Goal: Transaction & Acquisition: Purchase product/service

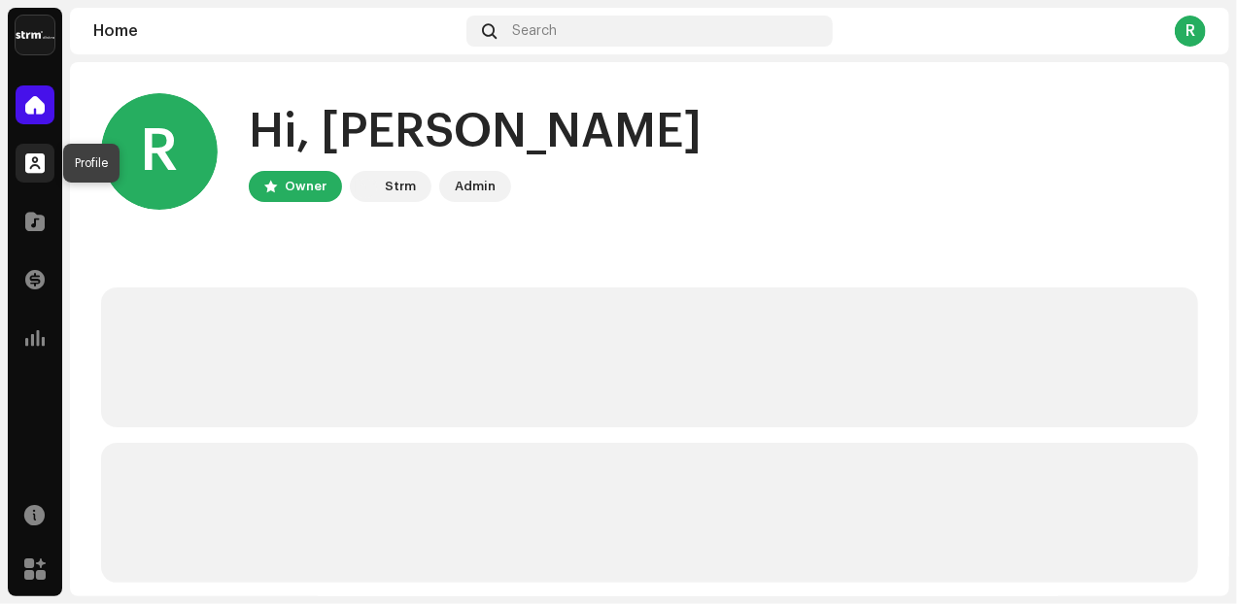
click at [38, 166] on span at bounding box center [34, 163] width 19 height 16
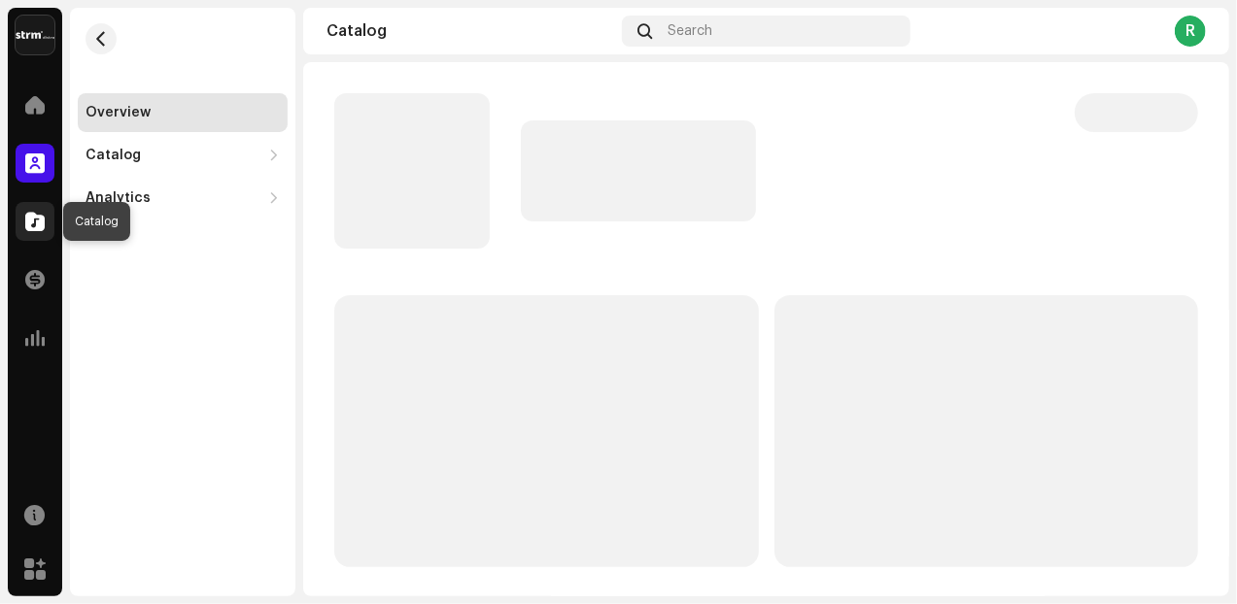
click at [35, 221] on span at bounding box center [34, 222] width 19 height 16
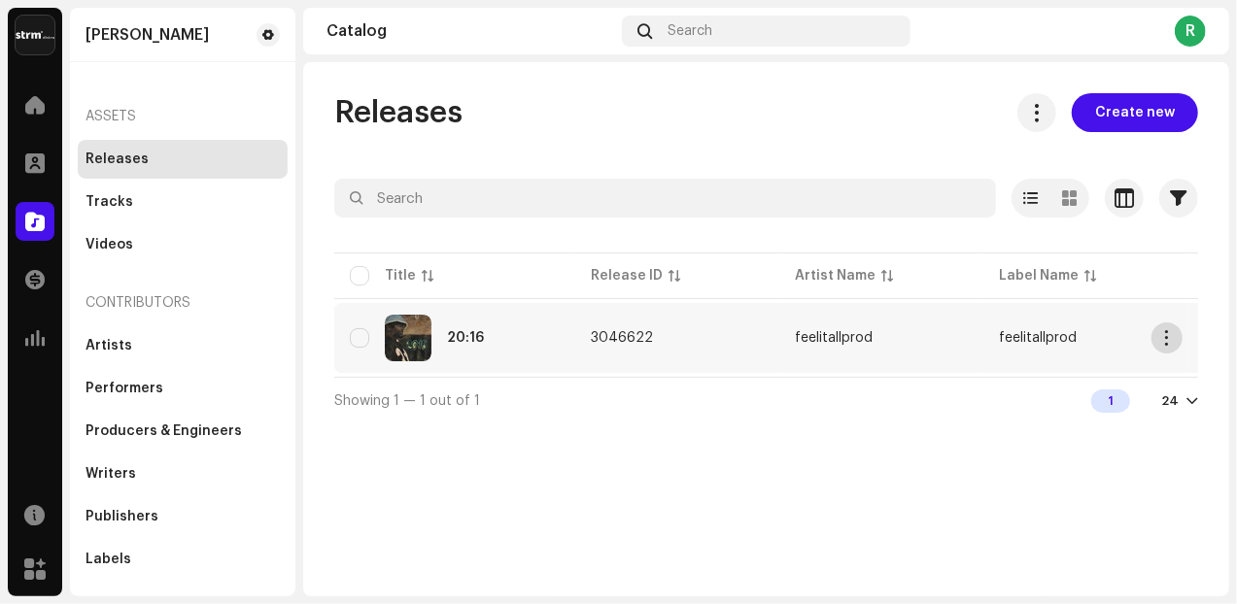
click at [1164, 342] on span "button" at bounding box center [1167, 338] width 15 height 16
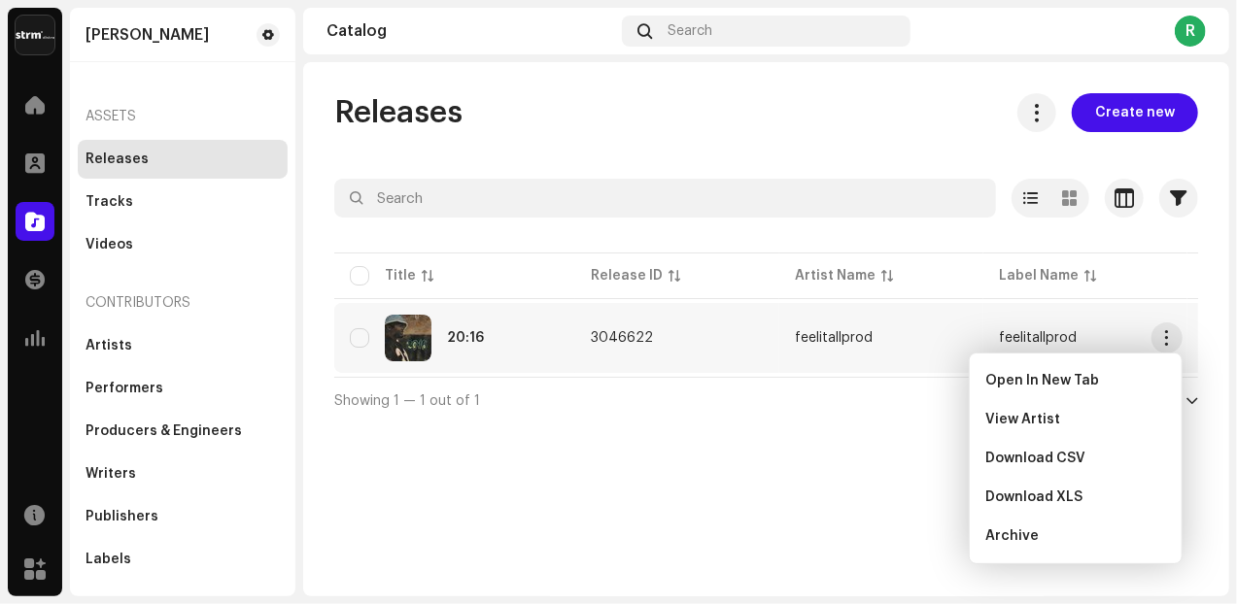
click at [485, 343] on div "20:16" at bounding box center [455, 338] width 210 height 47
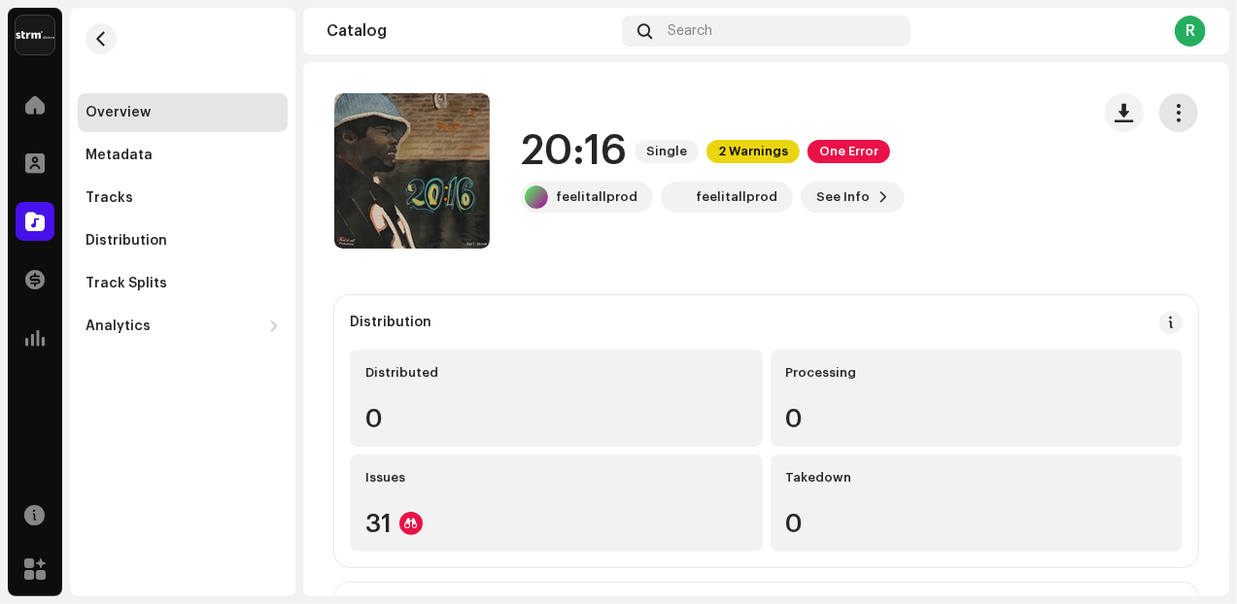
click at [1170, 118] on span "button" at bounding box center [1179, 113] width 18 height 16
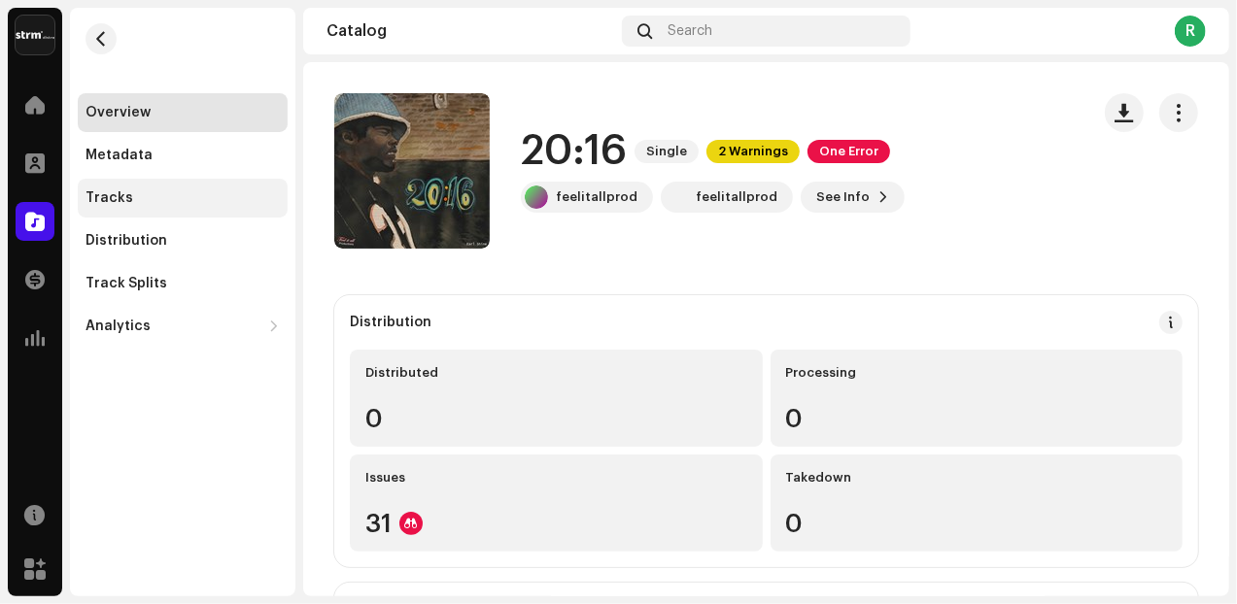
click at [124, 209] on div "Tracks" at bounding box center [183, 198] width 210 height 39
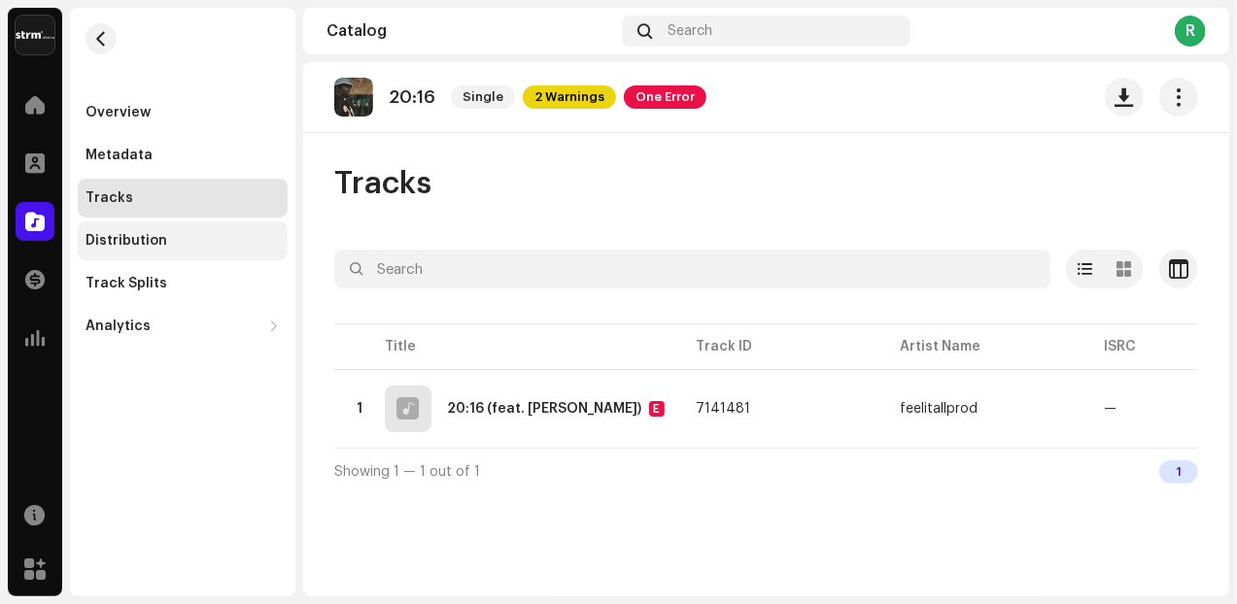
click at [124, 232] on div "Distribution" at bounding box center [183, 240] width 210 height 39
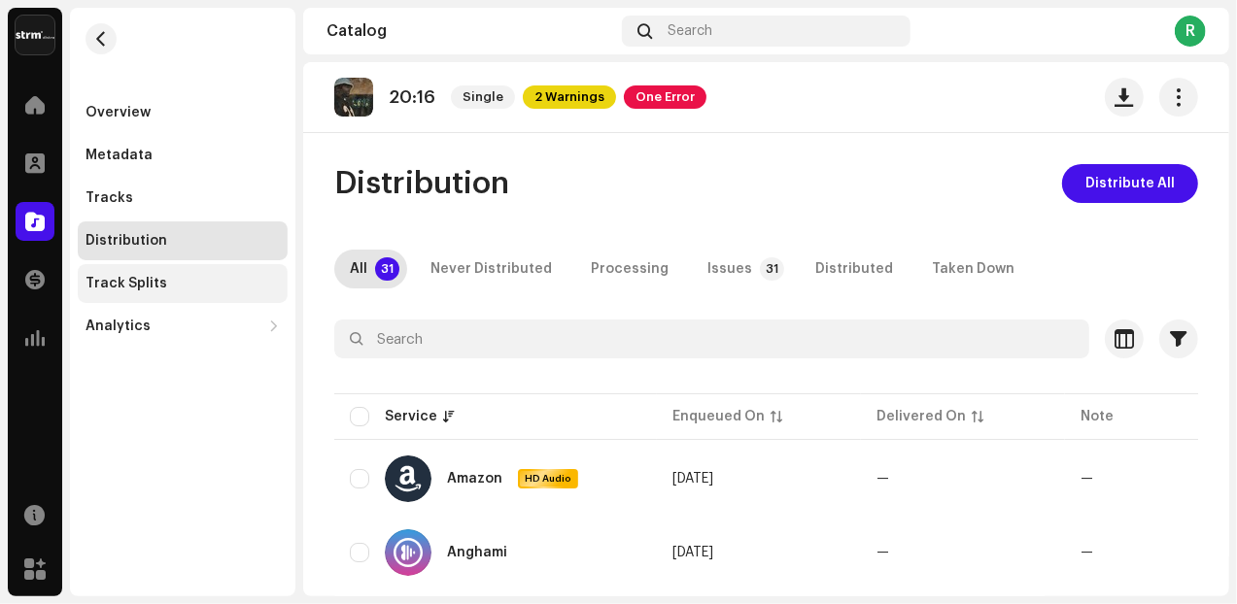
click at [120, 285] on div "Track Splits" at bounding box center [126, 284] width 82 height 16
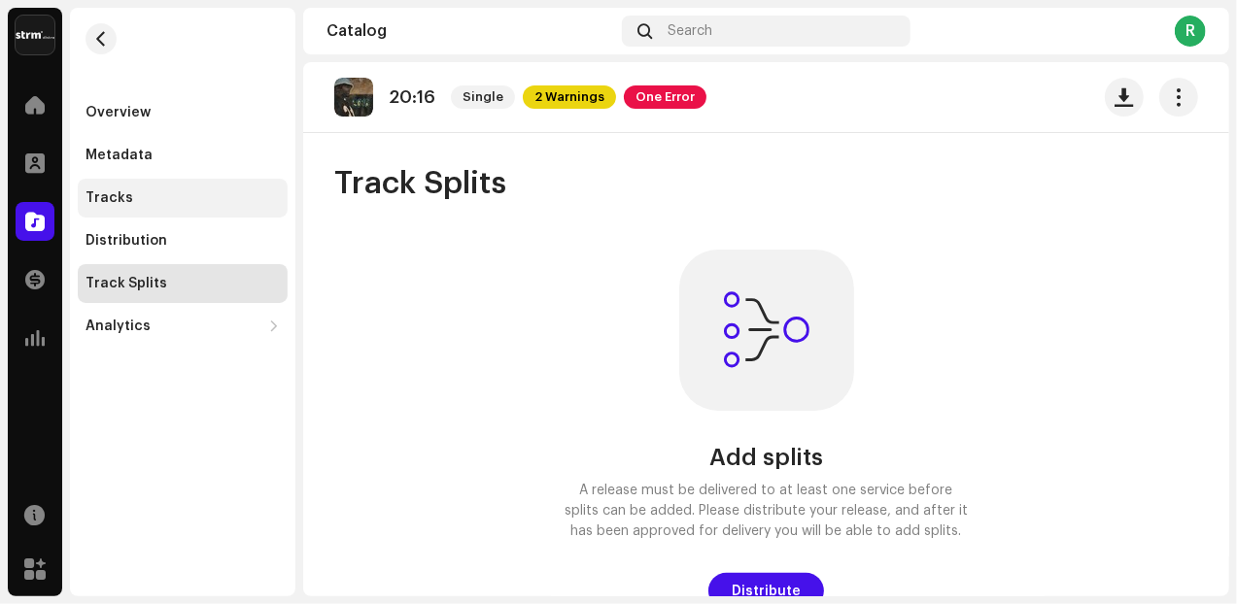
click at [139, 207] on div "Tracks" at bounding box center [183, 198] width 210 height 39
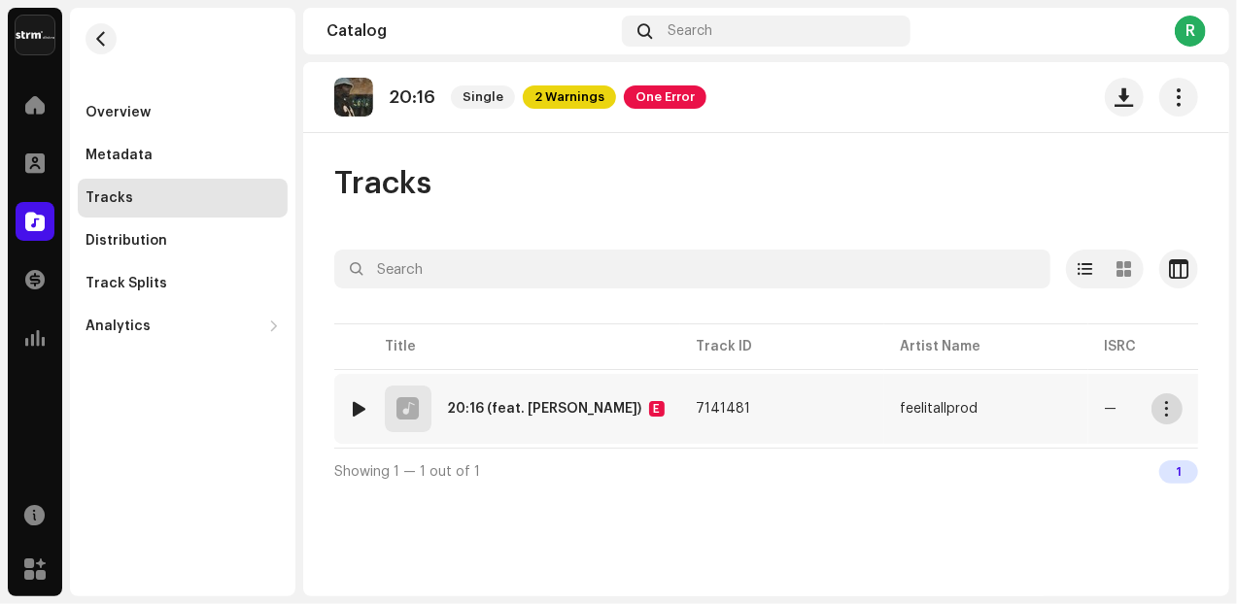
click at [1158, 413] on button "button" at bounding box center [1166, 408] width 31 height 31
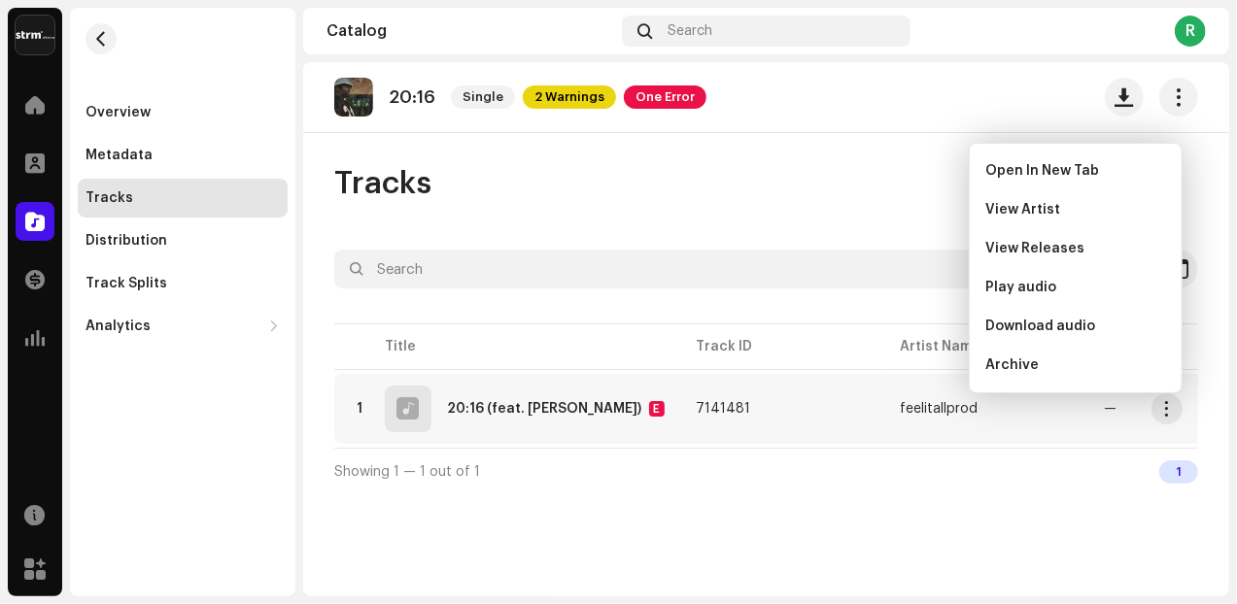
click at [643, 173] on div "Tracks" at bounding box center [766, 183] width 864 height 39
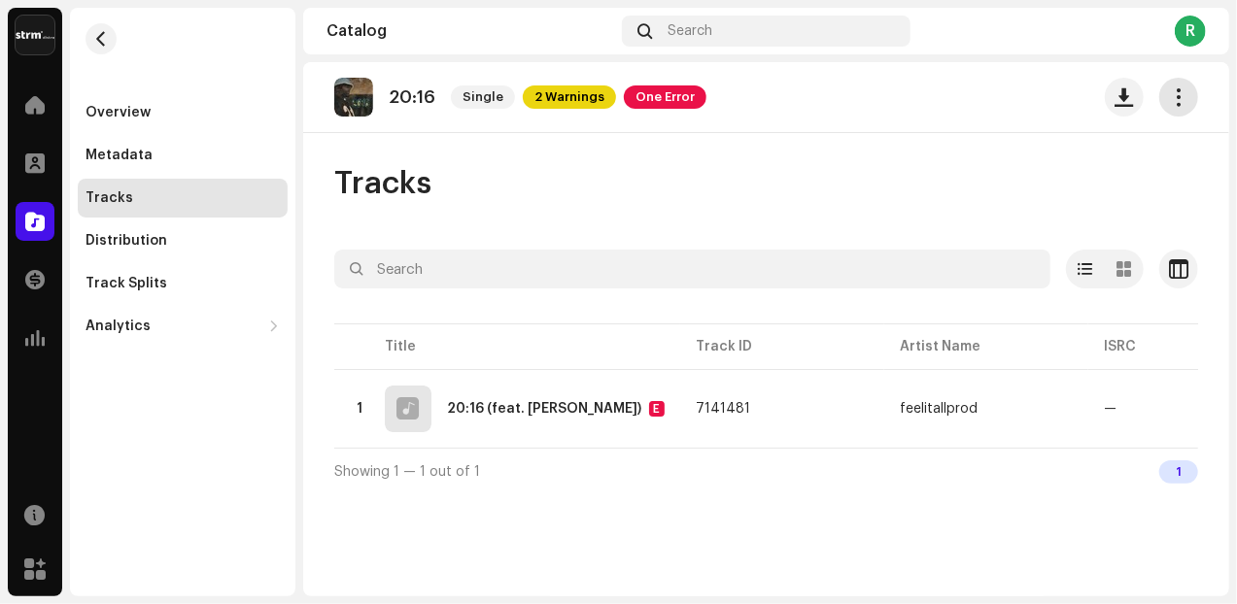
click at [1175, 102] on span "button" at bounding box center [1179, 97] width 18 height 16
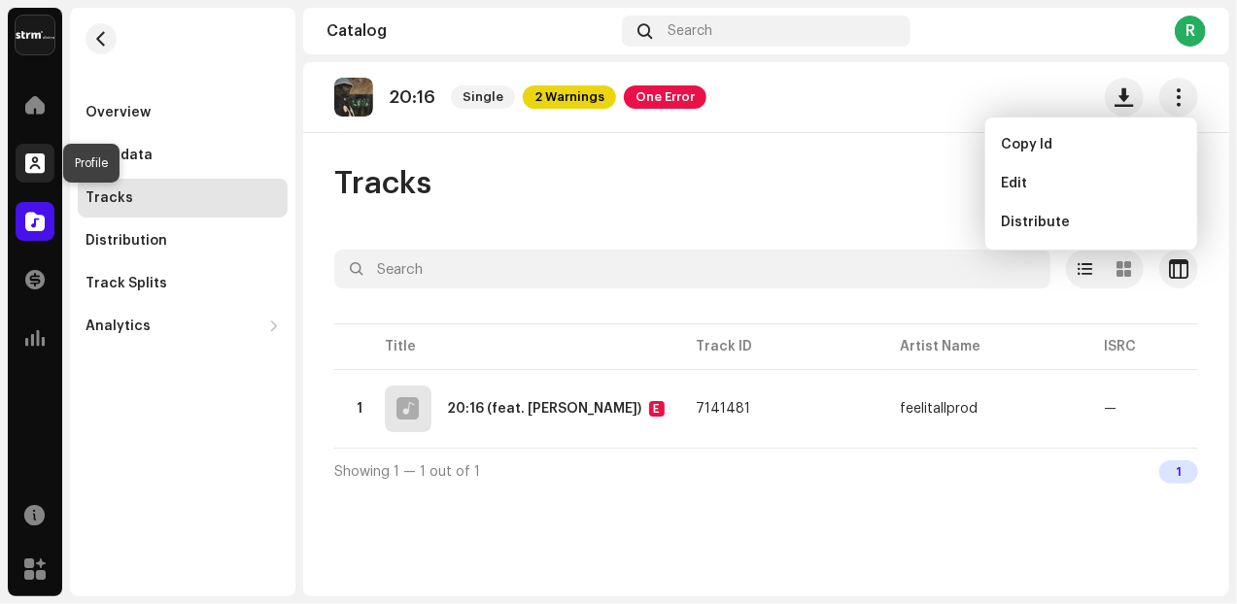
click at [46, 167] on div at bounding box center [35, 163] width 39 height 39
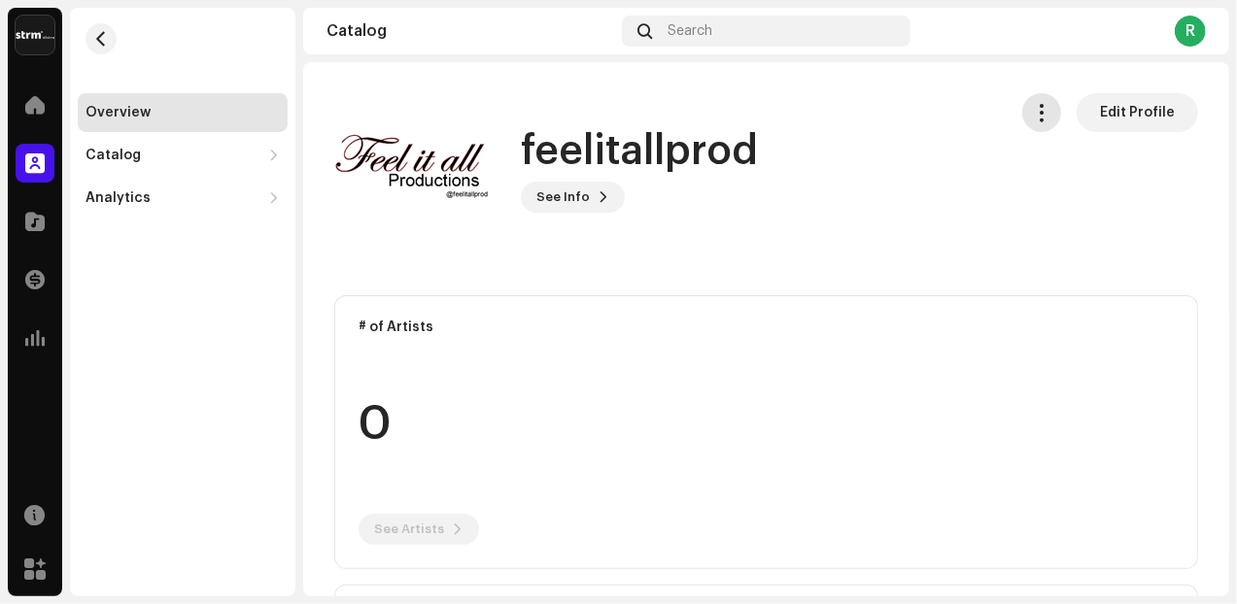
click at [1033, 120] on span "button" at bounding box center [1042, 113] width 18 height 16
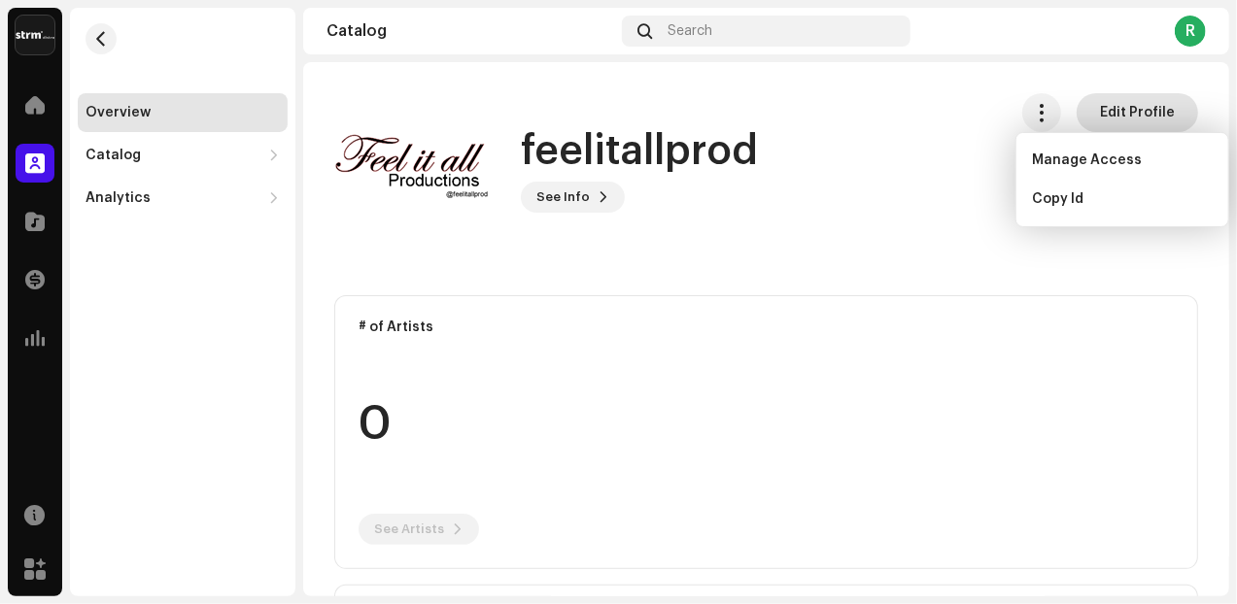
click at [1117, 110] on span "Edit Profile" at bounding box center [1137, 112] width 75 height 39
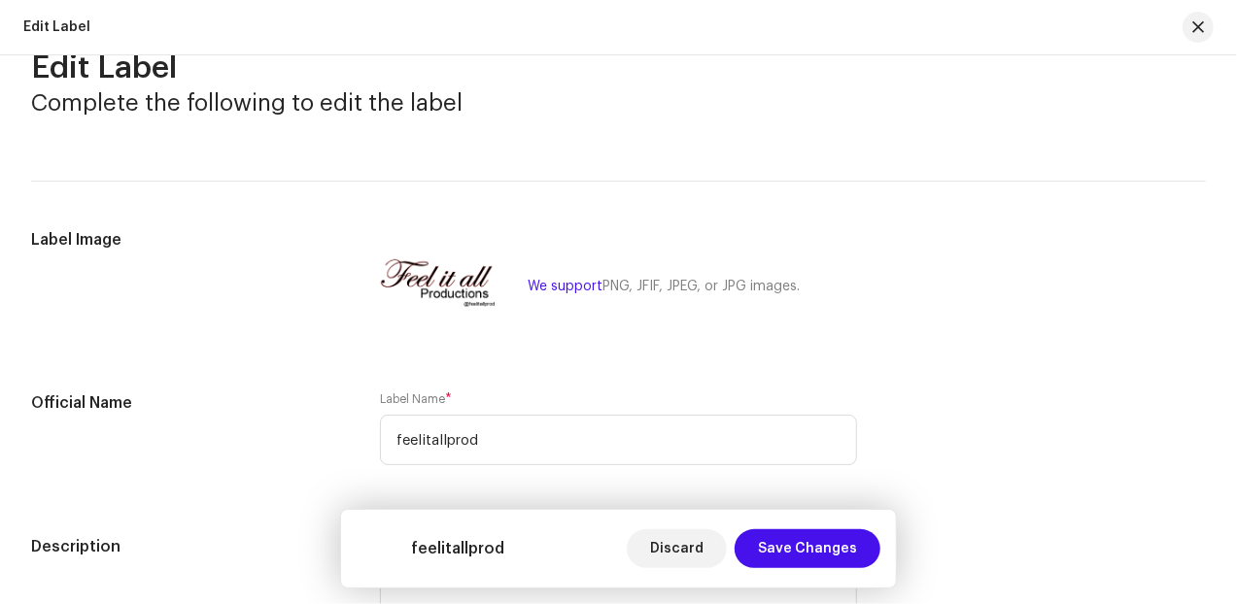
scroll to position [262, 0]
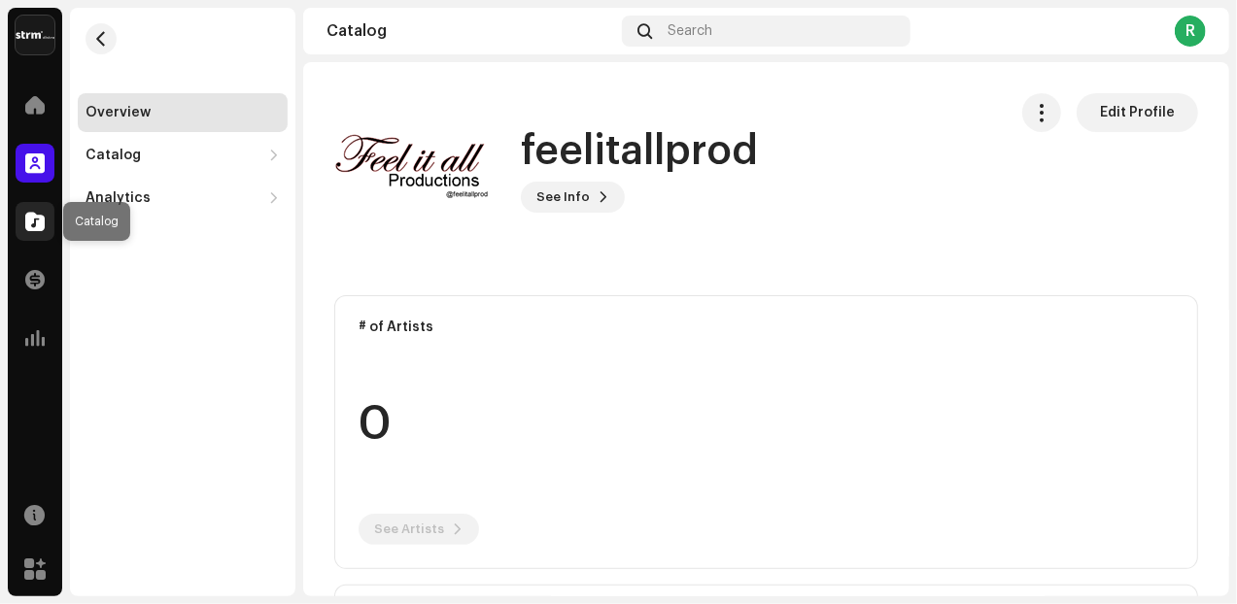
click at [51, 227] on div at bounding box center [35, 221] width 39 height 39
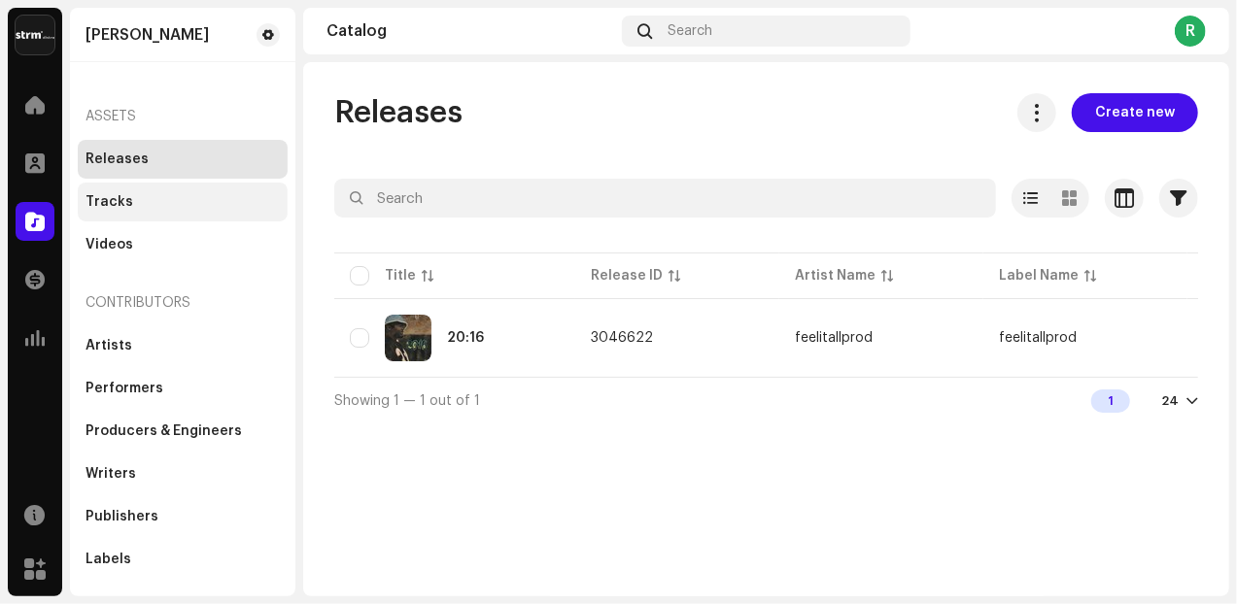
click at [117, 209] on div "Tracks" at bounding box center [109, 202] width 48 height 16
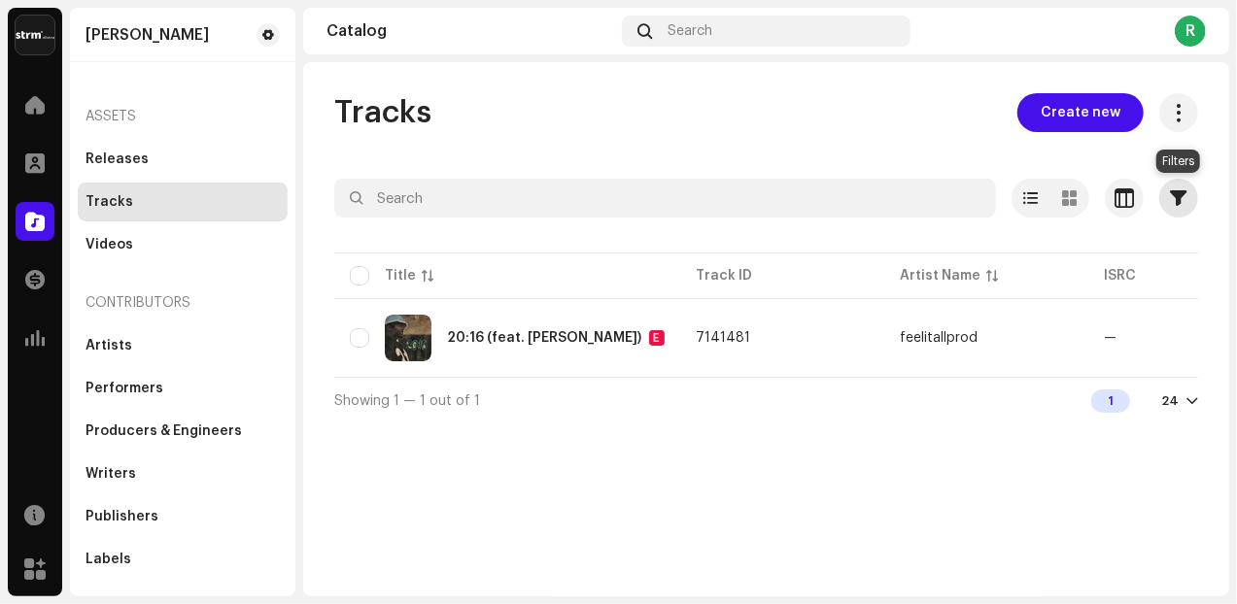
click at [1185, 209] on button "button" at bounding box center [1178, 198] width 39 height 39
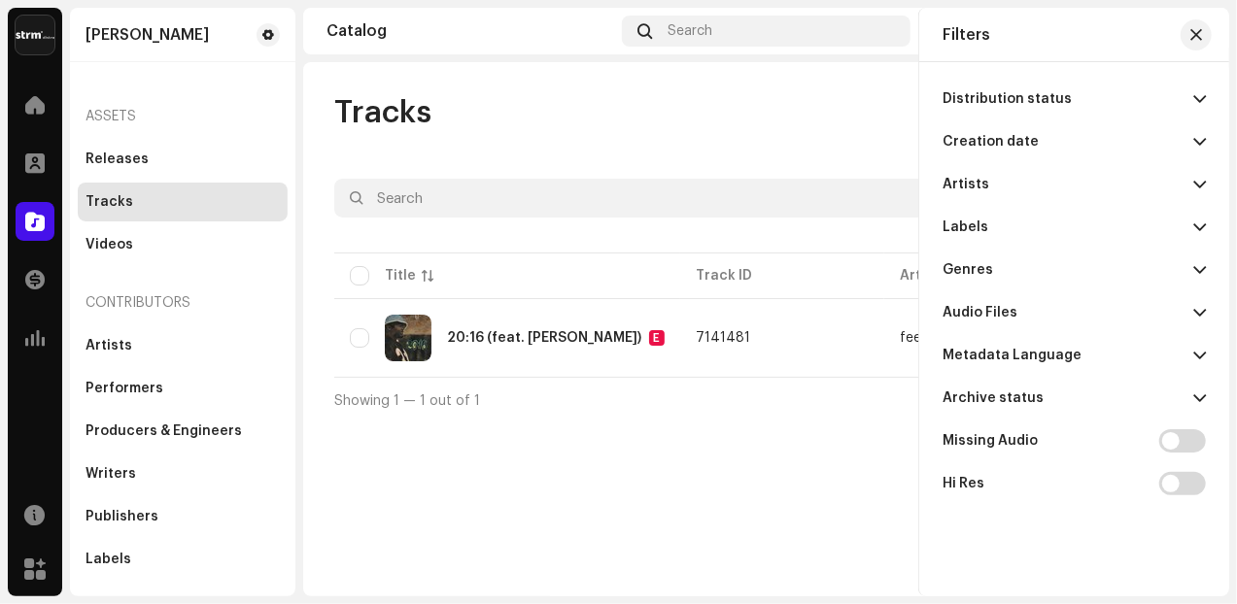
click at [805, 96] on div "Tracks Create new" at bounding box center [766, 112] width 864 height 39
click at [1193, 44] on button "button" at bounding box center [1195, 34] width 31 height 31
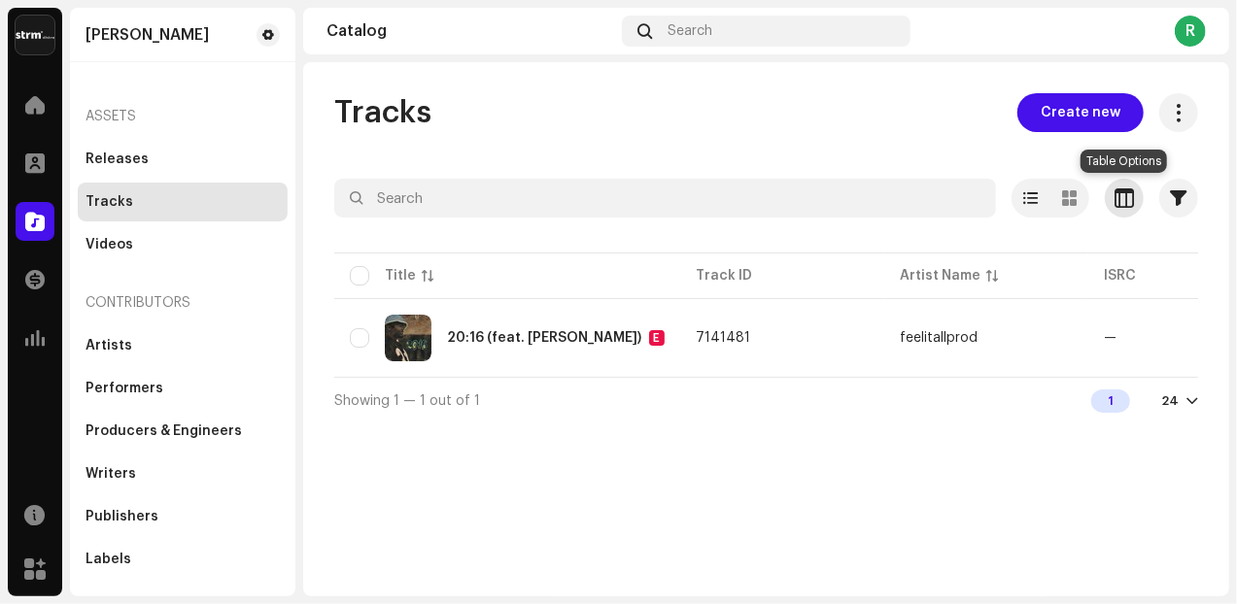
click at [1123, 205] on span "button" at bounding box center [1123, 198] width 19 height 16
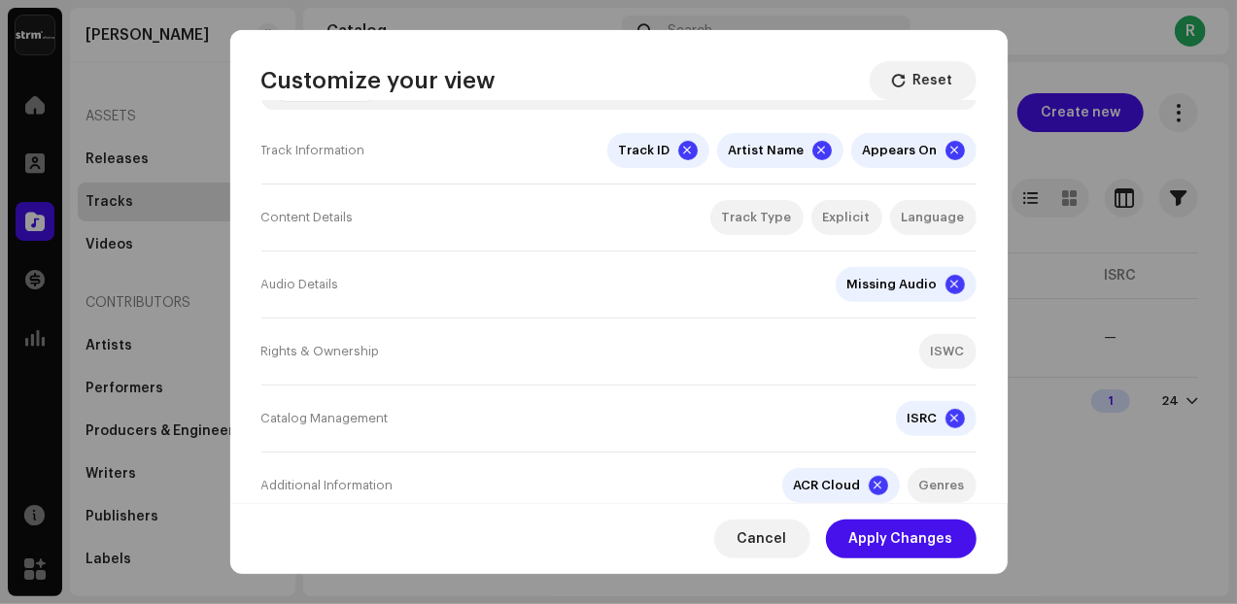
scroll to position [329, 0]
click at [778, 539] on span "Cancel" at bounding box center [762, 539] width 50 height 39
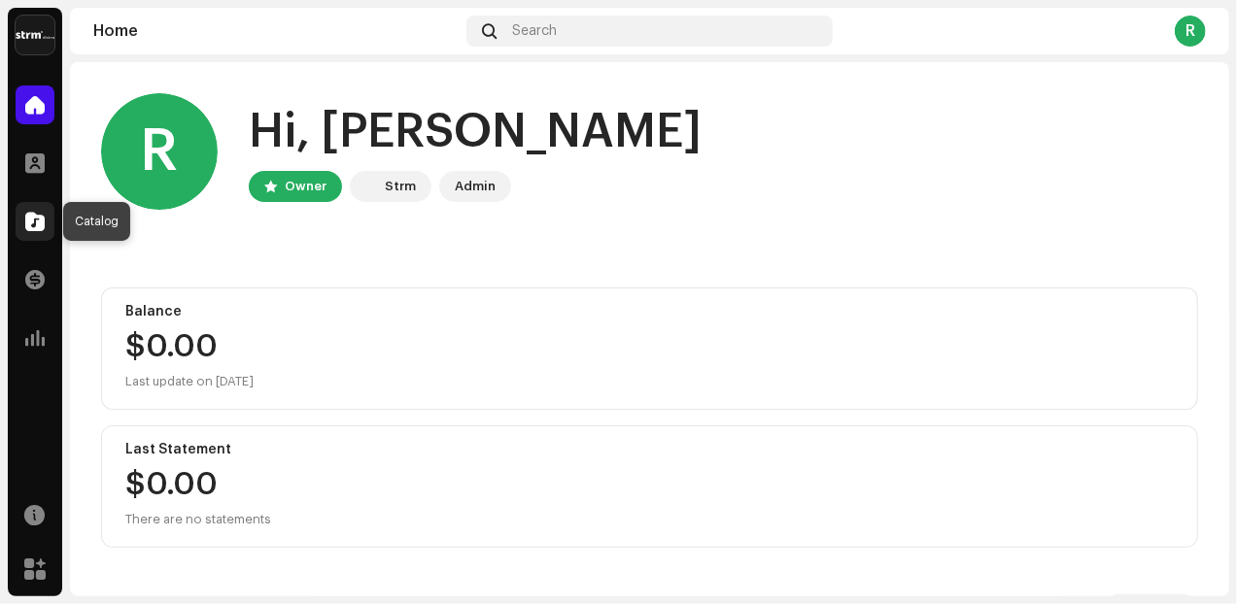
click at [38, 227] on span at bounding box center [34, 222] width 19 height 16
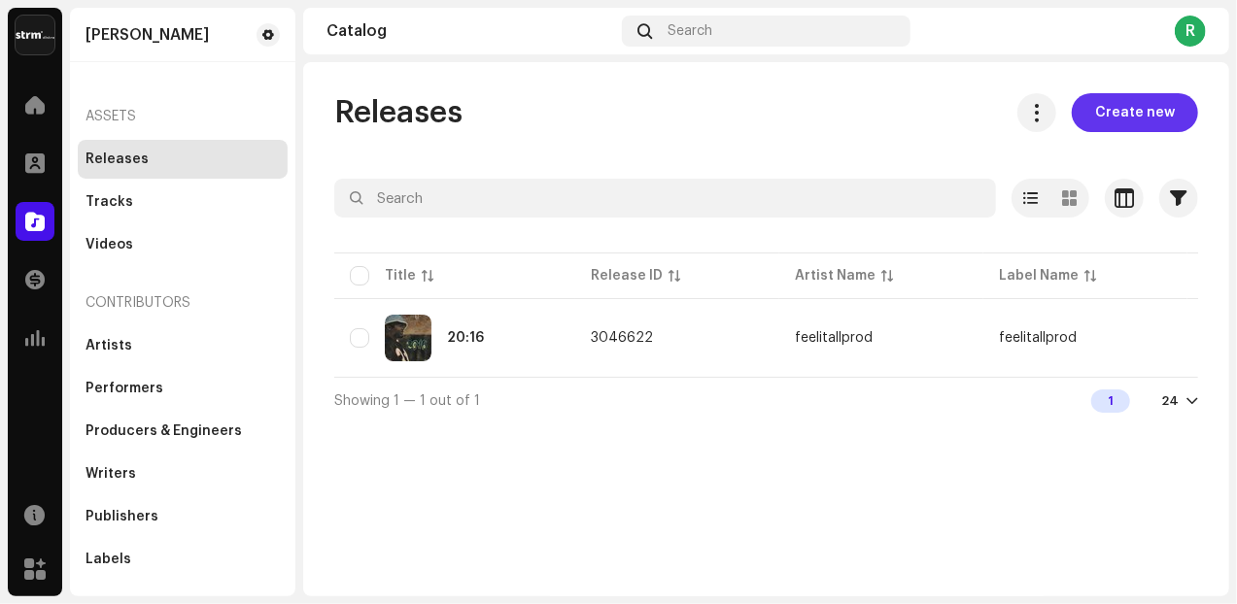
click at [1129, 118] on span "Create new" at bounding box center [1135, 112] width 80 height 39
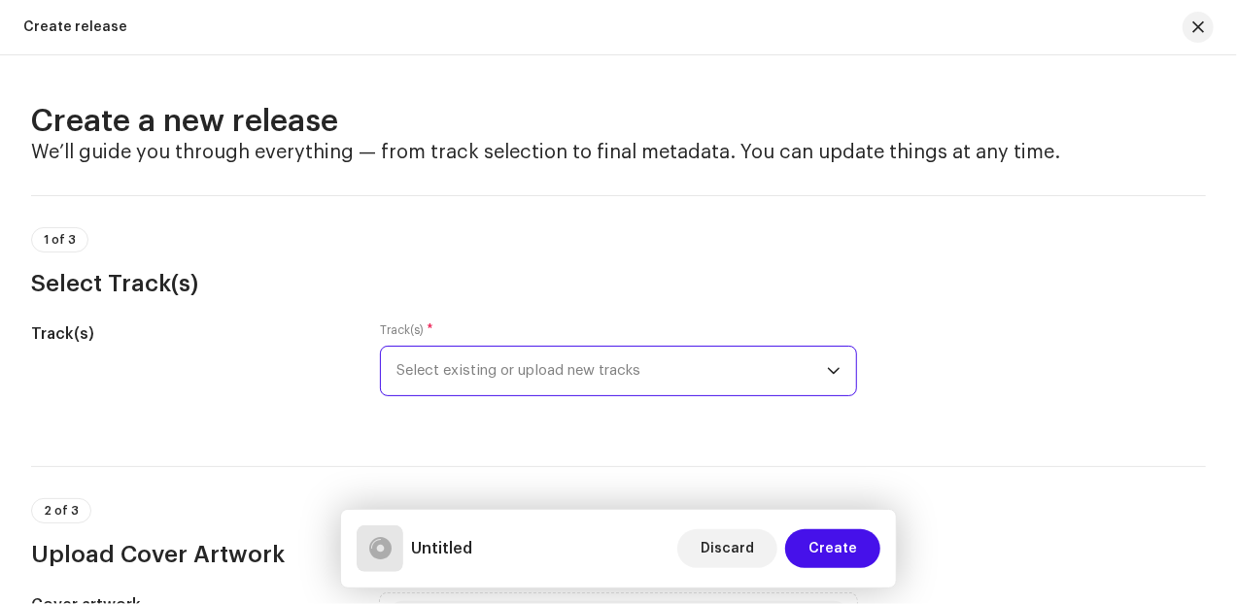
click at [637, 368] on span "Select existing or upload new tracks" at bounding box center [611, 371] width 430 height 49
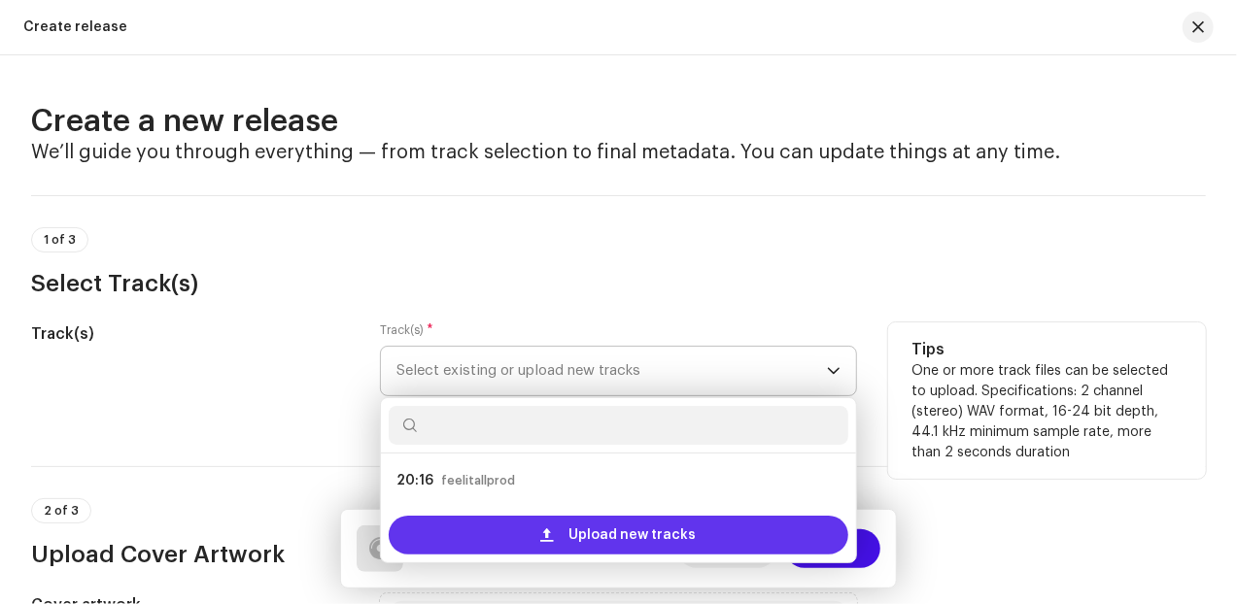
click at [594, 528] on span "Upload new tracks" at bounding box center [631, 535] width 127 height 39
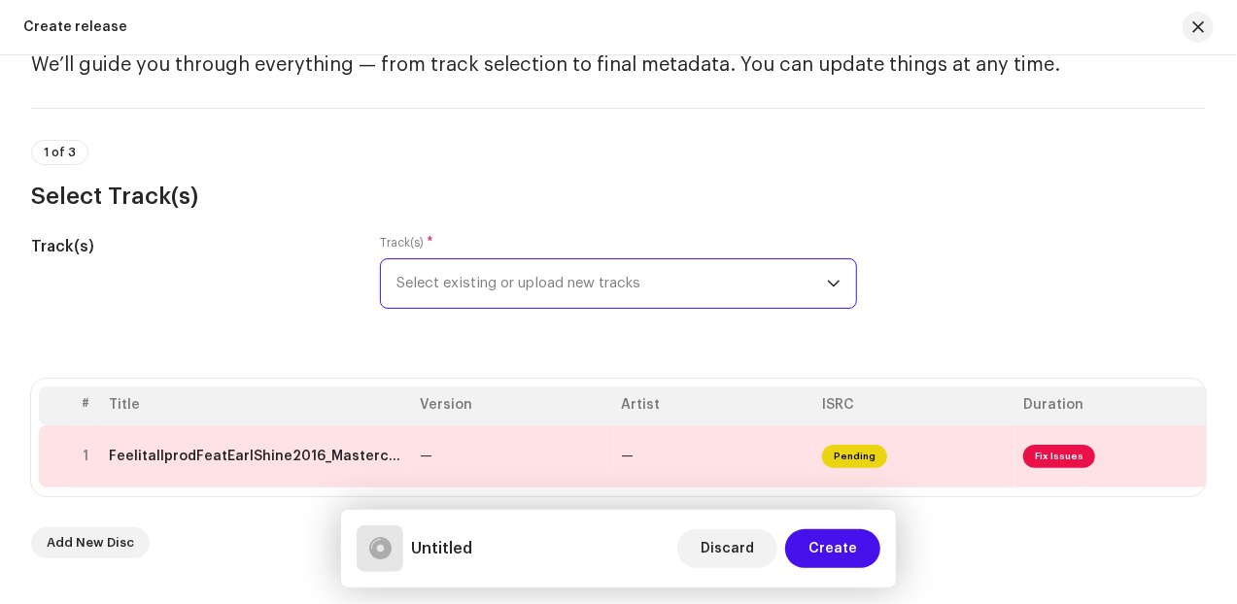
scroll to position [81, 0]
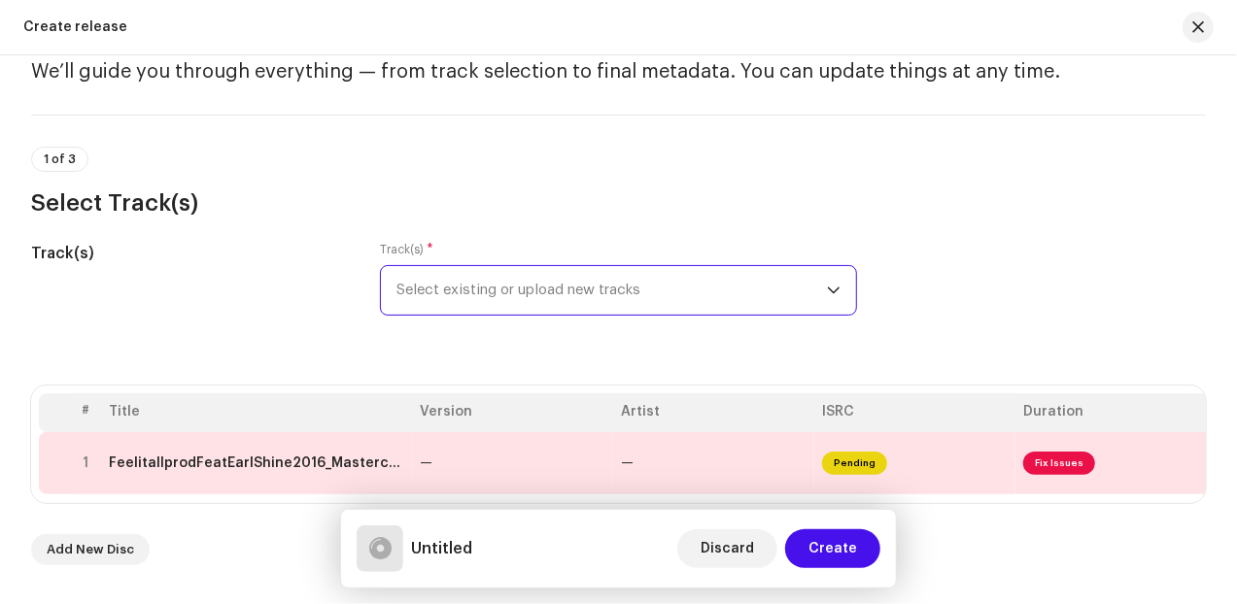
click at [812, 297] on span "Select existing or upload new tracks" at bounding box center [611, 290] width 430 height 49
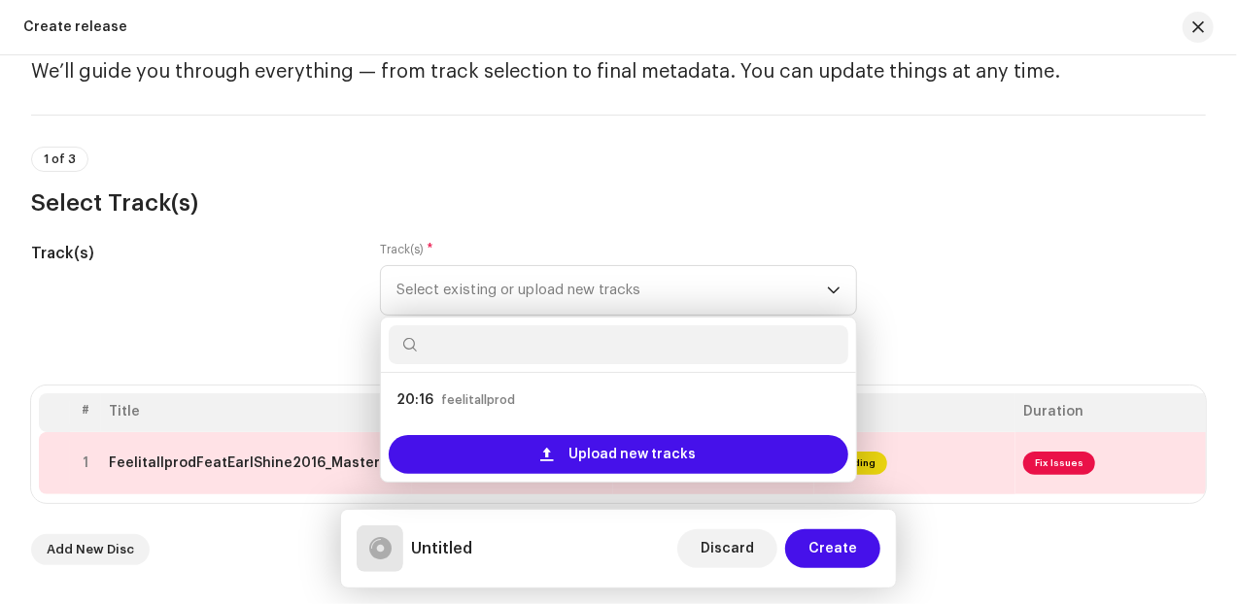
click at [938, 255] on div "Track(s) Track(s) * Select existing or upload new tracks 20:16 feelitallprod Up…" at bounding box center [618, 290] width 1174 height 97
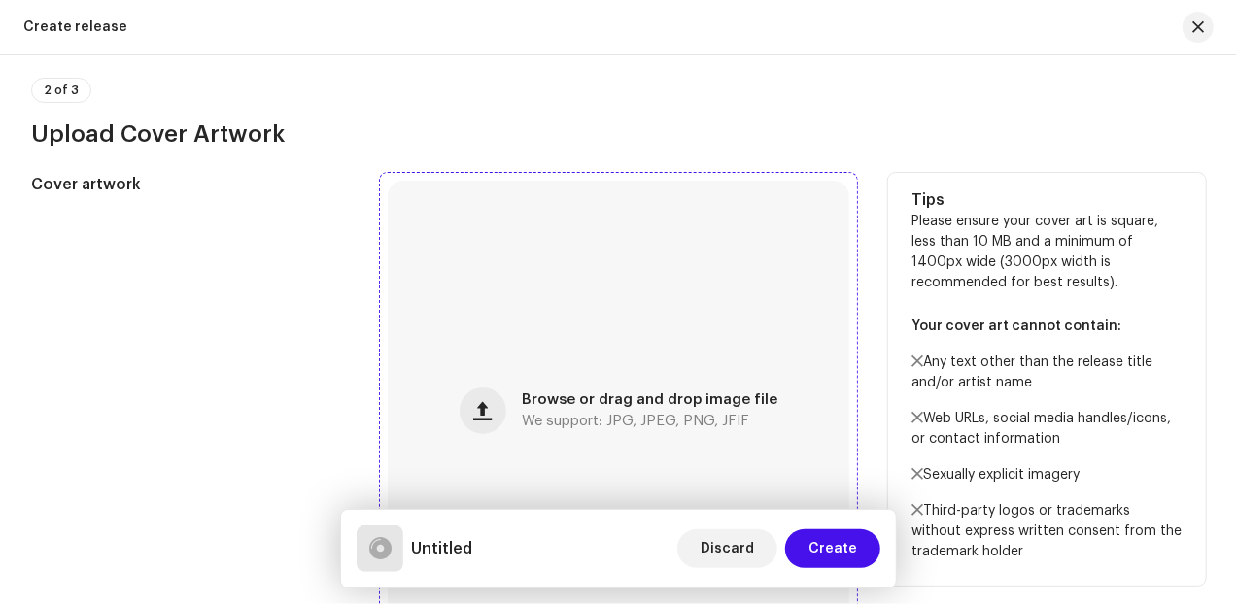
scroll to position [647, 0]
drag, startPoint x: 616, startPoint y: 404, endPoint x: 599, endPoint y: 409, distance: 17.2
click at [599, 407] on span "Browse or drag and drop image file" at bounding box center [649, 400] width 255 height 14
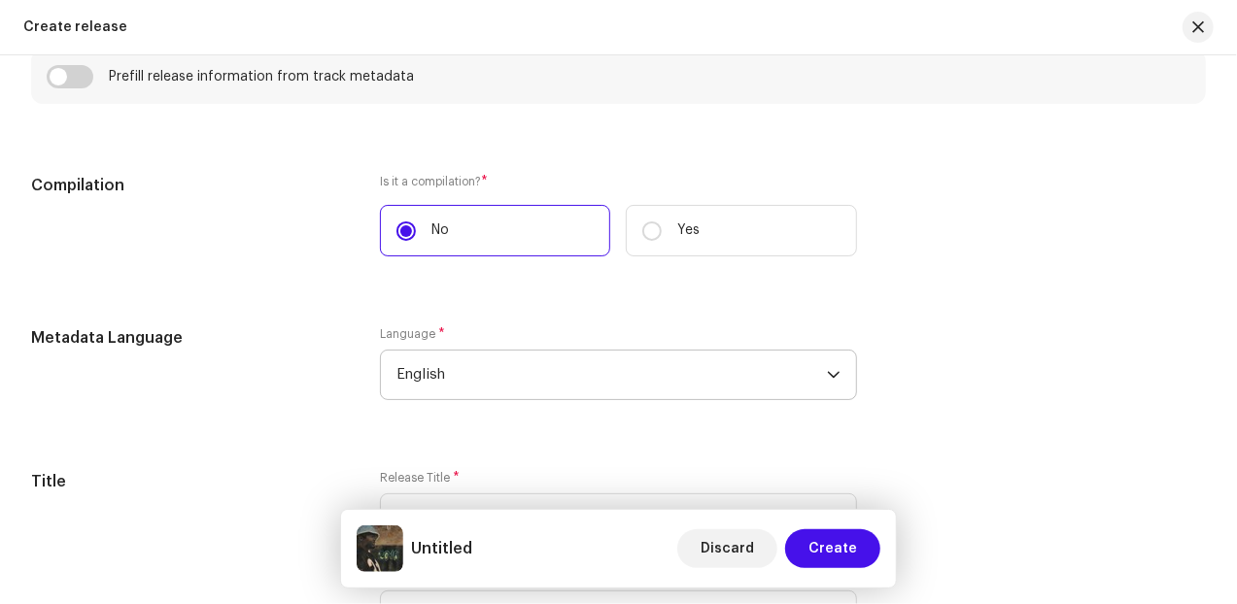
scroll to position [1538, 0]
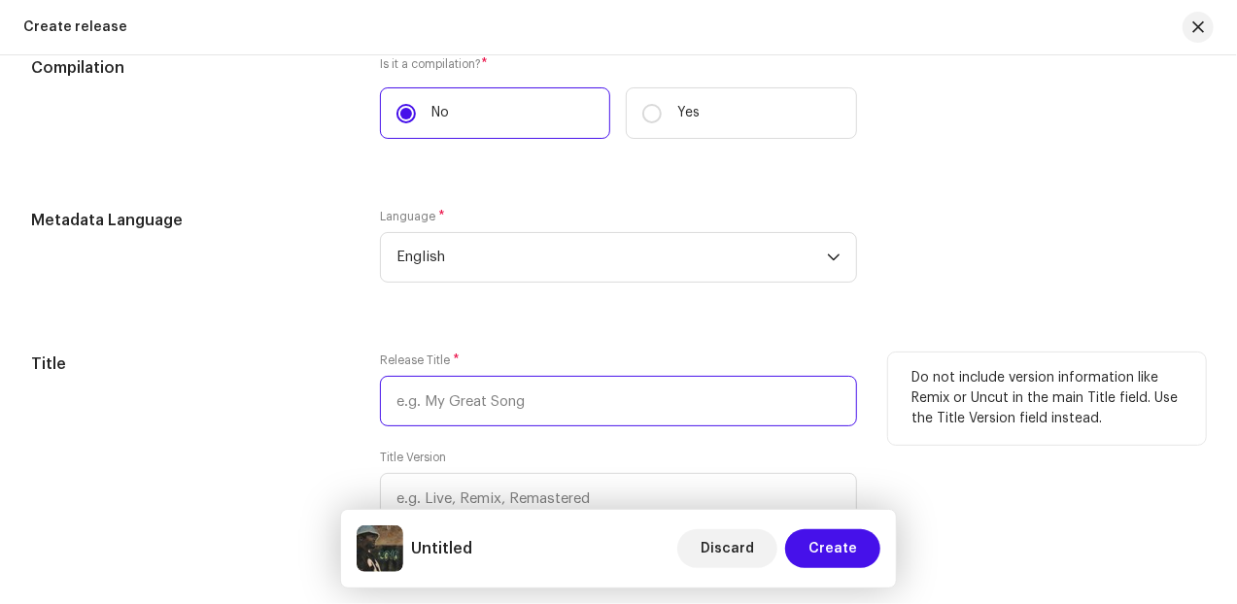
click at [517, 400] on input "text" at bounding box center [618, 401] width 477 height 51
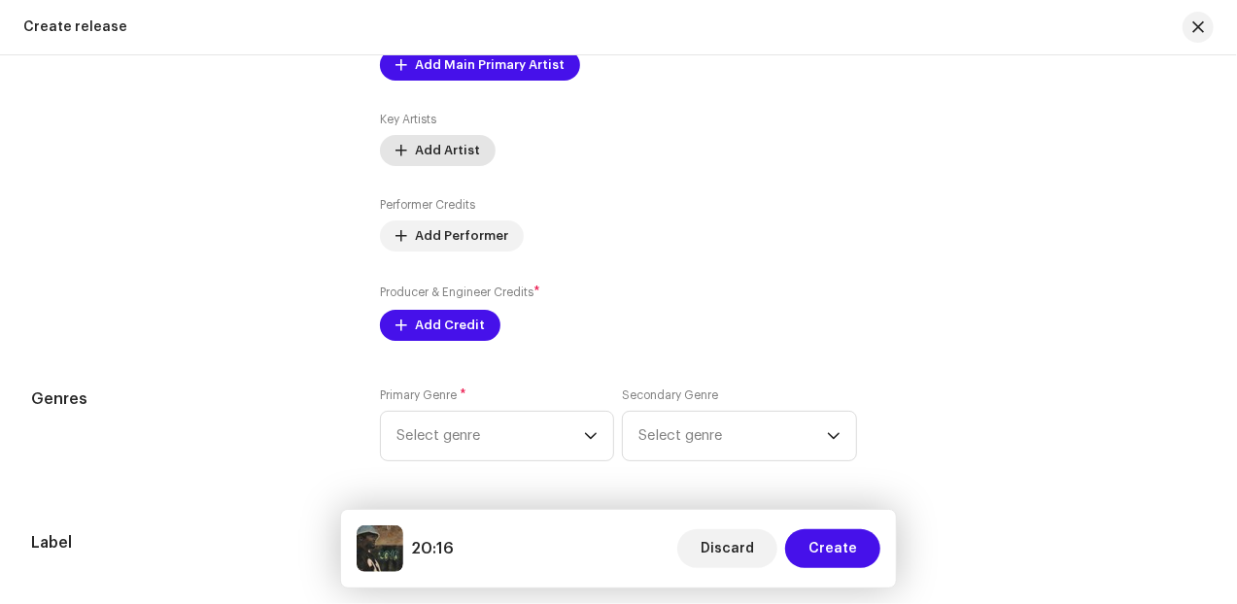
scroll to position [2266, 0]
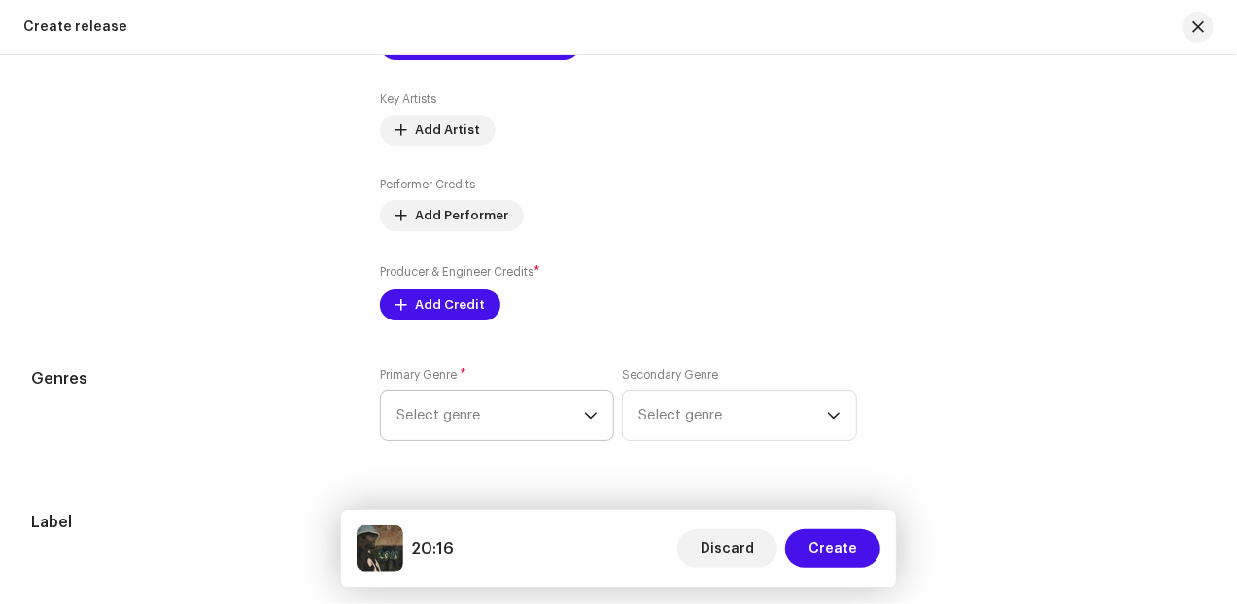
type input "20:16"
click at [555, 415] on span "Select genre" at bounding box center [489, 415] width 187 height 49
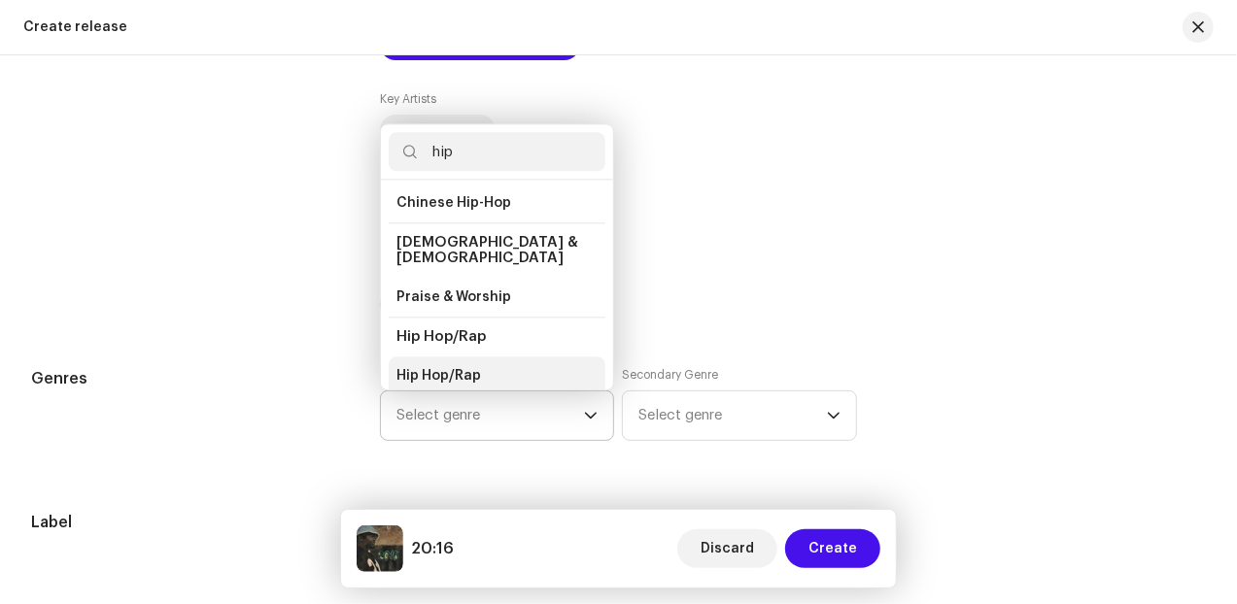
scroll to position [81, 0]
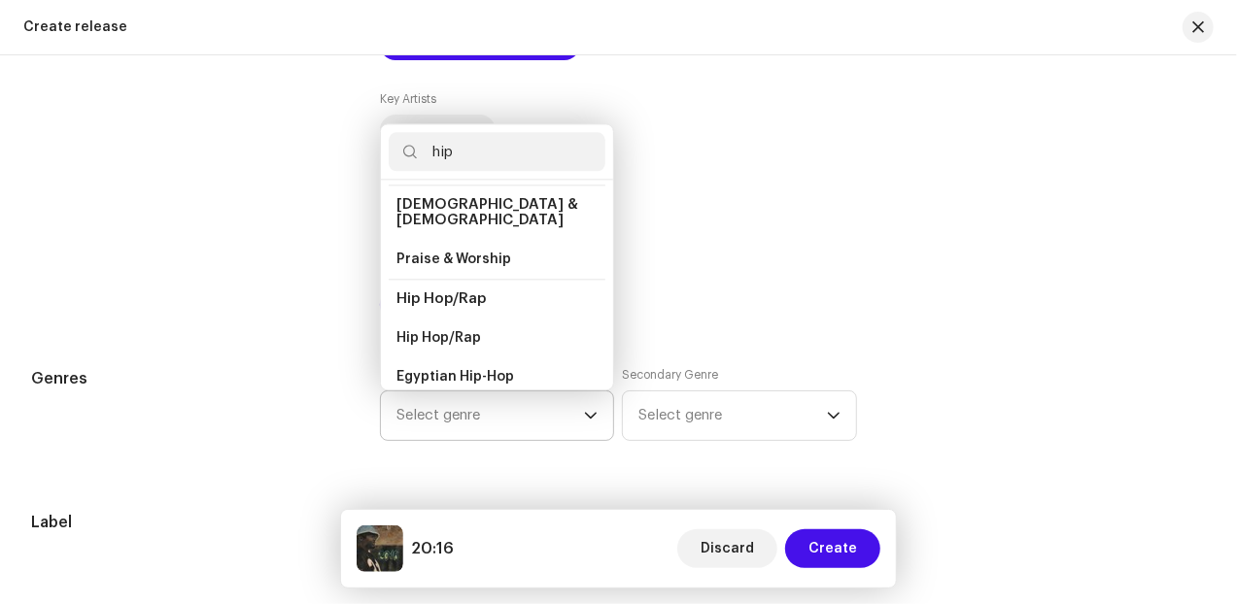
type input "hip"
click at [458, 291] on span "Hip Hop/Rap" at bounding box center [440, 298] width 89 height 15
click at [439, 328] on span "Hip Hop/Rap" at bounding box center [438, 337] width 85 height 19
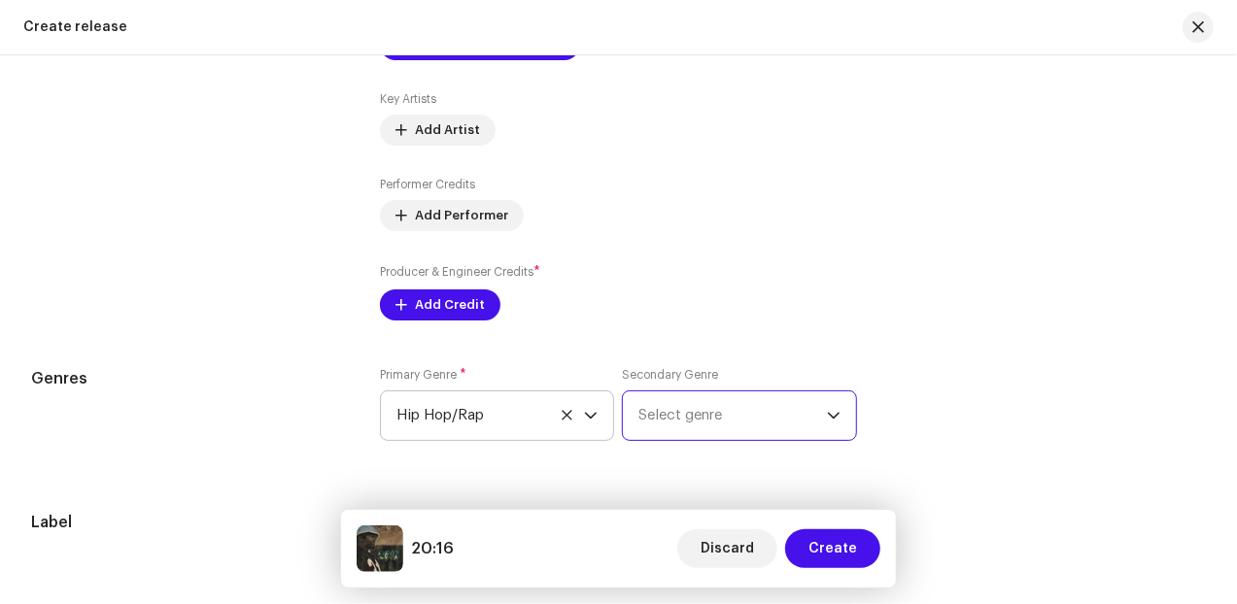
click at [692, 419] on span "Select genre" at bounding box center [731, 415] width 187 height 49
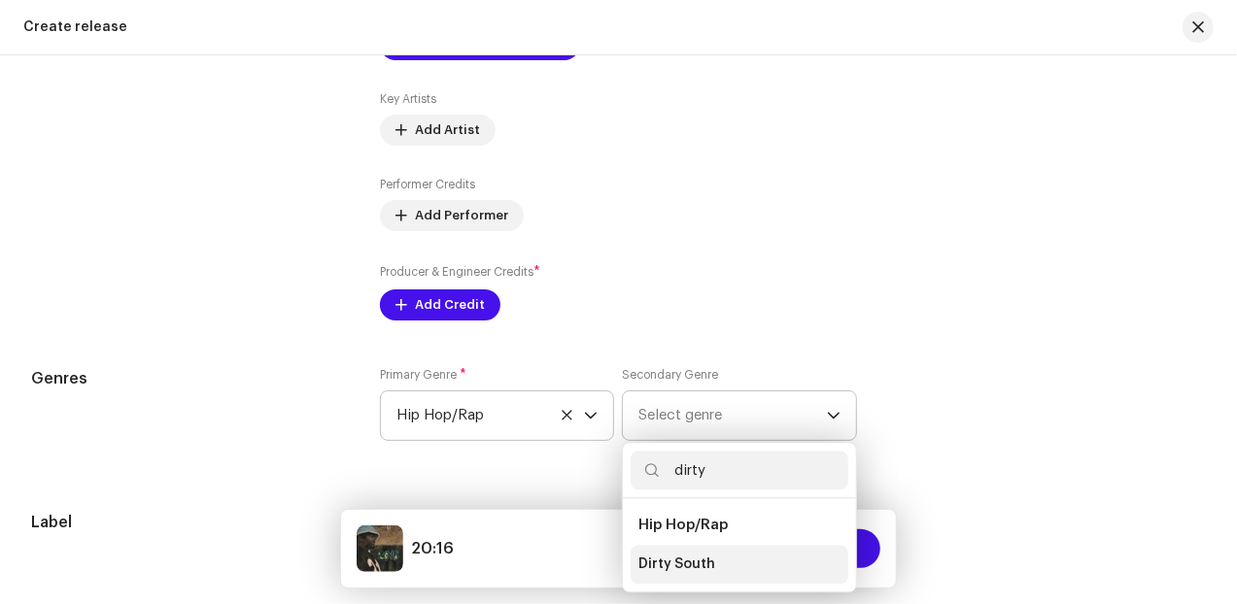
type input "dirty"
click at [686, 562] on span "Dirty South" at bounding box center [676, 564] width 77 height 19
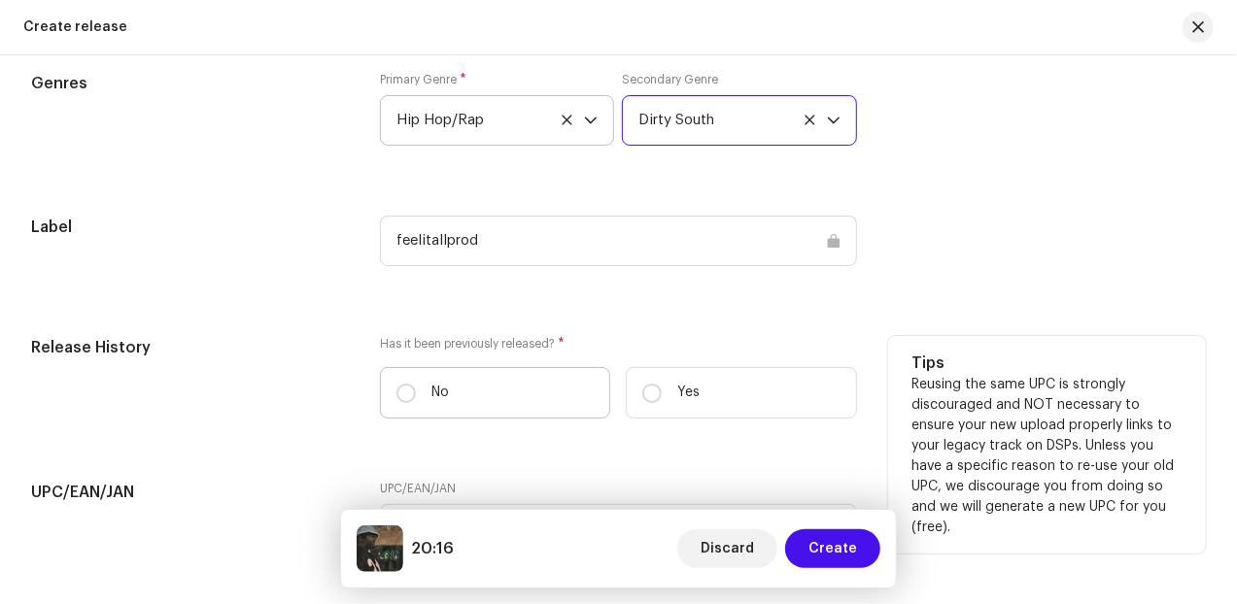
scroll to position [2590, 0]
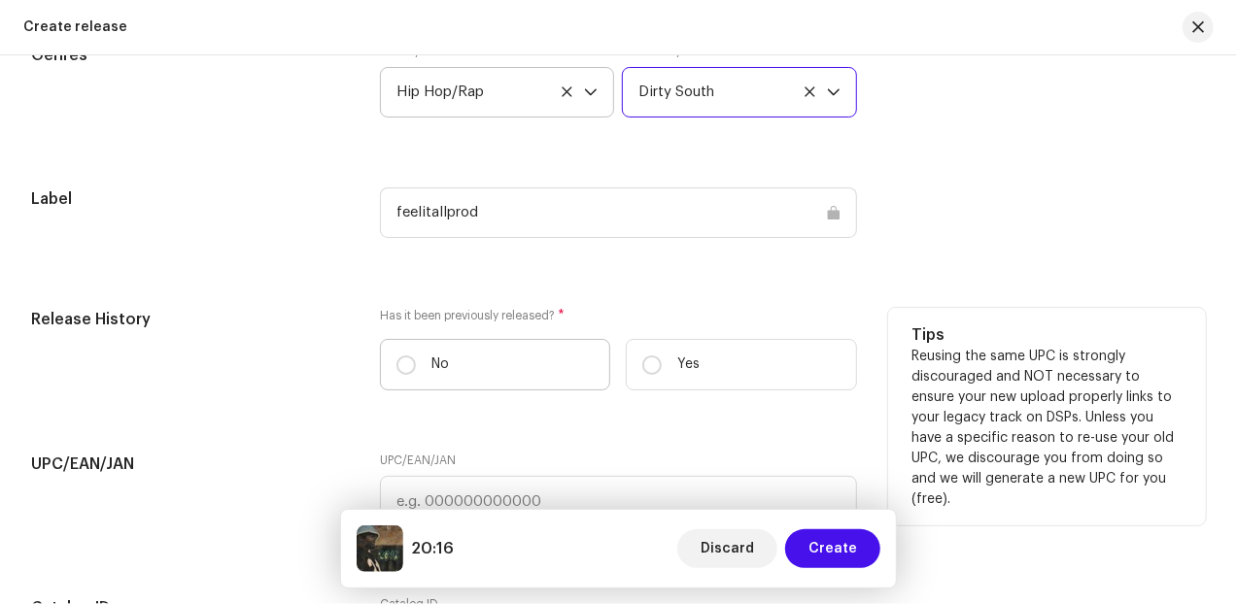
click at [431, 360] on p "No" at bounding box center [439, 365] width 17 height 20
click at [416, 360] on input "No" at bounding box center [405, 365] width 19 height 19
radio input "true"
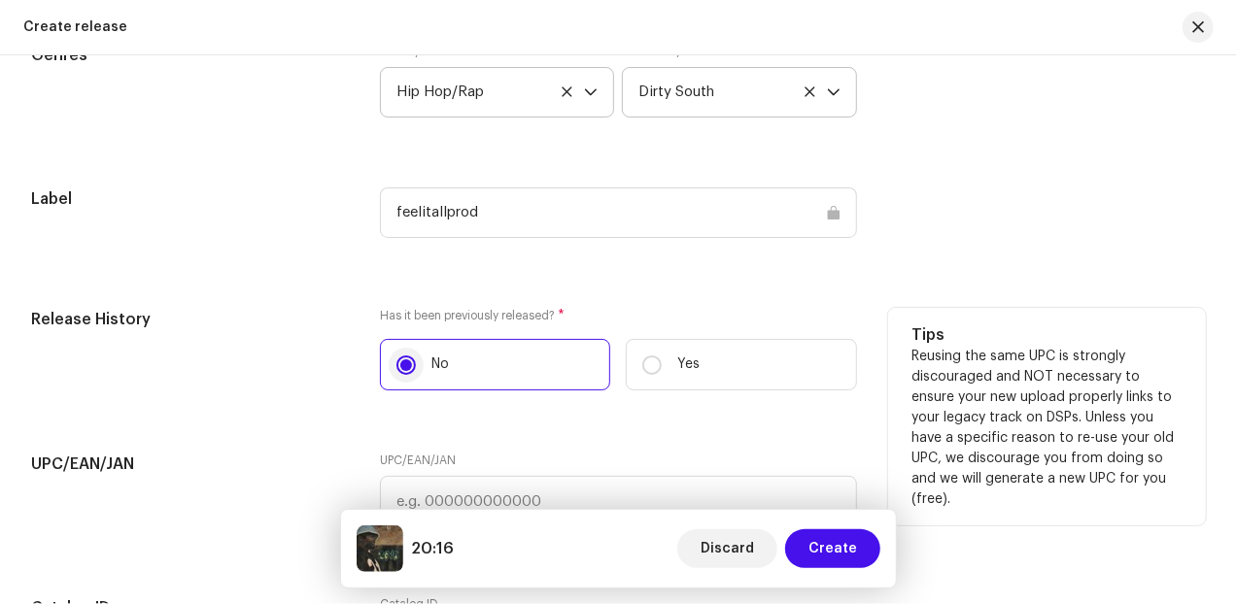
click at [399, 363] on input "No" at bounding box center [405, 365] width 19 height 19
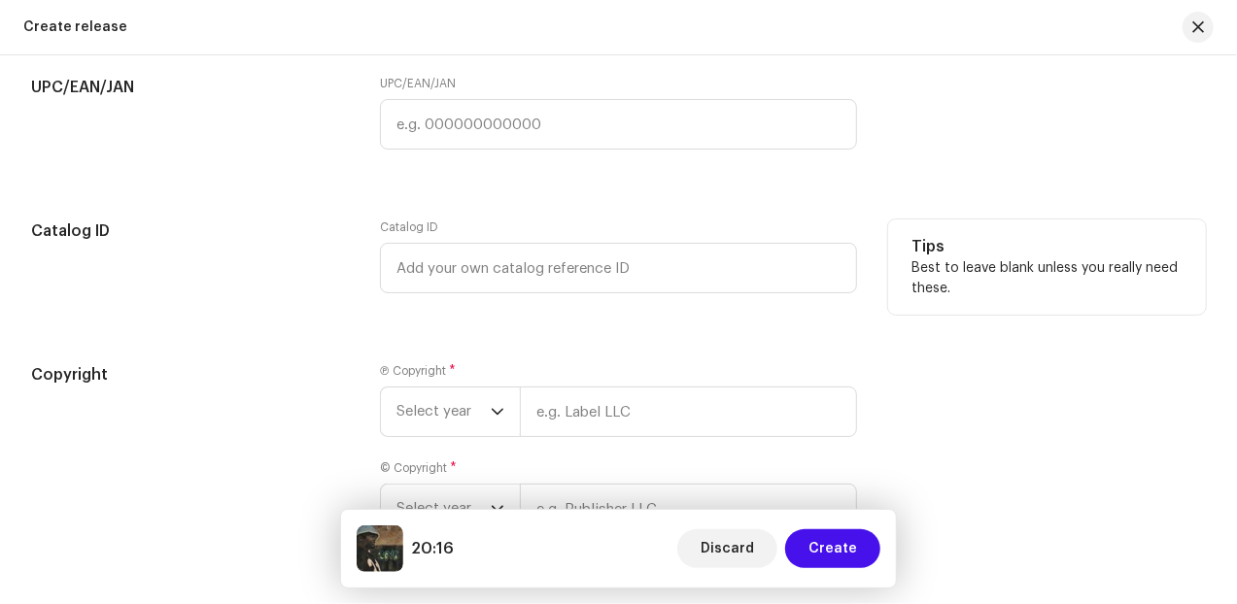
scroll to position [2995, 0]
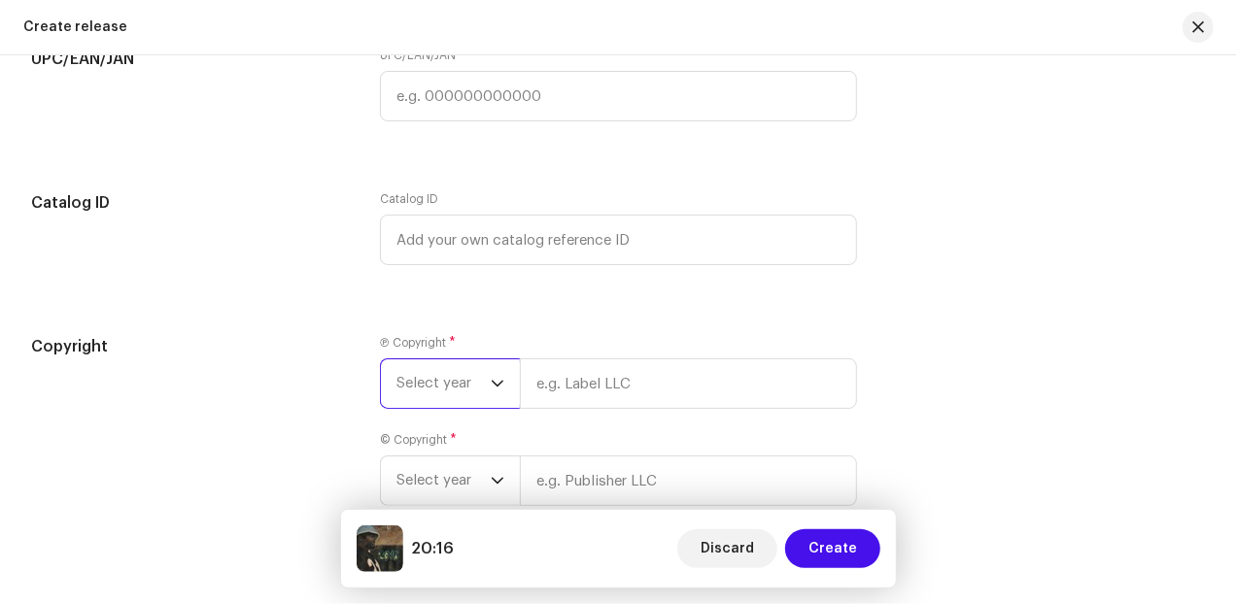
click at [486, 388] on span "Select year" at bounding box center [443, 383] width 94 height 49
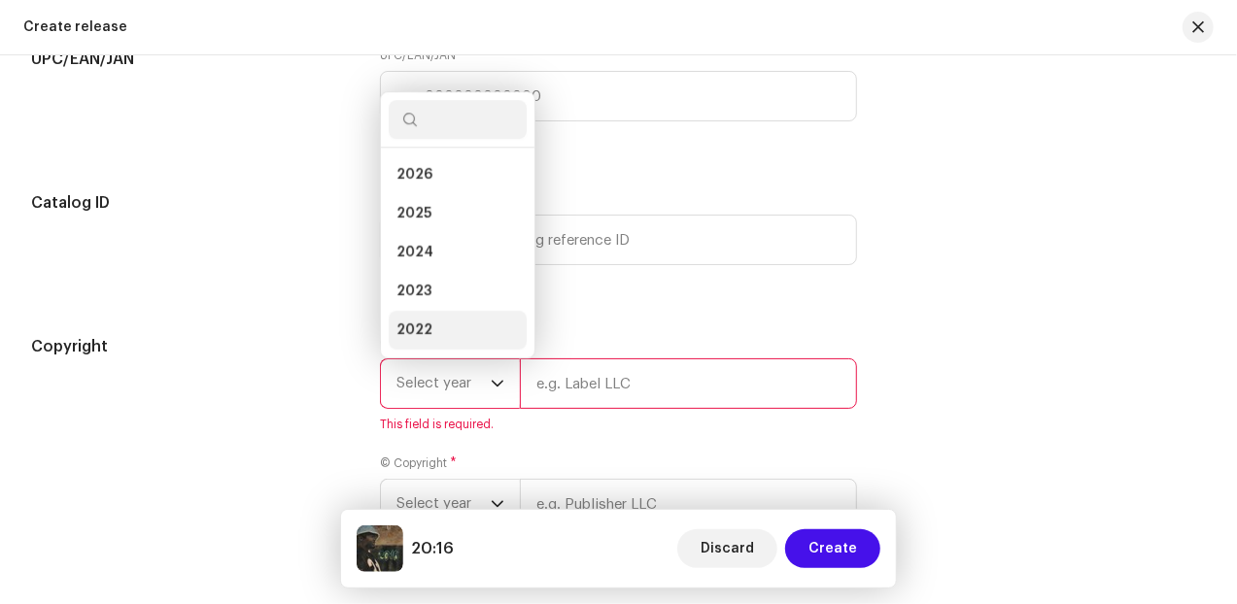
scroll to position [31, 0]
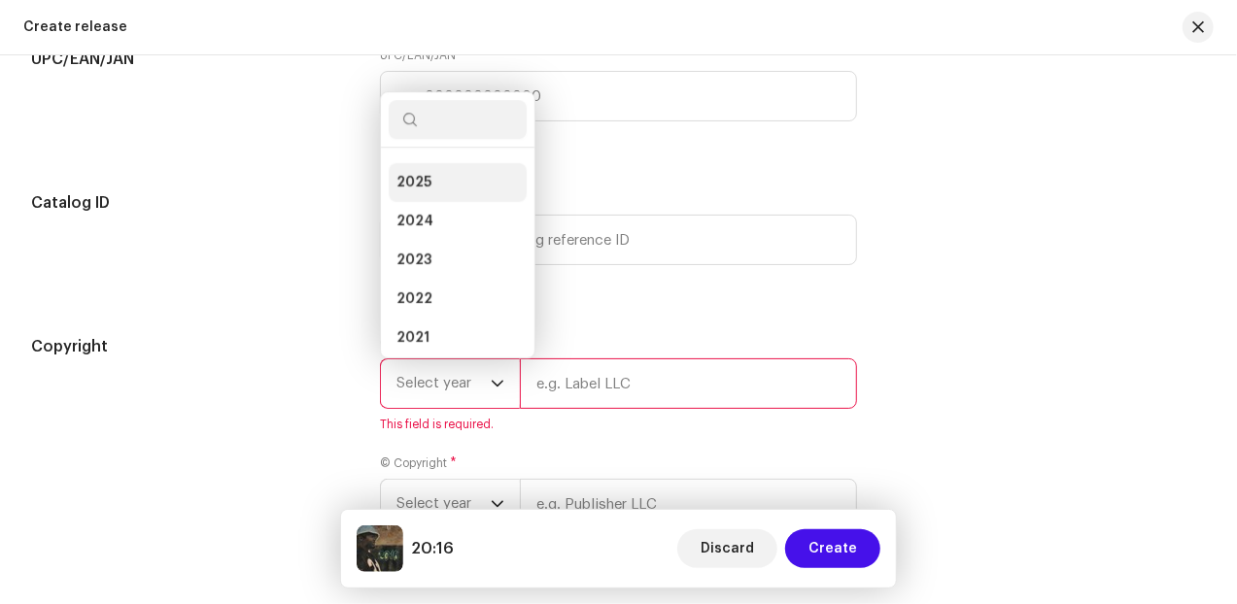
click at [427, 179] on li "2025" at bounding box center [458, 182] width 138 height 39
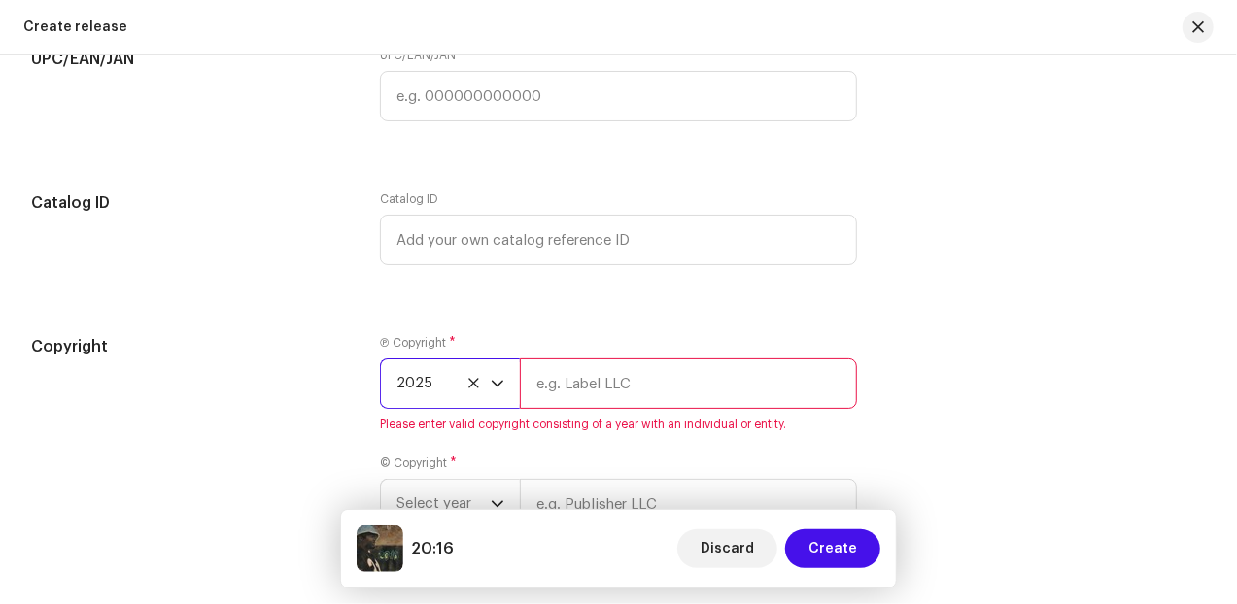
click at [622, 384] on input "text" at bounding box center [688, 383] width 337 height 51
type input "feelitallprod"
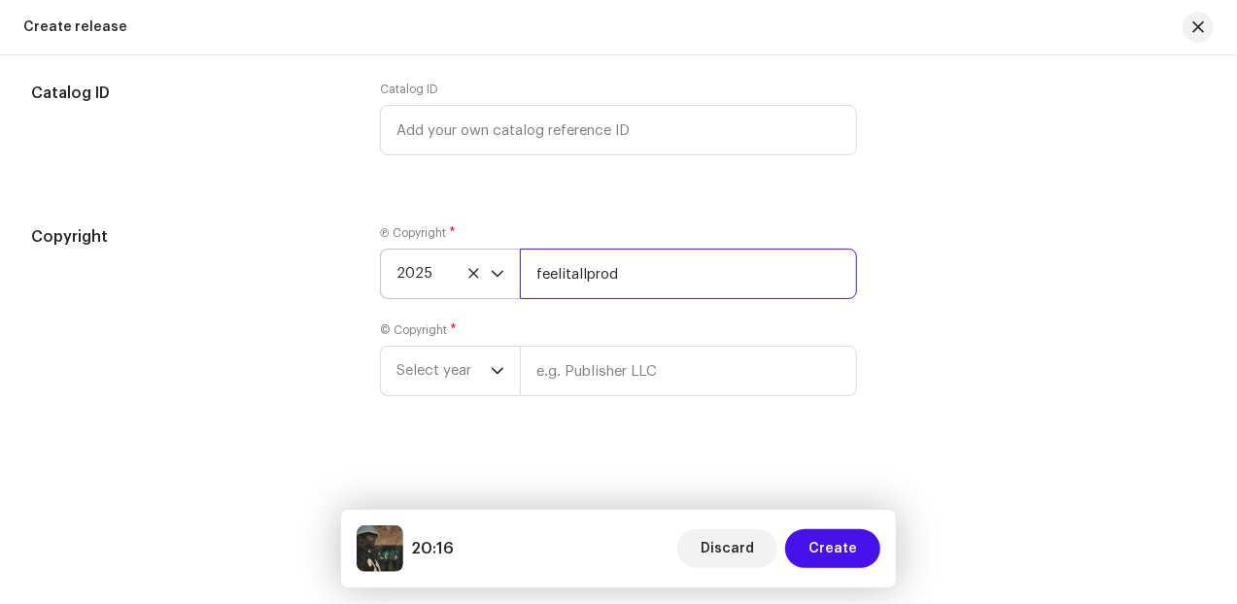
scroll to position [3106, 0]
click at [506, 435] on div "Create a new release We’ll guide you through everything — from track selection …" at bounding box center [618, 329] width 1237 height 549
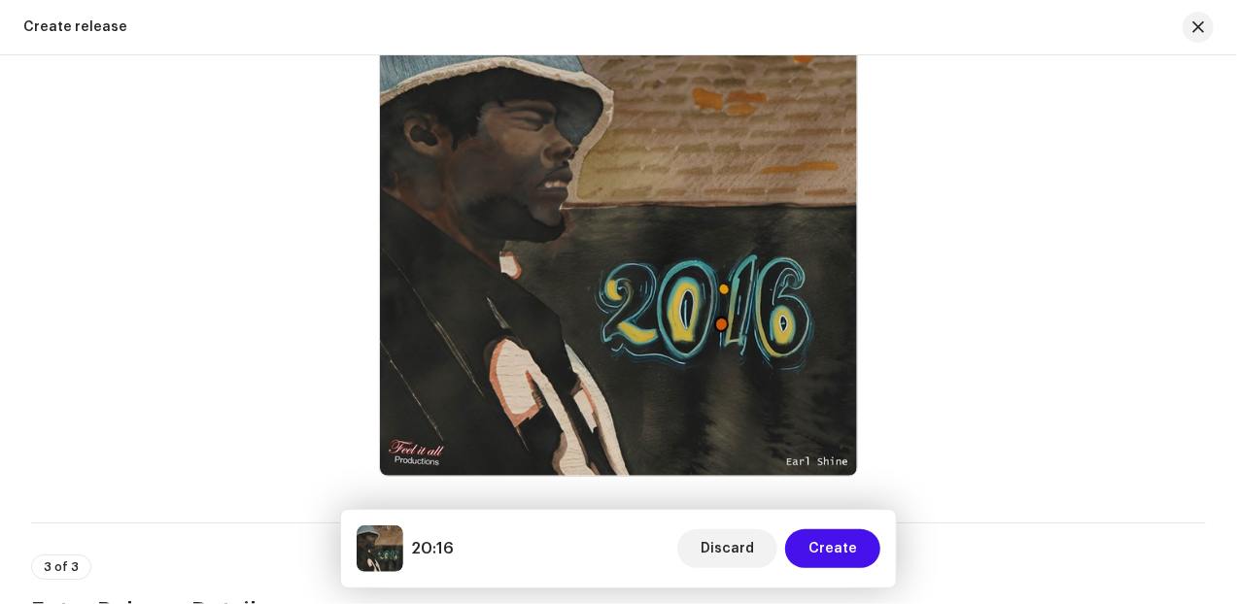
scroll to position [840, 0]
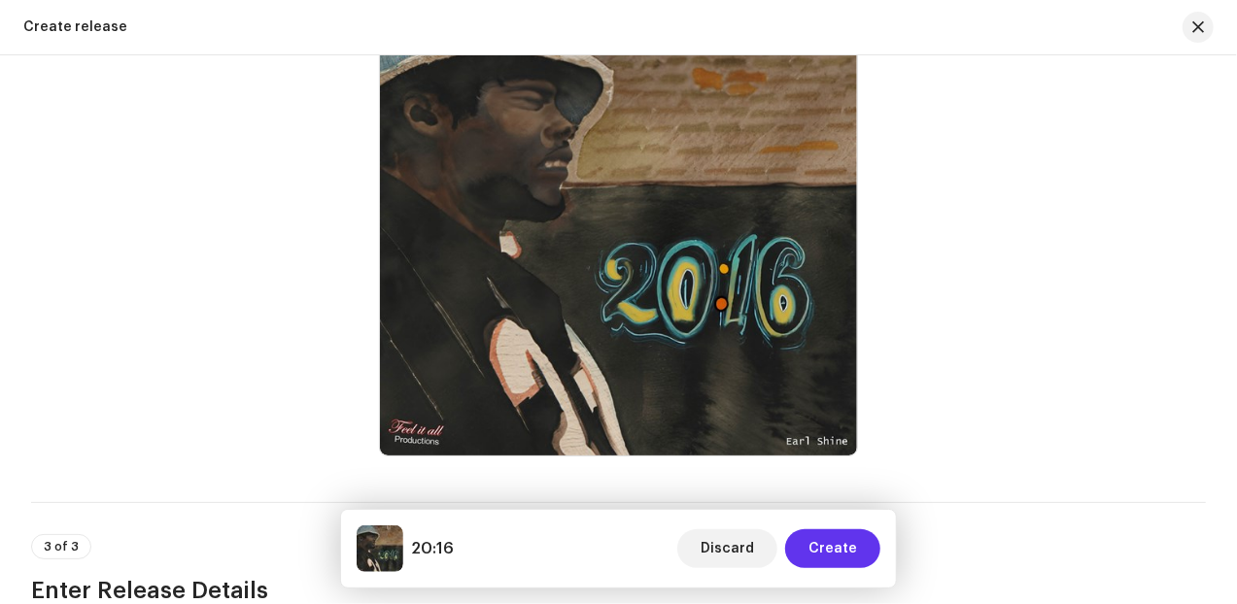
click at [830, 552] on span "Create" at bounding box center [832, 548] width 49 height 39
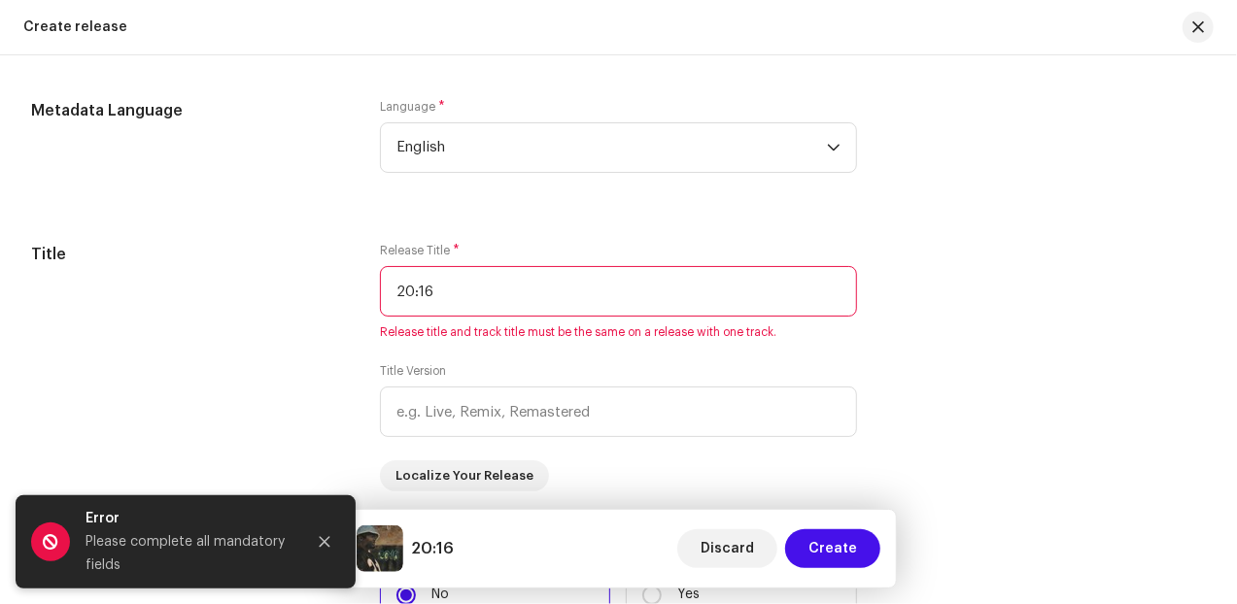
scroll to position [1649, 0]
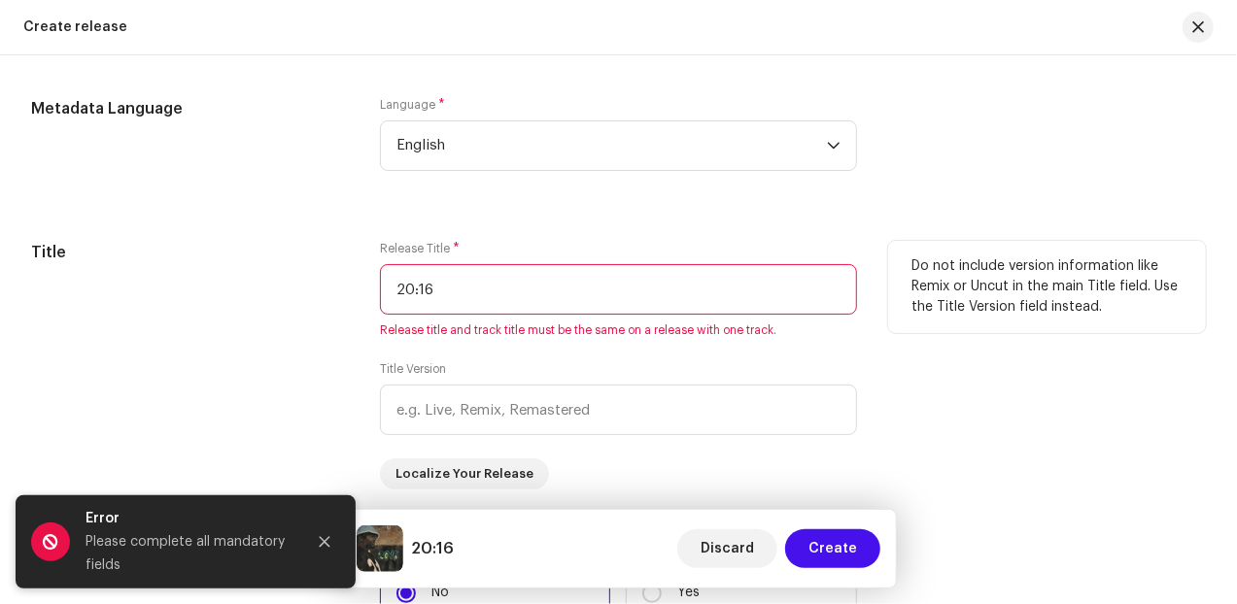
click at [443, 290] on input "20:16" at bounding box center [618, 289] width 477 height 51
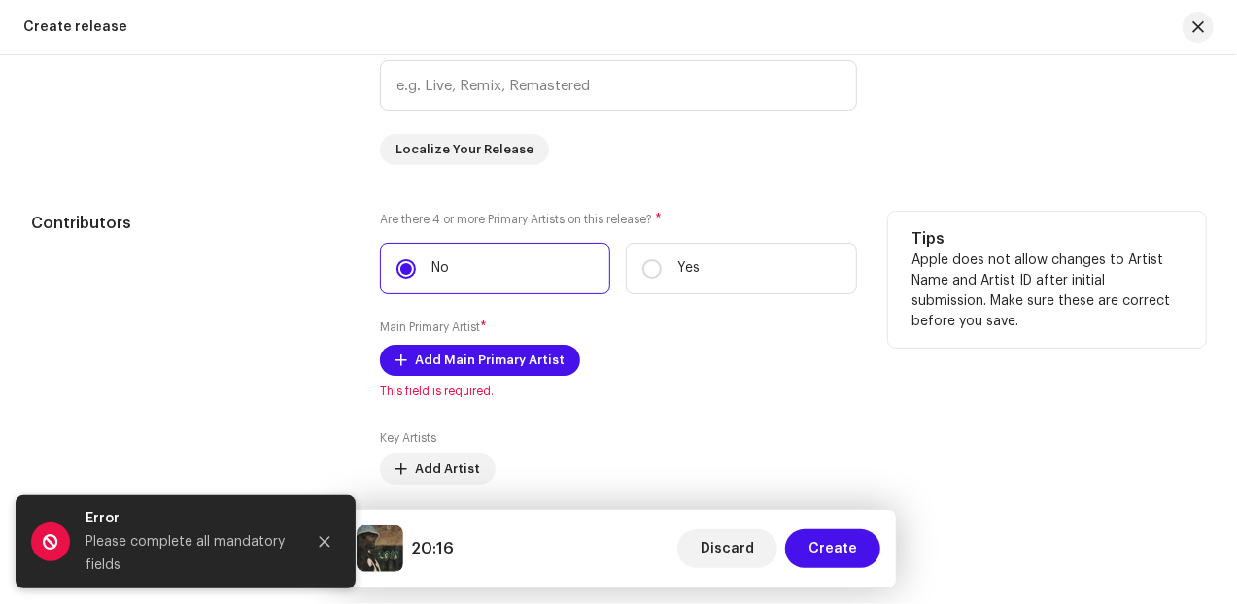
scroll to position [2054, 0]
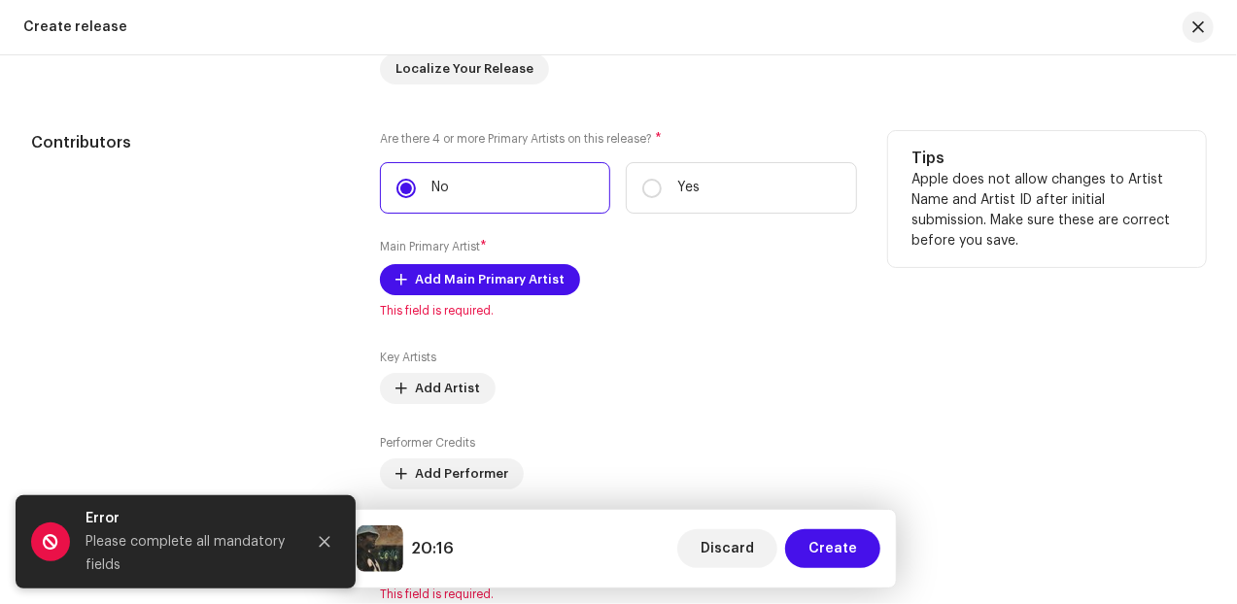
click at [461, 345] on div "Are there 4 or more Primary Artists on this release? * No Yes Main Primary Arti…" at bounding box center [618, 366] width 477 height 471
click at [434, 277] on span "Add Main Primary Artist" at bounding box center [490, 279] width 150 height 39
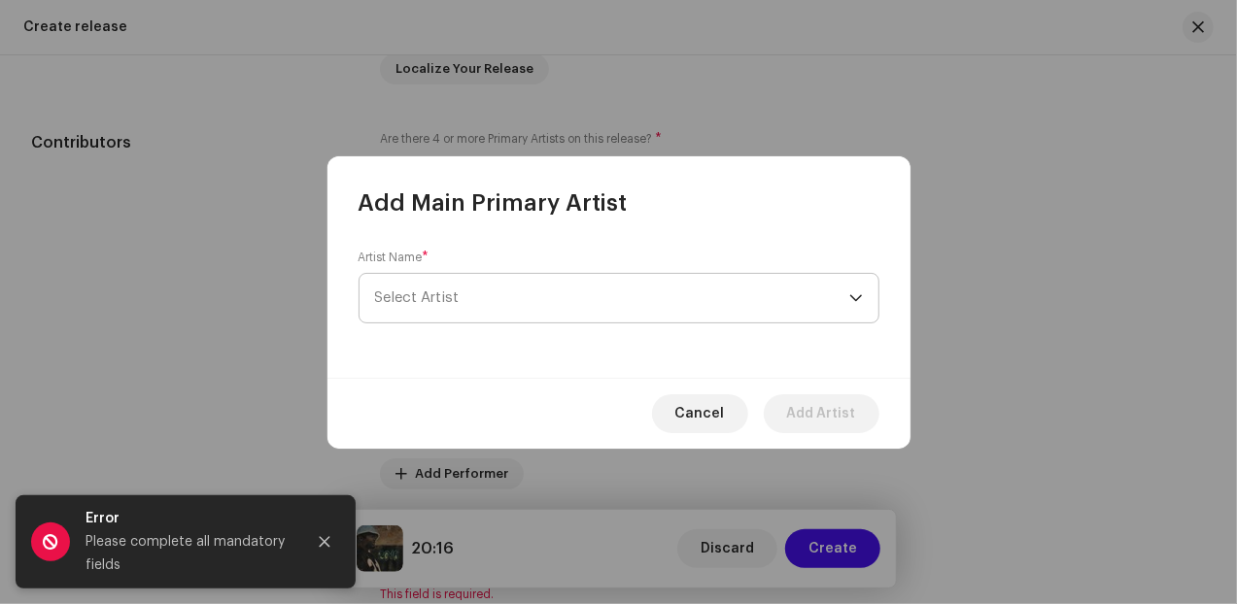
click at [455, 292] on span "Select Artist" at bounding box center [417, 297] width 85 height 15
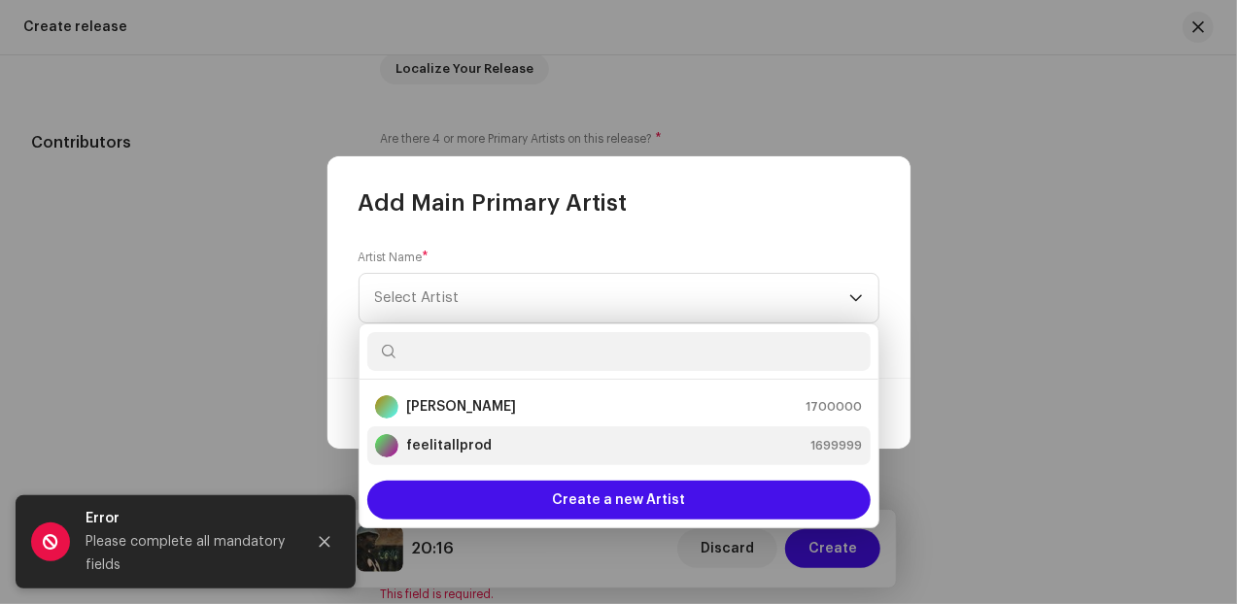
click at [451, 442] on strong "feelitallprod" at bounding box center [448, 445] width 85 height 19
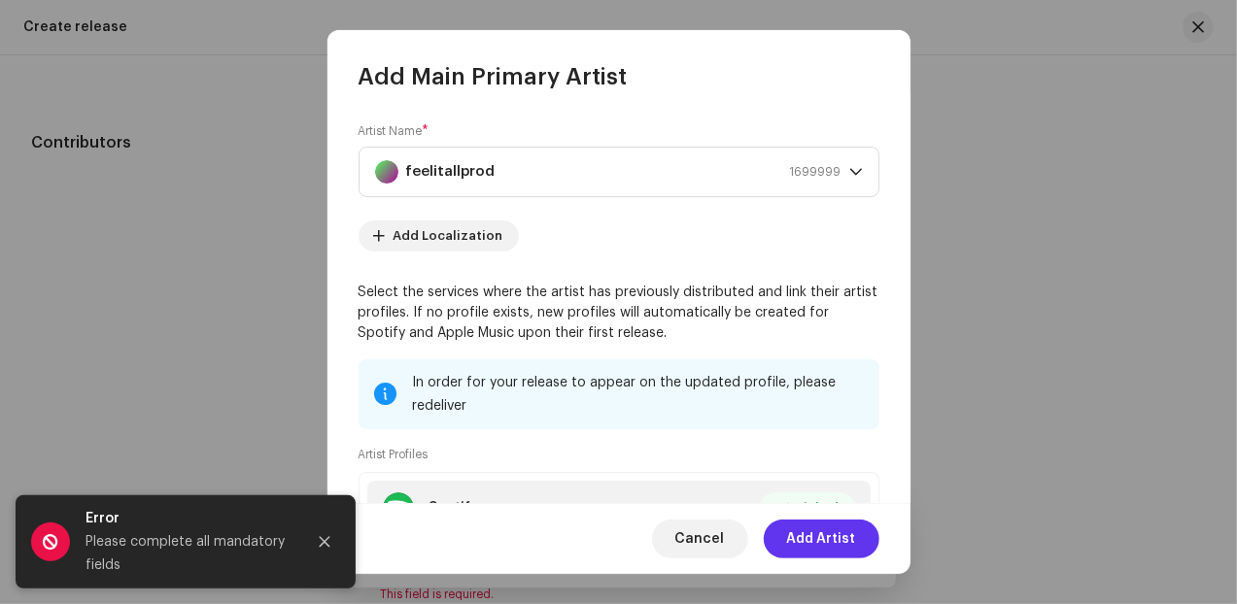
click at [811, 543] on span "Add Artist" at bounding box center [821, 539] width 69 height 39
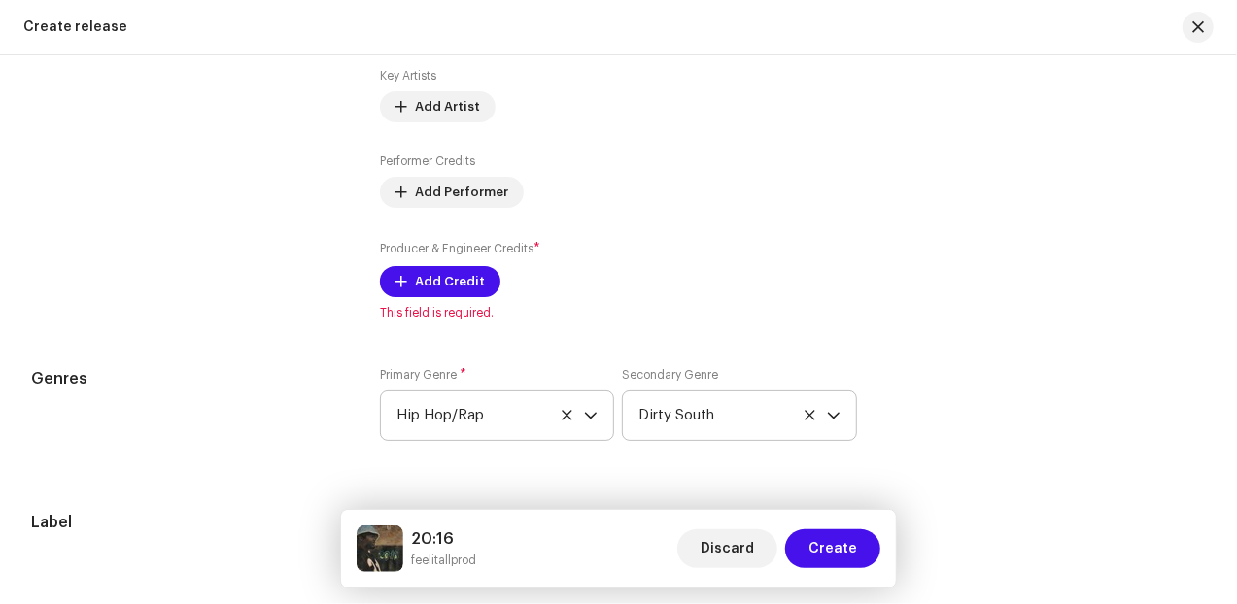
scroll to position [2297, 0]
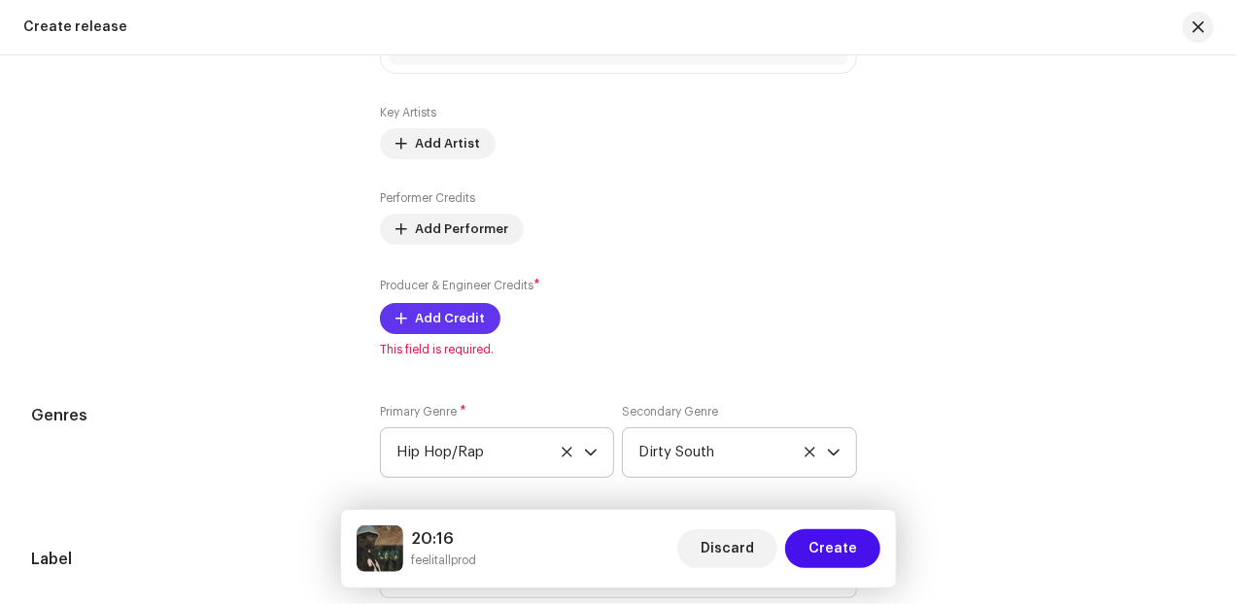
click at [426, 320] on span "Add Credit" at bounding box center [450, 318] width 70 height 39
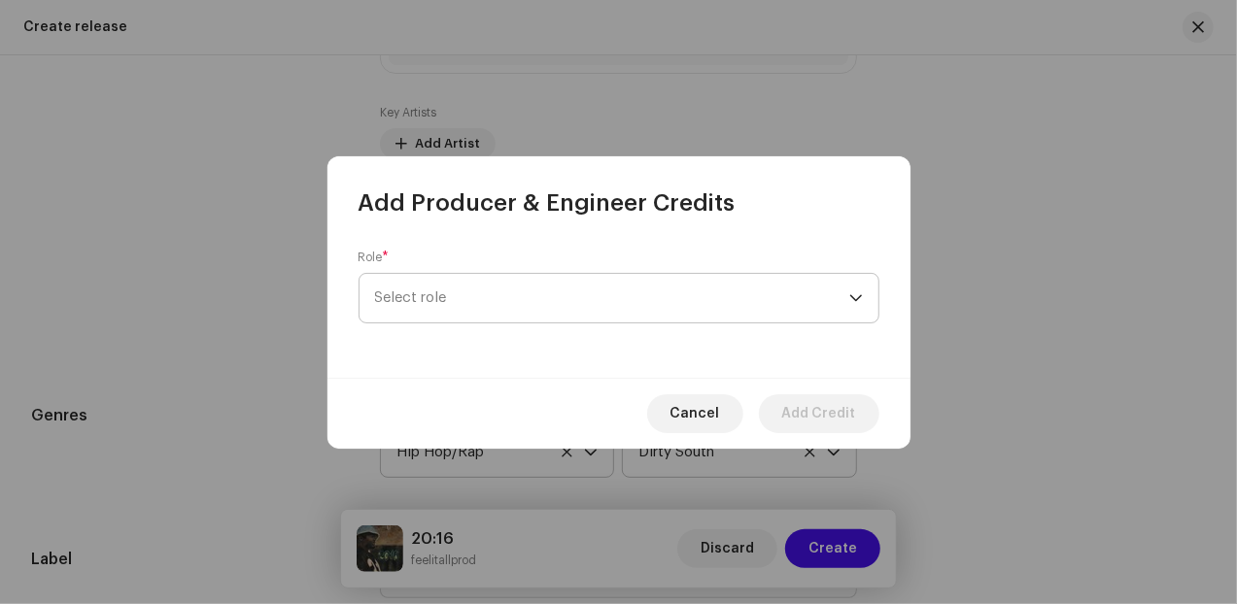
click at [462, 294] on span "Select role" at bounding box center [612, 298] width 474 height 49
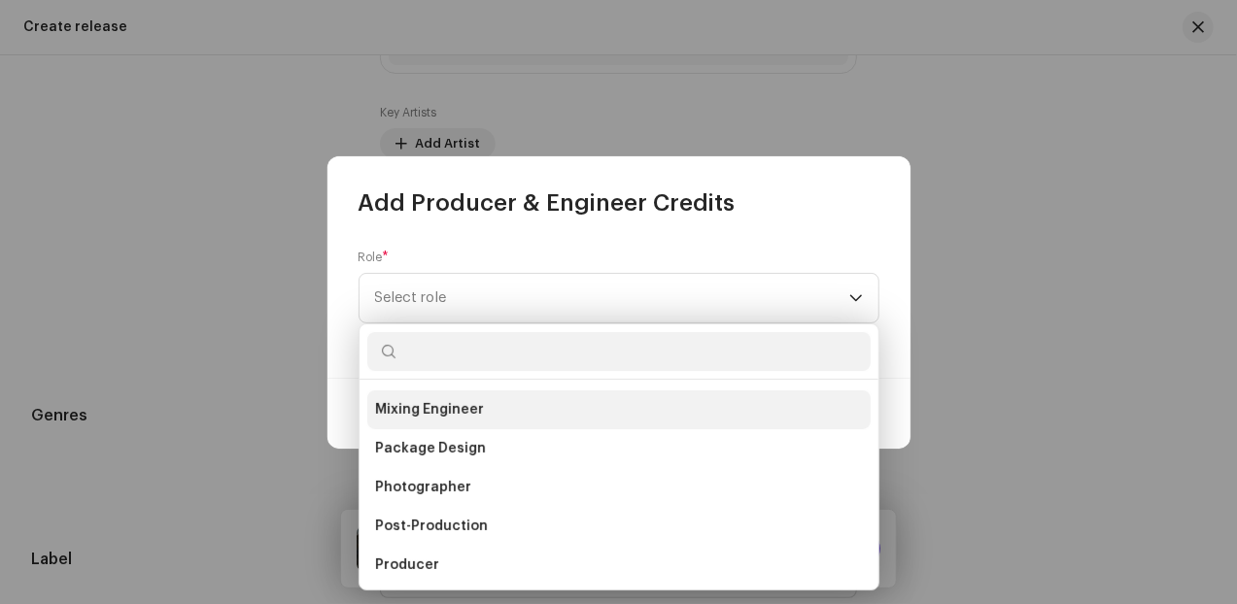
scroll to position [647, 0]
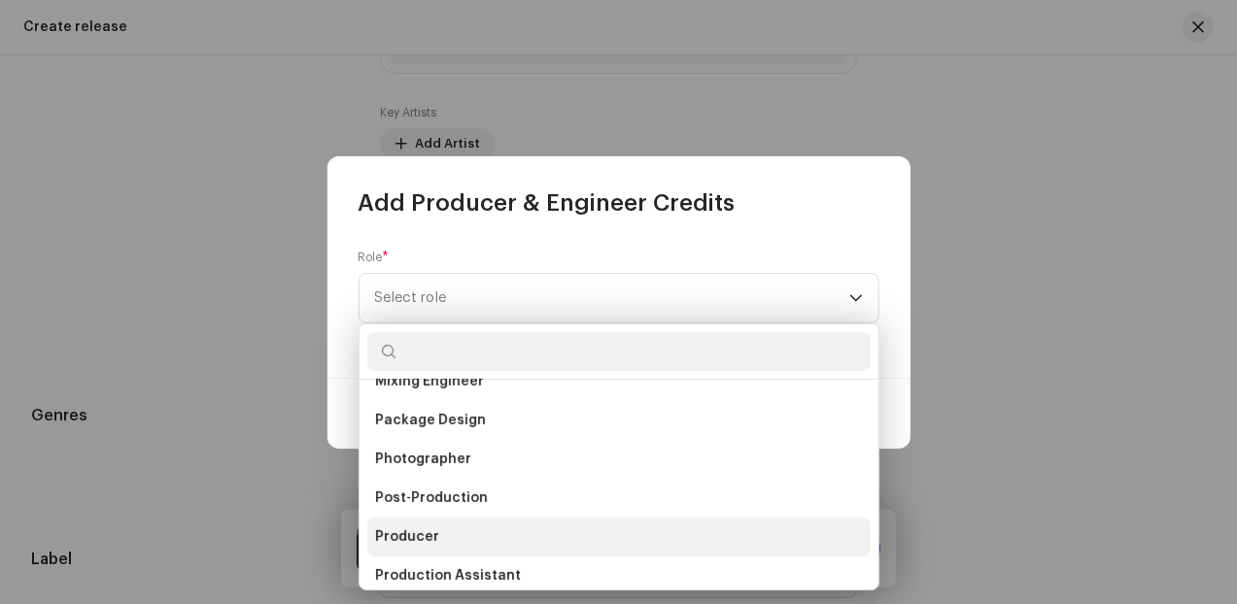
click at [424, 530] on span "Producer" at bounding box center [407, 536] width 64 height 19
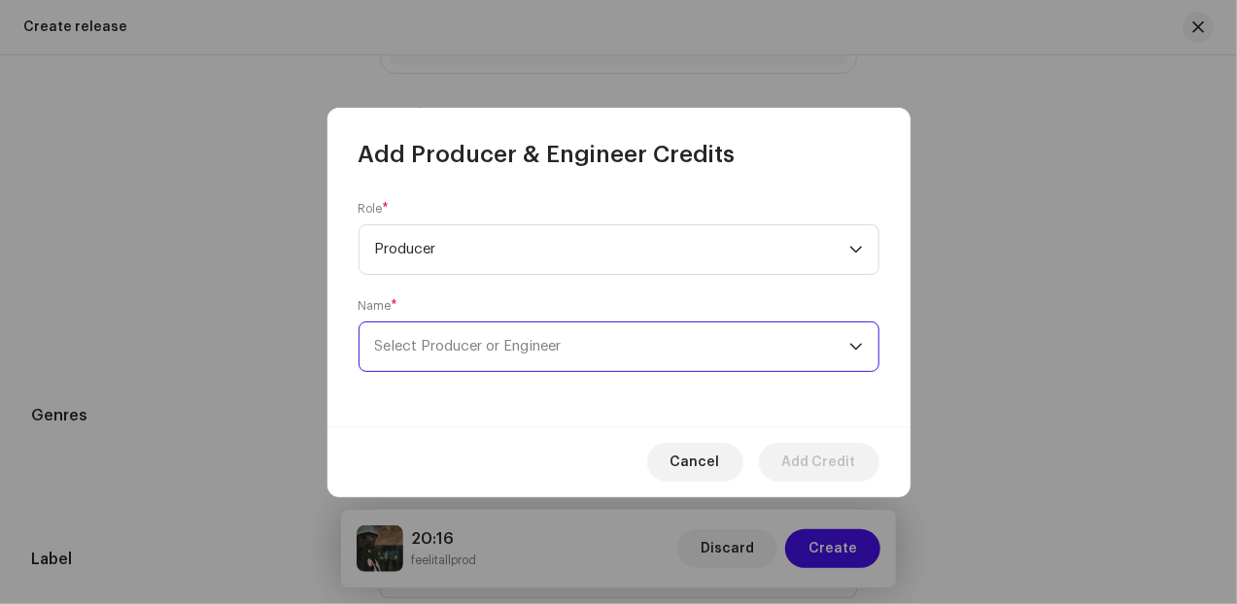
click at [545, 352] on span "Select Producer or Engineer" at bounding box center [468, 346] width 187 height 15
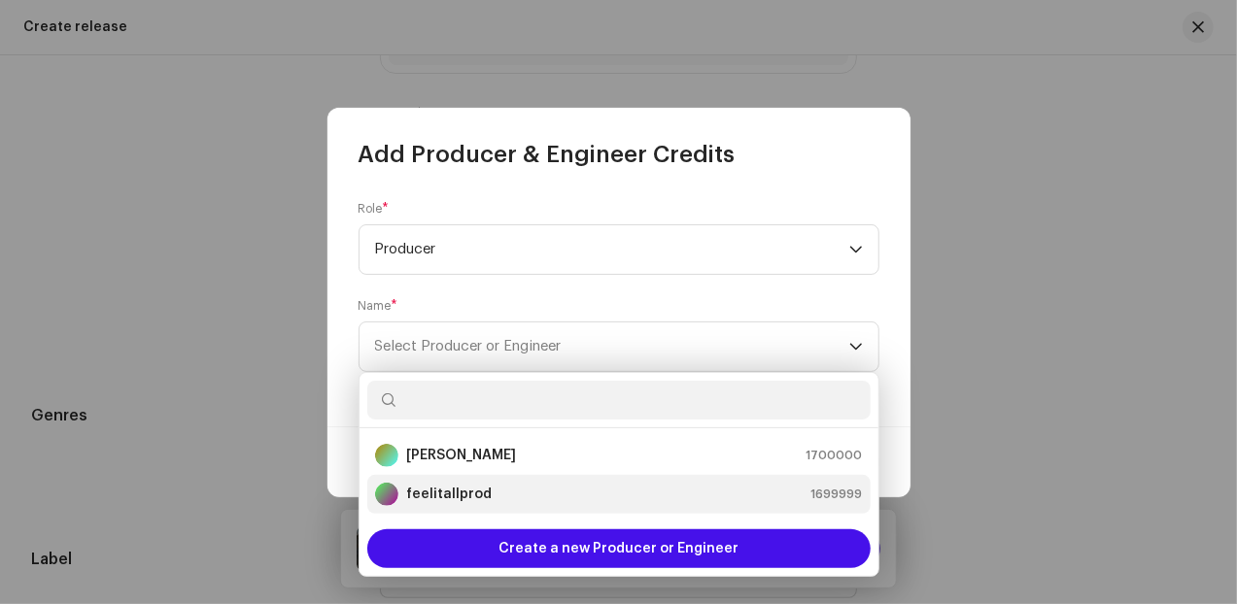
click at [479, 489] on strong "feelitallprod" at bounding box center [448, 494] width 85 height 19
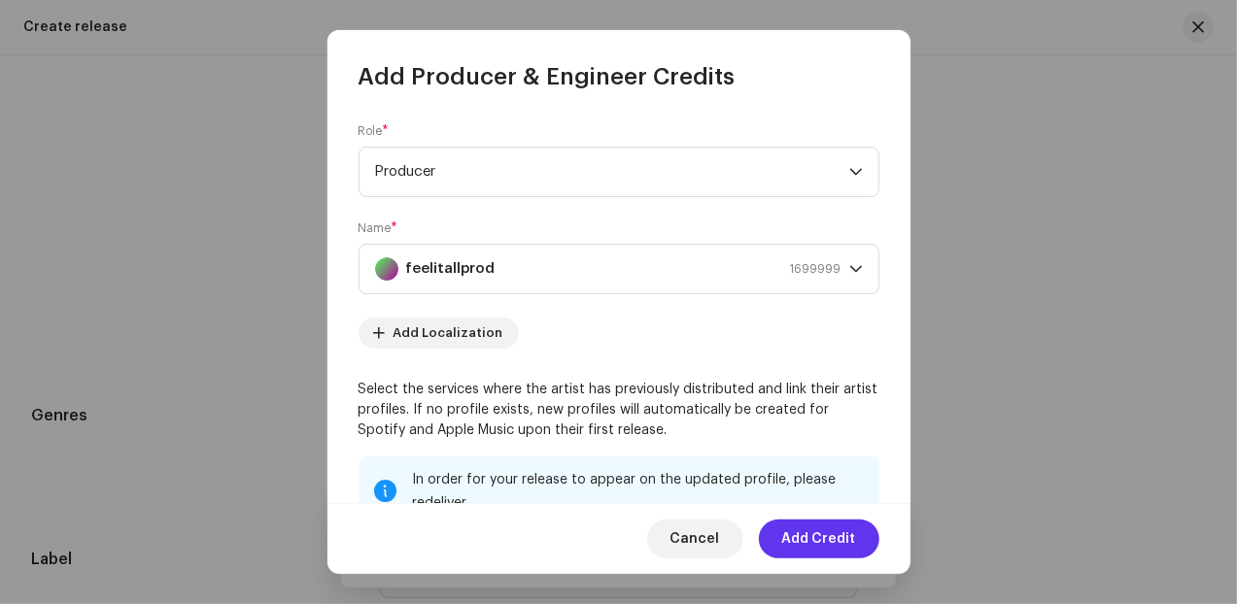
click at [793, 541] on span "Add Credit" at bounding box center [819, 539] width 74 height 39
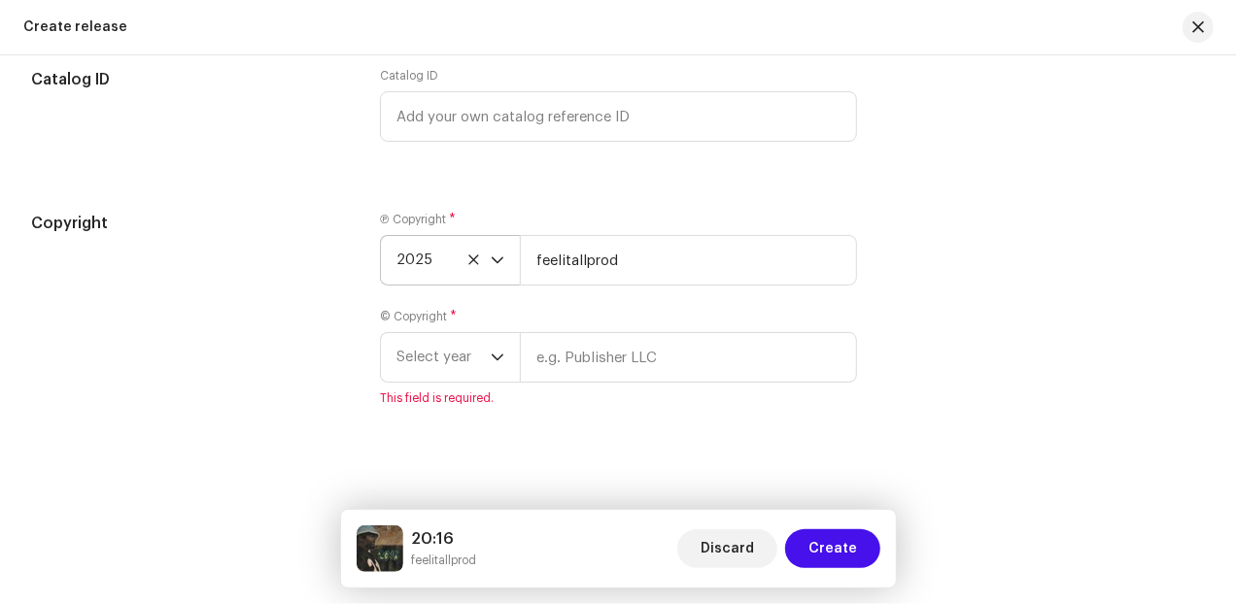
scroll to position [3255, 0]
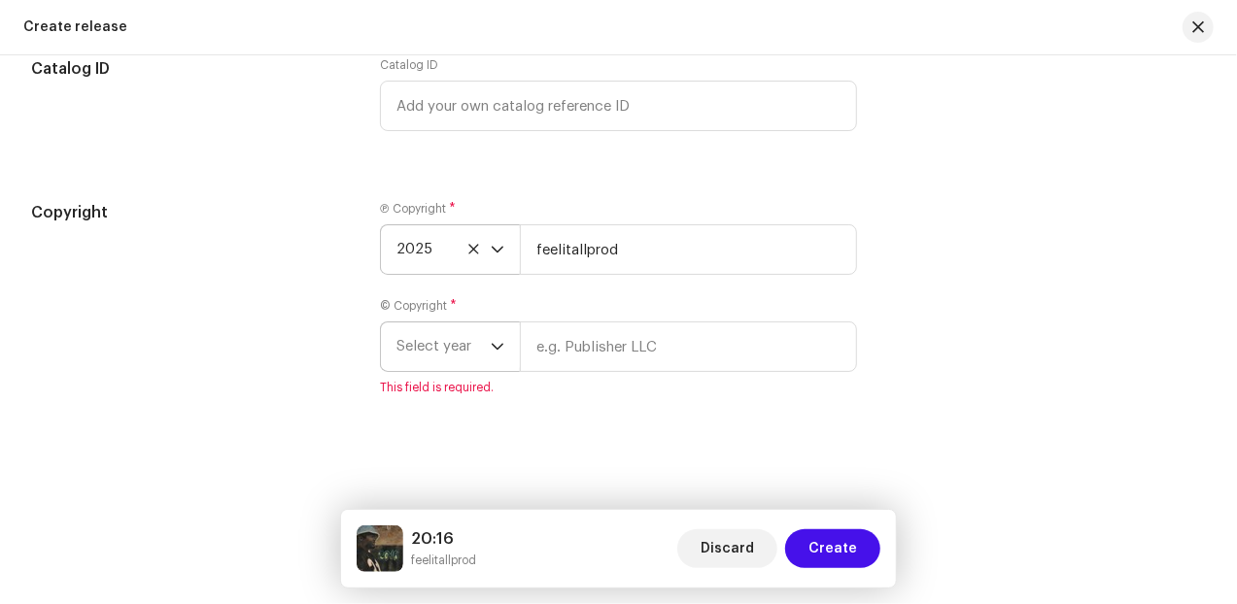
click at [484, 358] on span "Select year" at bounding box center [443, 346] width 94 height 49
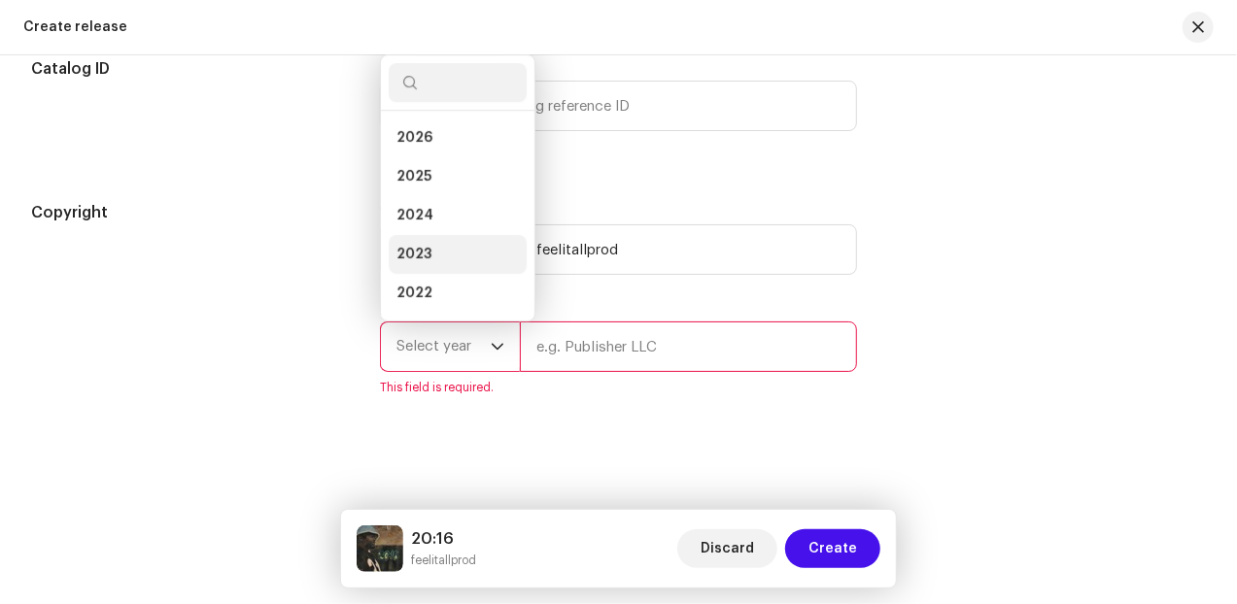
scroll to position [31, 0]
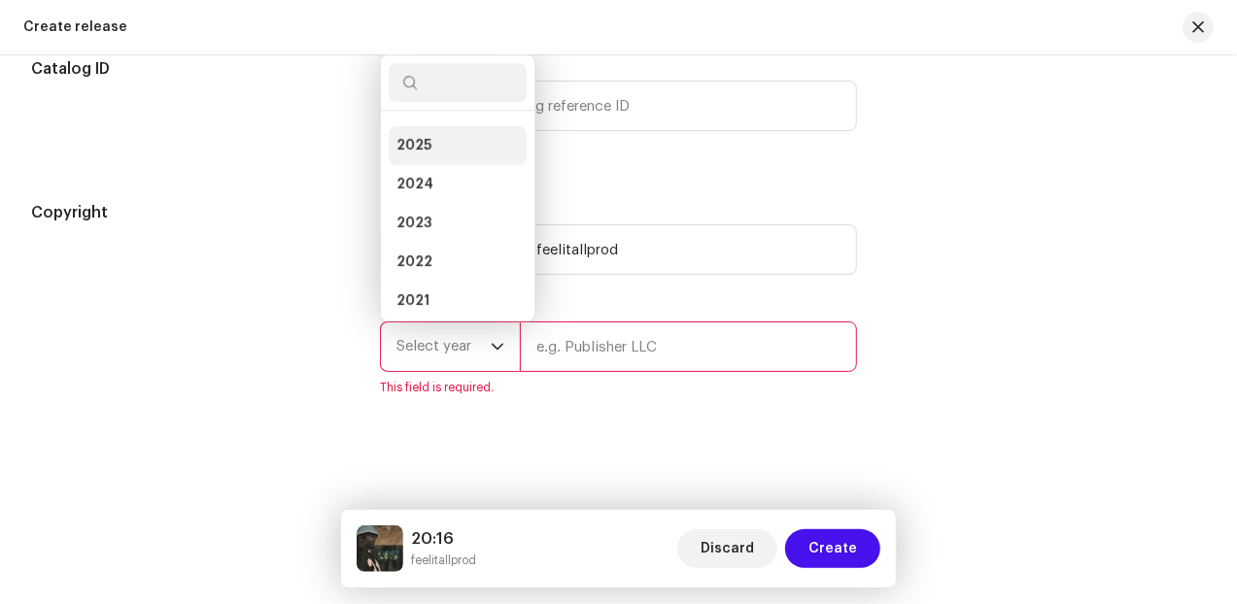
click at [422, 146] on span "2025" at bounding box center [413, 145] width 35 height 19
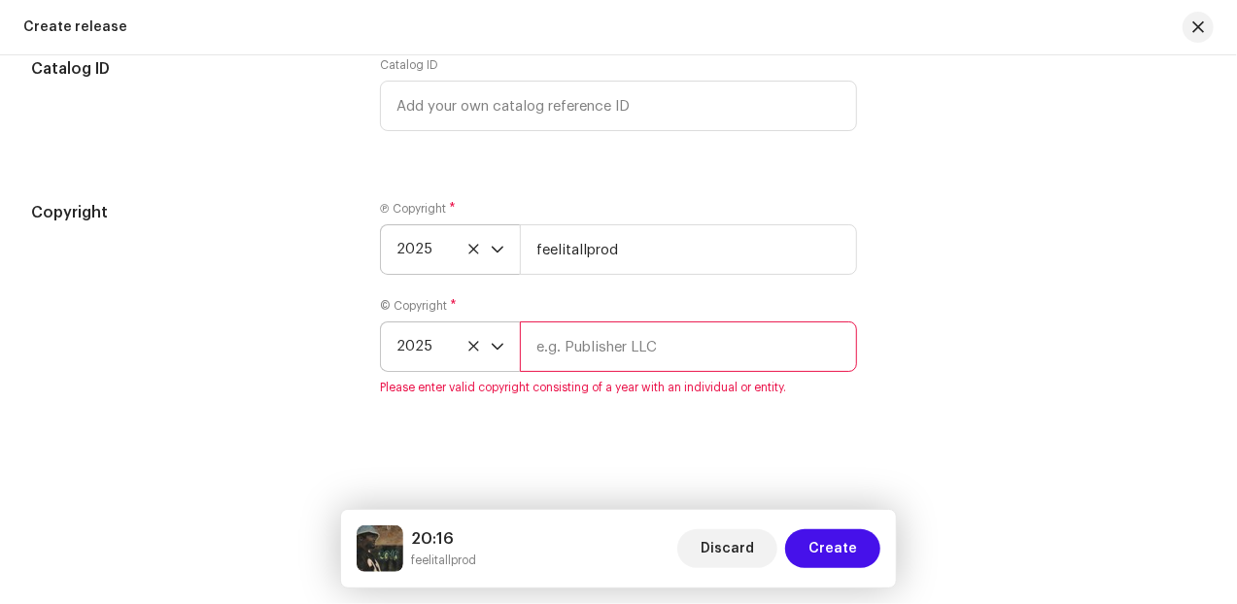
click at [633, 341] on input "text" at bounding box center [688, 347] width 337 height 51
click at [717, 441] on div "Create a new release We’ll guide you through everything — from track selection …" at bounding box center [618, 329] width 1237 height 549
drag, startPoint x: 717, startPoint y: 441, endPoint x: 599, endPoint y: 345, distance: 151.9
click at [599, 345] on input "text" at bounding box center [688, 347] width 337 height 51
type input "feelitallprod"
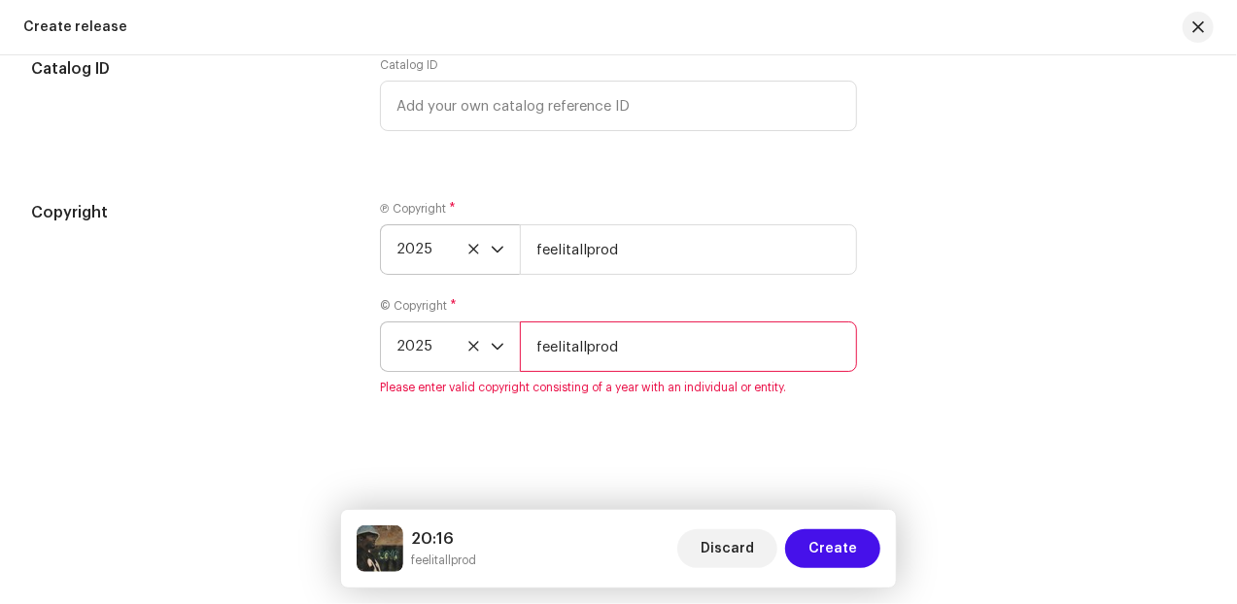
scroll to position [3232, 0]
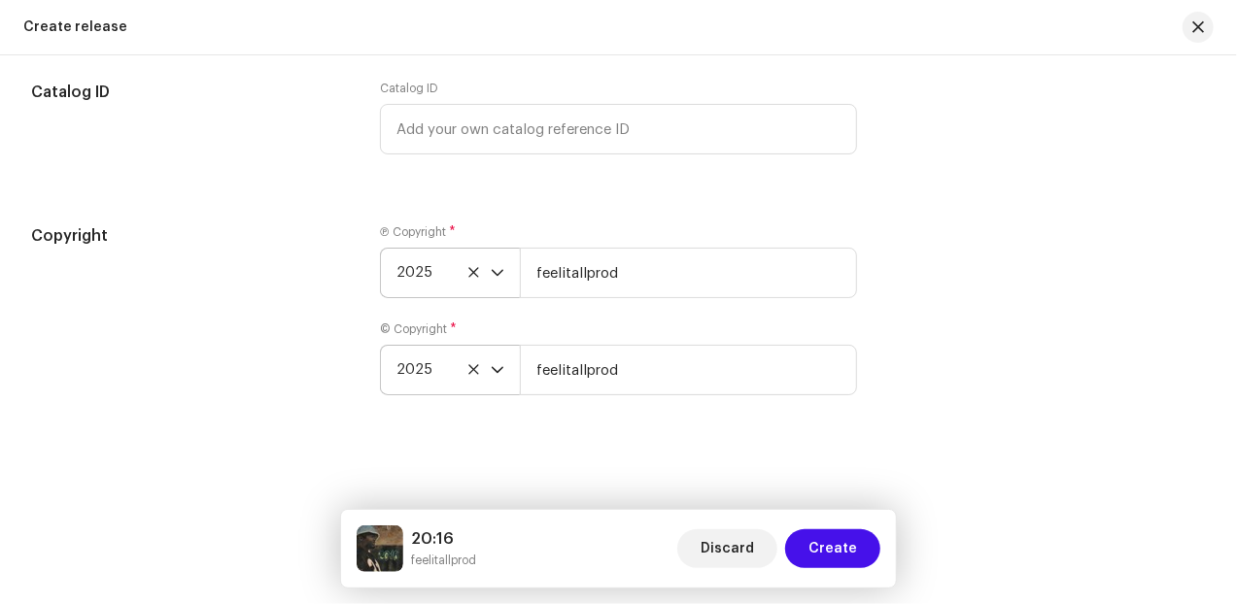
click at [575, 458] on div "Create a new release We’ll guide you through everything — from track selection …" at bounding box center [618, 329] width 1237 height 549
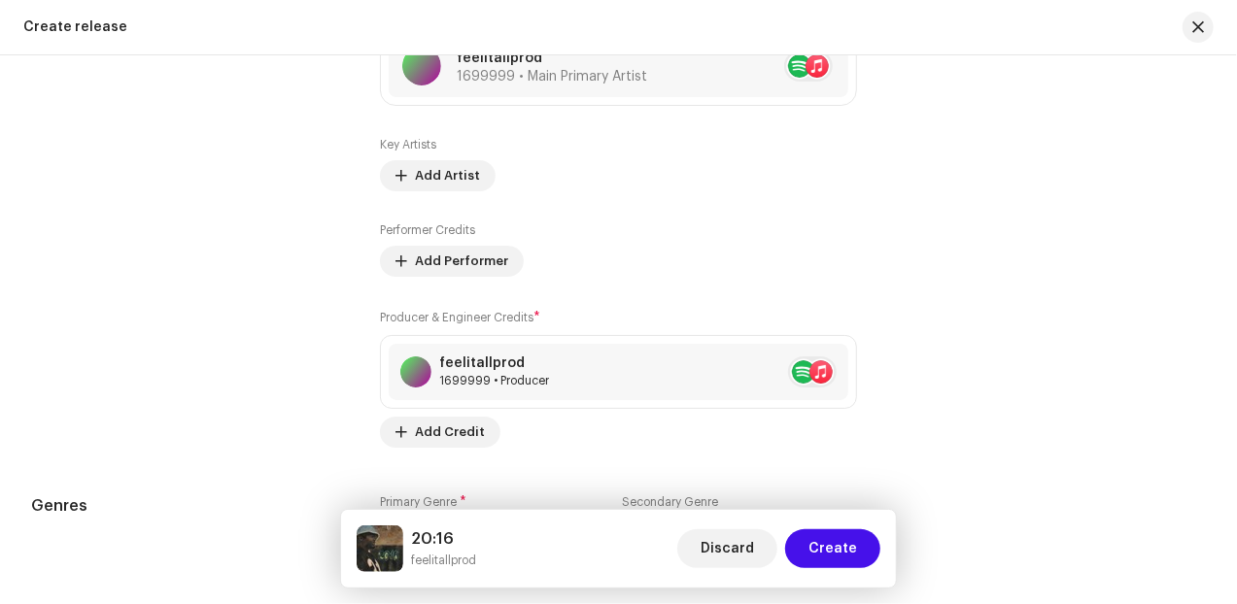
scroll to position [2260, 0]
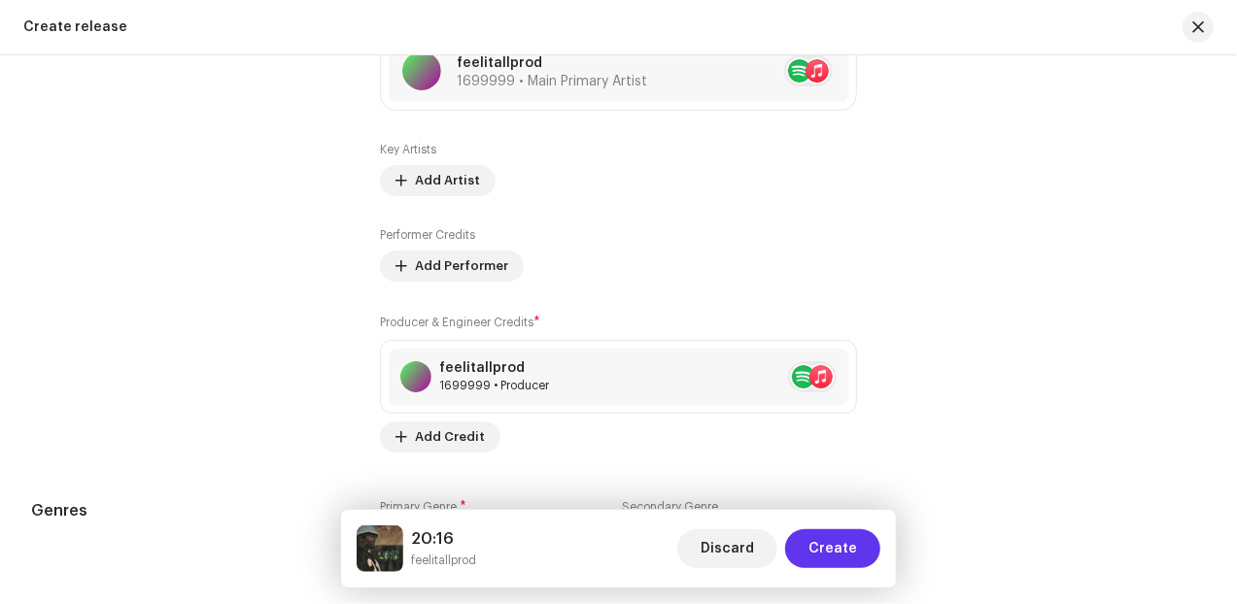
click at [856, 559] on span "Create" at bounding box center [832, 548] width 49 height 39
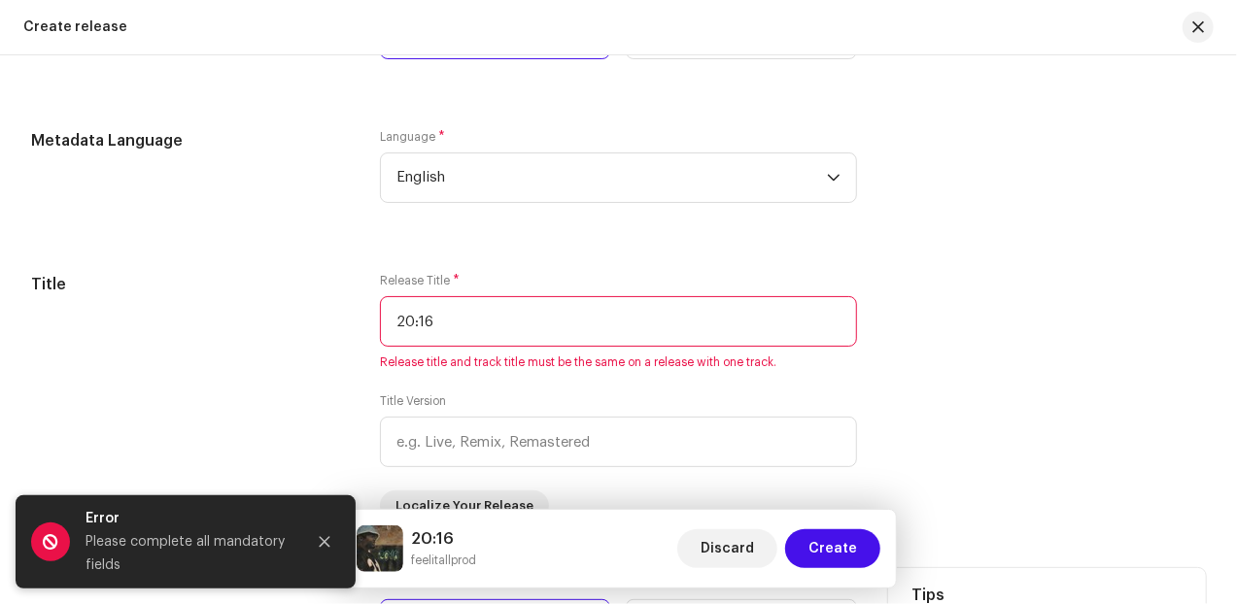
scroll to position [1612, 0]
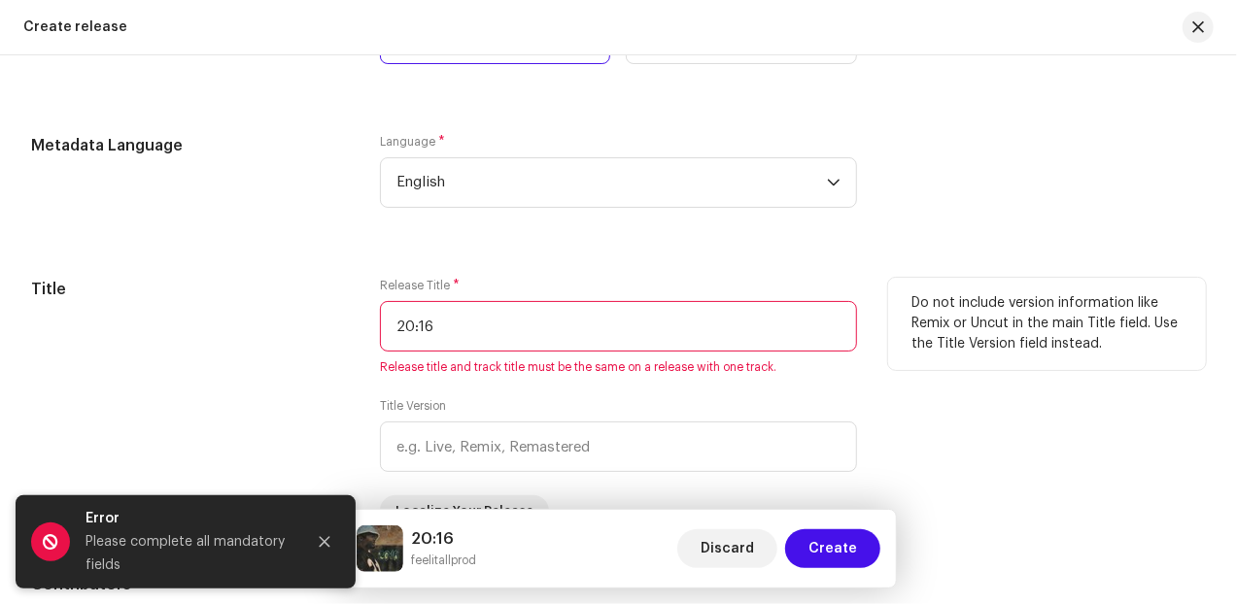
click at [477, 323] on input "20:16" at bounding box center [618, 326] width 477 height 51
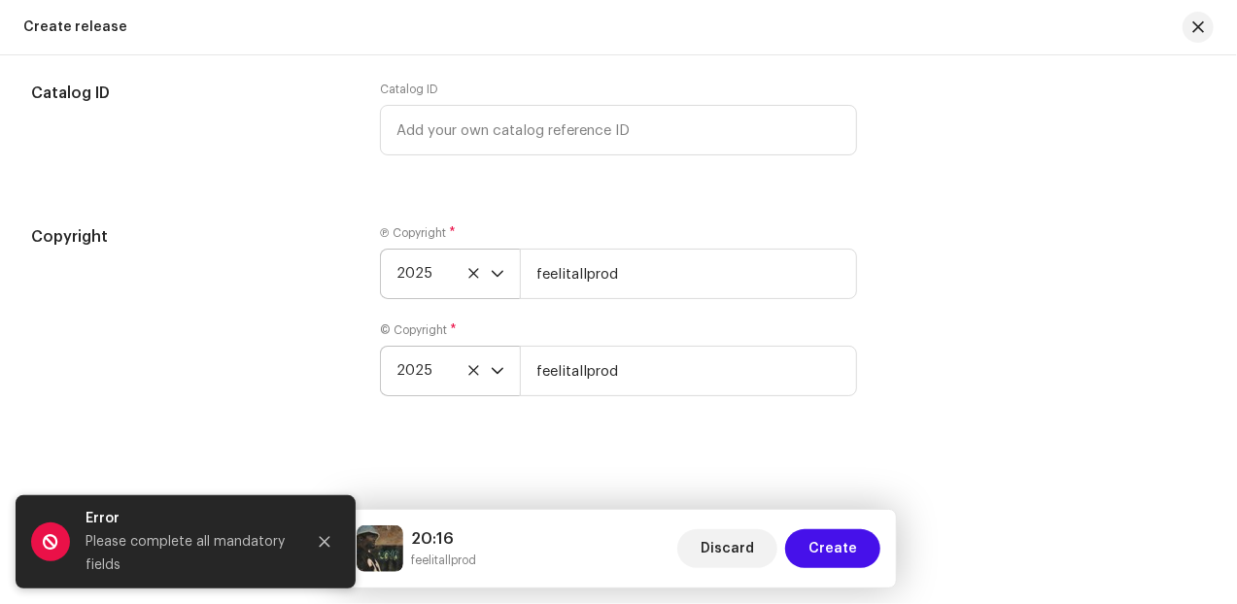
scroll to position [3232, 0]
click at [324, 541] on icon "Close" at bounding box center [325, 542] width 11 height 11
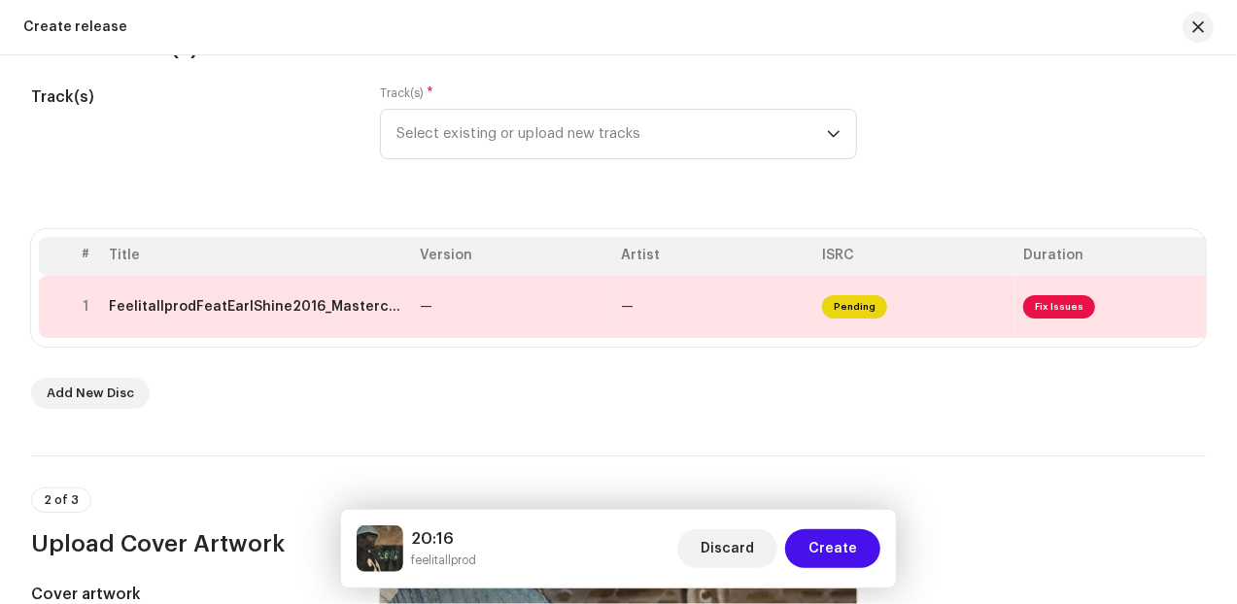
scroll to position [318, 0]
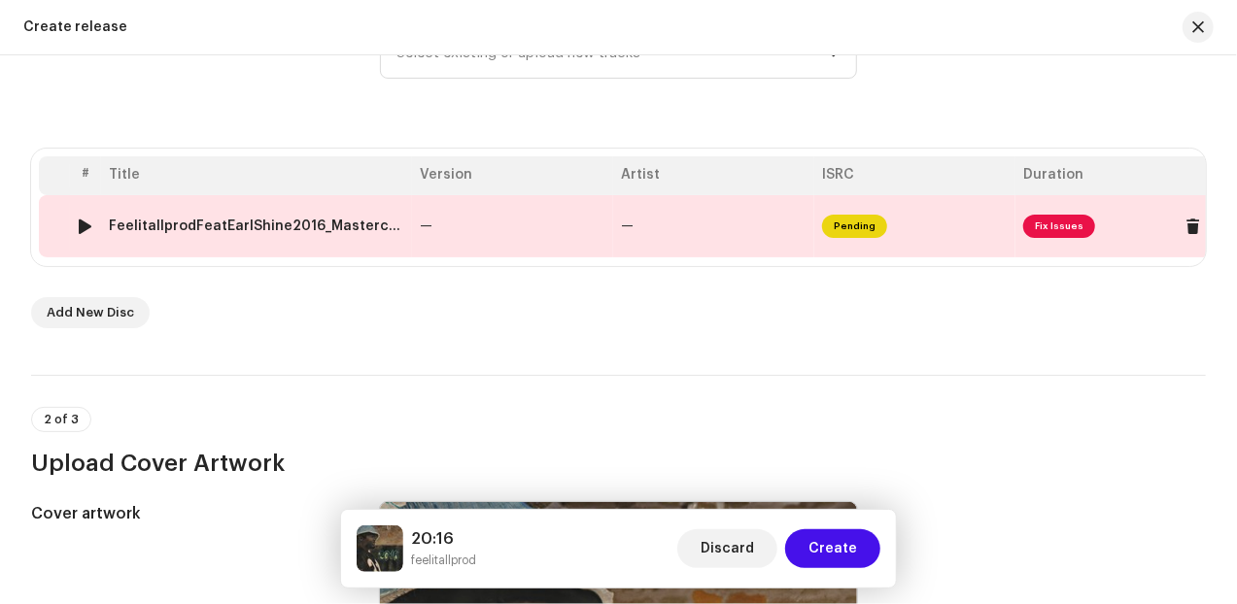
click at [1054, 226] on span "Fix Issues" at bounding box center [1059, 226] width 72 height 23
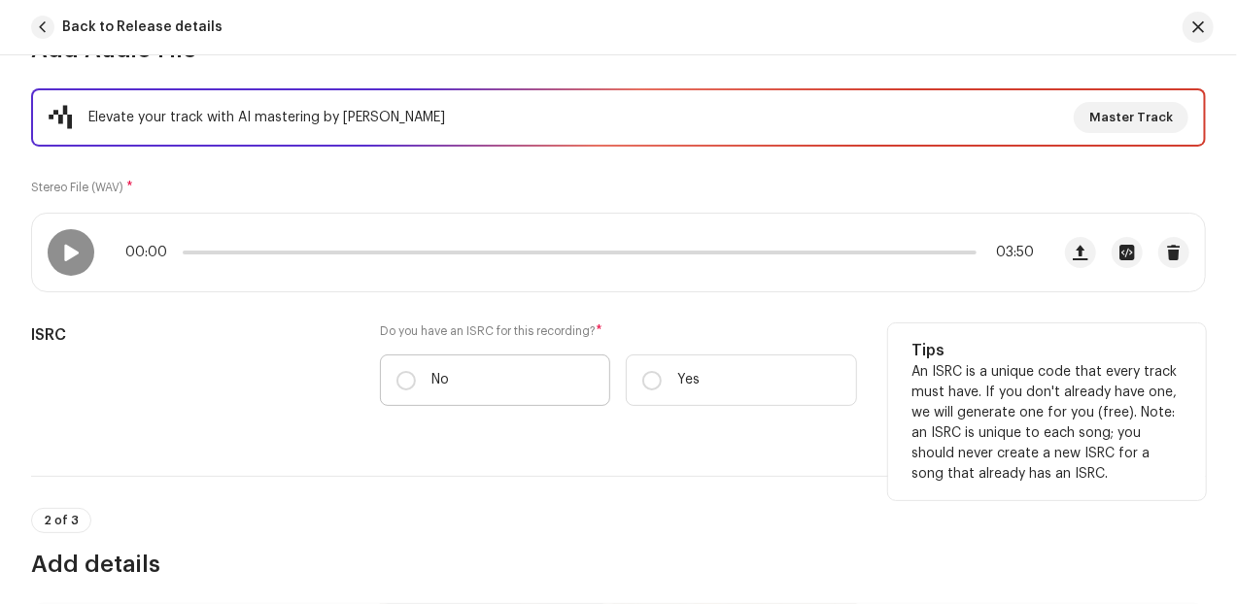
scroll to position [243, 0]
click at [402, 377] on input "No" at bounding box center [405, 379] width 19 height 19
radio input "true"
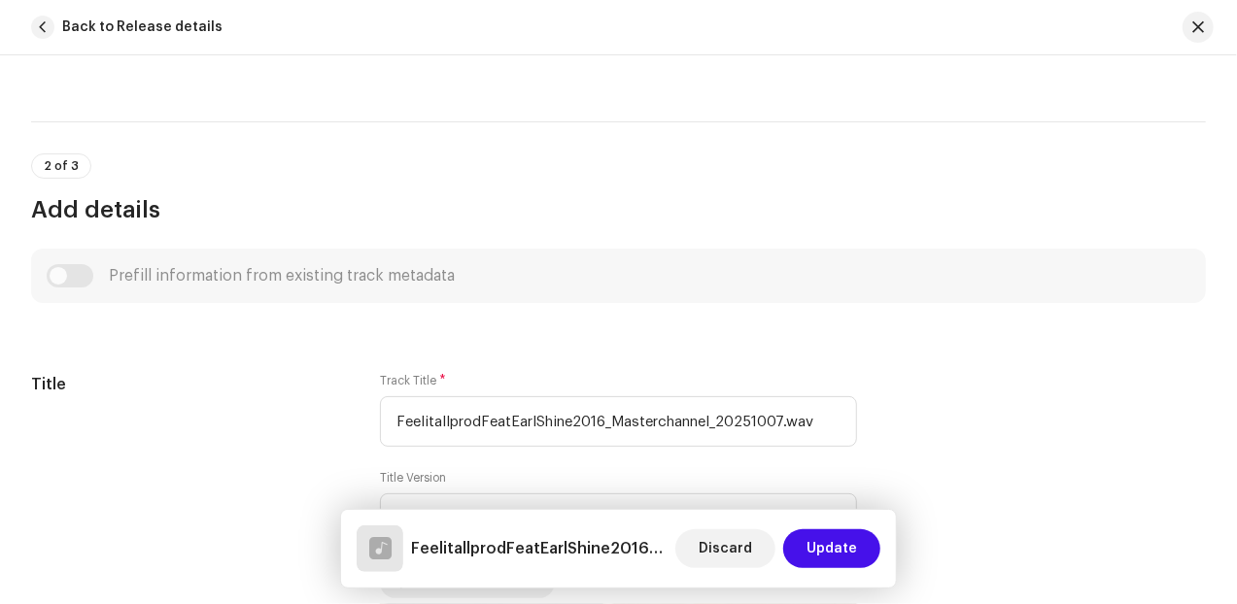
scroll to position [809, 0]
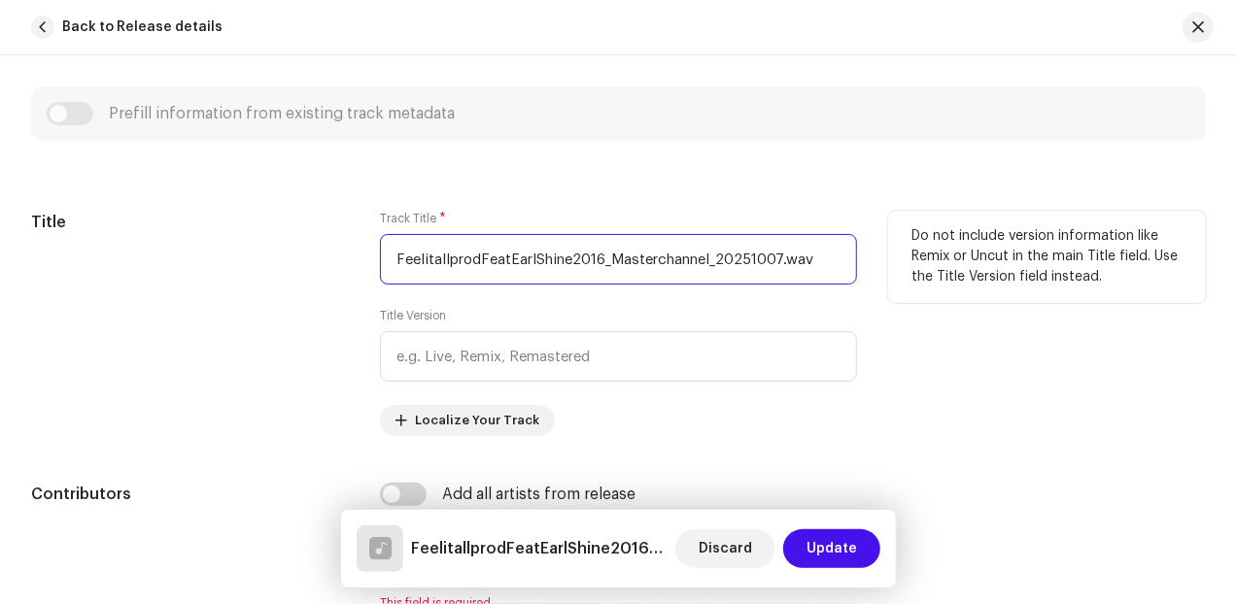
drag, startPoint x: 830, startPoint y: 264, endPoint x: 357, endPoint y: 273, distance: 472.2
click at [357, 273] on div "Title Track Title * FeelitallprodFeatEarlShine2016_Masterchannel_20251007.wav T…" at bounding box center [618, 323] width 1174 height 225
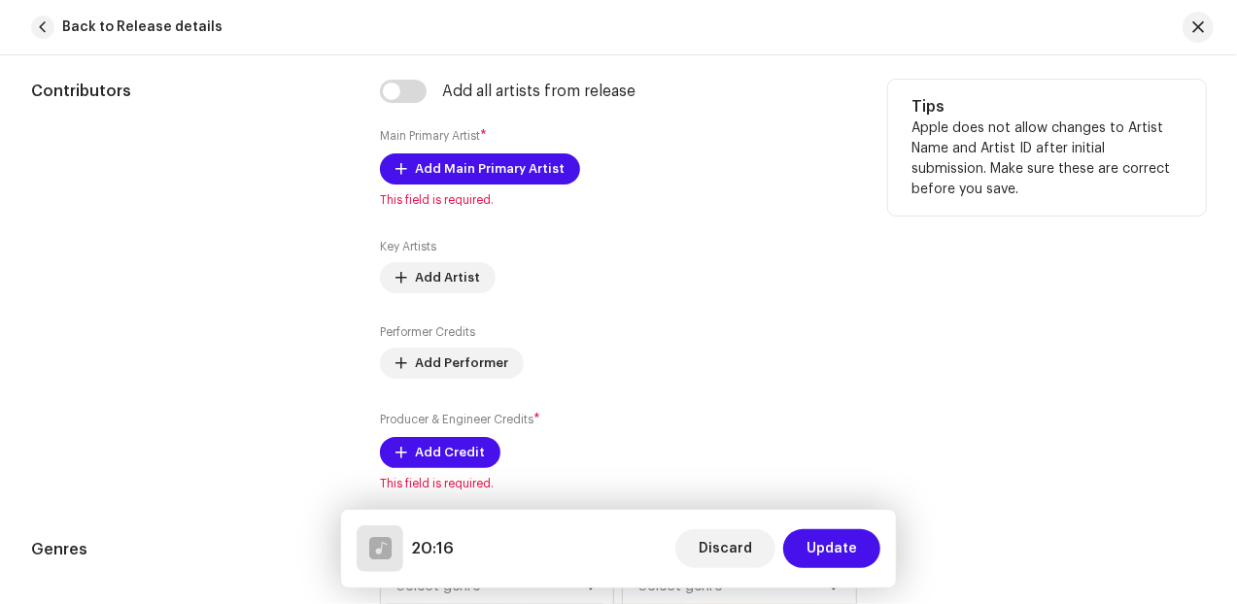
scroll to position [1214, 0]
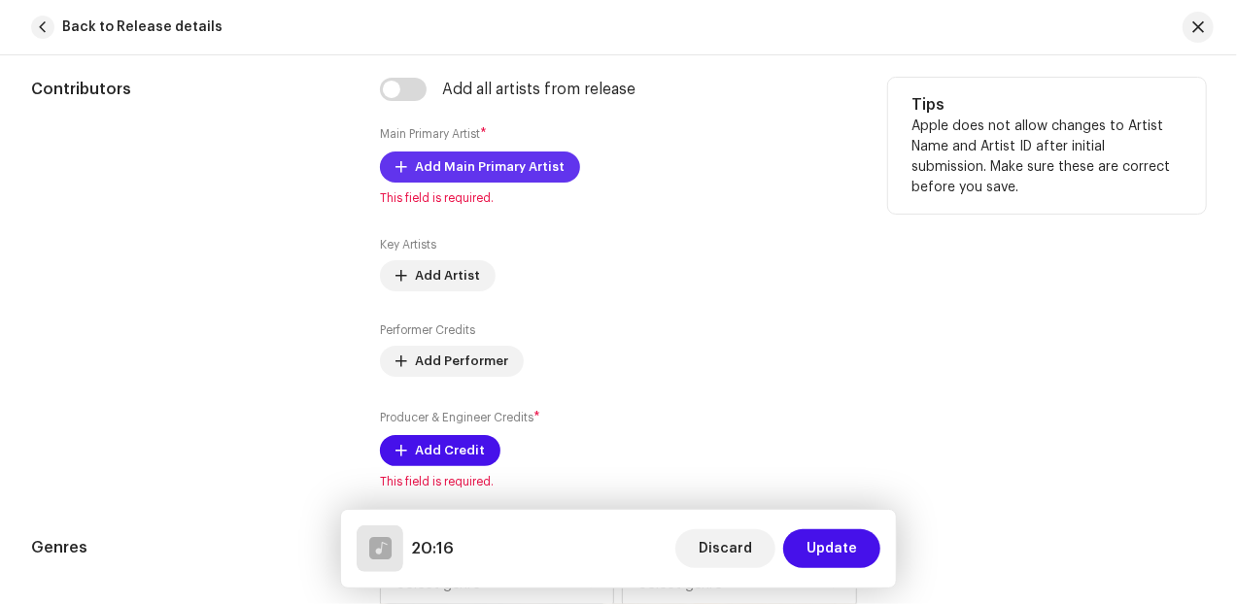
type input "20:16"
click at [505, 160] on span "Add Main Primary Artist" at bounding box center [490, 167] width 150 height 39
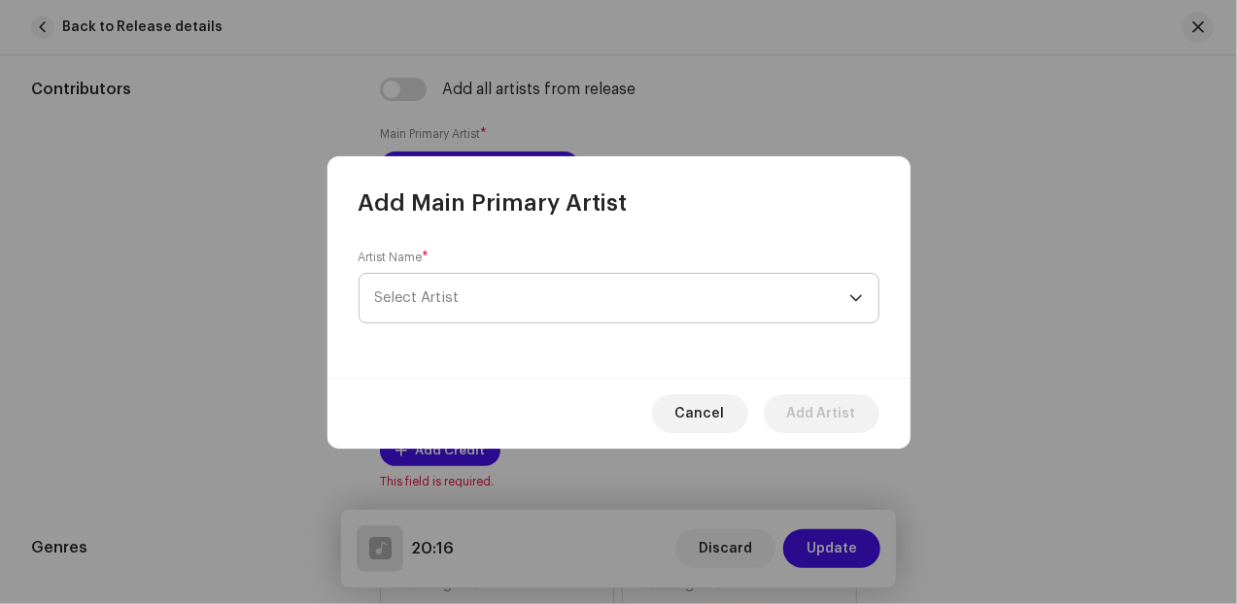
click at [482, 279] on span "Select Artist" at bounding box center [612, 298] width 474 height 49
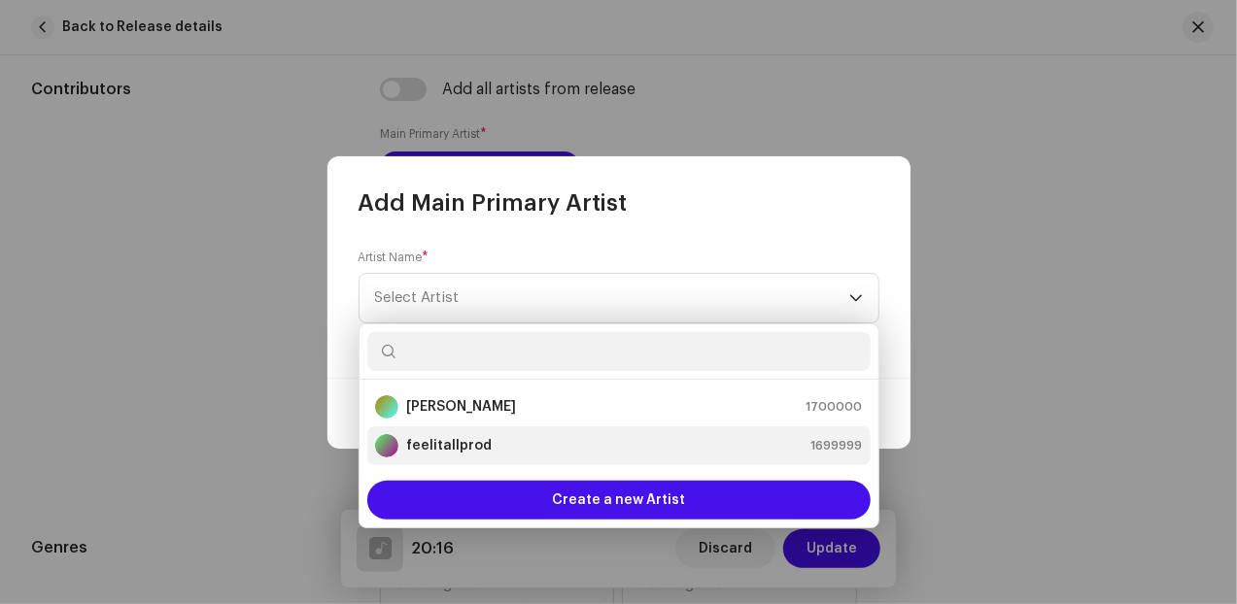
click at [466, 444] on strong "feelitallprod" at bounding box center [448, 445] width 85 height 19
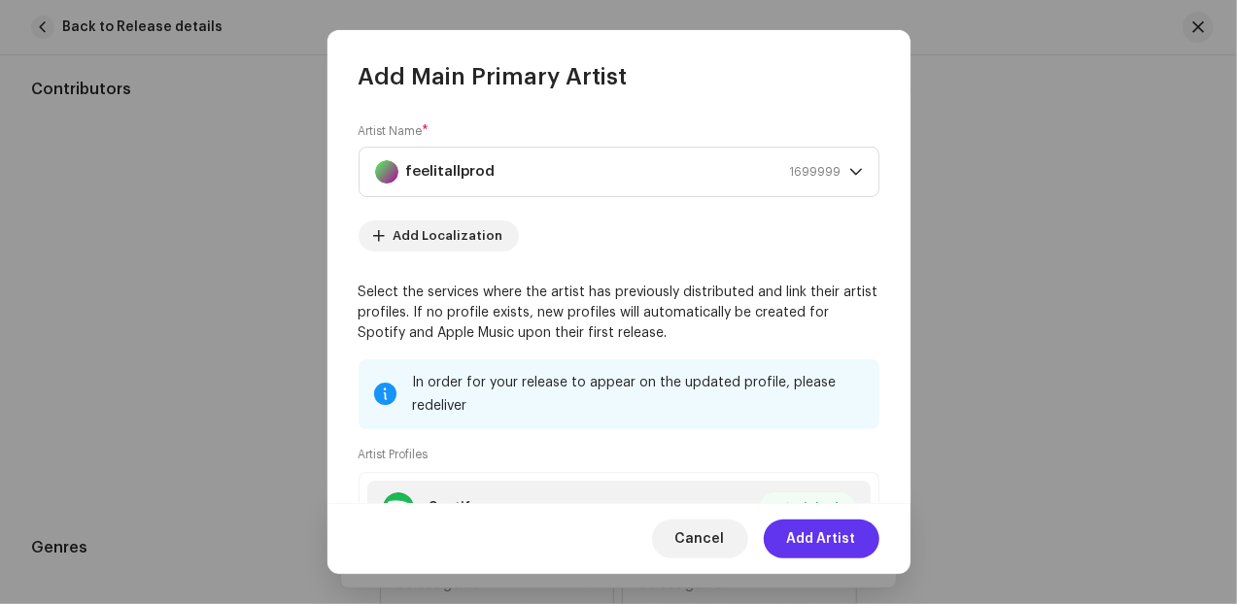
click at [815, 537] on span "Add Artist" at bounding box center [821, 539] width 69 height 39
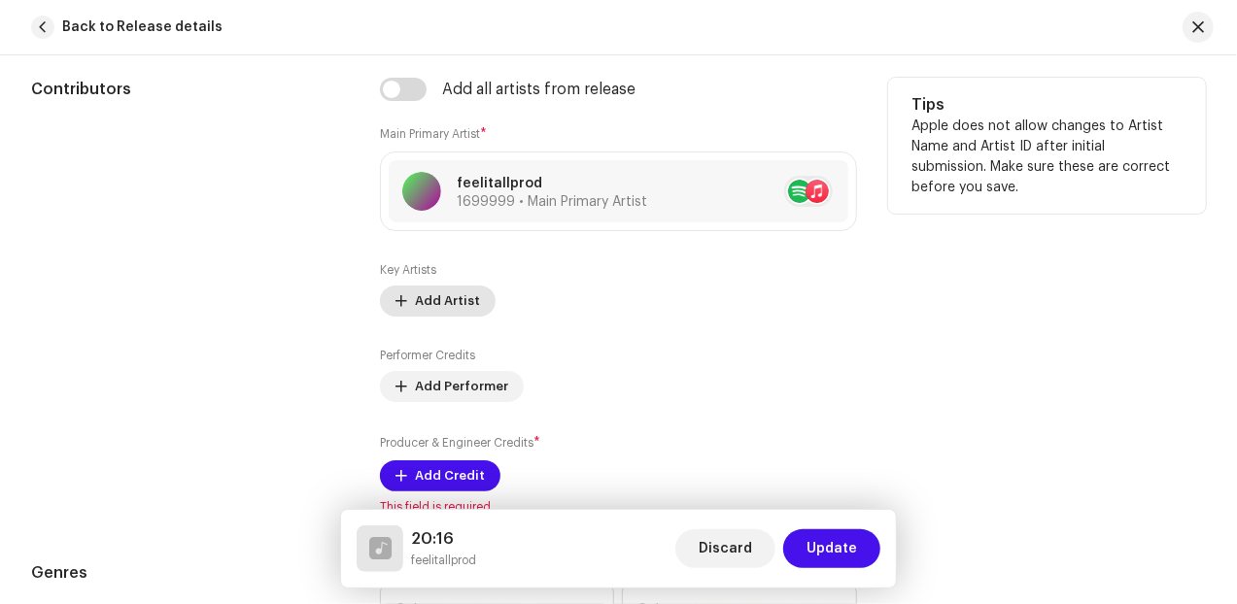
click at [455, 304] on span "Add Artist" at bounding box center [447, 301] width 65 height 39
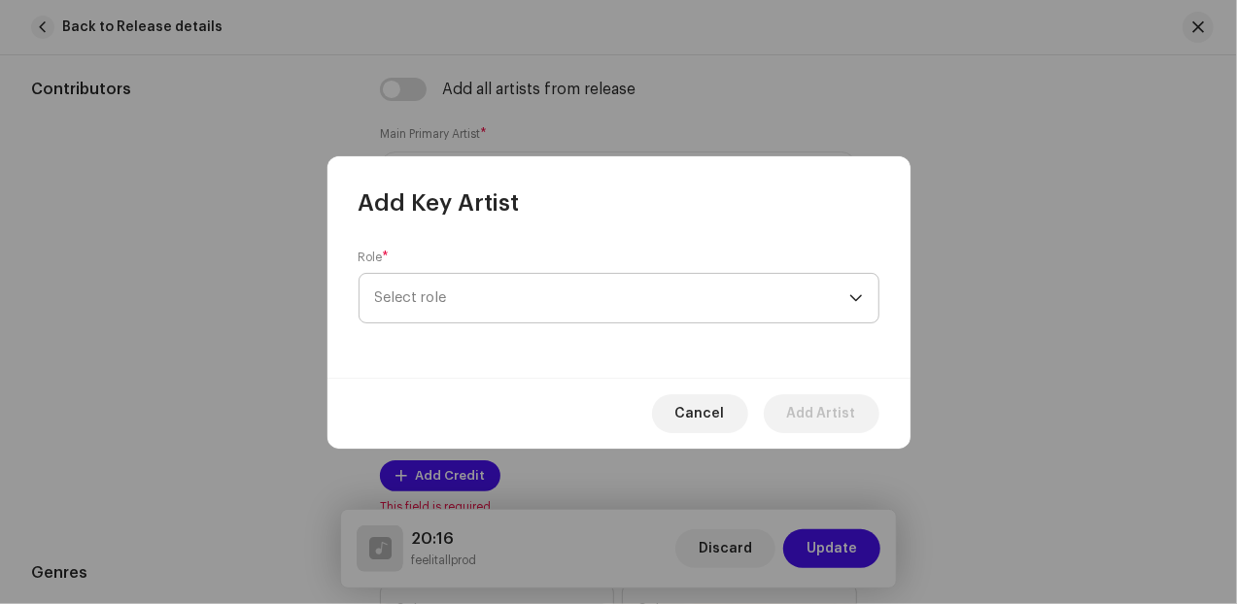
click at [454, 299] on span "Select role" at bounding box center [612, 298] width 474 height 49
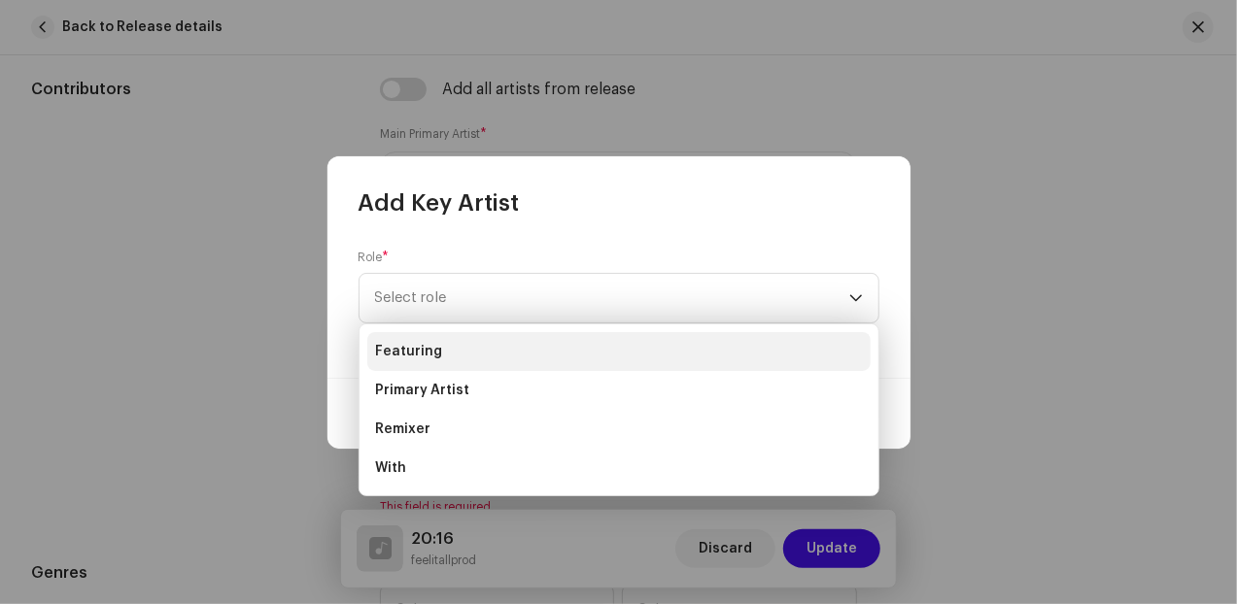
click at [460, 356] on li "Featuring" at bounding box center [618, 351] width 503 height 39
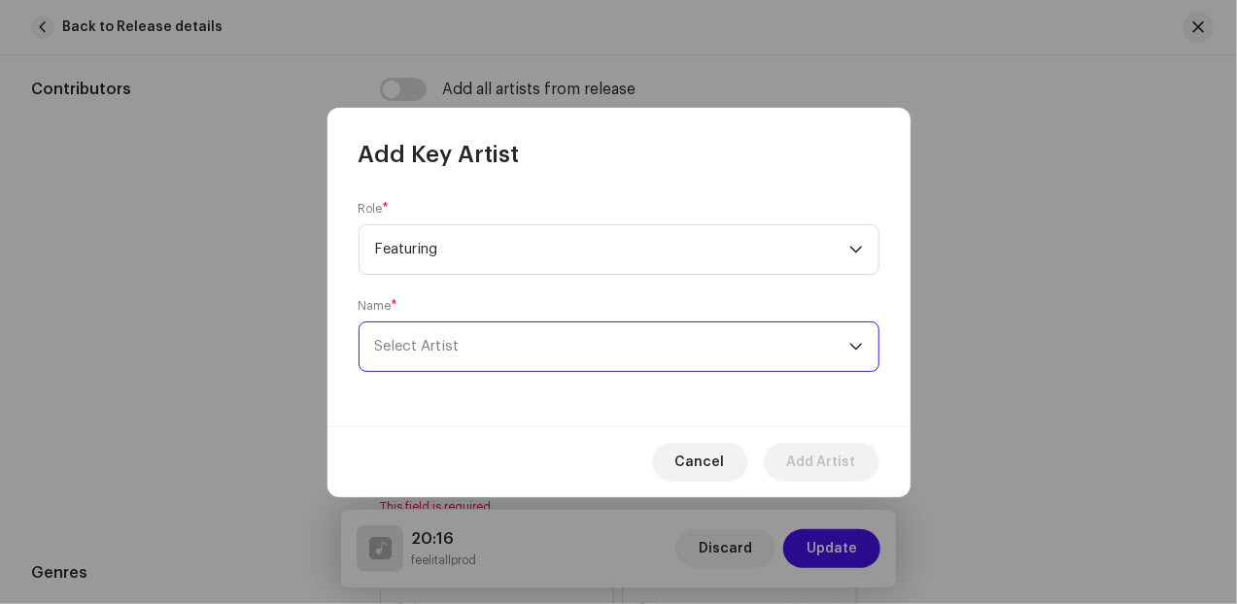
click at [532, 344] on span "Select Artist" at bounding box center [612, 346] width 474 height 49
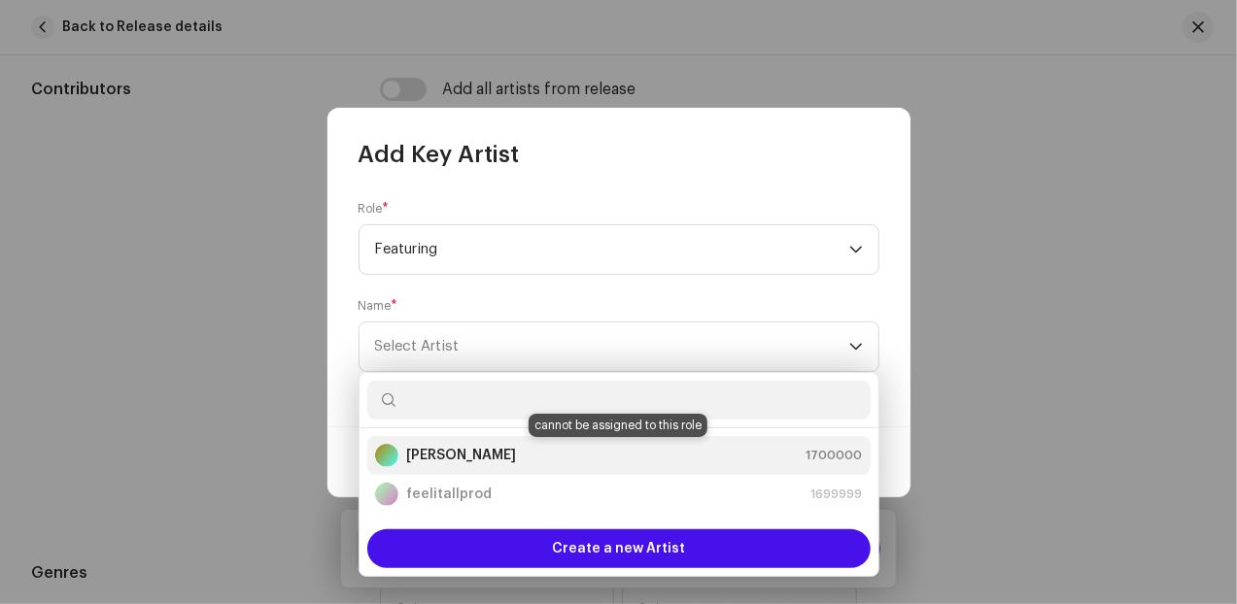
click at [477, 457] on div "Earl Shine 1700000" at bounding box center [619, 455] width 488 height 23
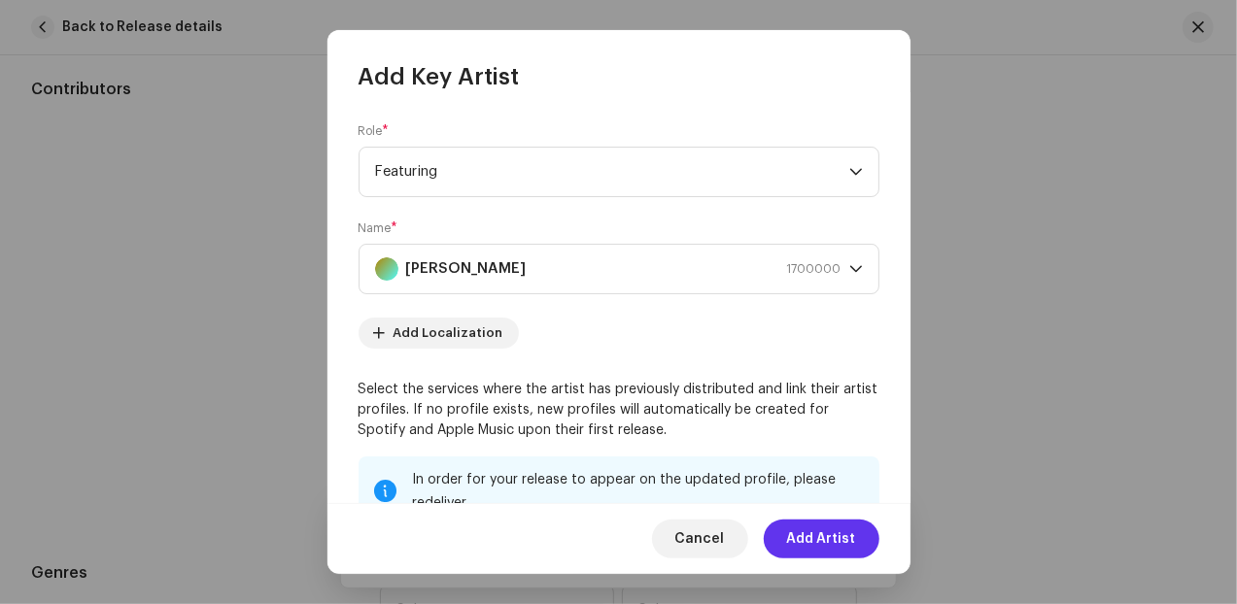
click at [806, 547] on span "Add Artist" at bounding box center [821, 539] width 69 height 39
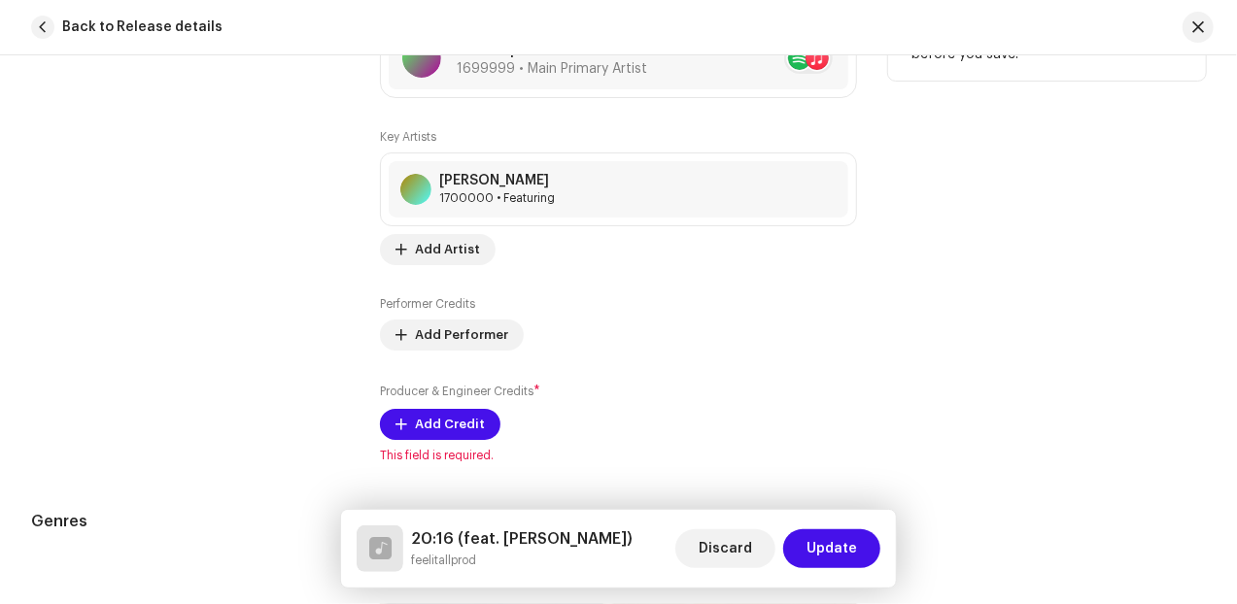
scroll to position [1375, 0]
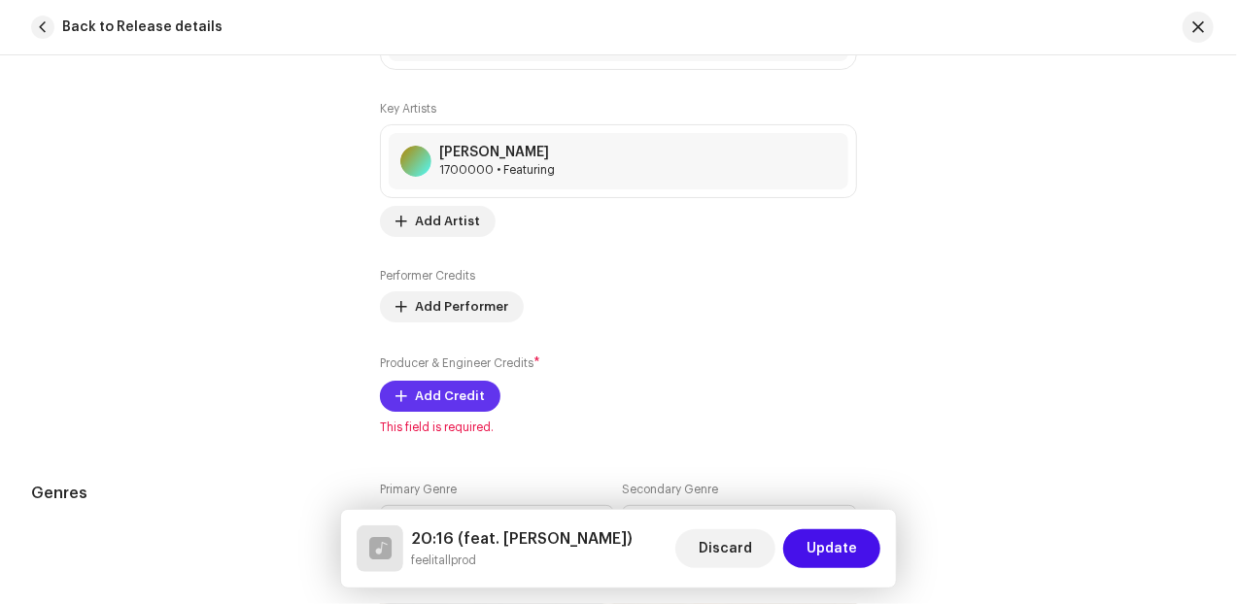
click at [454, 396] on span "Add Credit" at bounding box center [450, 396] width 70 height 39
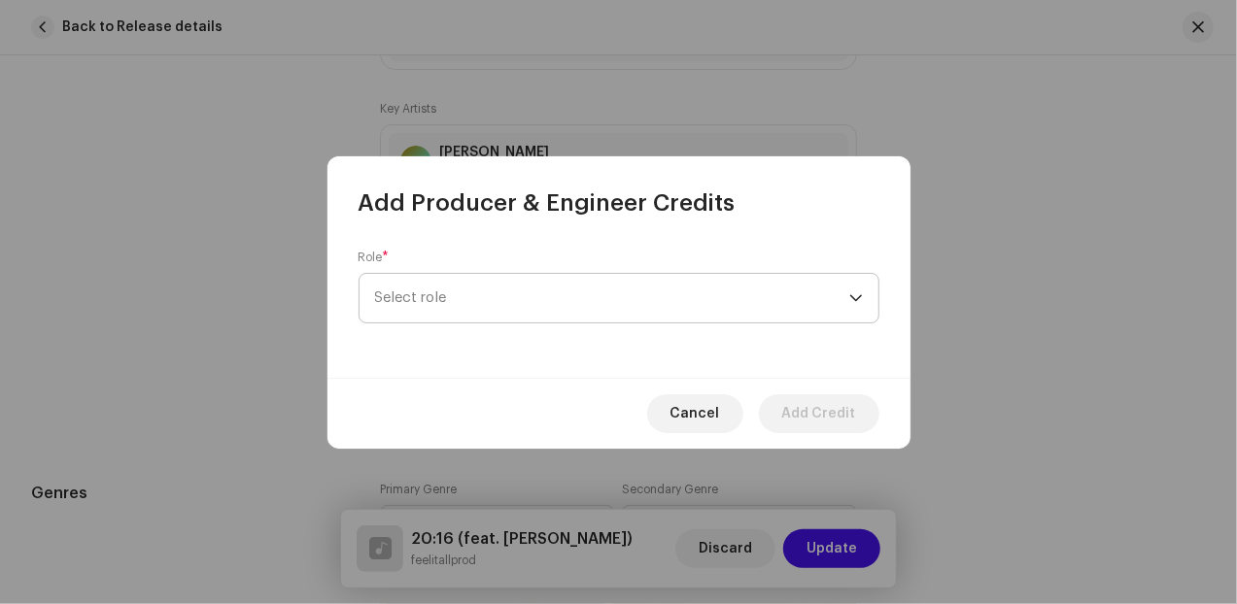
click at [454, 306] on span "Select role" at bounding box center [612, 298] width 474 height 49
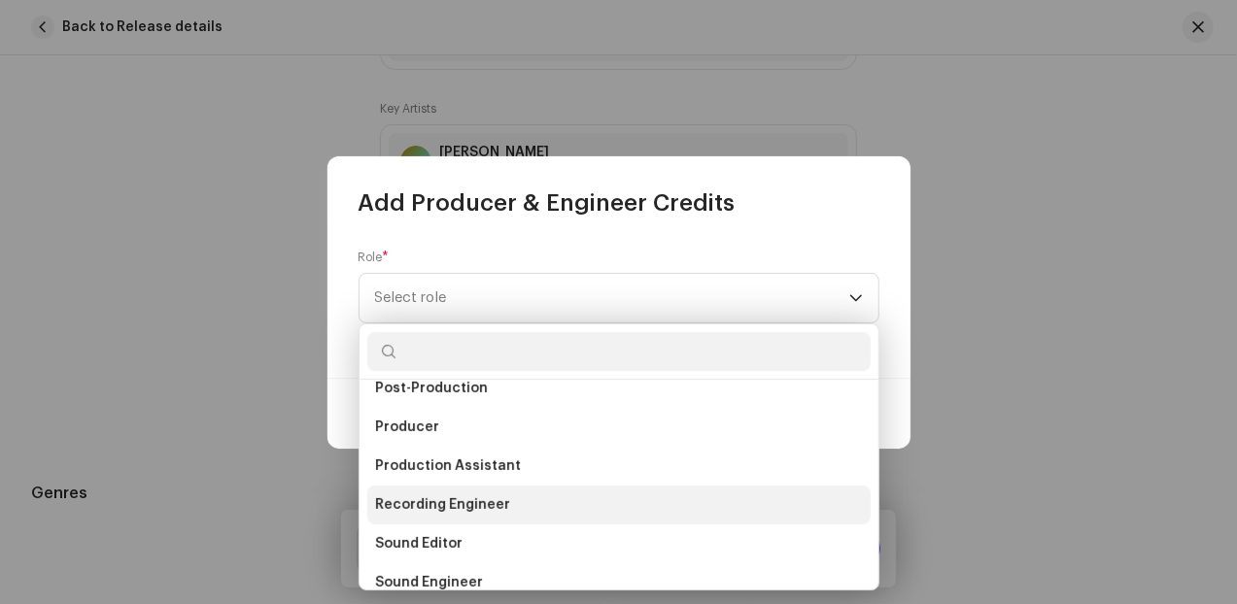
scroll to position [729, 0]
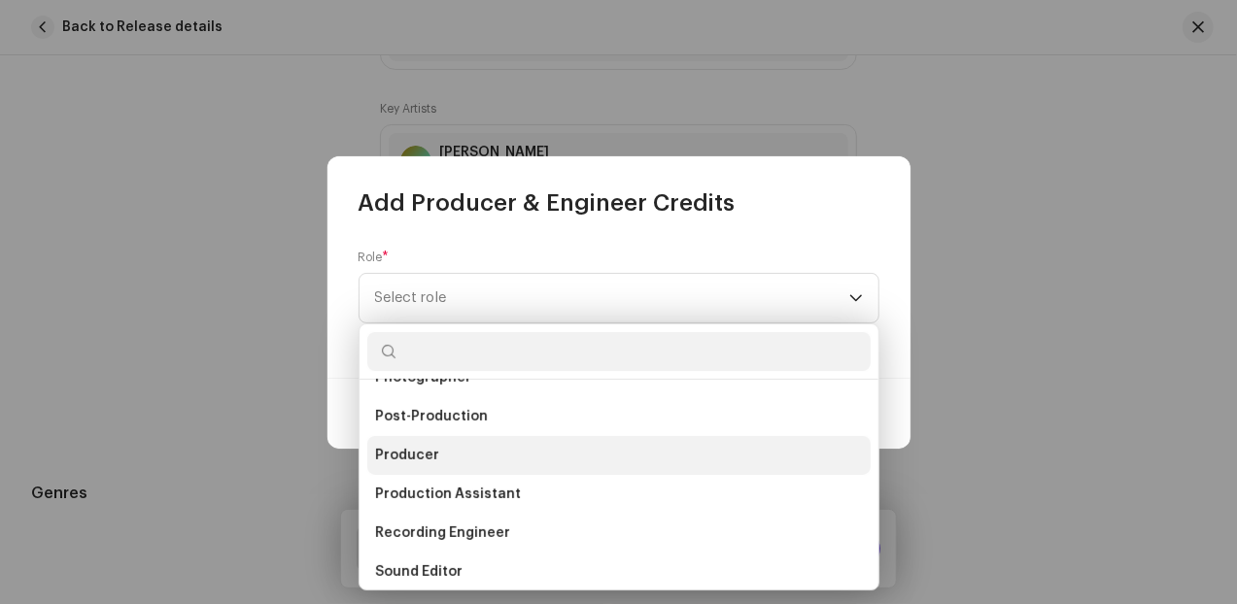
click at [408, 443] on li "Producer" at bounding box center [618, 455] width 503 height 39
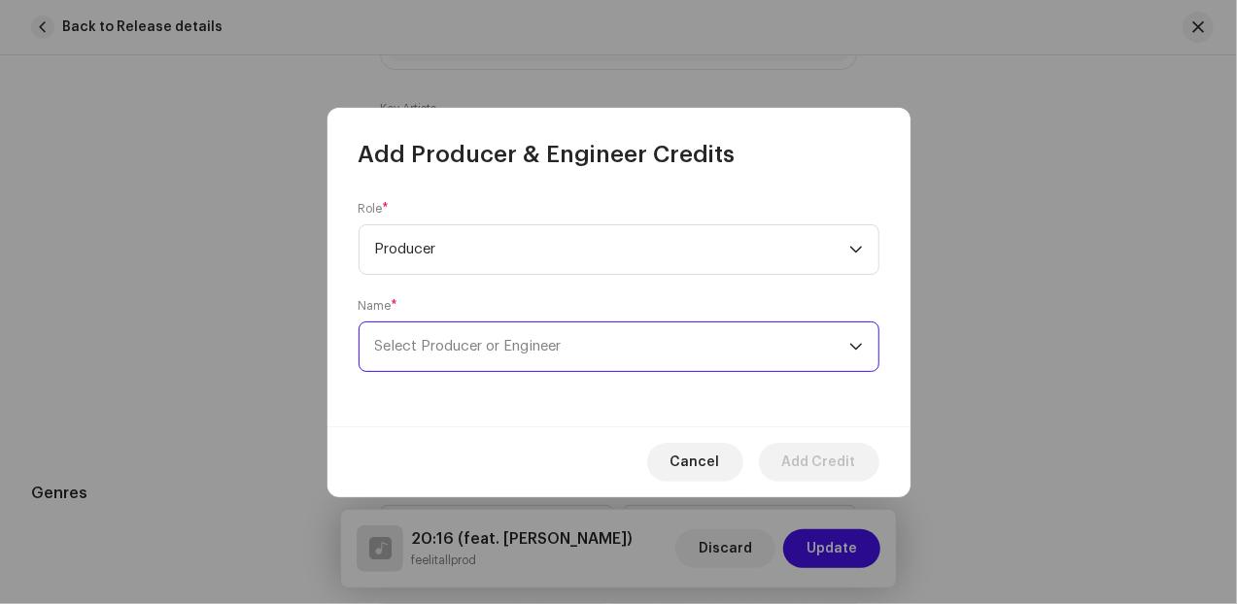
click at [641, 351] on span "Select Producer or Engineer" at bounding box center [612, 346] width 474 height 49
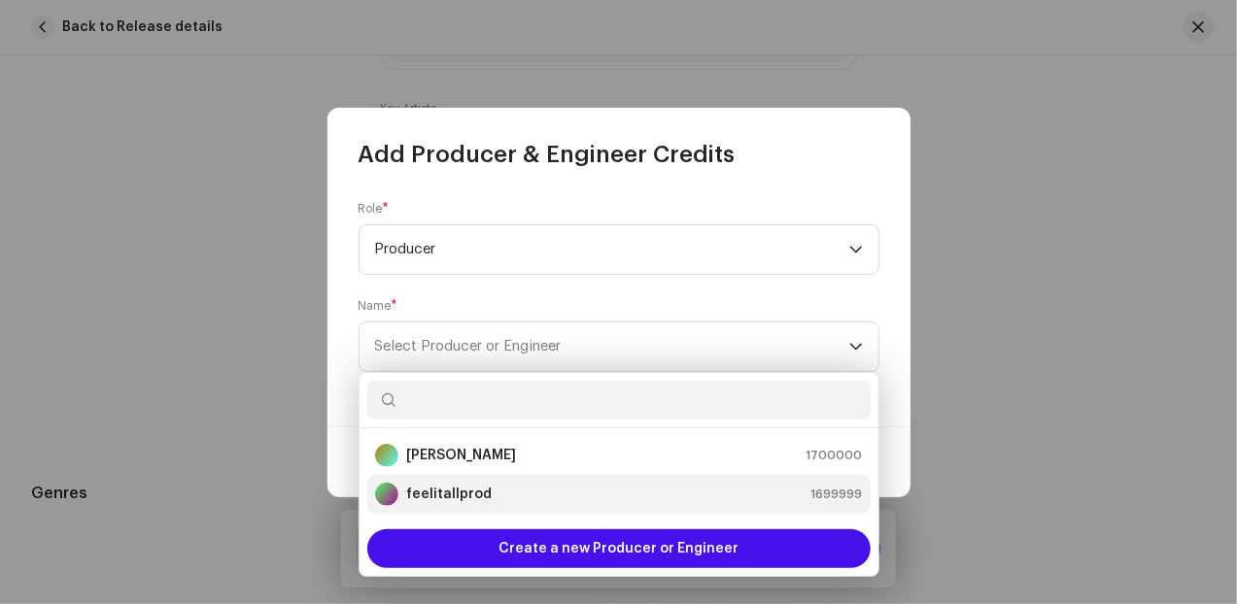
click at [516, 492] on div "feelitallprod 1699999" at bounding box center [619, 494] width 488 height 23
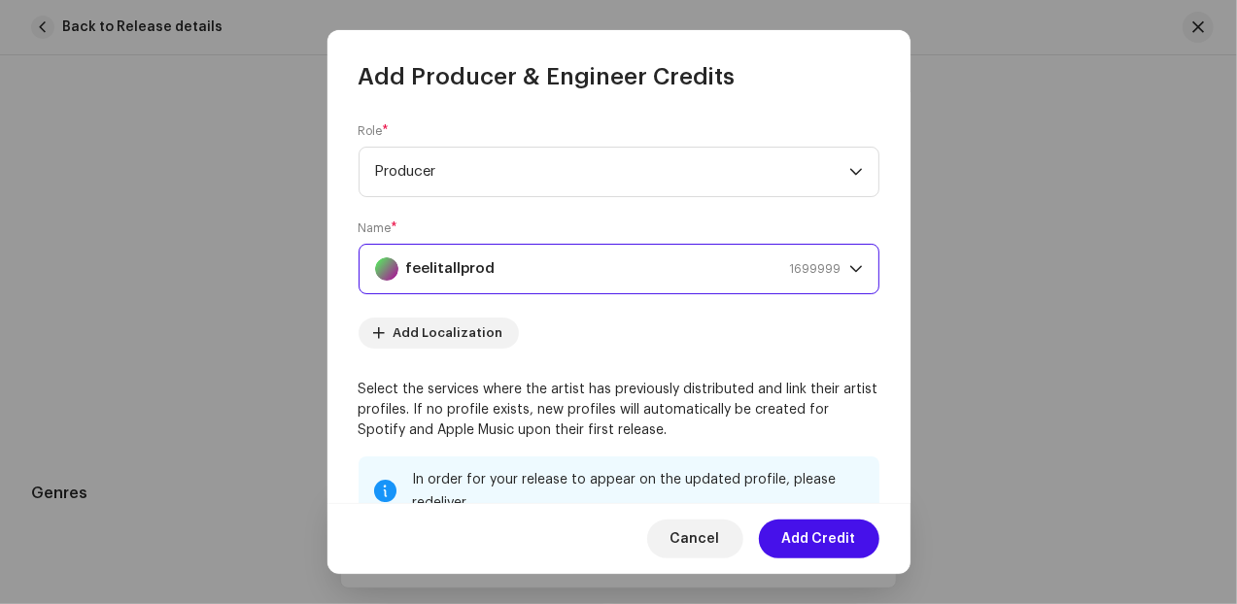
click at [797, 535] on span "Add Credit" at bounding box center [819, 539] width 74 height 39
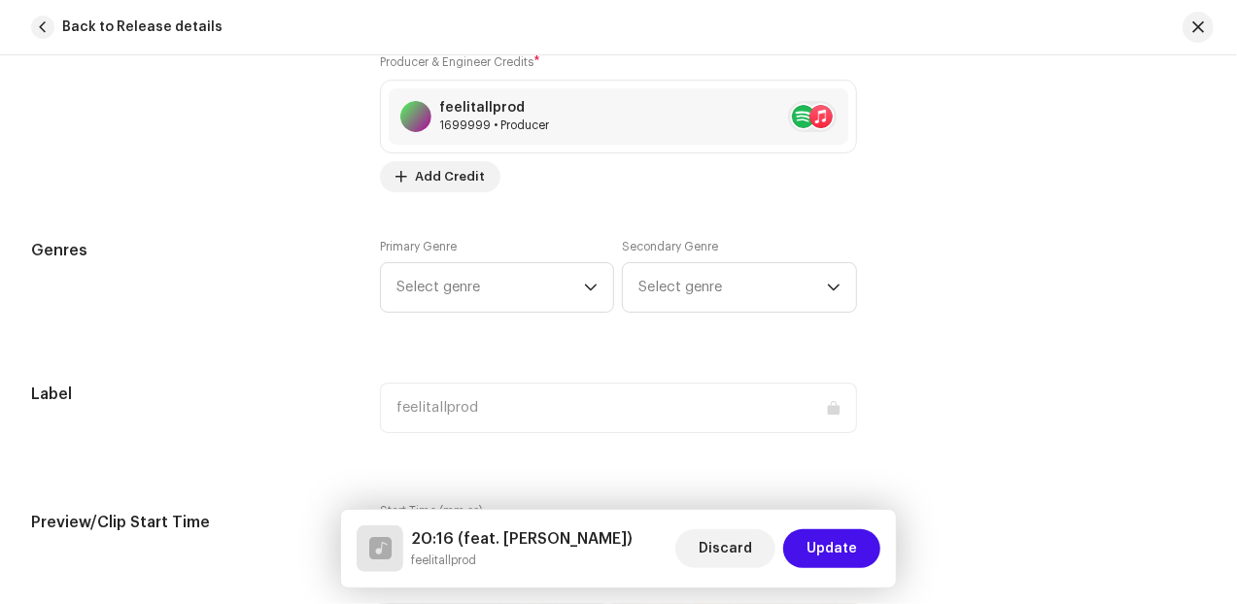
scroll to position [1781, 0]
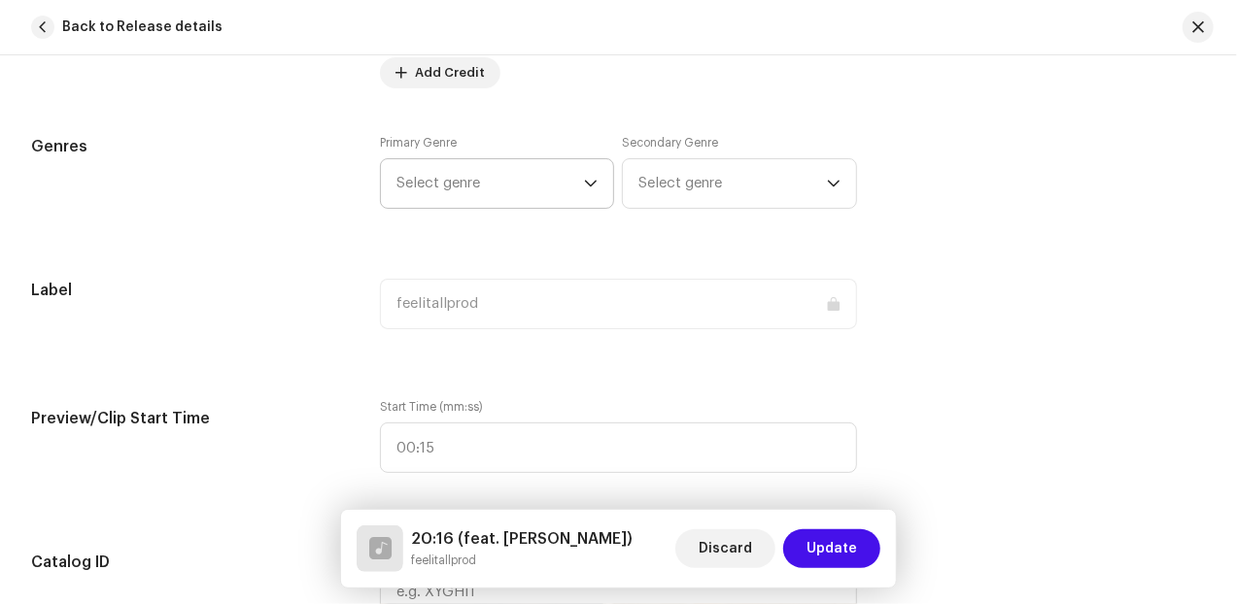
click at [540, 197] on span "Select genre" at bounding box center [489, 183] width 187 height 49
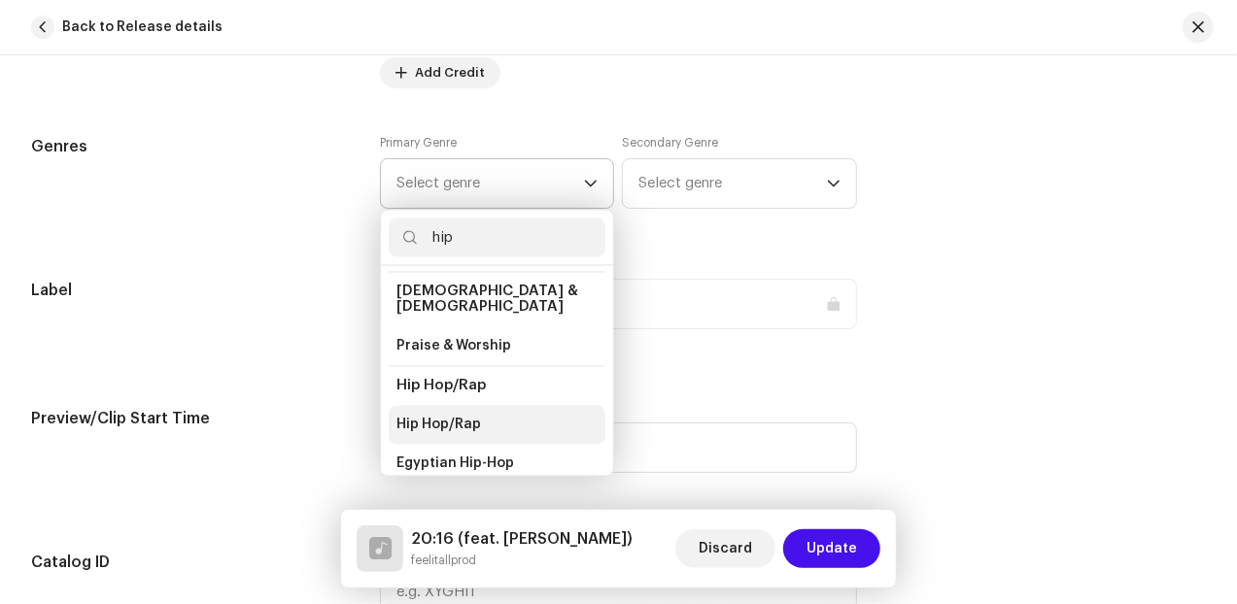
scroll to position [81, 0]
type input "hip"
click at [485, 405] on li "Hip Hop/Rap" at bounding box center [497, 424] width 217 height 39
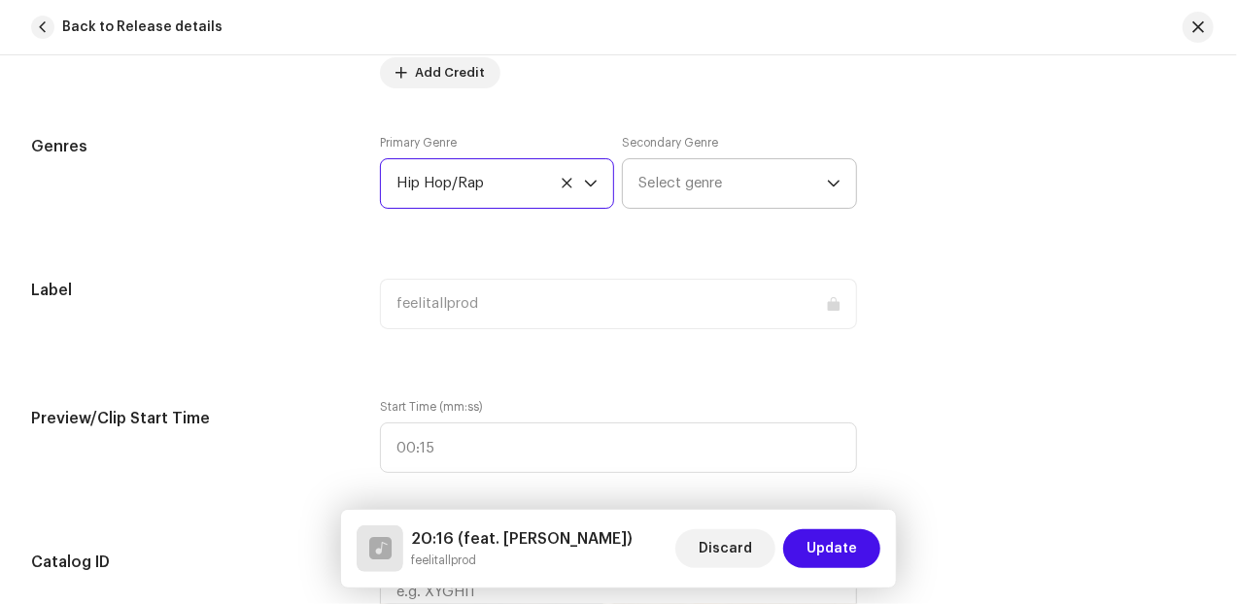
click at [729, 187] on span "Select genre" at bounding box center [731, 183] width 187 height 49
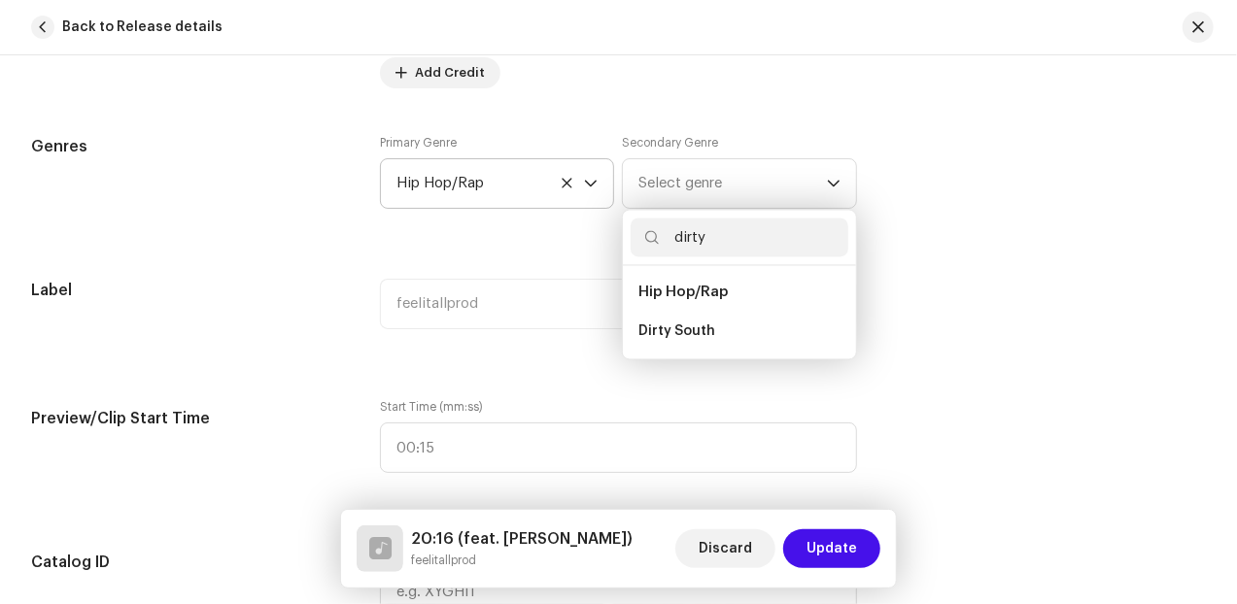
type input "dirty"
click at [725, 323] on li "Dirty South" at bounding box center [738, 332] width 217 height 39
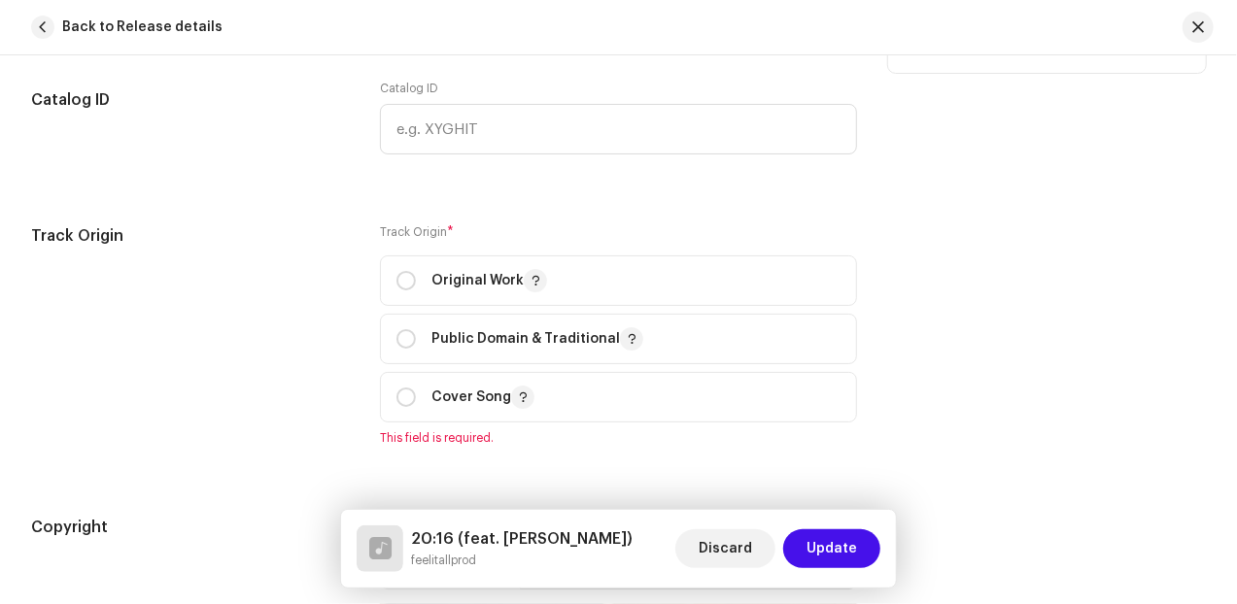
scroll to position [2266, 0]
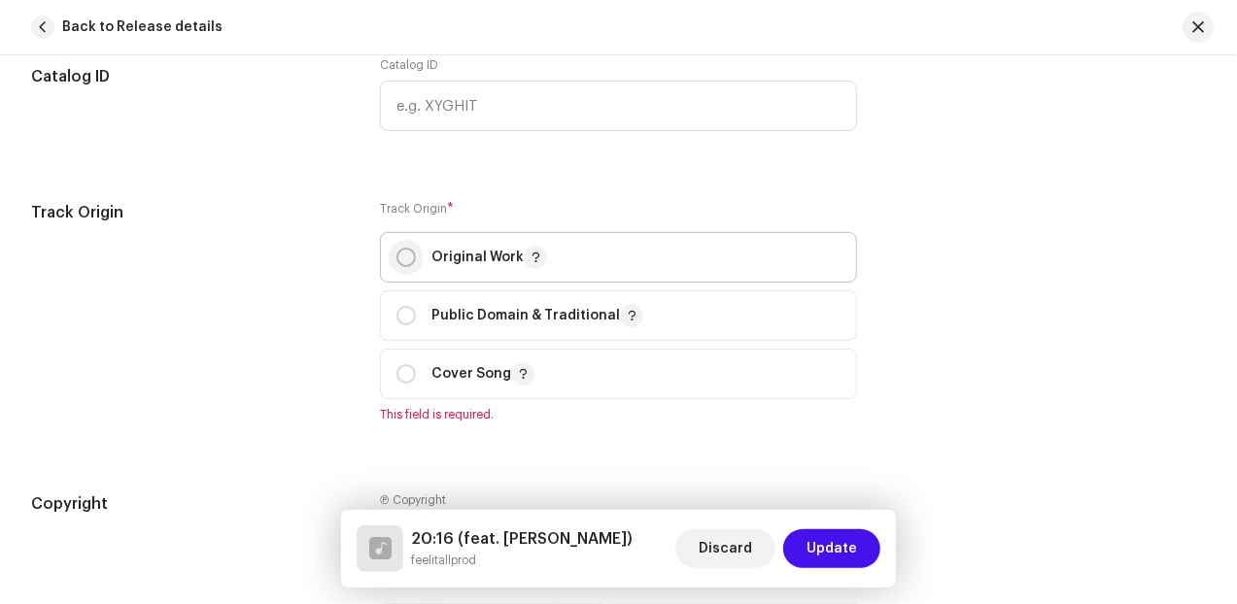
click at [404, 252] on input "radio" at bounding box center [405, 257] width 19 height 19
radio input "true"
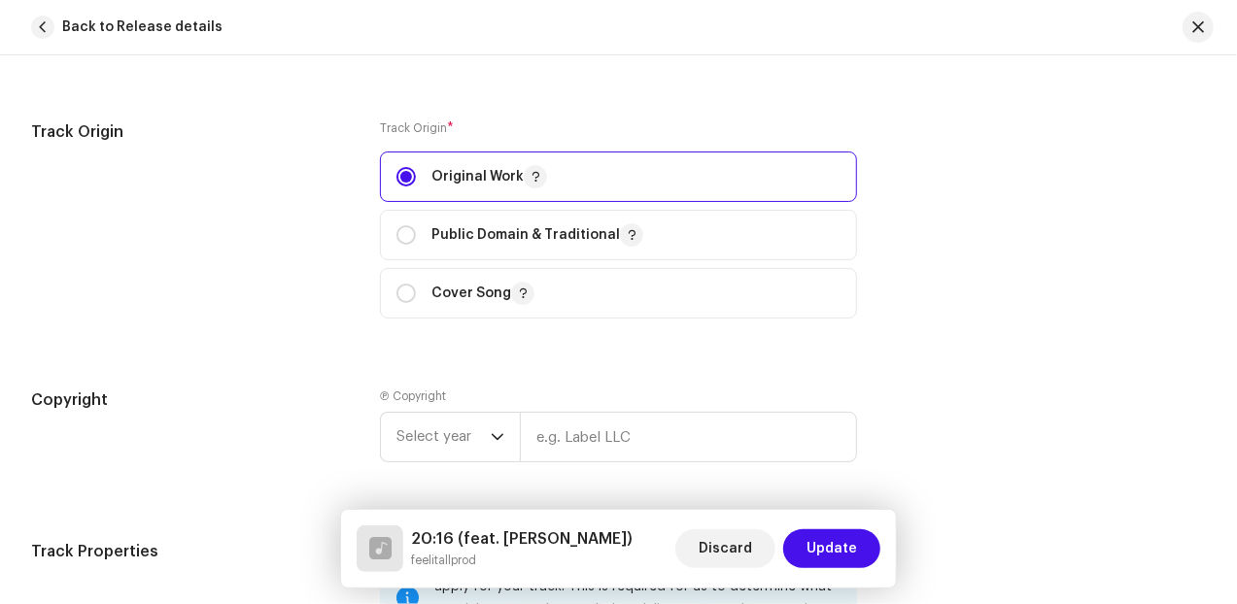
scroll to position [2428, 0]
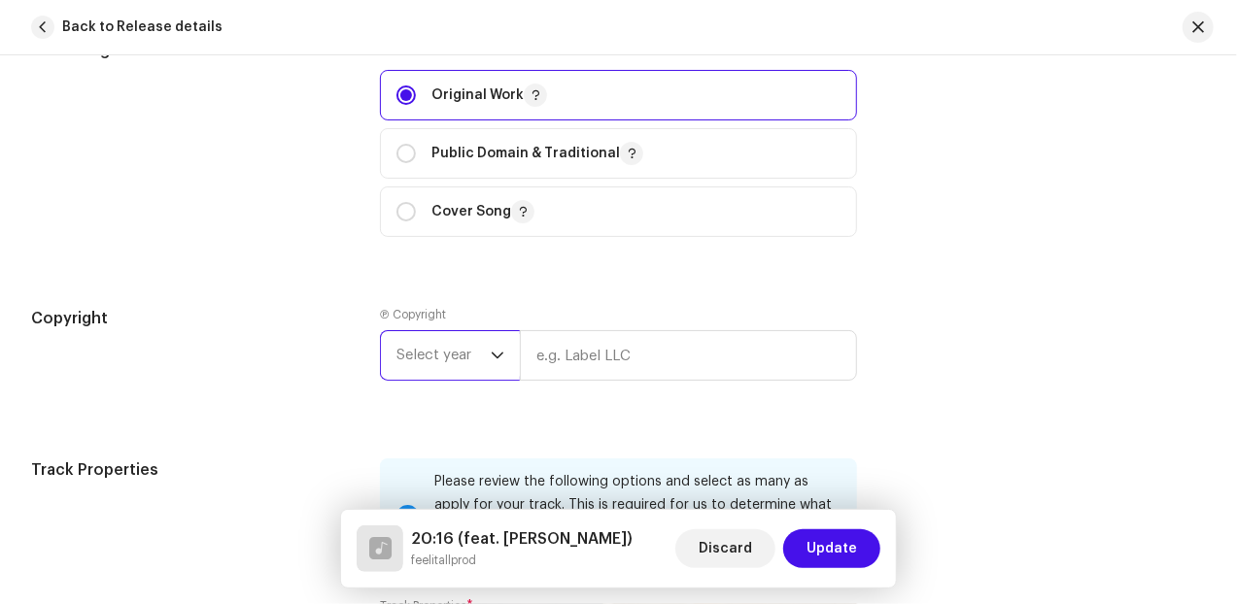
click at [484, 350] on span "Select year" at bounding box center [443, 355] width 94 height 49
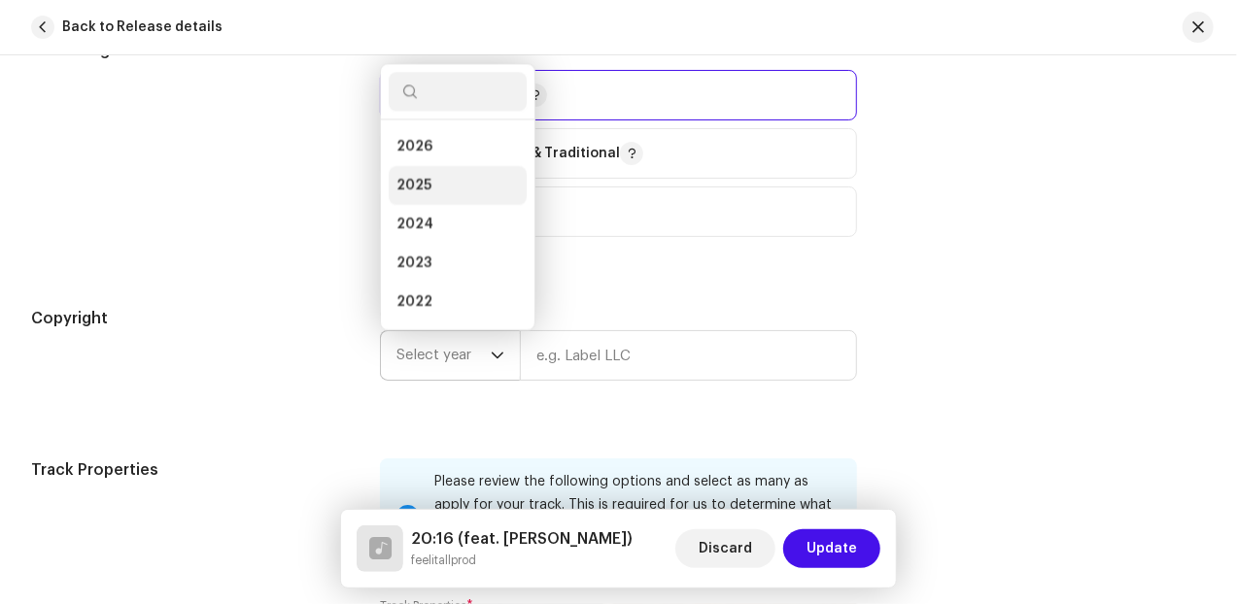
click at [438, 187] on li "2025" at bounding box center [458, 185] width 138 height 39
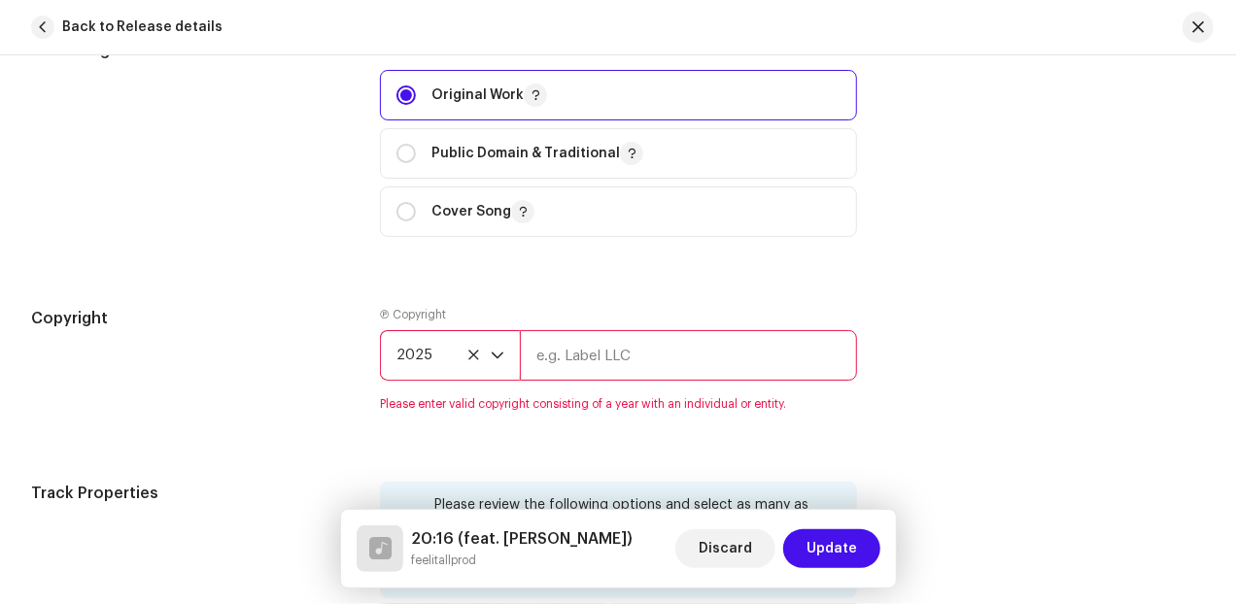
click at [600, 351] on input "text" at bounding box center [688, 355] width 337 height 51
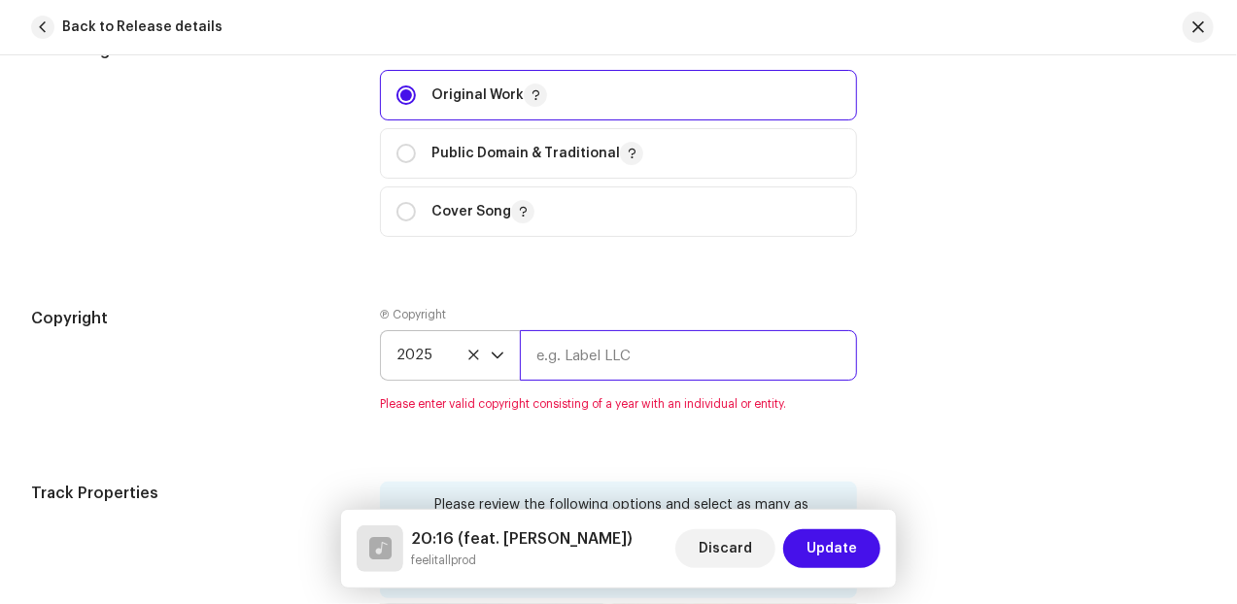
type input "feelitallprod"
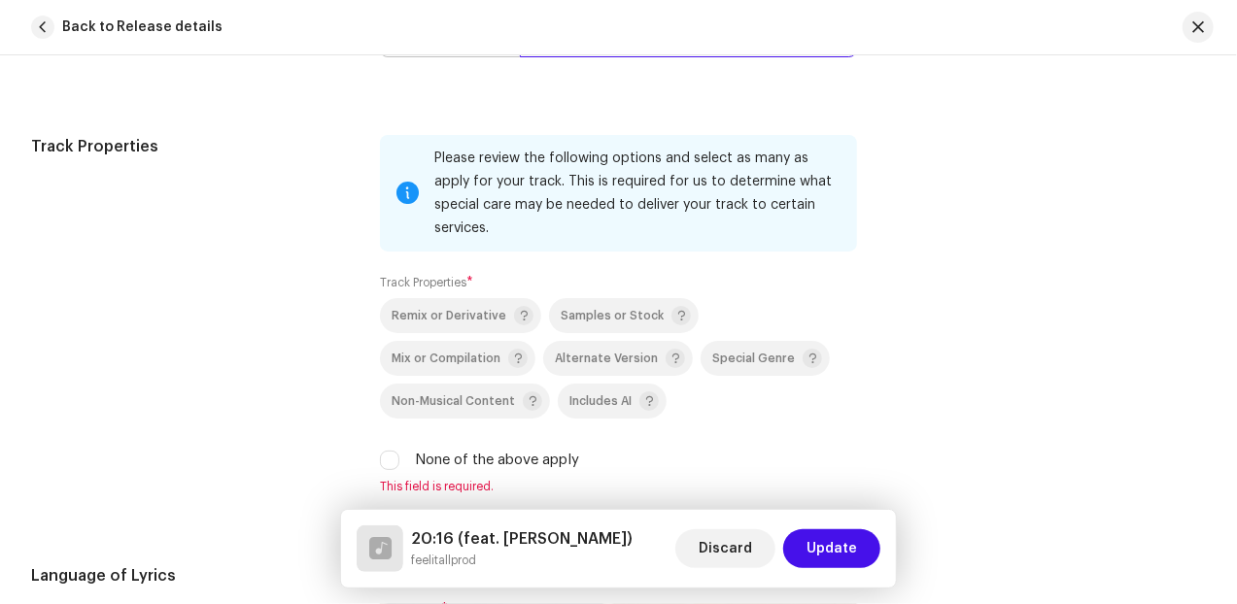
scroll to position [2833, 0]
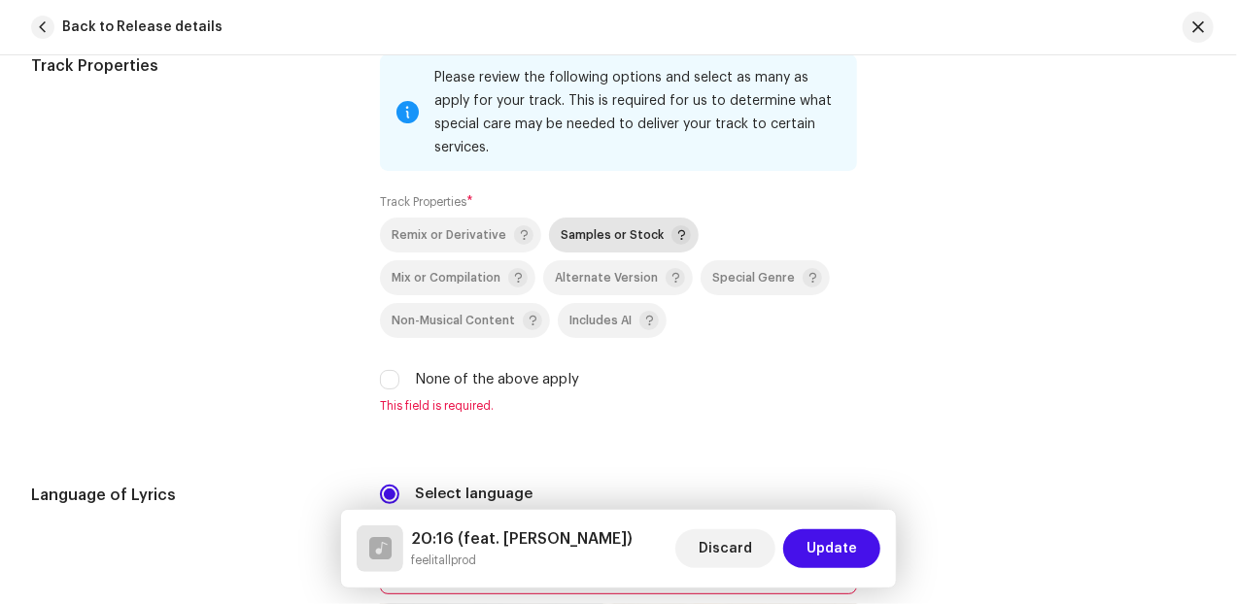
click at [577, 230] on span "Samples or Stock" at bounding box center [611, 235] width 103 height 13
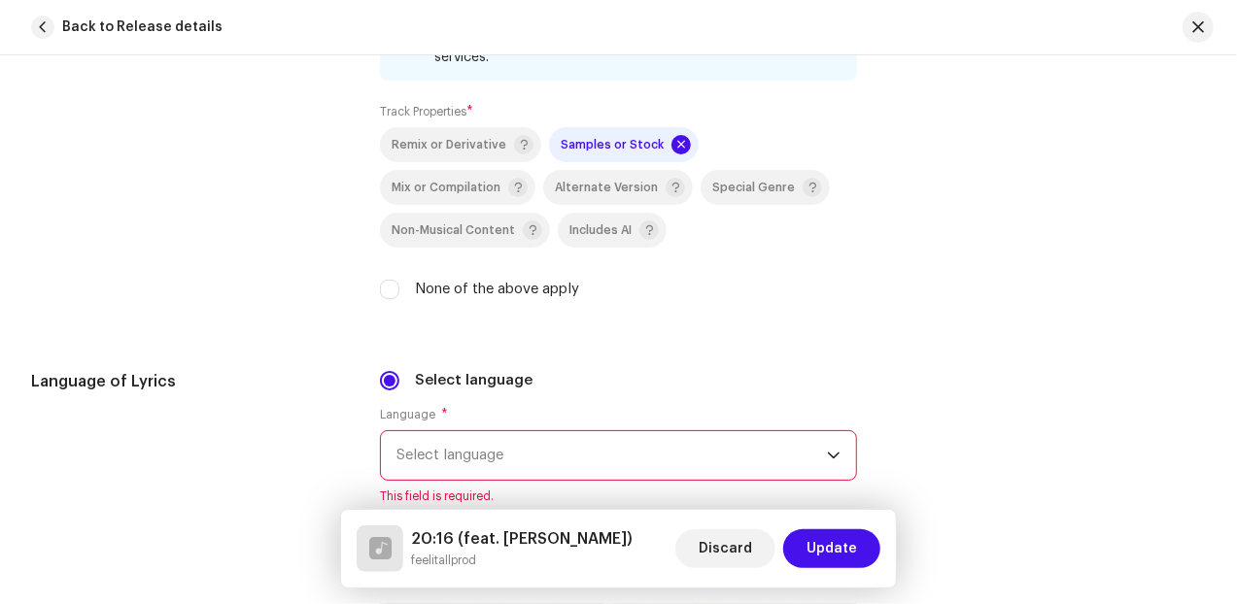
scroll to position [2995, 0]
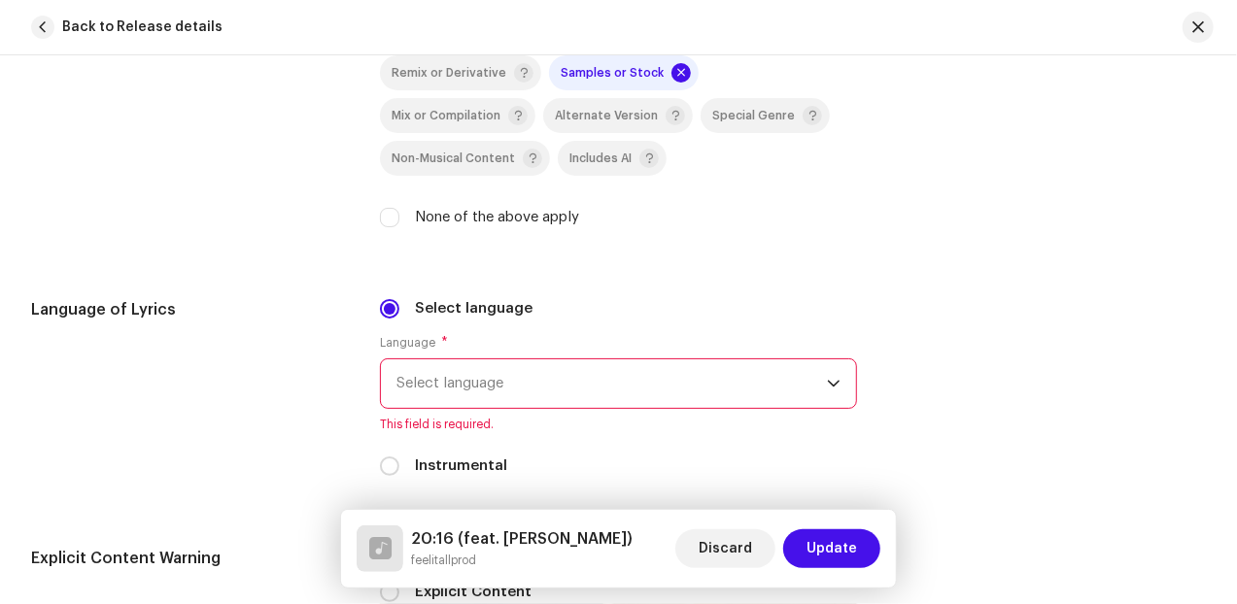
click at [593, 368] on span "Select language" at bounding box center [611, 383] width 430 height 49
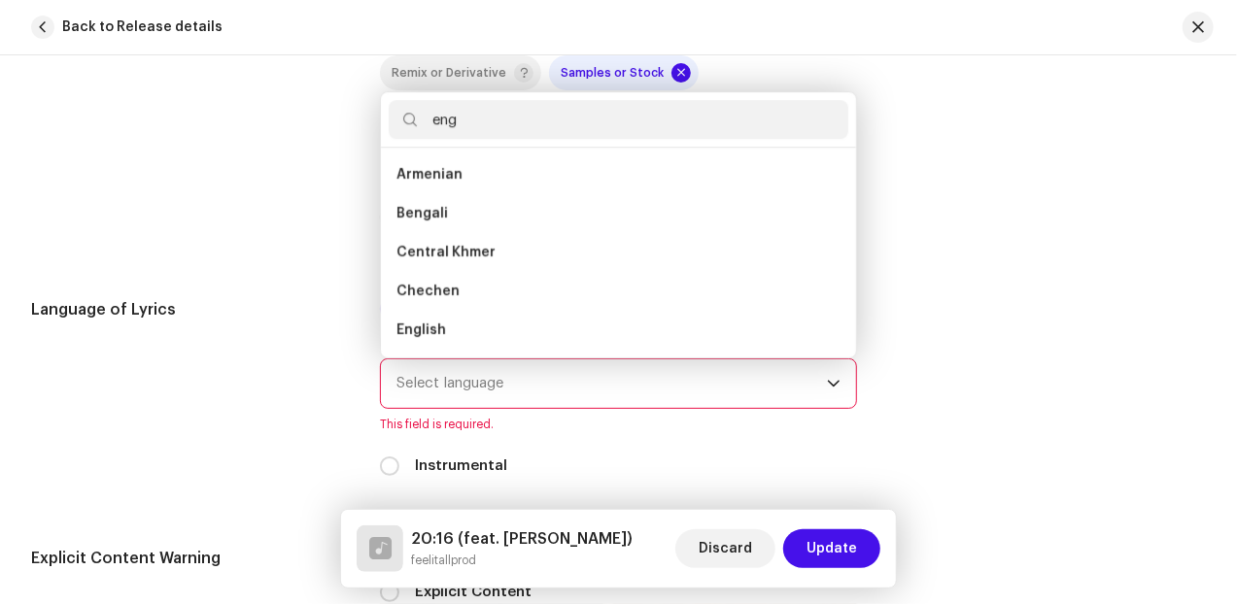
scroll to position [0, 0]
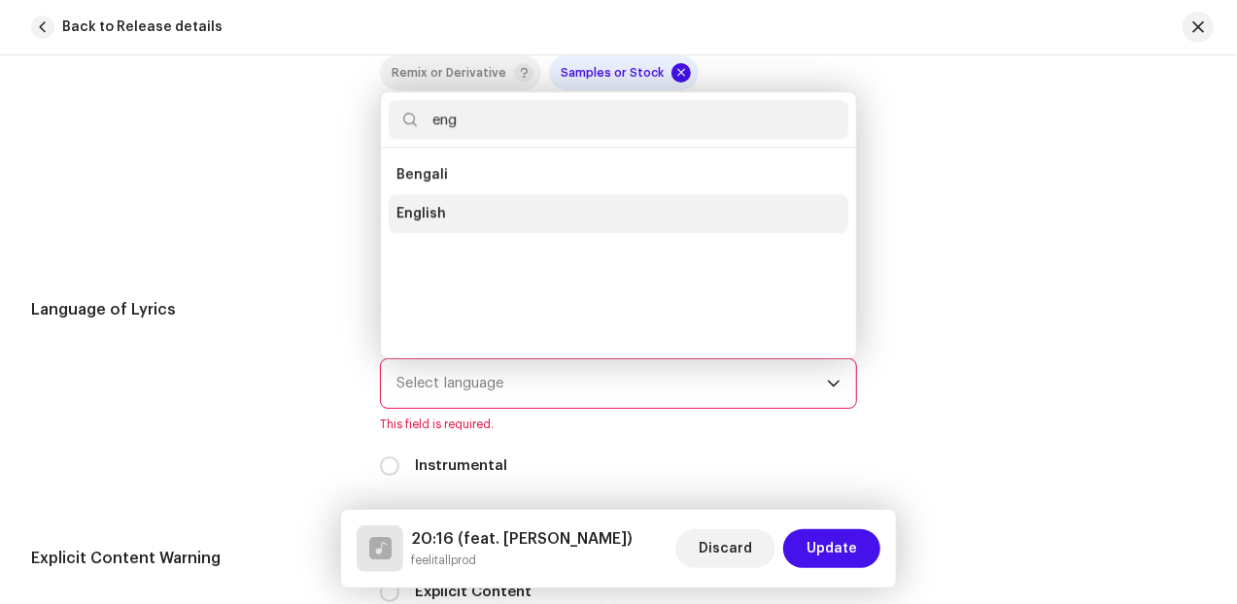
type input "eng"
click at [507, 212] on li "English" at bounding box center [618, 213] width 459 height 39
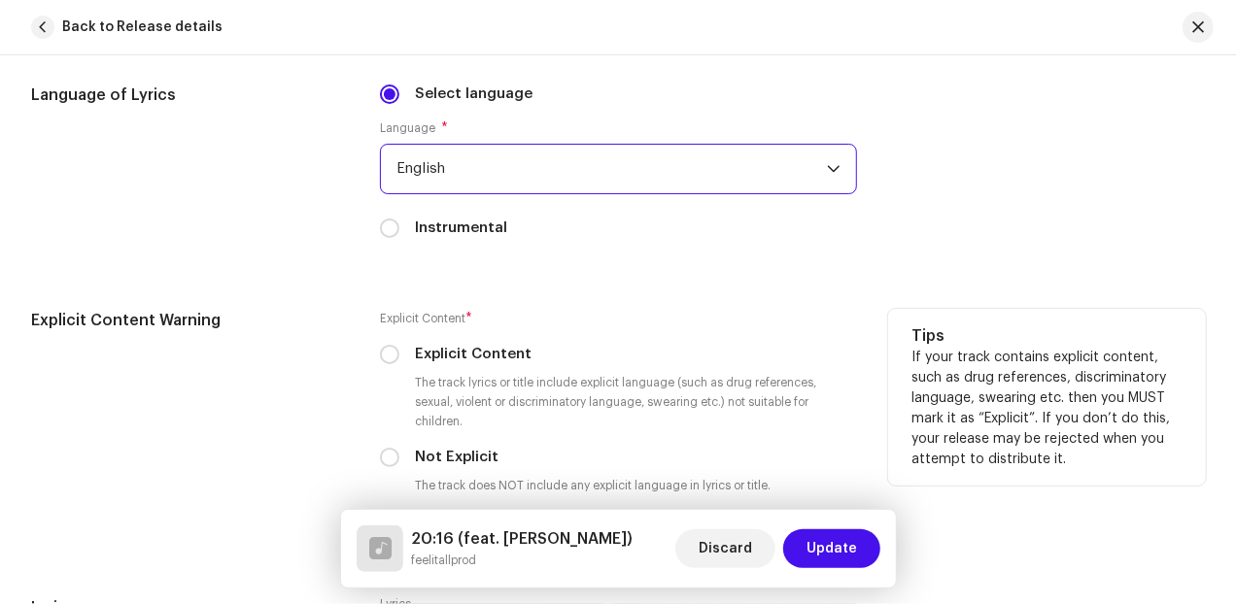
scroll to position [3238, 0]
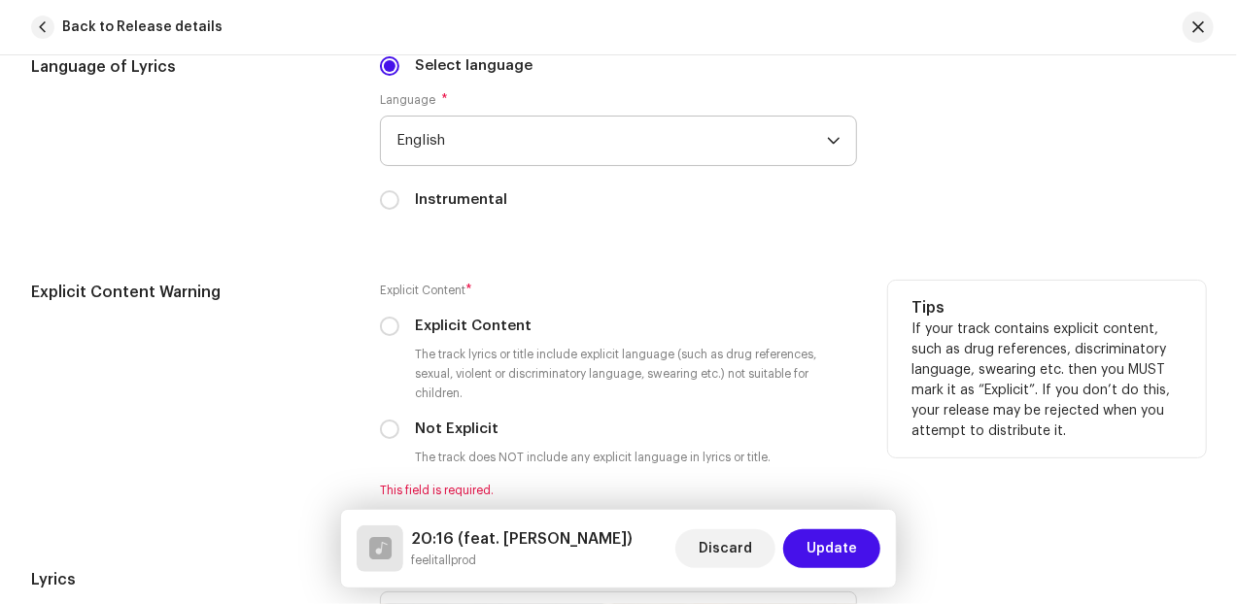
click at [399, 328] on div "Explicit Content" at bounding box center [618, 326] width 477 height 21
click at [392, 329] on p-radiobutton at bounding box center [389, 326] width 19 height 19
click at [387, 325] on input "Explicit Content" at bounding box center [389, 326] width 19 height 19
radio input "true"
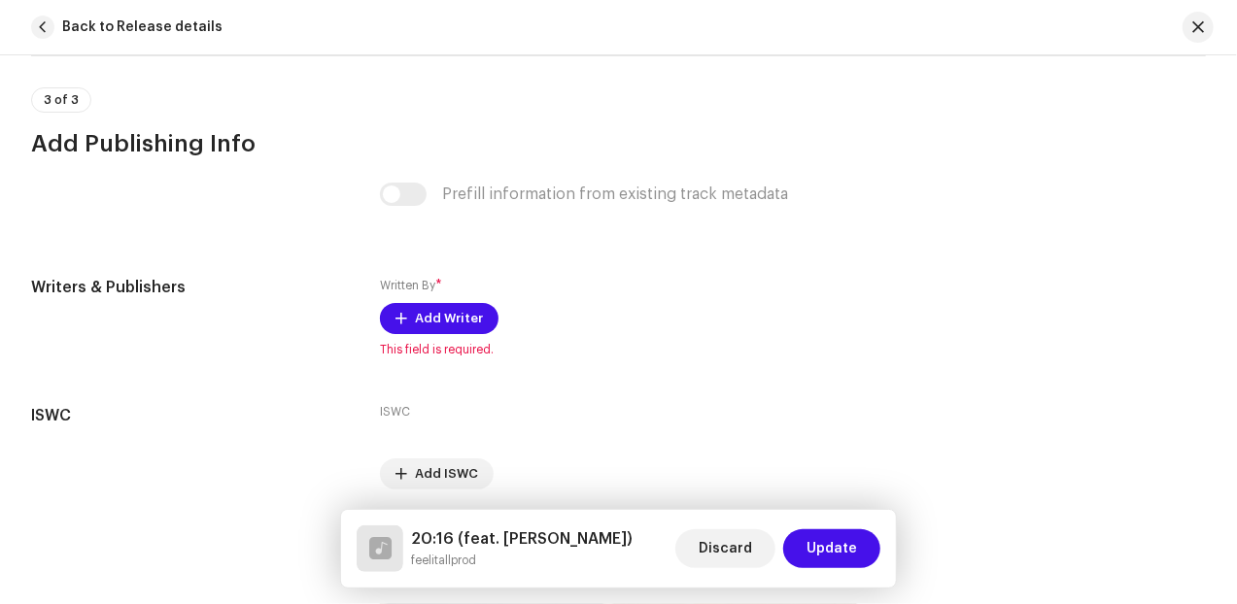
scroll to position [3960, 0]
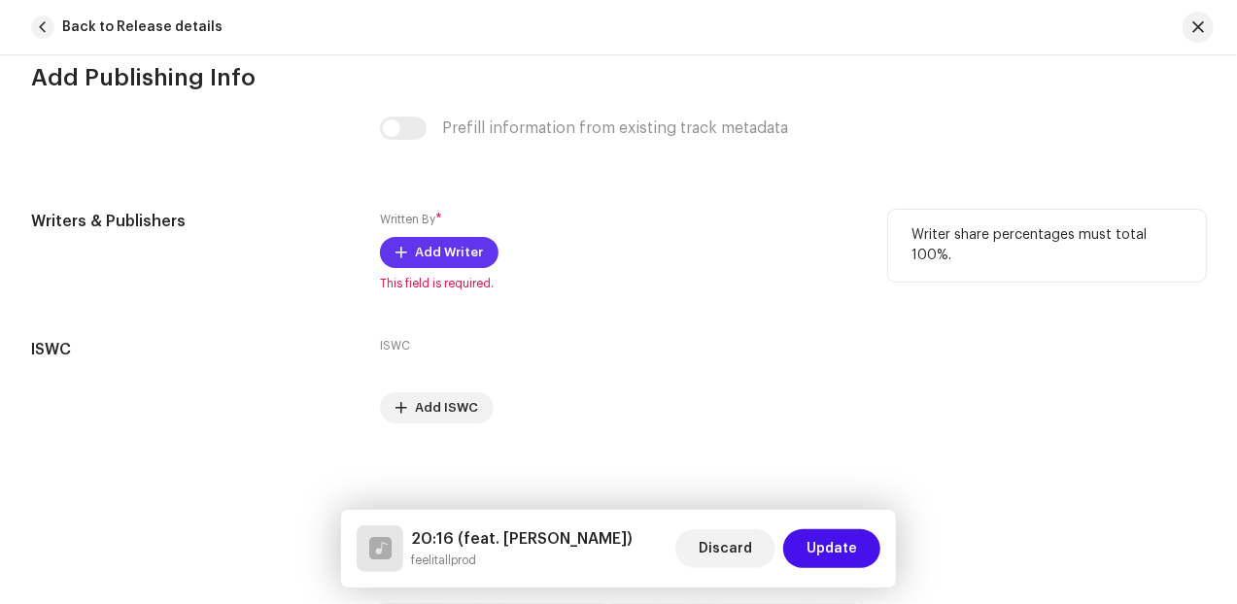
click at [430, 251] on span "Add Writer" at bounding box center [449, 252] width 68 height 39
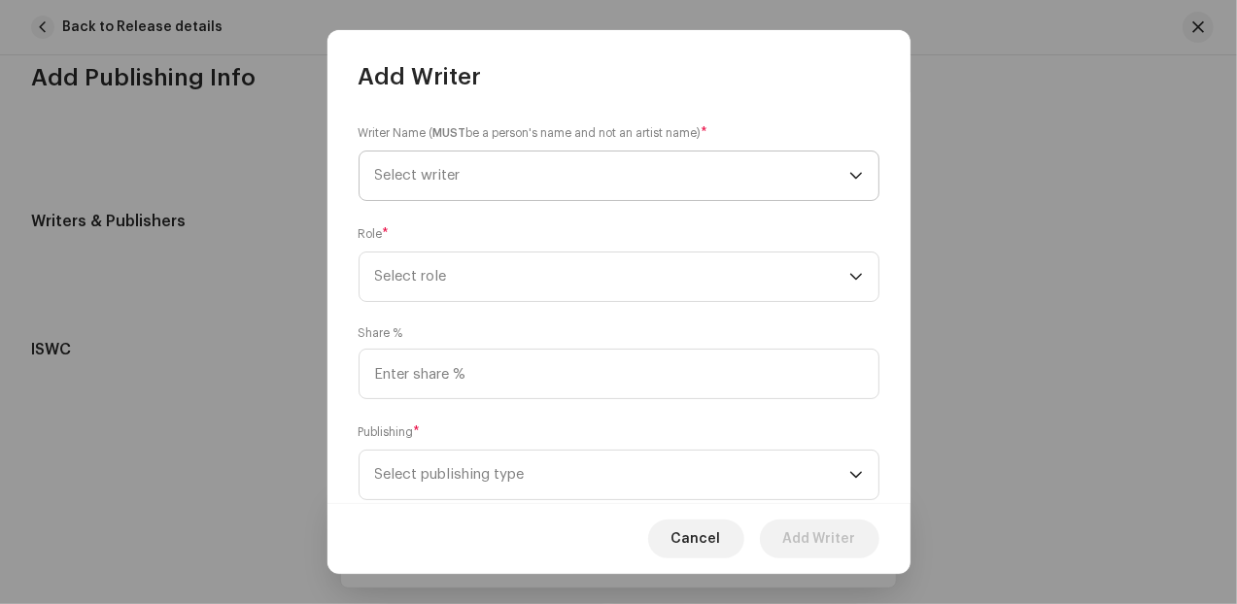
click at [475, 178] on span "Select writer" at bounding box center [612, 176] width 474 height 49
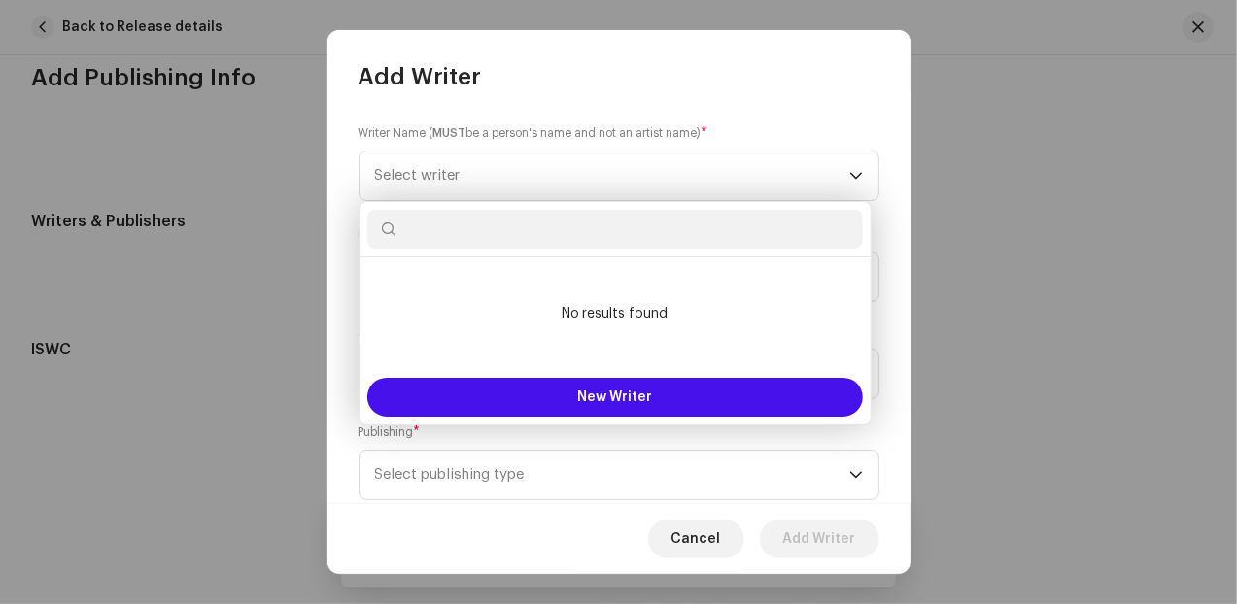
click at [528, 438] on div "Publishing * Select publishing type" at bounding box center [618, 462] width 521 height 78
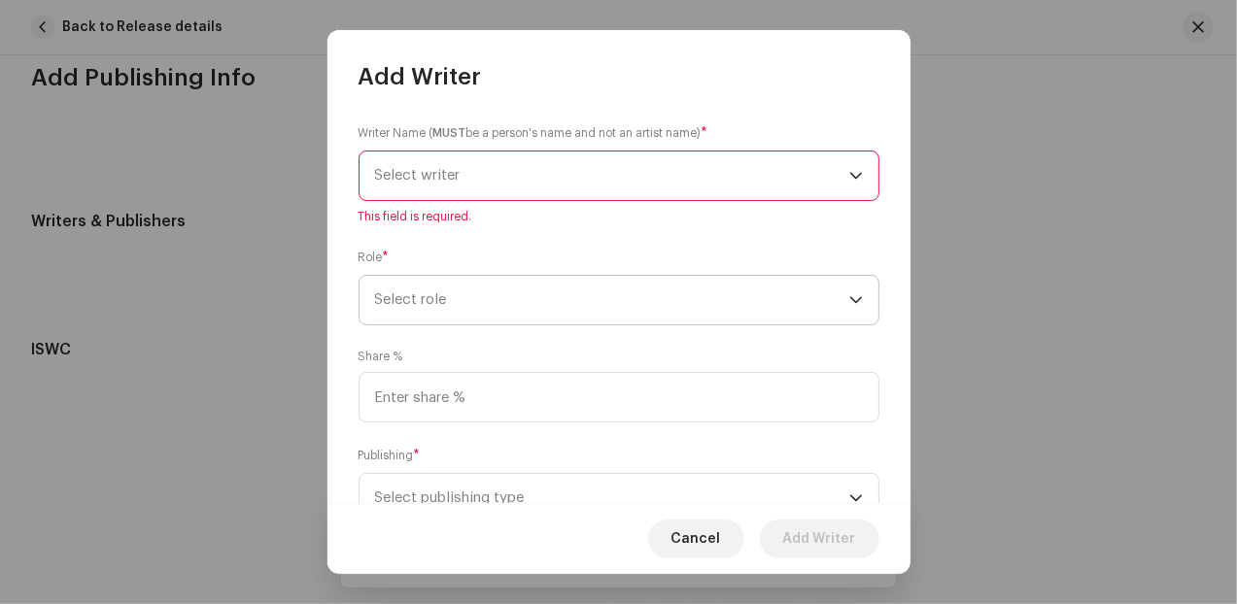
click at [451, 300] on span "Select role" at bounding box center [612, 300] width 474 height 49
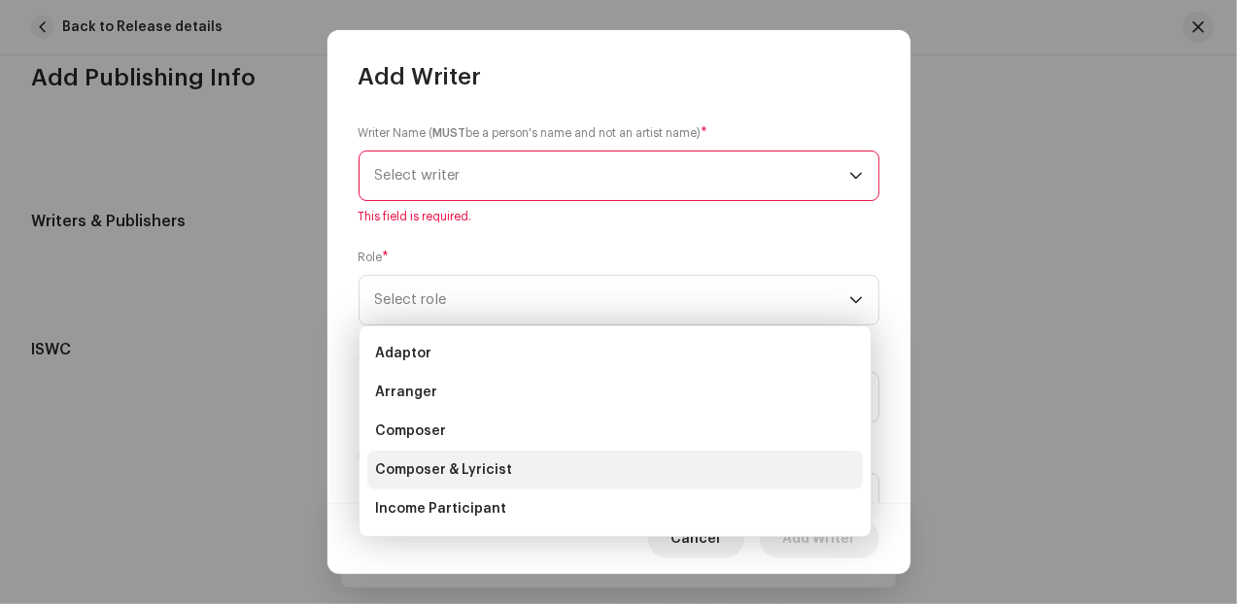
click at [460, 463] on span "Composer & Lyricist" at bounding box center [443, 469] width 137 height 19
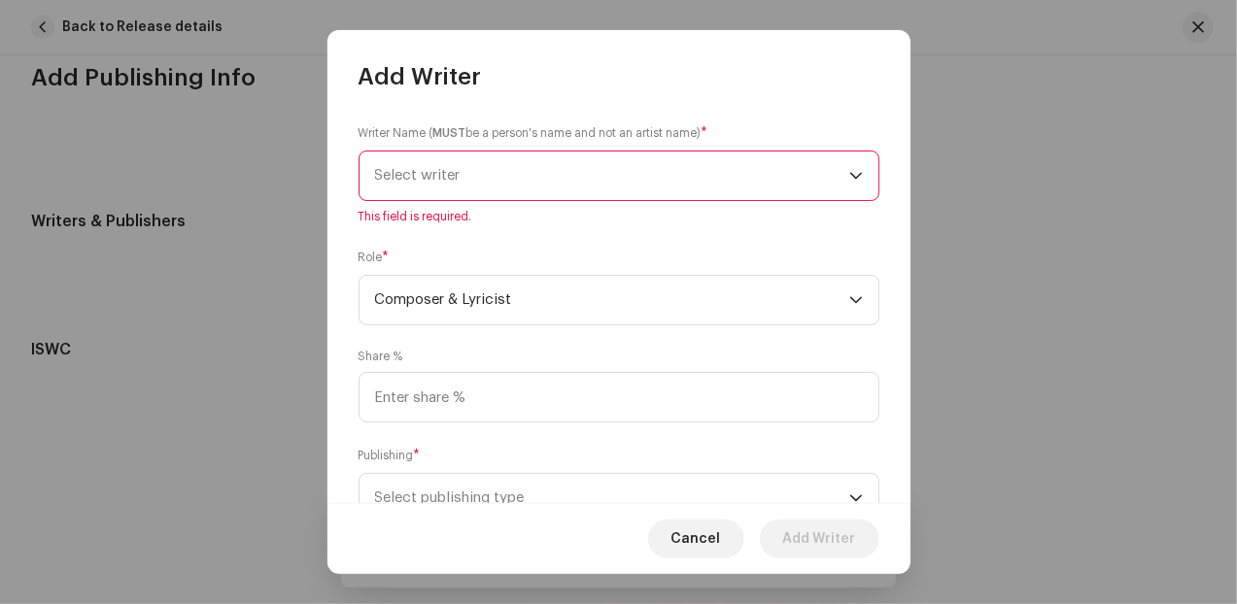
click at [476, 181] on span "Select writer" at bounding box center [612, 176] width 474 height 49
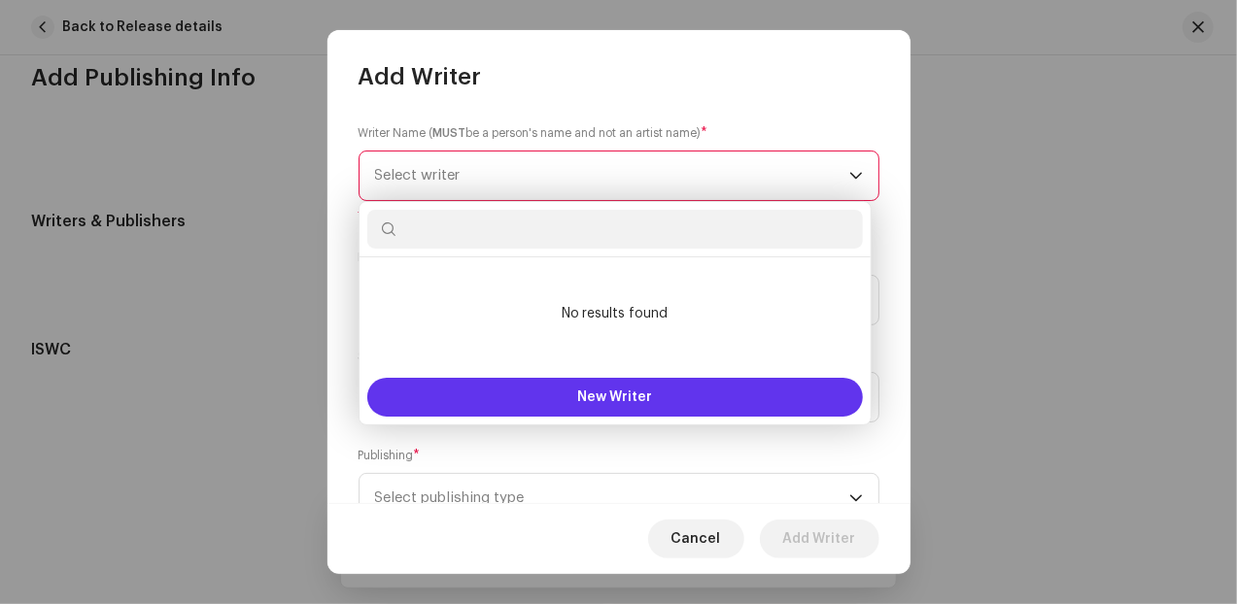
click at [588, 394] on span "New Writer" at bounding box center [614, 397] width 75 height 14
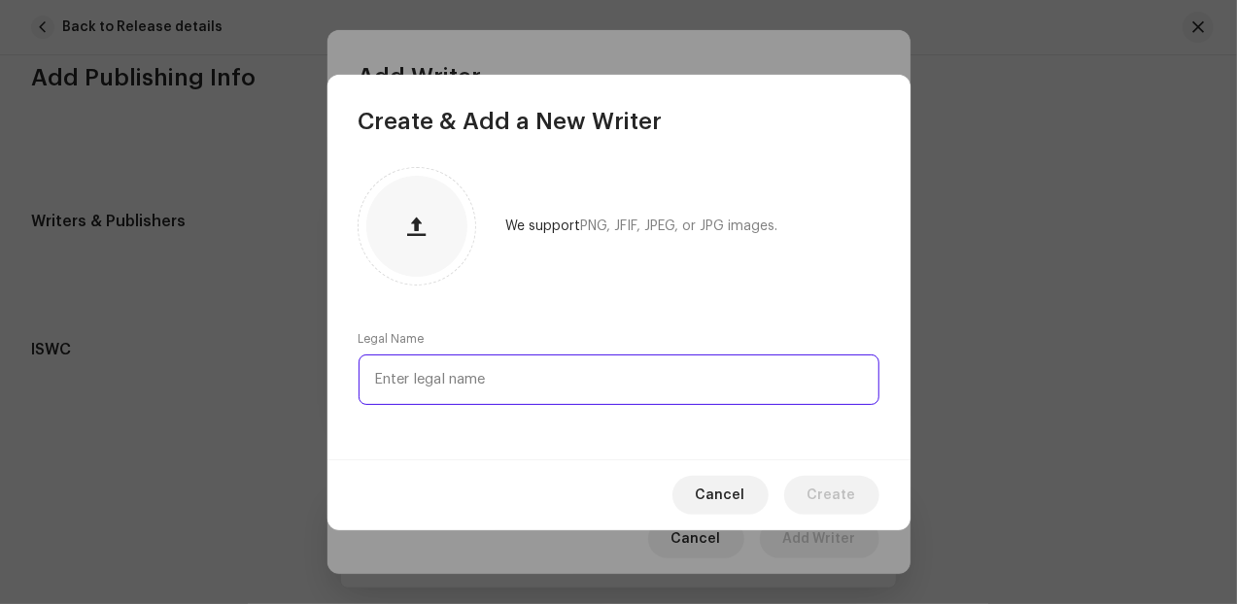
click at [452, 380] on input "text" at bounding box center [618, 380] width 521 height 51
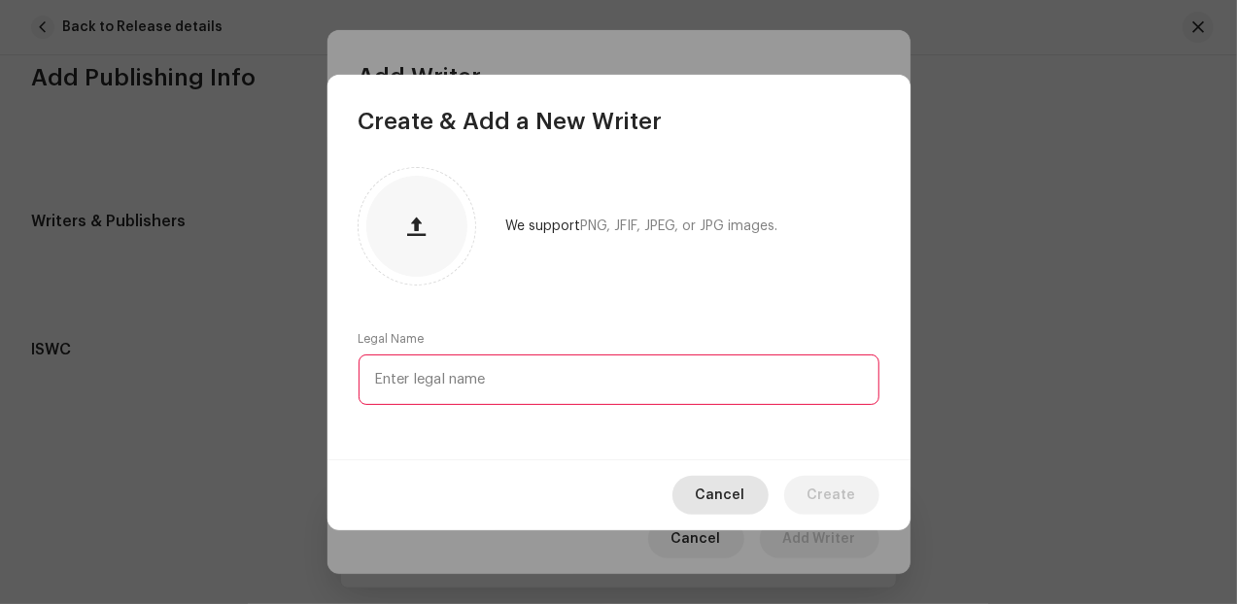
click at [721, 489] on span "Cancel" at bounding box center [720, 495] width 50 height 39
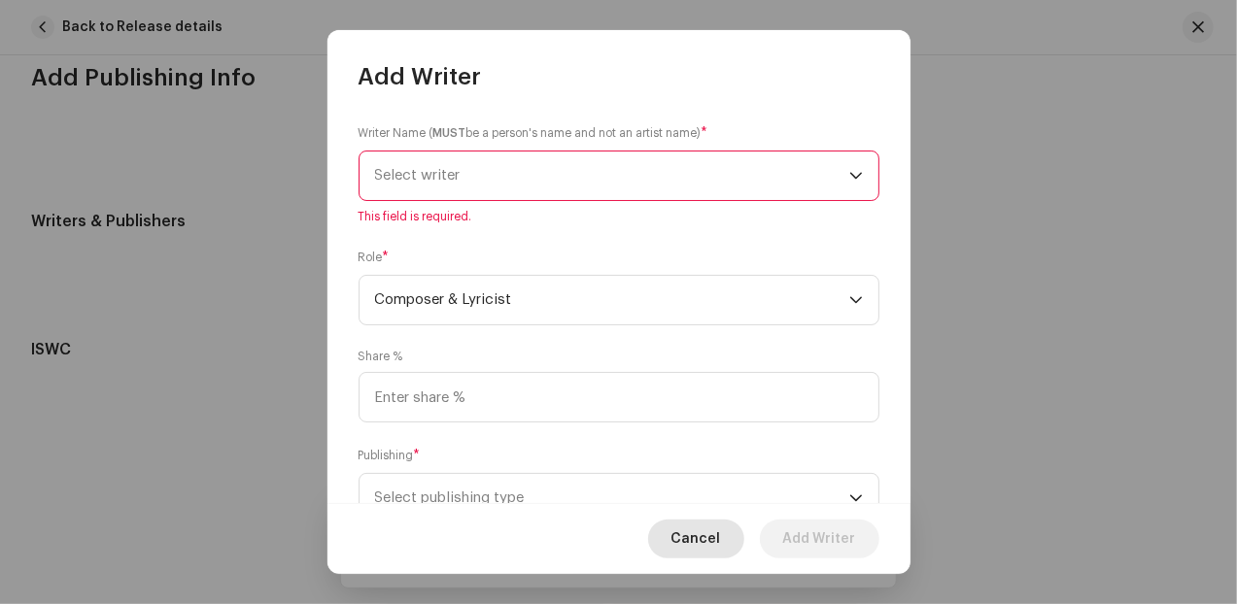
click at [692, 537] on span "Cancel" at bounding box center [696, 539] width 50 height 39
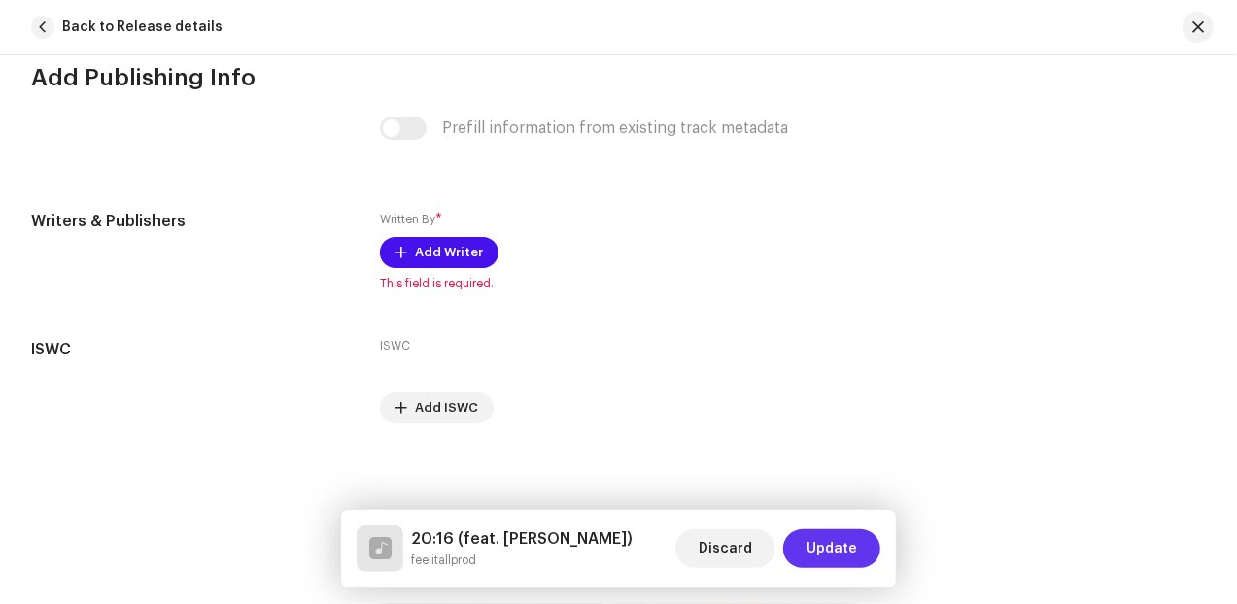
click at [835, 551] on span "Update" at bounding box center [831, 548] width 51 height 39
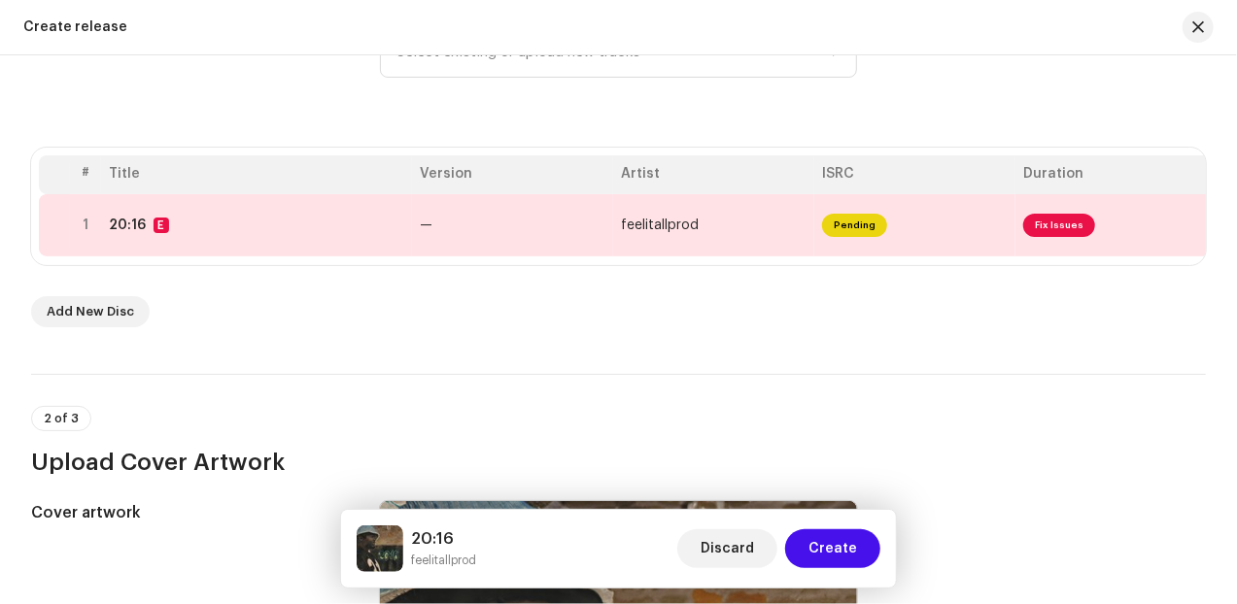
scroll to position [318, 0]
click at [1051, 227] on span "Fix Issues" at bounding box center [1059, 226] width 72 height 23
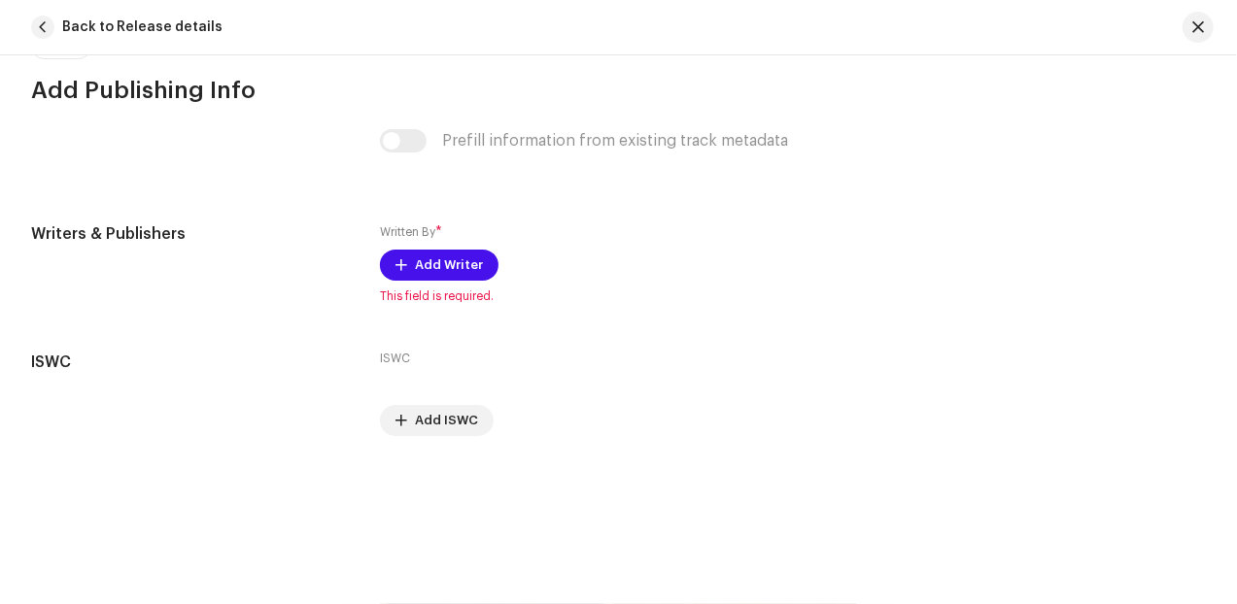
scroll to position [3960, 0]
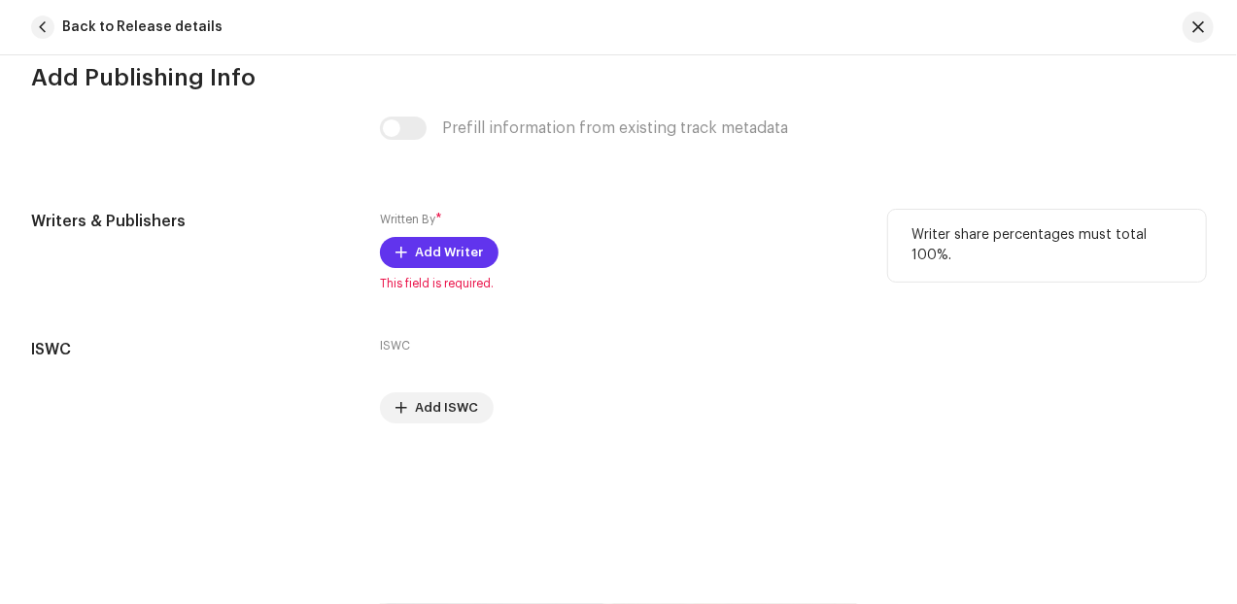
click at [441, 255] on span "Add Writer" at bounding box center [449, 252] width 68 height 39
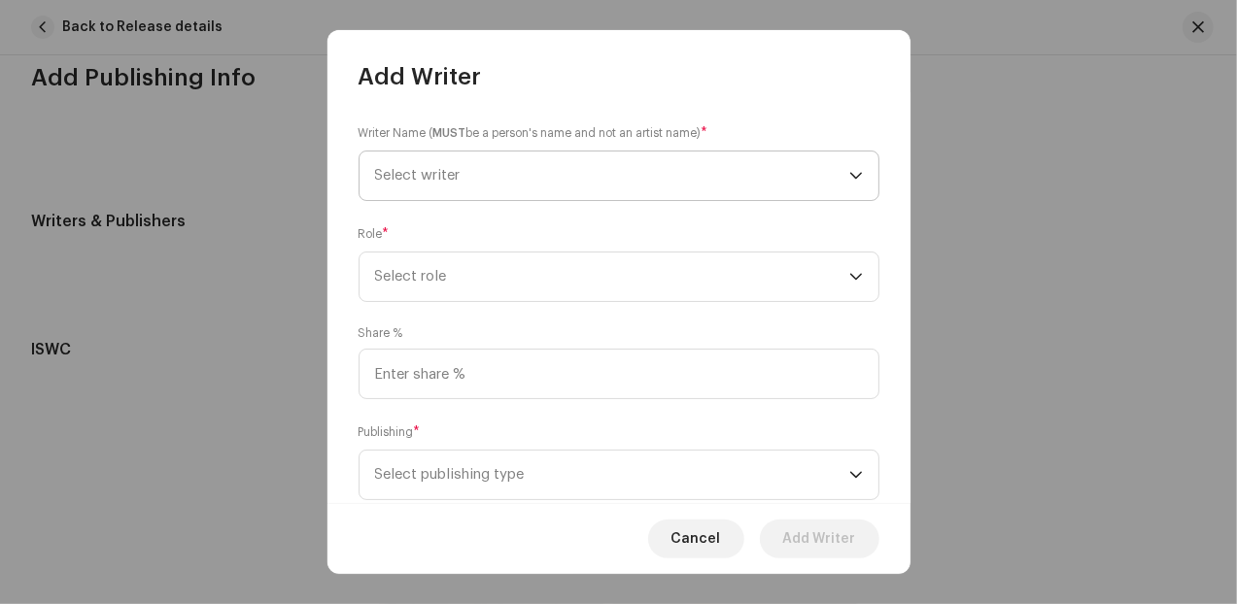
click at [532, 180] on span "Select writer" at bounding box center [612, 176] width 474 height 49
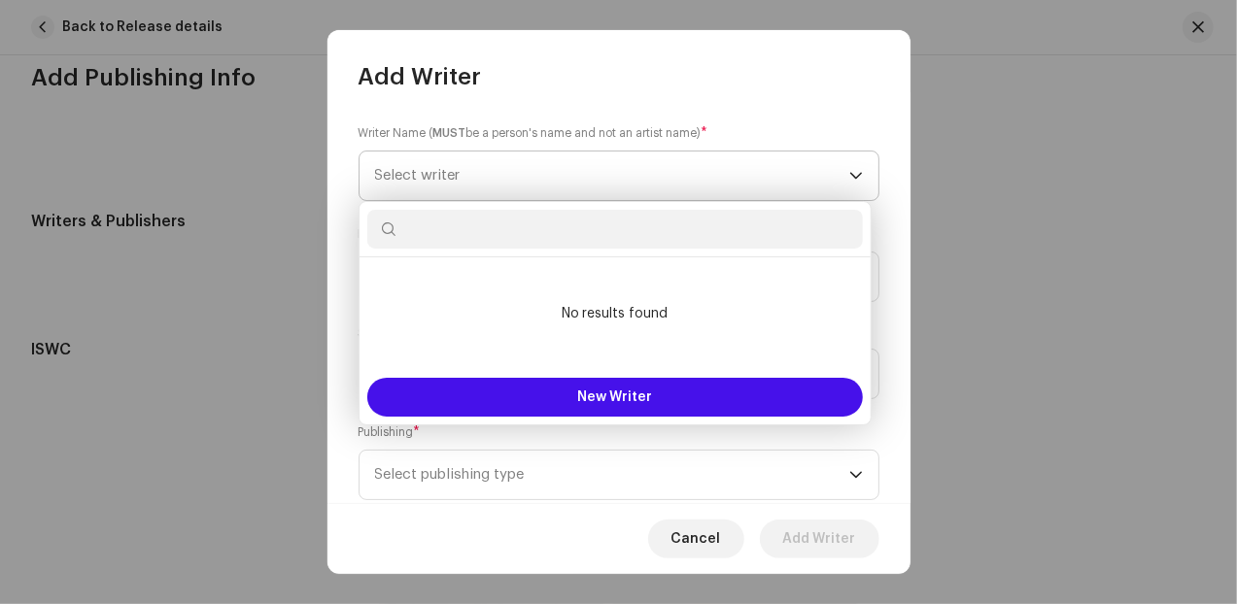
click at [532, 180] on span "Select writer" at bounding box center [612, 176] width 474 height 49
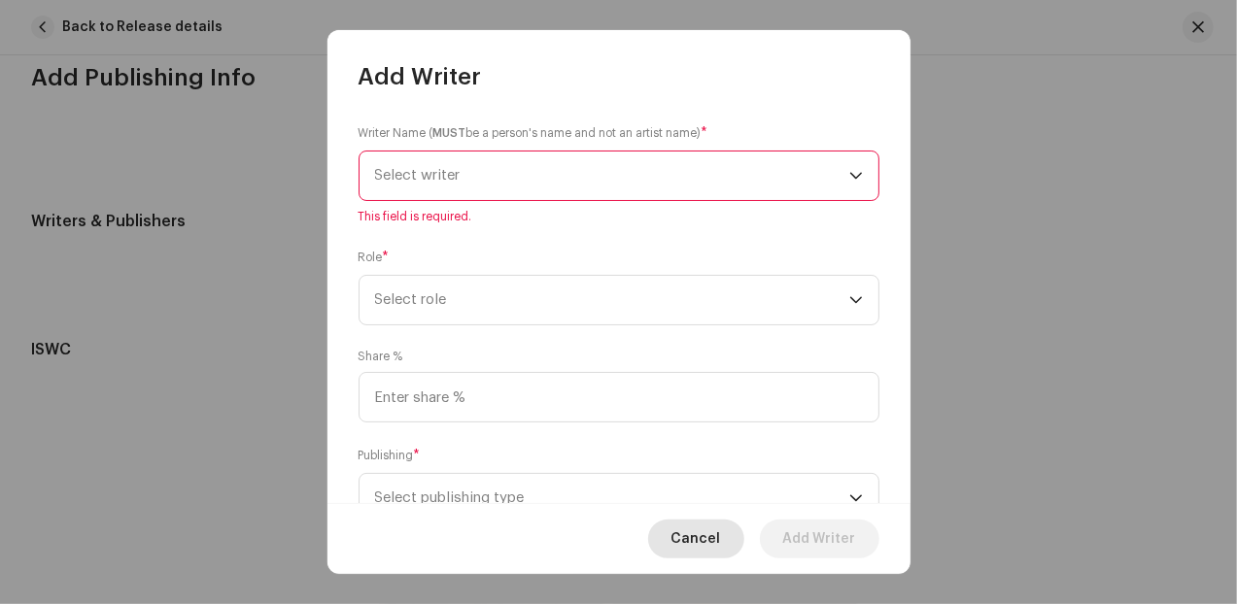
click at [685, 535] on span "Cancel" at bounding box center [696, 539] width 50 height 39
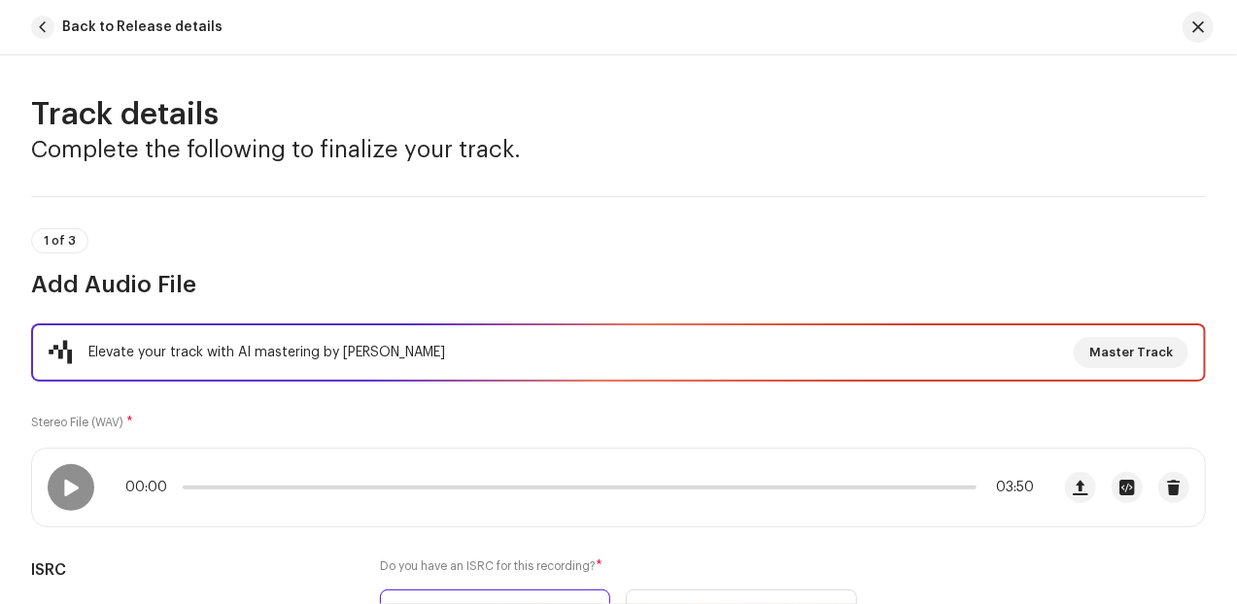
scroll to position [0, 0]
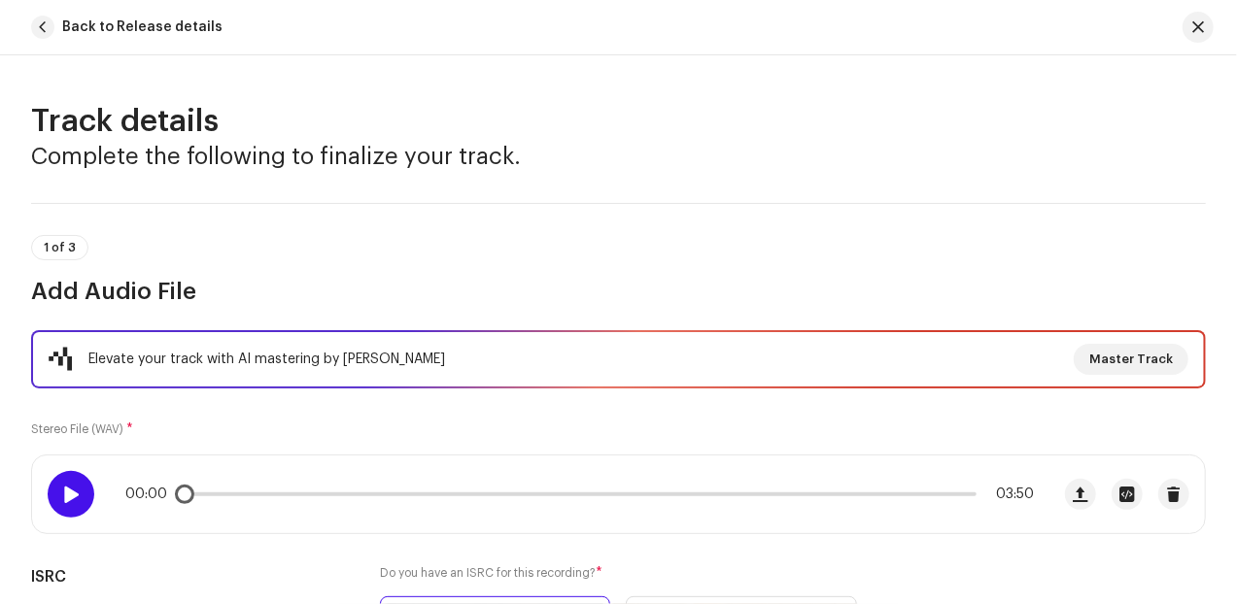
click at [78, 495] on span at bounding box center [70, 495] width 17 height 16
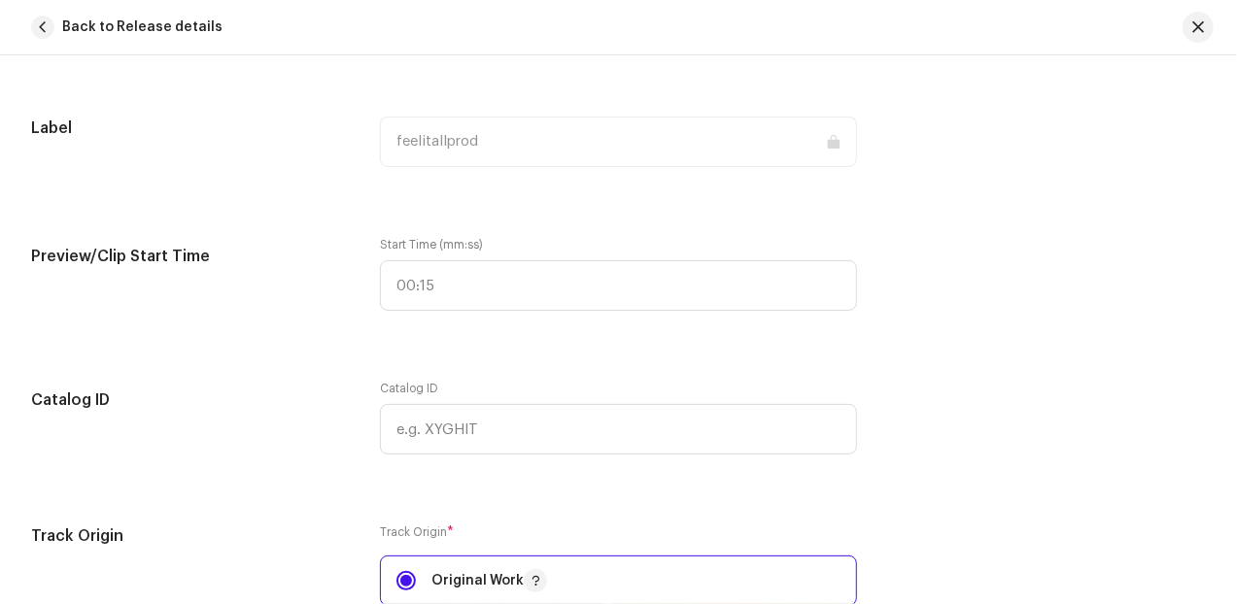
scroll to position [1775, 0]
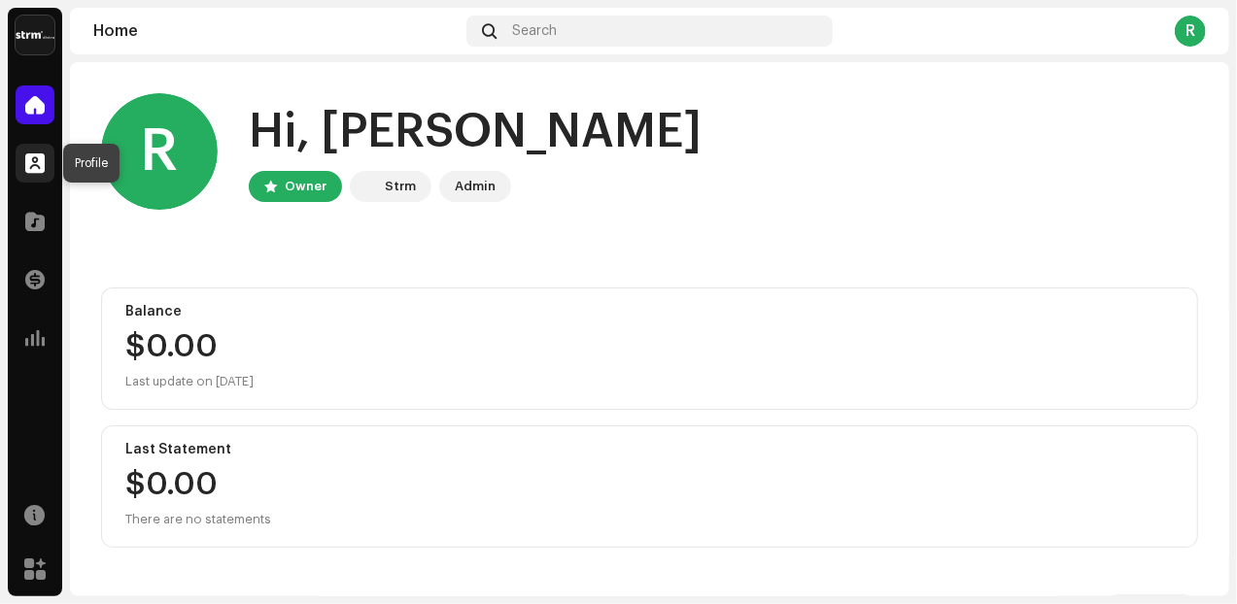
click at [35, 167] on span at bounding box center [34, 163] width 19 height 16
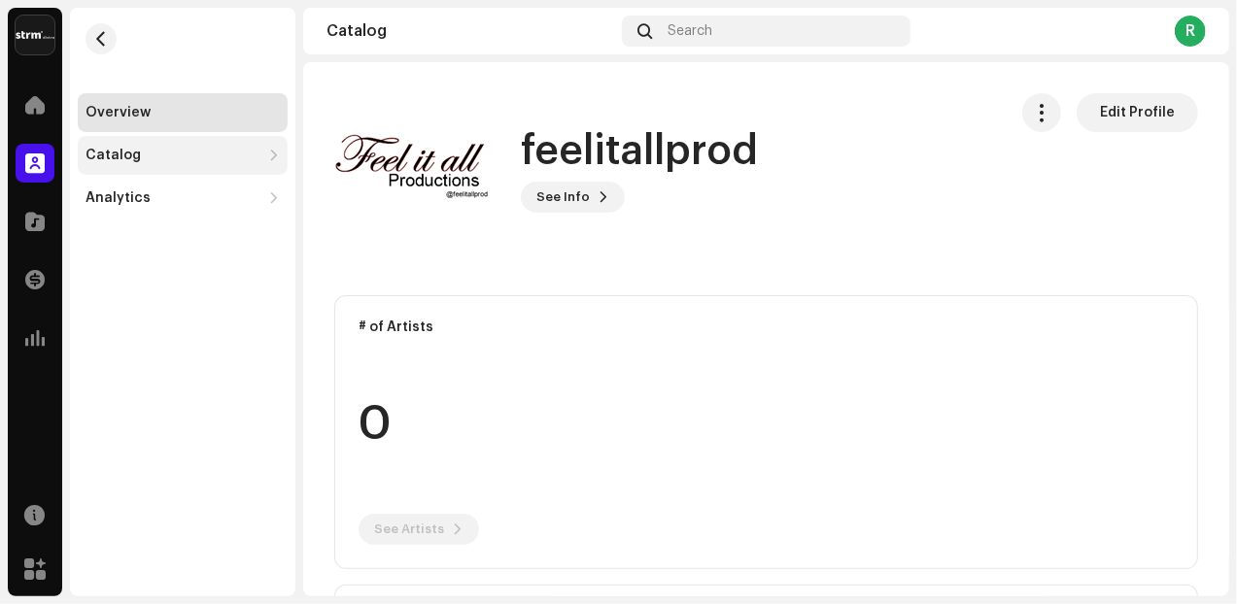
click at [121, 153] on div "Catalog" at bounding box center [112, 156] width 55 height 16
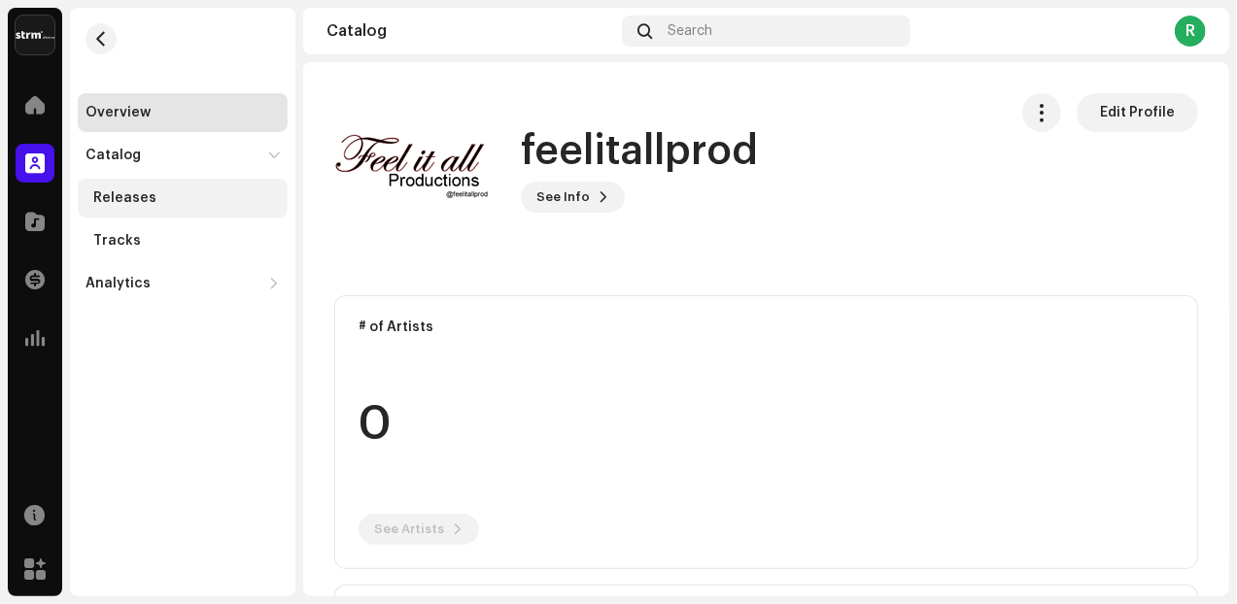
click at [111, 205] on div "Releases" at bounding box center [124, 198] width 63 height 16
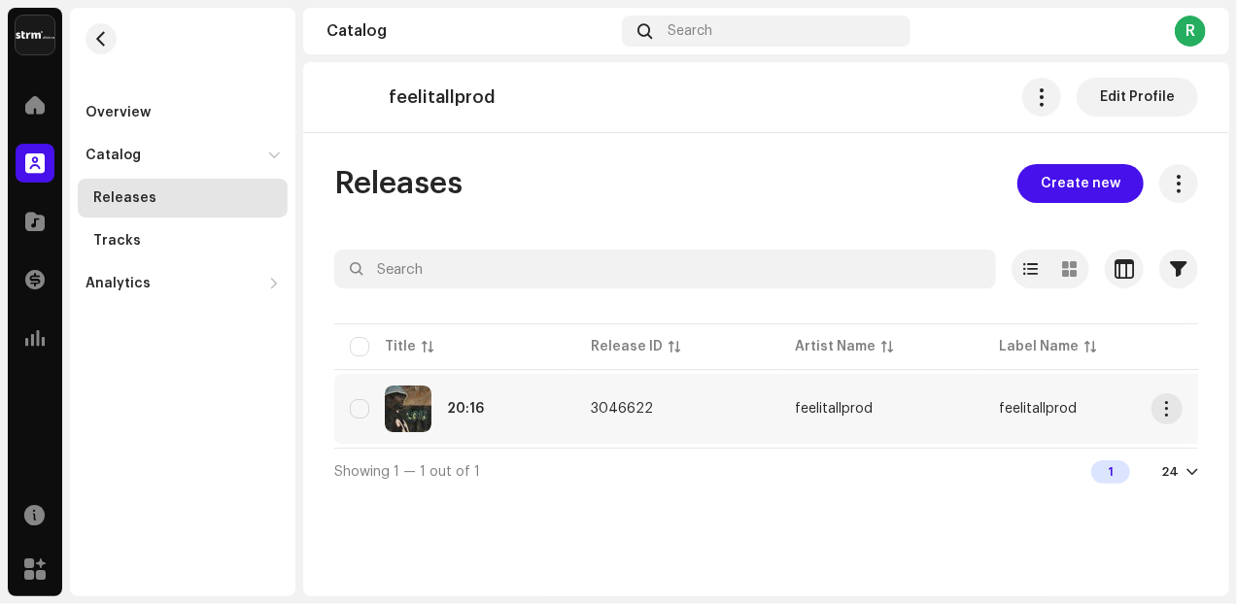
click at [414, 407] on img at bounding box center [408, 409] width 47 height 47
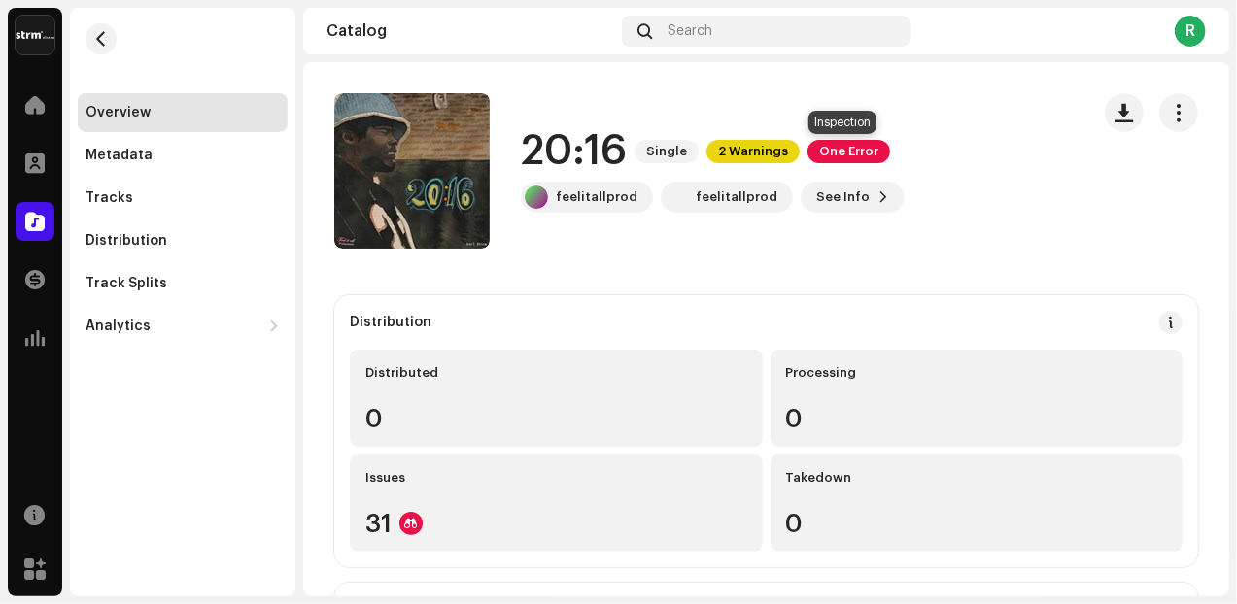
click at [857, 158] on span "One Error" at bounding box center [848, 151] width 83 height 23
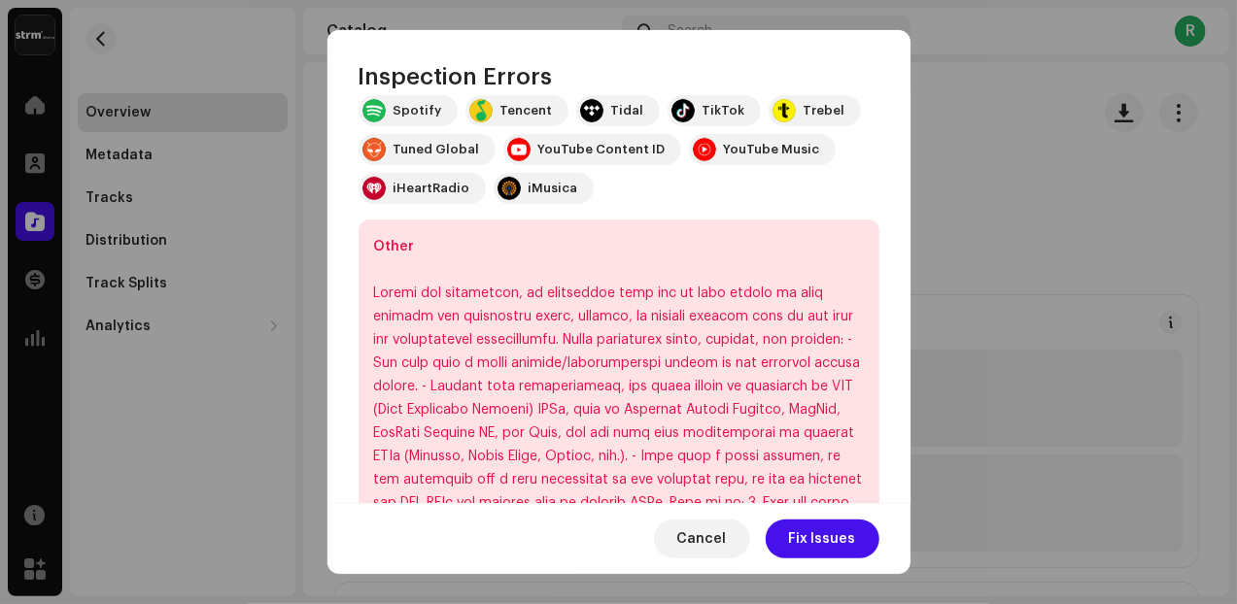
scroll to position [566, 0]
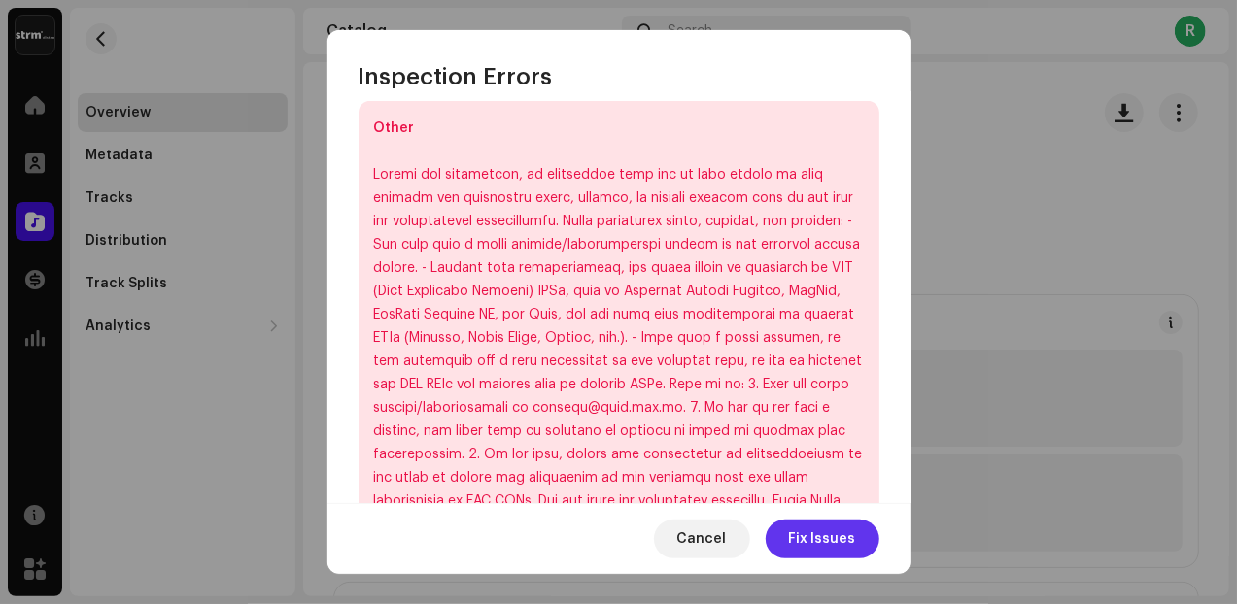
click at [795, 543] on span "Fix Issues" at bounding box center [822, 539] width 67 height 39
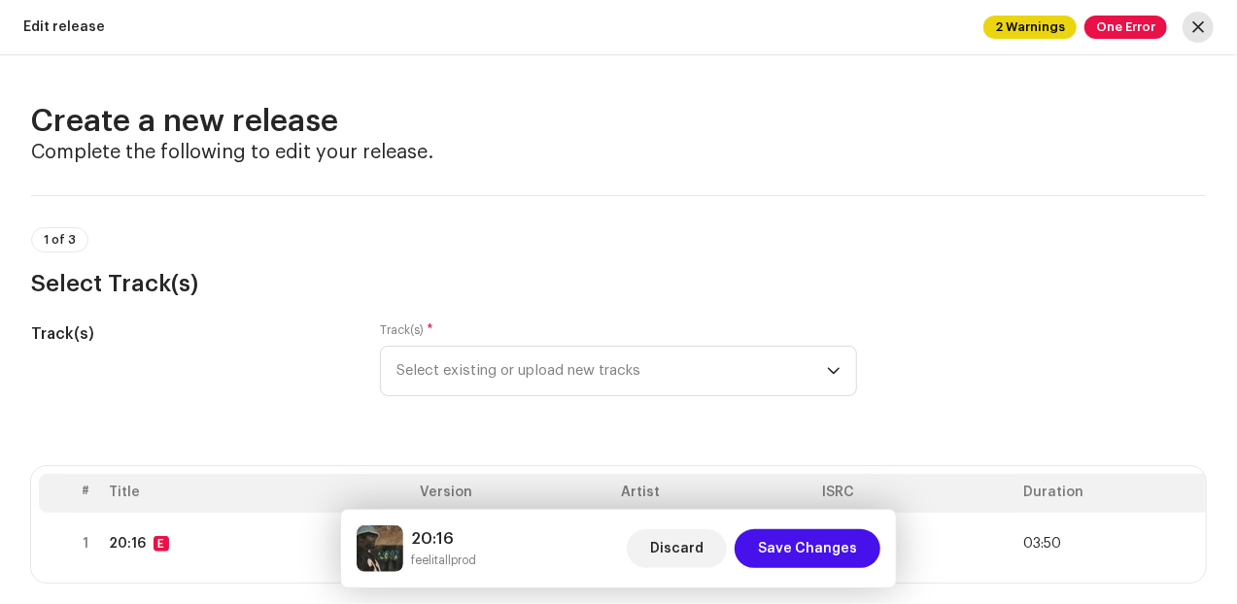
click at [1193, 26] on span "button" at bounding box center [1198, 27] width 12 height 16
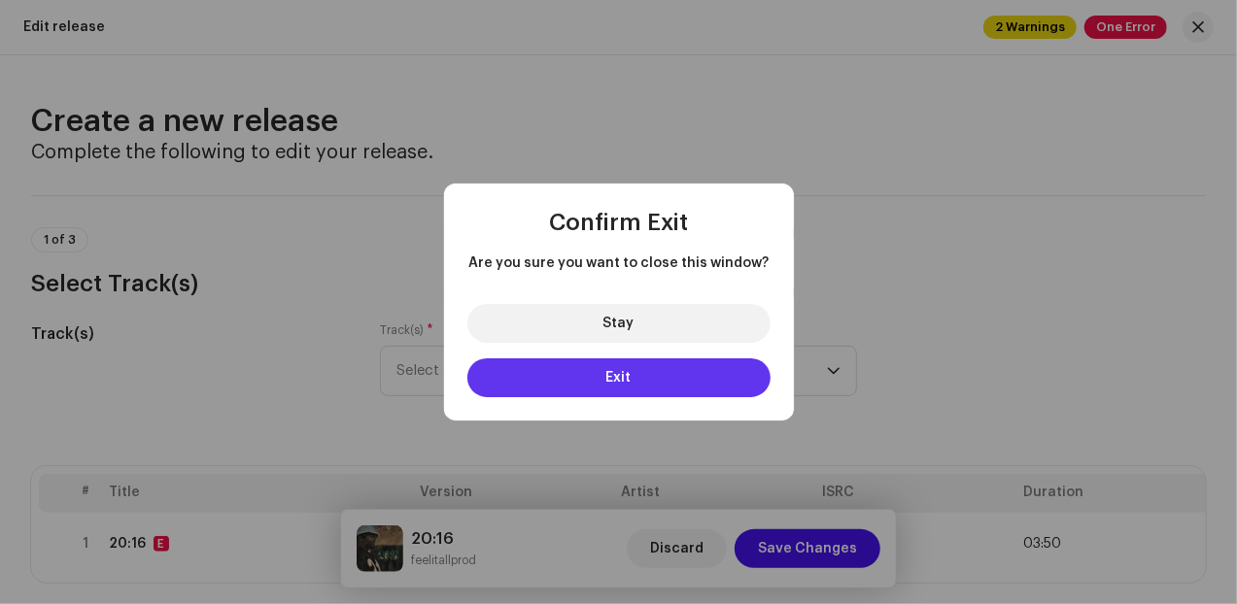
click at [625, 378] on span "Exit" at bounding box center [618, 378] width 25 height 14
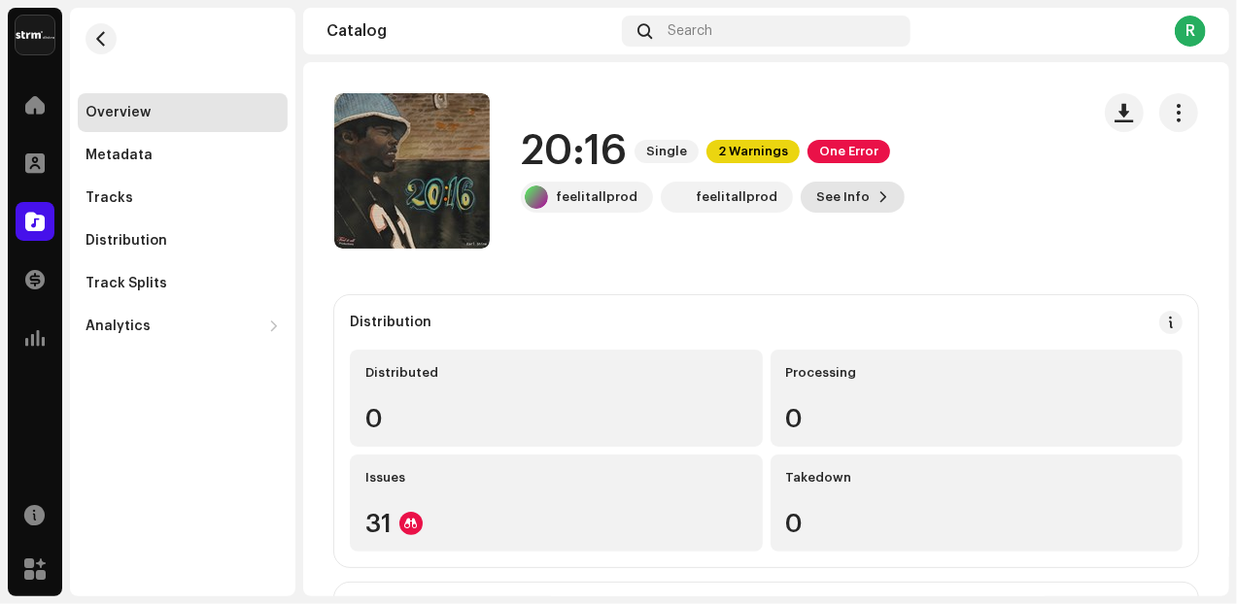
click at [842, 197] on span "See Info" at bounding box center [842, 197] width 53 height 39
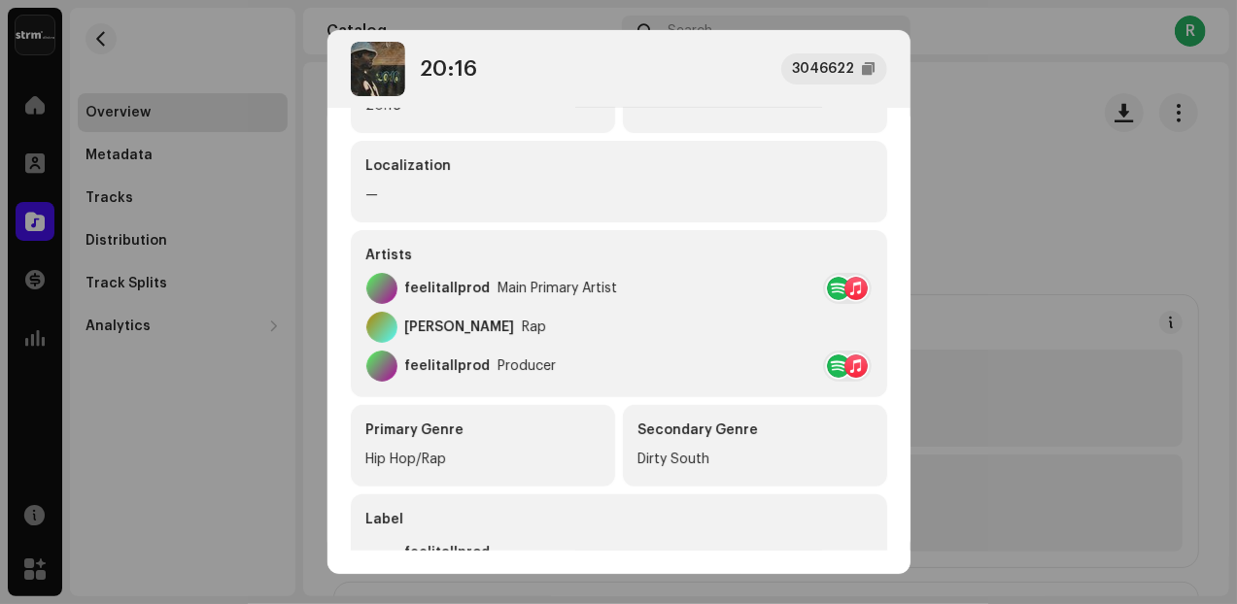
scroll to position [135, 0]
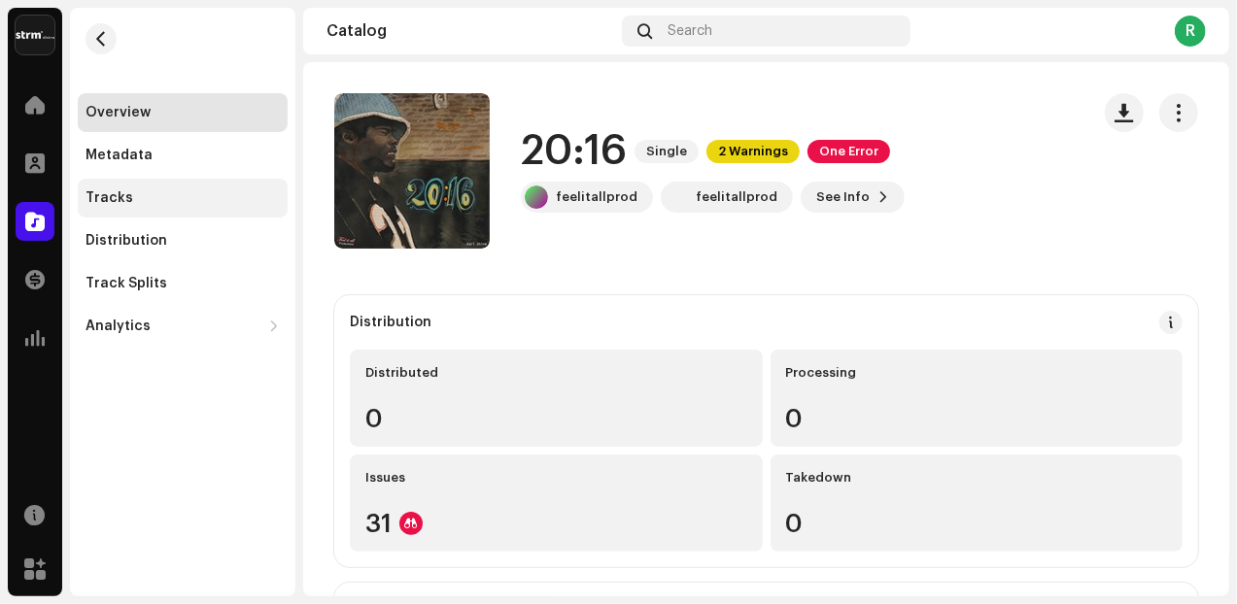
click at [126, 205] on div "Tracks" at bounding box center [109, 198] width 48 height 16
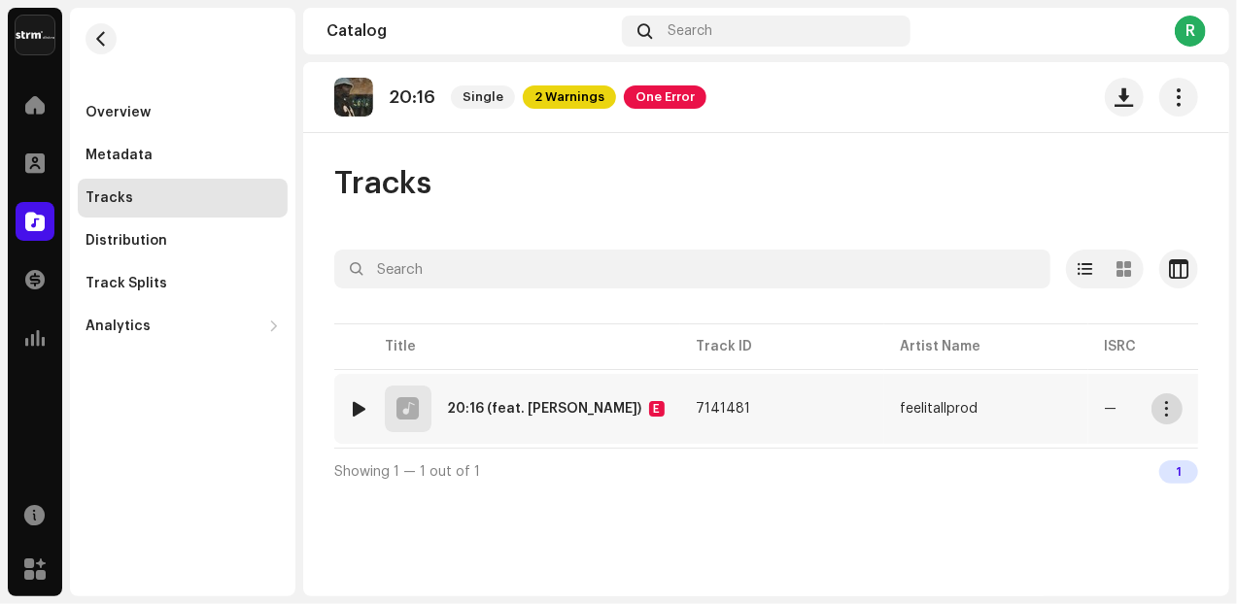
click at [1163, 413] on span "button" at bounding box center [1167, 409] width 15 height 16
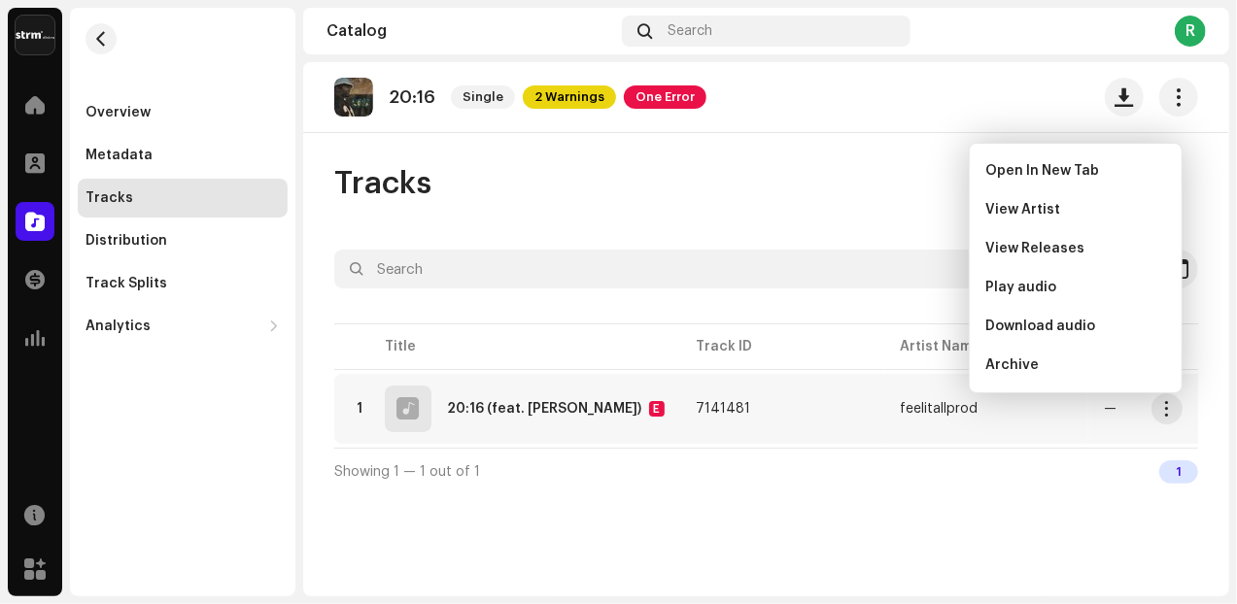
click at [564, 164] on div "Tracks" at bounding box center [766, 183] width 864 height 39
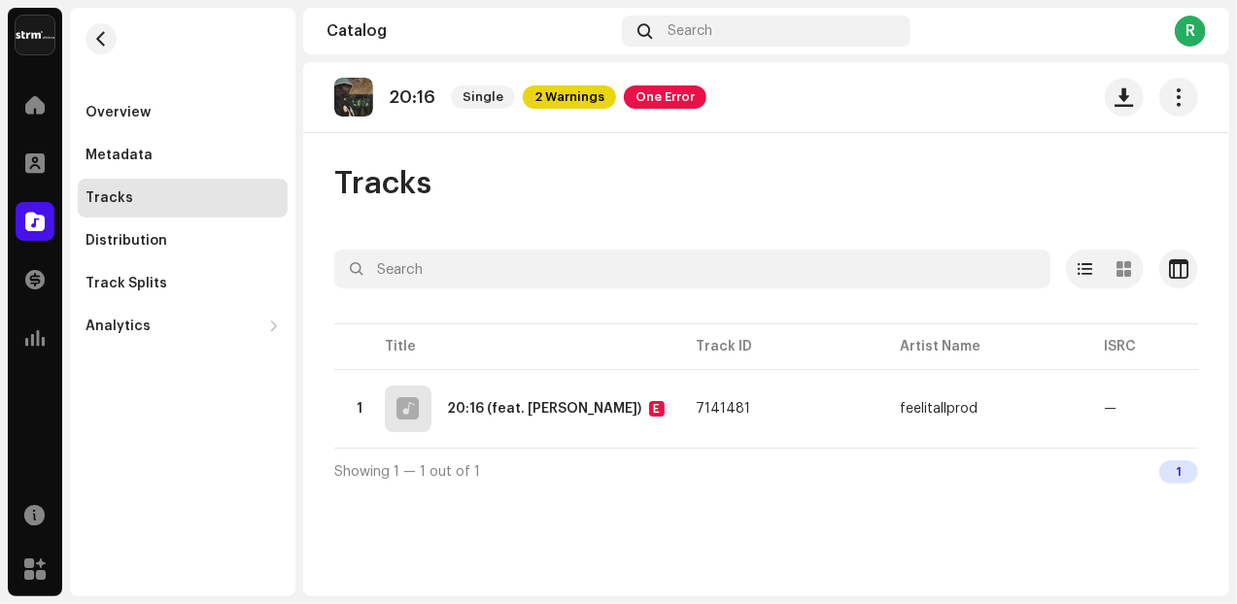
drag, startPoint x: 346, startPoint y: 98, endPoint x: 411, endPoint y: 131, distance: 73.0
click at [366, 105] on img at bounding box center [353, 97] width 39 height 39
click at [1175, 105] on span "button" at bounding box center [1179, 97] width 18 height 16
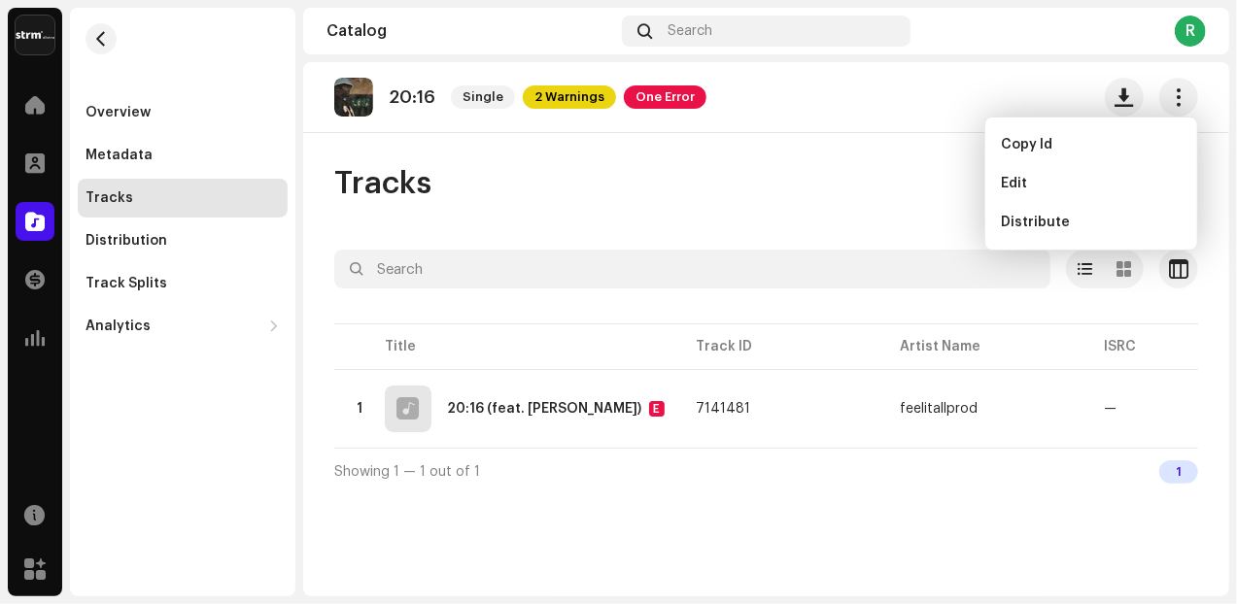
click at [802, 190] on div "Tracks" at bounding box center [766, 183] width 864 height 39
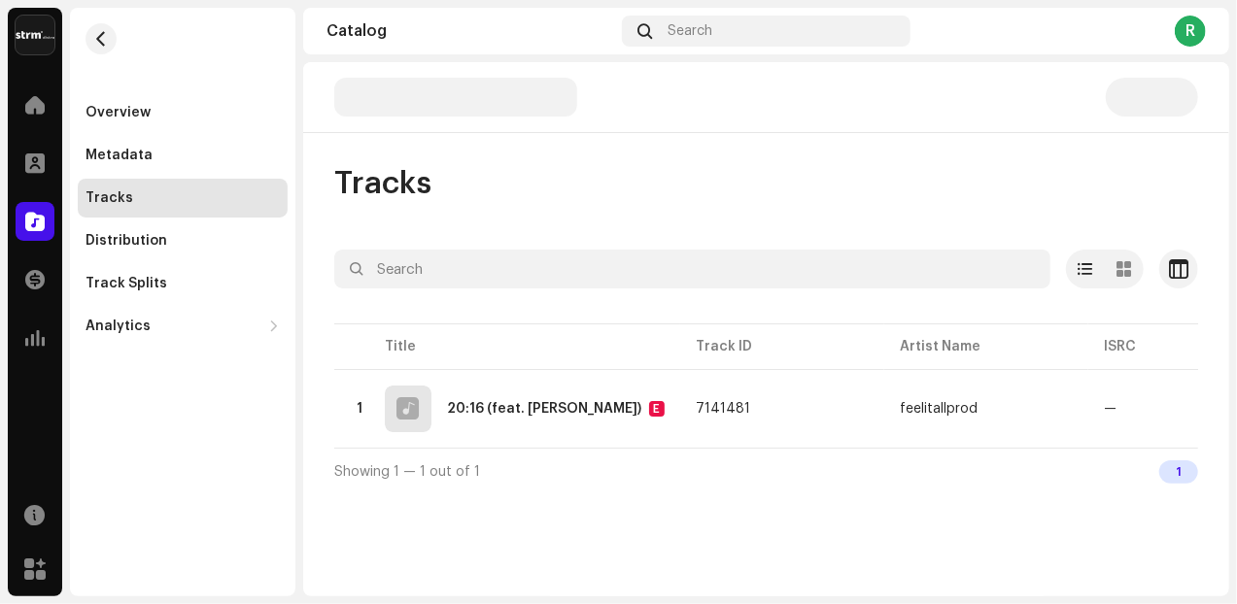
click at [121, 202] on div "Tracks" at bounding box center [109, 198] width 48 height 16
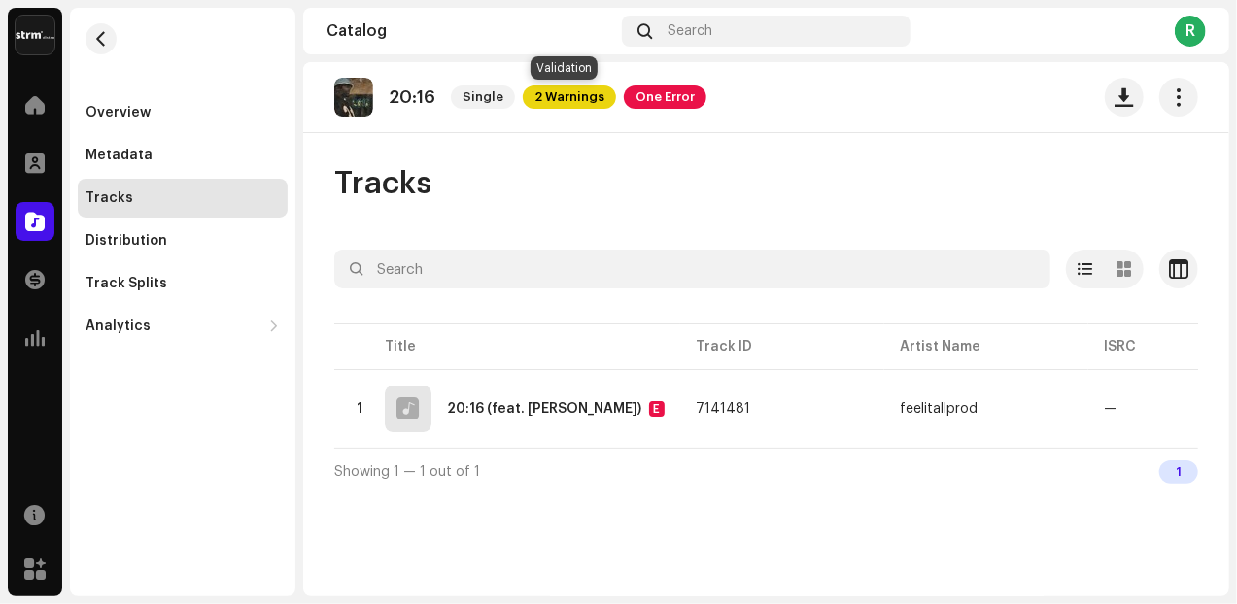
click at [559, 101] on span "2 Warnings" at bounding box center [569, 96] width 93 height 23
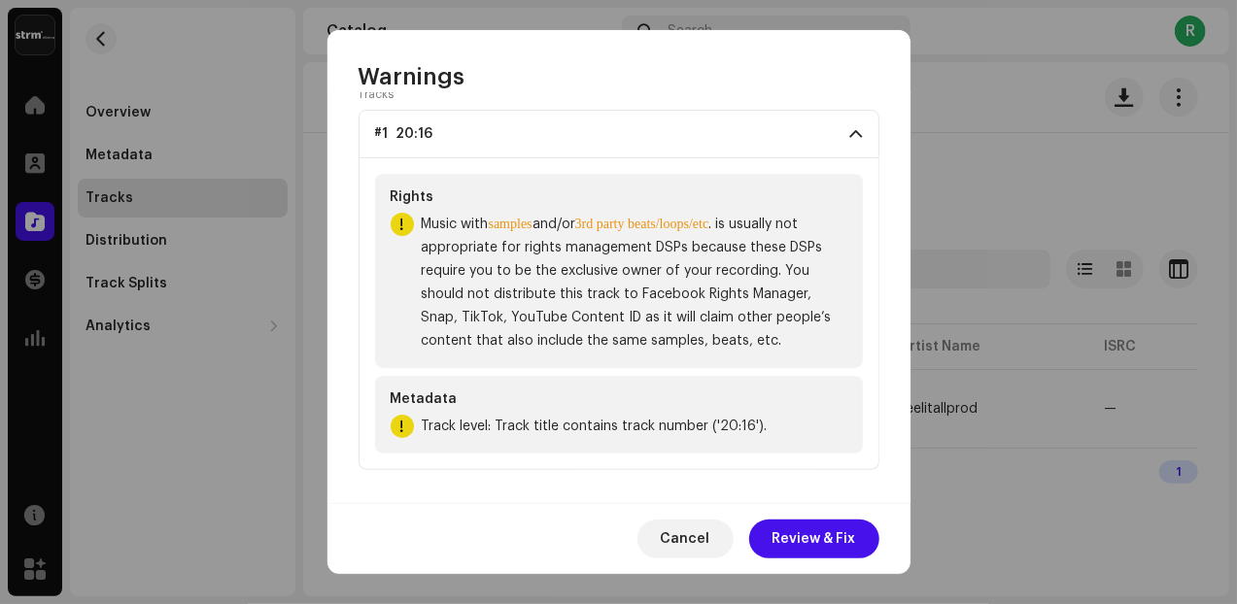
scroll to position [114, 0]
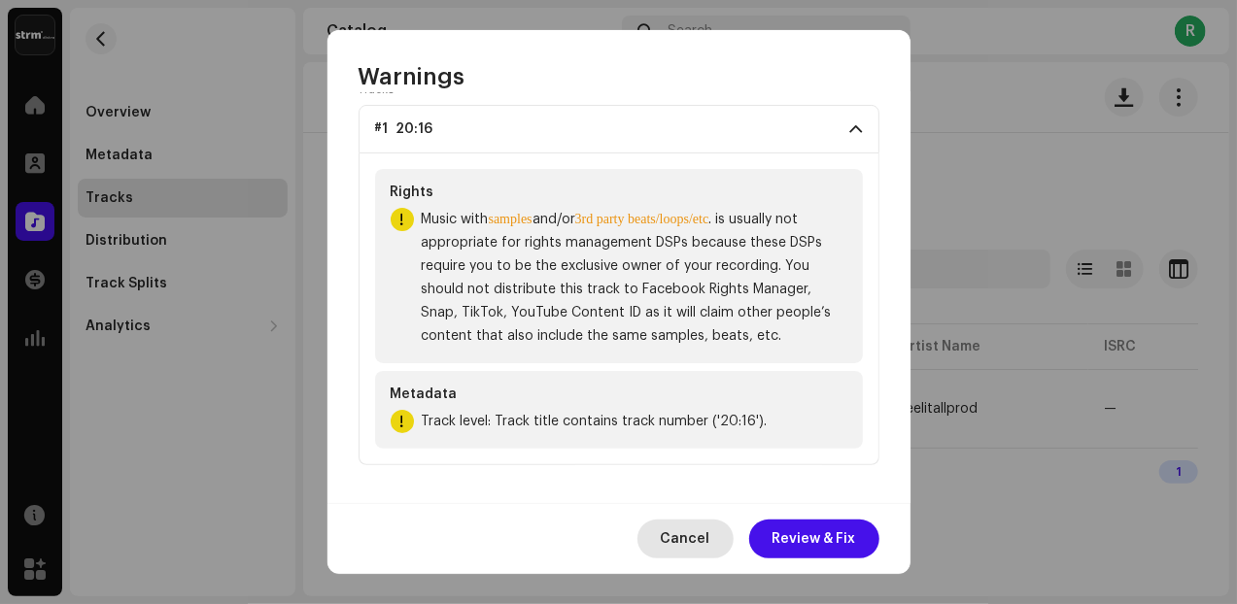
click at [684, 546] on span "Cancel" at bounding box center [686, 539] width 50 height 39
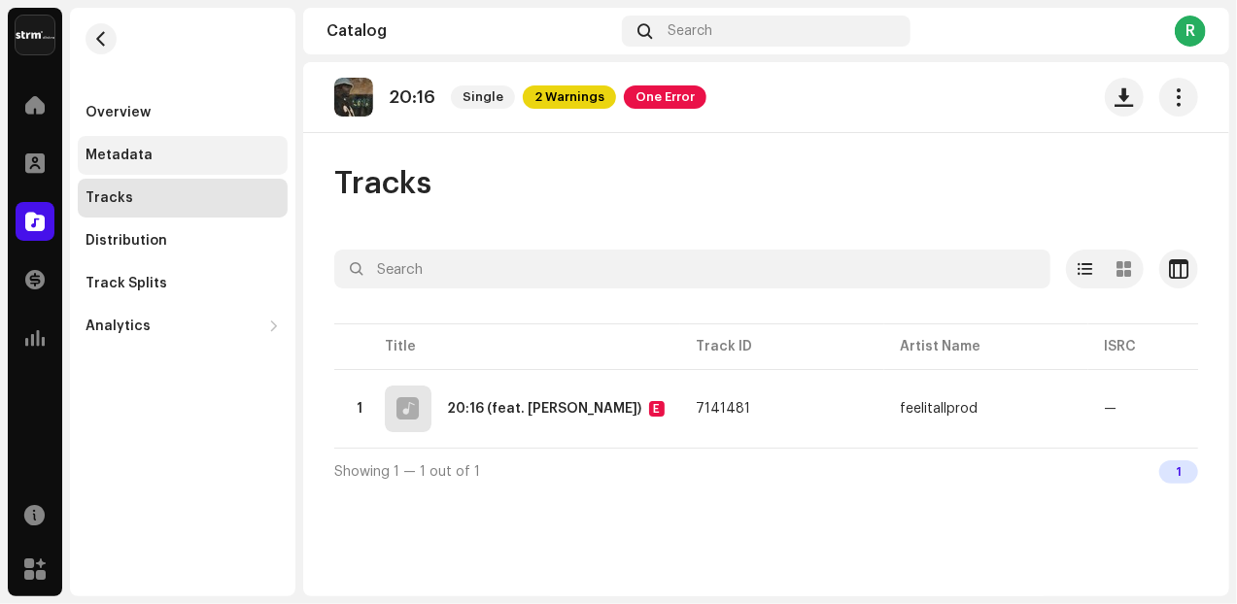
click at [134, 161] on div "Metadata" at bounding box center [118, 156] width 67 height 16
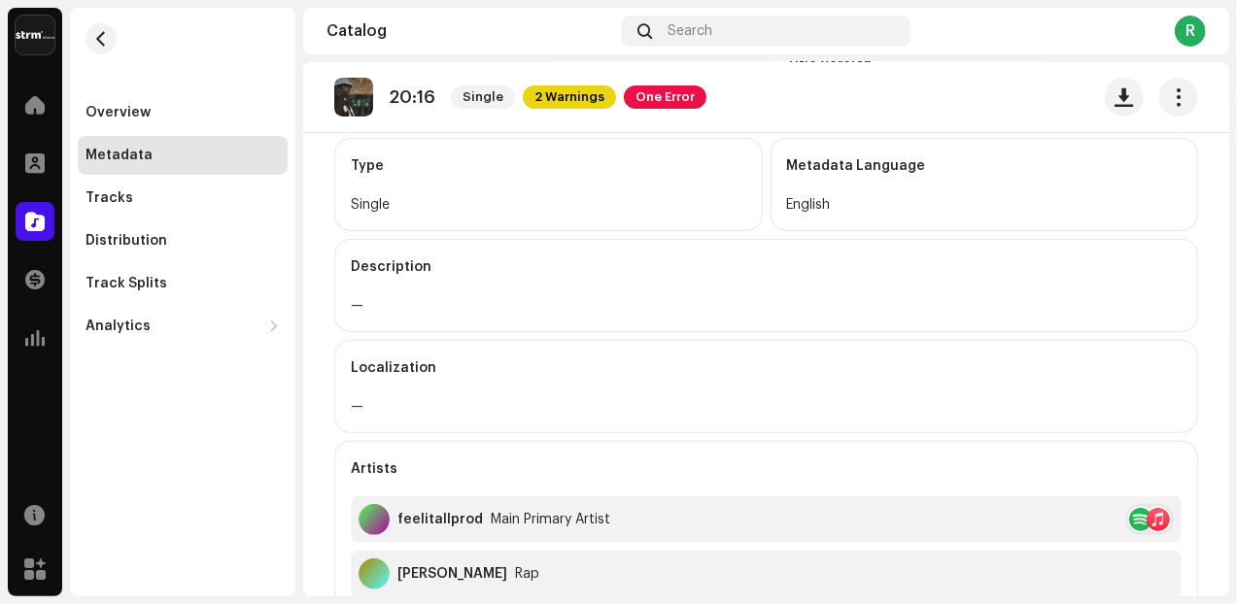
scroll to position [29, 0]
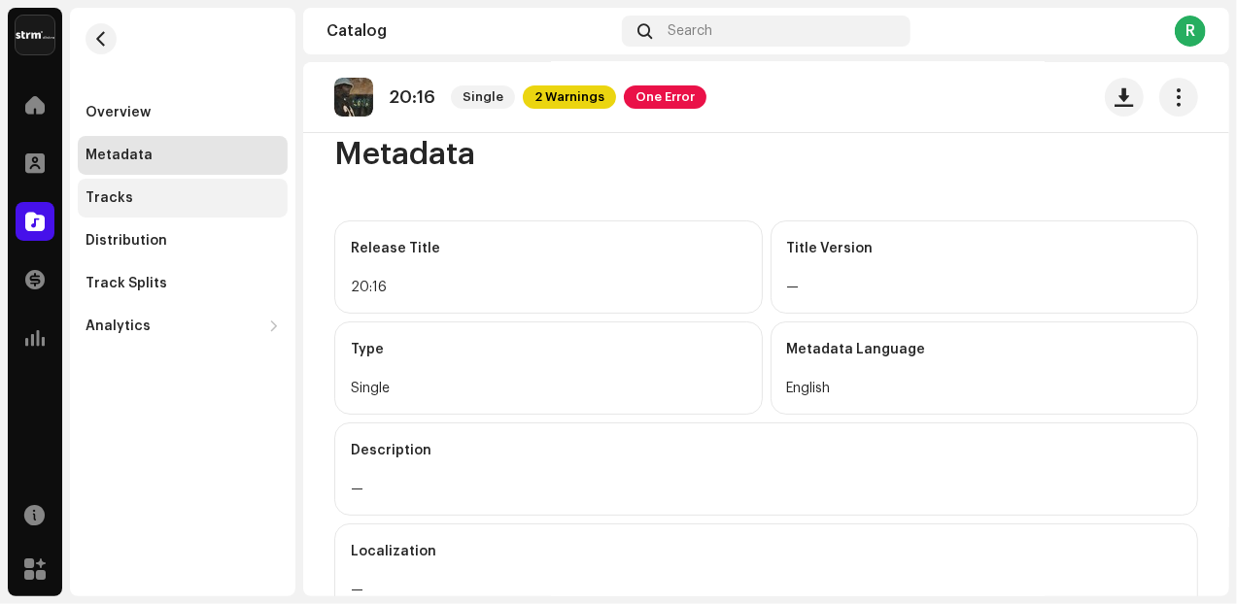
click at [105, 207] on div "Tracks" at bounding box center [183, 198] width 210 height 39
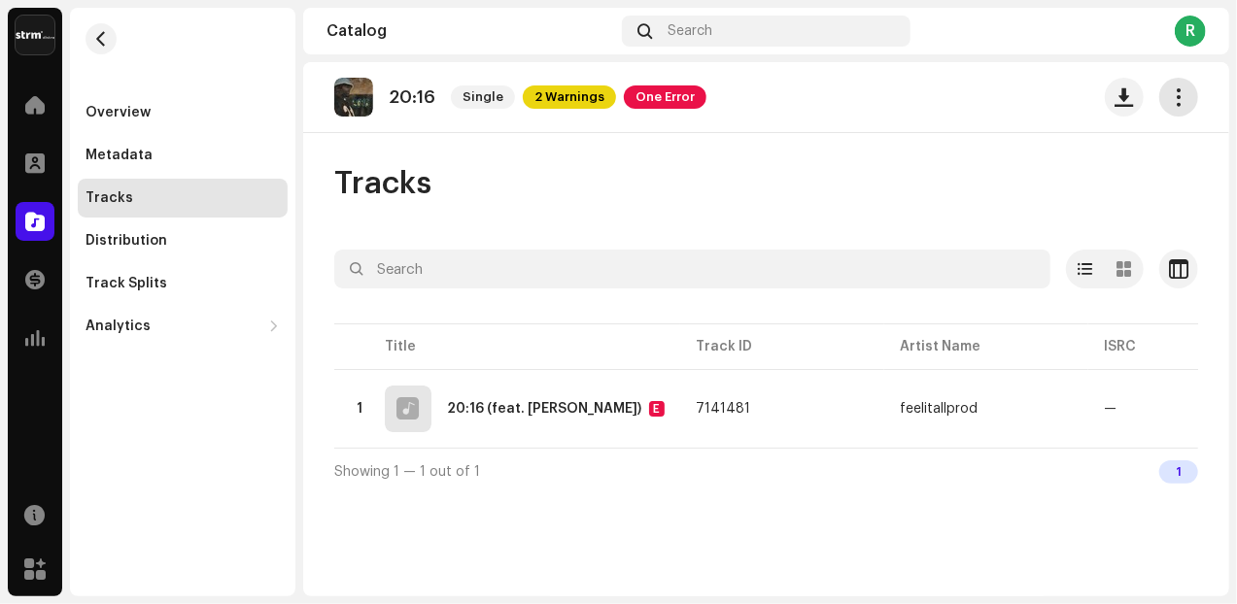
click at [1164, 98] on button "button" at bounding box center [1178, 97] width 39 height 39
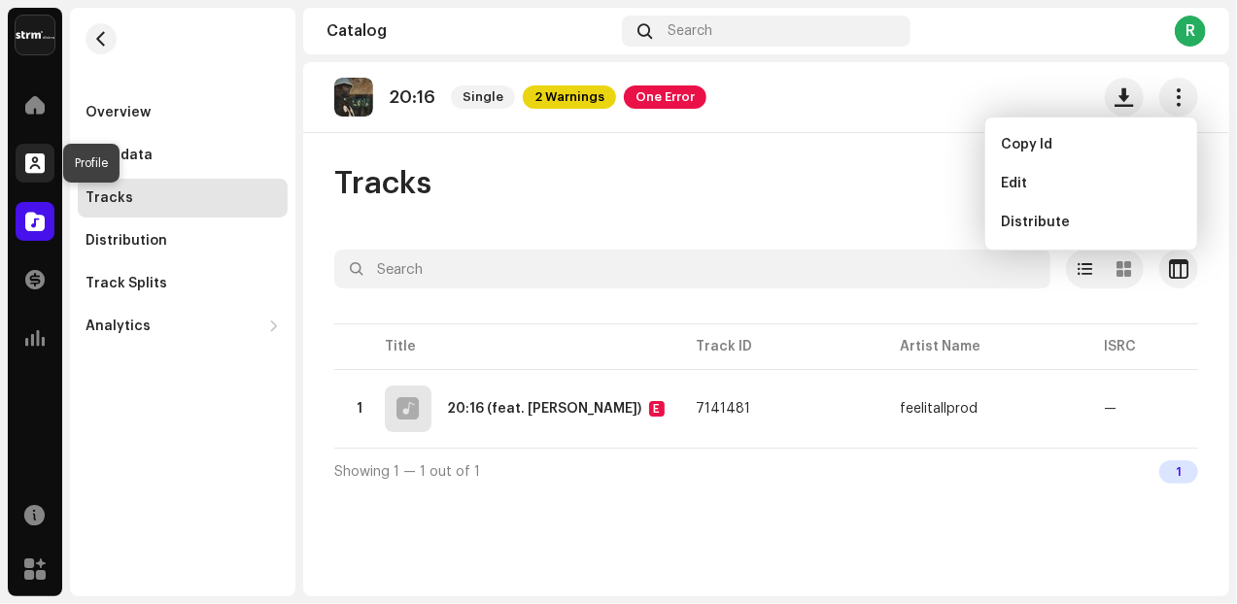
click at [24, 164] on div at bounding box center [35, 163] width 39 height 39
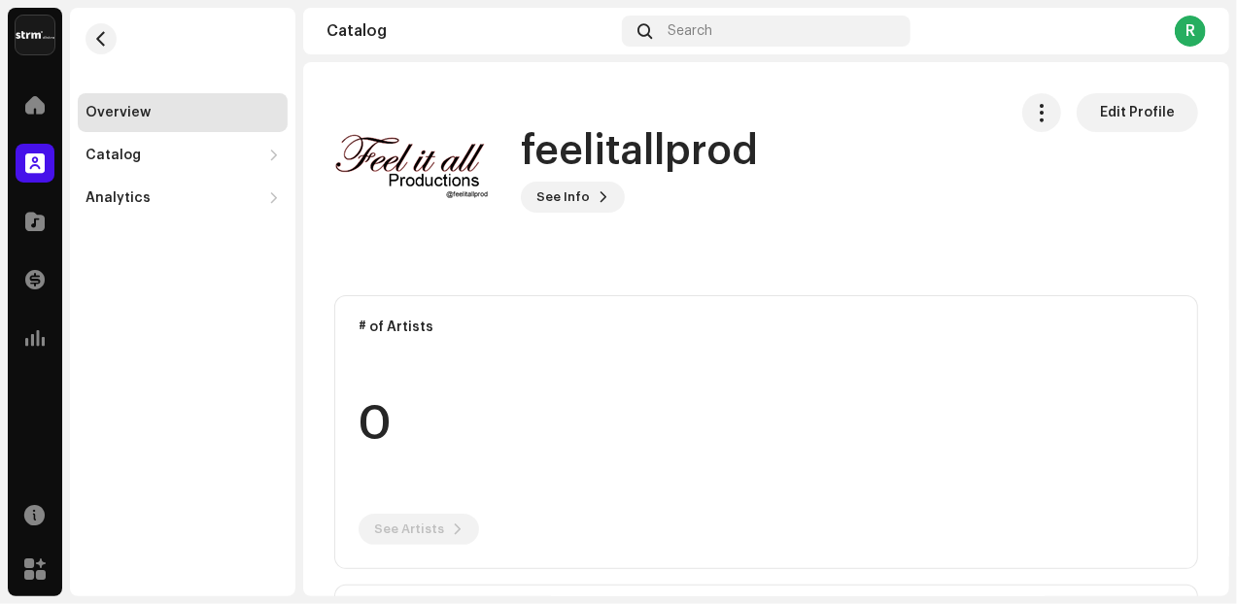
click at [123, 125] on div "Overview" at bounding box center [183, 112] width 210 height 39
click at [124, 158] on div "Catalog" at bounding box center [112, 156] width 55 height 16
click at [145, 207] on div "Releases" at bounding box center [183, 198] width 210 height 39
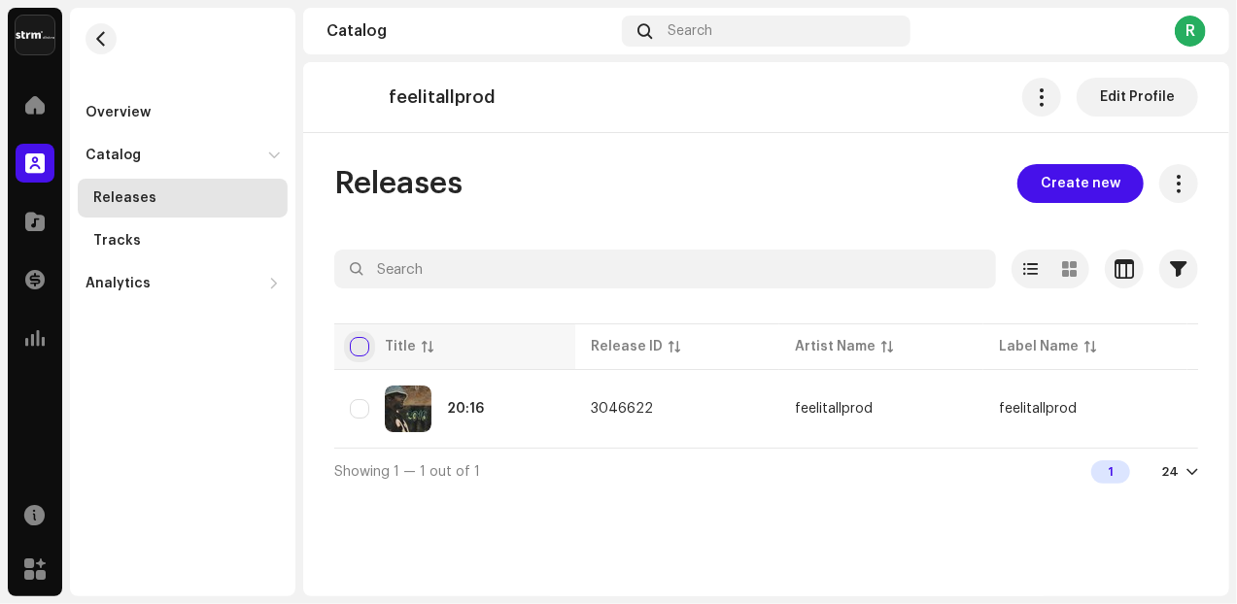
click at [357, 341] on input "checkbox" at bounding box center [359, 346] width 19 height 19
checkbox input "true"
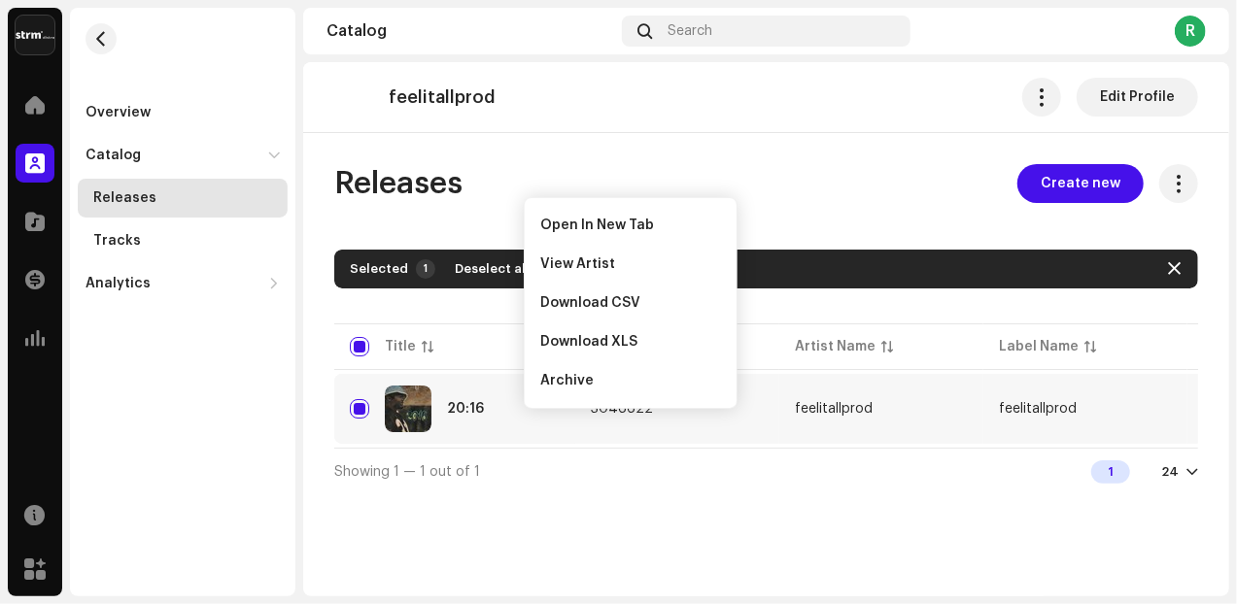
click at [1122, 410] on td "feelitallprod" at bounding box center [1085, 409] width 204 height 70
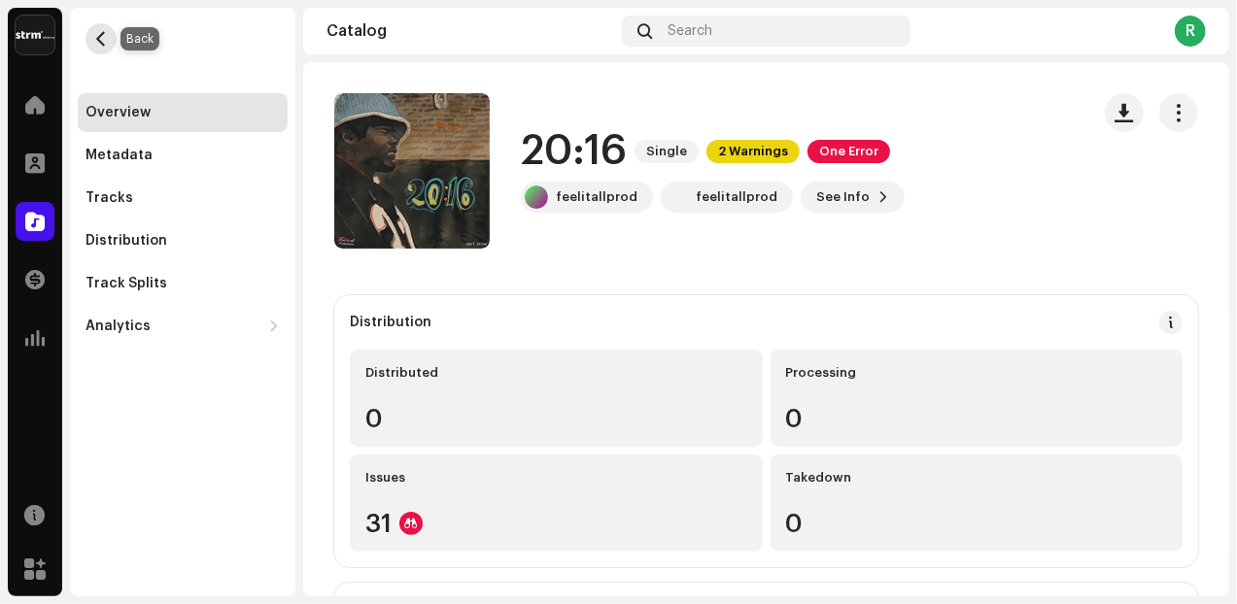
click at [95, 28] on button "button" at bounding box center [100, 38] width 31 height 31
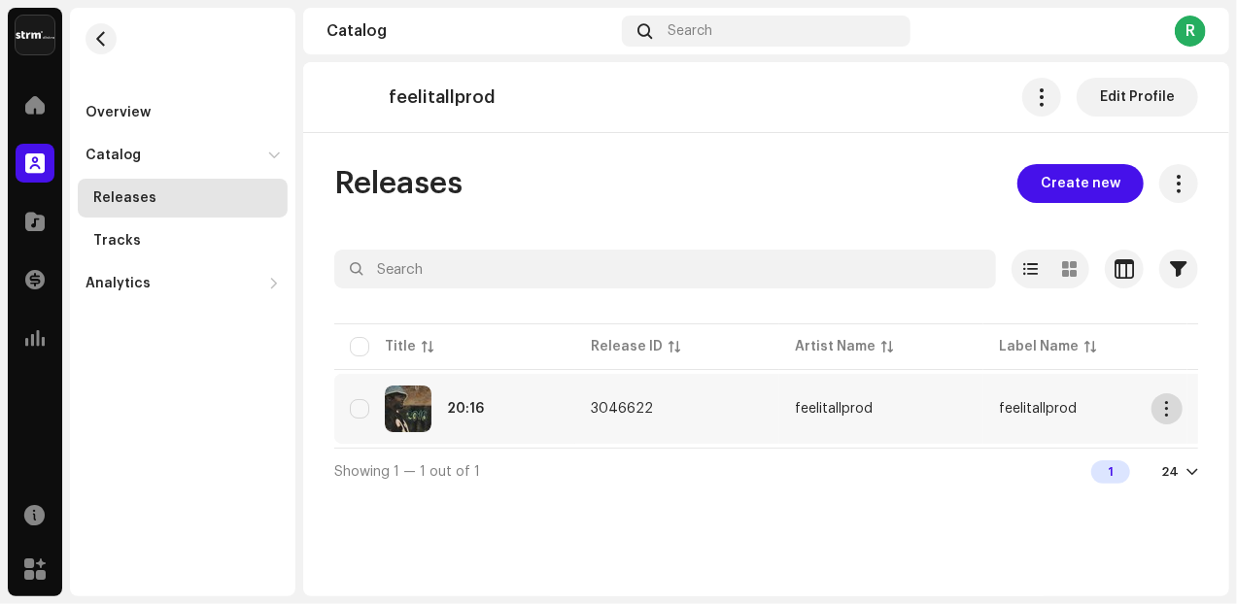
click at [1173, 409] on span "button" at bounding box center [1167, 409] width 15 height 16
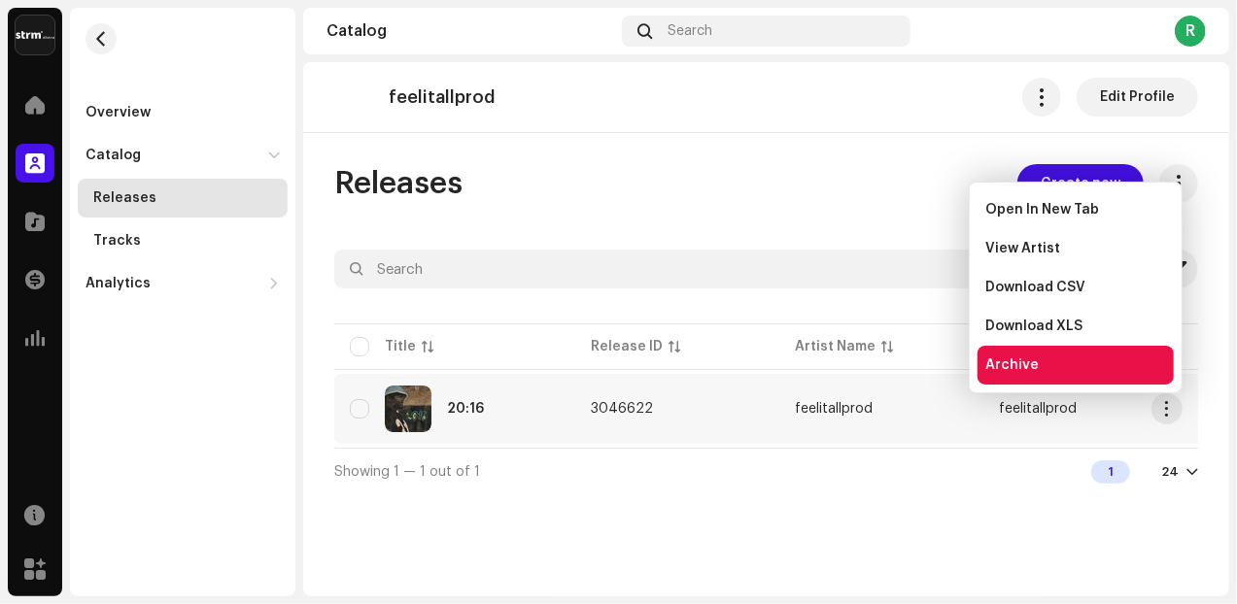
click at [1035, 367] on div "Archive" at bounding box center [1075, 365] width 181 height 16
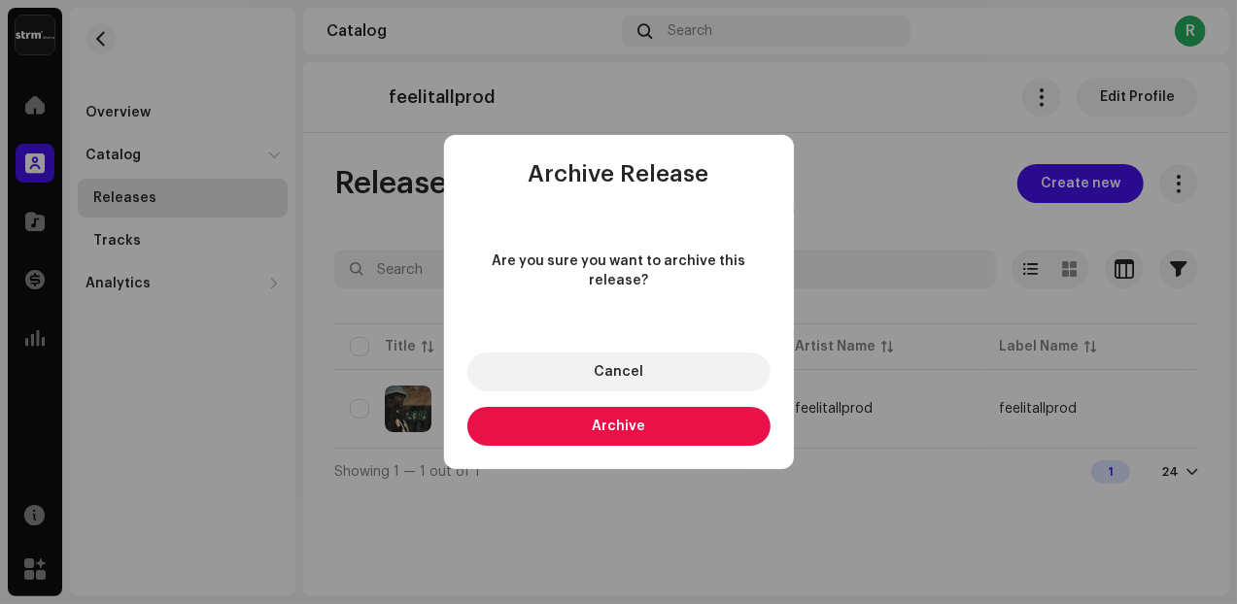
click at [598, 420] on span "Archive" at bounding box center [618, 427] width 53 height 14
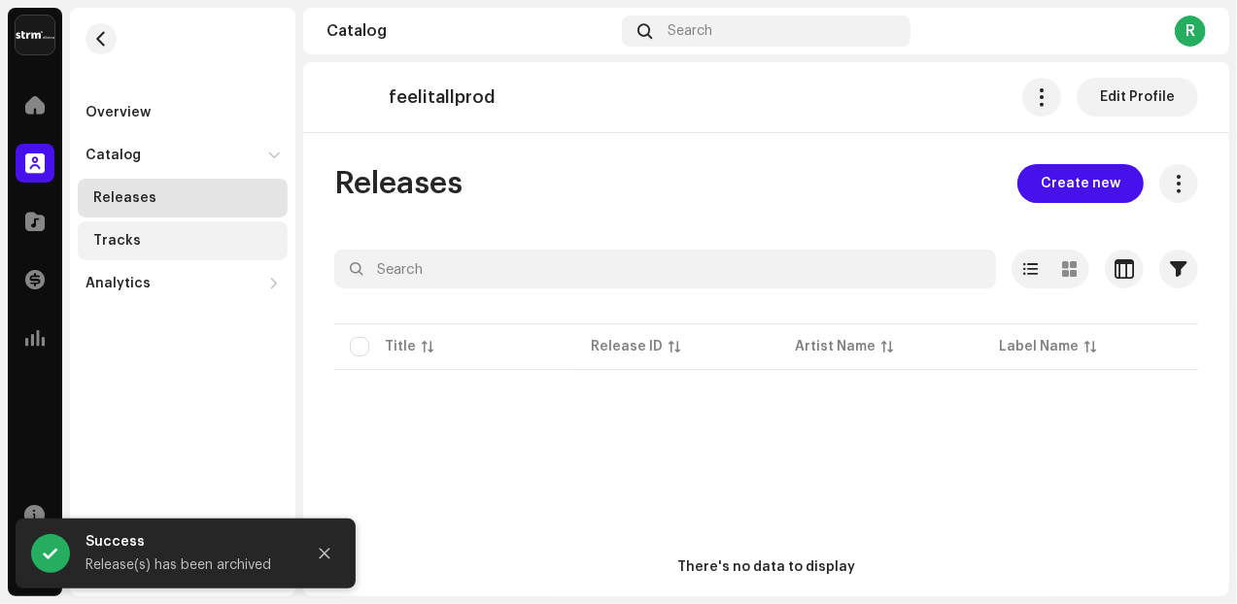
click at [131, 231] on div "Tracks" at bounding box center [183, 240] width 210 height 39
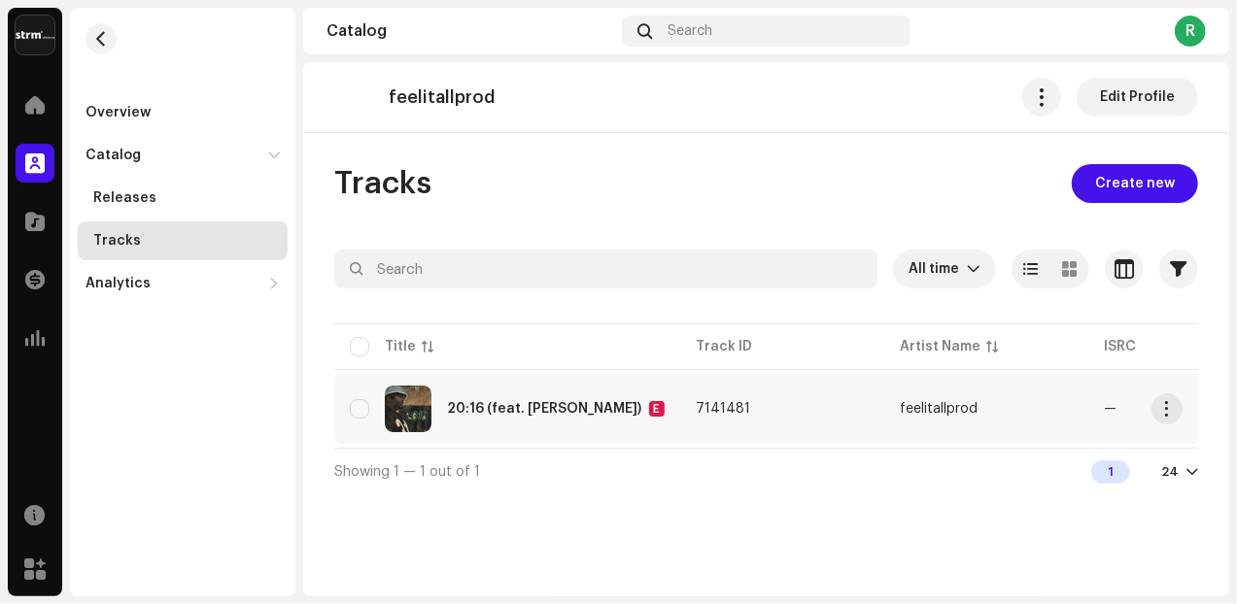
click at [502, 402] on div "20:16 (feat. [PERSON_NAME])" at bounding box center [544, 409] width 194 height 14
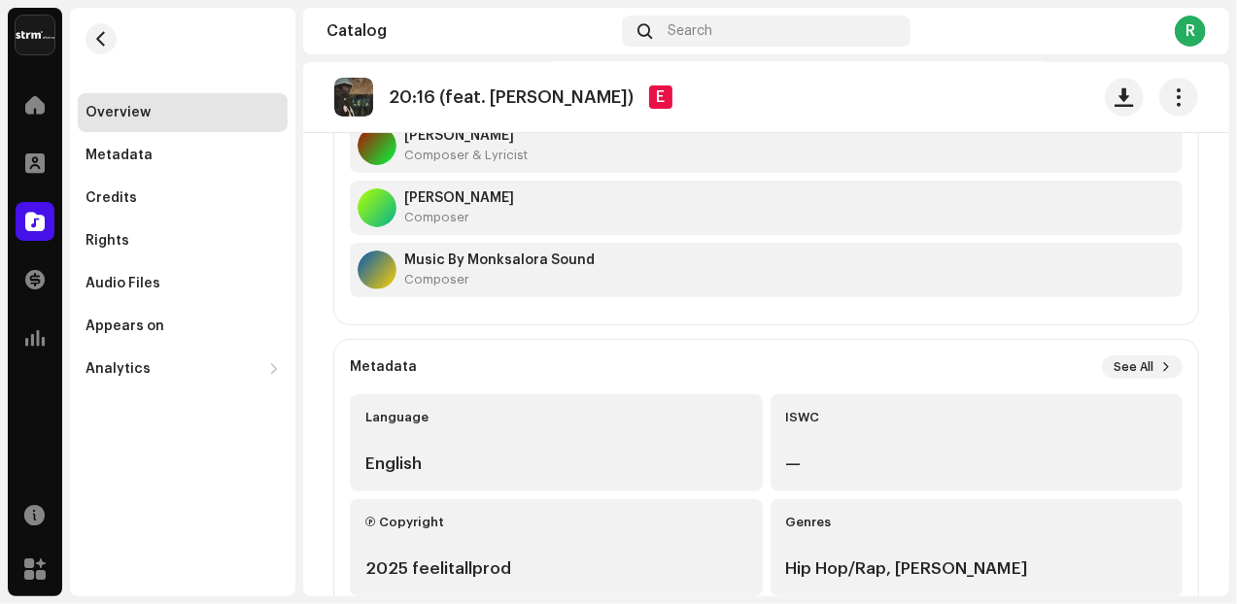
scroll to position [187, 0]
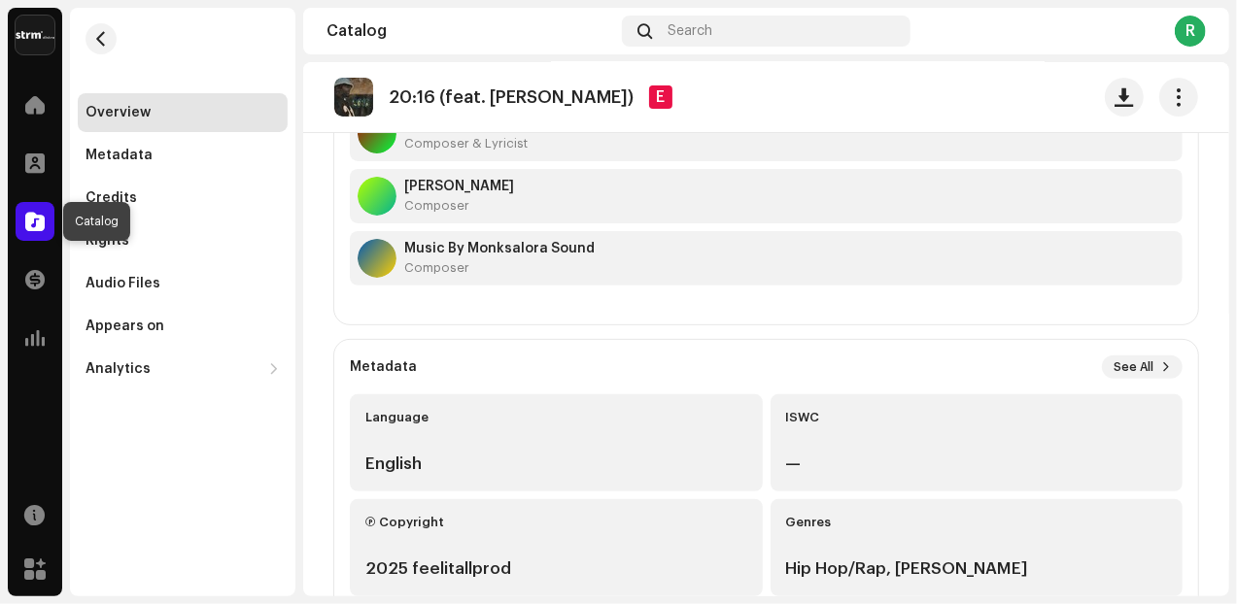
click at [35, 206] on div at bounding box center [35, 221] width 39 height 39
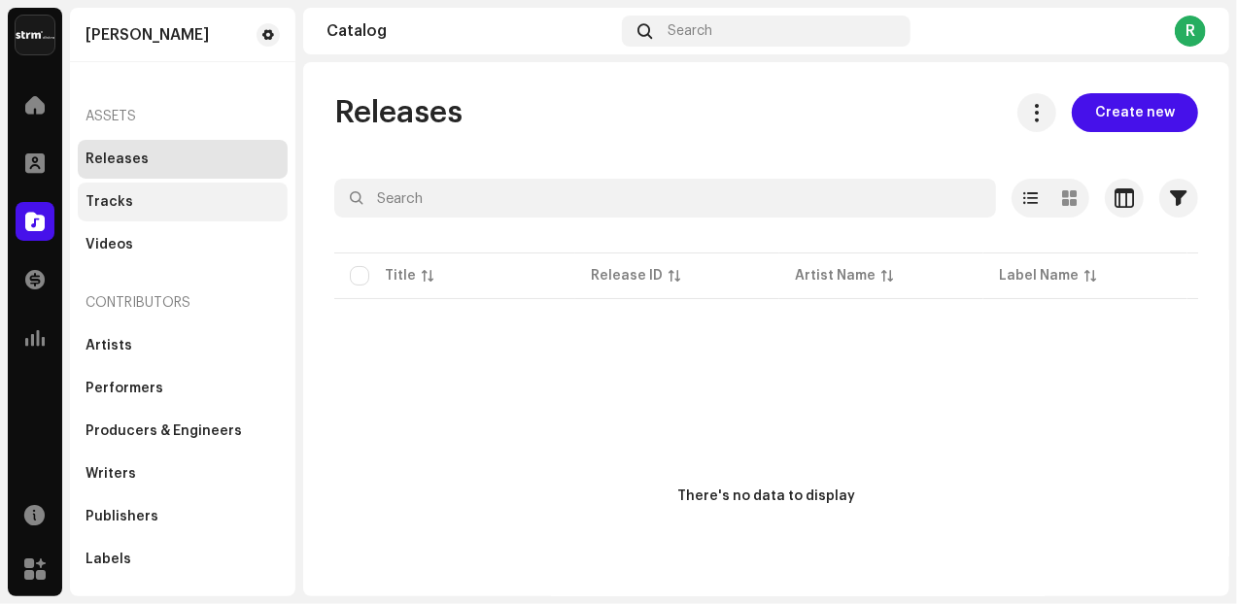
click at [140, 209] on div "Tracks" at bounding box center [182, 202] width 194 height 16
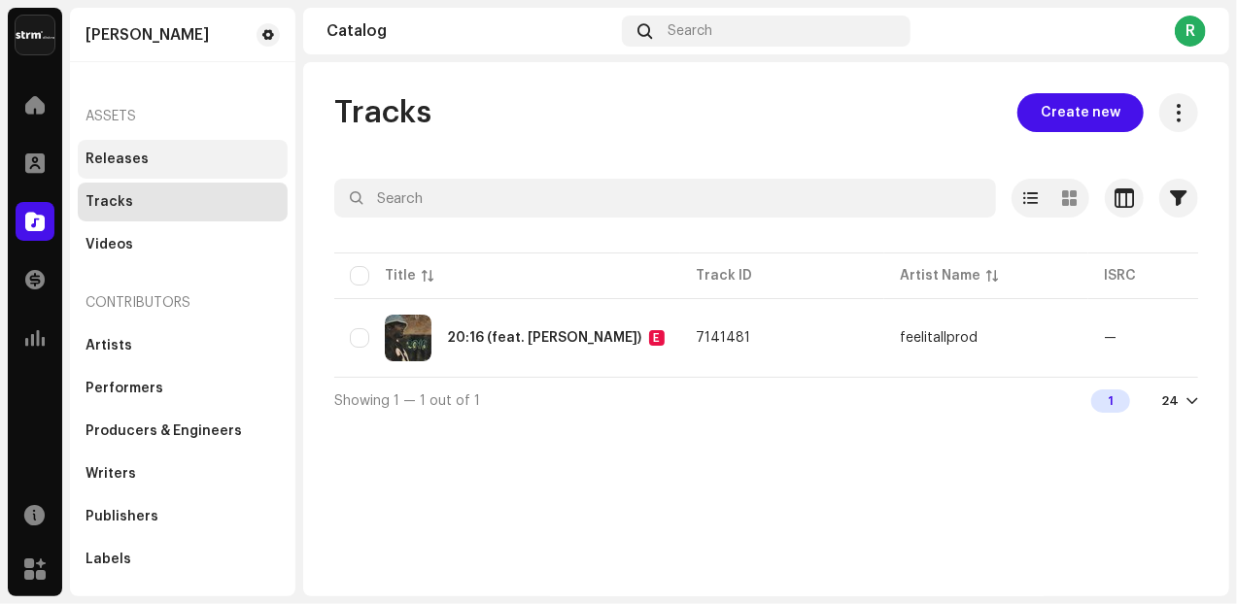
click at [123, 160] on div "Releases" at bounding box center [116, 160] width 63 height 16
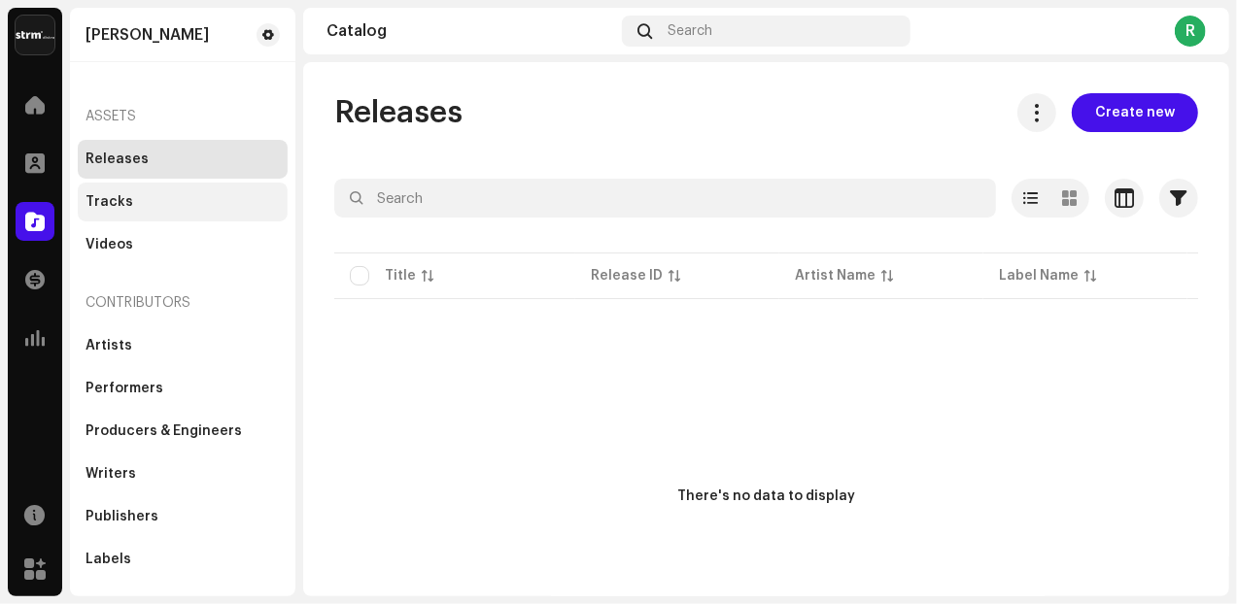
click at [117, 204] on div "Tracks" at bounding box center [109, 202] width 48 height 16
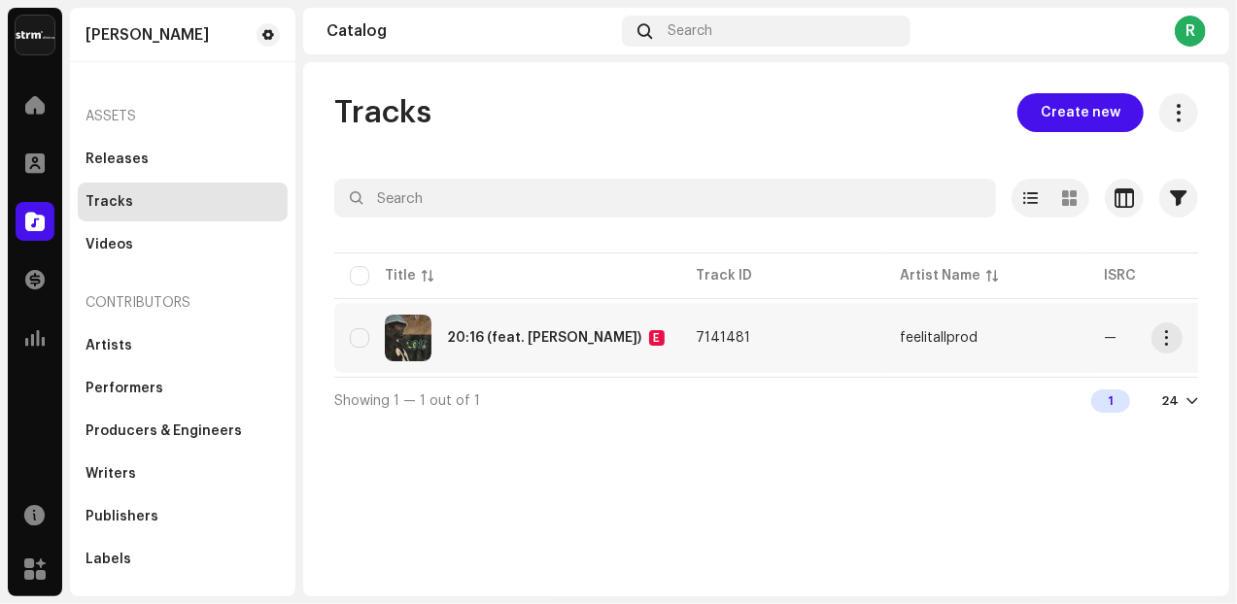
click at [1167, 354] on td "—" at bounding box center [1190, 338] width 204 height 70
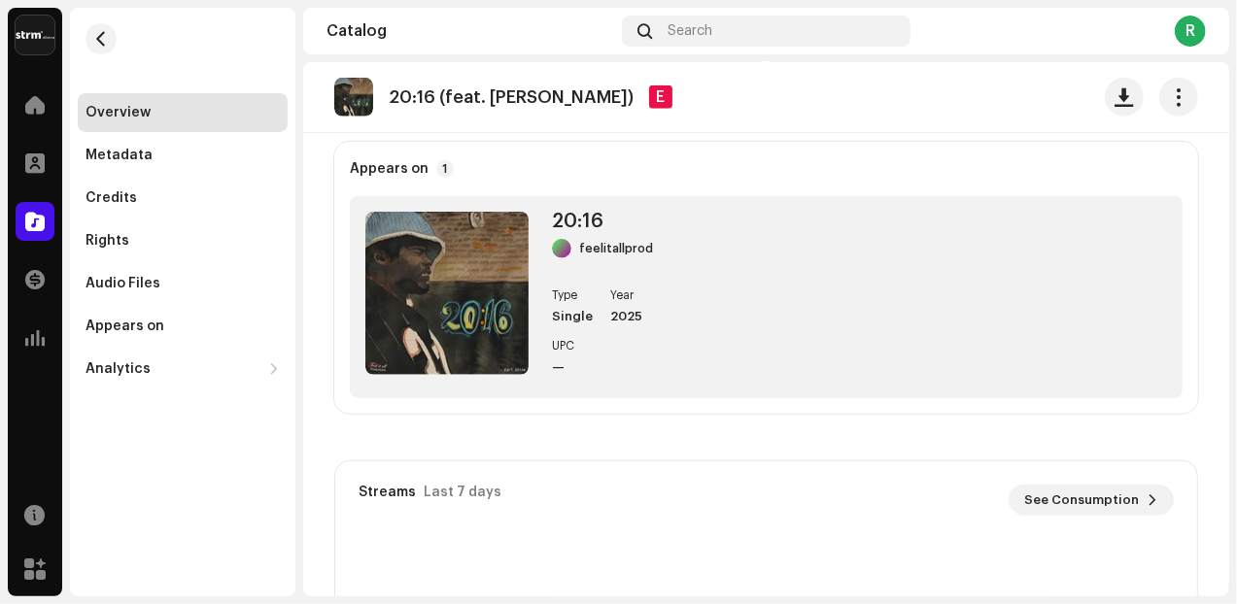
scroll to position [809, 0]
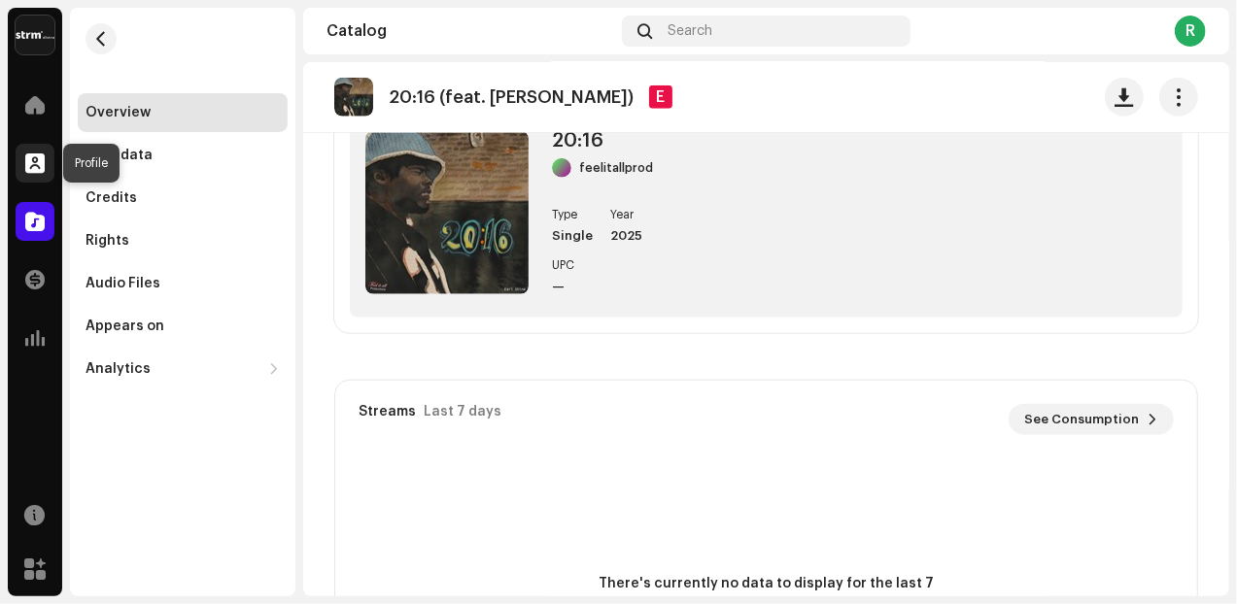
click at [39, 158] on span at bounding box center [34, 163] width 19 height 16
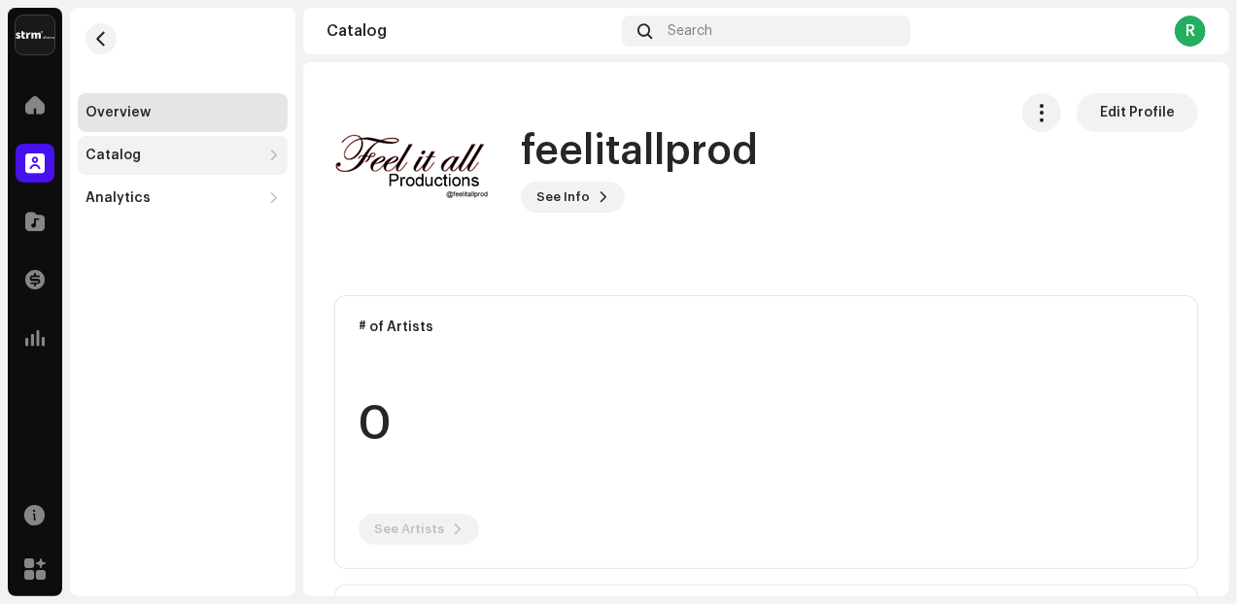
click at [84, 154] on div "Catalog" at bounding box center [183, 155] width 210 height 39
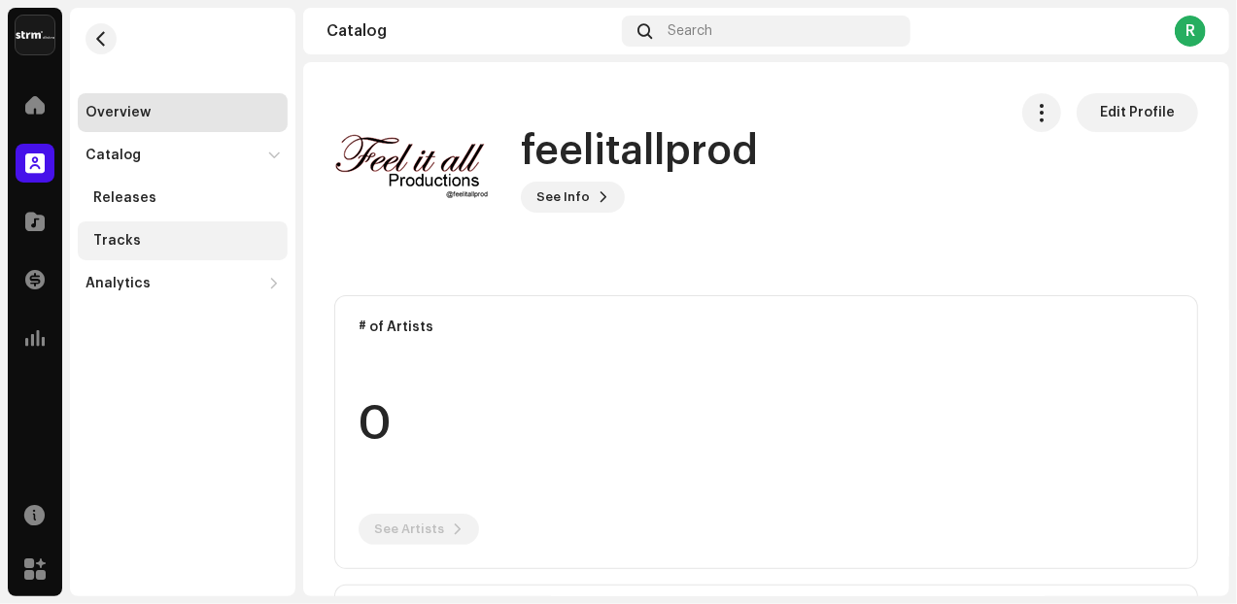
click at [127, 244] on div "Tracks" at bounding box center [117, 241] width 48 height 16
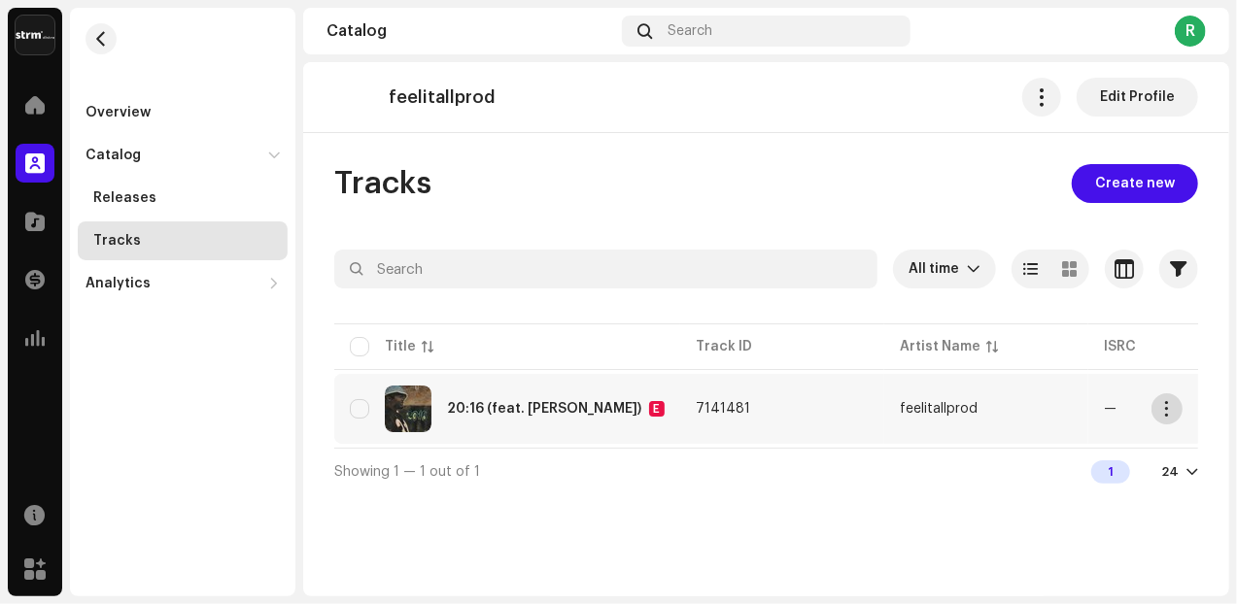
click at [1167, 412] on span "button" at bounding box center [1167, 409] width 15 height 16
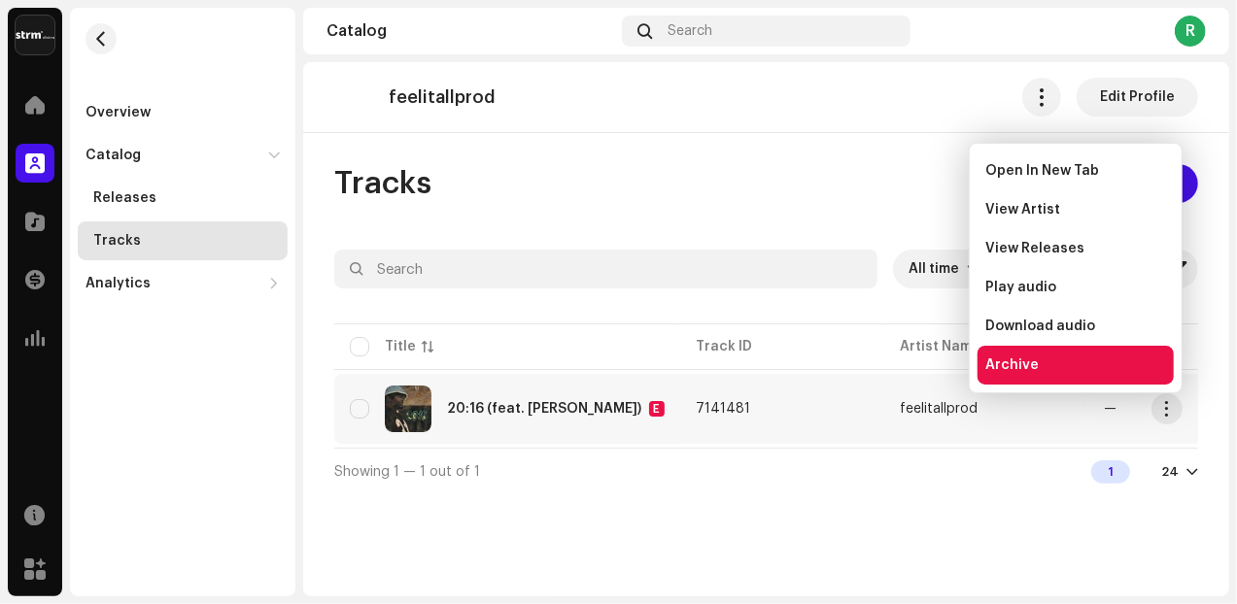
click at [1097, 364] on div "Archive" at bounding box center [1075, 365] width 181 height 16
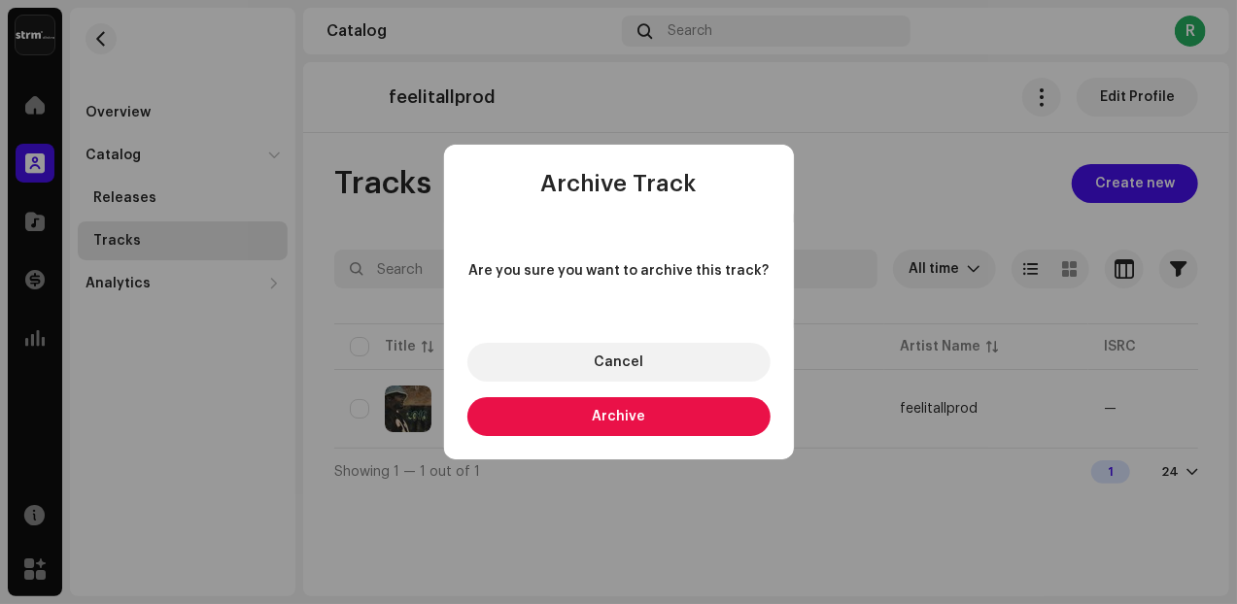
click at [594, 430] on button "Archive" at bounding box center [618, 416] width 303 height 39
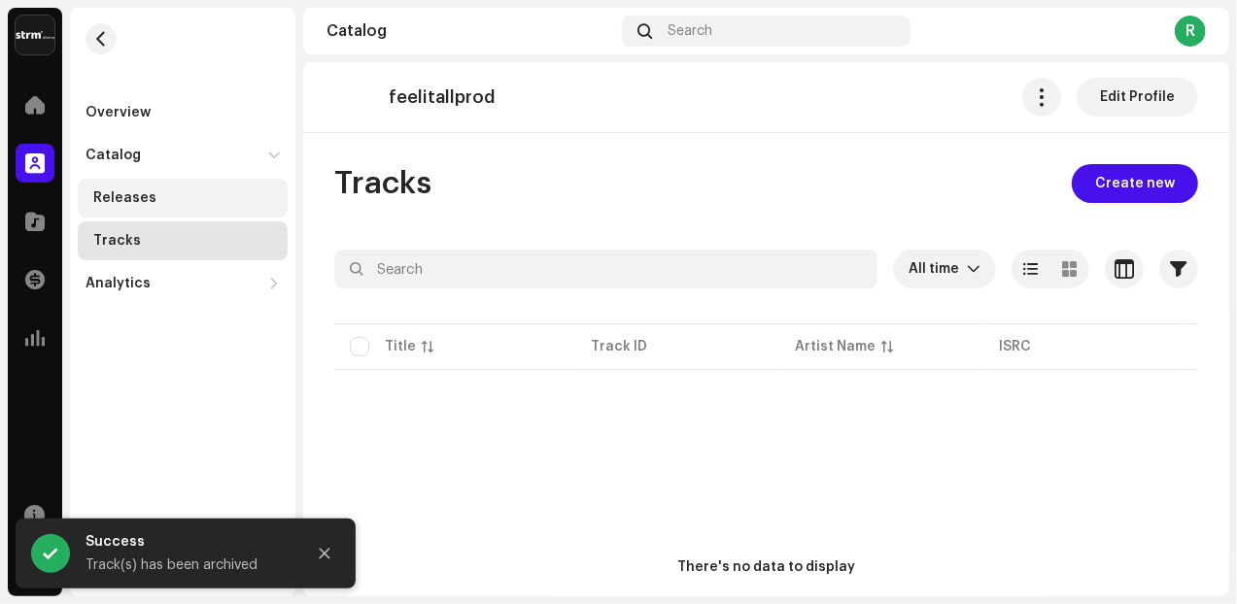
click at [192, 209] on div "Releases" at bounding box center [183, 198] width 210 height 39
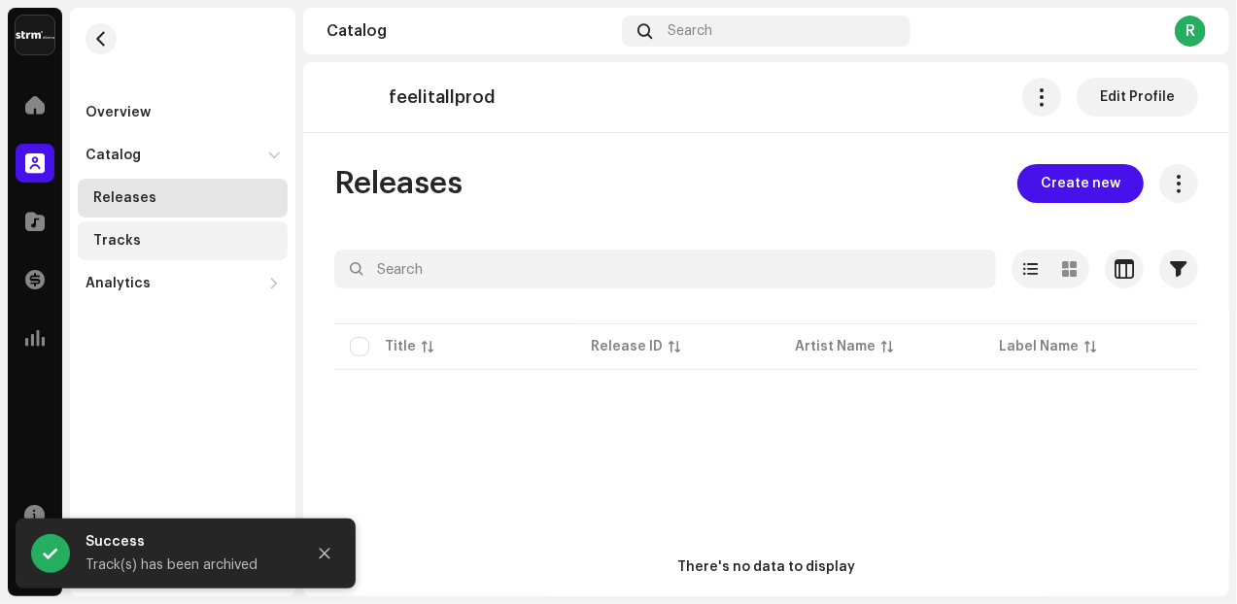
click at [151, 242] on div "Tracks" at bounding box center [186, 241] width 187 height 16
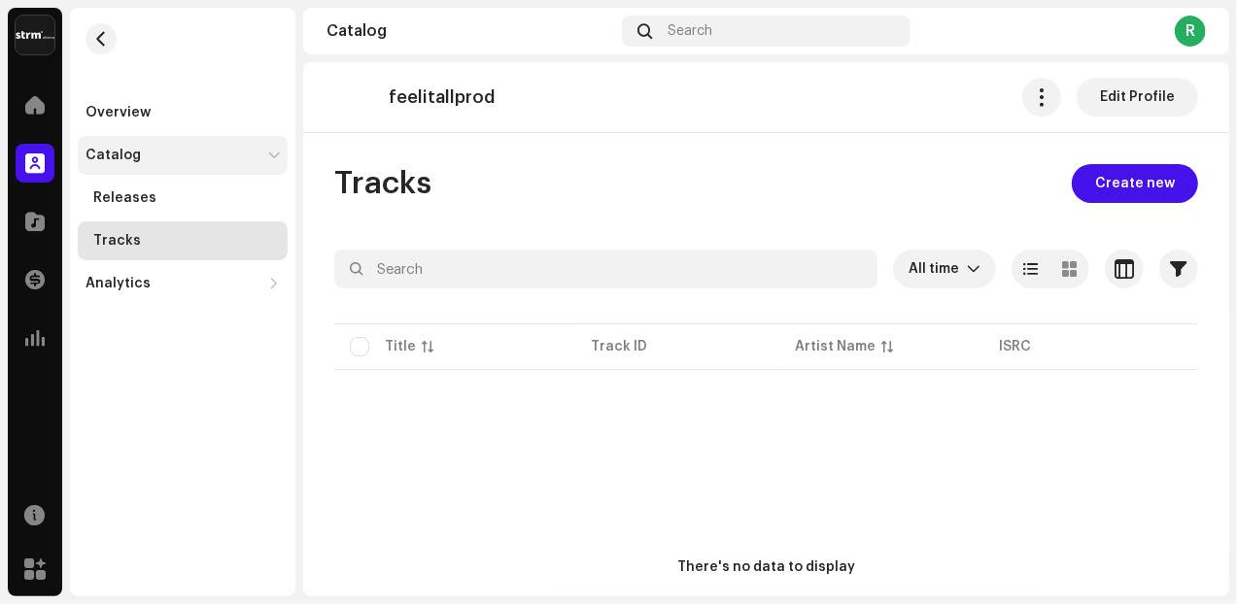
click at [161, 156] on div "Catalog" at bounding box center [172, 156] width 175 height 16
click at [145, 158] on div "Catalog" at bounding box center [172, 156] width 175 height 16
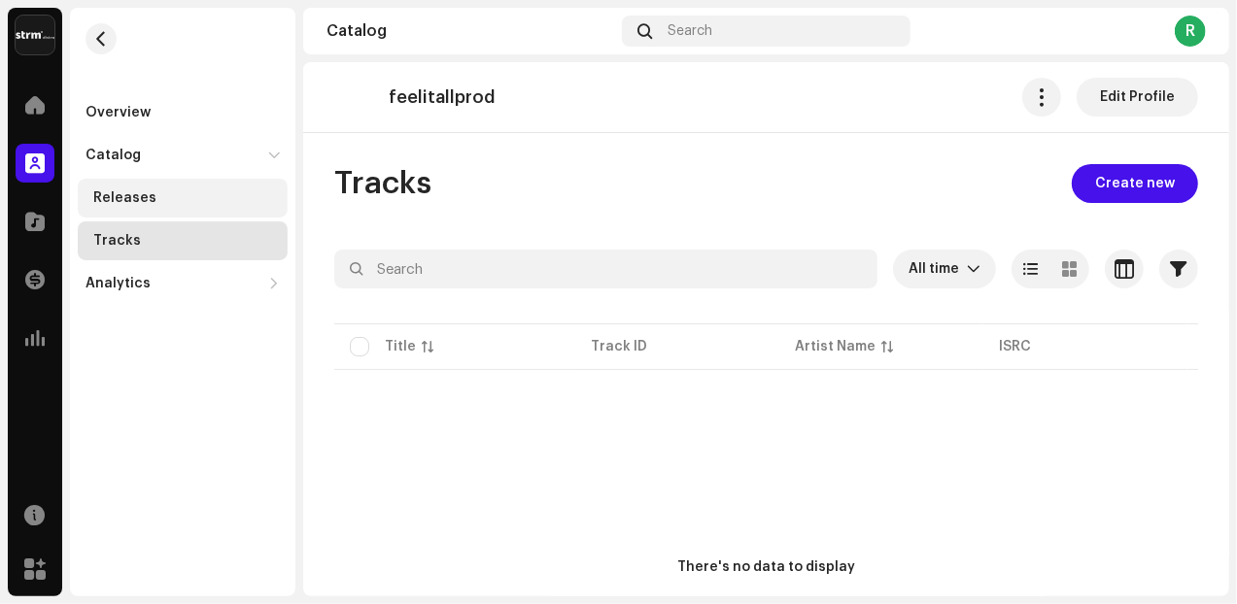
click at [146, 198] on div "Releases" at bounding box center [124, 198] width 63 height 16
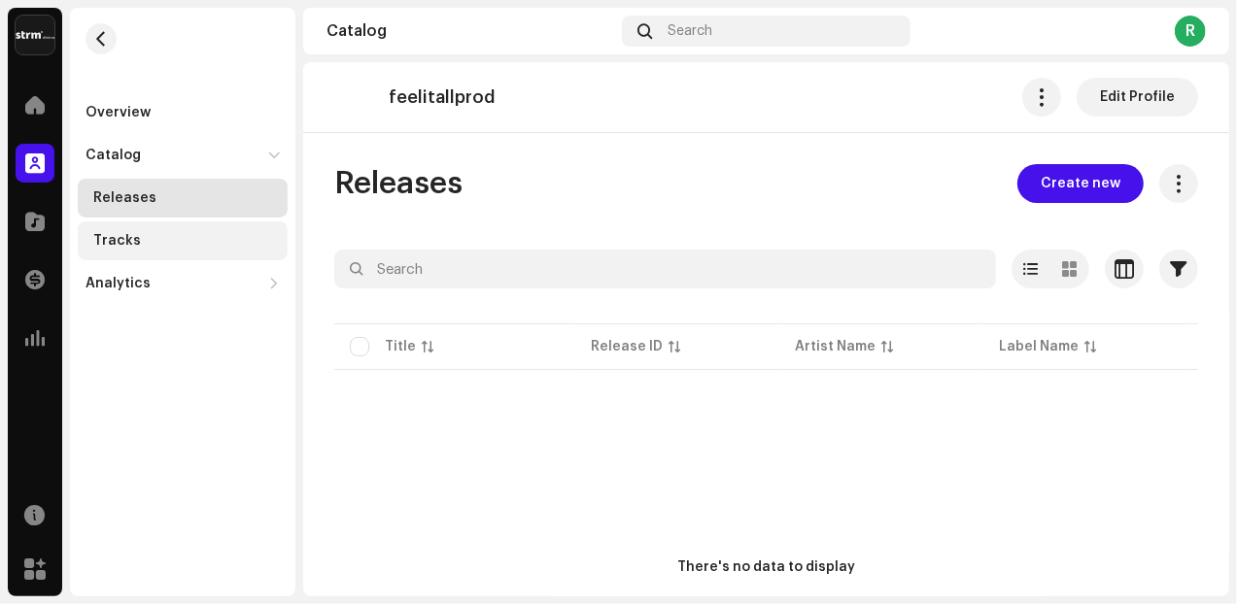
click at [123, 243] on div "Tracks" at bounding box center [117, 241] width 48 height 16
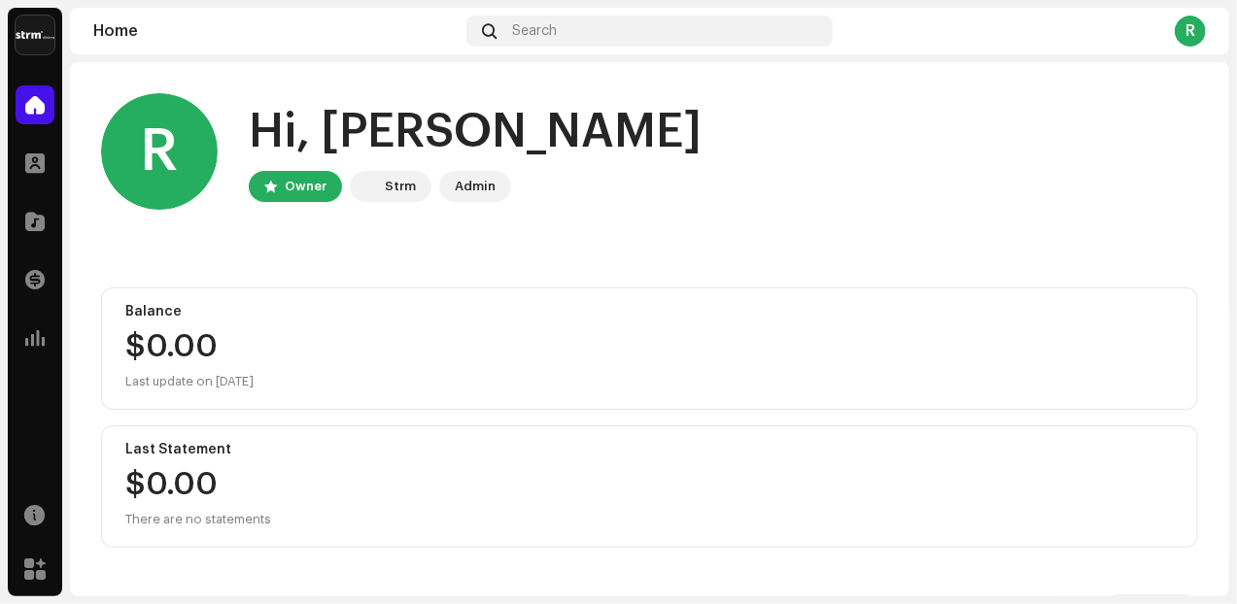
click at [464, 189] on div "Admin" at bounding box center [475, 186] width 41 height 23
click at [445, 189] on div "Admin" at bounding box center [475, 186] width 72 height 31
click at [412, 187] on div "Strm" at bounding box center [400, 186] width 31 height 23
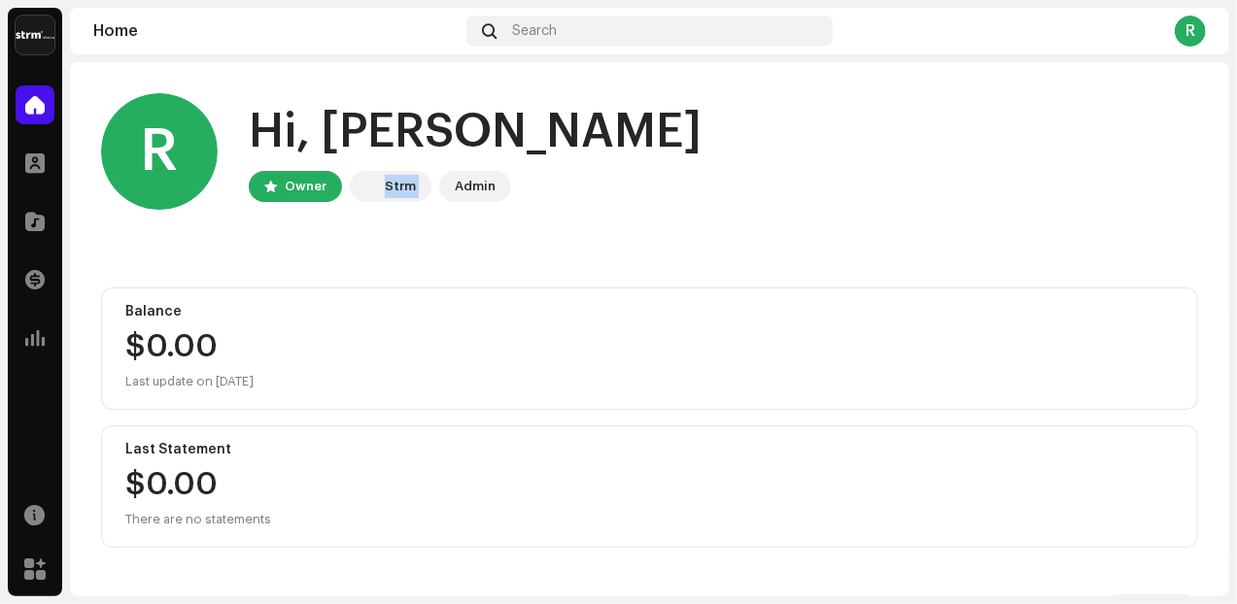
drag, startPoint x: 412, startPoint y: 187, endPoint x: 384, endPoint y: 255, distance: 73.6
click at [384, 255] on div "R Hi, Reggie Sanders Owner Strm Admin Balance $0.00 Last update on Oct 10, 2025…" at bounding box center [649, 507] width 1097 height 890
click at [37, 226] on span at bounding box center [34, 222] width 19 height 16
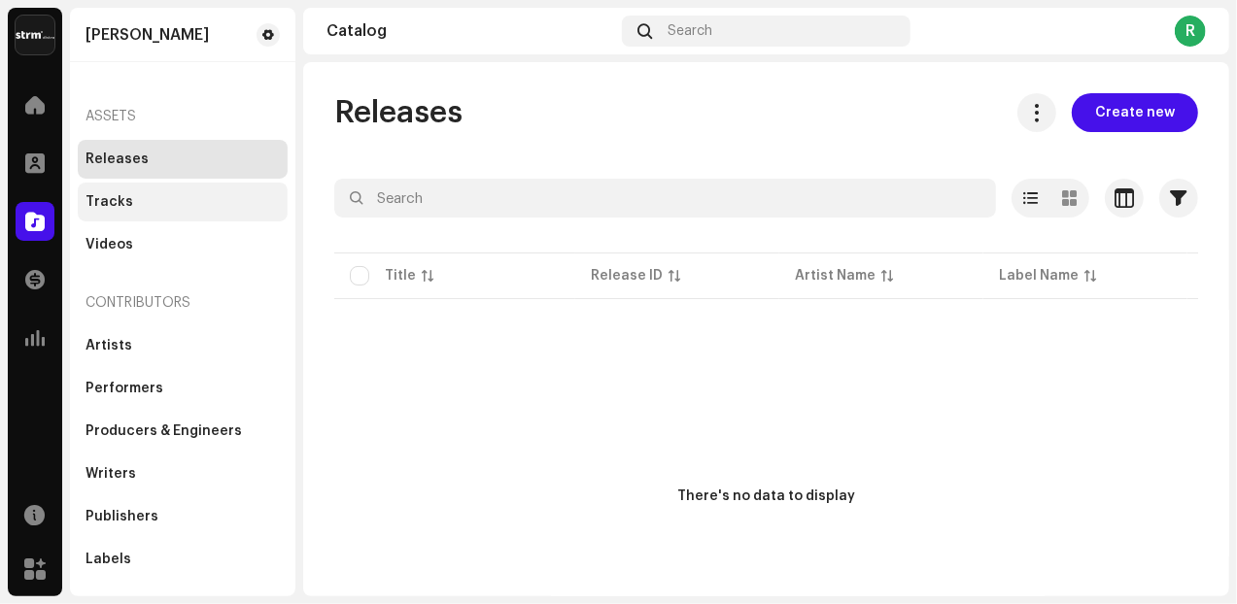
click at [128, 207] on div "Tracks" at bounding box center [182, 202] width 194 height 16
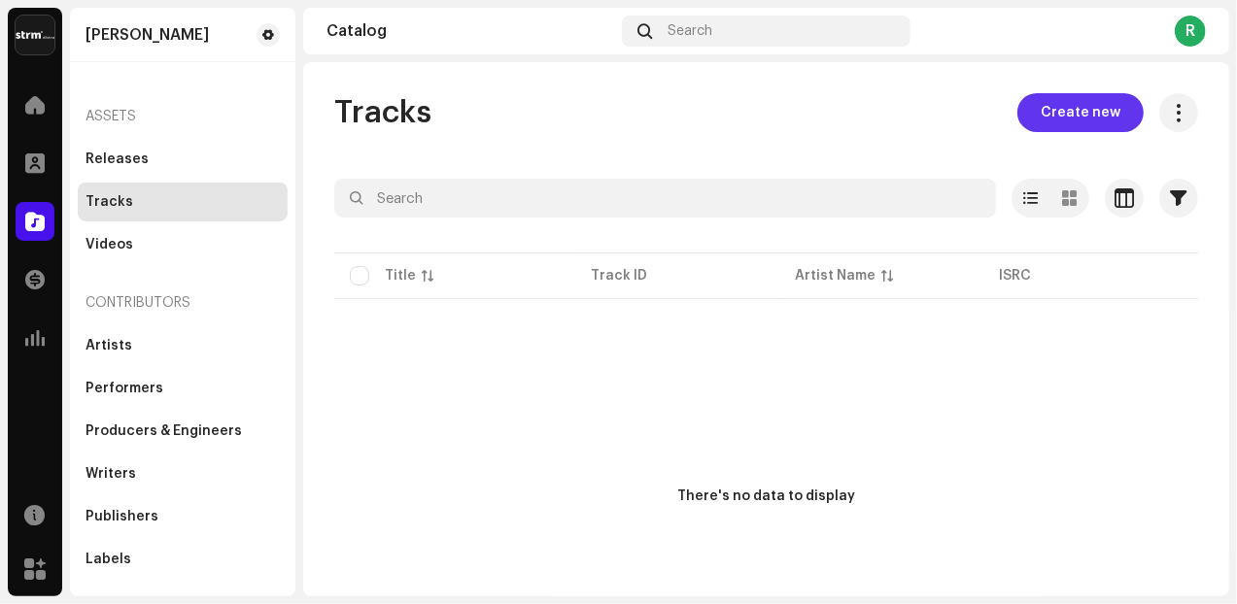
click at [1058, 110] on span "Create new" at bounding box center [1080, 112] width 80 height 39
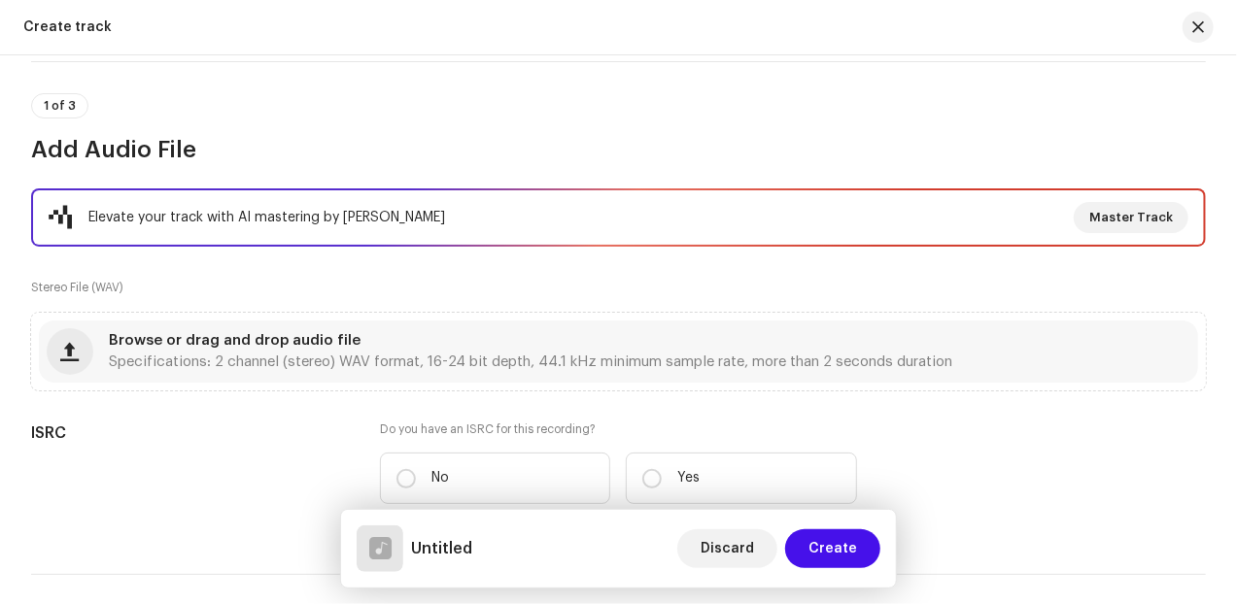
scroll to position [161, 0]
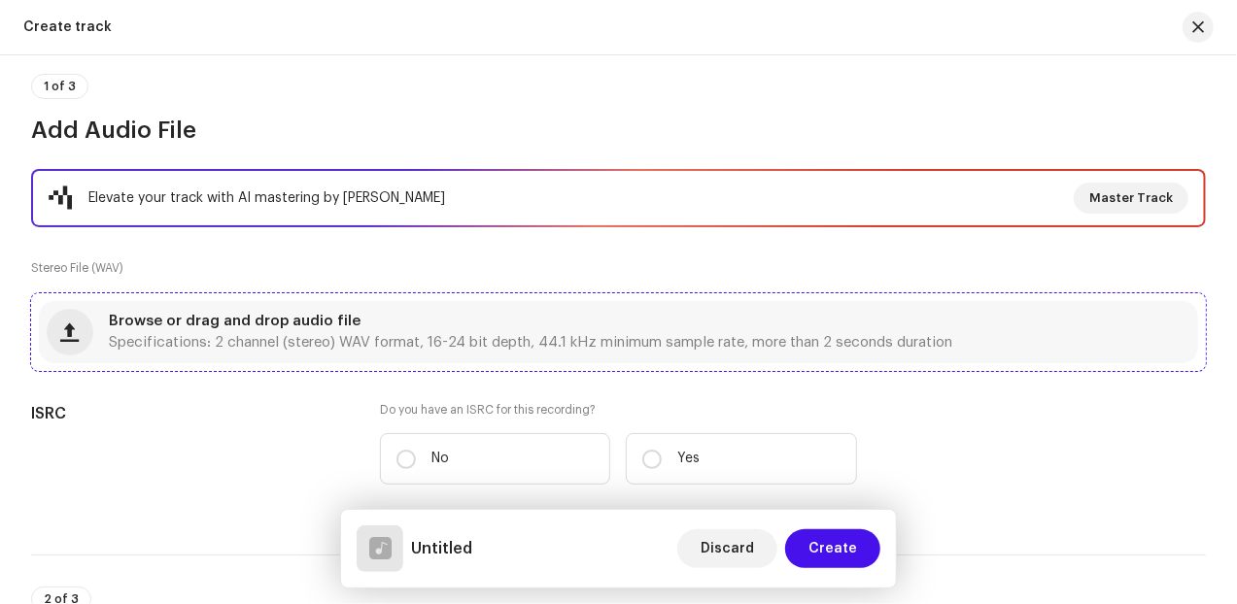
click at [223, 318] on span "Browse or drag and drop audio file" at bounding box center [235, 322] width 252 height 14
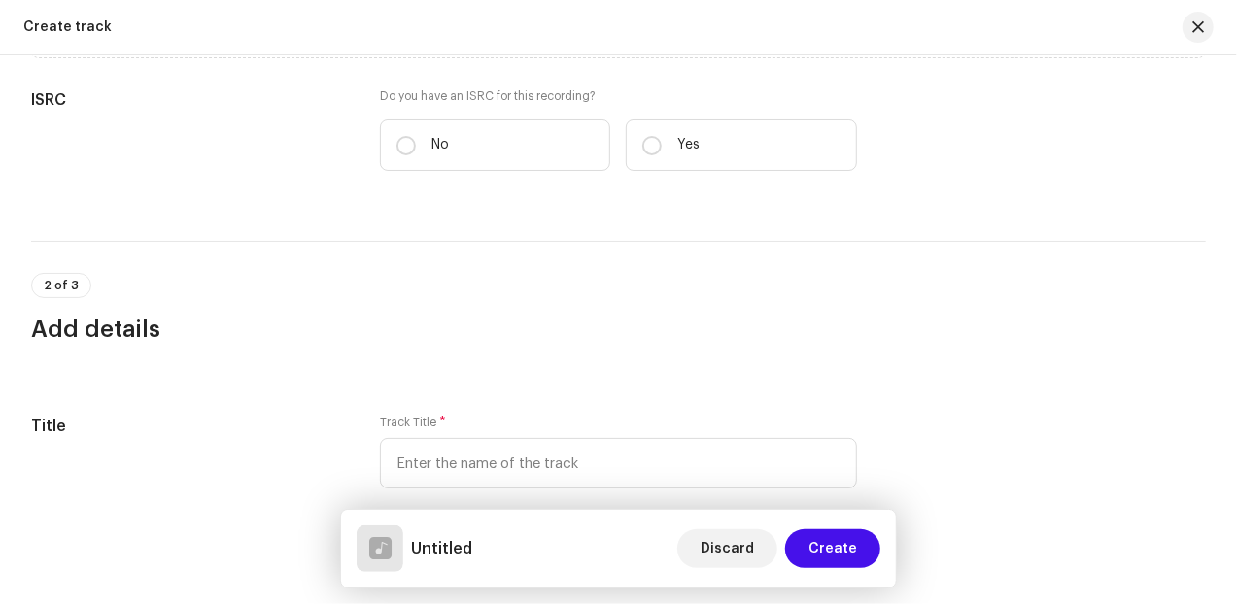
scroll to position [486, 0]
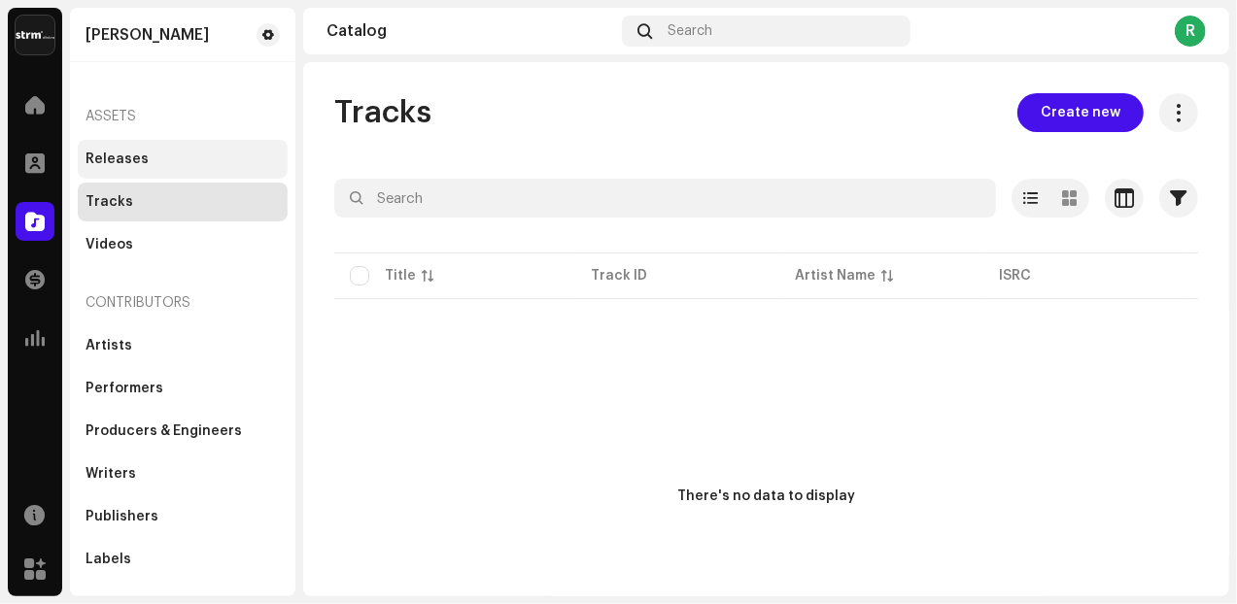
click at [127, 156] on div "Releases" at bounding box center [116, 160] width 63 height 16
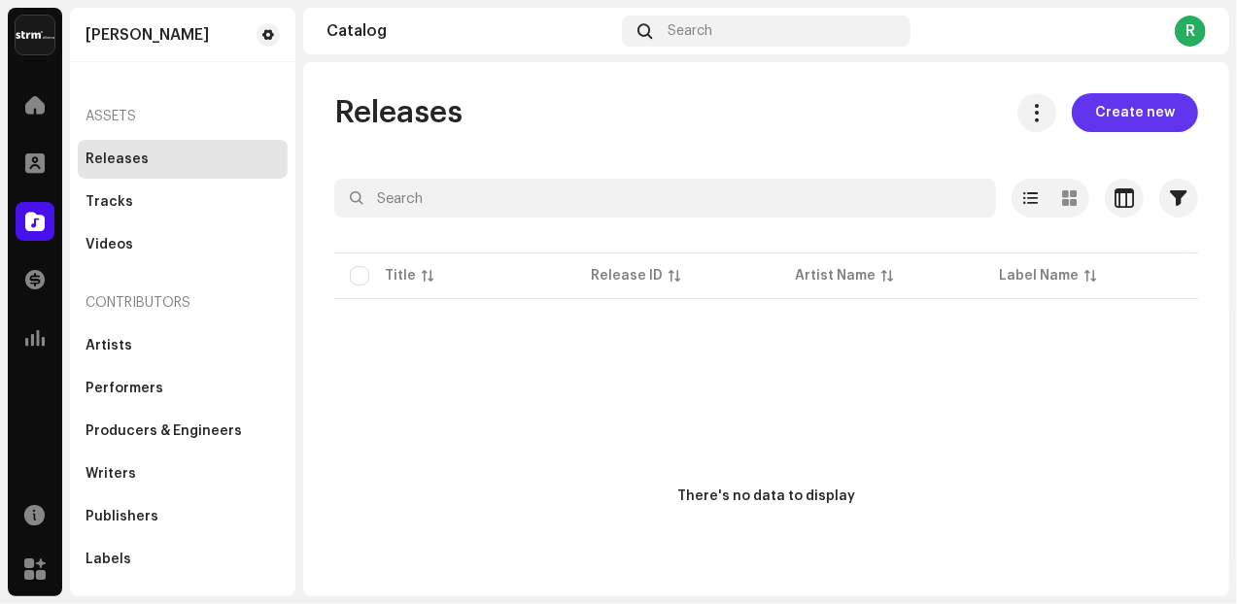
click at [1127, 122] on span "Create new" at bounding box center [1135, 112] width 80 height 39
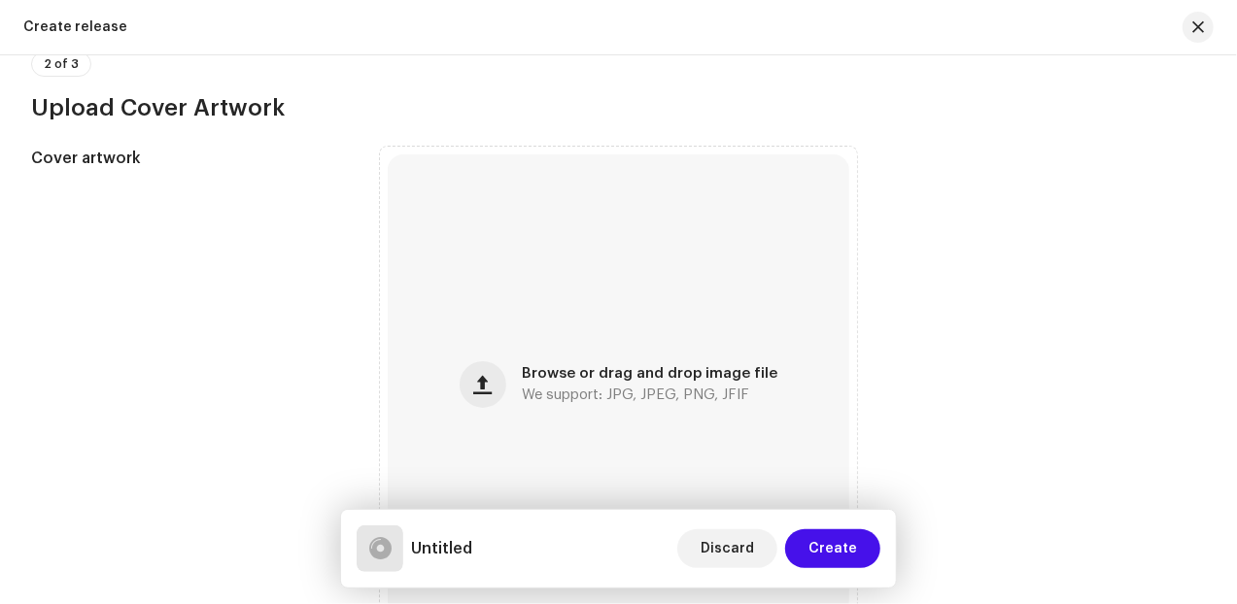
scroll to position [486, 0]
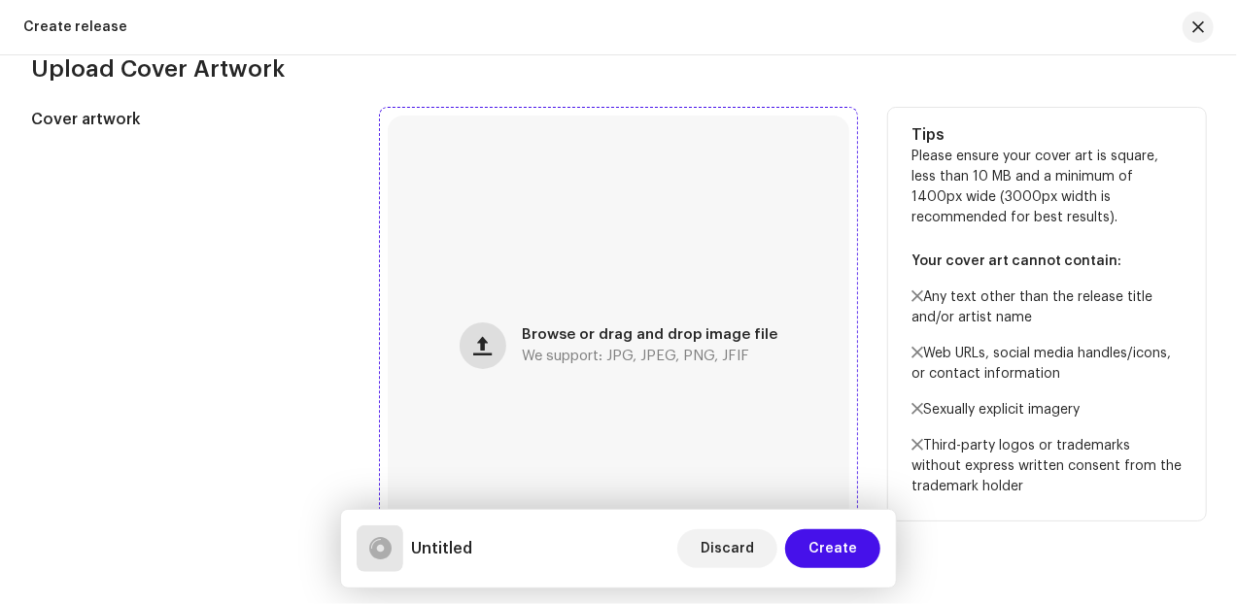
click at [490, 347] on span "button" at bounding box center [482, 346] width 18 height 16
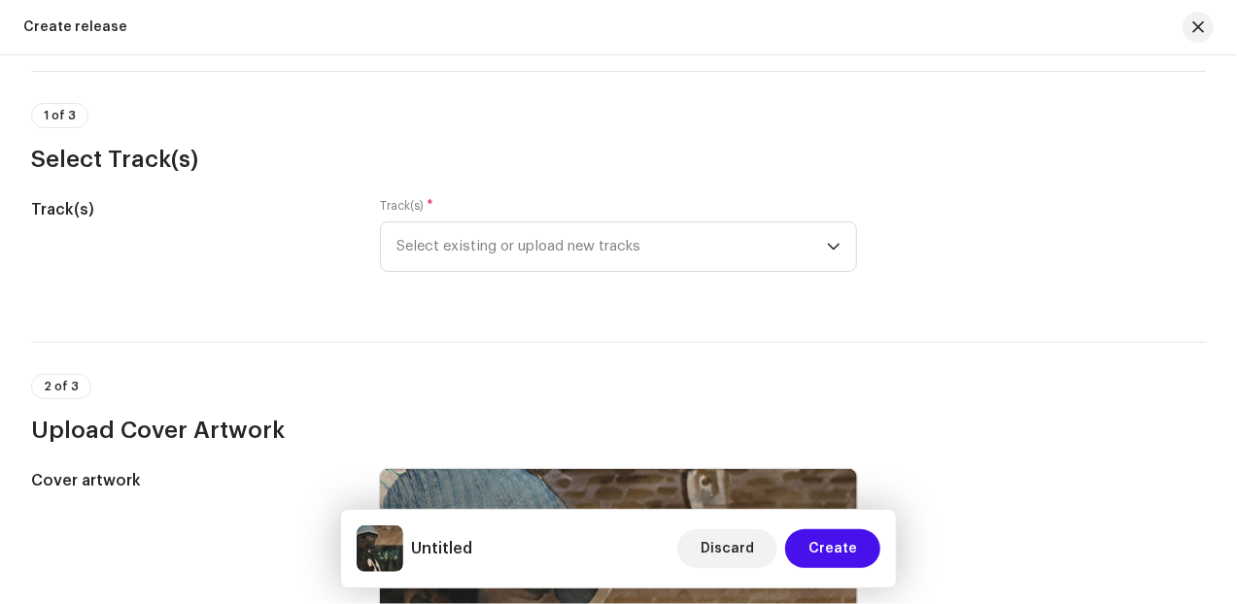
scroll to position [161, 0]
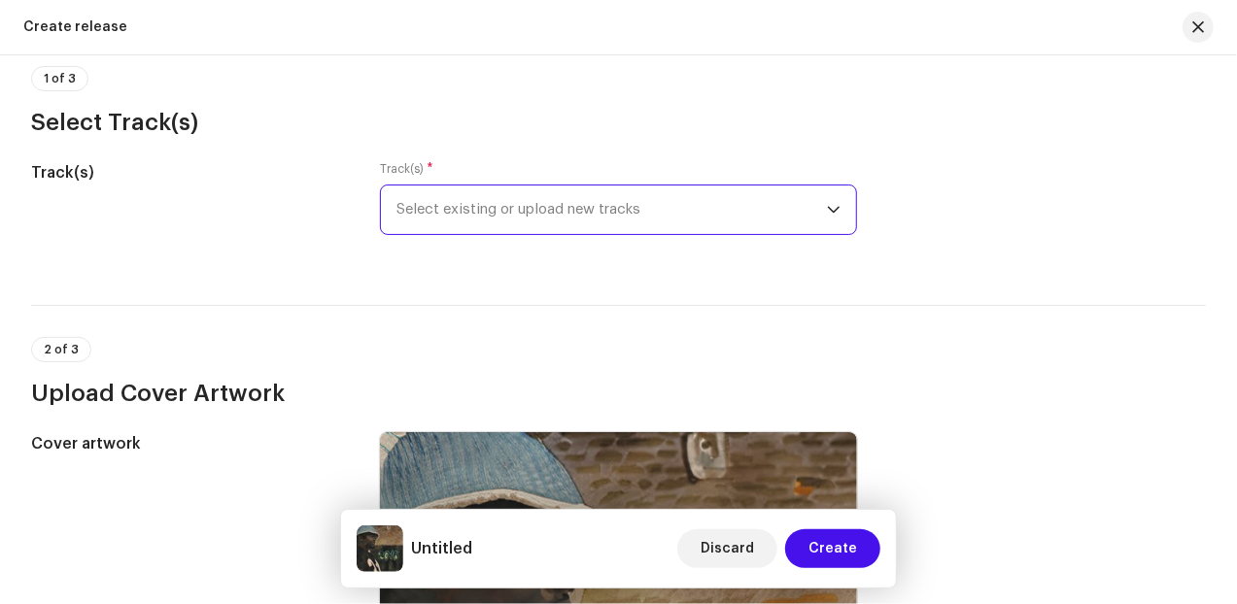
click at [491, 196] on span "Select existing or upload new tracks" at bounding box center [611, 210] width 430 height 49
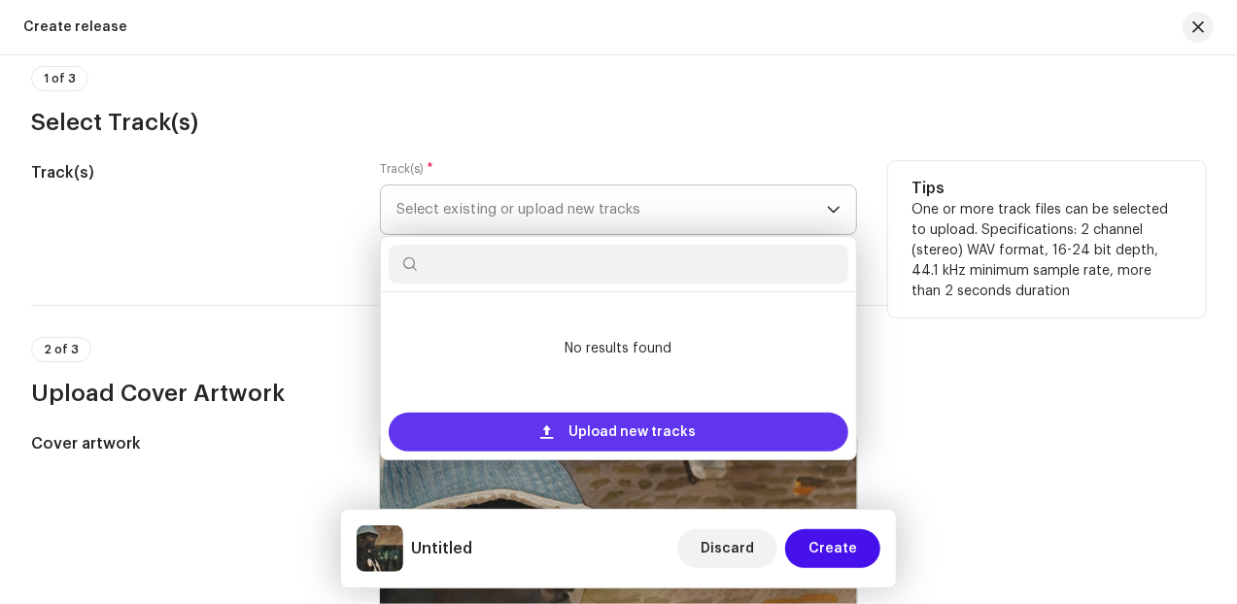
click at [550, 428] on span at bounding box center [546, 432] width 13 height 16
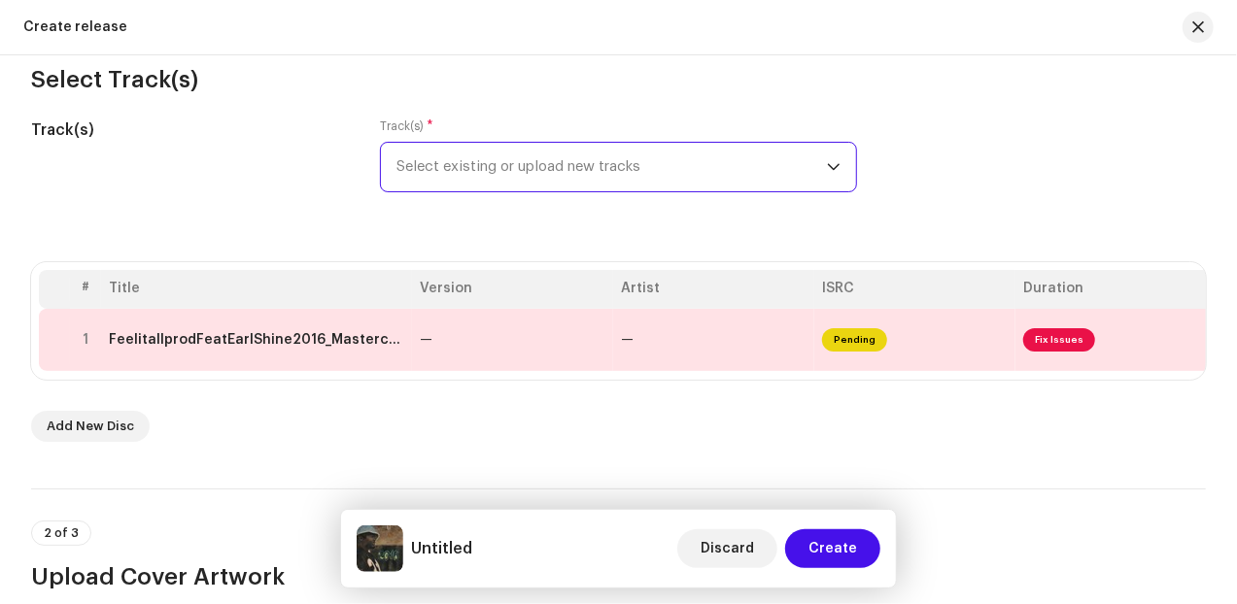
scroll to position [243, 0]
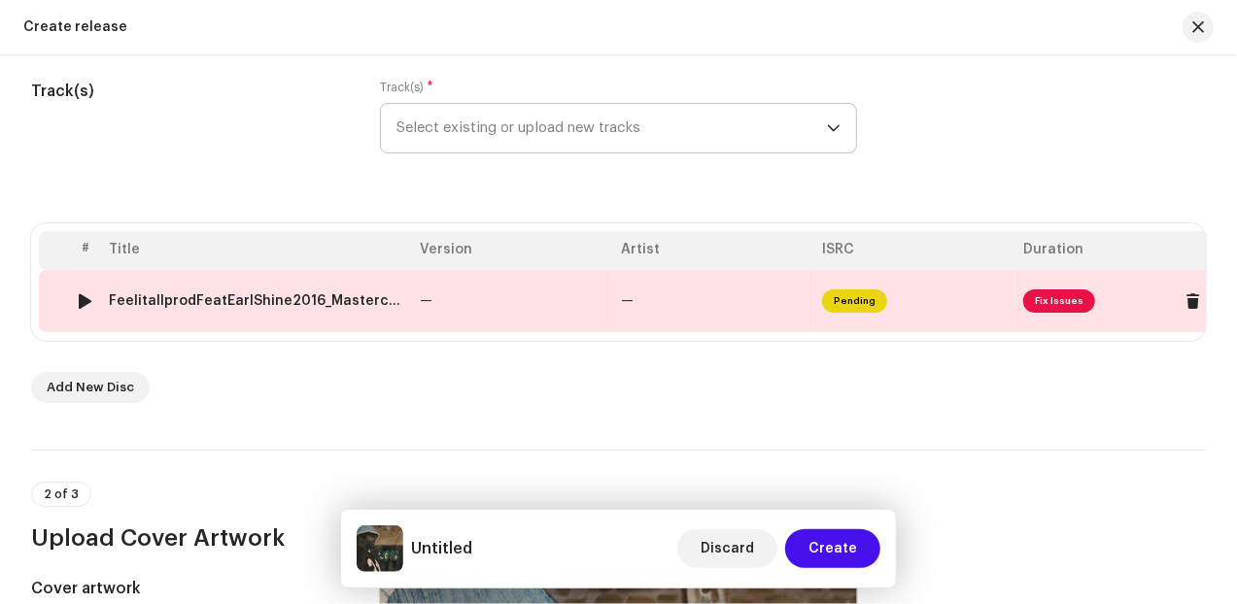
click at [1034, 309] on span "Fix Issues" at bounding box center [1059, 300] width 72 height 23
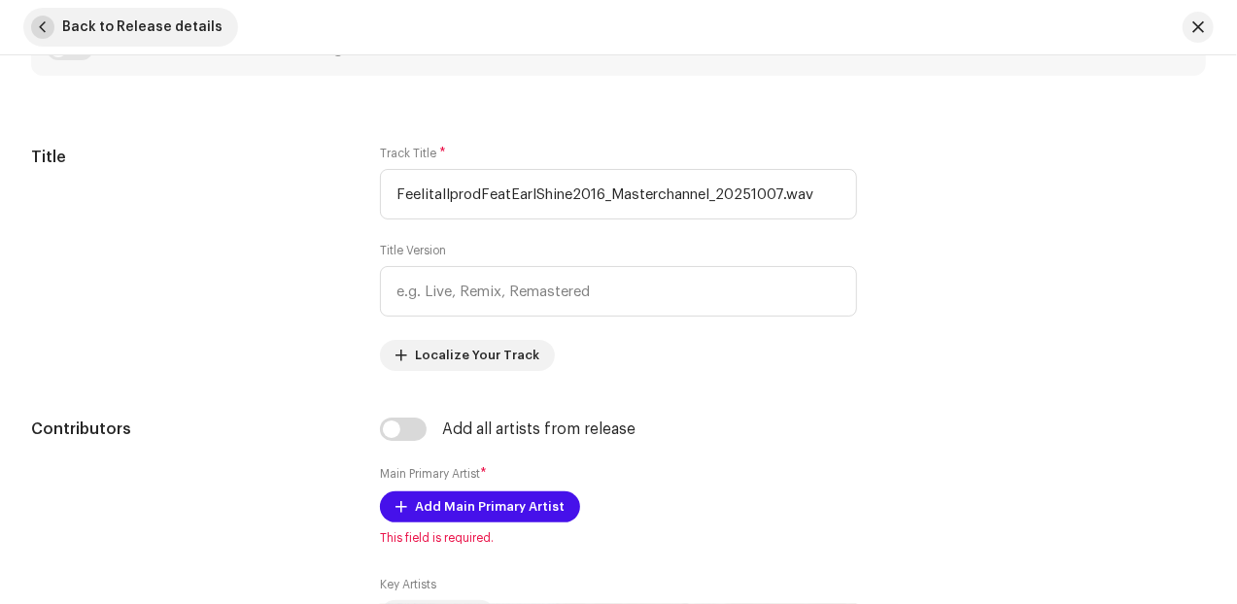
scroll to position [729, 0]
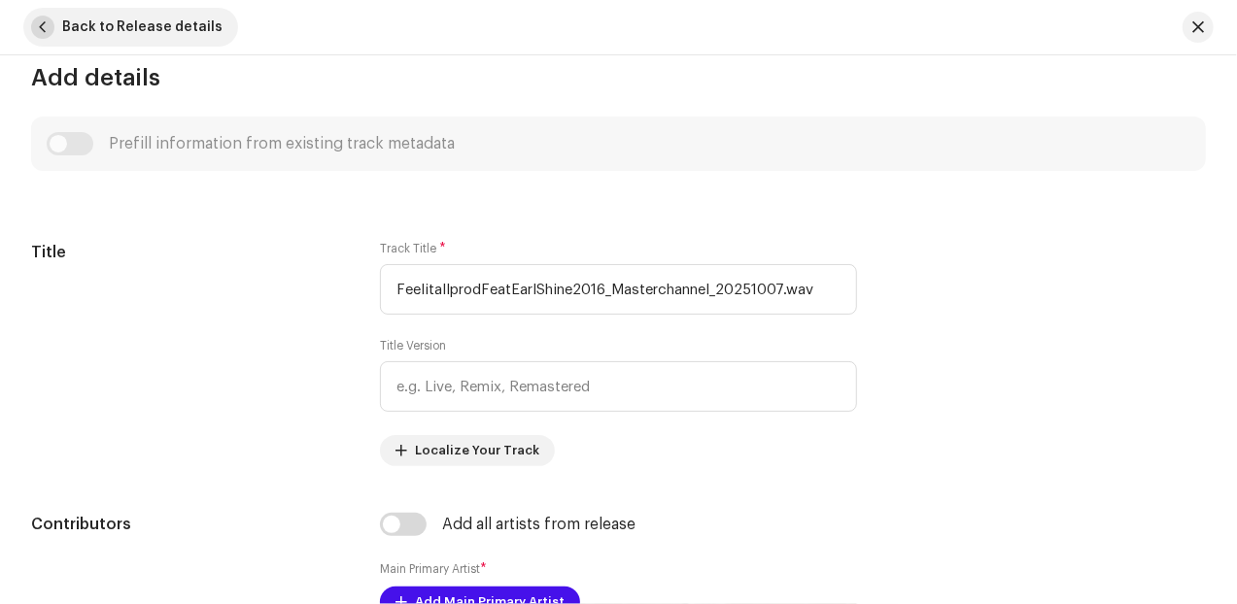
click at [47, 30] on span "button" at bounding box center [42, 27] width 23 height 23
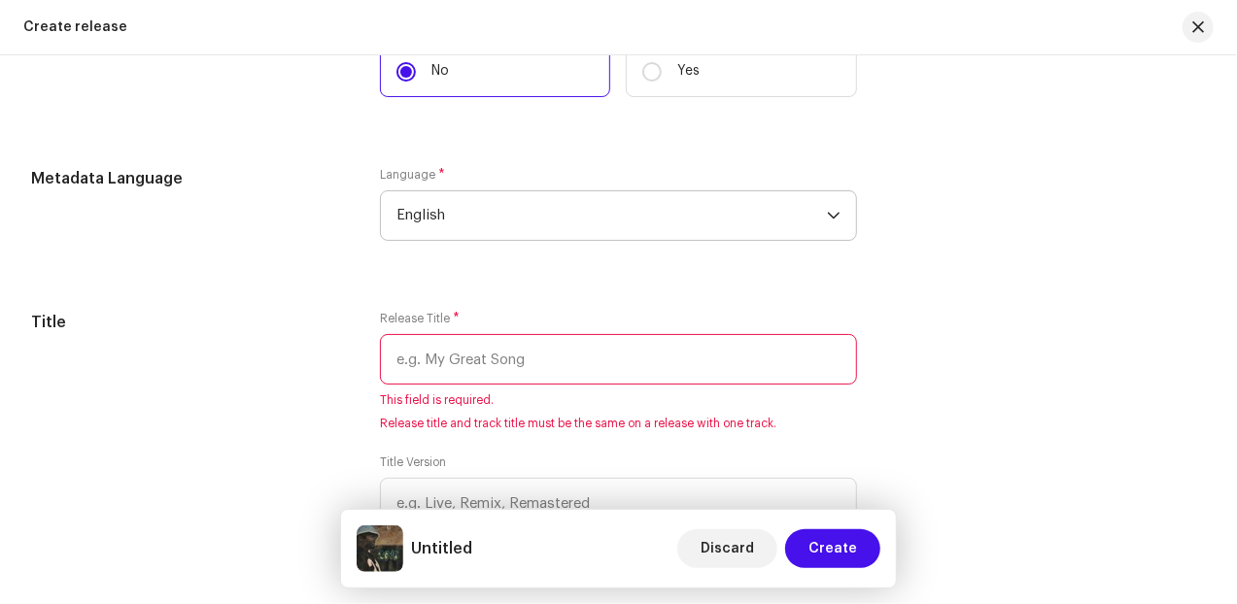
scroll to position [1618, 0]
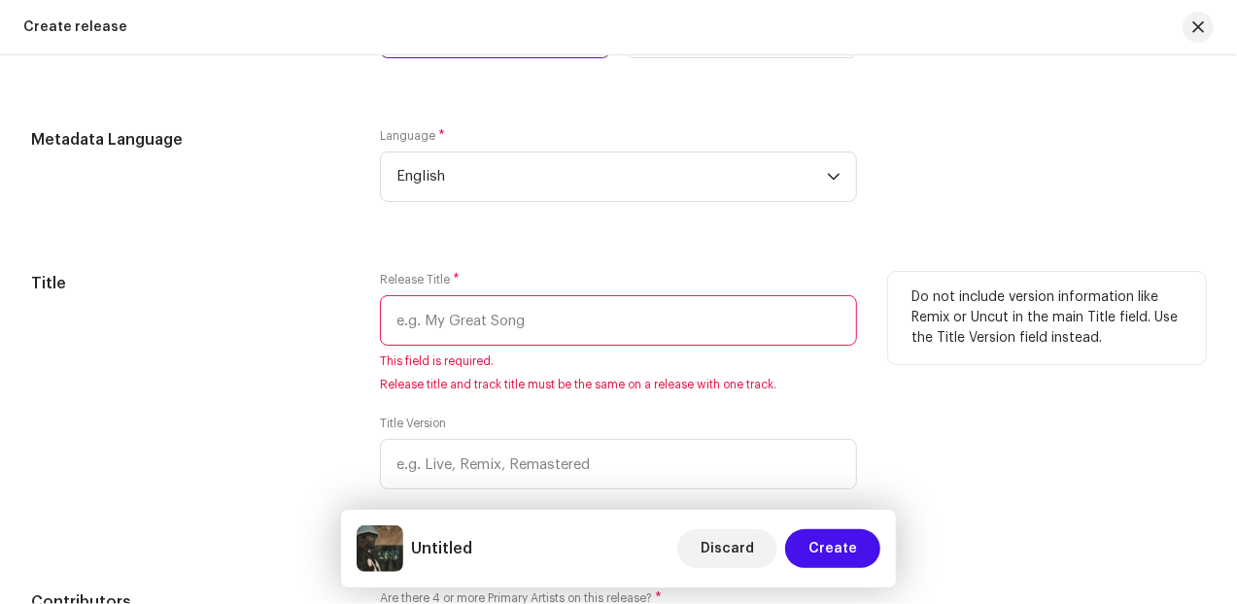
click at [641, 335] on input "text" at bounding box center [618, 320] width 477 height 51
type input "20:16"
type input "feelitallprod"
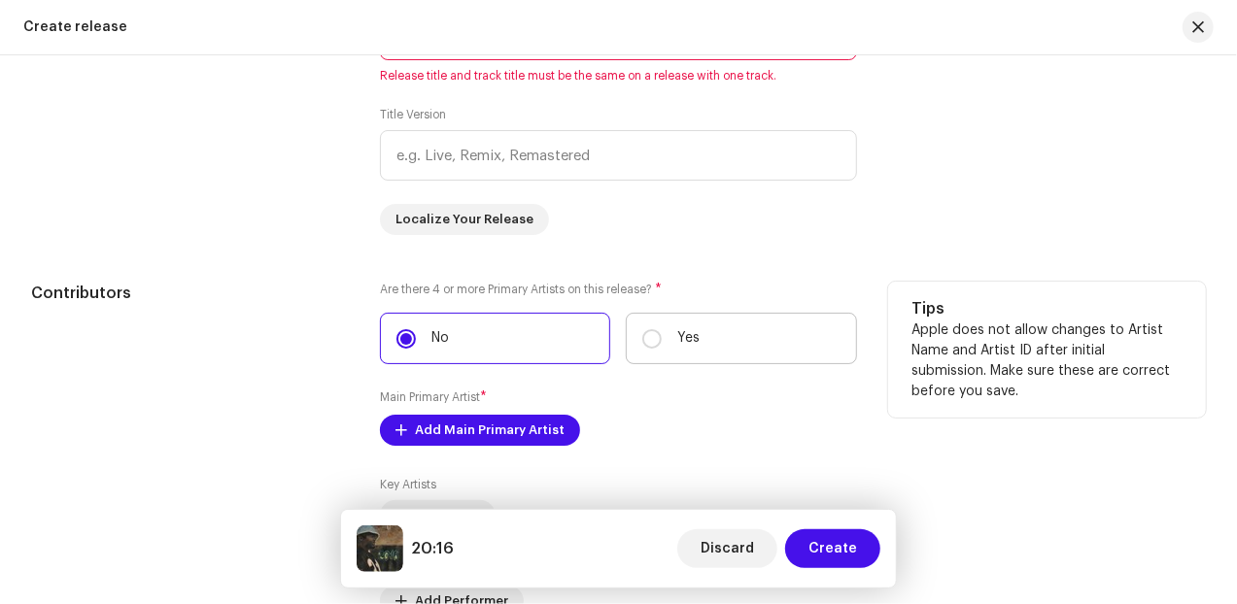
scroll to position [1943, 0]
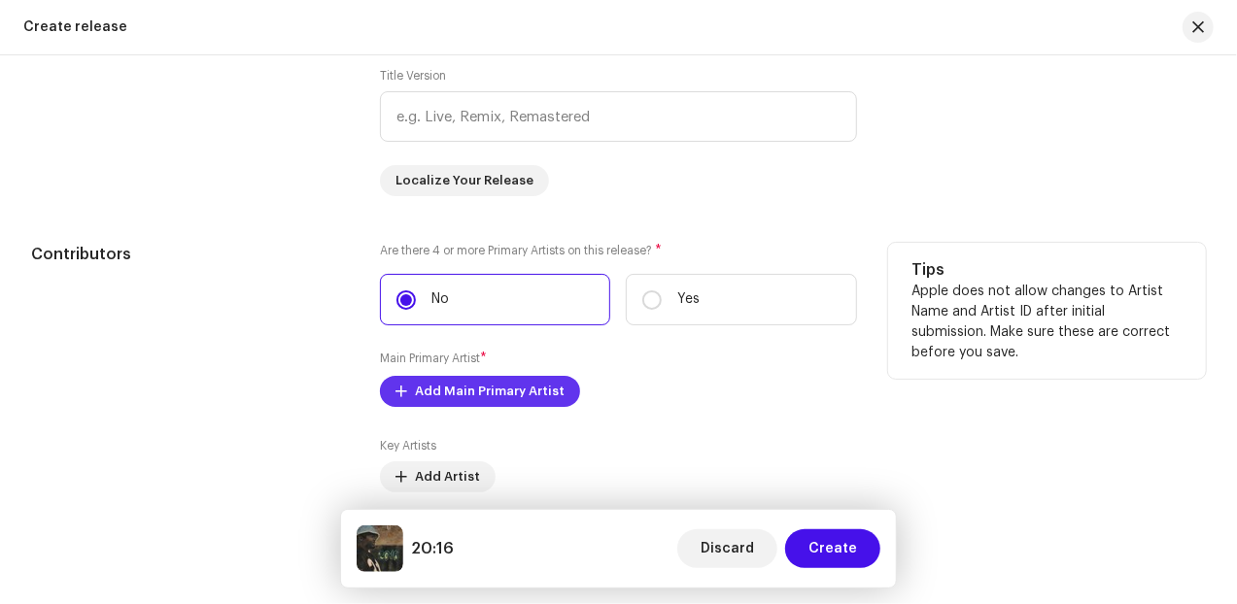
click at [518, 402] on span "Add Main Primary Artist" at bounding box center [490, 391] width 150 height 39
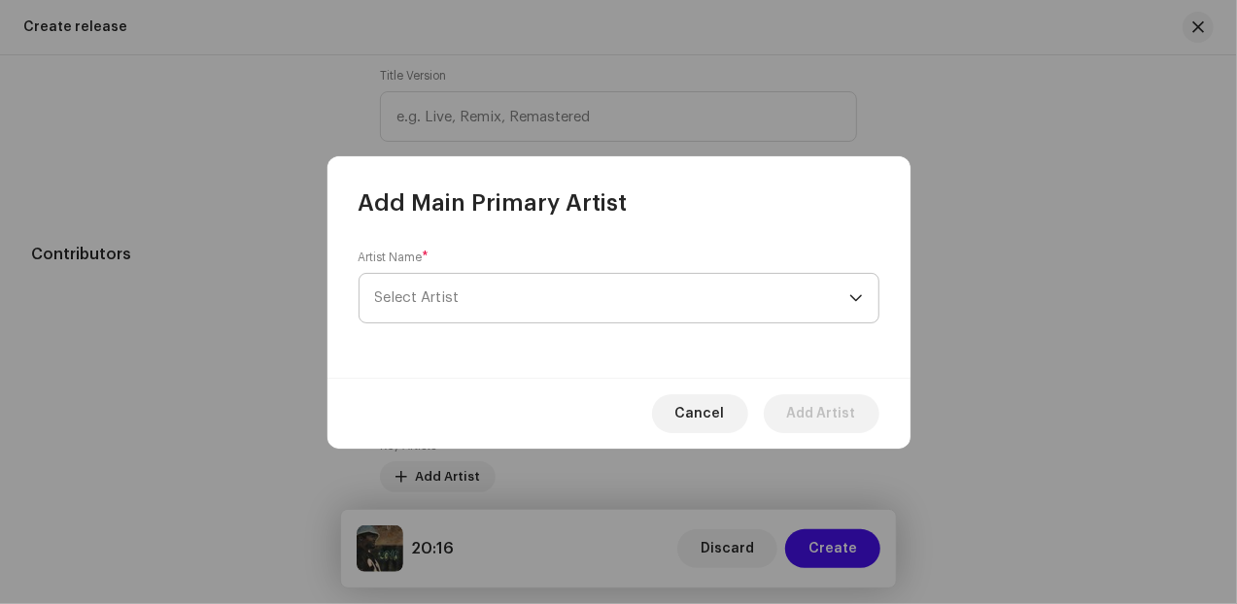
click at [458, 300] on span "Select Artist" at bounding box center [612, 298] width 474 height 49
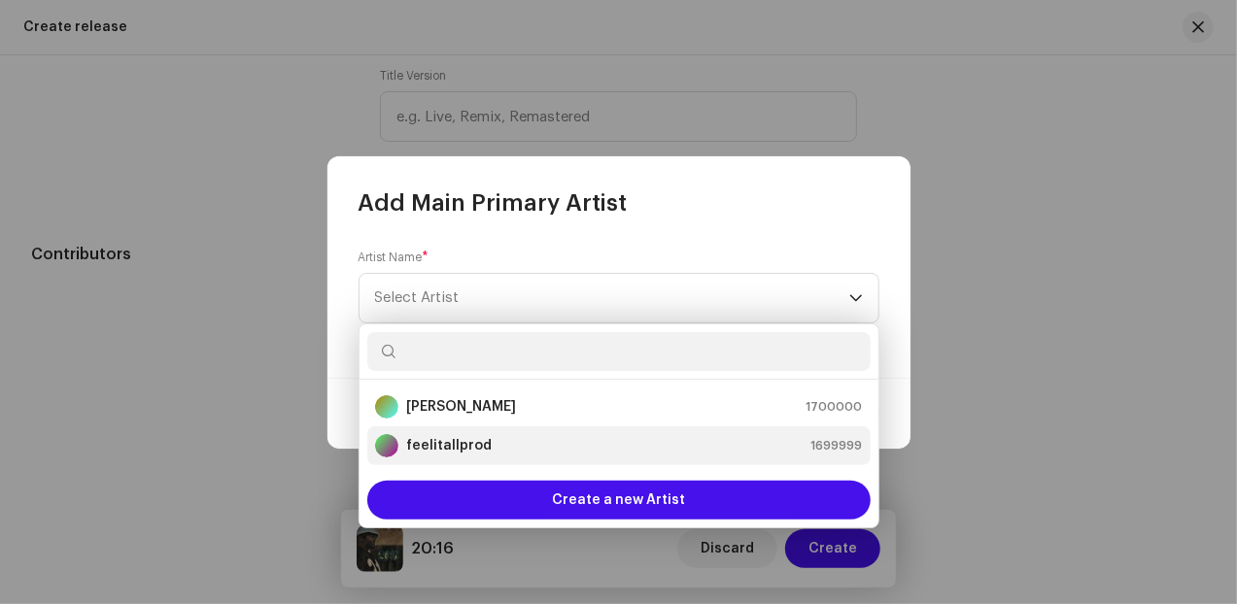
click at [455, 450] on strong "feelitallprod" at bounding box center [448, 445] width 85 height 19
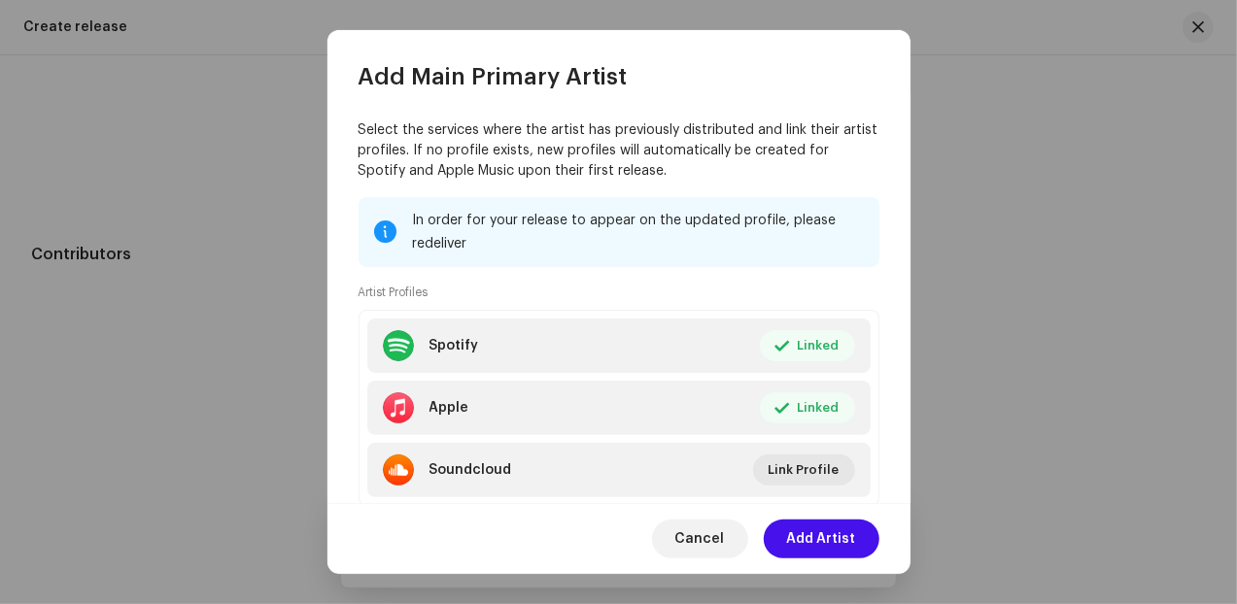
scroll to position [219, 0]
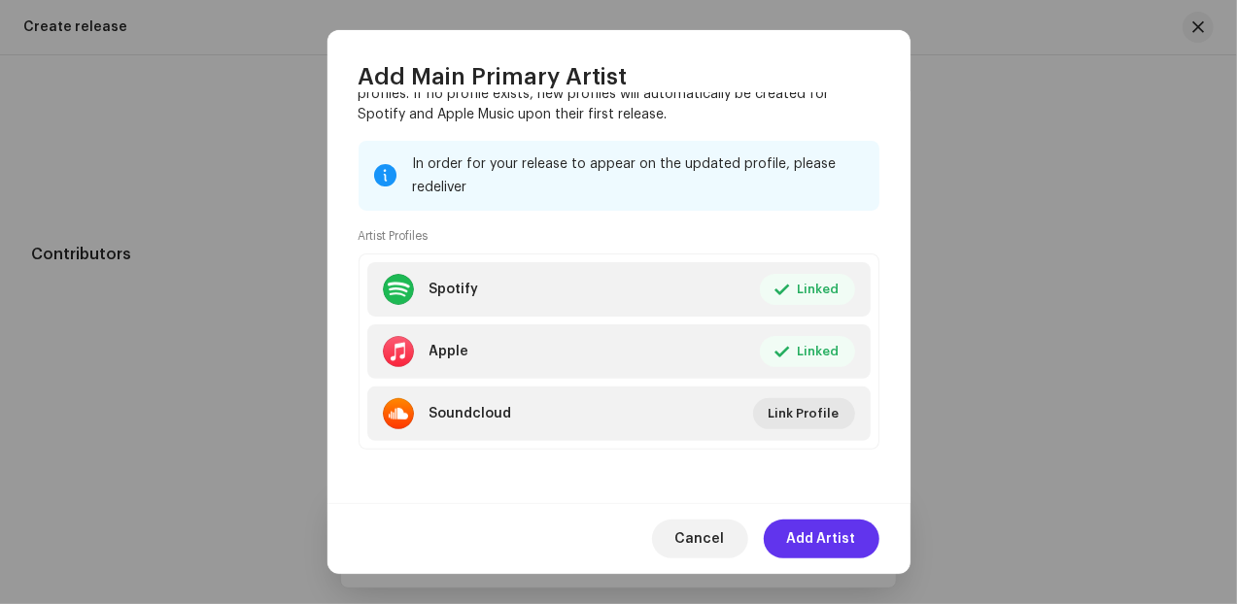
click at [820, 528] on span "Add Artist" at bounding box center [821, 539] width 69 height 39
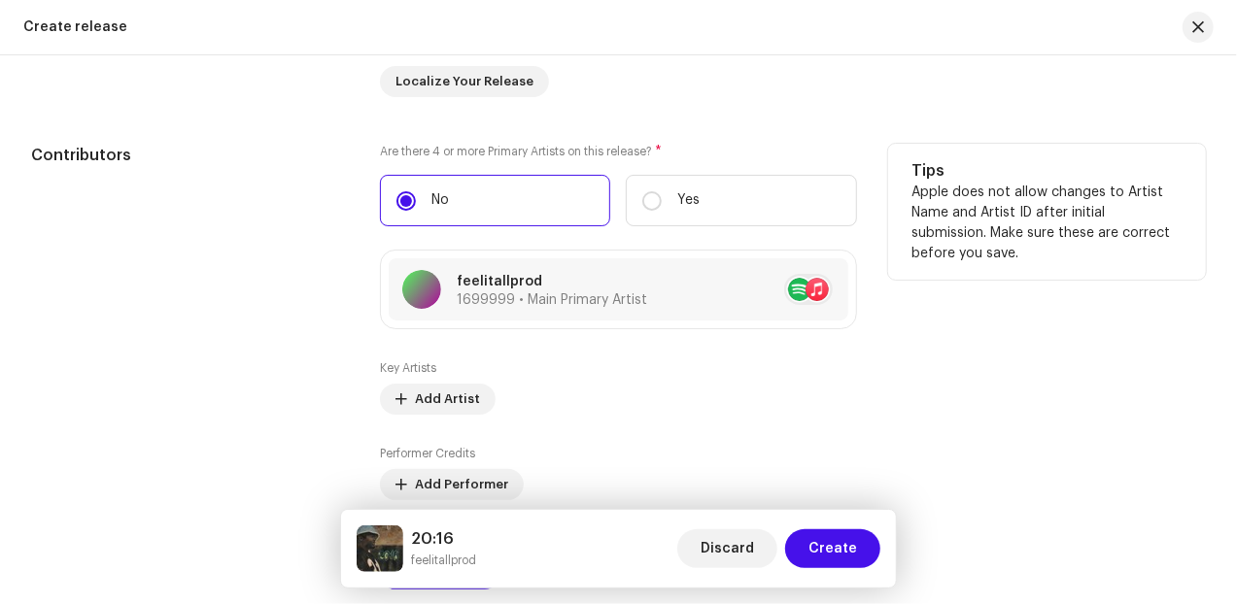
scroll to position [2104, 0]
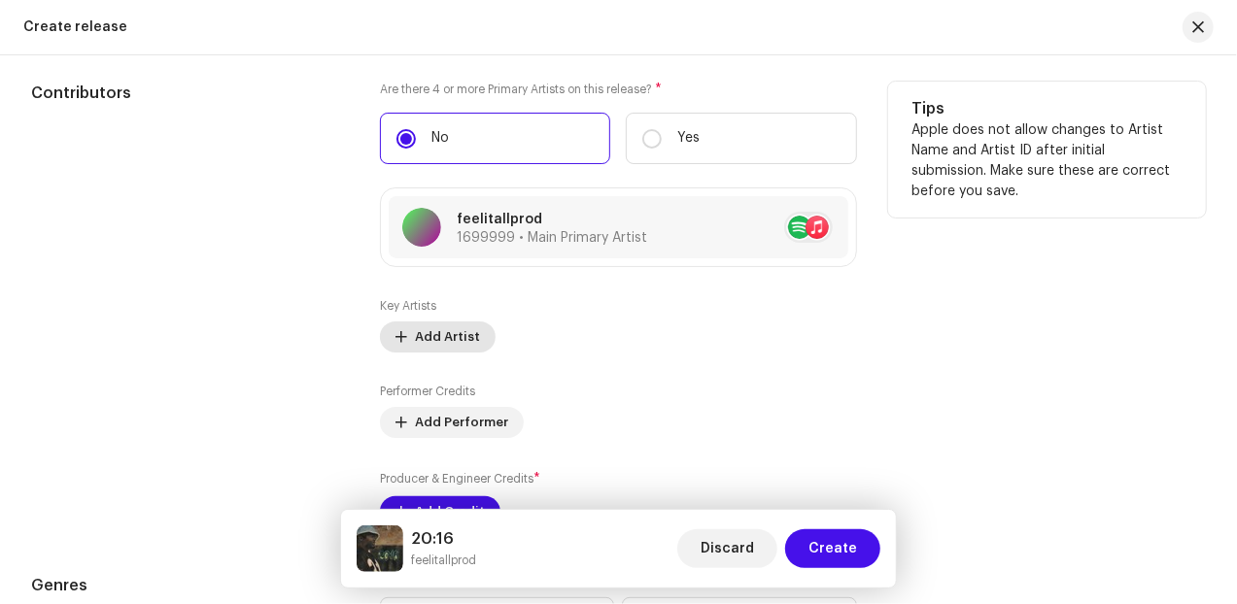
click at [431, 344] on span "Add Artist" at bounding box center [447, 337] width 65 height 39
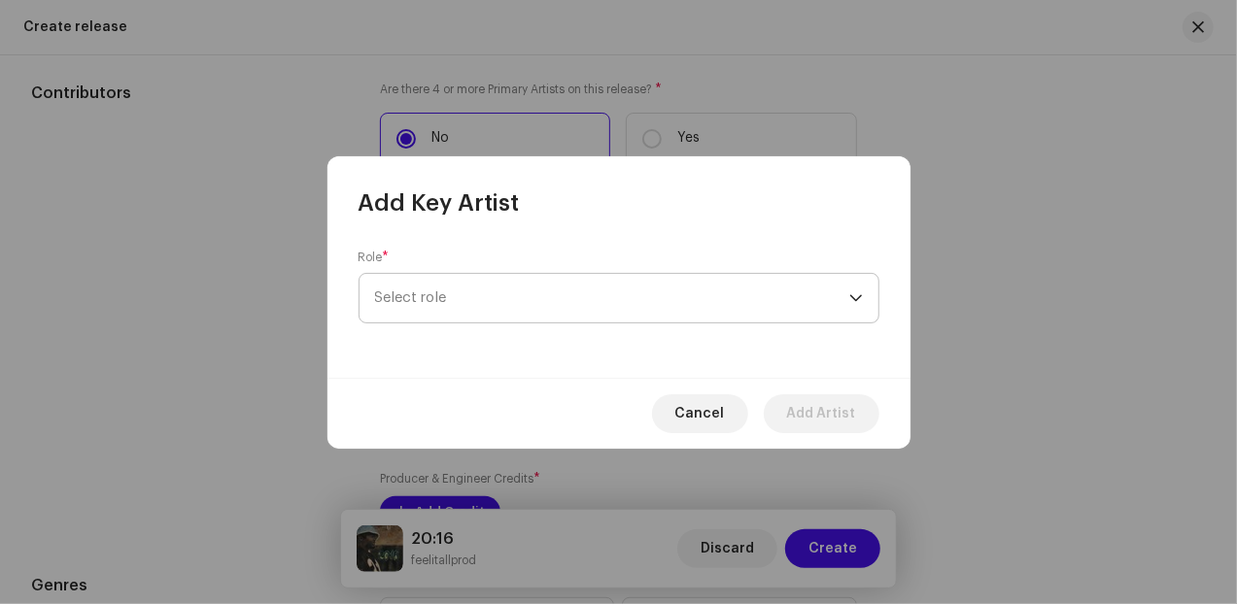
click at [474, 288] on span "Select role" at bounding box center [612, 298] width 474 height 49
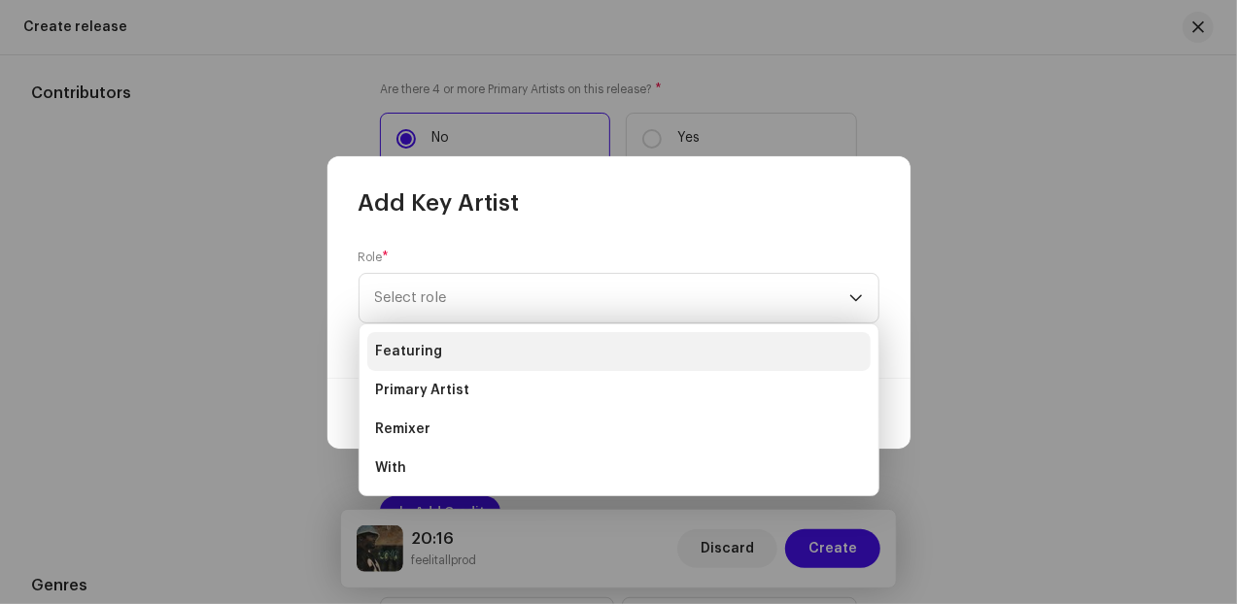
click at [428, 356] on span "Featuring" at bounding box center [408, 351] width 67 height 19
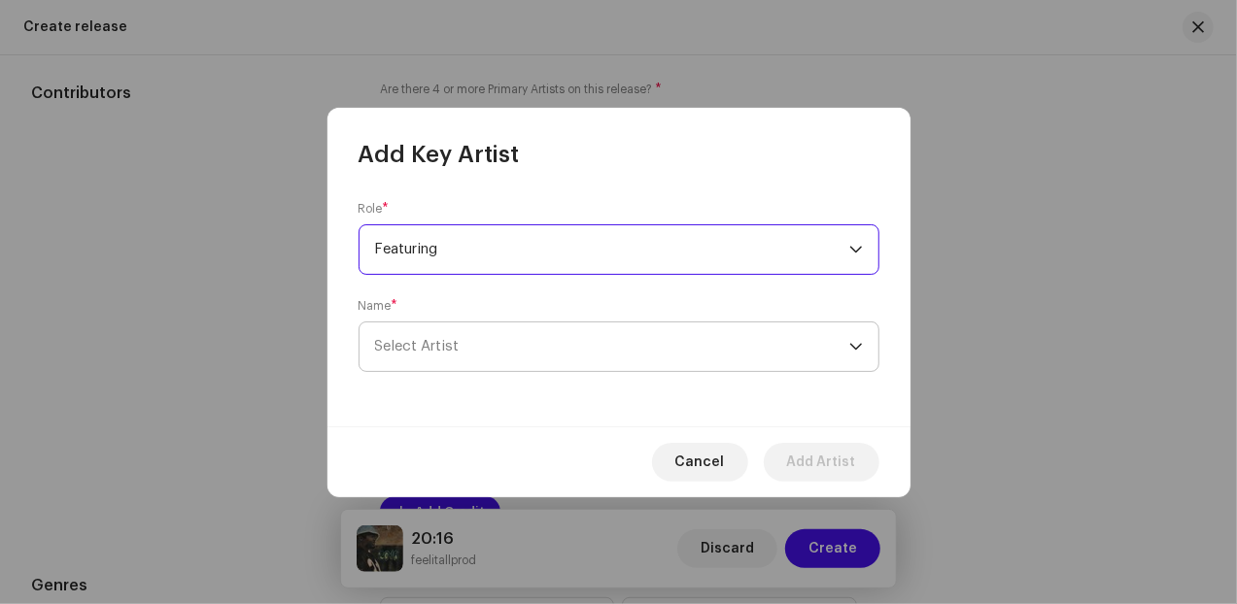
click at [458, 349] on span "Select Artist" at bounding box center [612, 346] width 474 height 49
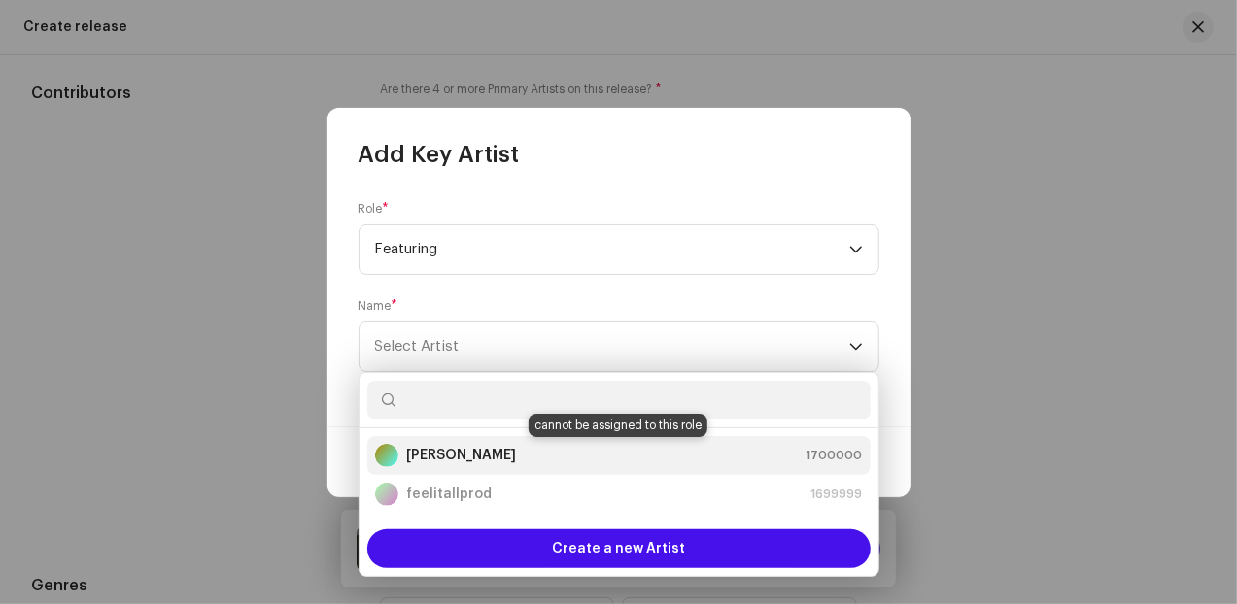
click at [469, 462] on div "[PERSON_NAME]" at bounding box center [445, 455] width 141 height 23
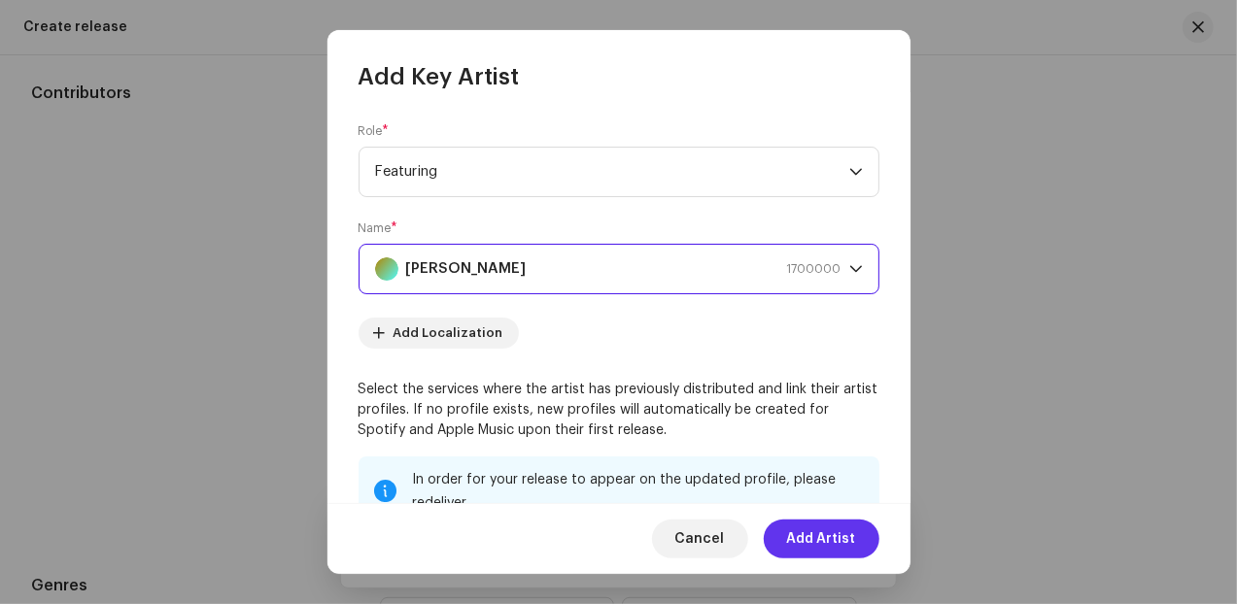
click at [822, 547] on span "Add Artist" at bounding box center [821, 539] width 69 height 39
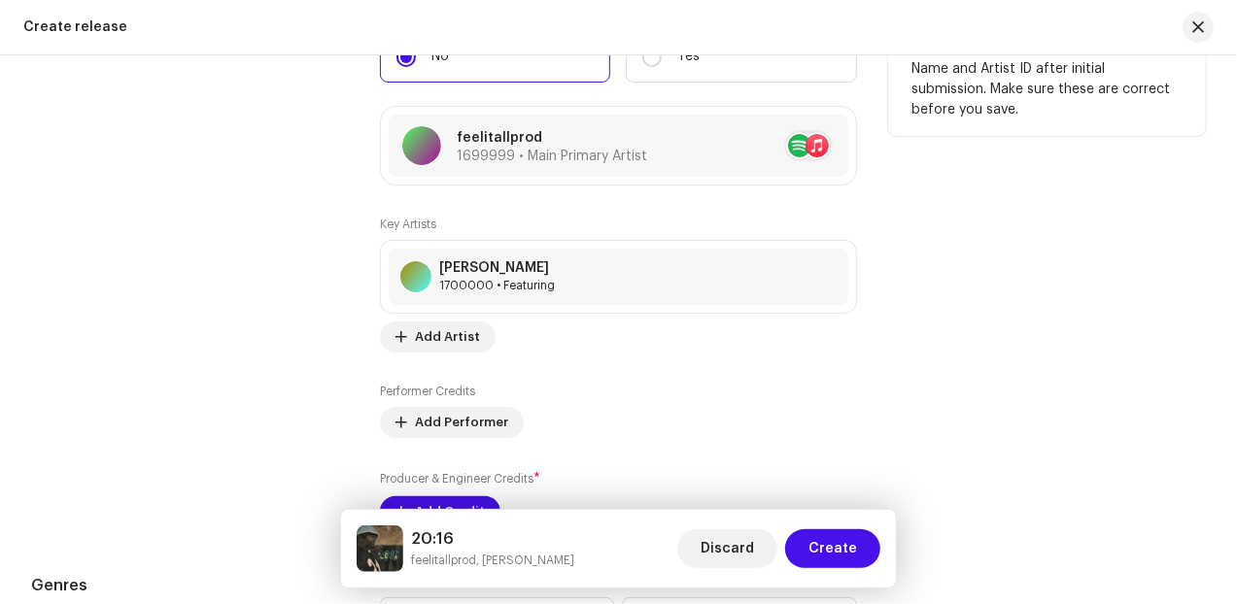
scroll to position [2266, 0]
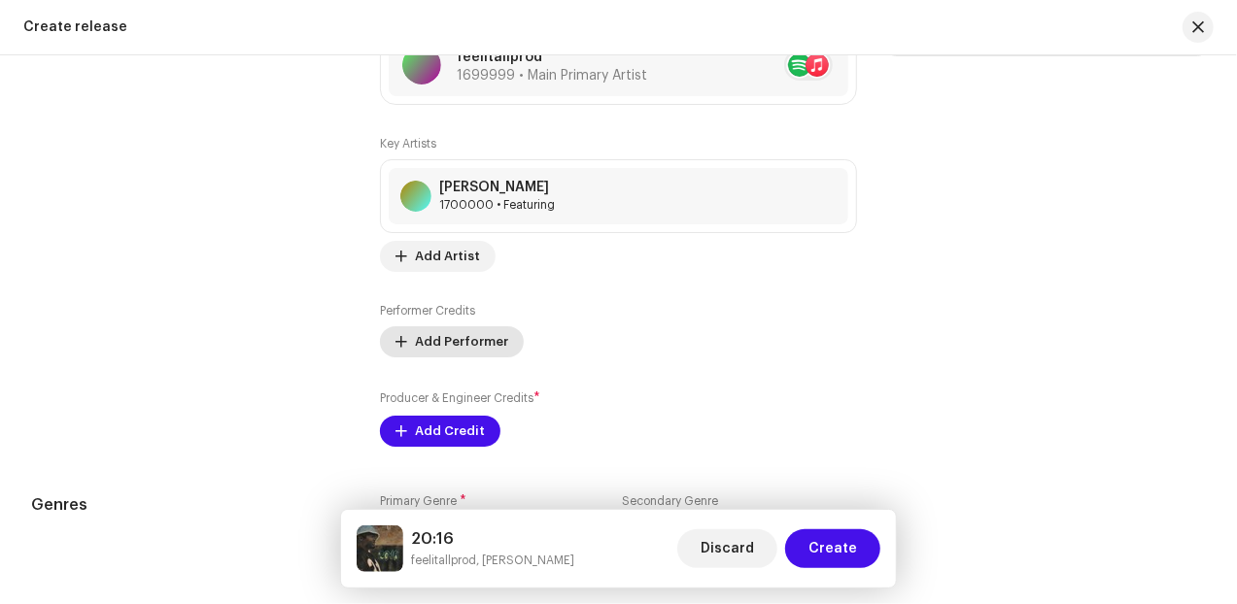
click at [456, 341] on span "Add Performer" at bounding box center [461, 341] width 93 height 39
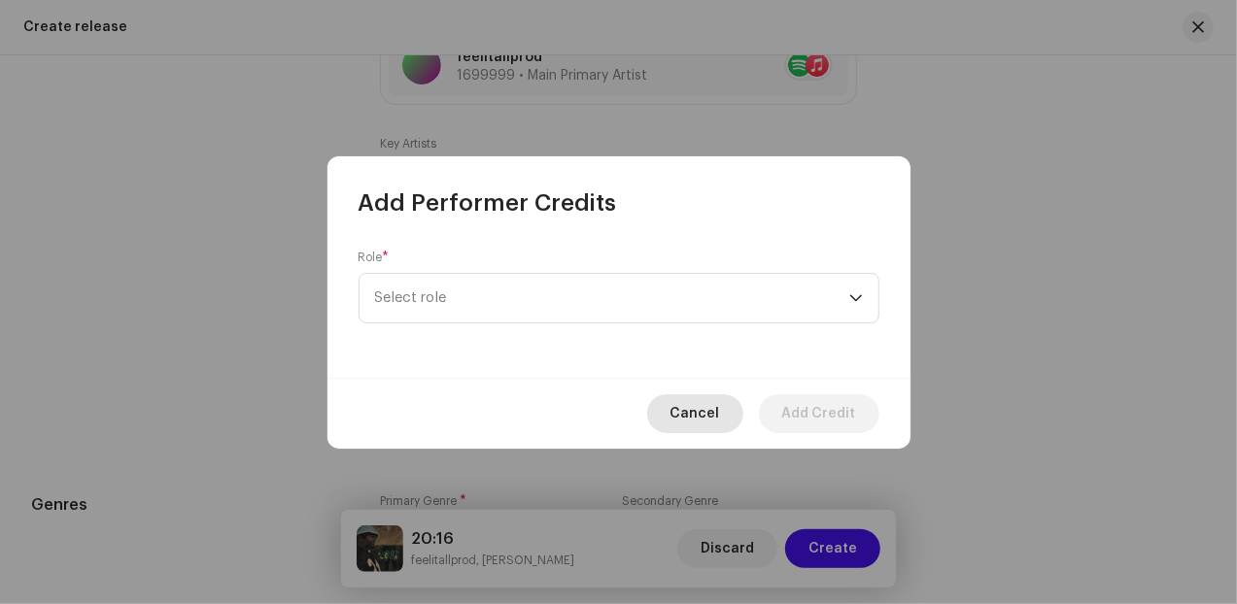
click at [716, 416] on span "Cancel" at bounding box center [695, 413] width 50 height 39
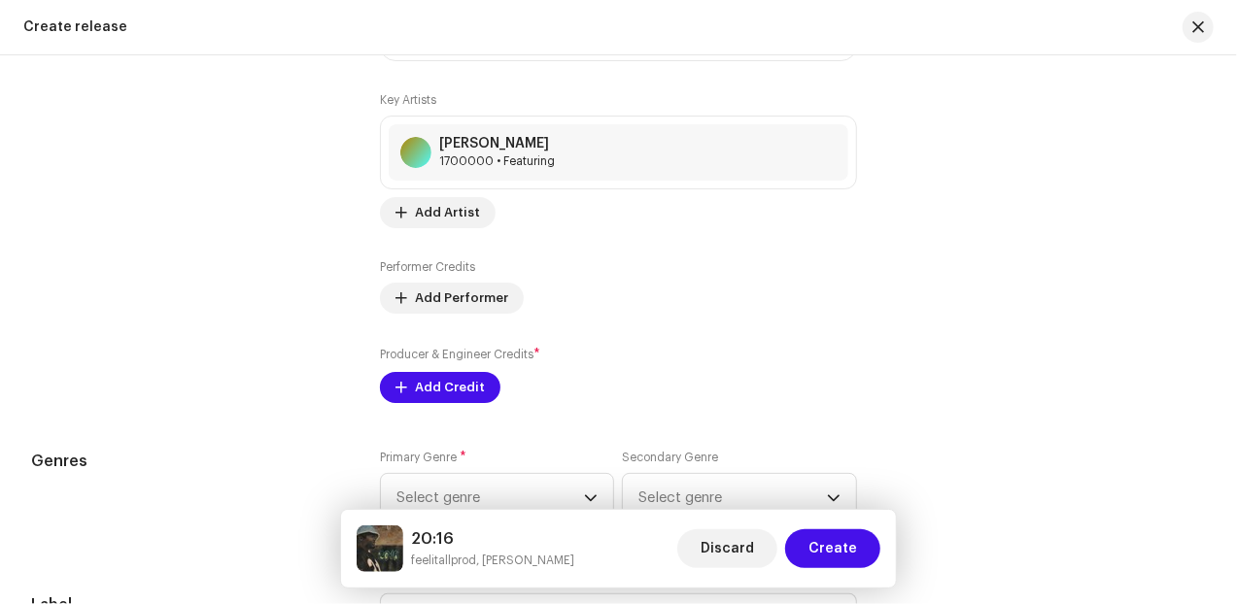
scroll to position [2347, 0]
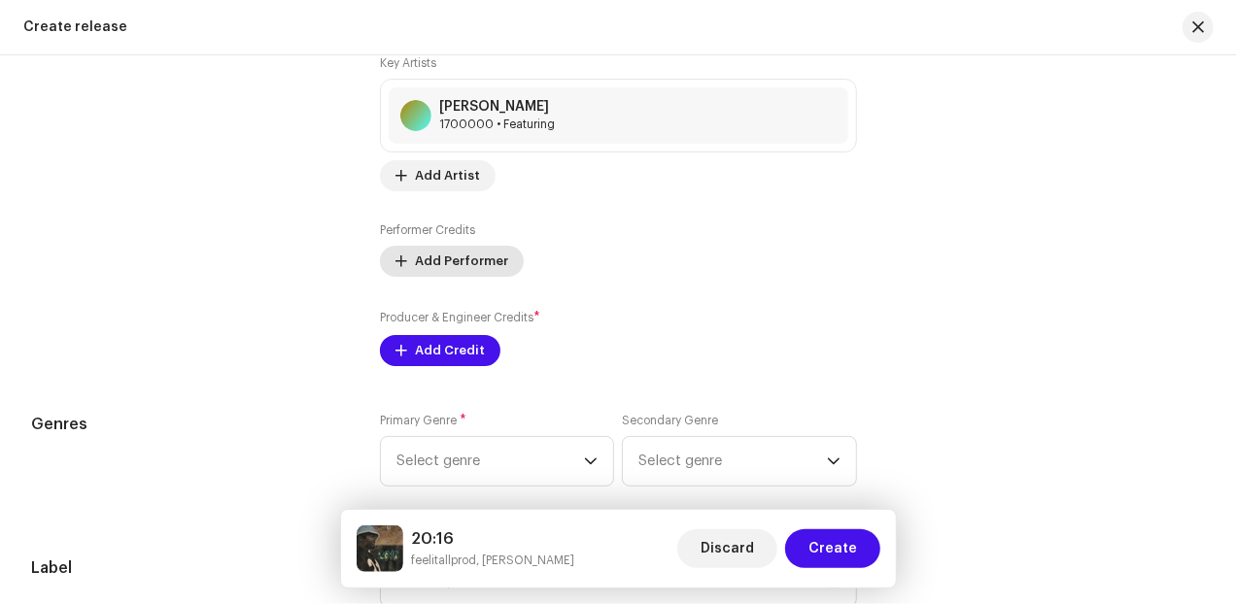
click at [453, 267] on span "Add Performer" at bounding box center [461, 261] width 93 height 39
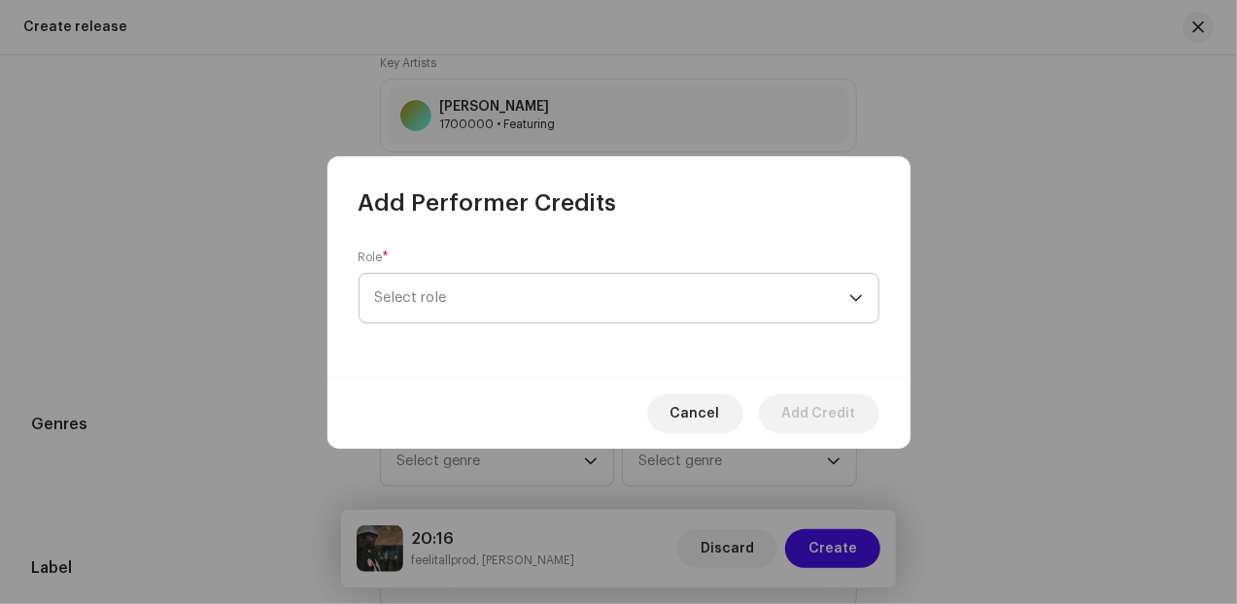
click at [472, 306] on span "Select role" at bounding box center [612, 298] width 474 height 49
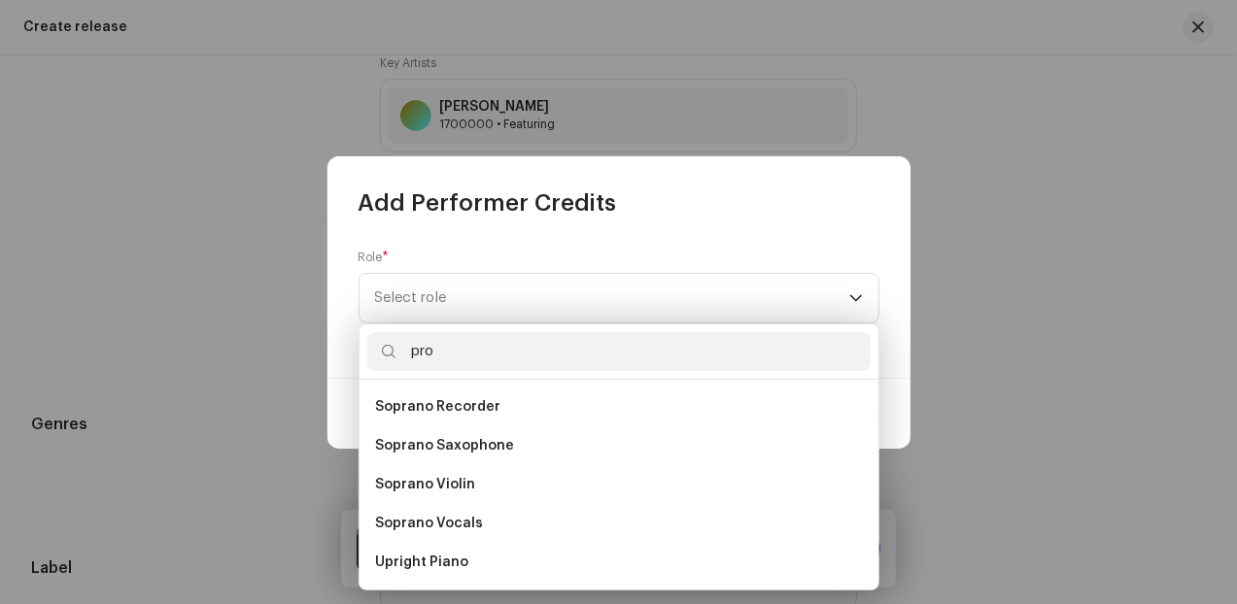
scroll to position [0, 0]
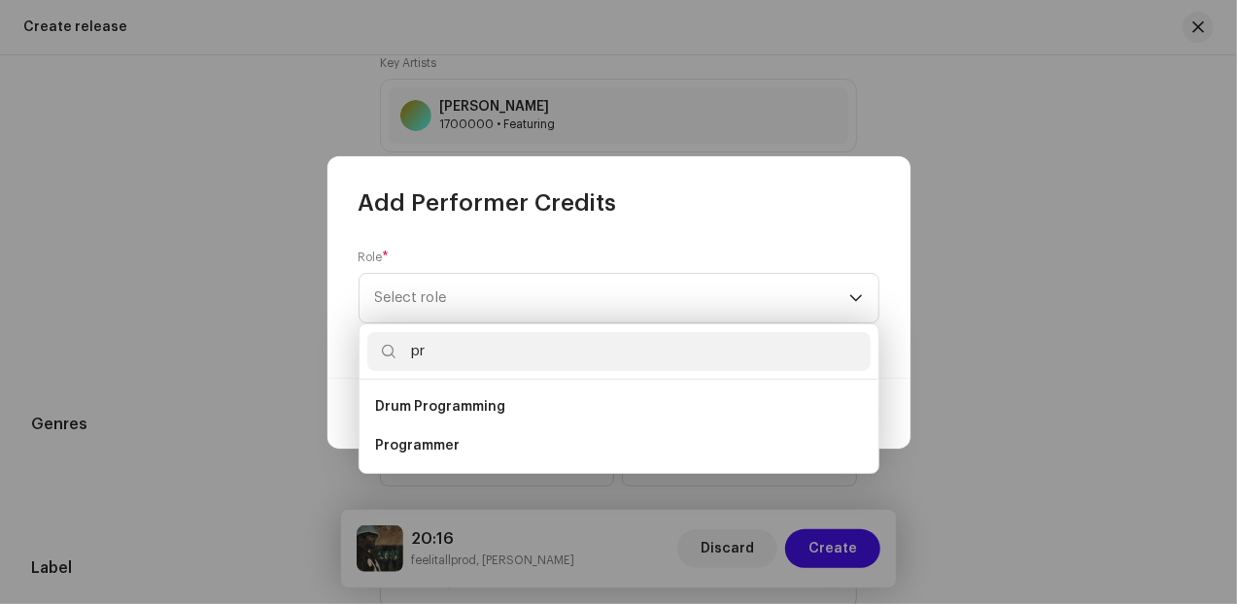
type input "p"
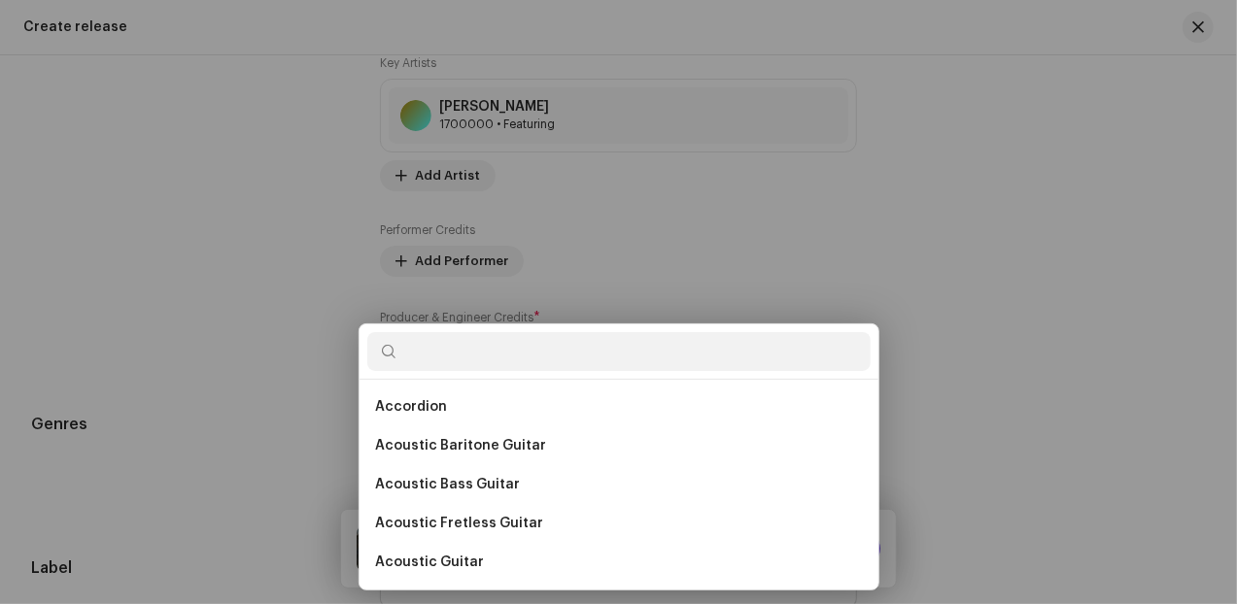
click at [1003, 318] on div "Add Performer Credits Role * Select role Cancel Add Credit" at bounding box center [618, 302] width 1237 height 604
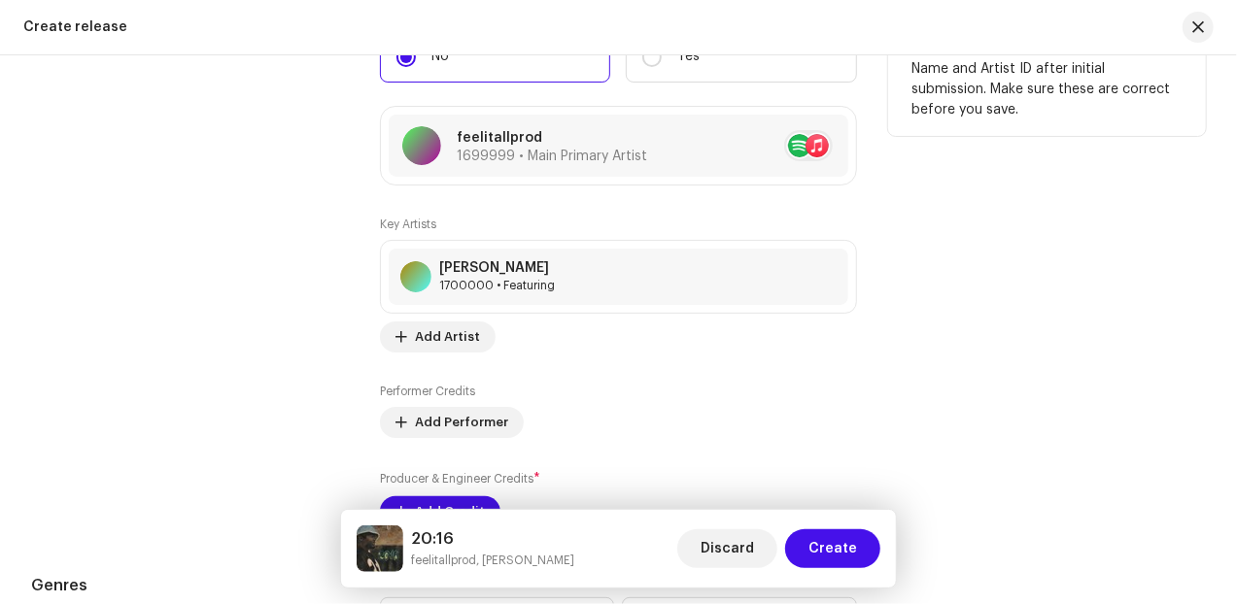
scroll to position [2266, 0]
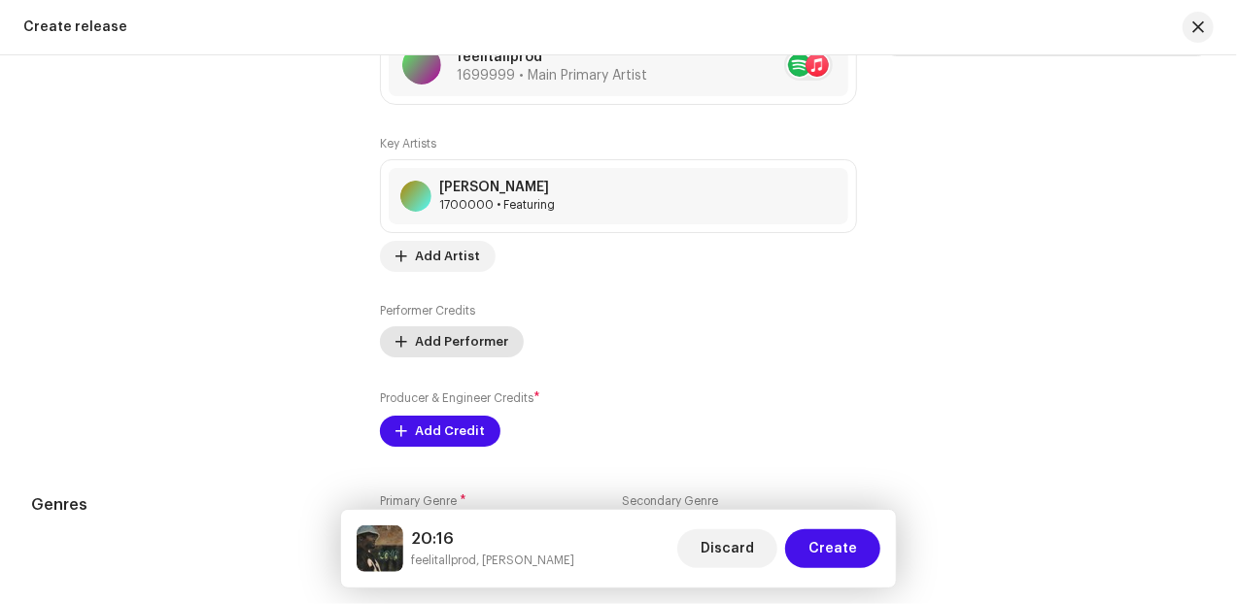
click at [465, 349] on span "Add Performer" at bounding box center [461, 341] width 93 height 39
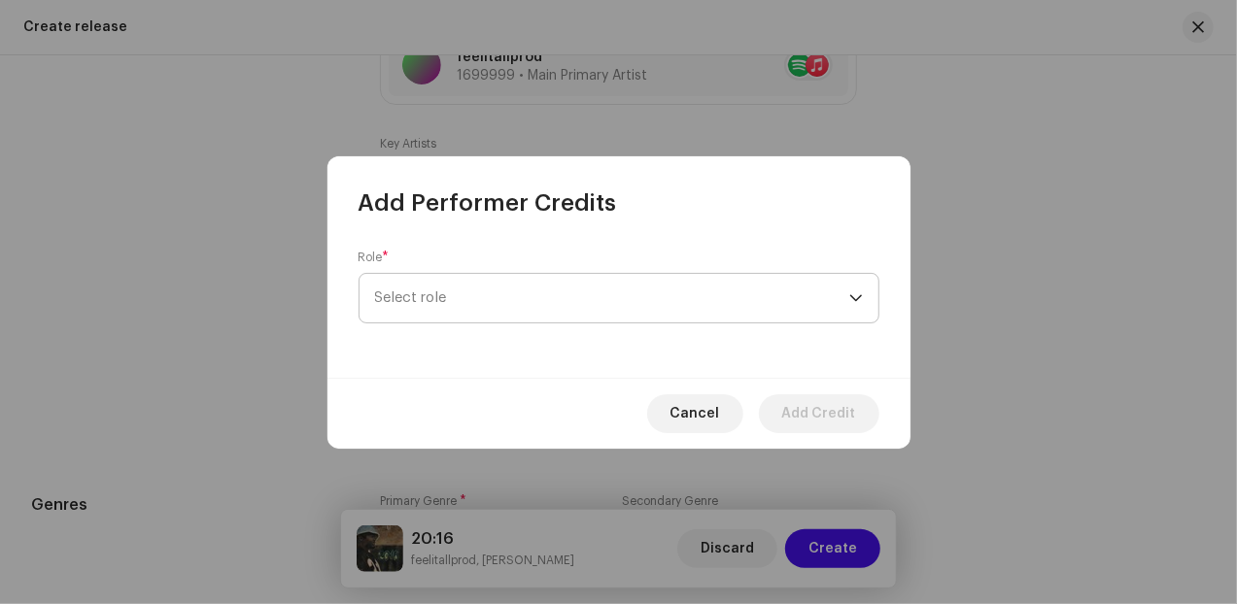
click at [502, 309] on span "Select role" at bounding box center [612, 298] width 474 height 49
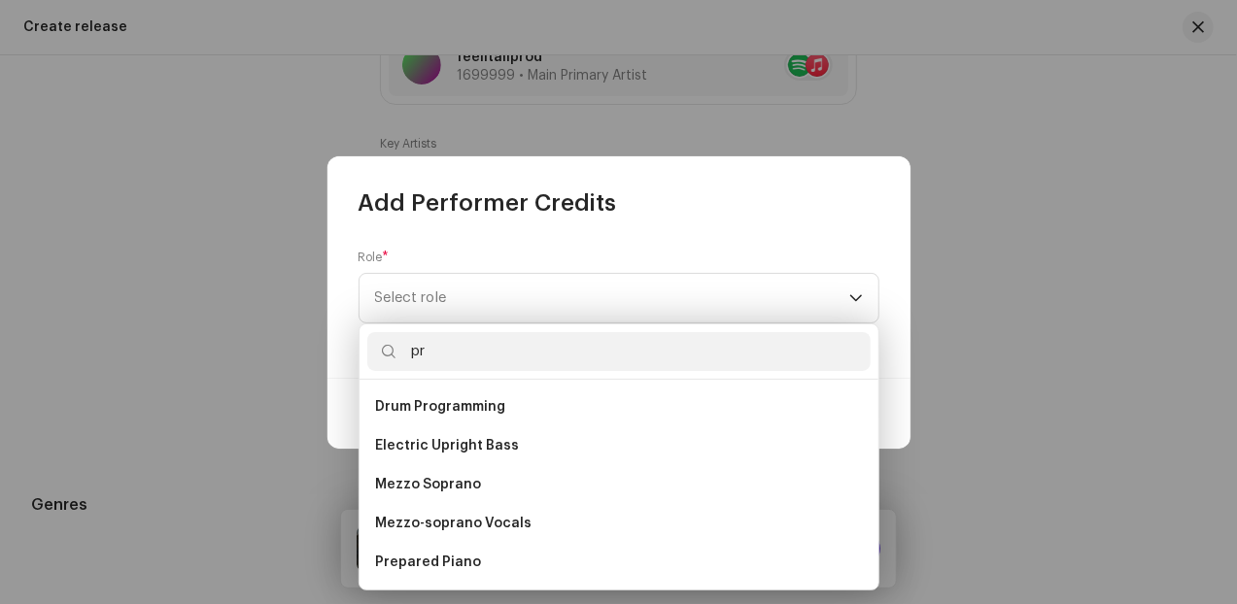
type input "p"
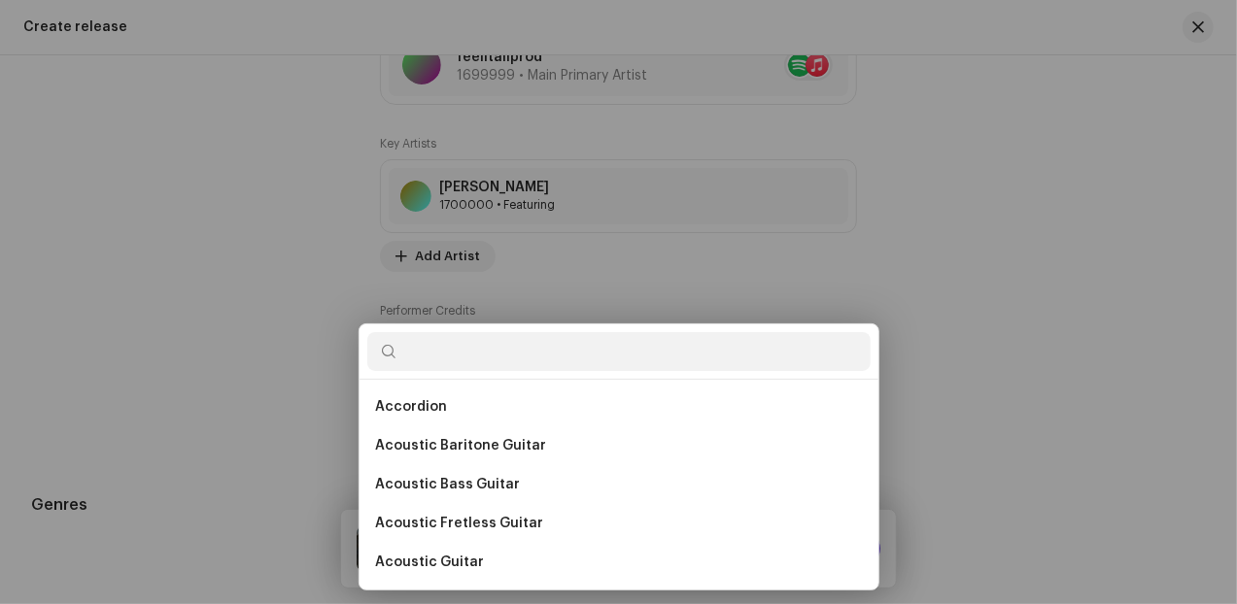
click at [1173, 321] on div "Add Performer Credits Role * Select role Cancel Add Credit" at bounding box center [618, 302] width 1237 height 604
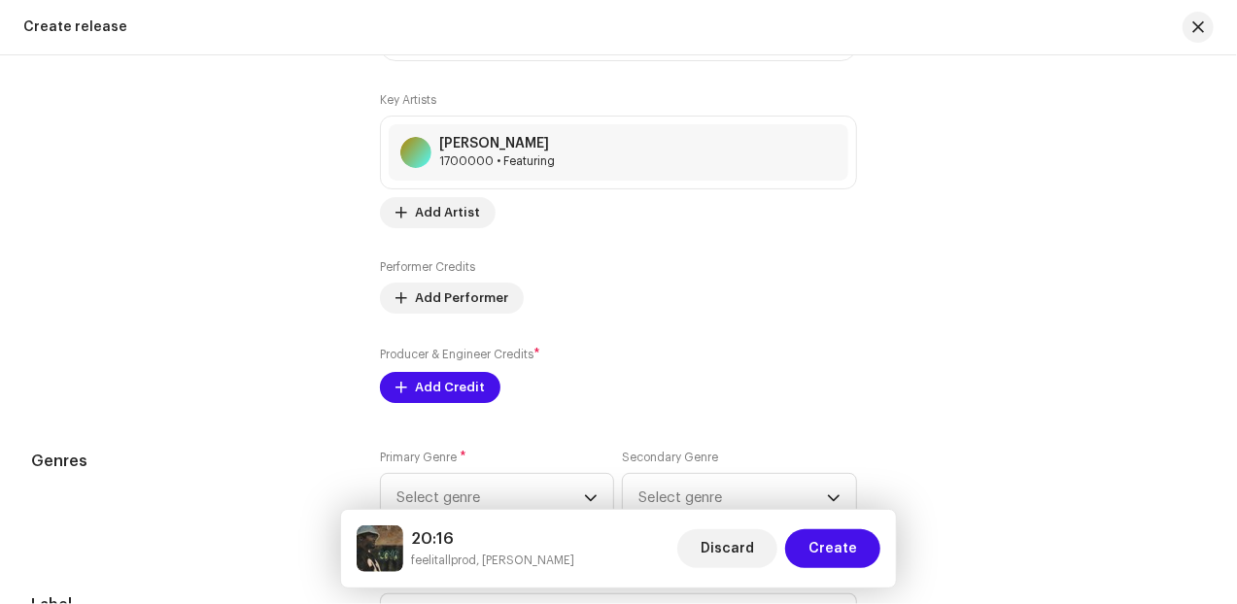
scroll to position [2347, 0]
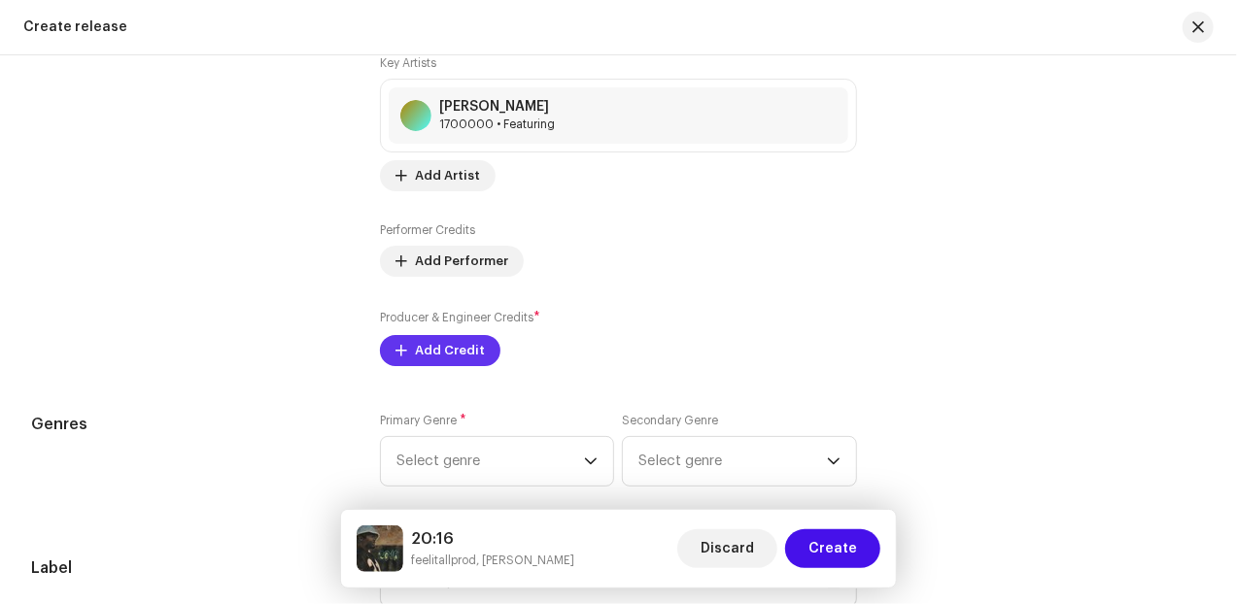
click at [468, 351] on span "Add Credit" at bounding box center [450, 350] width 70 height 39
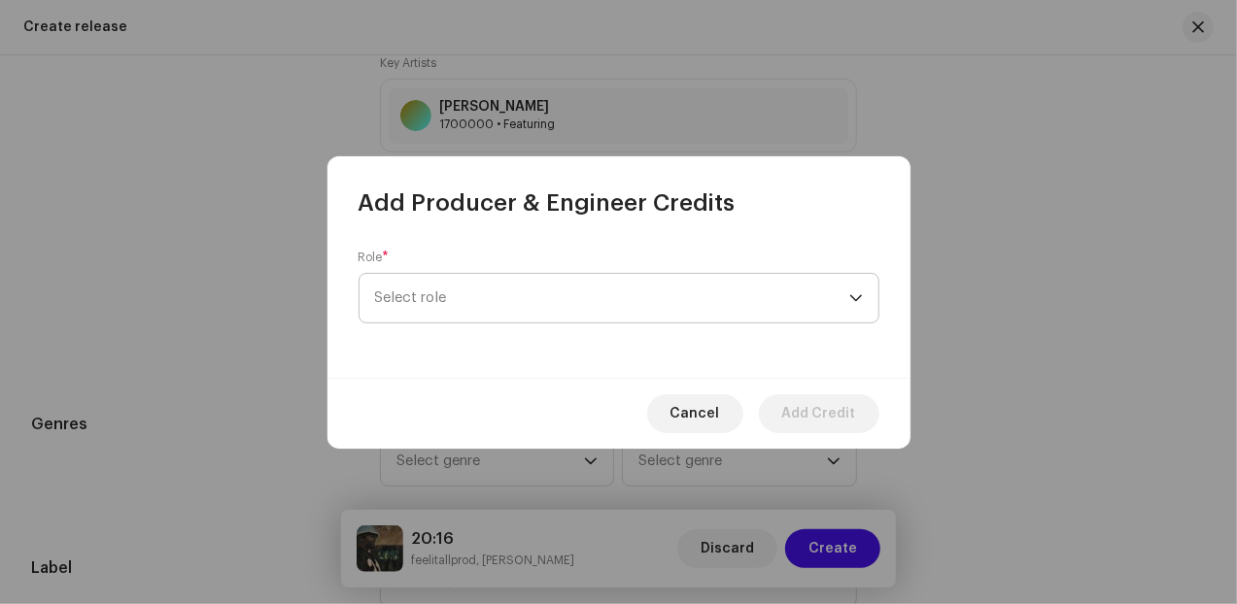
click at [464, 308] on span "Select role" at bounding box center [612, 298] width 474 height 49
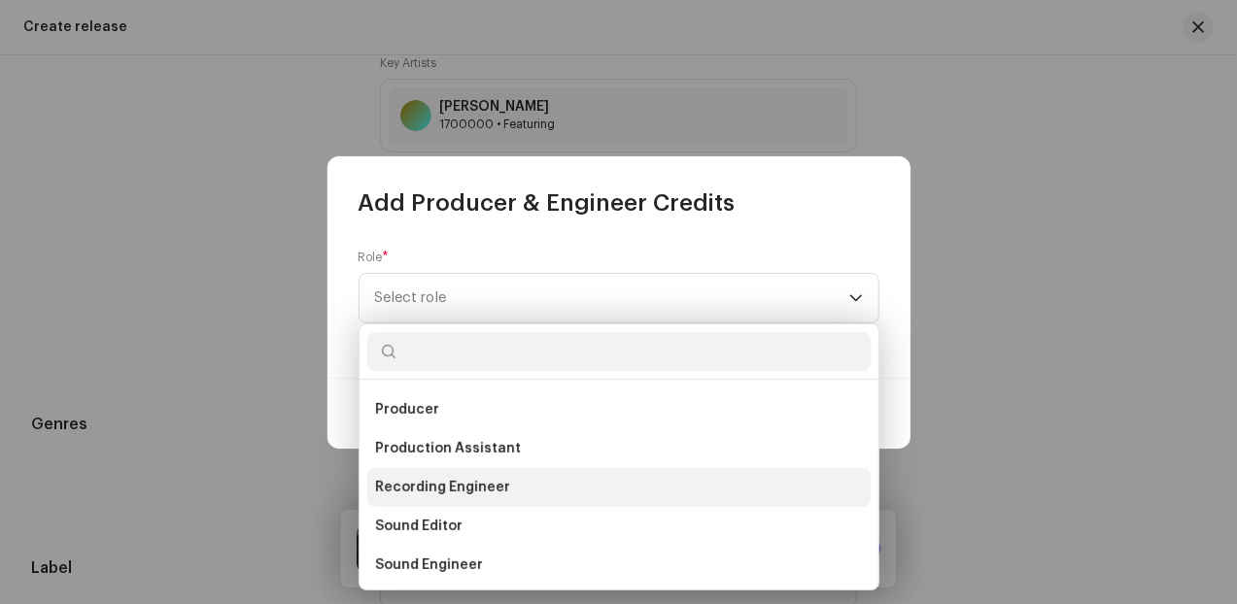
scroll to position [773, 0]
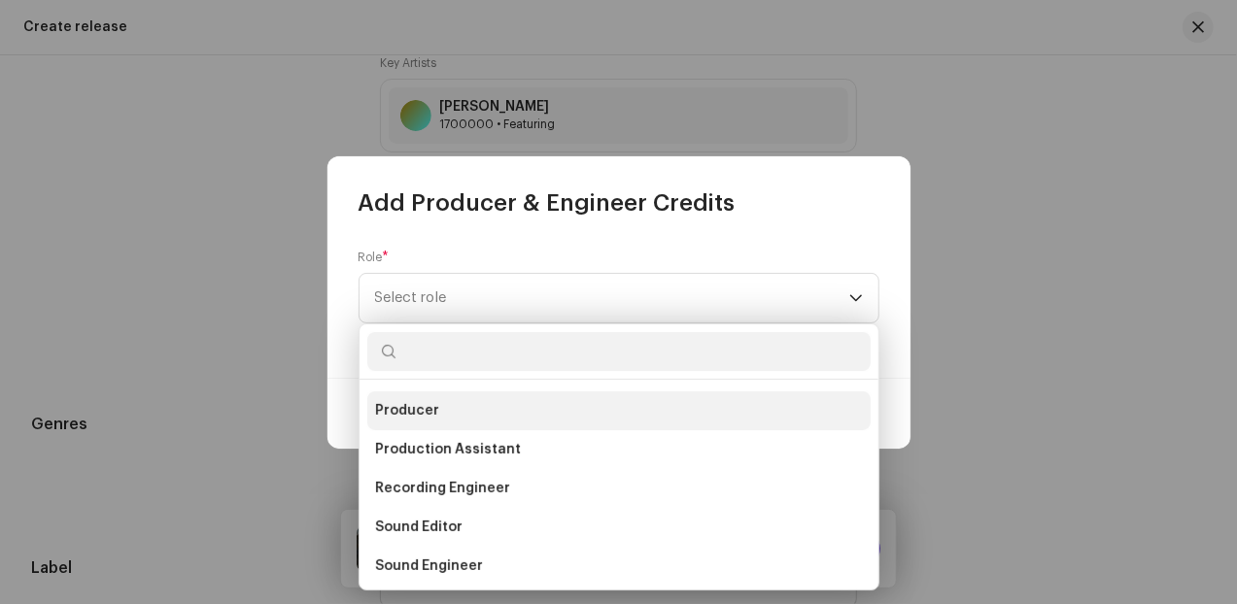
click at [452, 406] on li "Producer" at bounding box center [618, 410] width 503 height 39
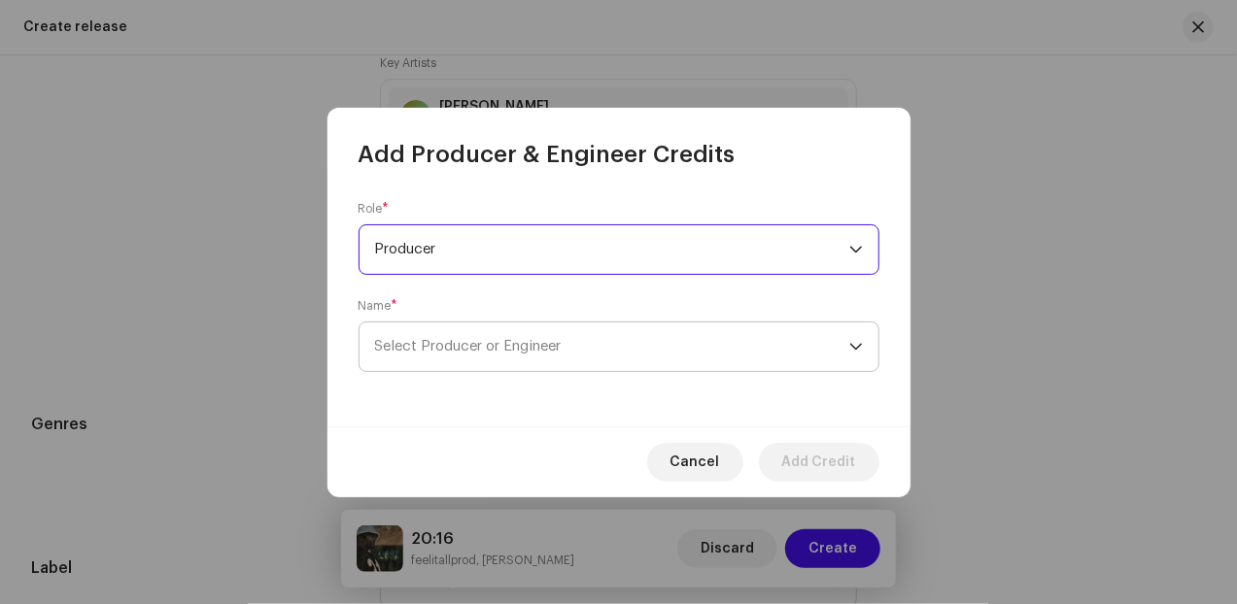
click at [515, 368] on span "Select Producer or Engineer" at bounding box center [612, 346] width 474 height 49
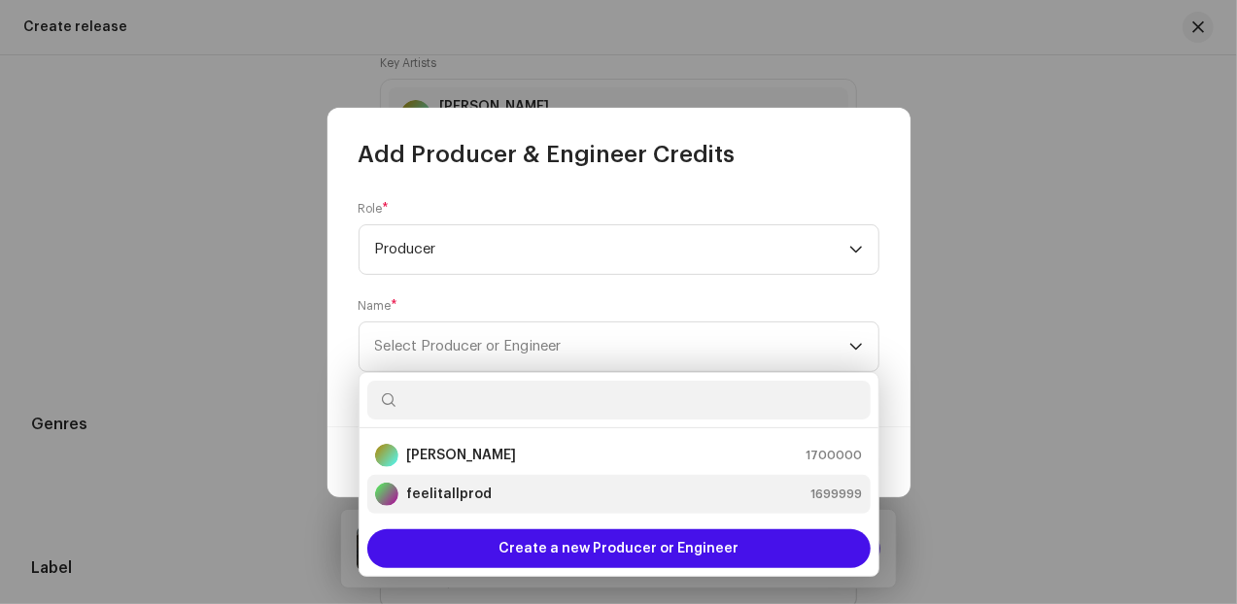
click at [460, 491] on strong "feelitallprod" at bounding box center [448, 494] width 85 height 19
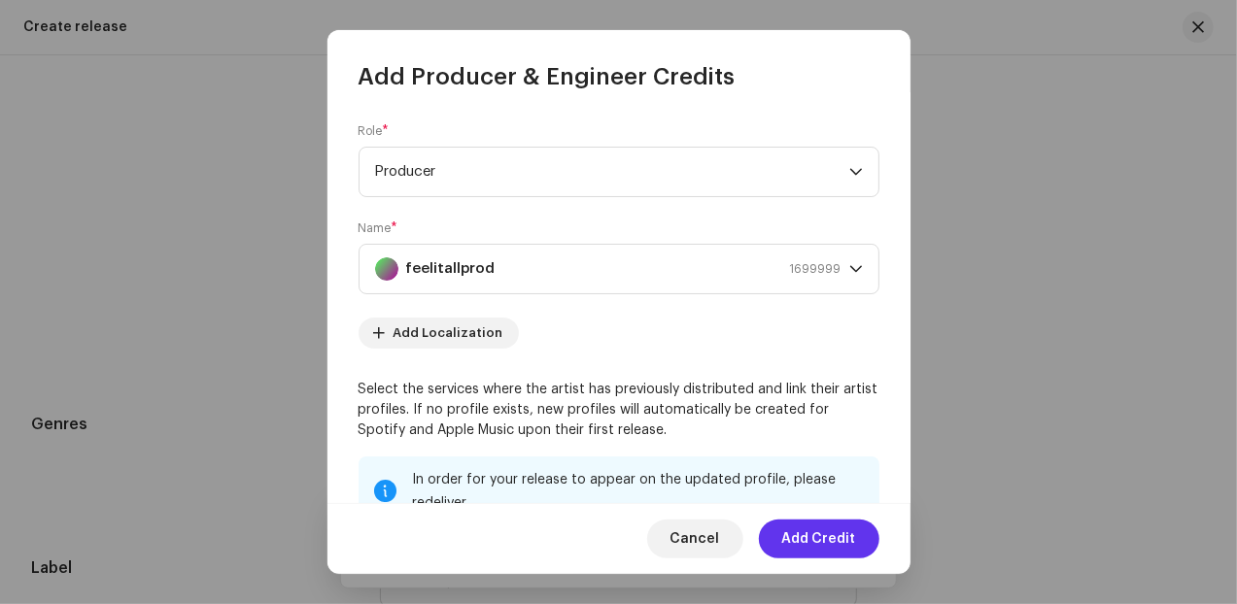
click at [791, 541] on span "Add Credit" at bounding box center [819, 539] width 74 height 39
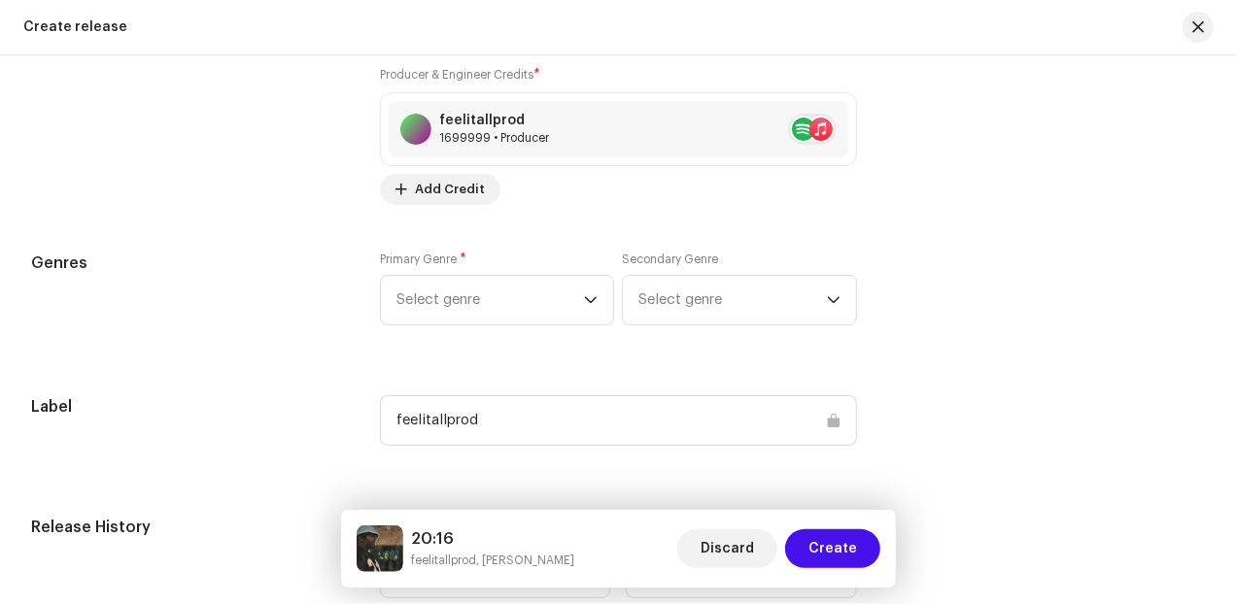
scroll to position [2509, 0]
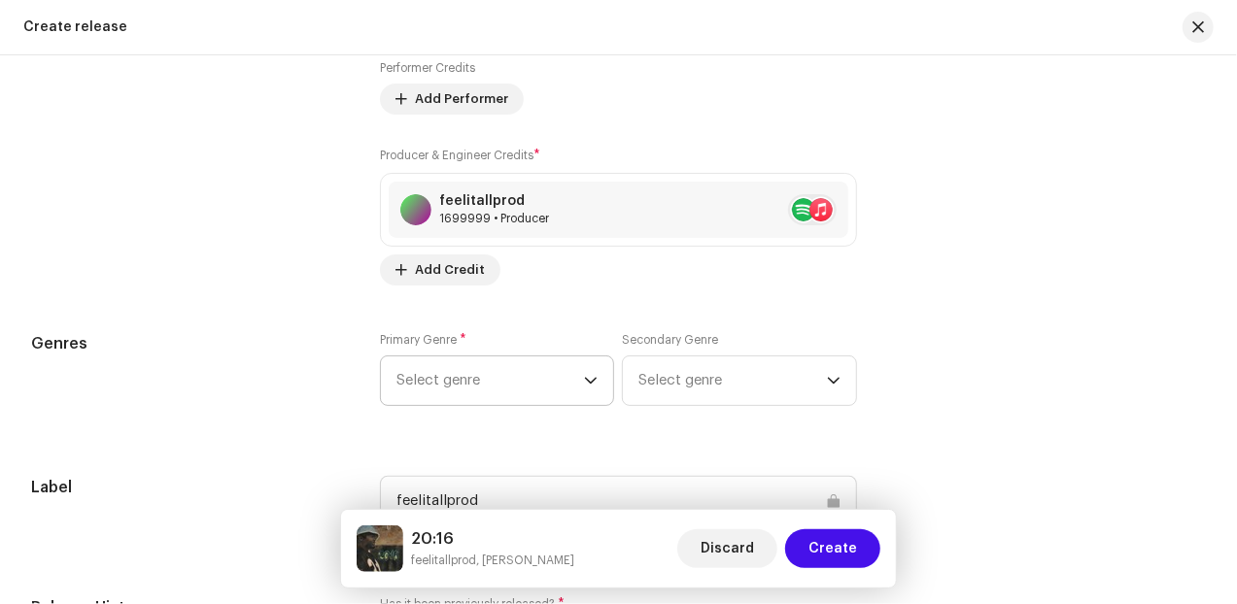
click at [556, 391] on span "Select genre" at bounding box center [489, 380] width 187 height 49
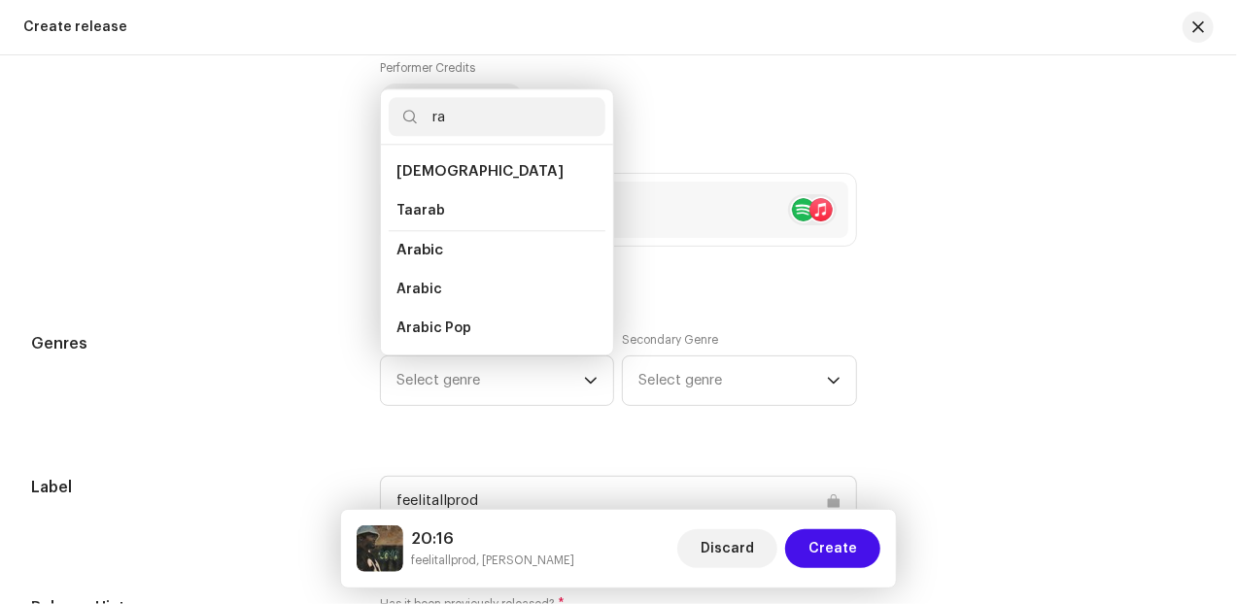
type input "rap"
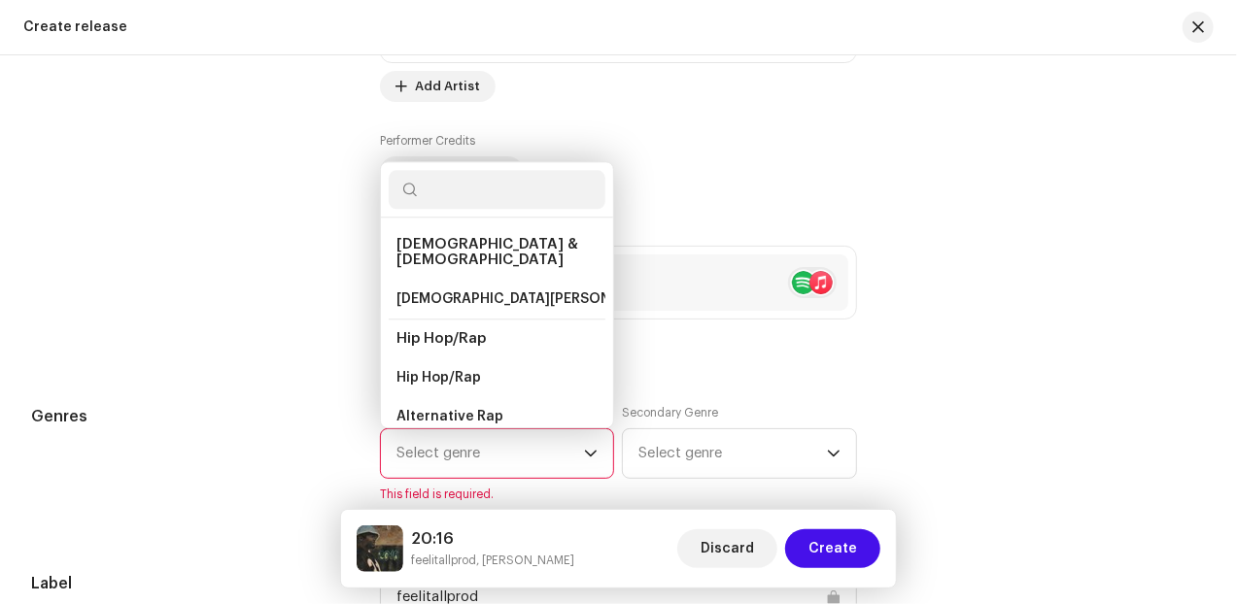
scroll to position [2428, 0]
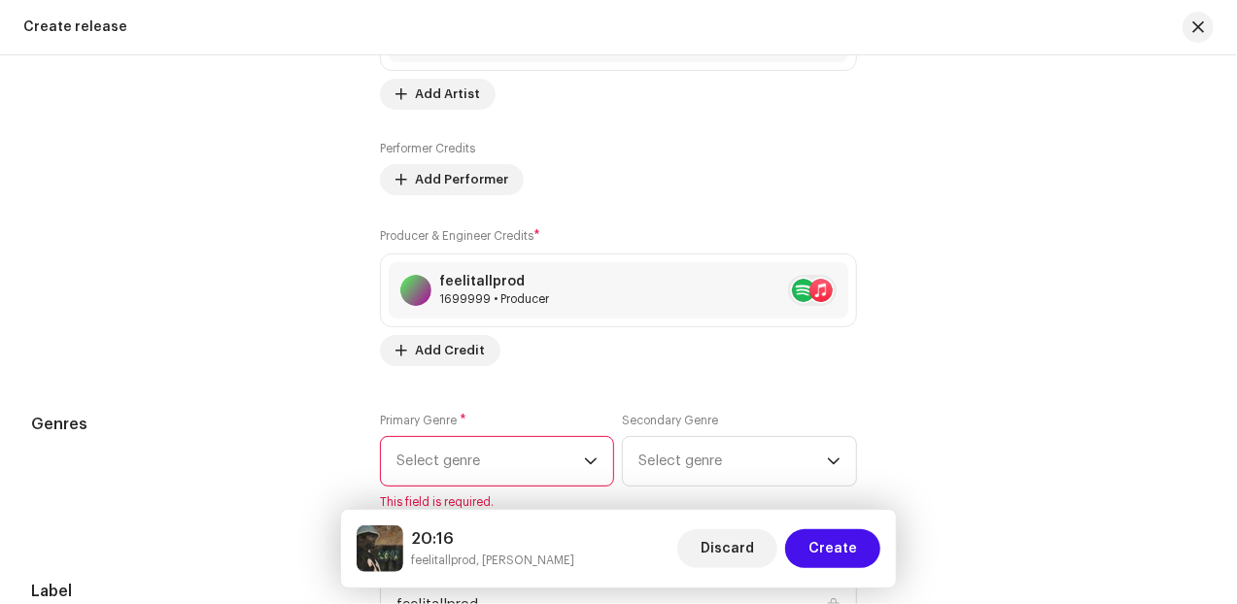
click at [513, 469] on span "Select genre" at bounding box center [489, 461] width 187 height 49
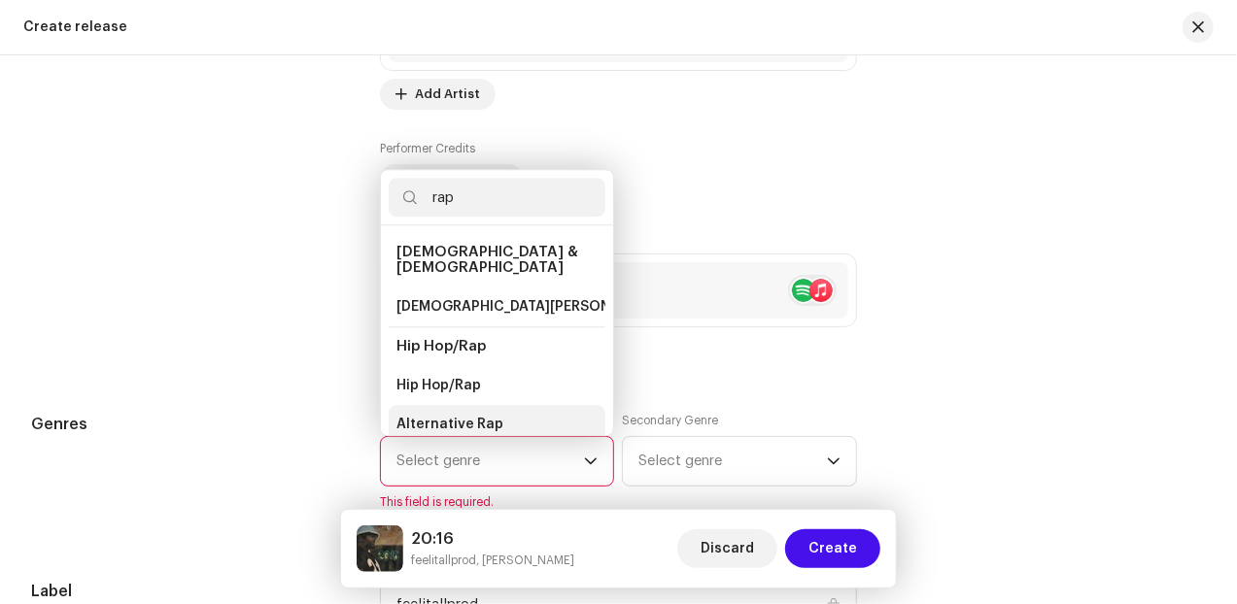
scroll to position [31, 0]
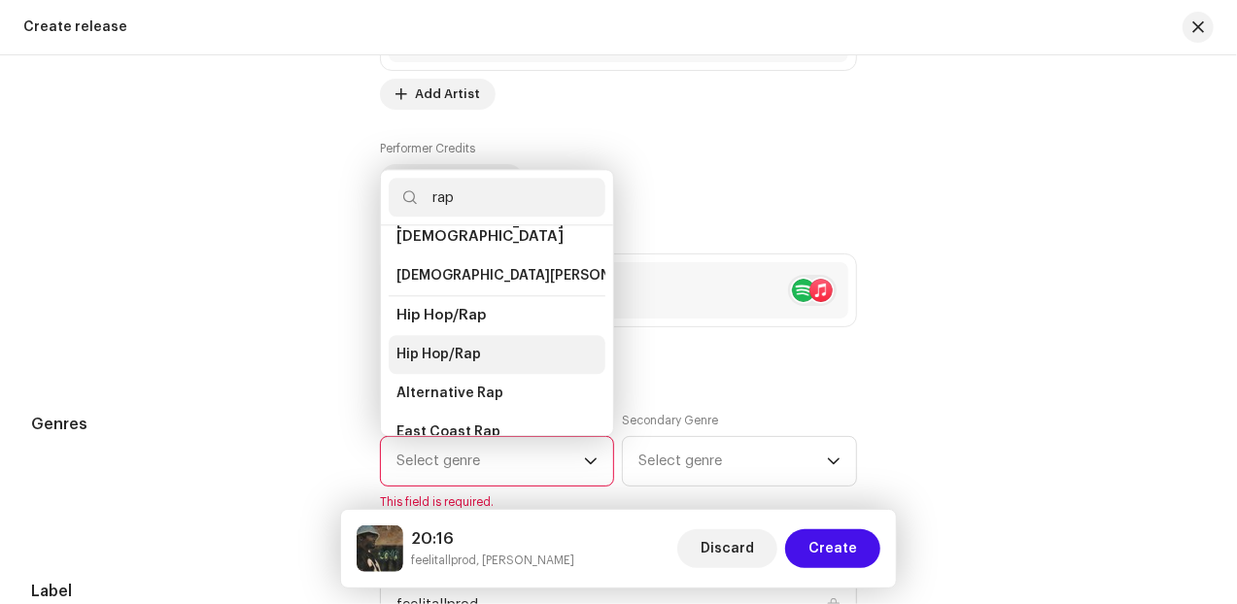
type input "rap"
click at [464, 345] on span "Hip Hop/Rap" at bounding box center [438, 354] width 85 height 19
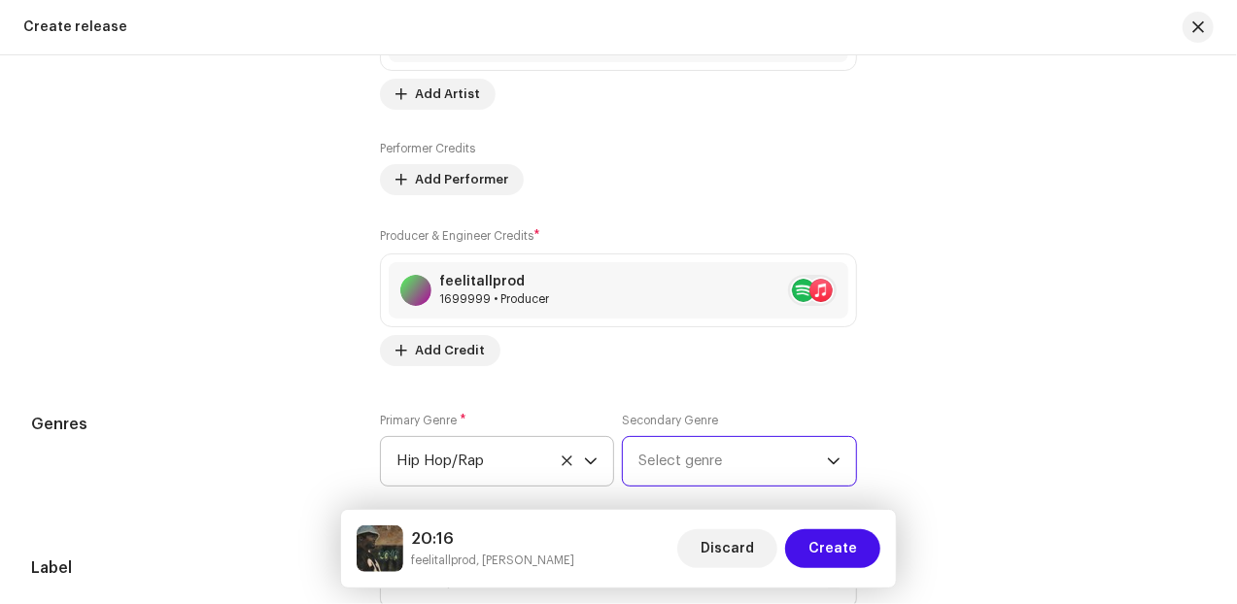
click at [671, 463] on span "Select genre" at bounding box center [731, 461] width 187 height 49
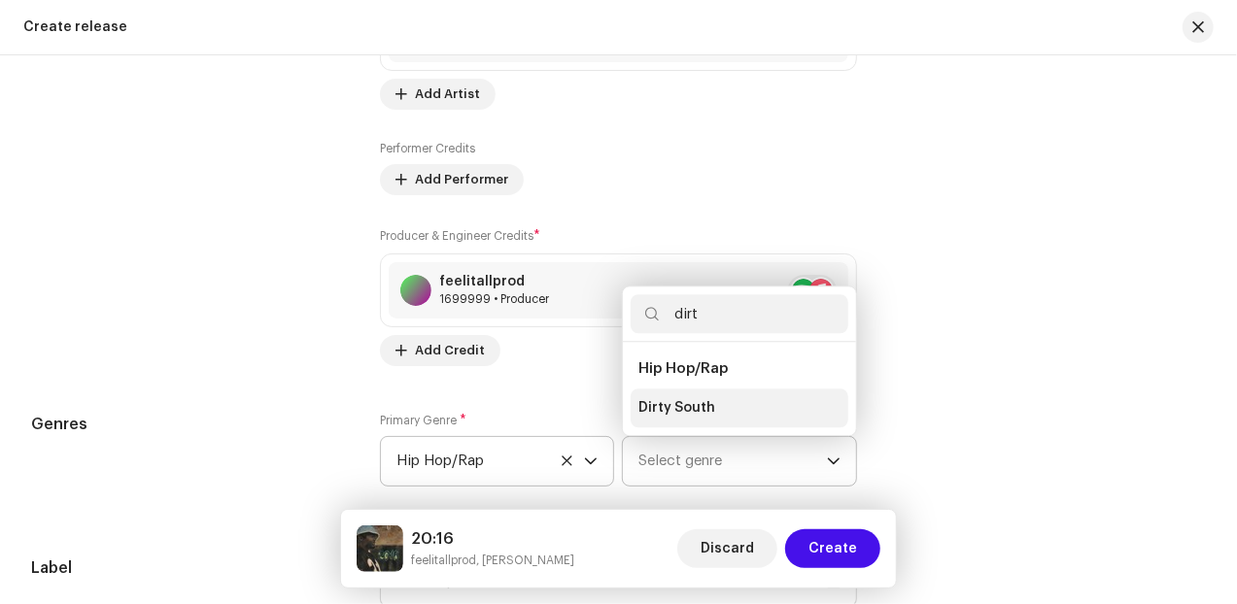
type input "dirt"
click at [673, 416] on span "Dirty South" at bounding box center [676, 407] width 77 height 19
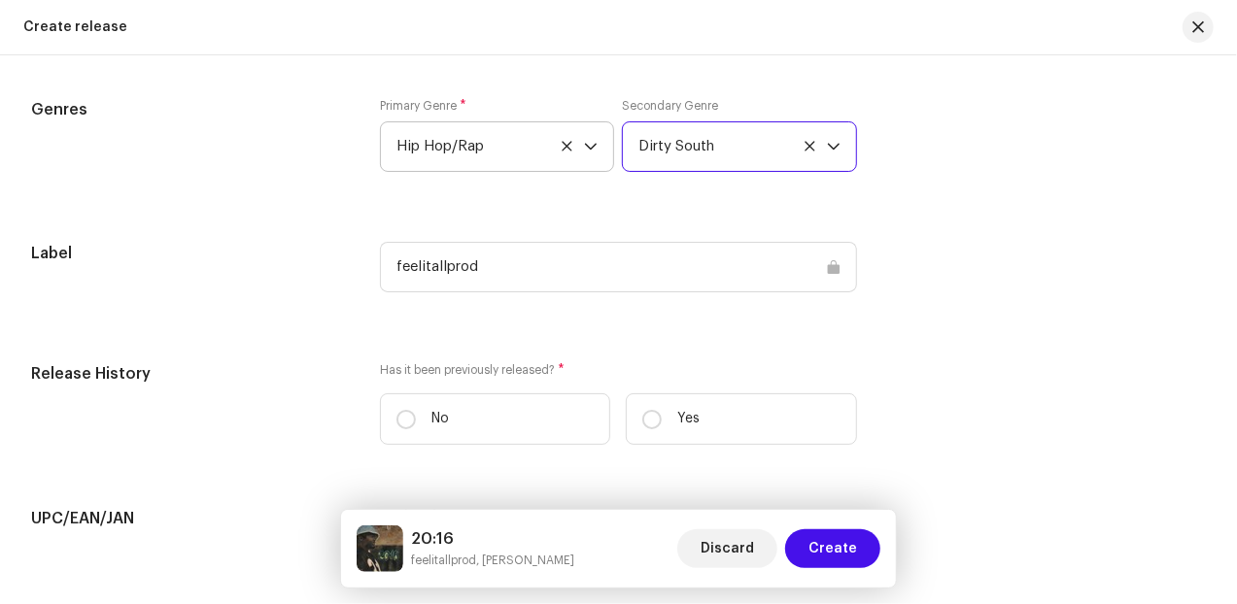
scroll to position [2752, 0]
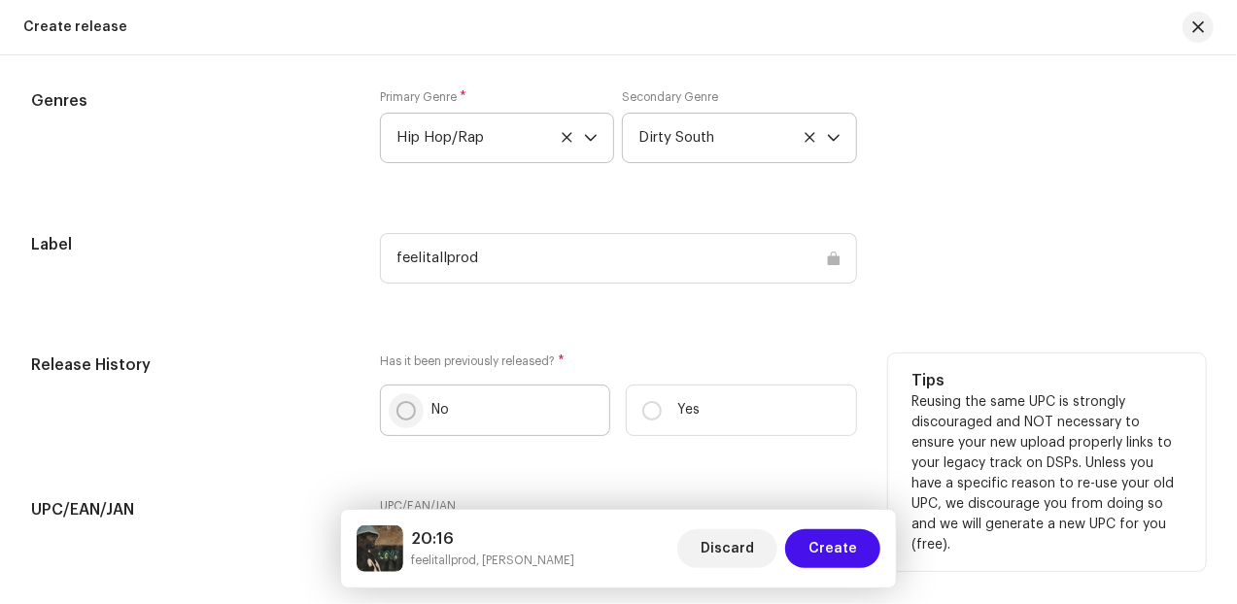
drag, startPoint x: 394, startPoint y: 401, endPoint x: 423, endPoint y: 417, distance: 32.2
click at [396, 402] on p-radiobutton at bounding box center [405, 410] width 19 height 19
click at [396, 402] on input "No" at bounding box center [405, 410] width 19 height 19
radio input "true"
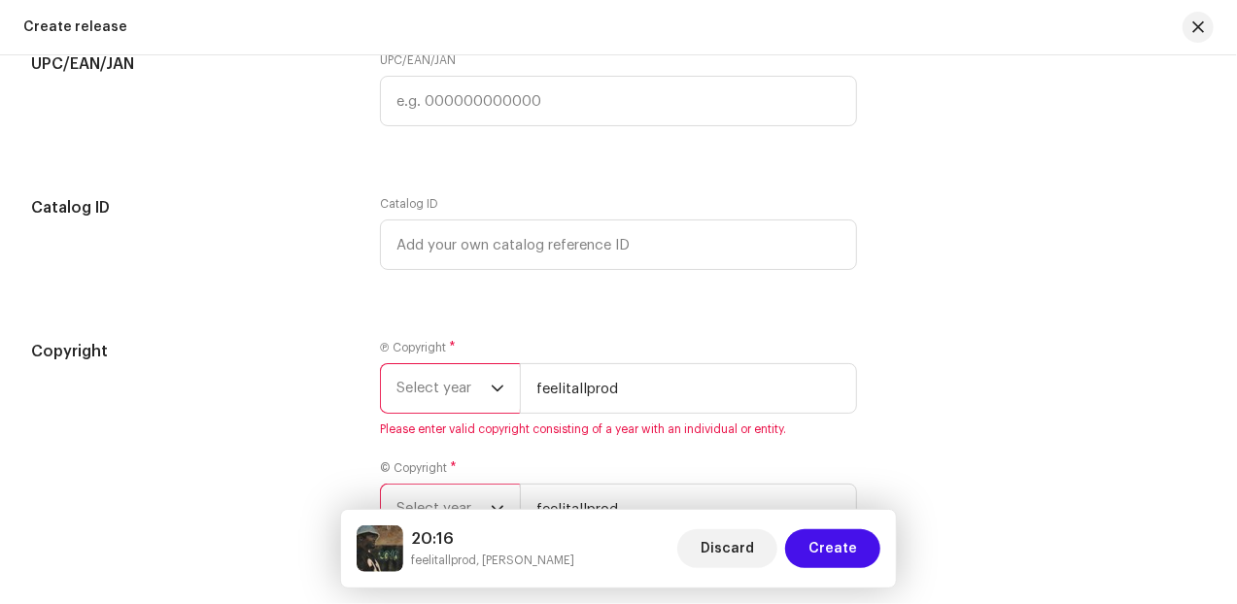
scroll to position [3238, 0]
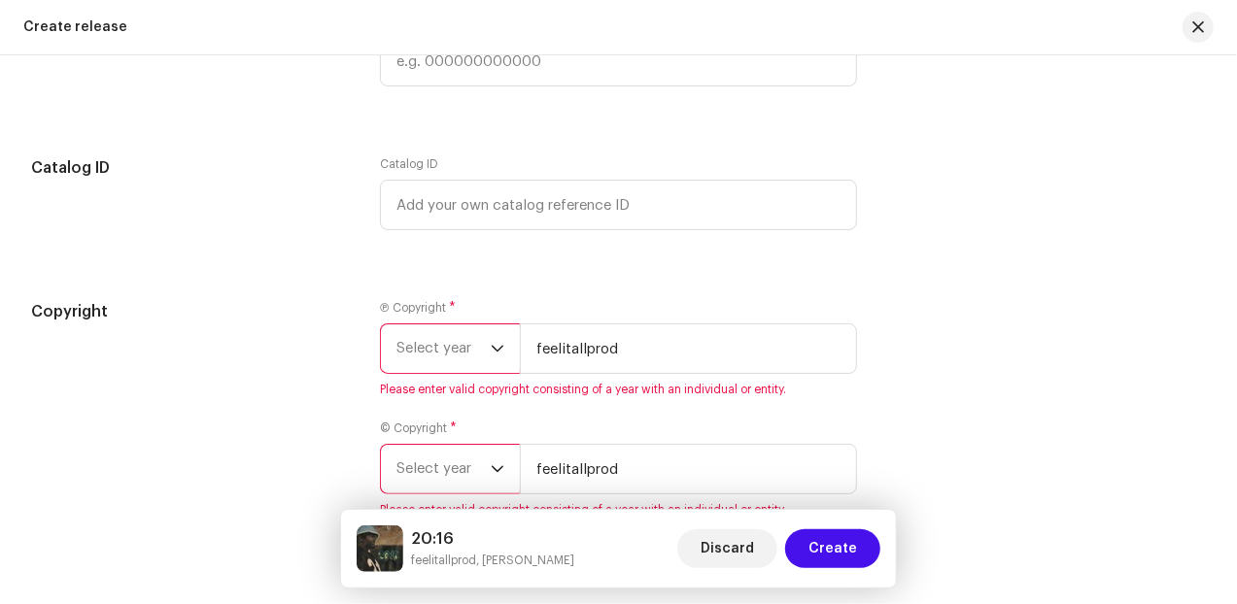
click at [491, 354] on icon "dropdown trigger" at bounding box center [498, 349] width 14 height 14
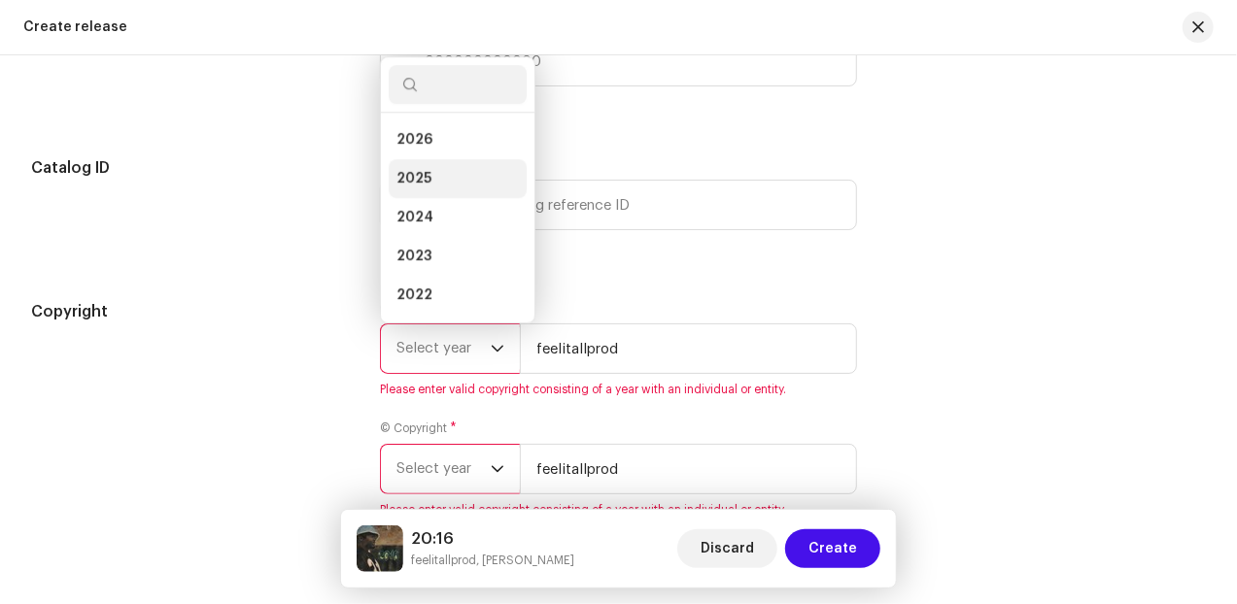
click at [451, 172] on li "2025" at bounding box center [458, 178] width 138 height 39
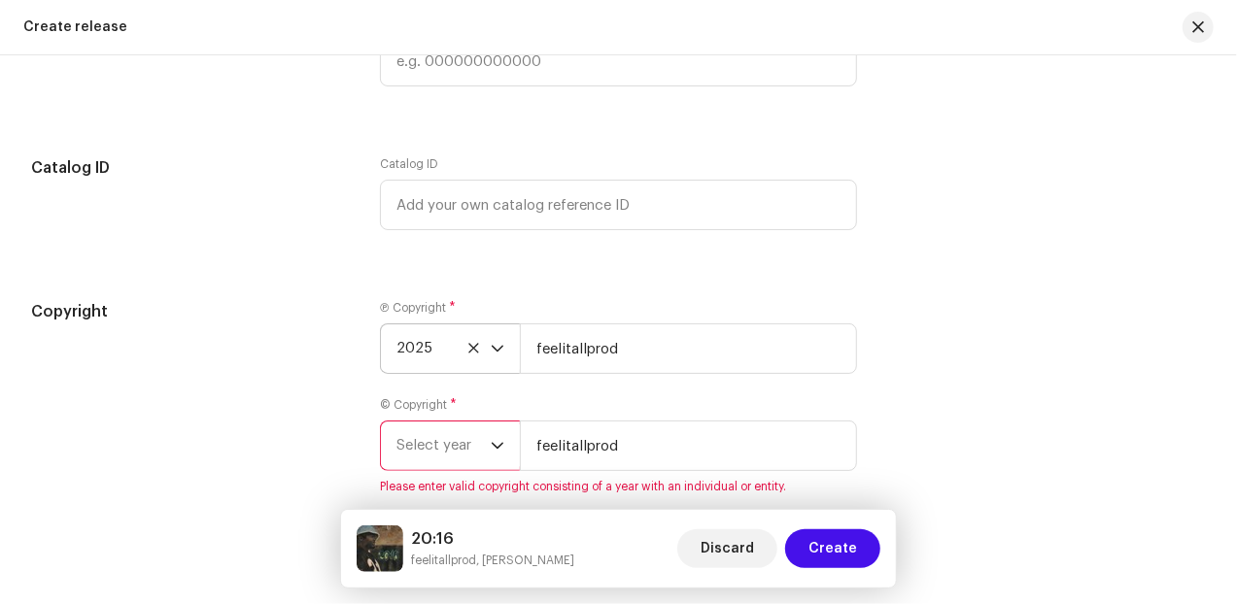
click at [472, 440] on span "Select year" at bounding box center [443, 446] width 94 height 49
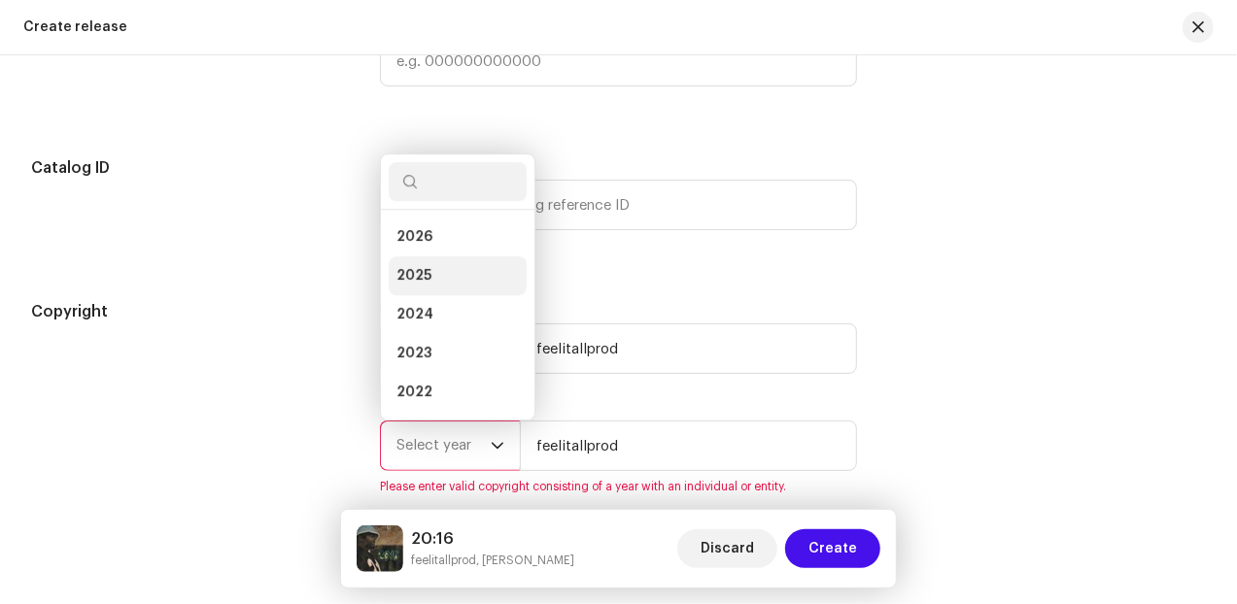
scroll to position [31, 0]
click at [433, 247] on li "2025" at bounding box center [458, 244] width 138 height 39
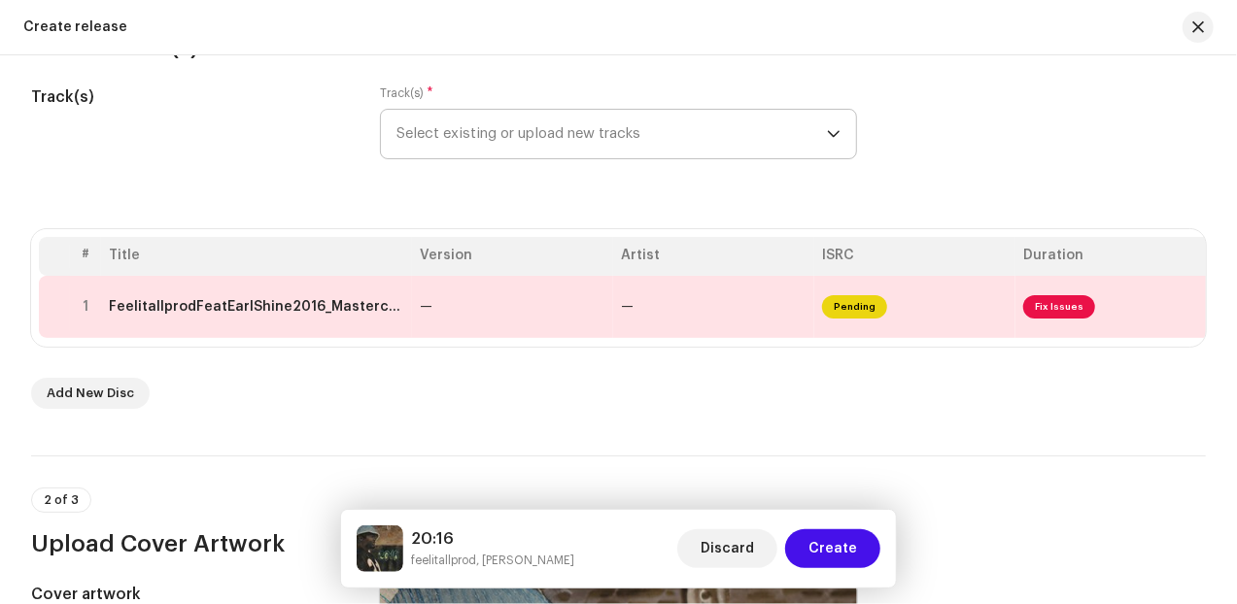
scroll to position [155, 0]
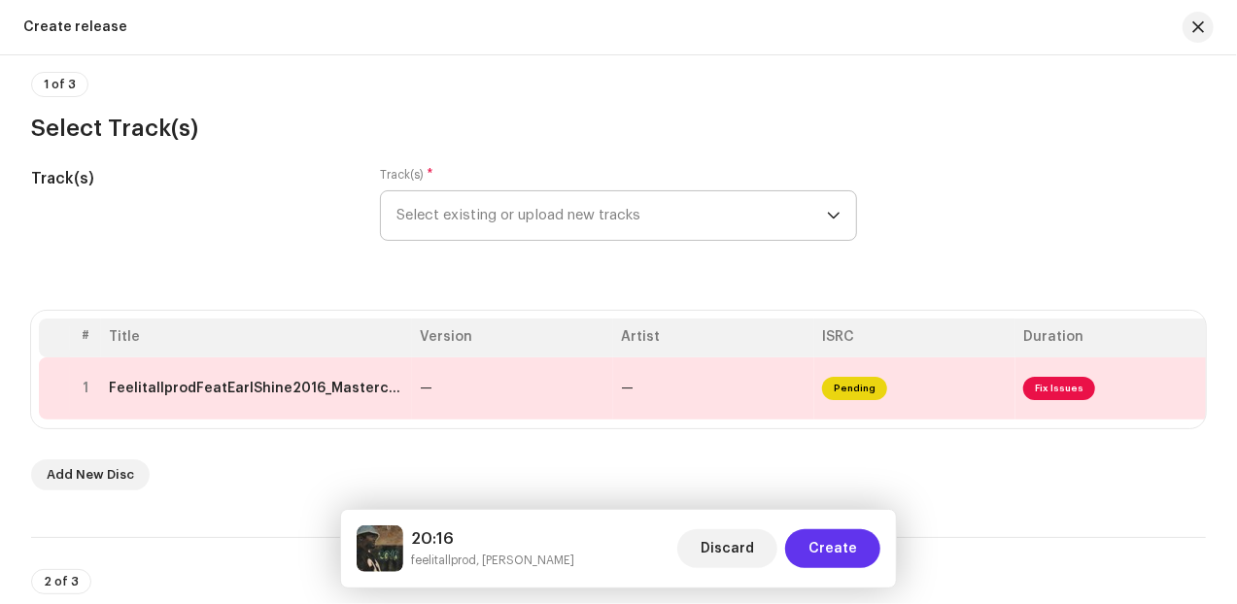
click at [832, 553] on span "Create" at bounding box center [832, 548] width 49 height 39
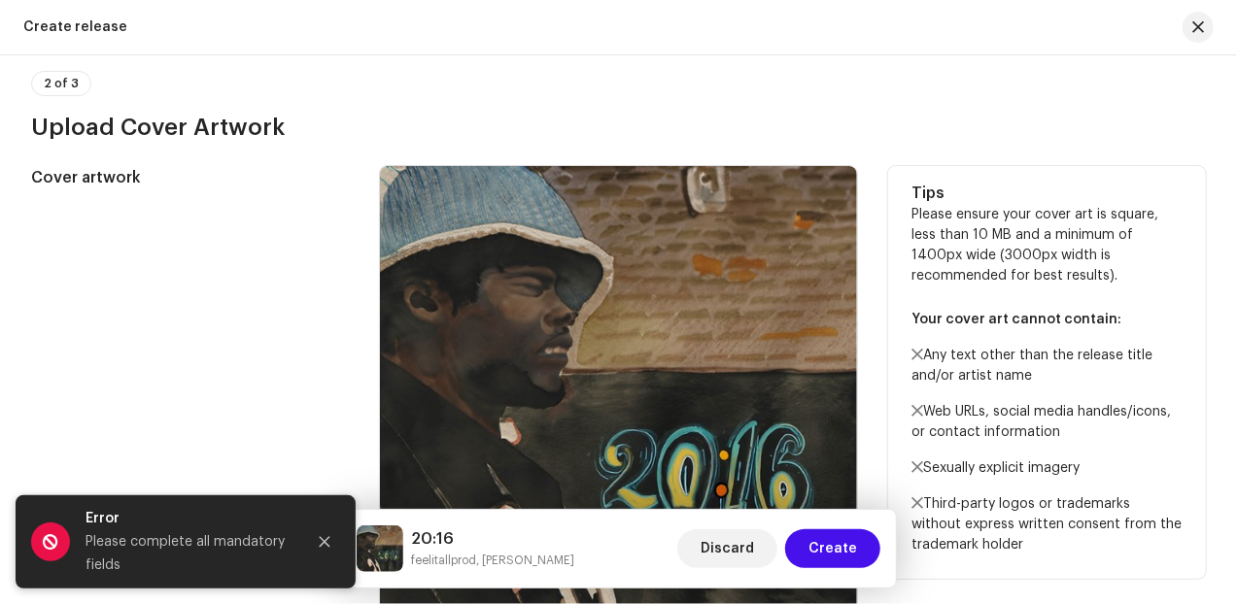
scroll to position [480, 0]
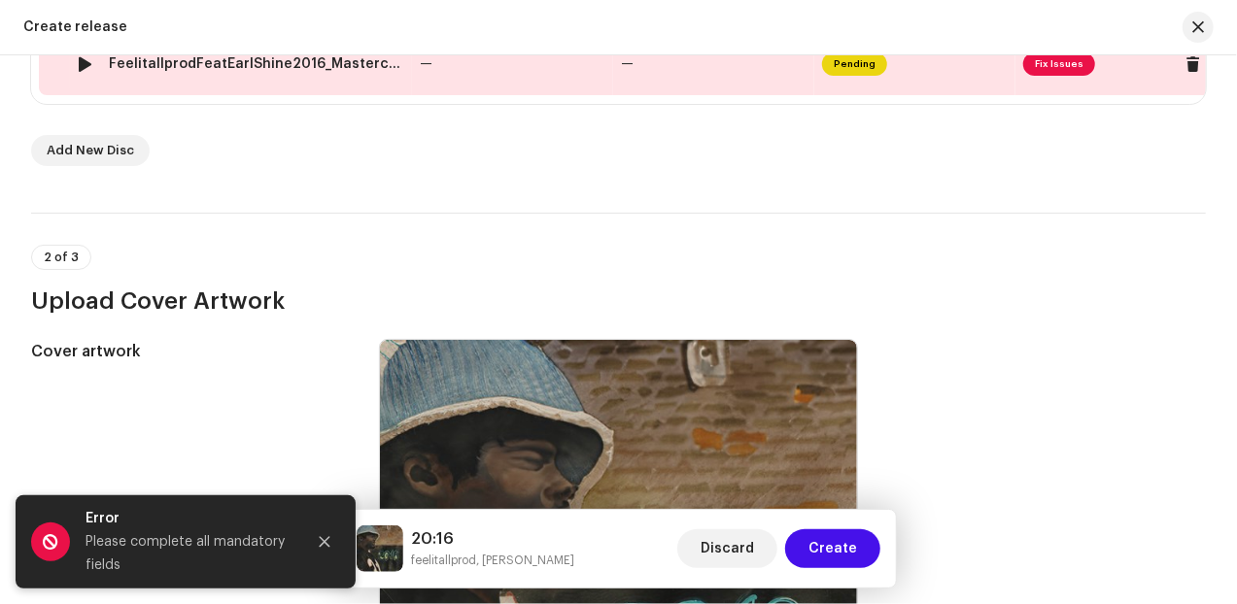
click at [1067, 65] on span "Fix Issues" at bounding box center [1059, 63] width 72 height 23
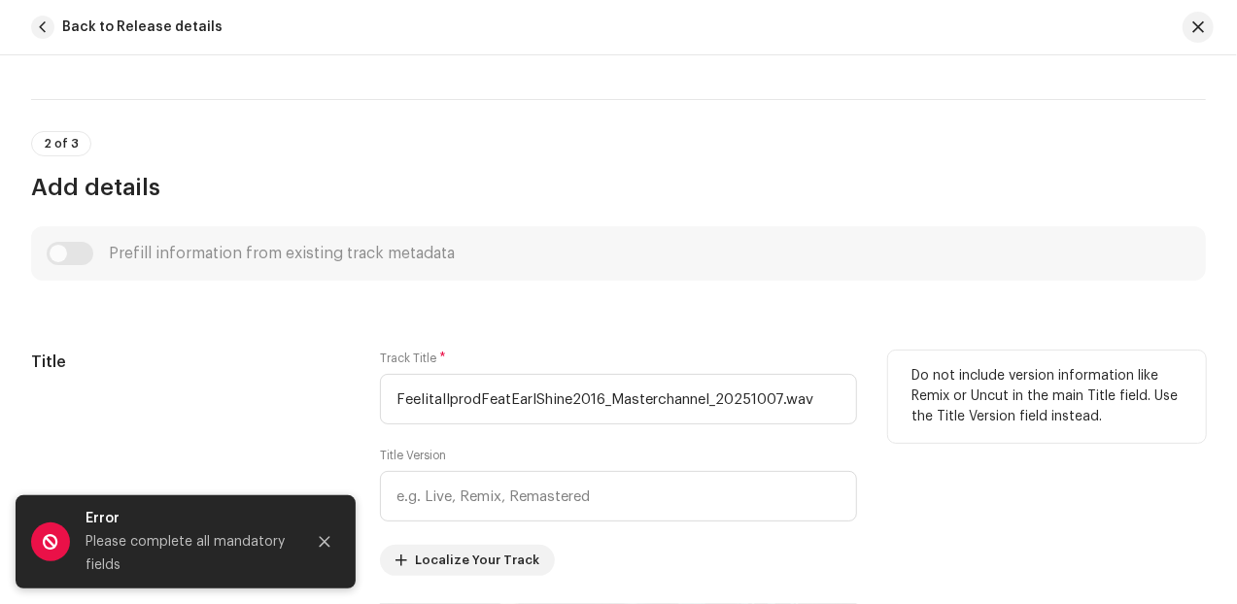
scroll to position [647, 0]
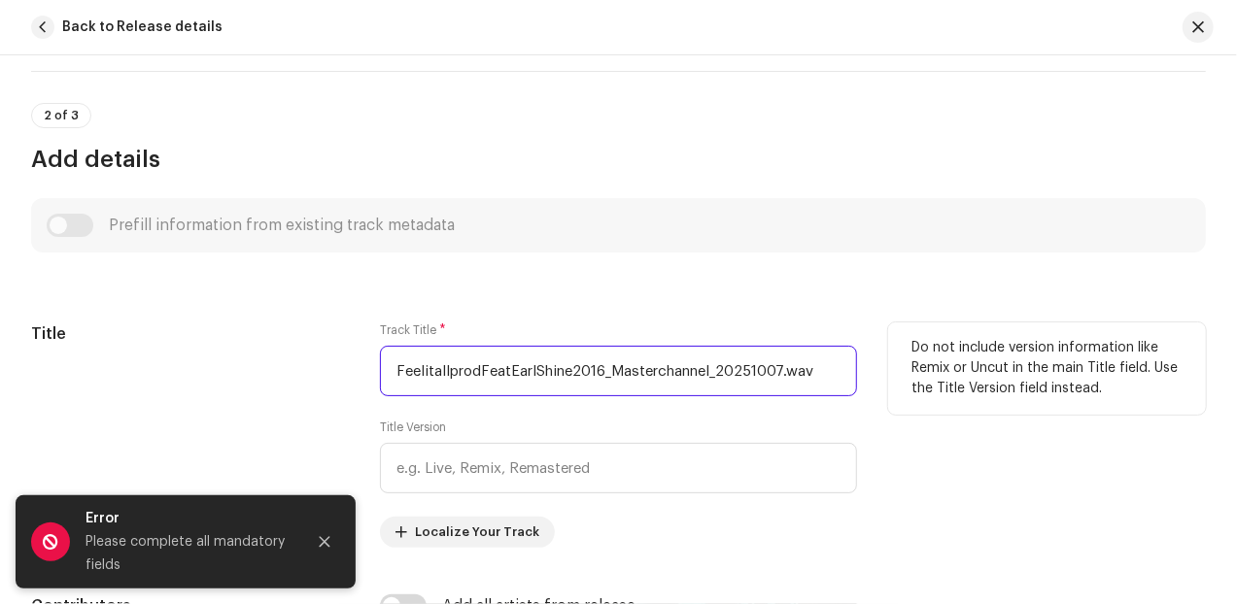
drag, startPoint x: 827, startPoint y: 369, endPoint x: 321, endPoint y: 372, distance: 506.1
click at [321, 372] on div "Title Track Title * FeelitallprodFeatEarlShine2016_Masterchannel_20251007.wav T…" at bounding box center [618, 434] width 1174 height 225
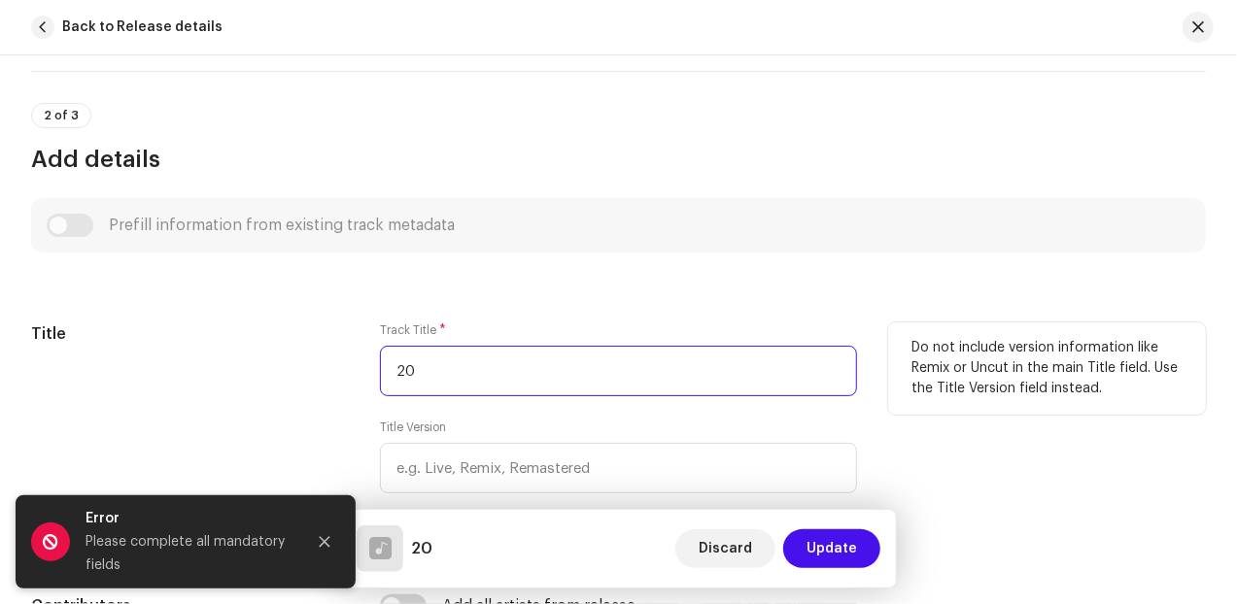
type input "20:16"
type input "feelitallprod"
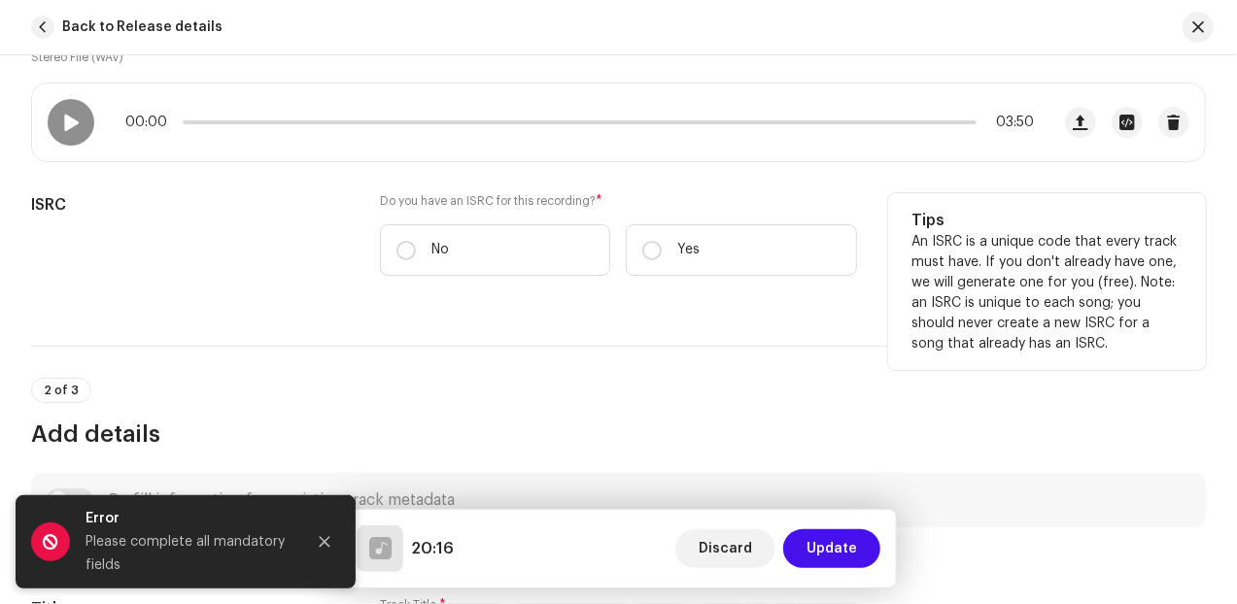
scroll to position [323, 0]
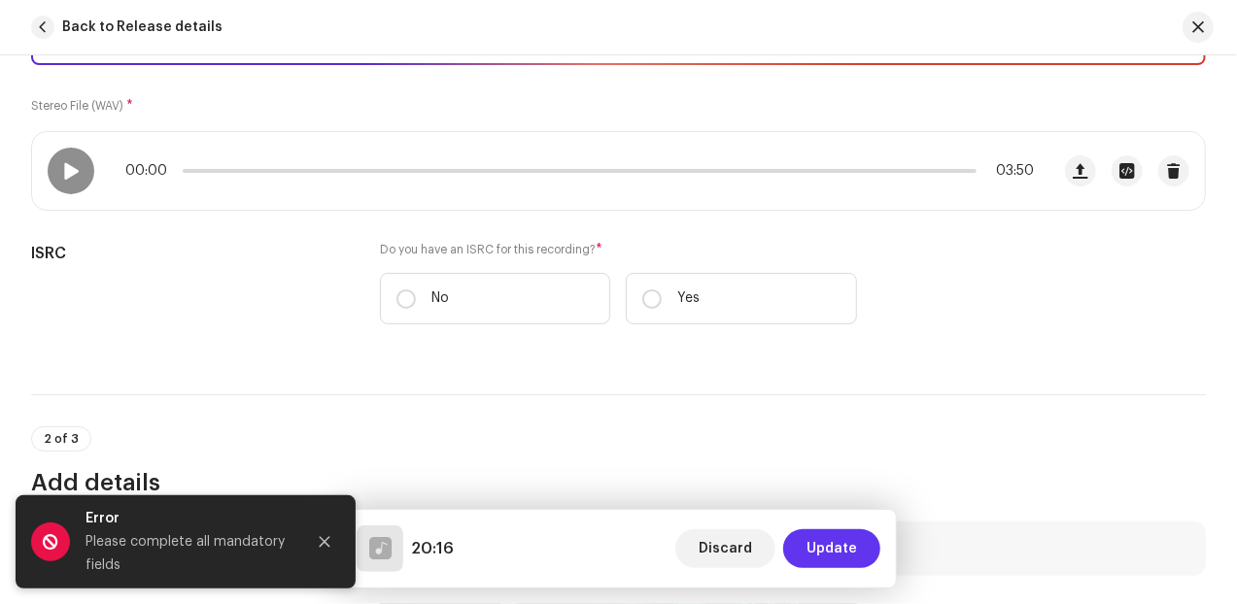
click at [818, 558] on span "Update" at bounding box center [831, 548] width 51 height 39
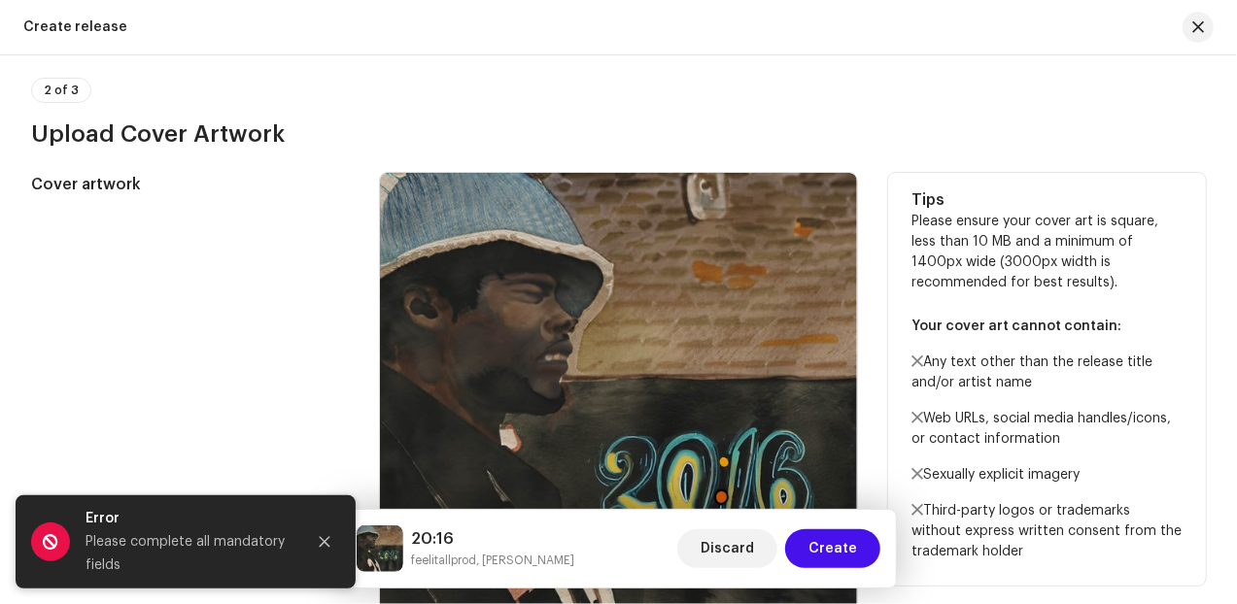
scroll to position [647, 0]
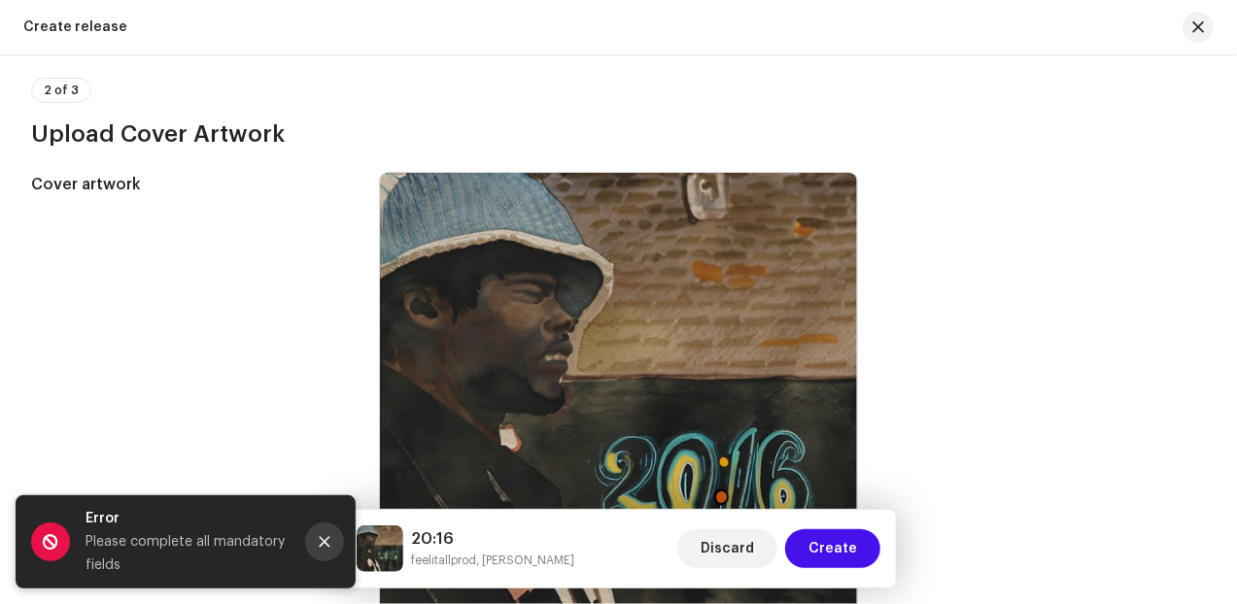
click at [322, 547] on icon "Close" at bounding box center [325, 542] width 14 height 14
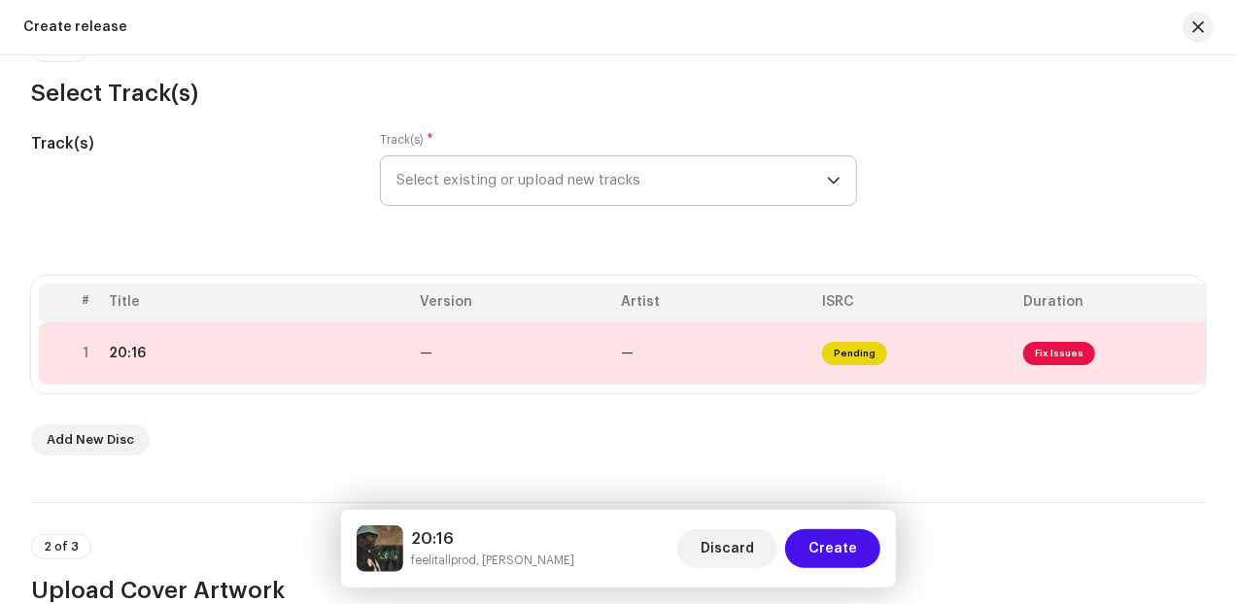
scroll to position [243, 0]
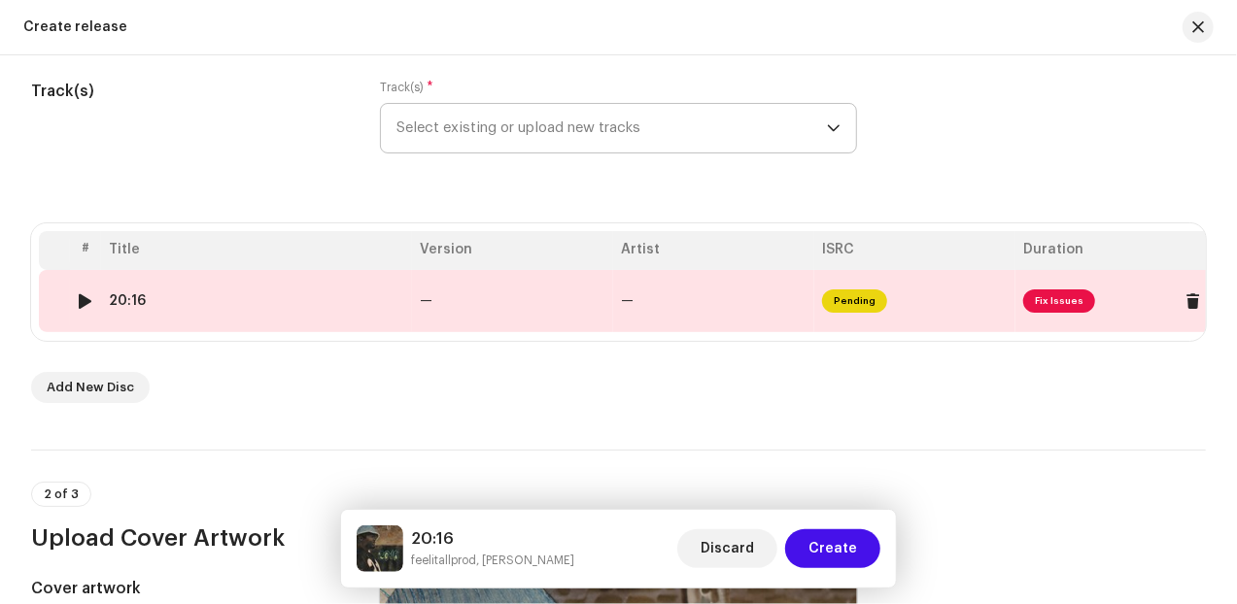
click at [1078, 308] on span "Fix Issues" at bounding box center [1059, 300] width 72 height 23
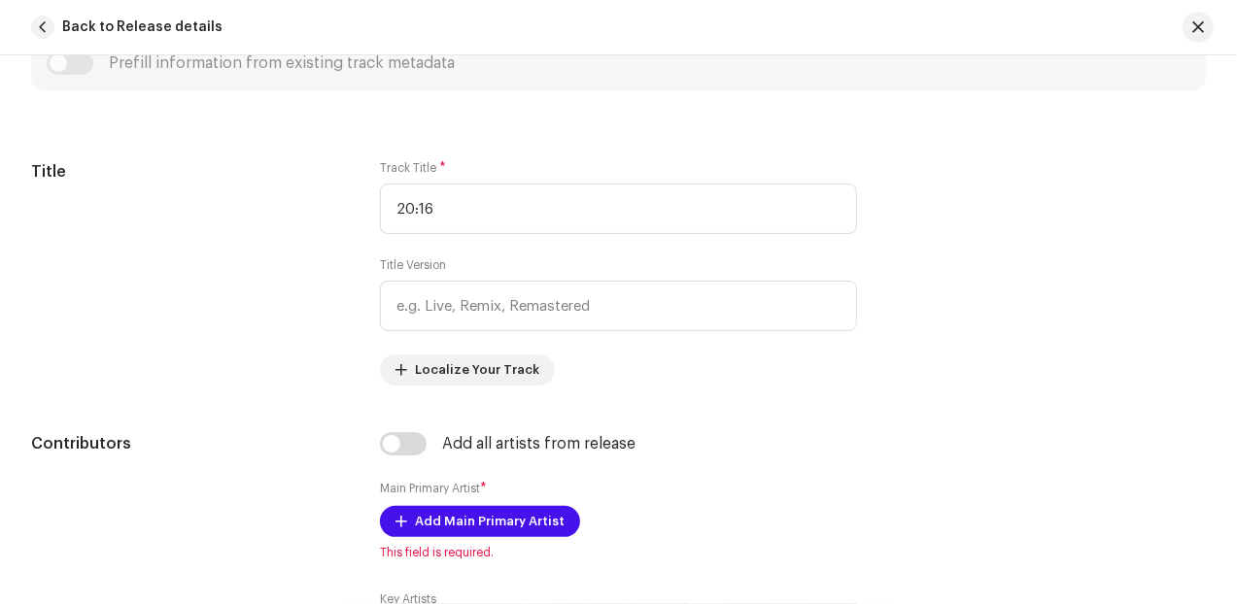
scroll to position [971, 0]
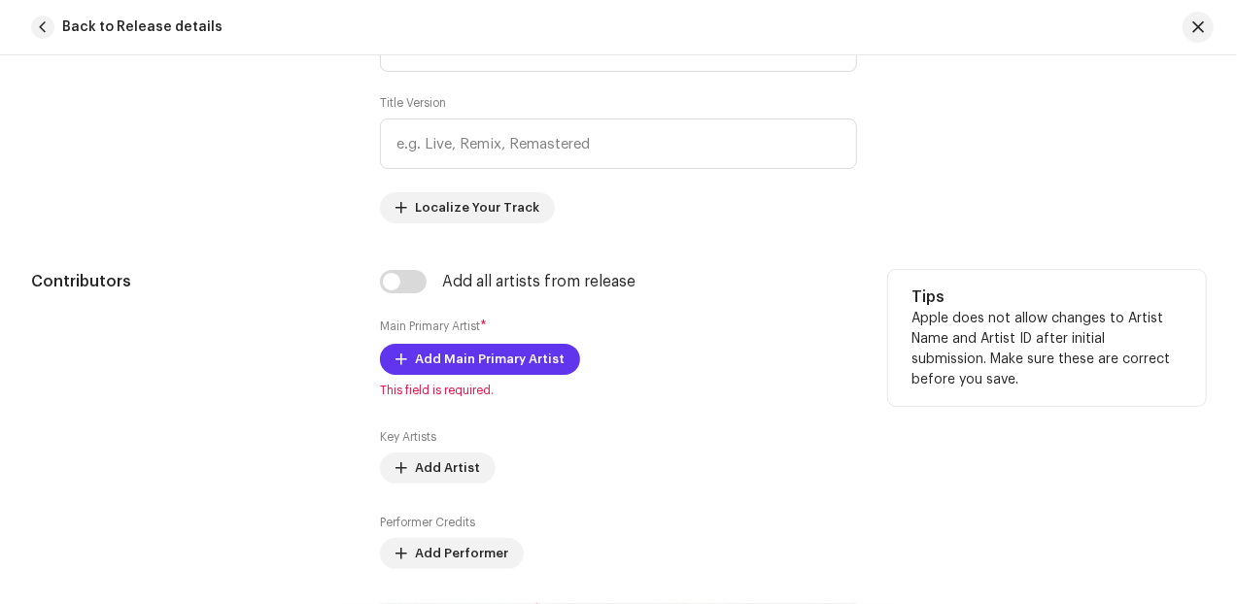
click at [534, 355] on span "Add Main Primary Artist" at bounding box center [490, 359] width 150 height 39
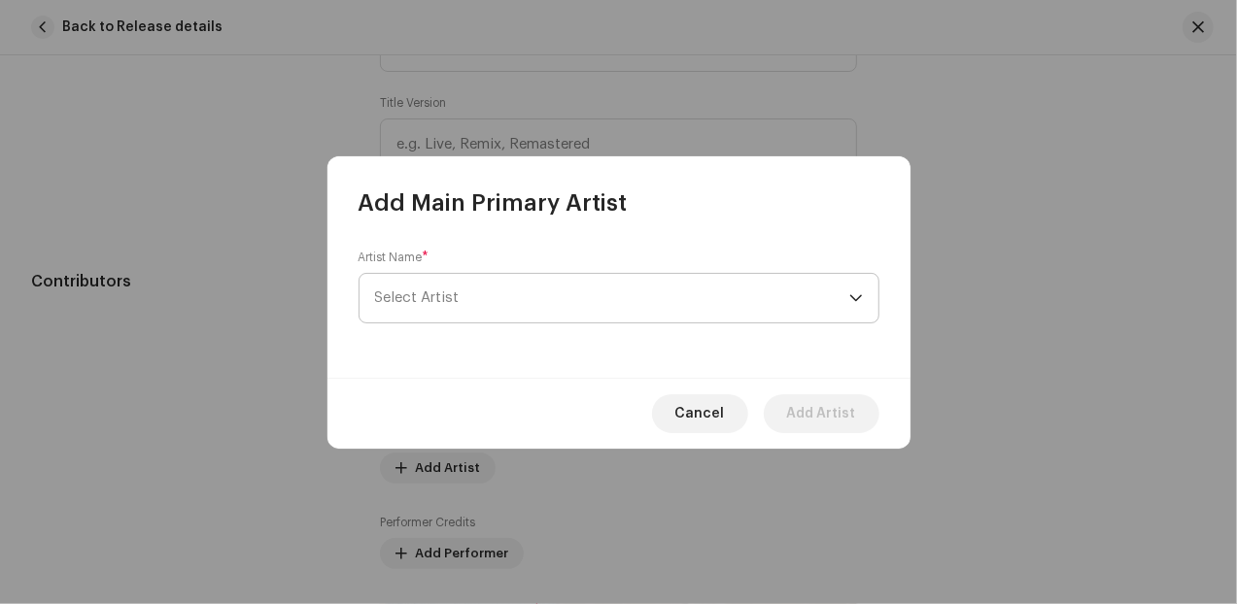
click at [448, 294] on span "Select Artist" at bounding box center [417, 297] width 85 height 15
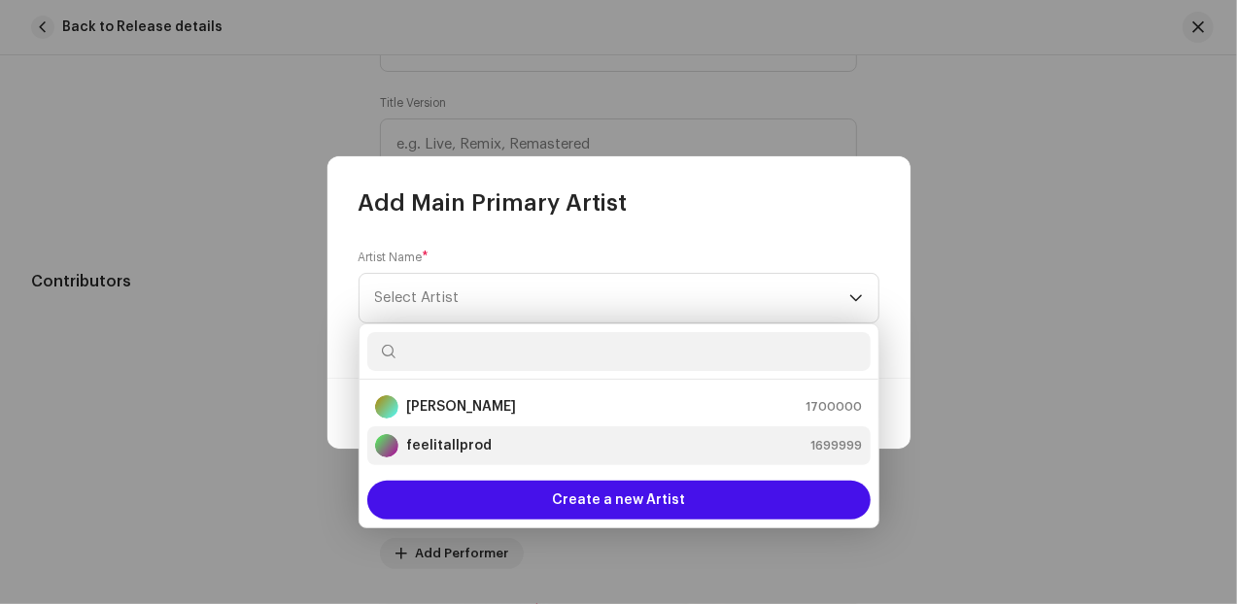
click at [441, 448] on strong "feelitallprod" at bounding box center [448, 445] width 85 height 19
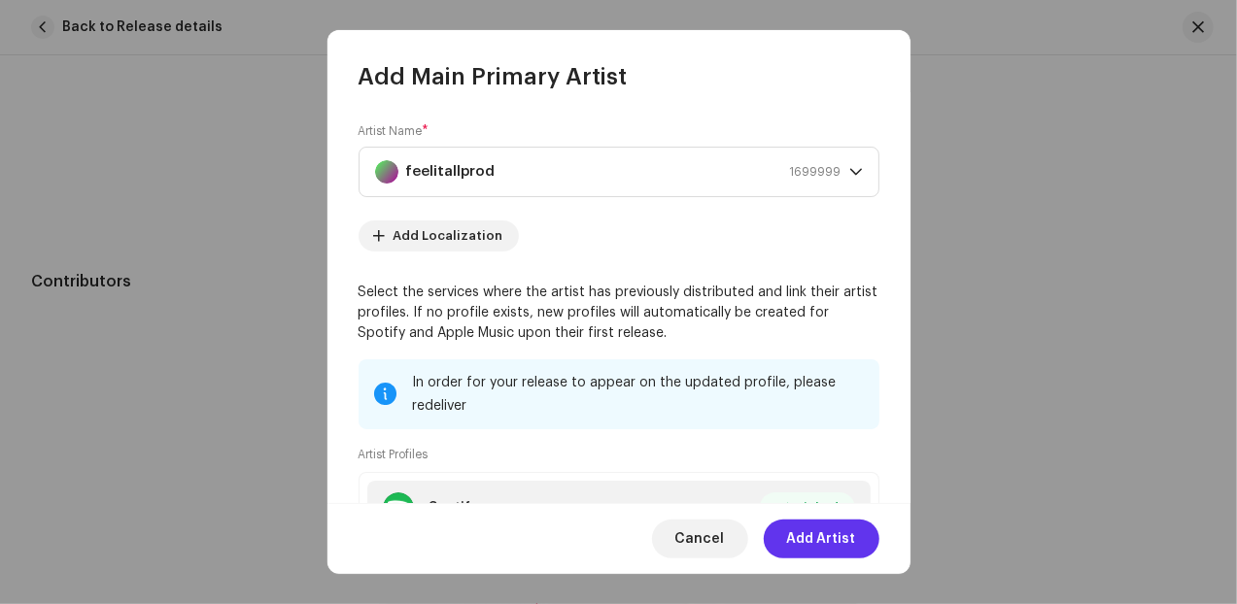
click at [824, 542] on span "Add Artist" at bounding box center [821, 539] width 69 height 39
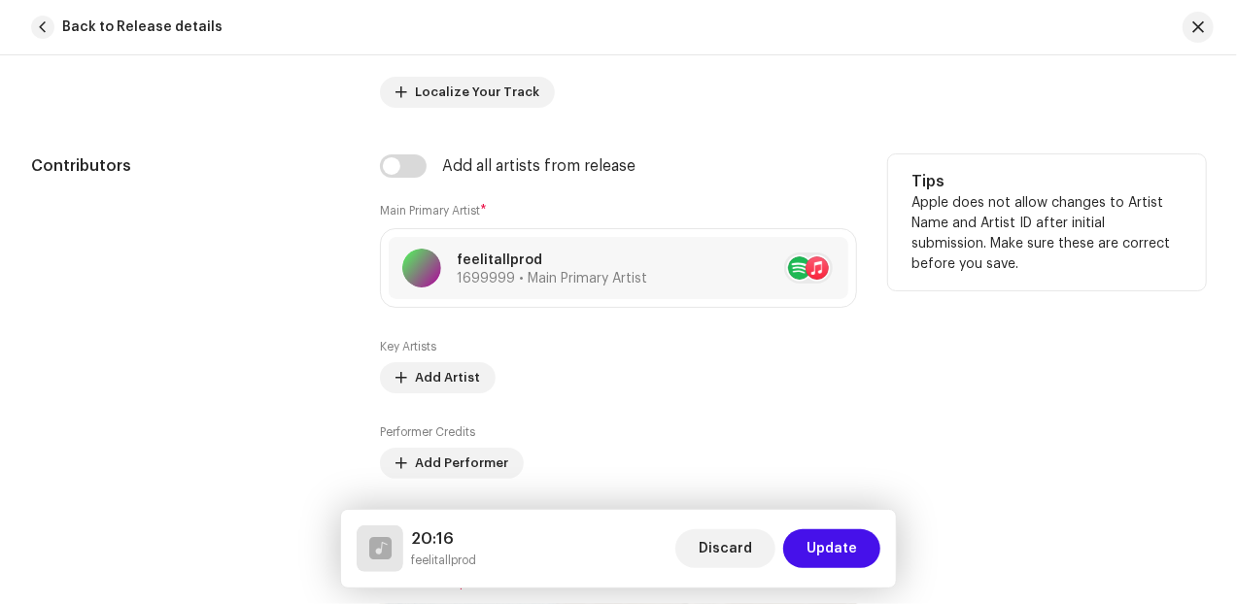
scroll to position [1133, 0]
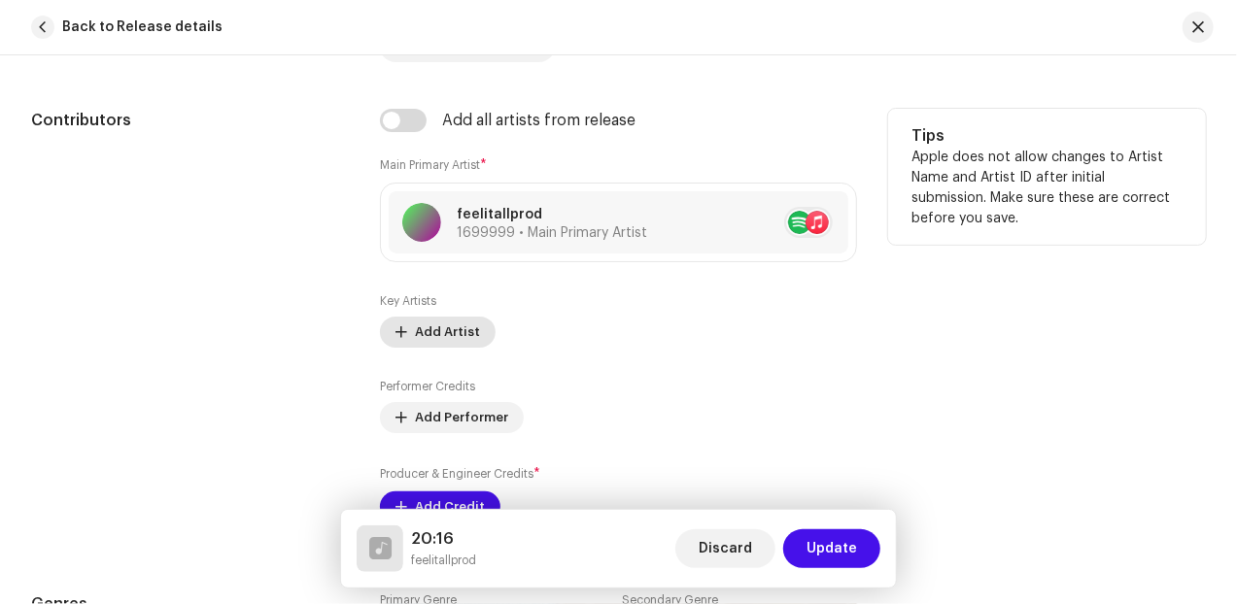
click at [438, 325] on span "Add Artist" at bounding box center [447, 332] width 65 height 39
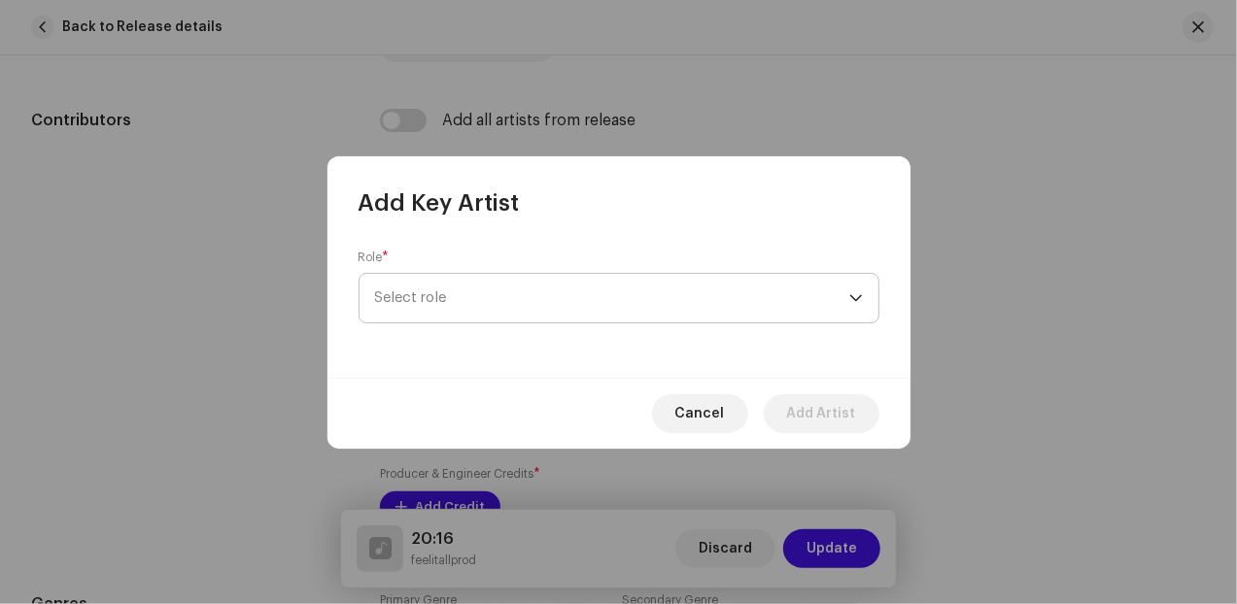
click at [464, 315] on span "Select role" at bounding box center [612, 298] width 474 height 49
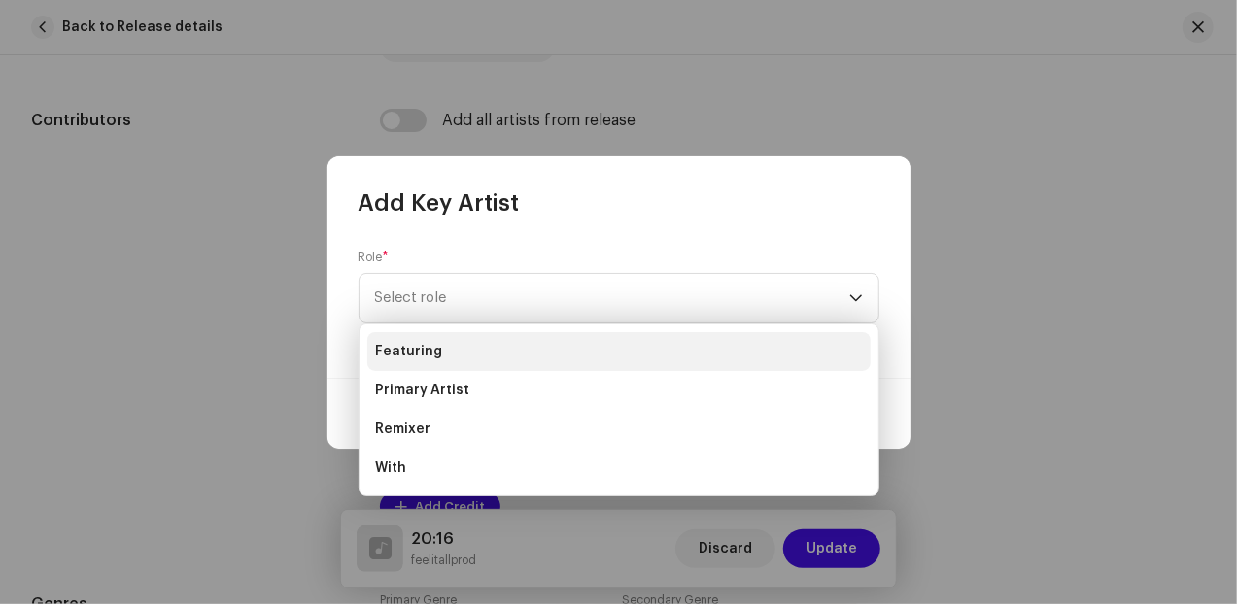
click at [449, 356] on li "Featuring" at bounding box center [618, 351] width 503 height 39
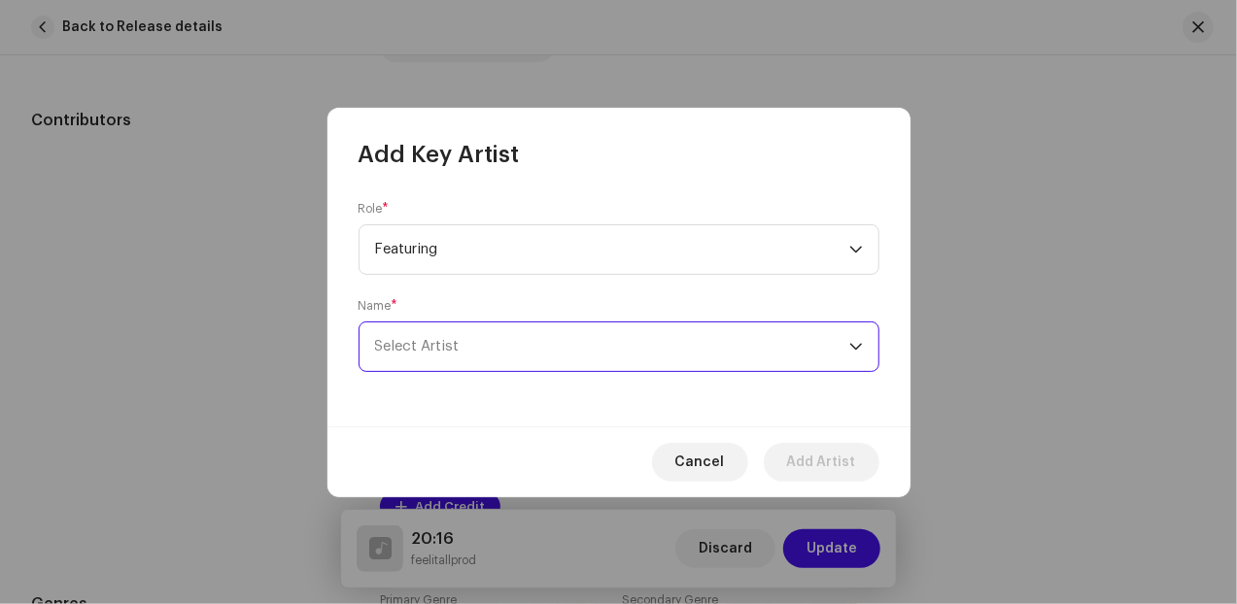
click at [632, 353] on span "Select Artist" at bounding box center [612, 346] width 474 height 49
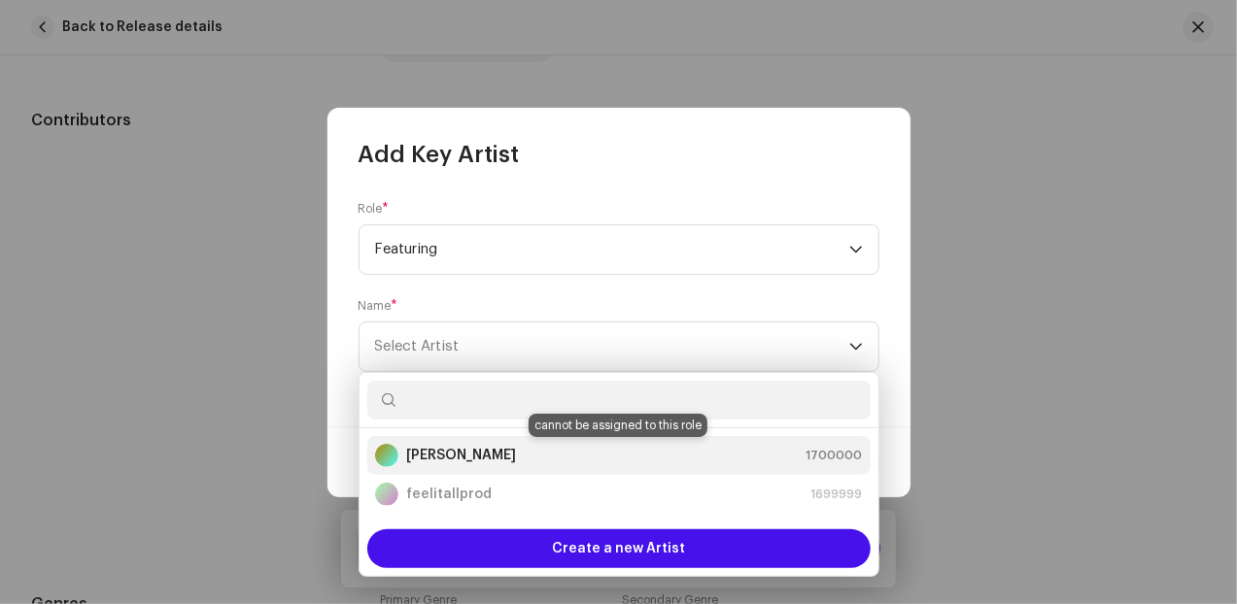
click at [530, 451] on div "Earl Shine 1700000" at bounding box center [619, 455] width 488 height 23
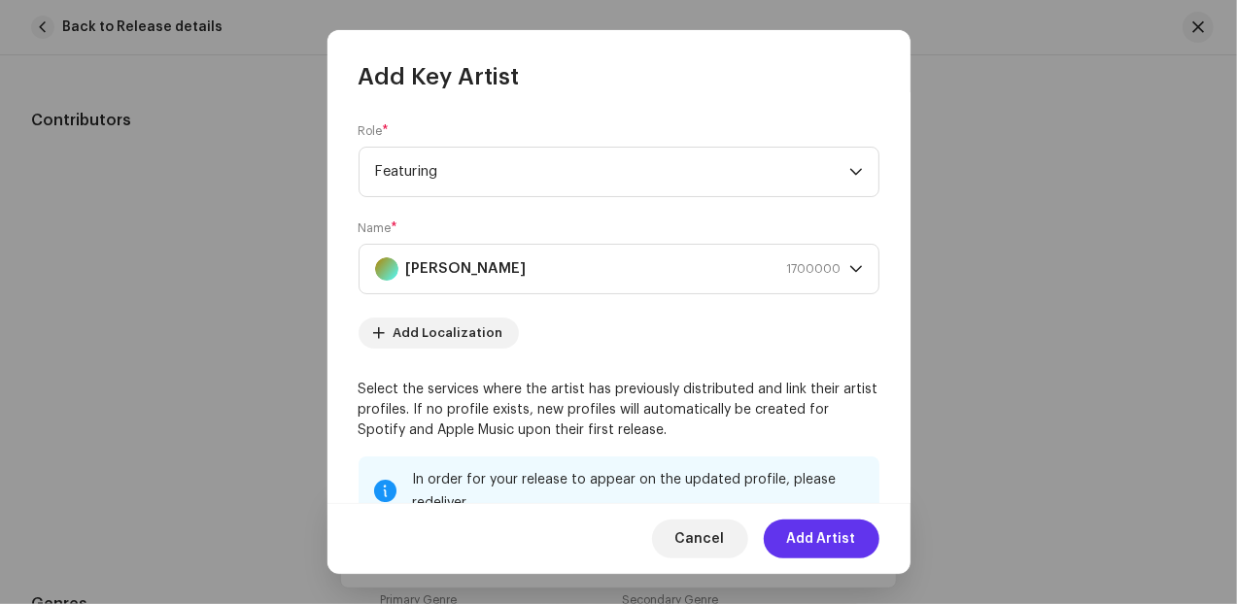
click at [818, 547] on span "Add Artist" at bounding box center [821, 539] width 69 height 39
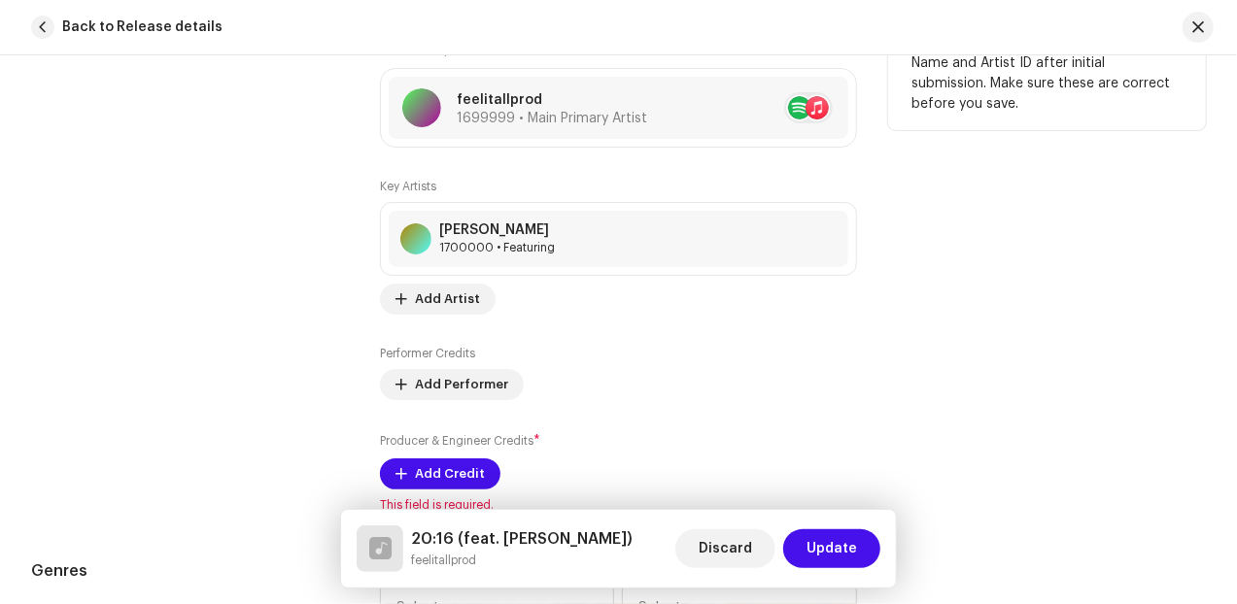
scroll to position [1295, 0]
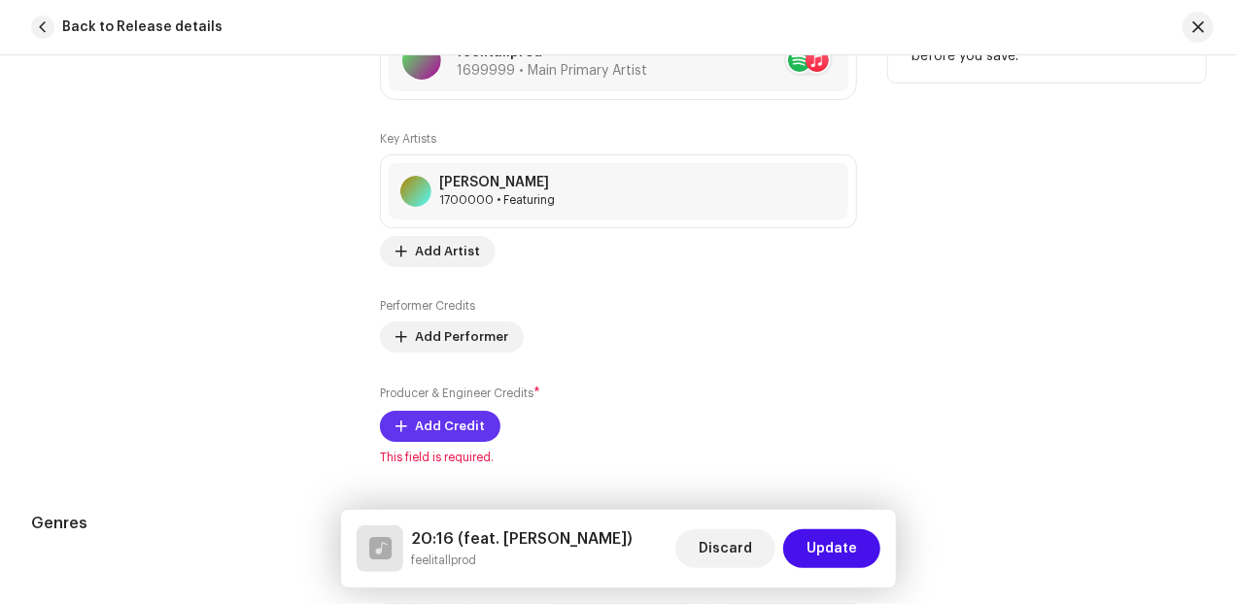
click at [447, 424] on span "Add Credit" at bounding box center [450, 426] width 70 height 39
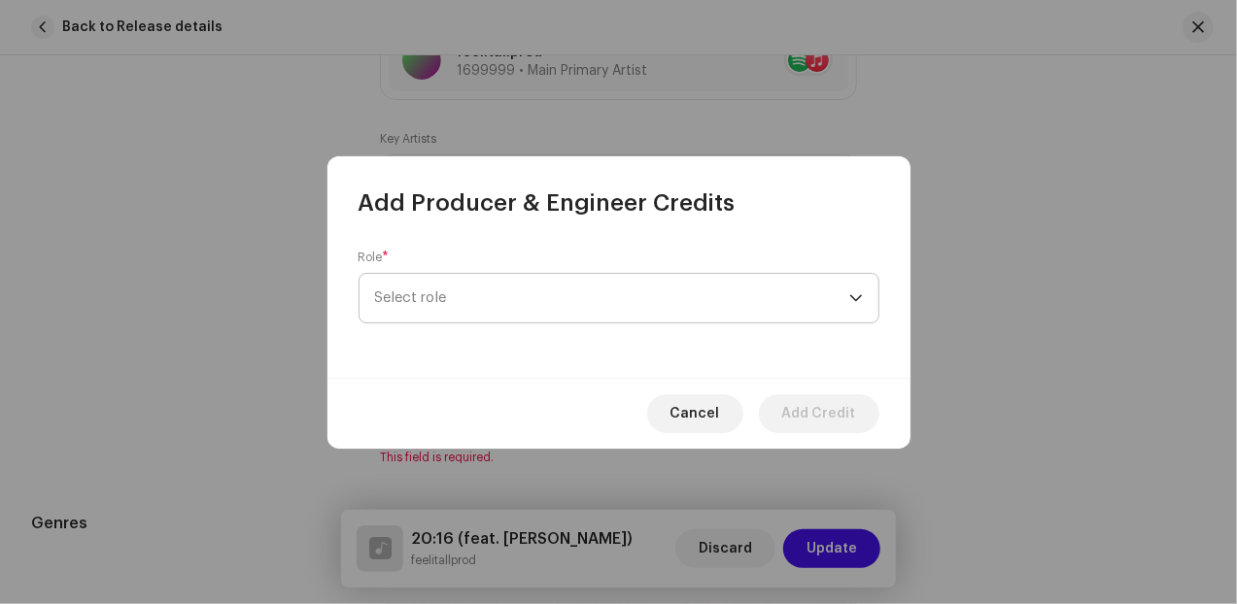
click at [478, 294] on span "Select role" at bounding box center [612, 298] width 474 height 49
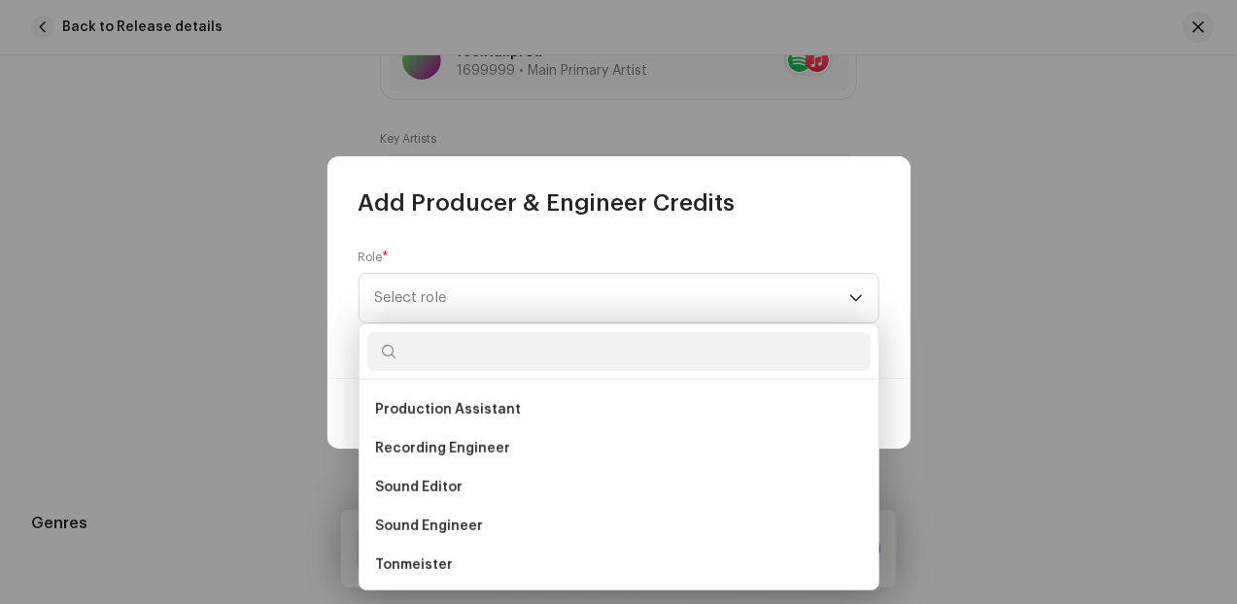
scroll to position [773, 0]
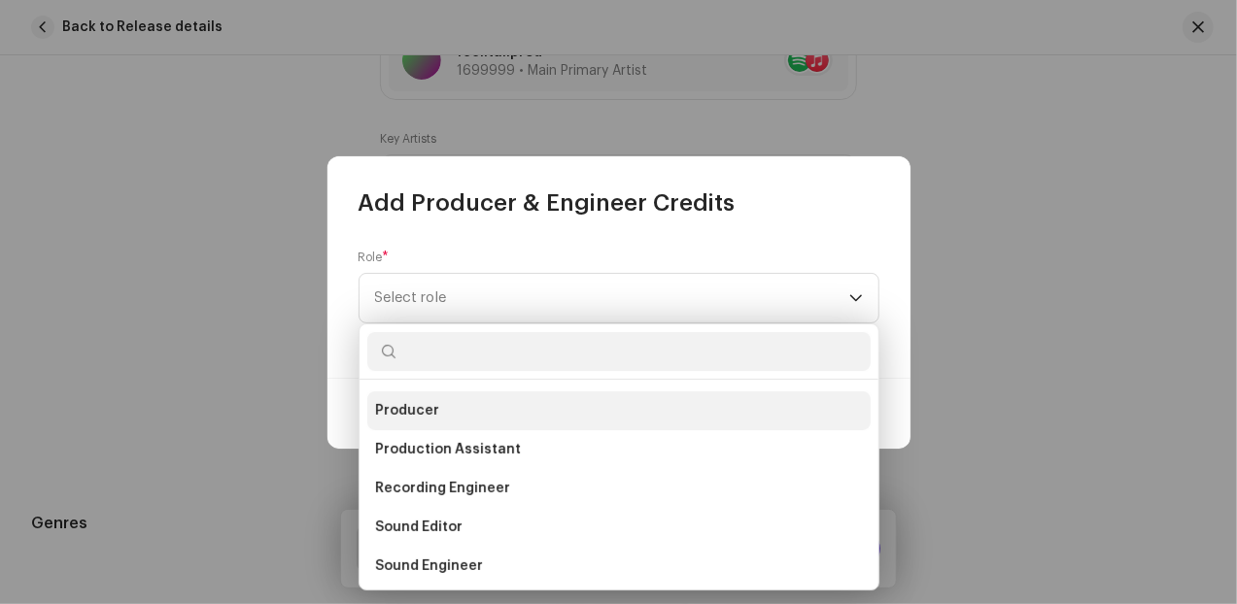
click at [442, 407] on li "Producer" at bounding box center [618, 410] width 503 height 39
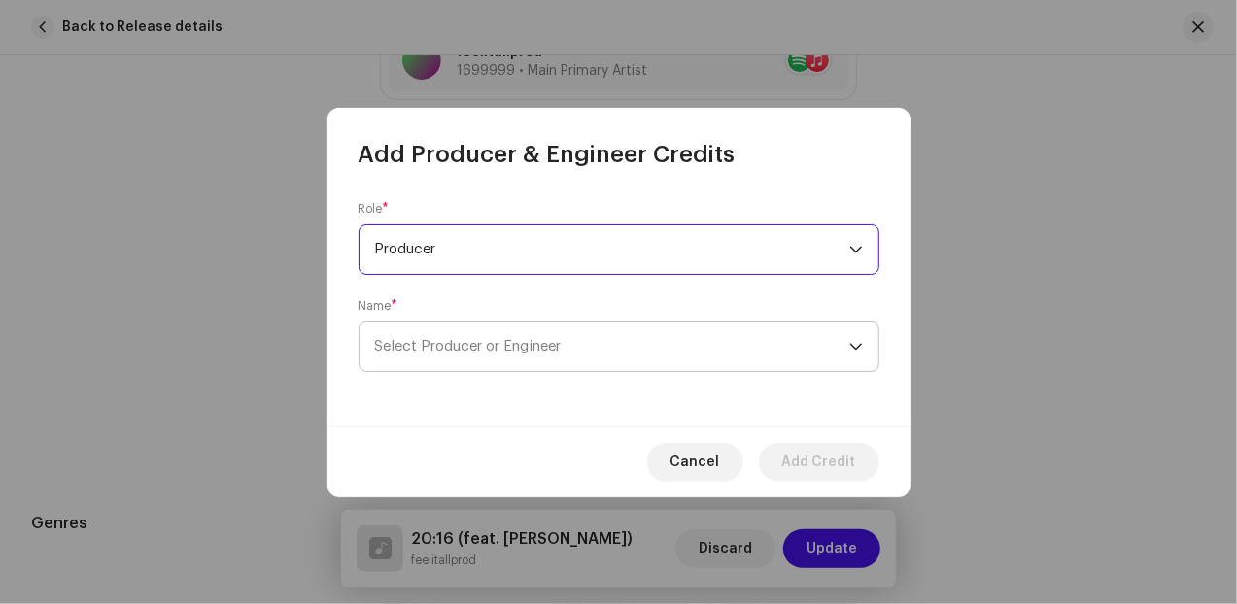
click at [507, 354] on span "Select Producer or Engineer" at bounding box center [612, 346] width 474 height 49
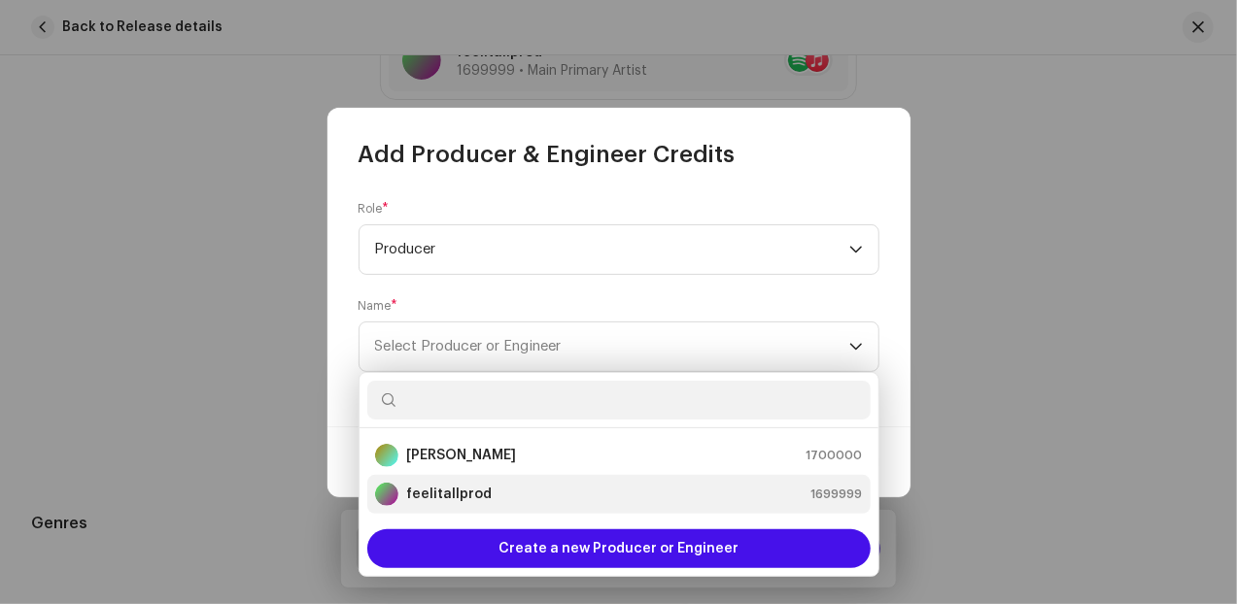
click at [466, 496] on strong "feelitallprod" at bounding box center [448, 494] width 85 height 19
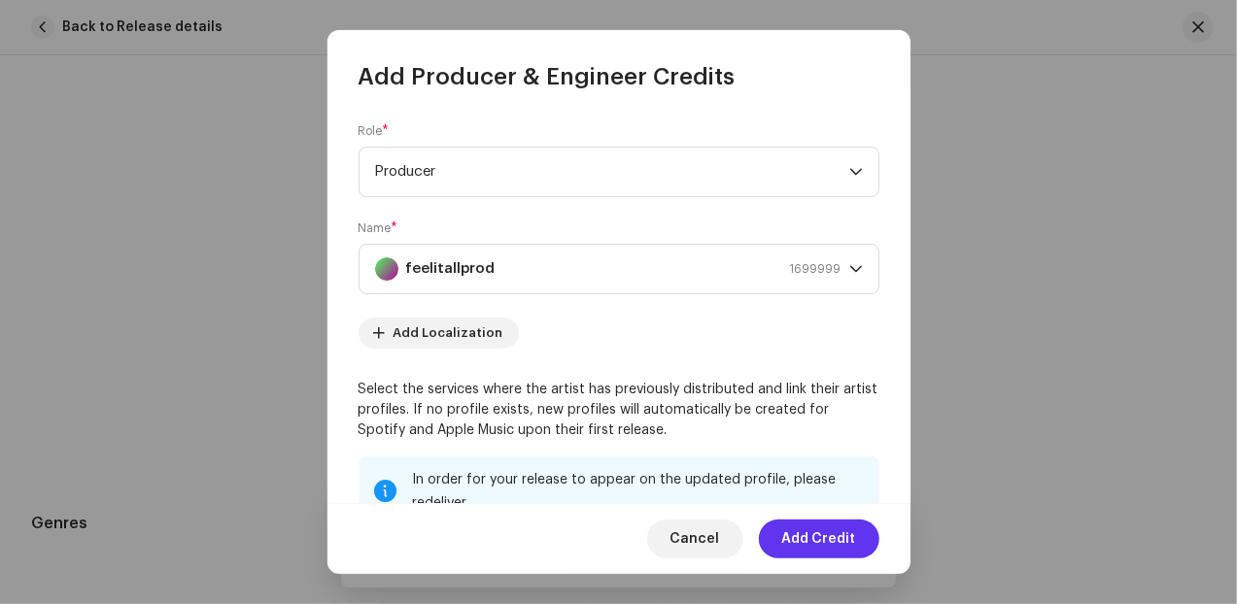
click at [807, 537] on span "Add Credit" at bounding box center [819, 539] width 74 height 39
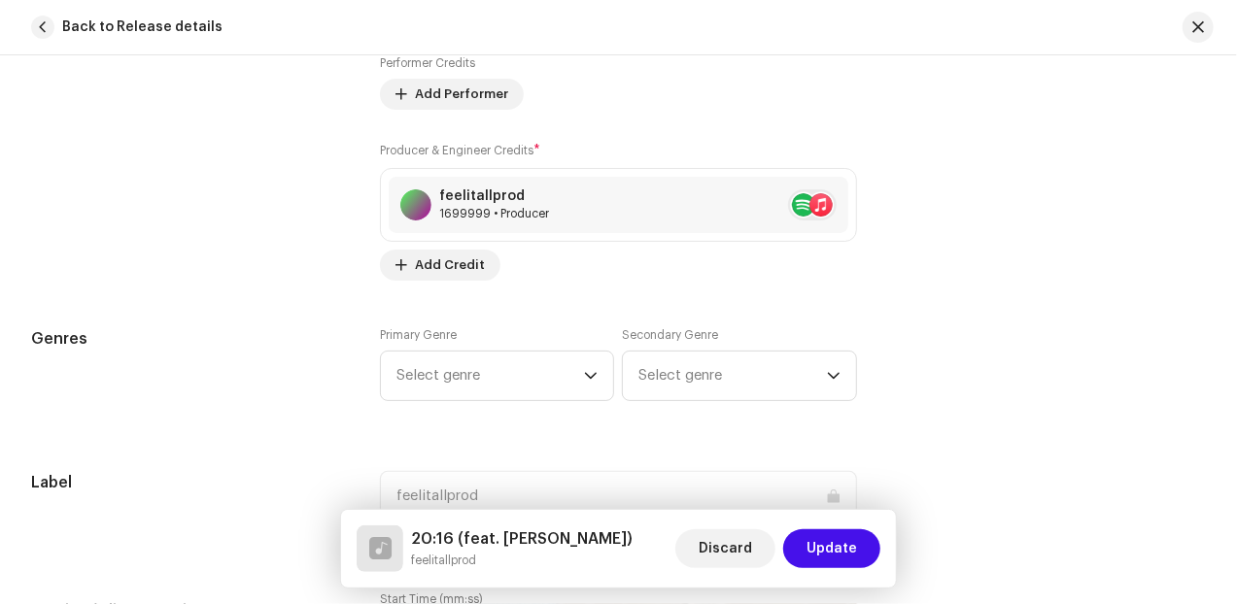
scroll to position [1618, 0]
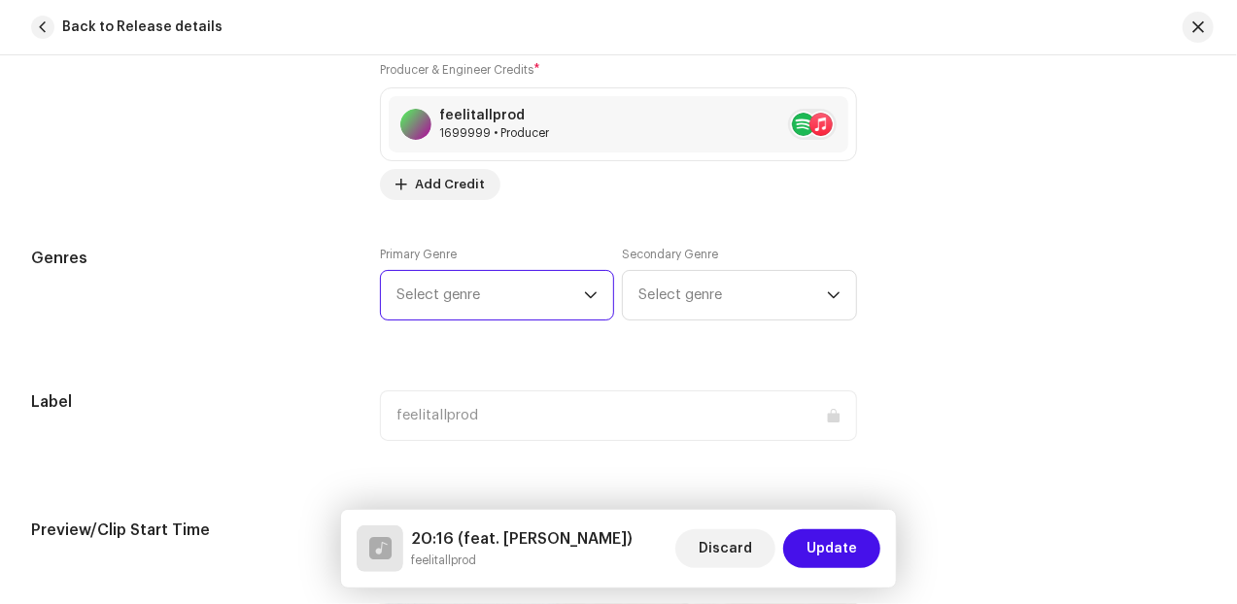
click at [548, 304] on span "Select genre" at bounding box center [489, 295] width 187 height 49
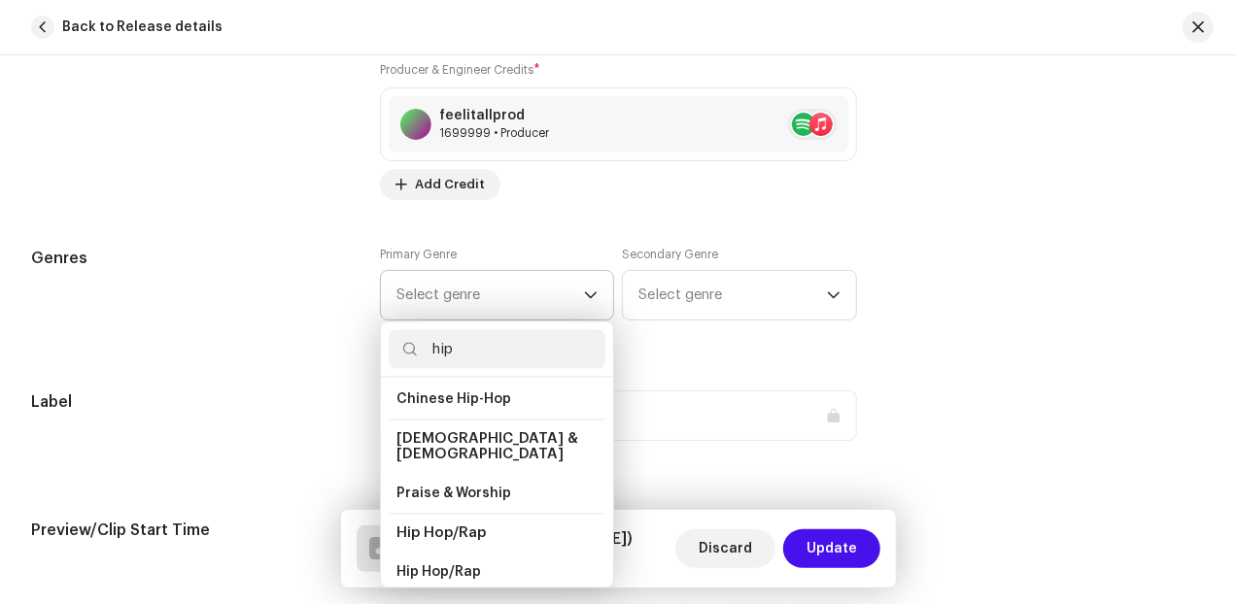
scroll to position [81, 0]
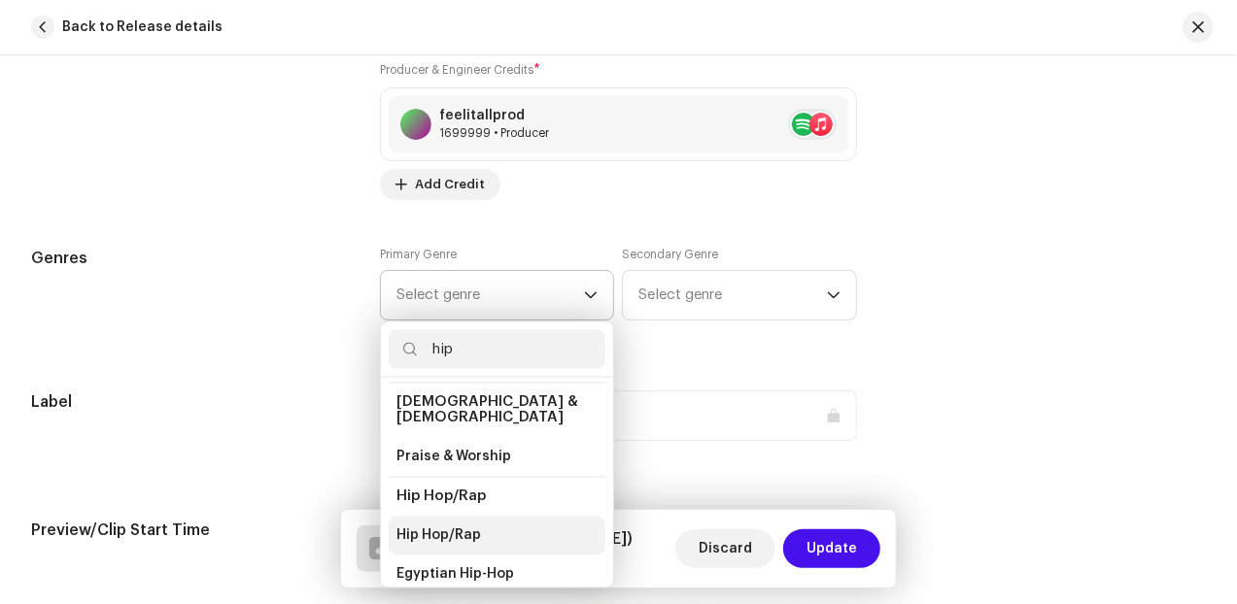
type input "hip"
click at [458, 526] on span "Hip Hop/Rap" at bounding box center [438, 535] width 85 height 19
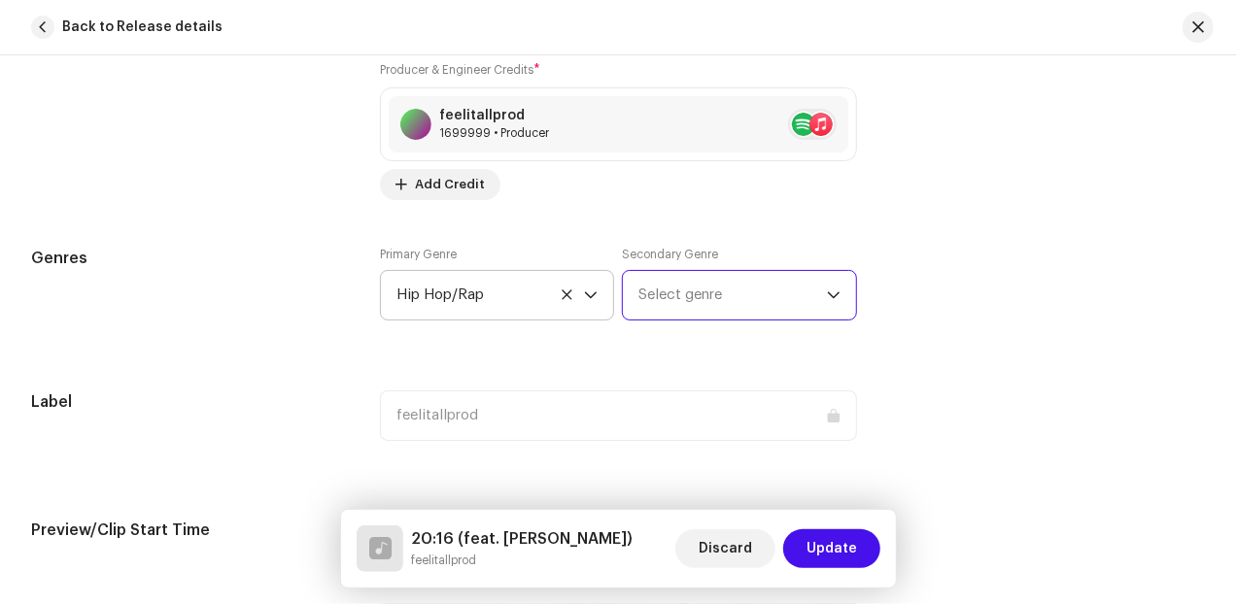
click at [666, 294] on span "Select genre" at bounding box center [731, 295] width 187 height 49
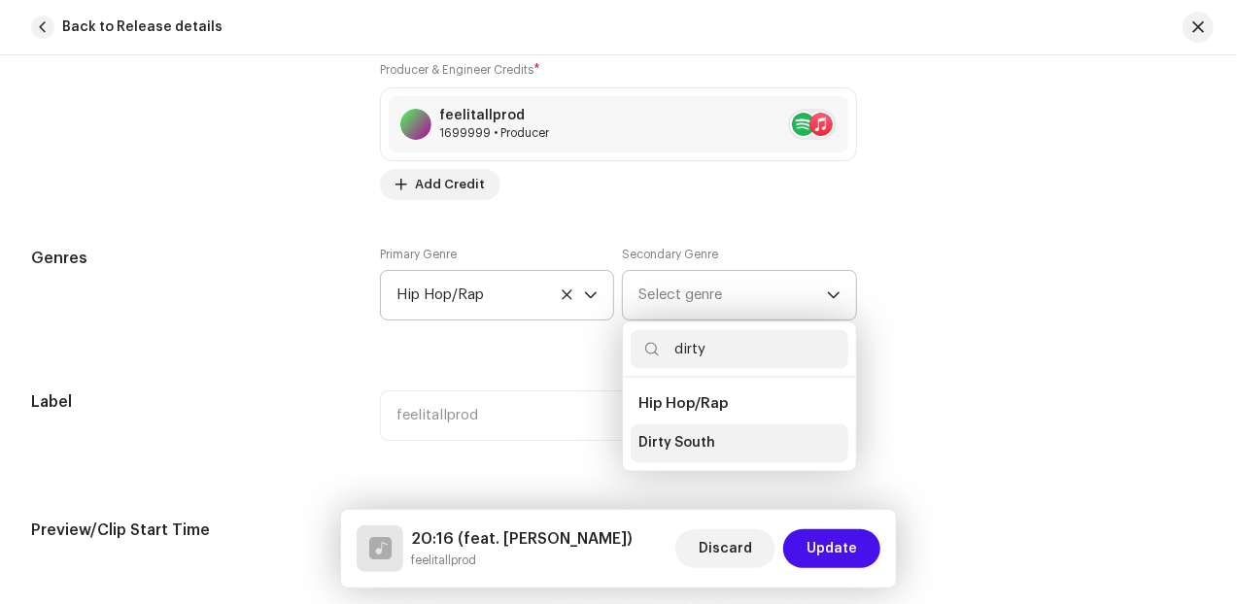
type input "dirty"
click at [693, 444] on span "Dirty South" at bounding box center [676, 443] width 77 height 19
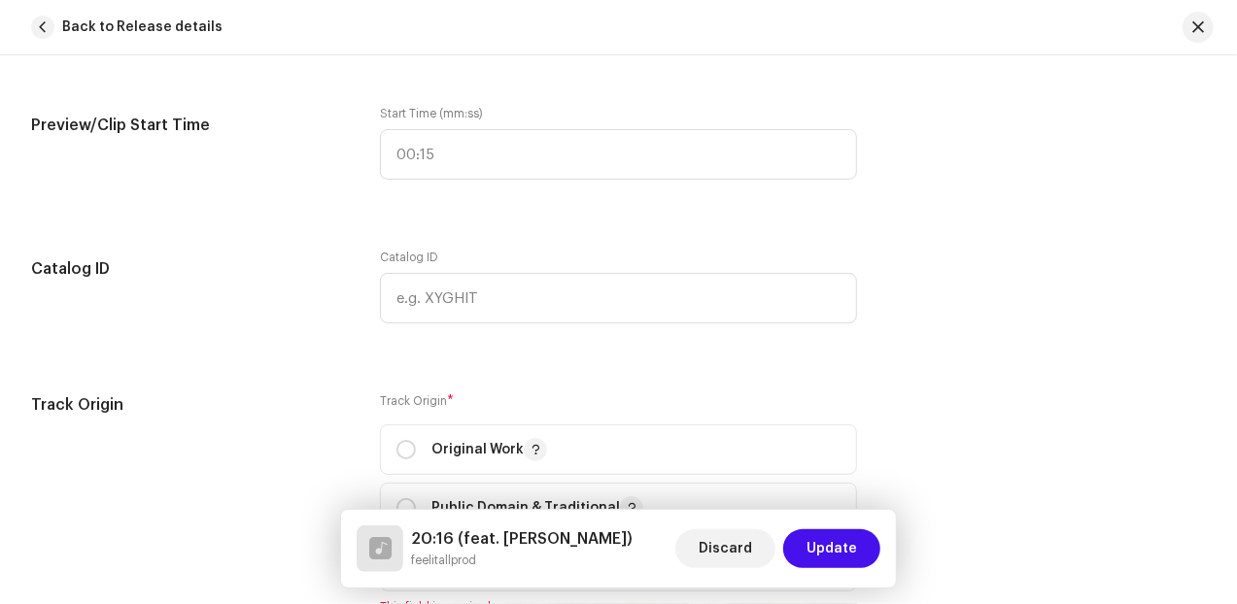
scroll to position [2104, 0]
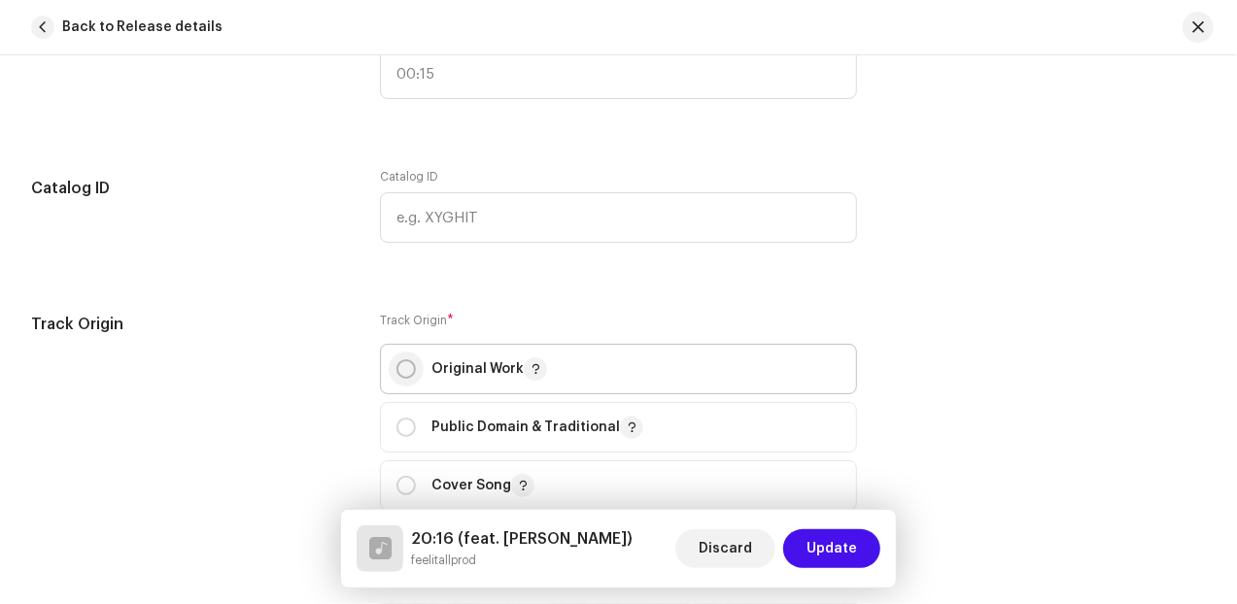
click at [408, 359] on input "radio" at bounding box center [405, 368] width 19 height 19
radio input "true"
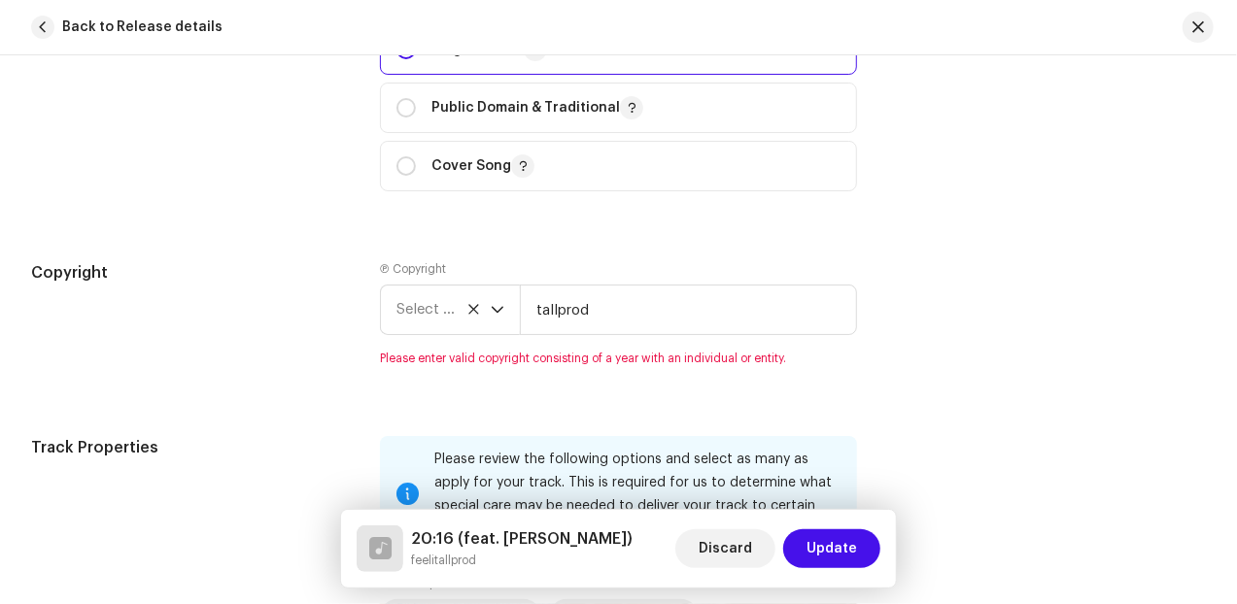
scroll to position [2428, 0]
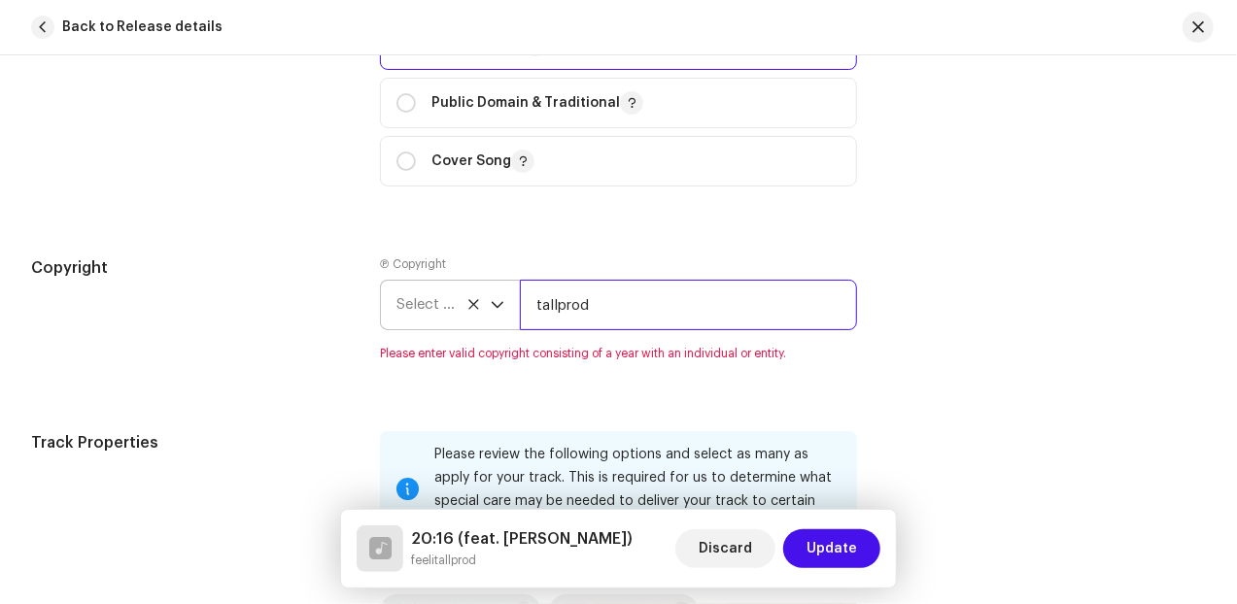
drag, startPoint x: 608, startPoint y: 299, endPoint x: 513, endPoint y: 302, distance: 95.2
click at [513, 302] on div "Select year tallprod" at bounding box center [618, 305] width 477 height 51
click at [491, 302] on icon "dropdown trigger" at bounding box center [498, 305] width 14 height 14
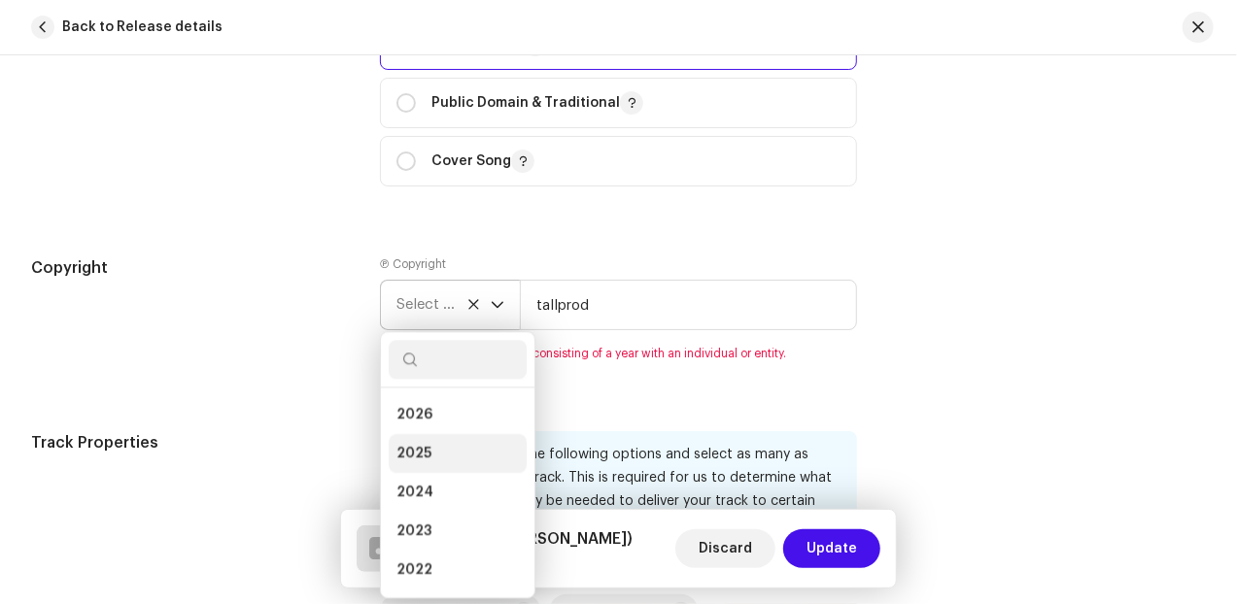
click at [437, 452] on li "2025" at bounding box center [458, 453] width 138 height 39
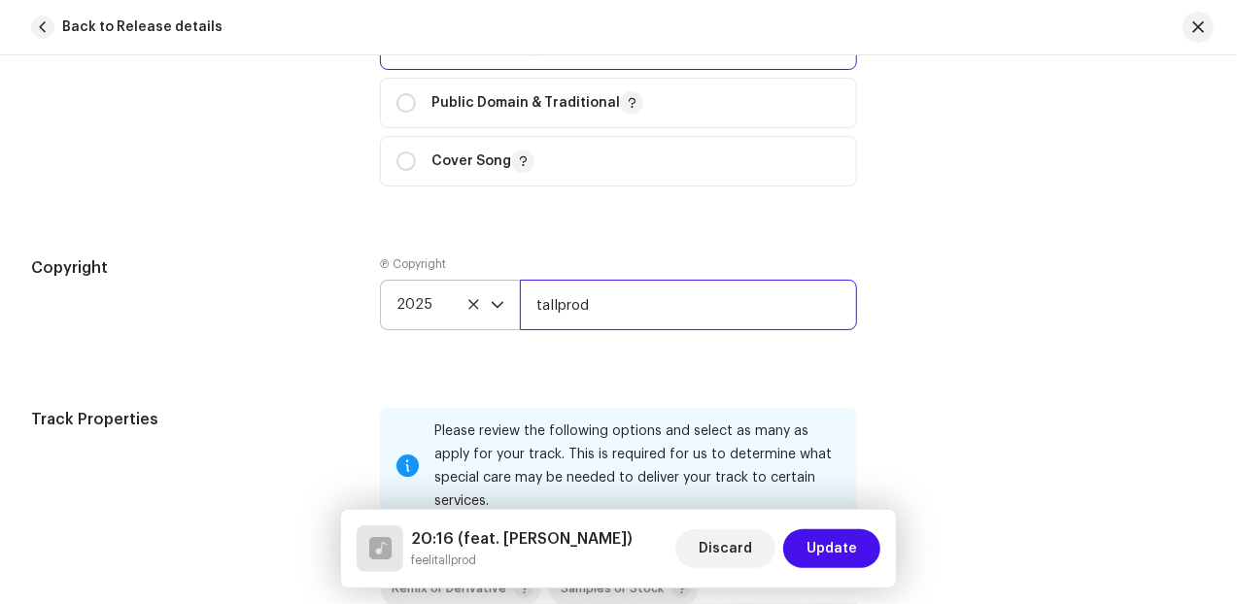
drag, startPoint x: 614, startPoint y: 308, endPoint x: 507, endPoint y: 305, distance: 106.9
click at [507, 305] on div "2025 tallprod" at bounding box center [618, 305] width 477 height 51
type input "feelitallprod"
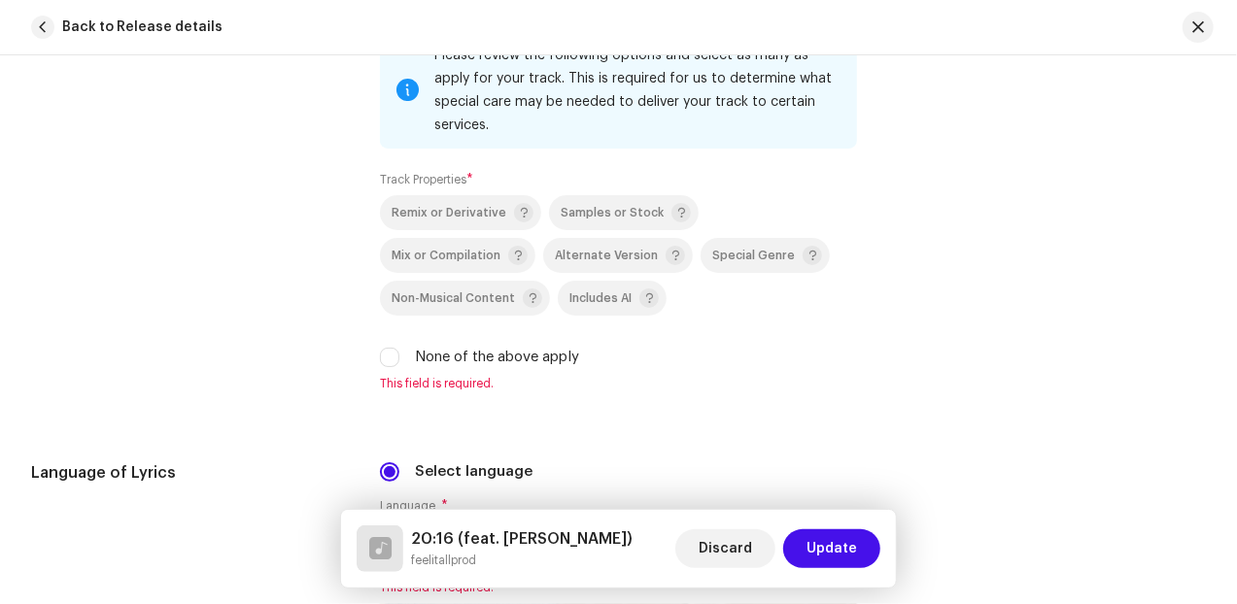
scroll to position [2833, 0]
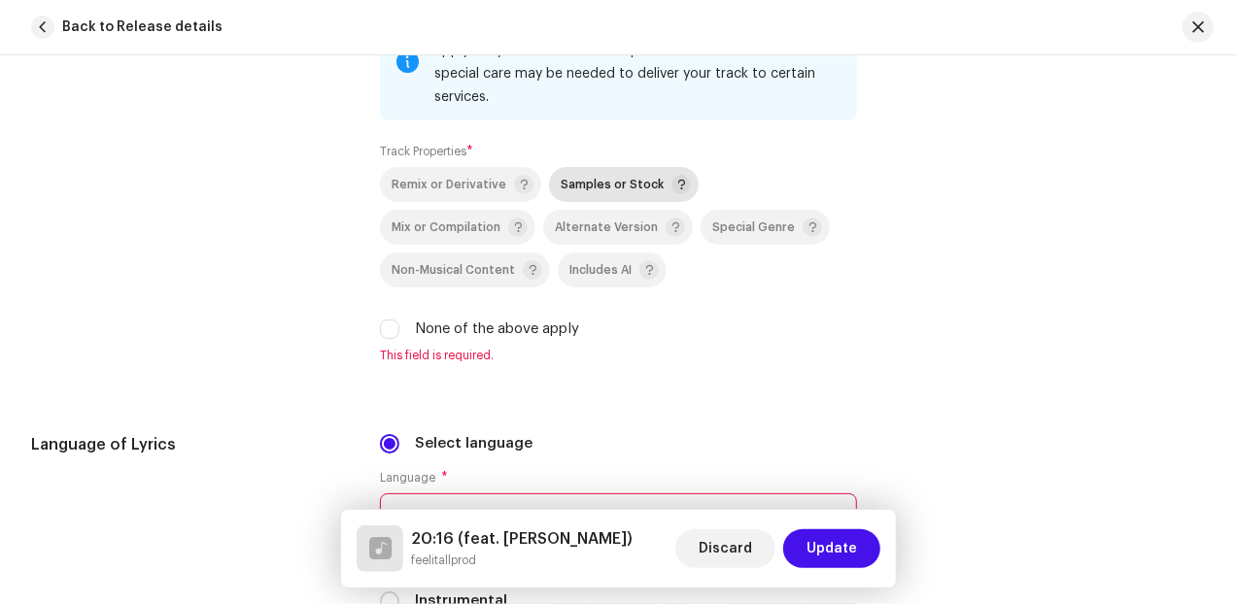
click at [569, 175] on div "Samples or Stock" at bounding box center [625, 184] width 130 height 19
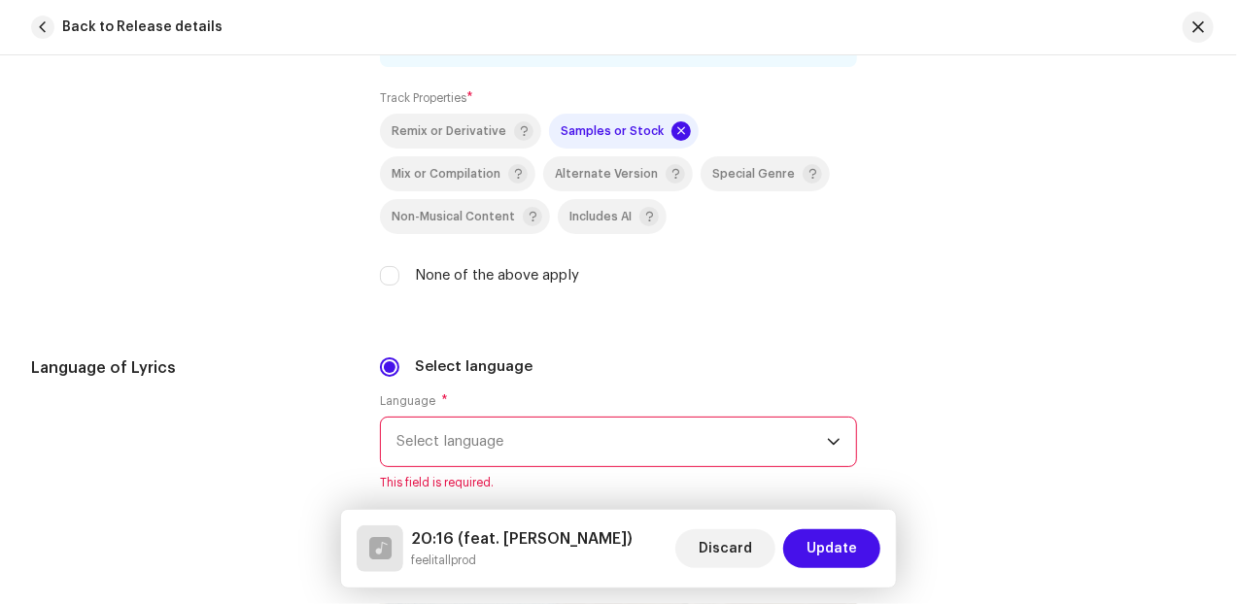
scroll to position [2995, 0]
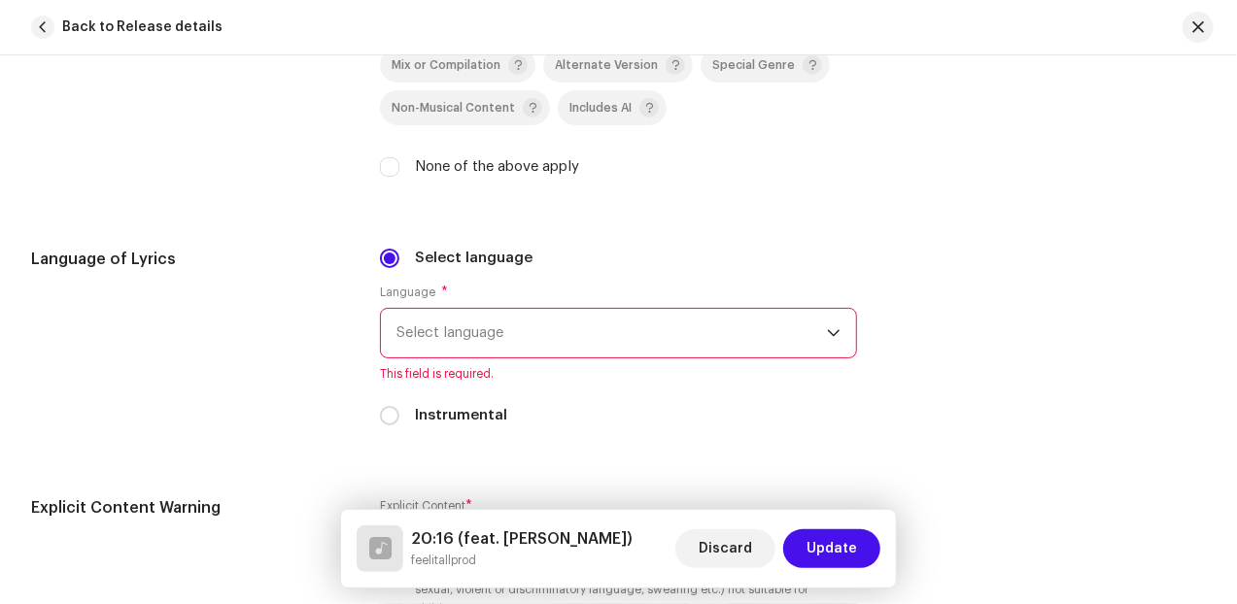
click at [497, 339] on span "Select language" at bounding box center [611, 333] width 430 height 49
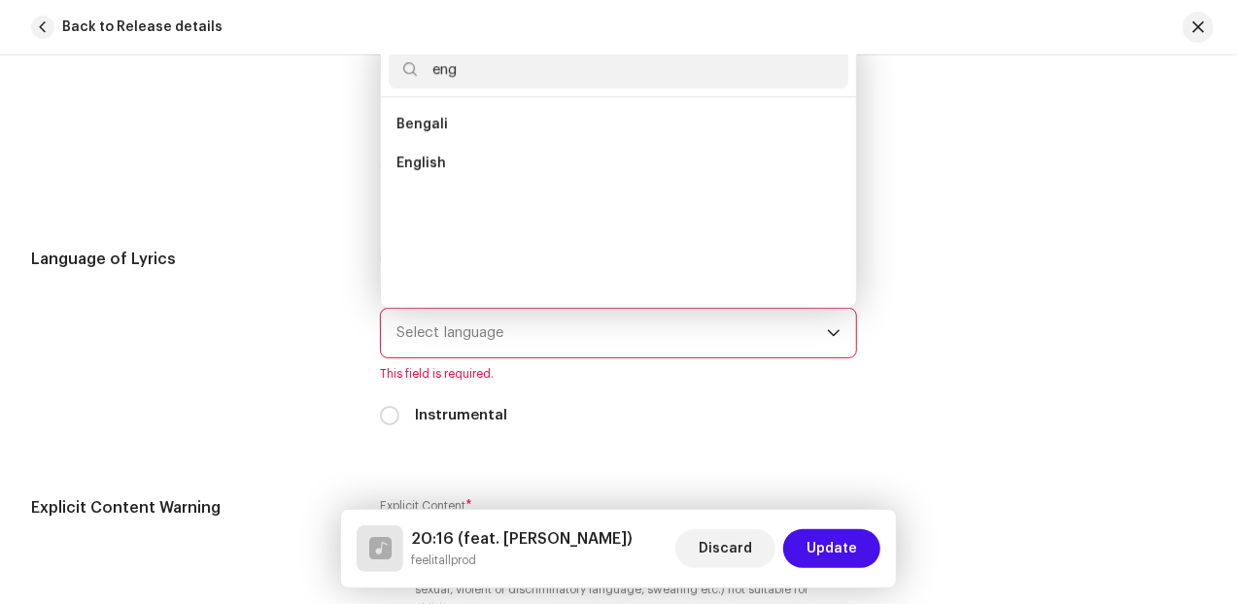
scroll to position [0, 0]
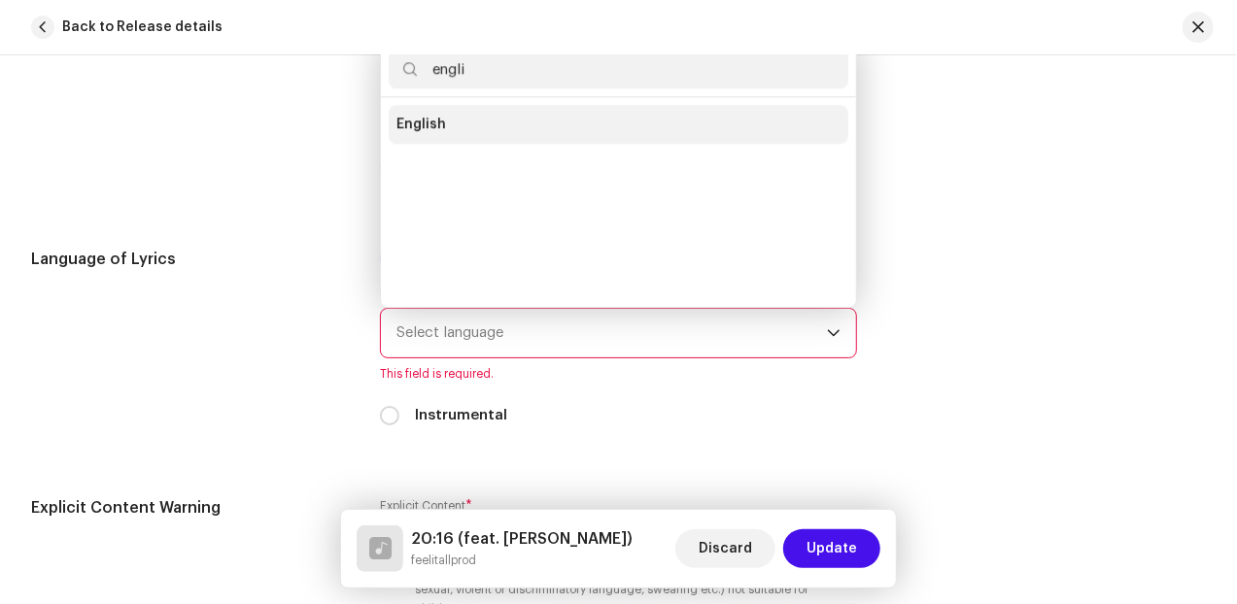
type input "engli"
click at [427, 115] on span "English" at bounding box center [421, 124] width 50 height 19
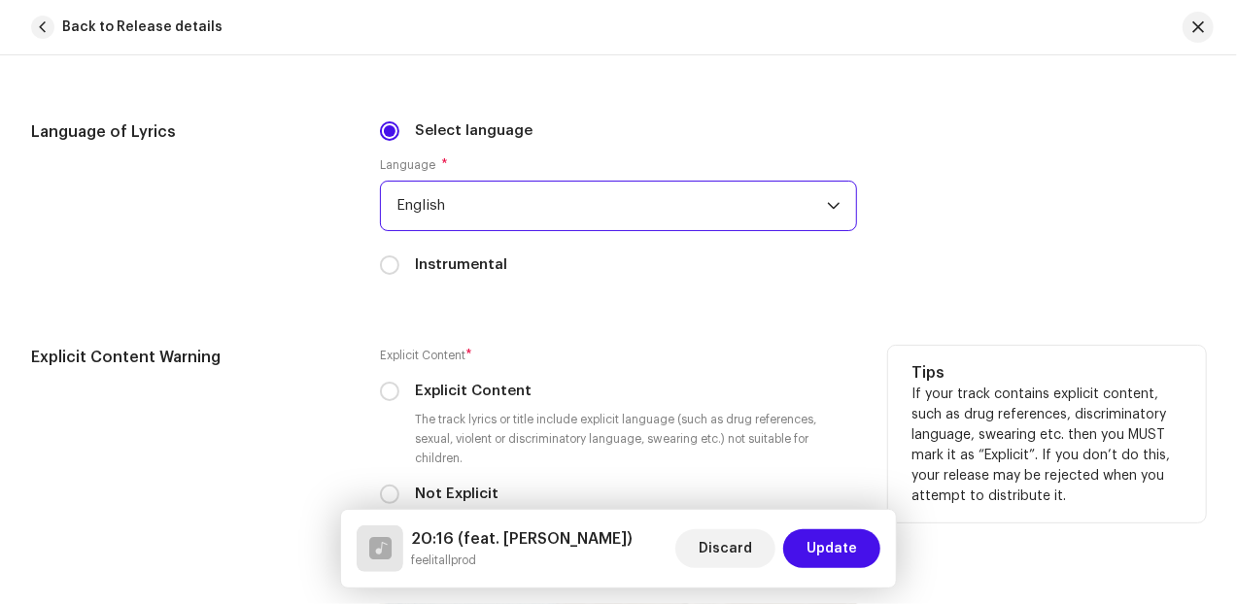
scroll to position [3157, 0]
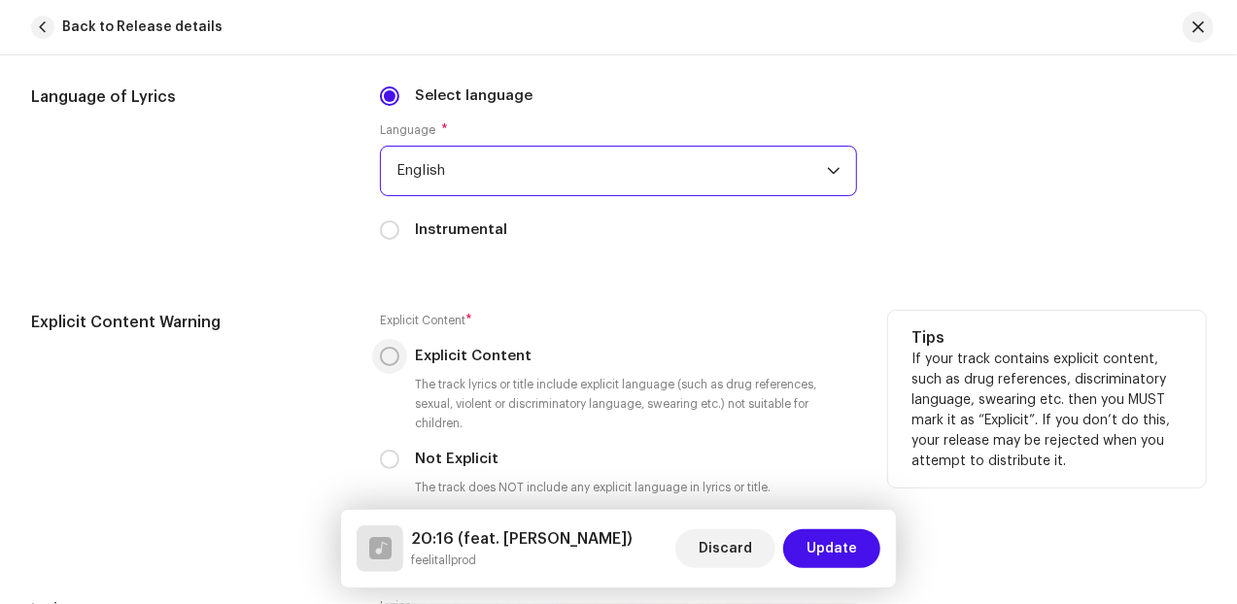
click at [392, 349] on input "Explicit Content" at bounding box center [389, 356] width 19 height 19
radio input "true"
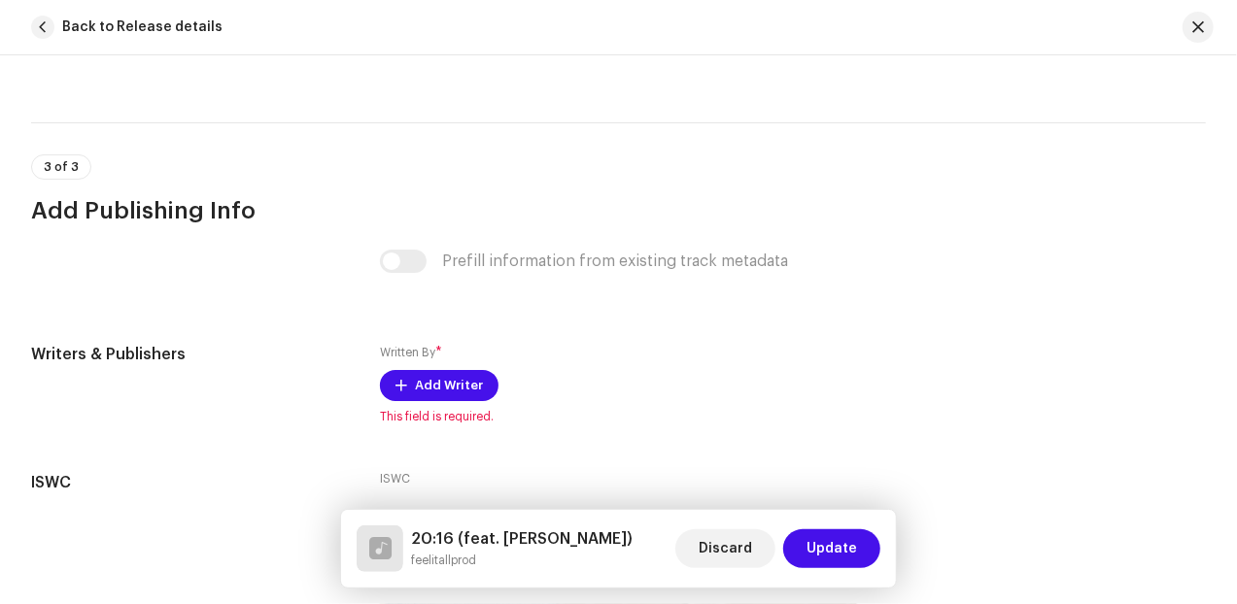
scroll to position [3804, 0]
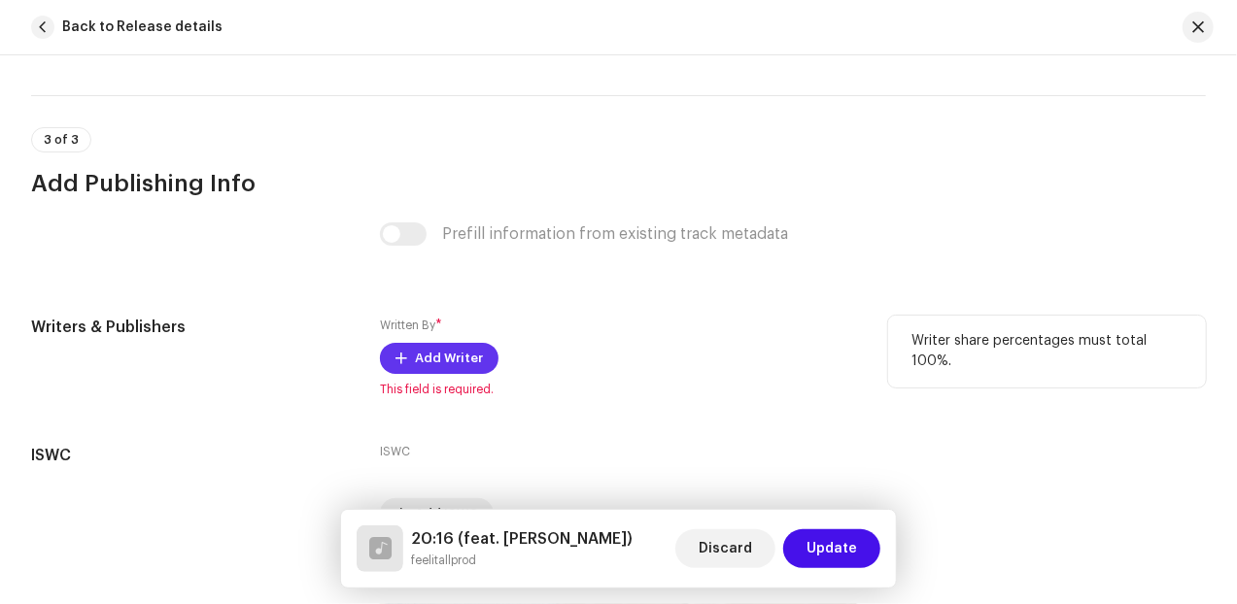
click at [472, 349] on span "Add Writer" at bounding box center [449, 358] width 68 height 39
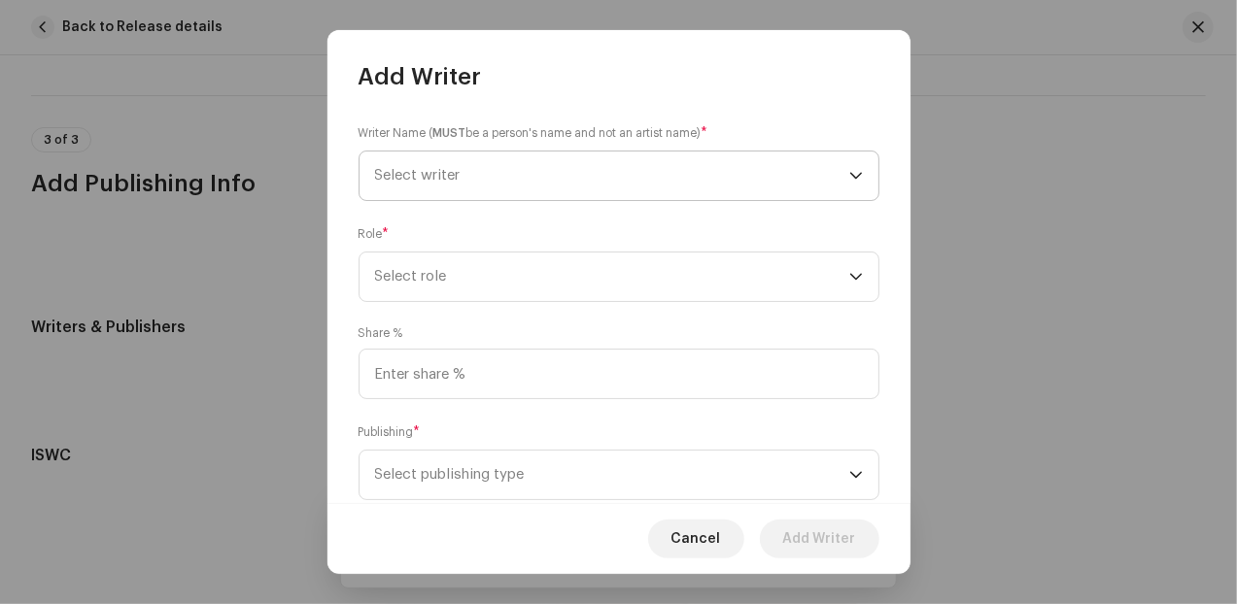
click at [488, 193] on span "Select writer" at bounding box center [612, 176] width 474 height 49
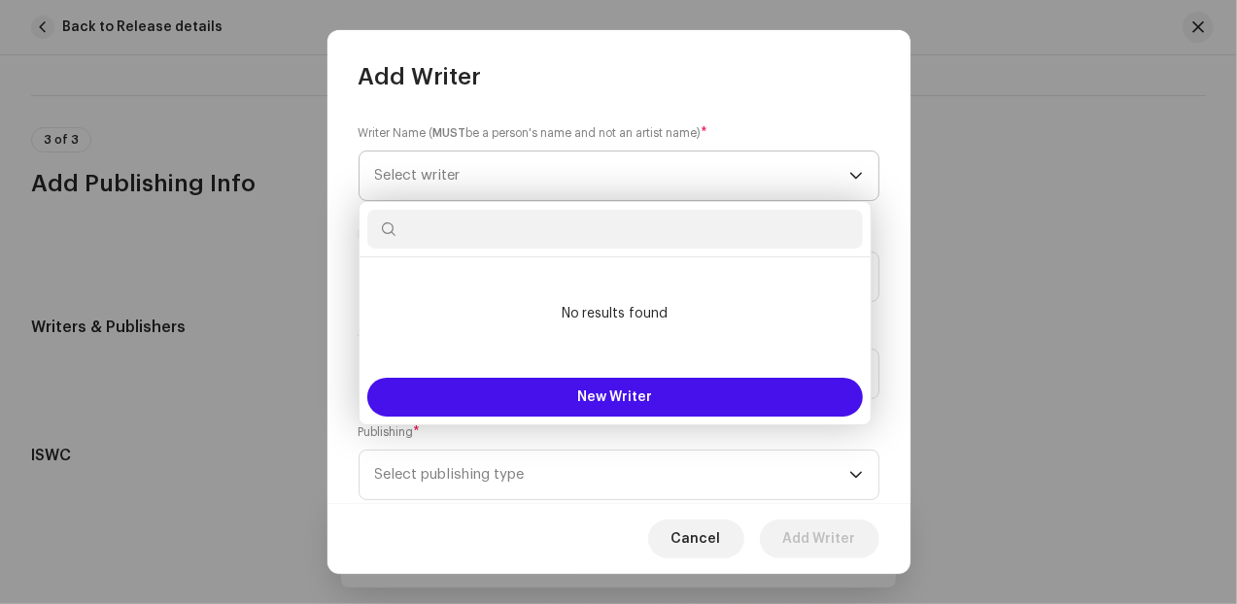
click at [488, 193] on span "Select writer" at bounding box center [612, 176] width 474 height 49
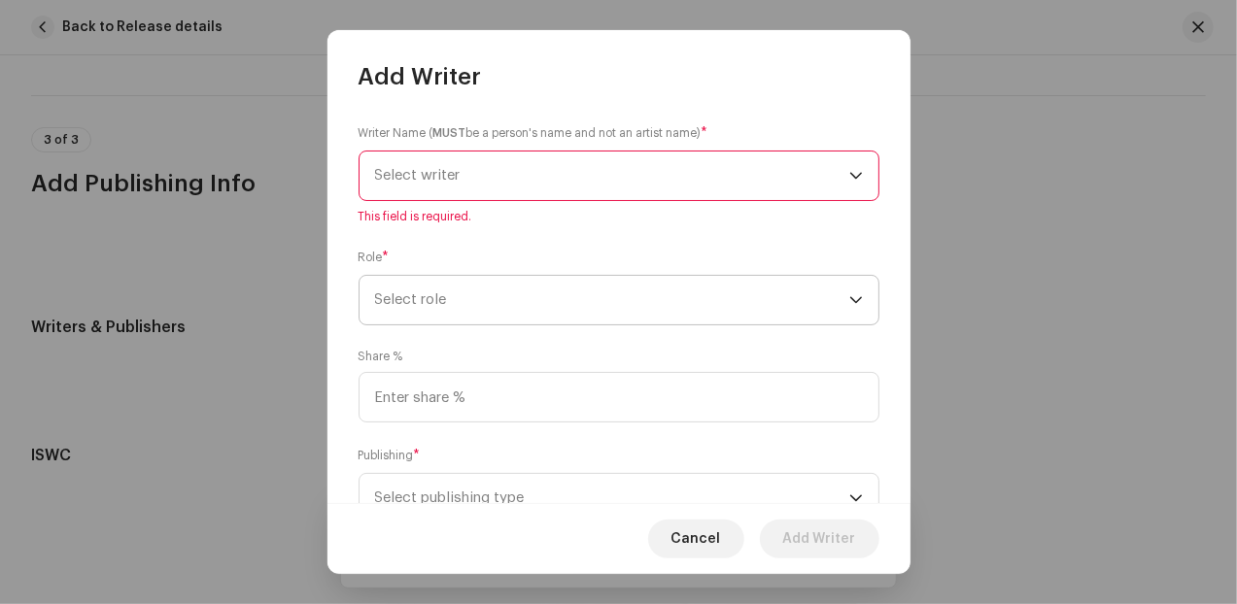
click at [481, 306] on span "Select role" at bounding box center [612, 300] width 474 height 49
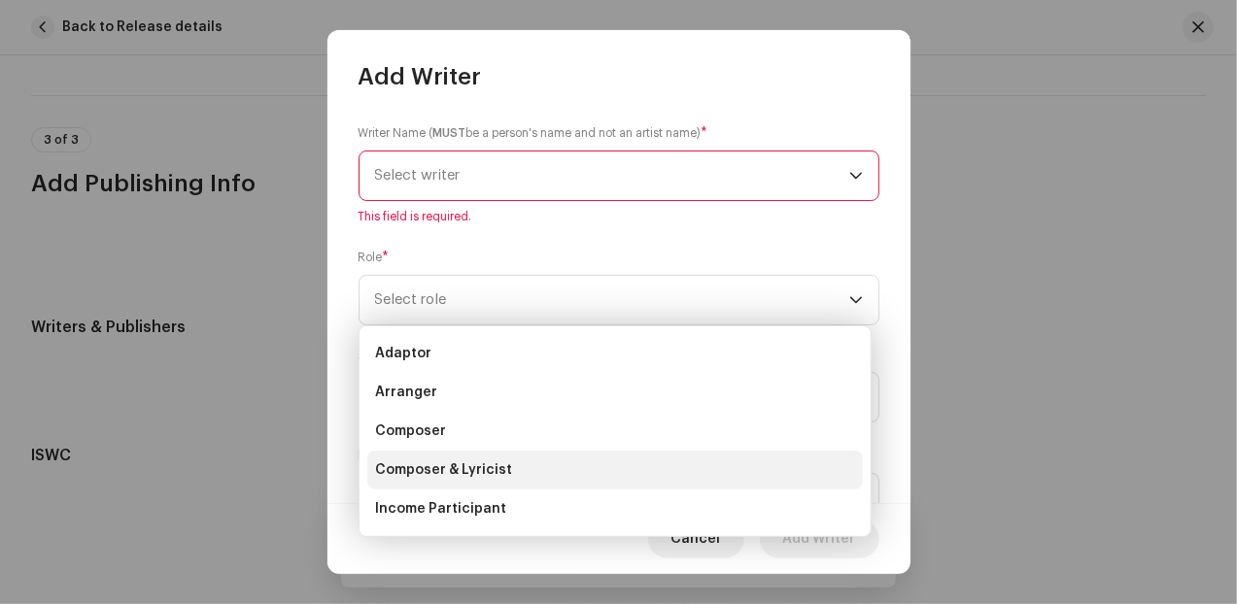
click at [465, 477] on span "Composer & Lyricist" at bounding box center [443, 469] width 137 height 19
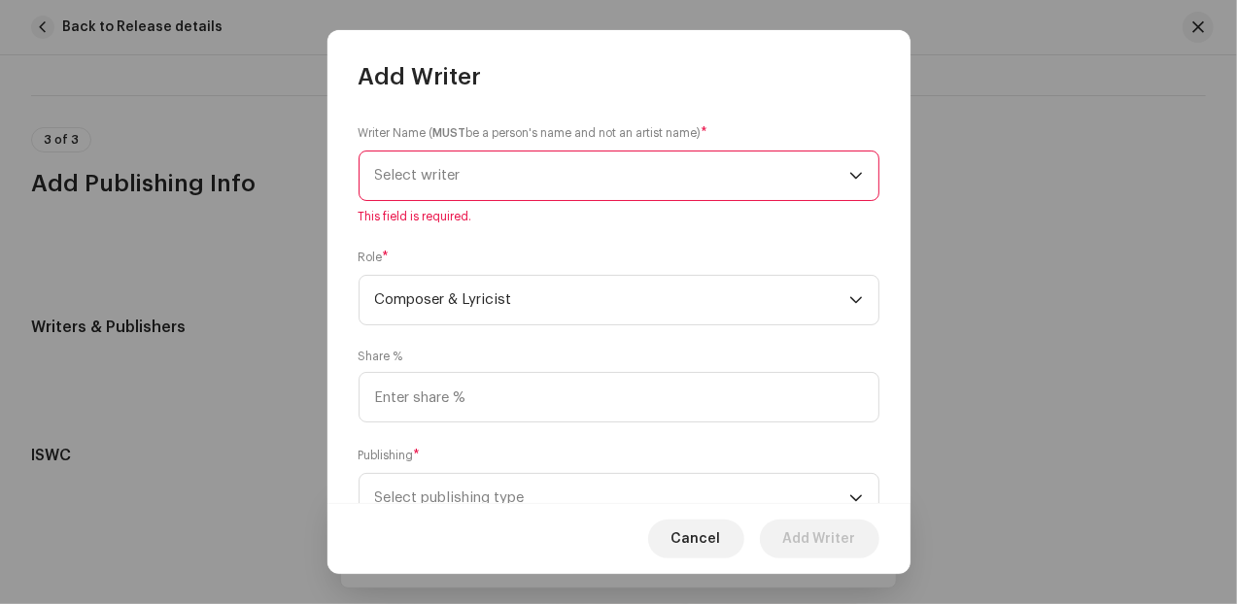
click at [488, 178] on span "Select writer" at bounding box center [612, 176] width 474 height 49
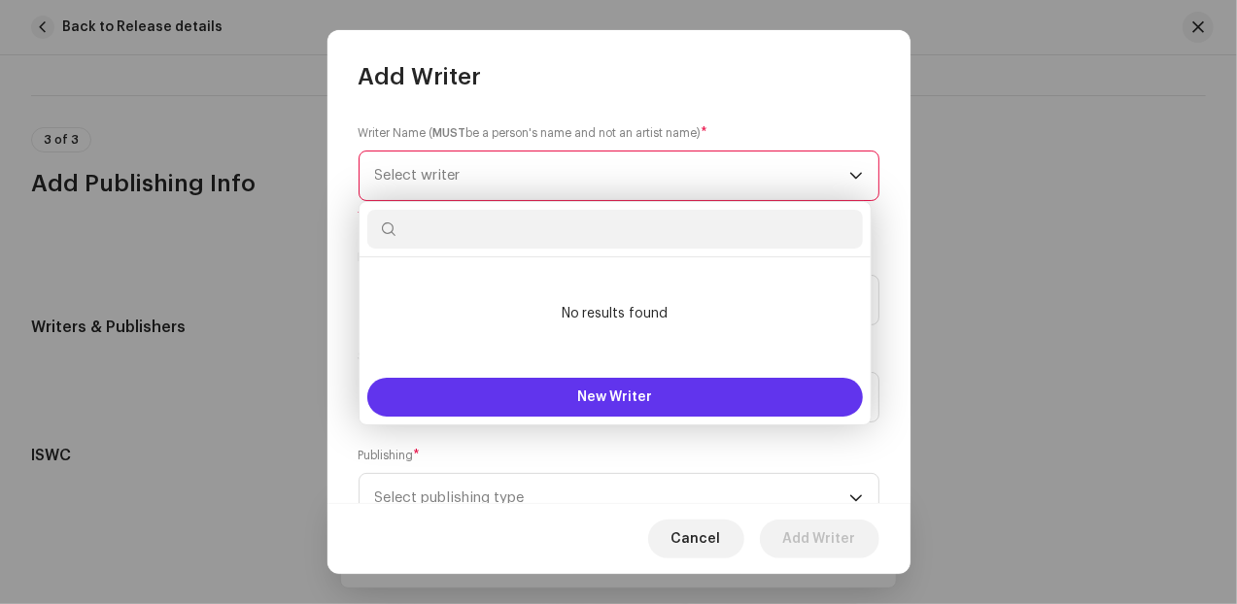
click at [595, 413] on button "New Writer" at bounding box center [614, 397] width 495 height 39
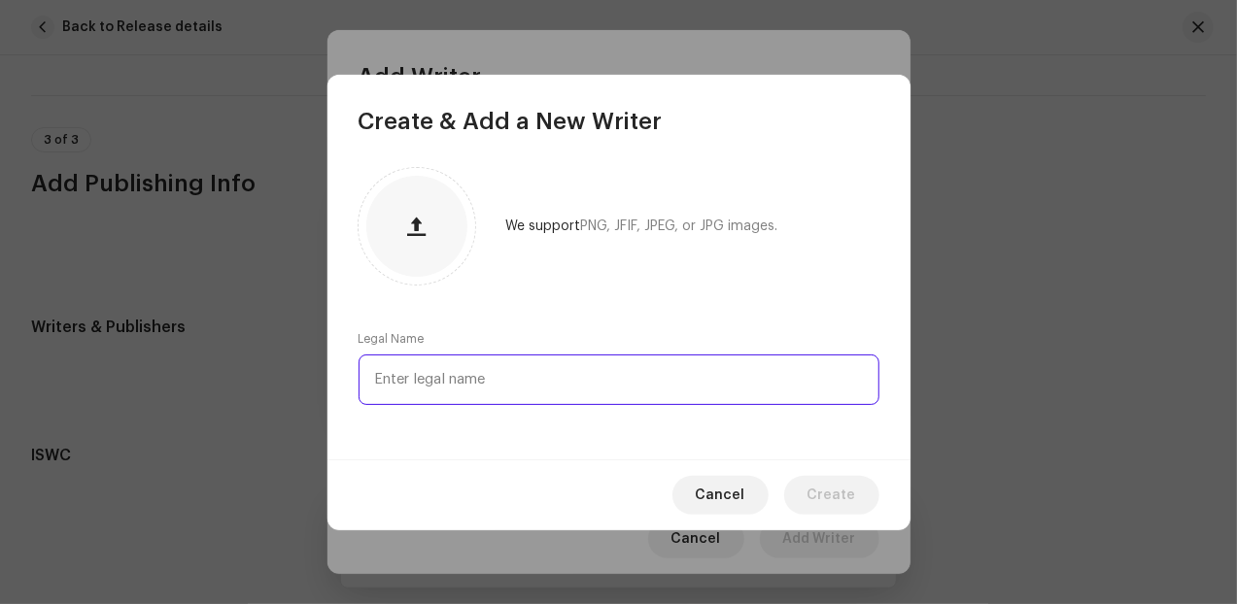
click at [458, 374] on input "text" at bounding box center [618, 380] width 521 height 51
type input "[PERSON_NAME]"
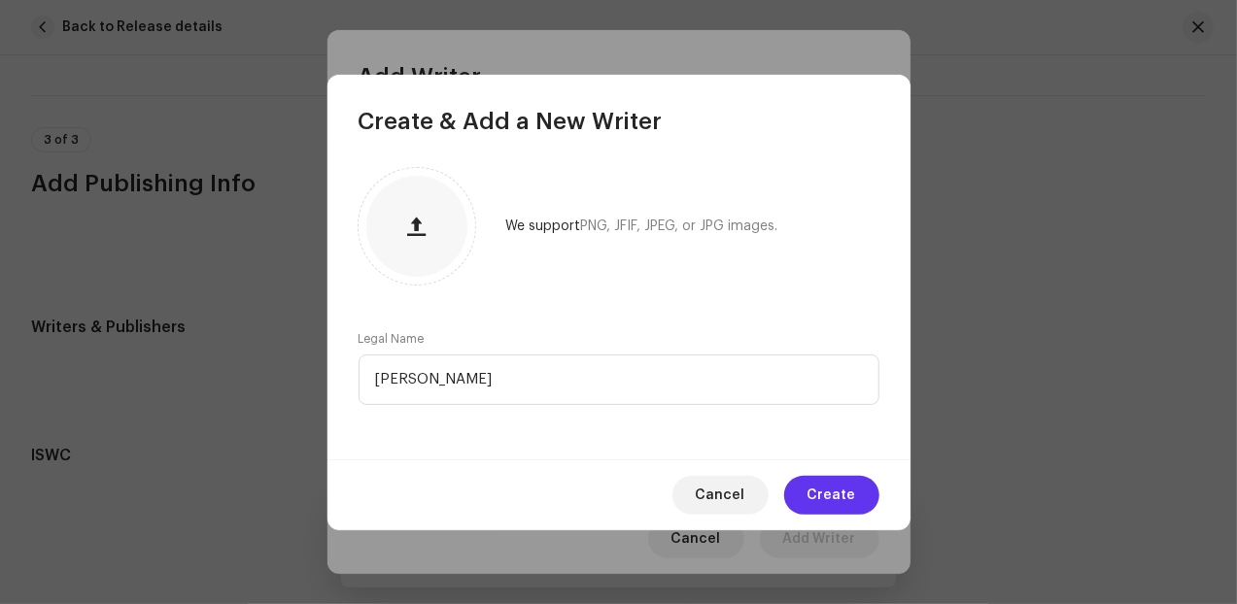
click at [824, 494] on span "Create" at bounding box center [831, 495] width 49 height 39
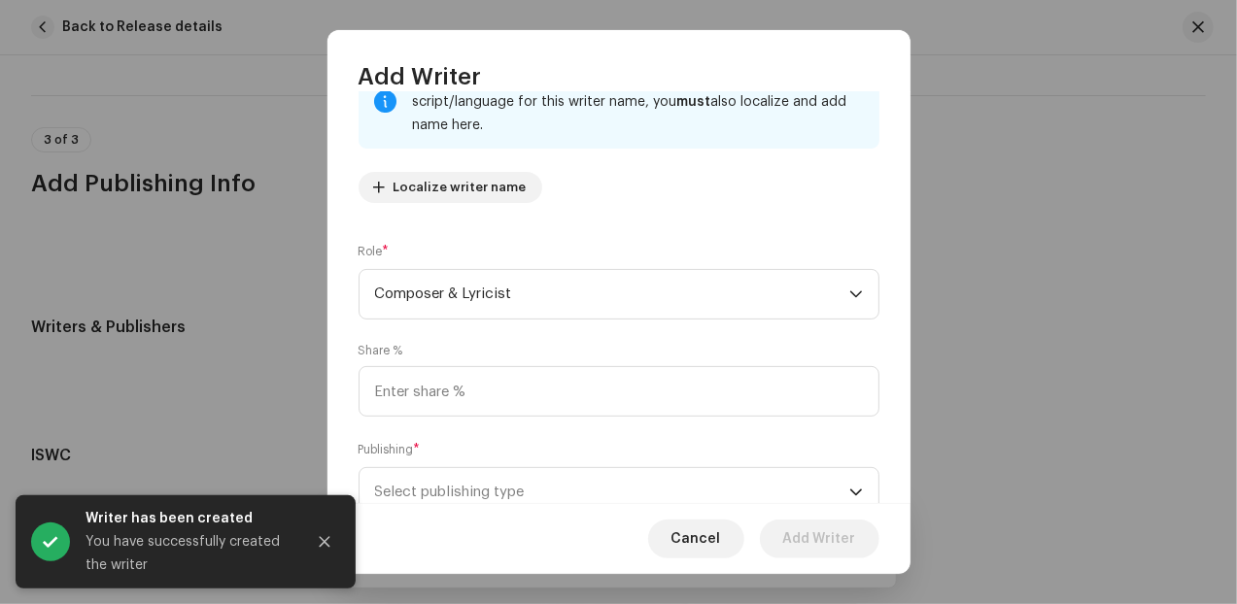
scroll to position [161, 0]
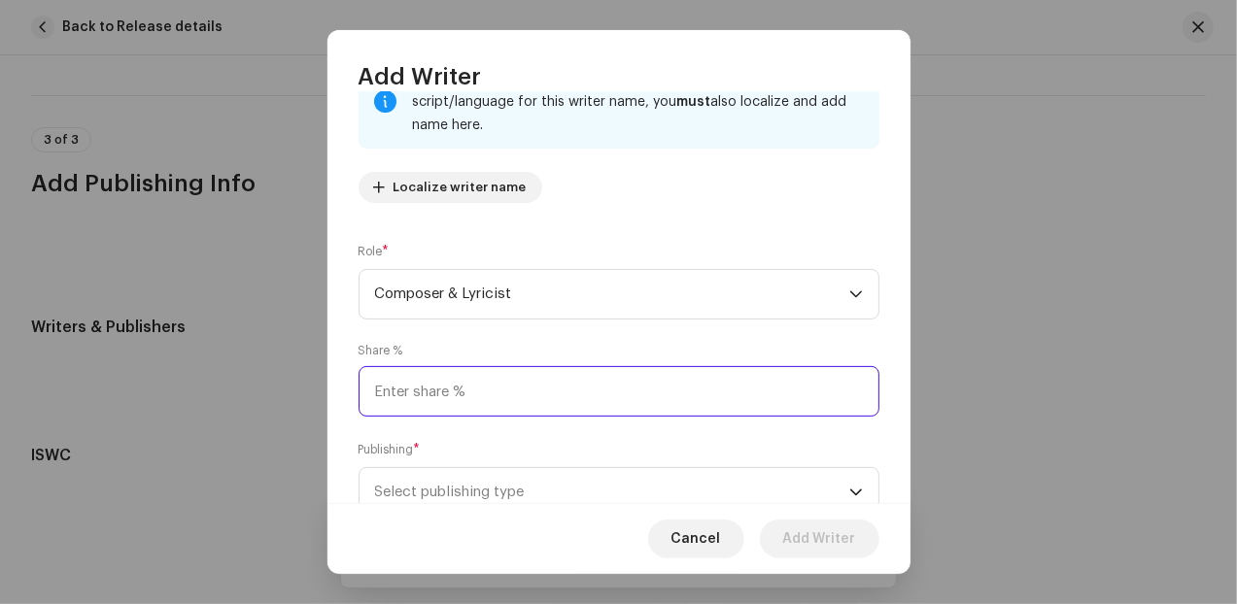
click at [598, 385] on input at bounding box center [618, 391] width 521 height 51
type input "100.00"
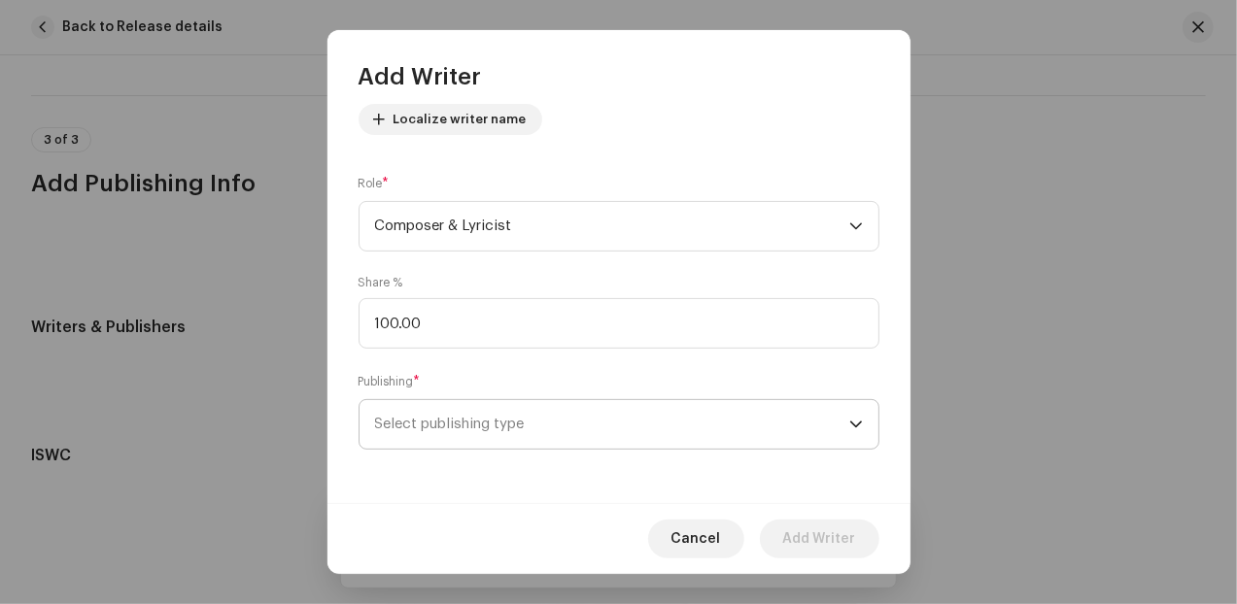
click at [556, 412] on span "Select publishing type" at bounding box center [612, 424] width 474 height 49
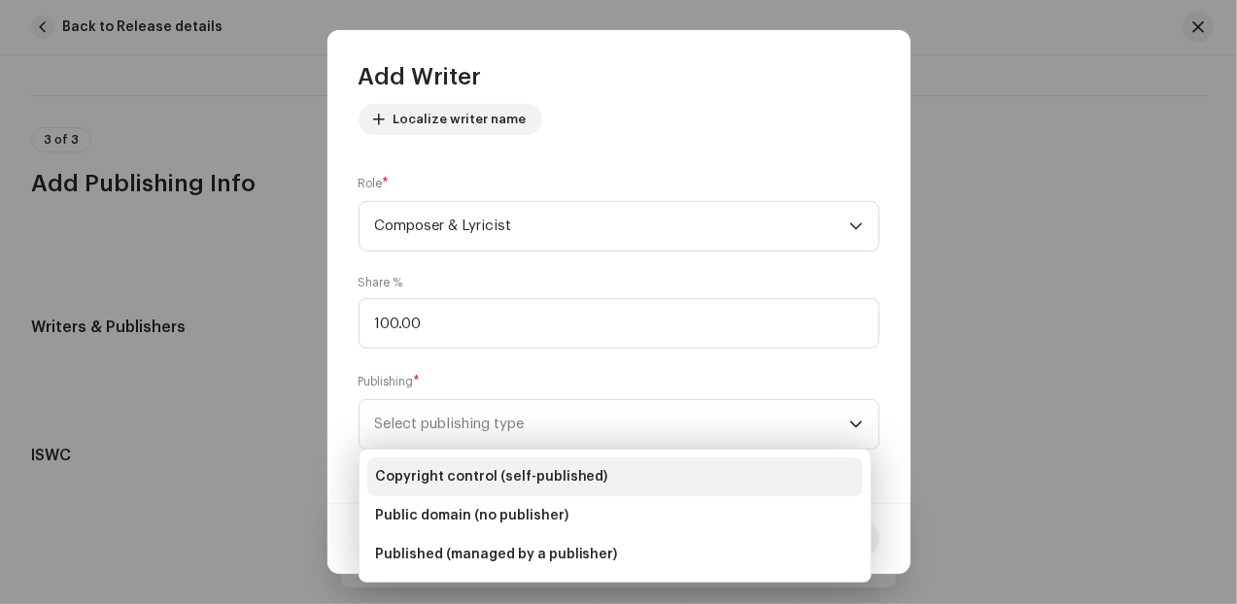
click at [555, 483] on span "Copyright control (self-published)" at bounding box center [491, 476] width 233 height 19
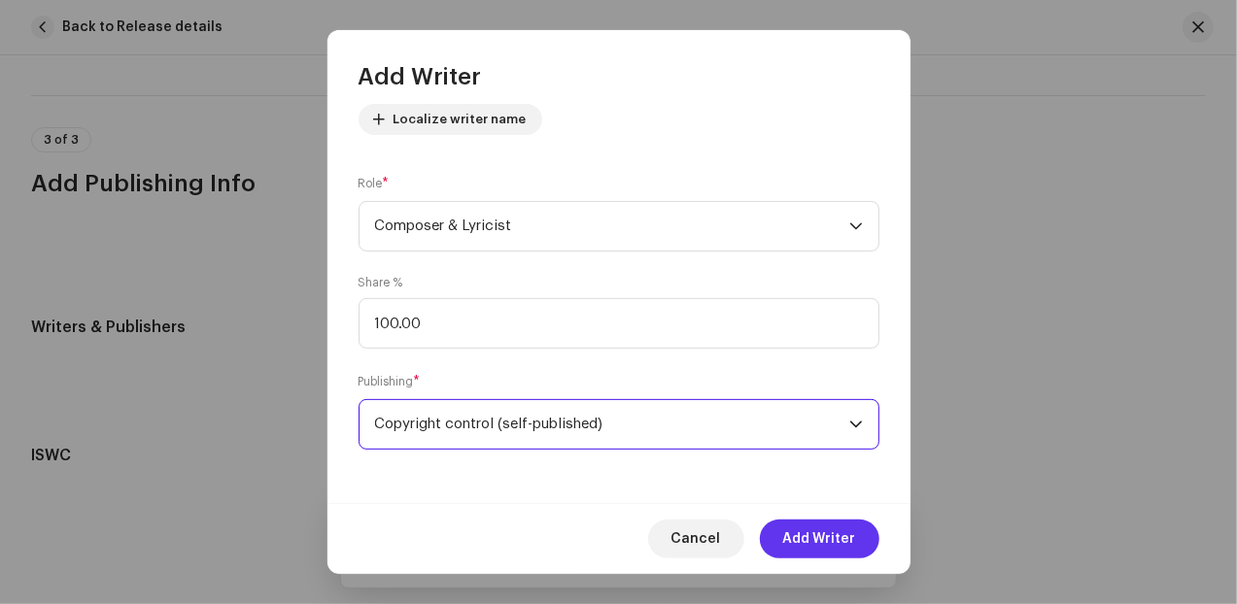
click at [821, 546] on span "Add Writer" at bounding box center [819, 539] width 73 height 39
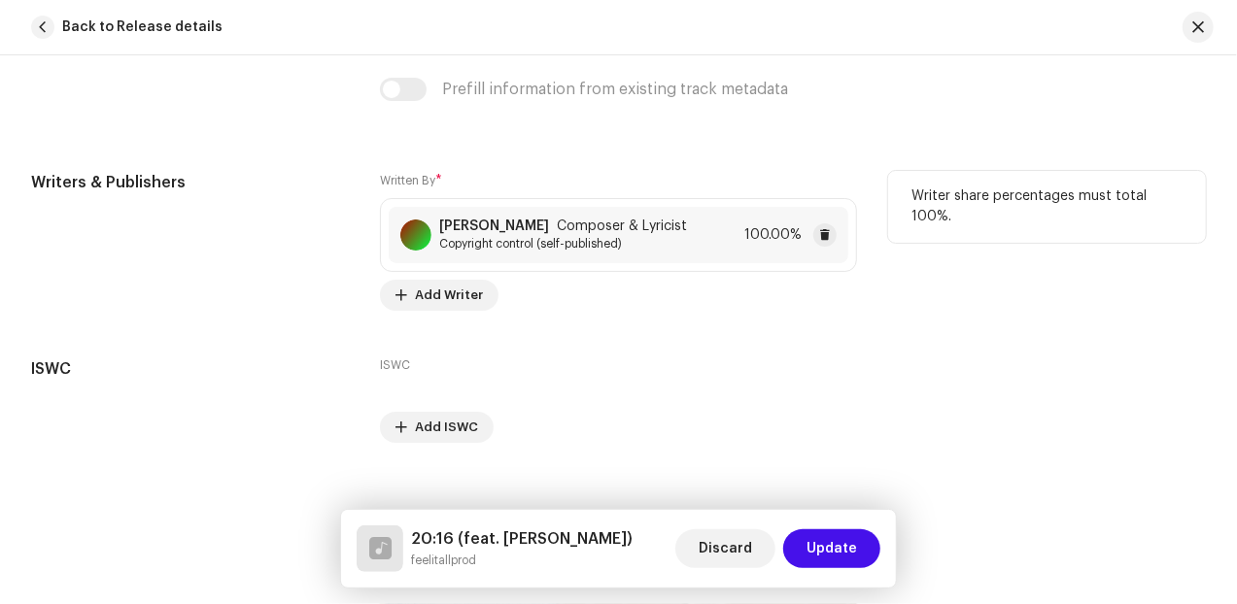
scroll to position [3967, 0]
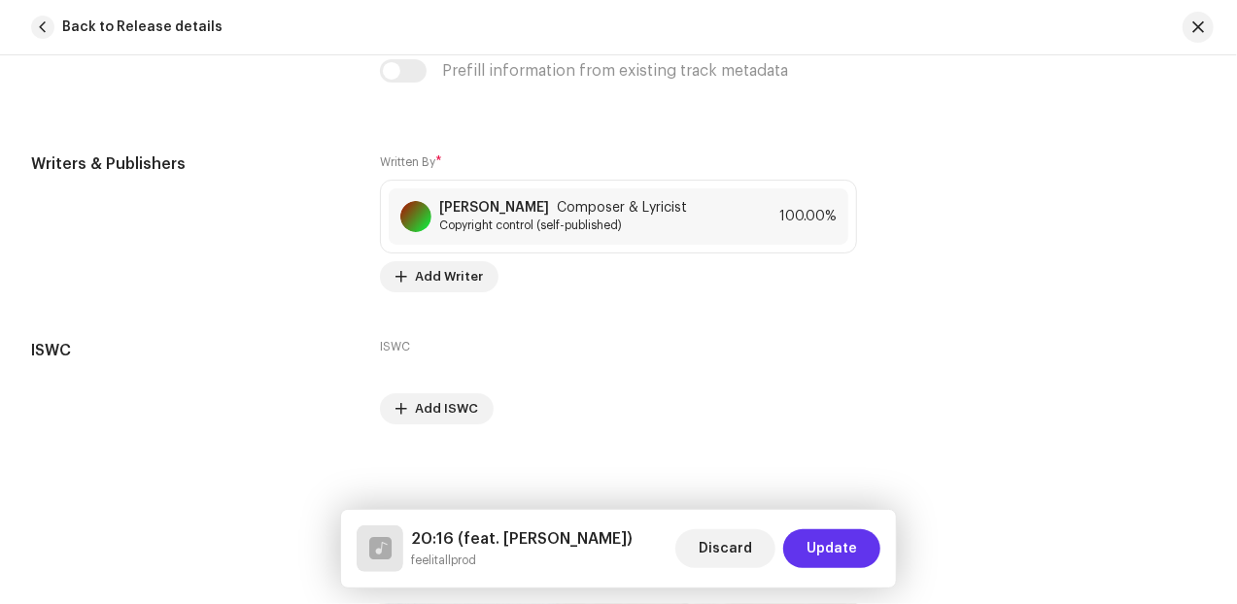
click at [830, 555] on span "Update" at bounding box center [831, 548] width 51 height 39
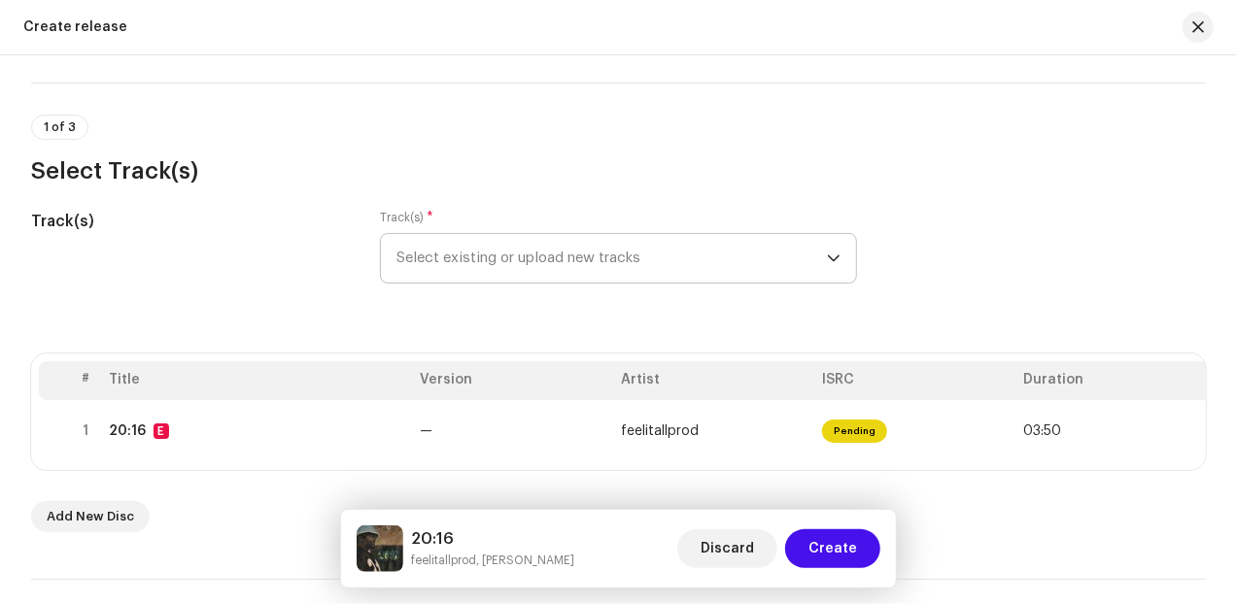
scroll to position [0, 0]
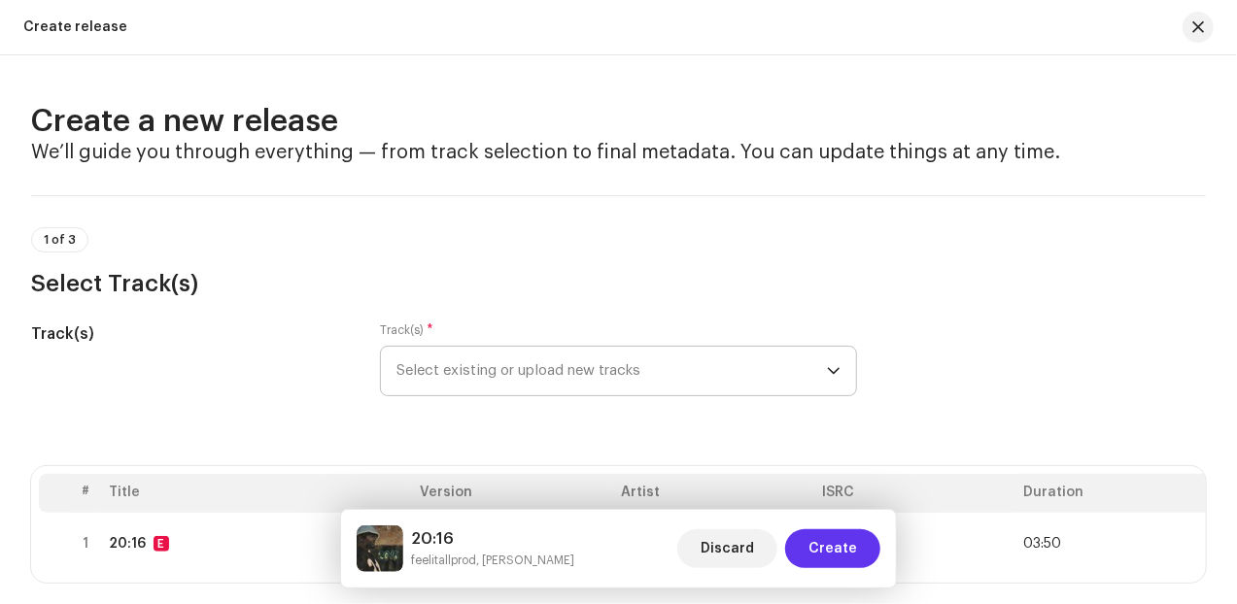
click at [839, 551] on span "Create" at bounding box center [832, 548] width 49 height 39
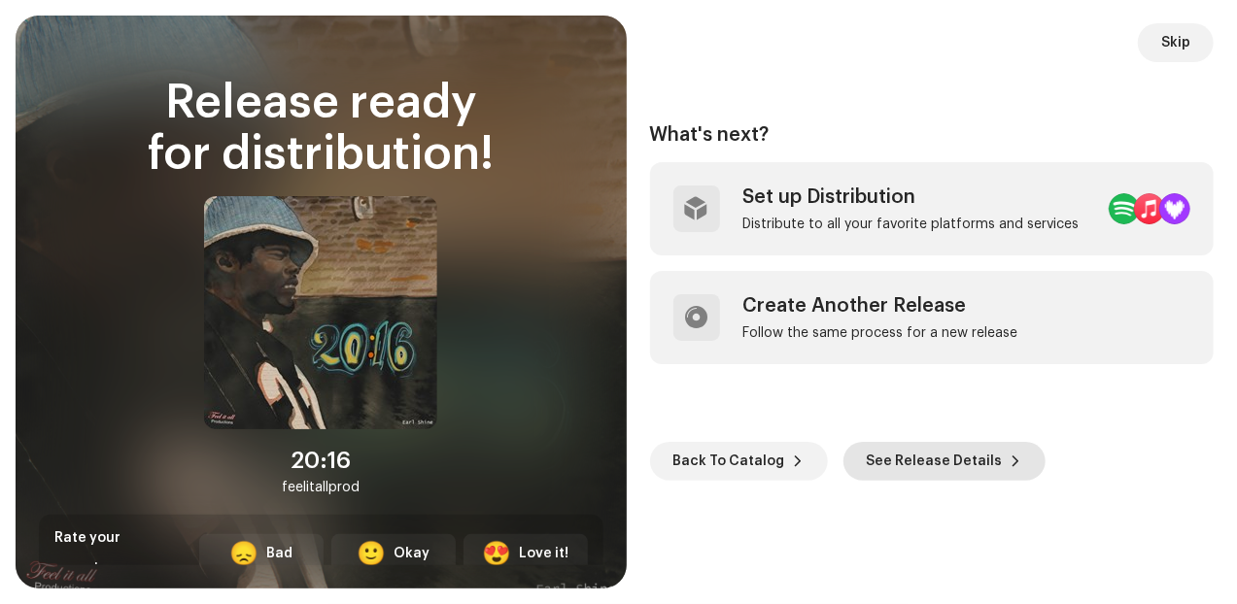
click at [940, 471] on span "See Release Details" at bounding box center [934, 461] width 136 height 39
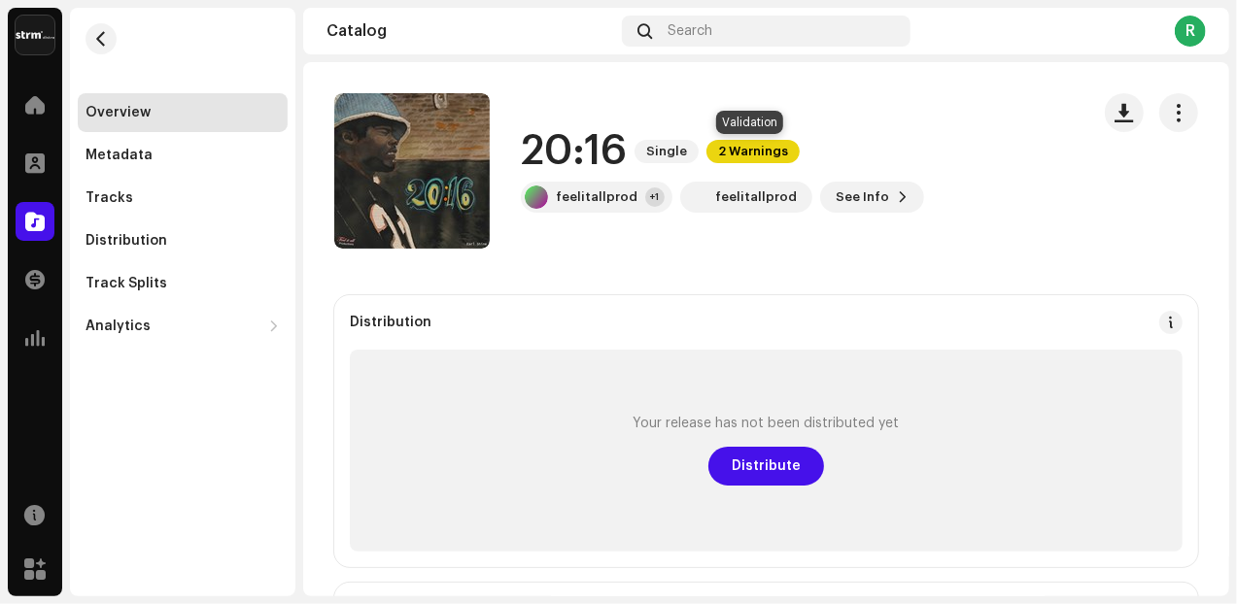
click at [755, 147] on span "2 Warnings" at bounding box center [752, 151] width 93 height 23
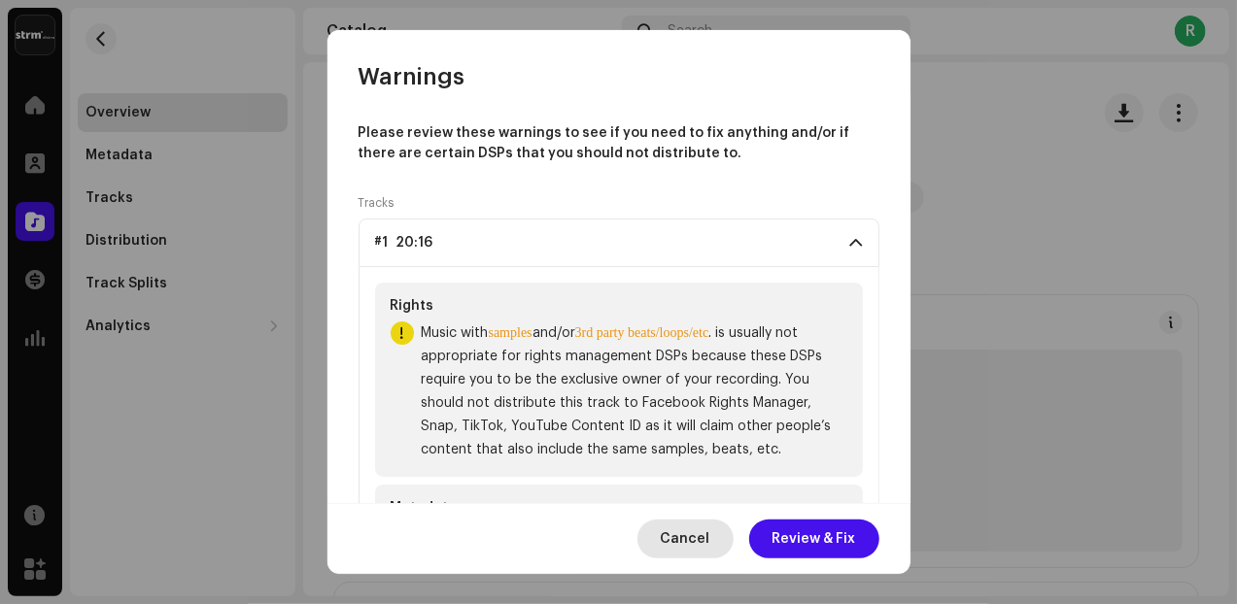
click at [691, 548] on span "Cancel" at bounding box center [686, 539] width 50 height 39
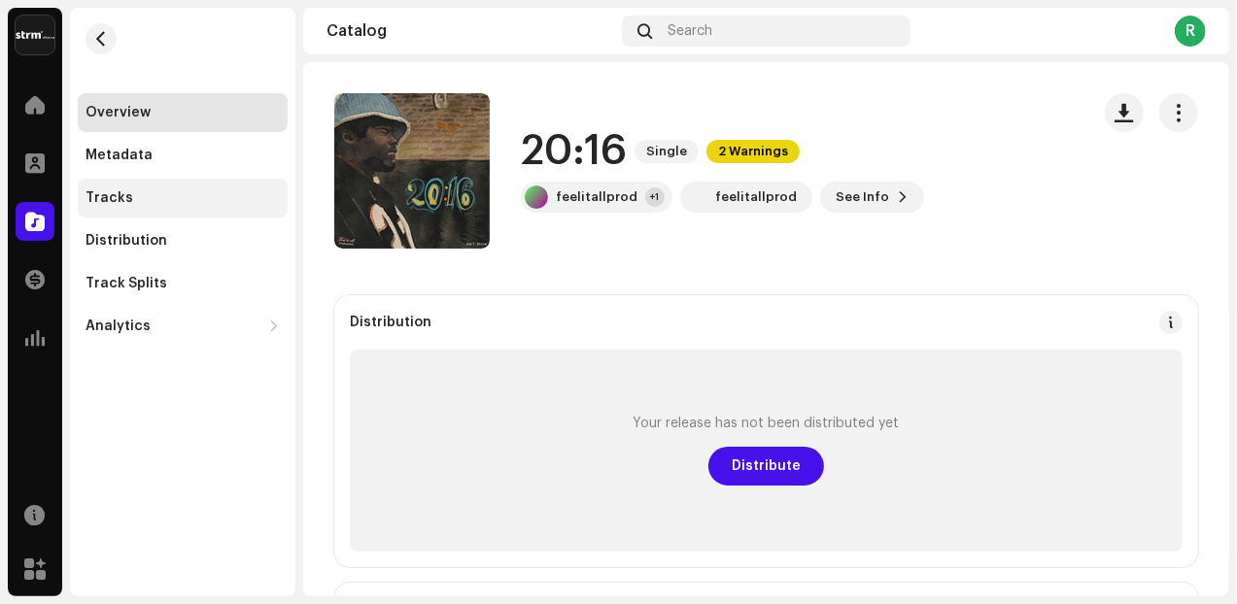
click at [120, 199] on div "Tracks" at bounding box center [109, 198] width 48 height 16
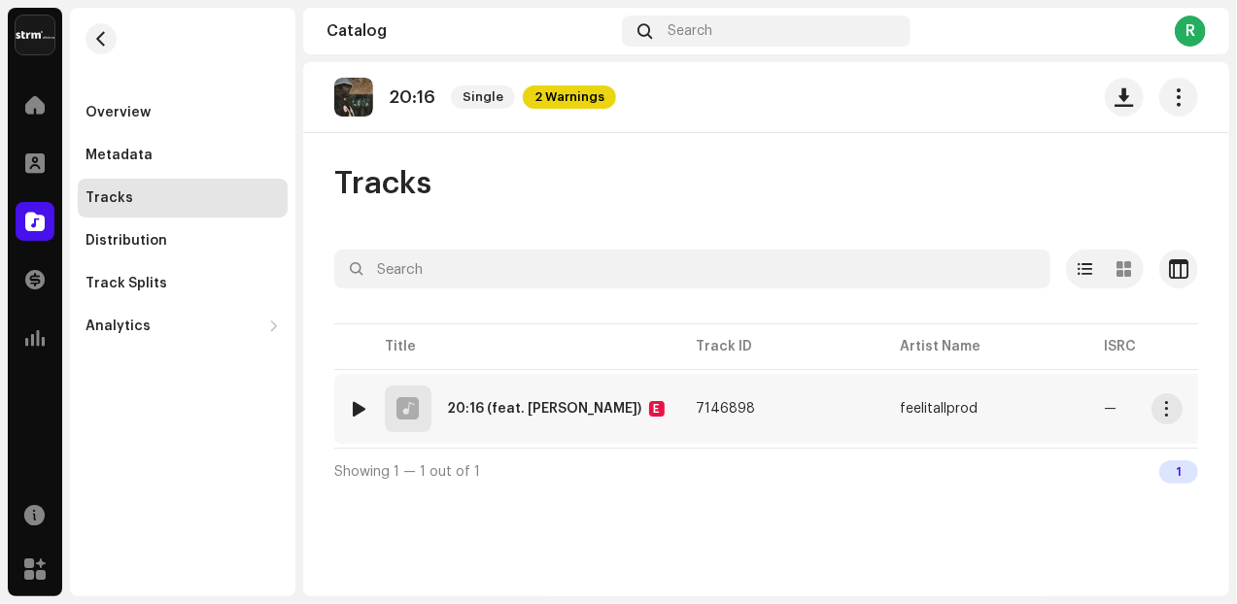
click at [542, 404] on div "20:16 (feat. [PERSON_NAME])" at bounding box center [544, 409] width 194 height 14
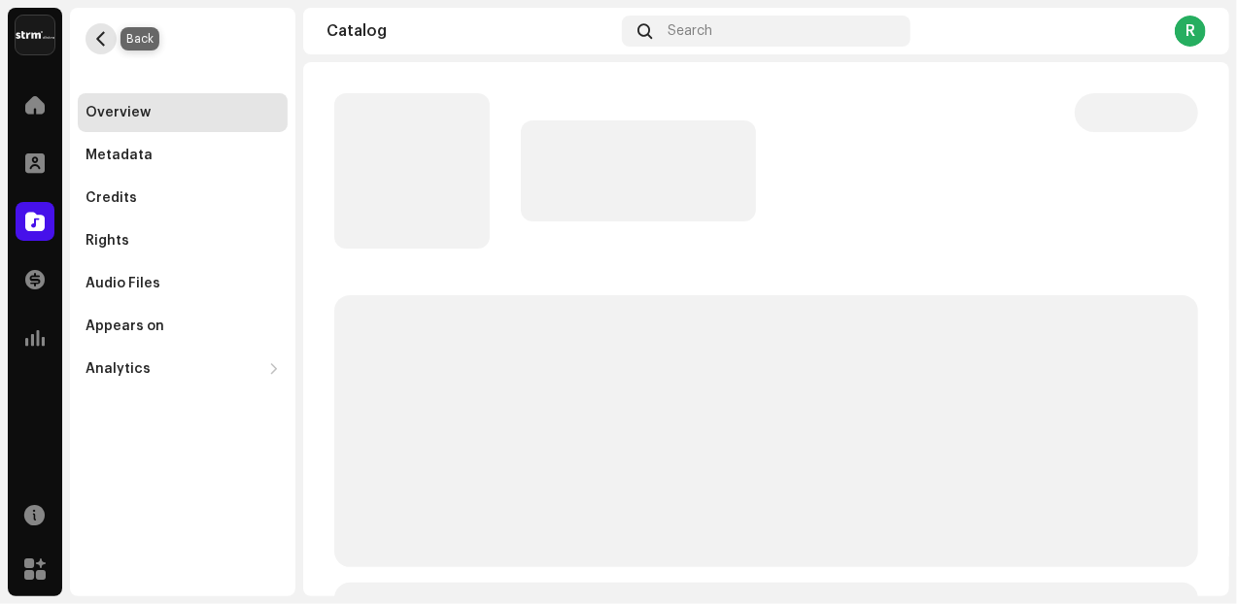
click at [109, 37] on button "button" at bounding box center [100, 38] width 31 height 31
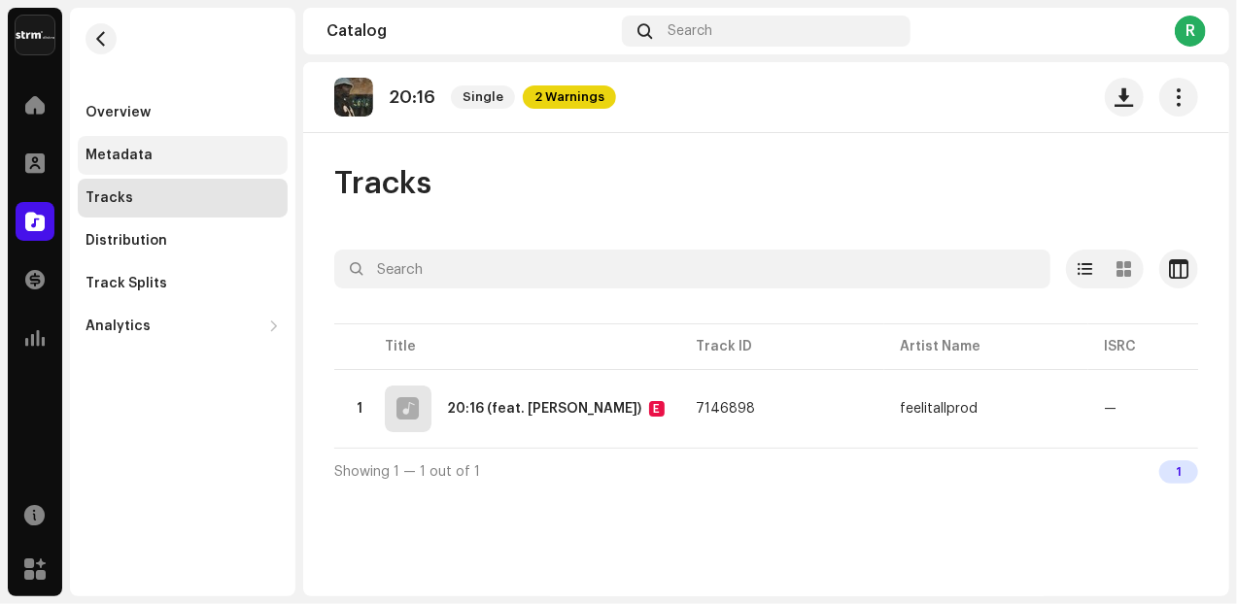
click at [141, 154] on div "Metadata" at bounding box center [118, 156] width 67 height 16
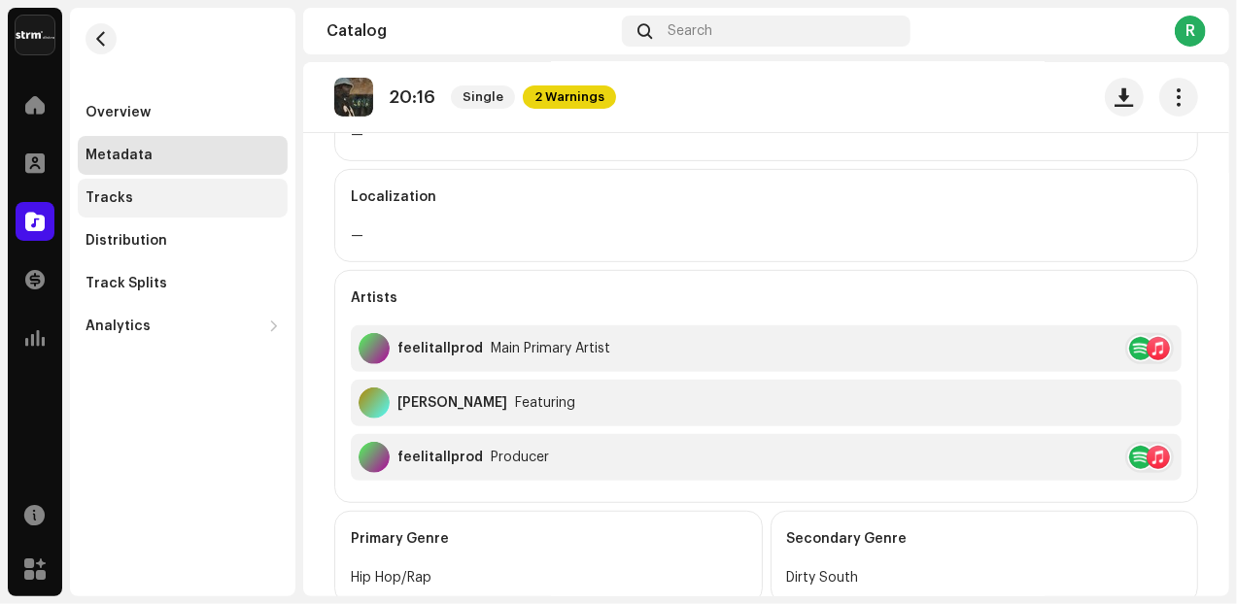
scroll to position [354, 0]
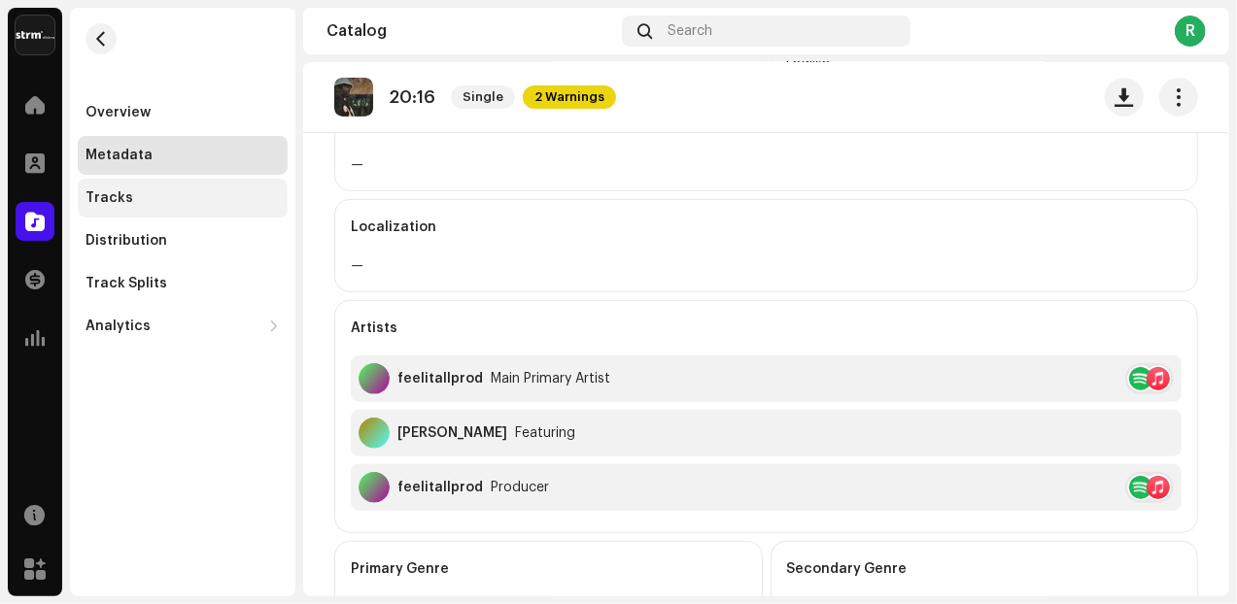
click at [111, 202] on div "Tracks" at bounding box center [109, 198] width 48 height 16
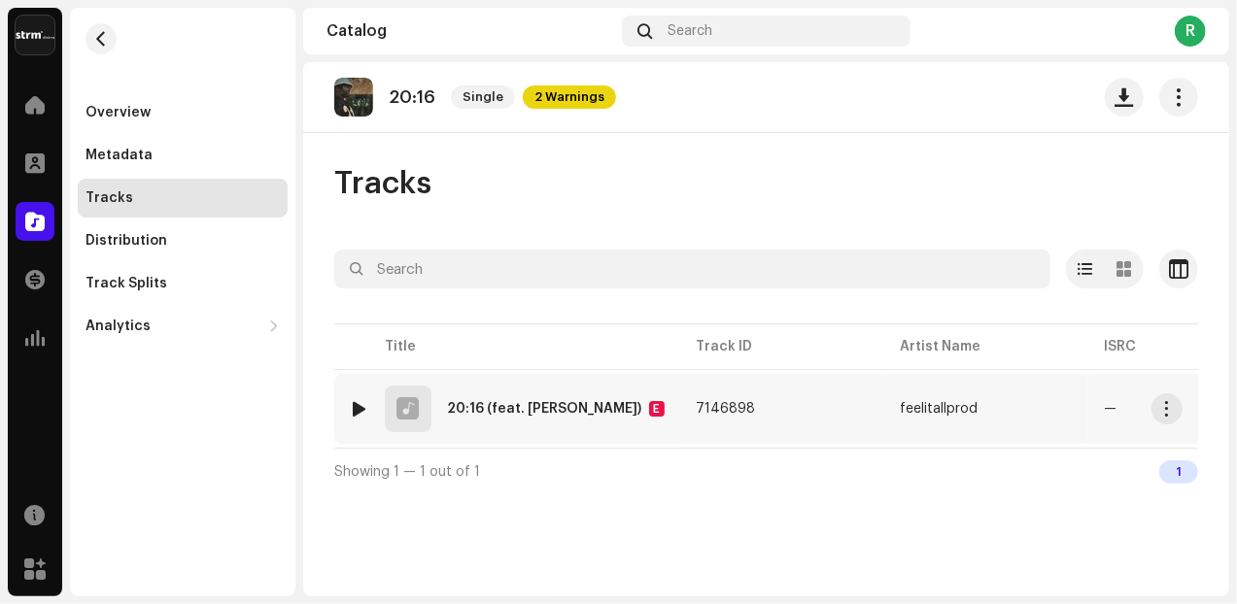
click at [695, 407] on span "7146898" at bounding box center [724, 409] width 59 height 14
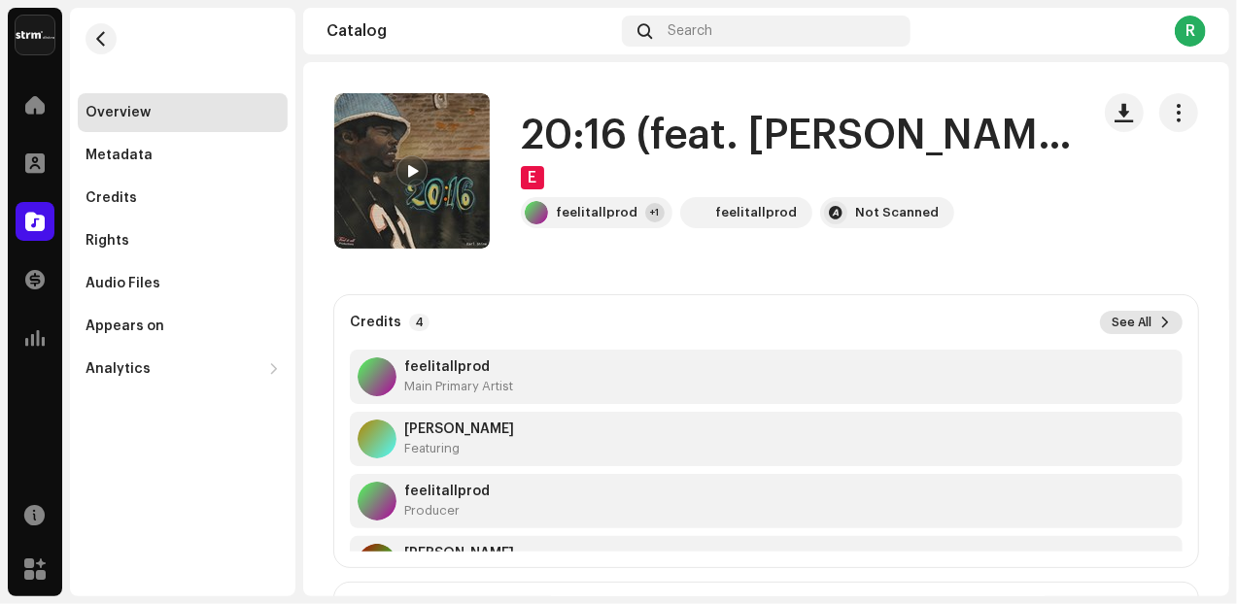
click at [1128, 319] on span "See All" at bounding box center [1131, 323] width 40 height 16
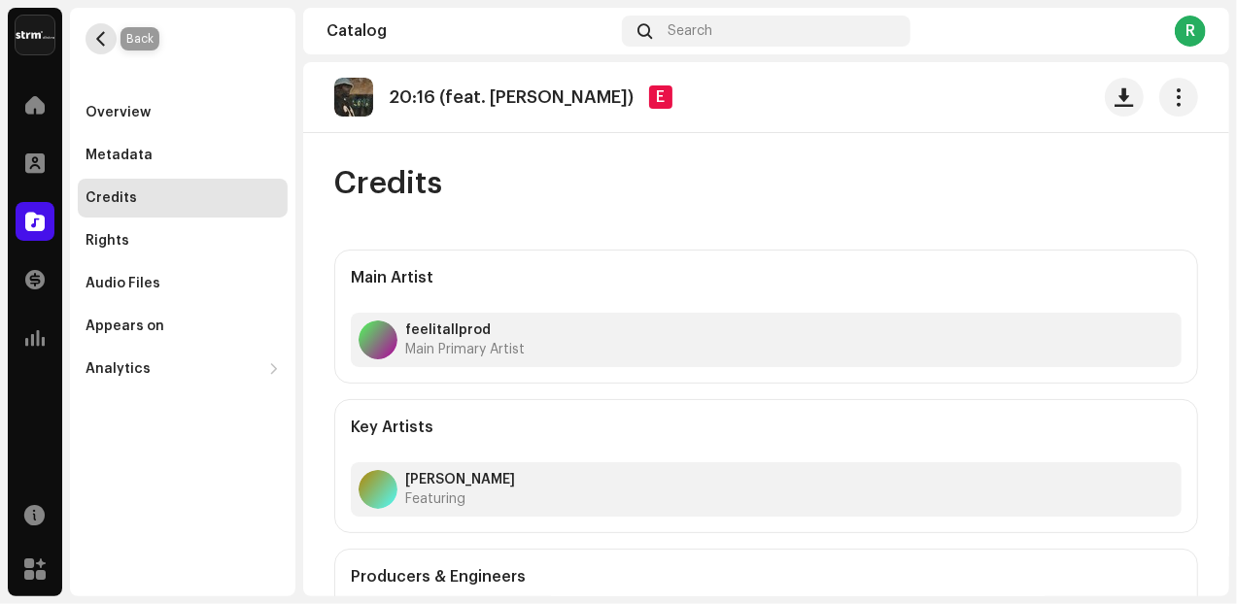
click at [110, 47] on button "button" at bounding box center [100, 38] width 31 height 31
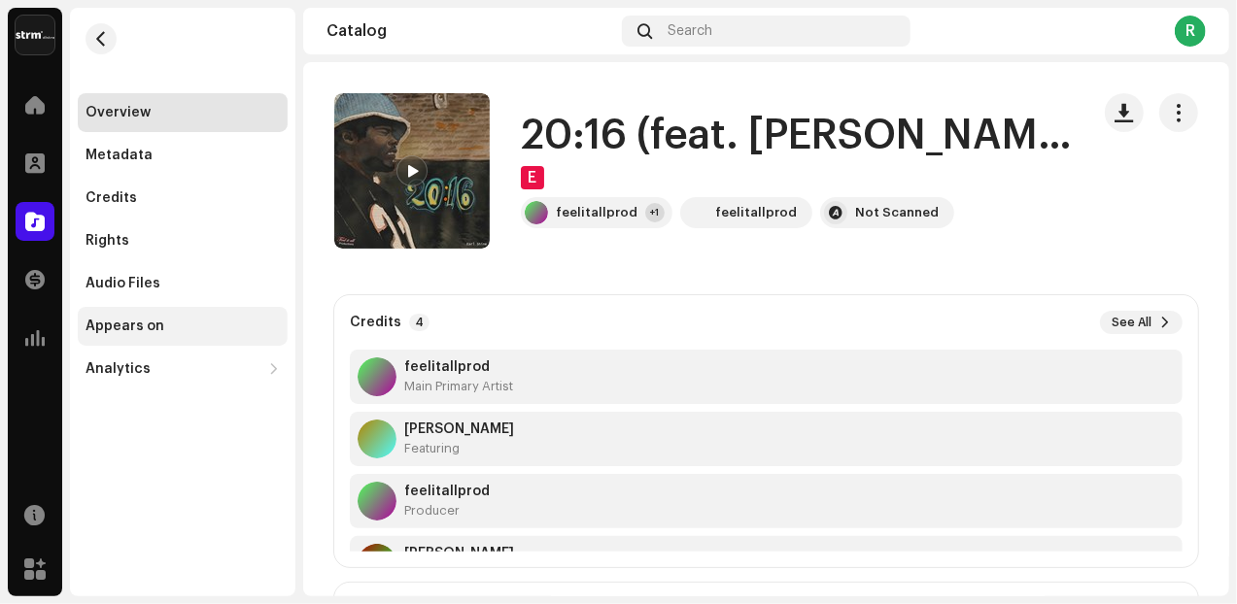
click at [159, 339] on div "Appears on" at bounding box center [183, 326] width 210 height 39
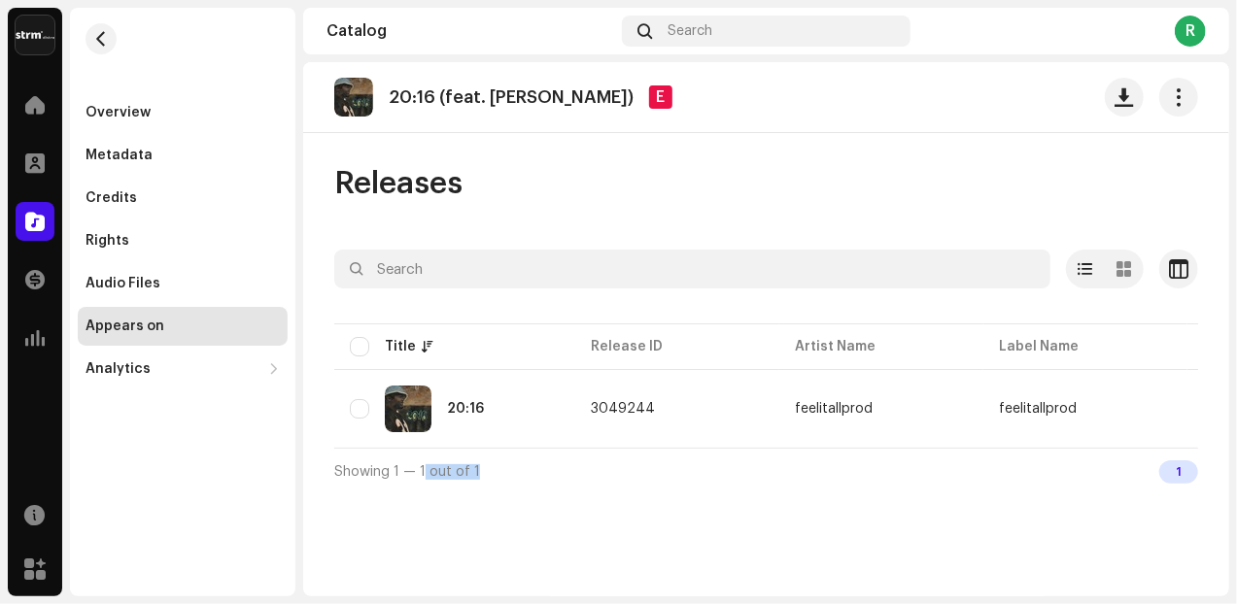
drag, startPoint x: 423, startPoint y: 456, endPoint x: 565, endPoint y: 475, distance: 144.1
click at [565, 475] on div "Showing 1 — 1 out of 1 1" at bounding box center [766, 471] width 864 height 47
click at [115, 284] on div "Audio Files" at bounding box center [122, 284] width 75 height 16
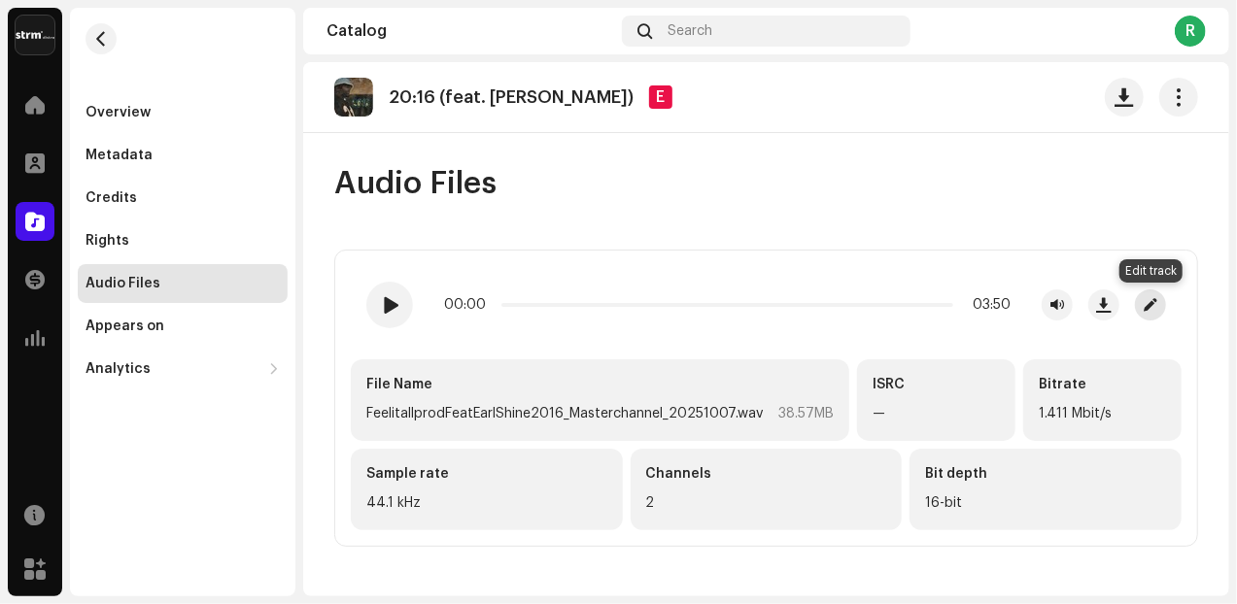
click at [1152, 306] on span "button" at bounding box center [1150, 305] width 13 height 16
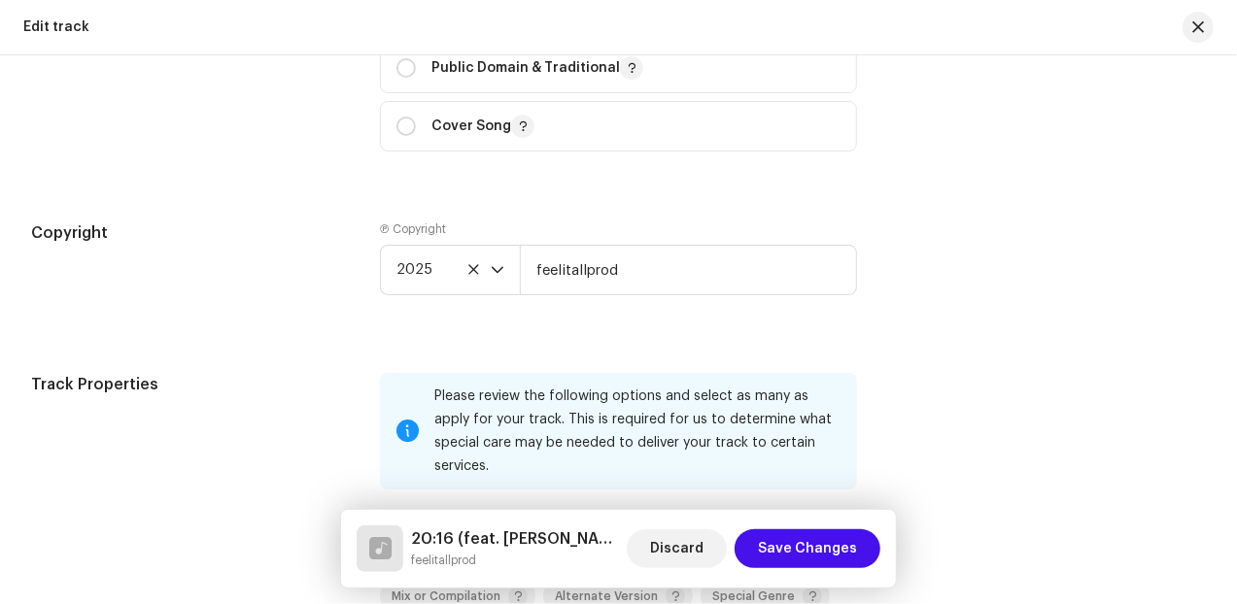
scroll to position [2066, 0]
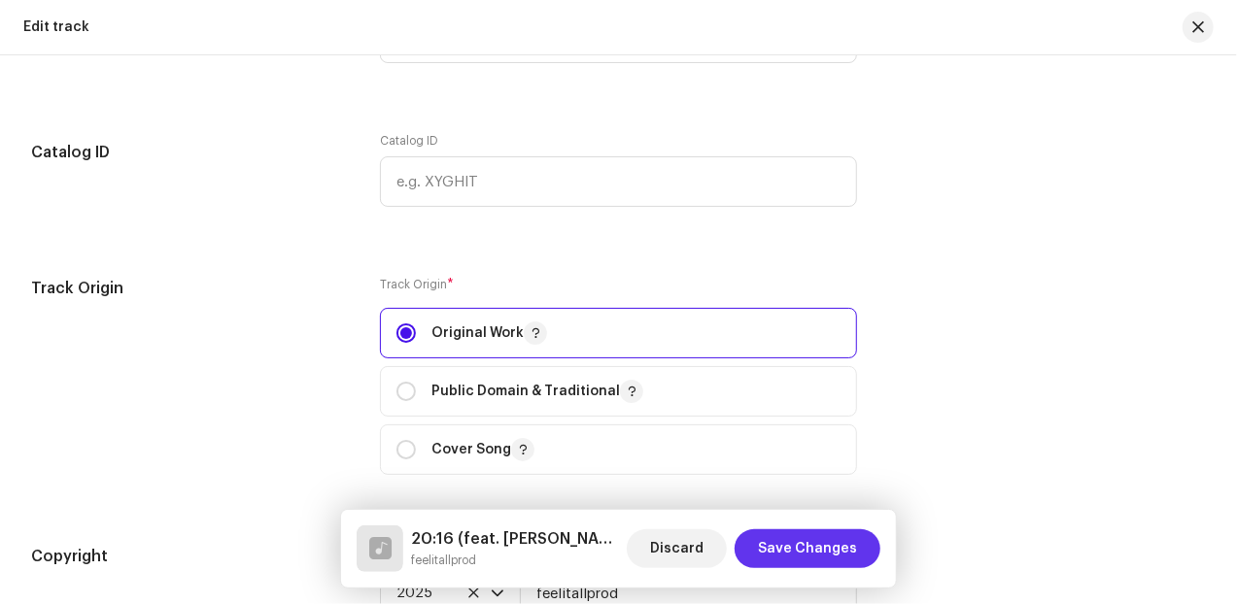
click at [798, 550] on span "Save Changes" at bounding box center [807, 548] width 99 height 39
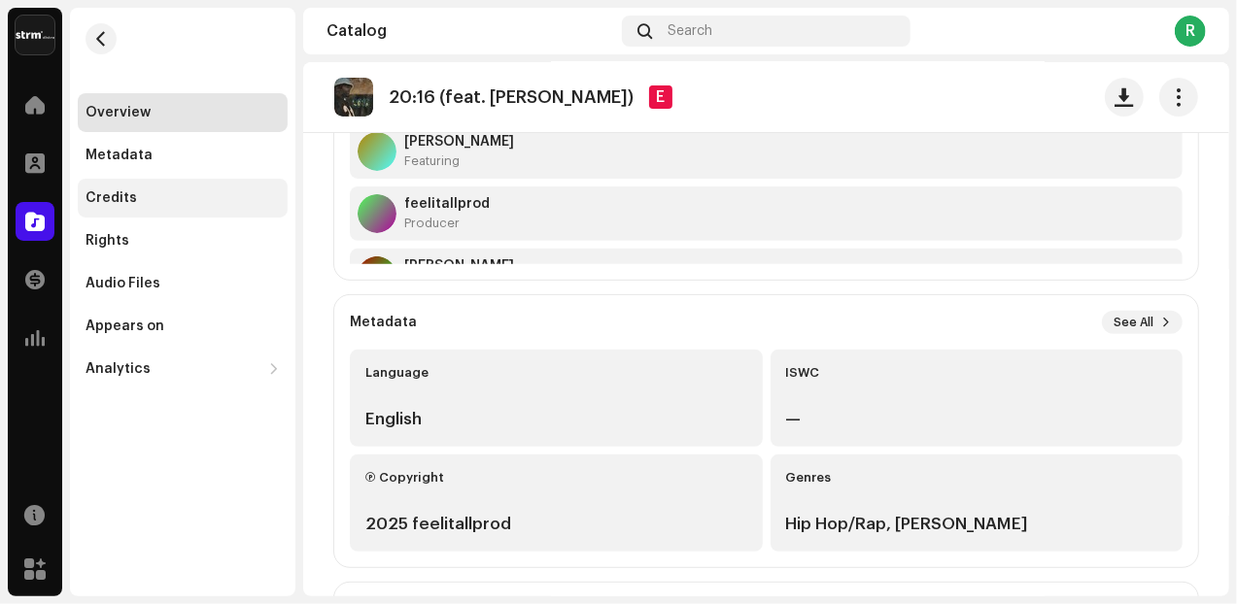
scroll to position [243, 0]
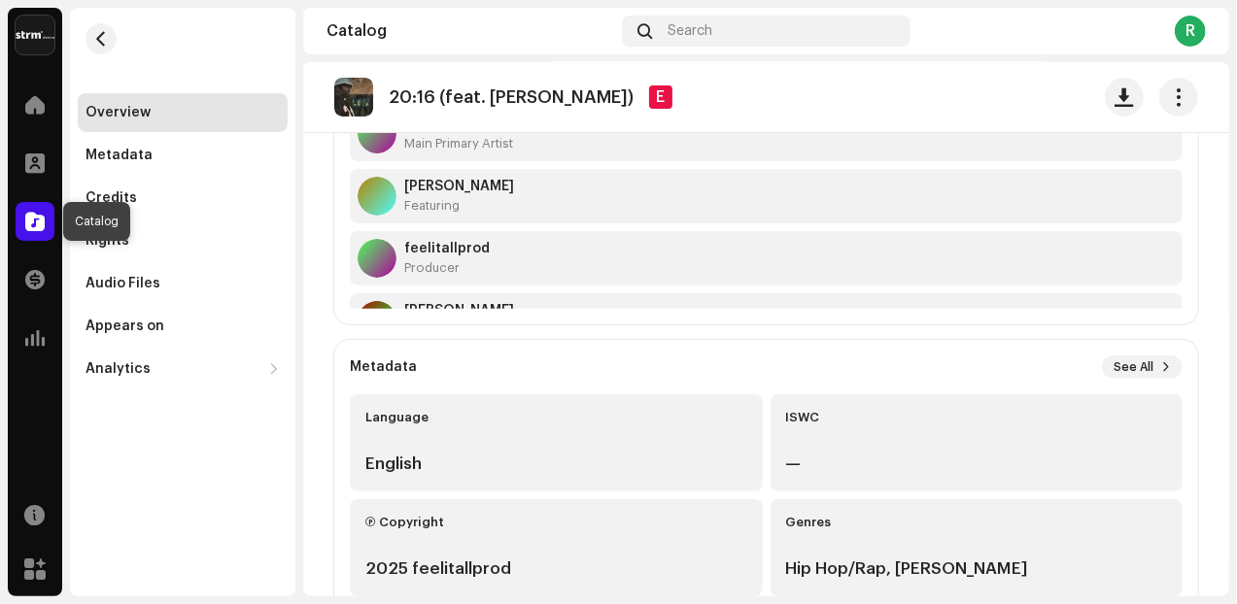
click at [41, 221] on span at bounding box center [34, 222] width 19 height 16
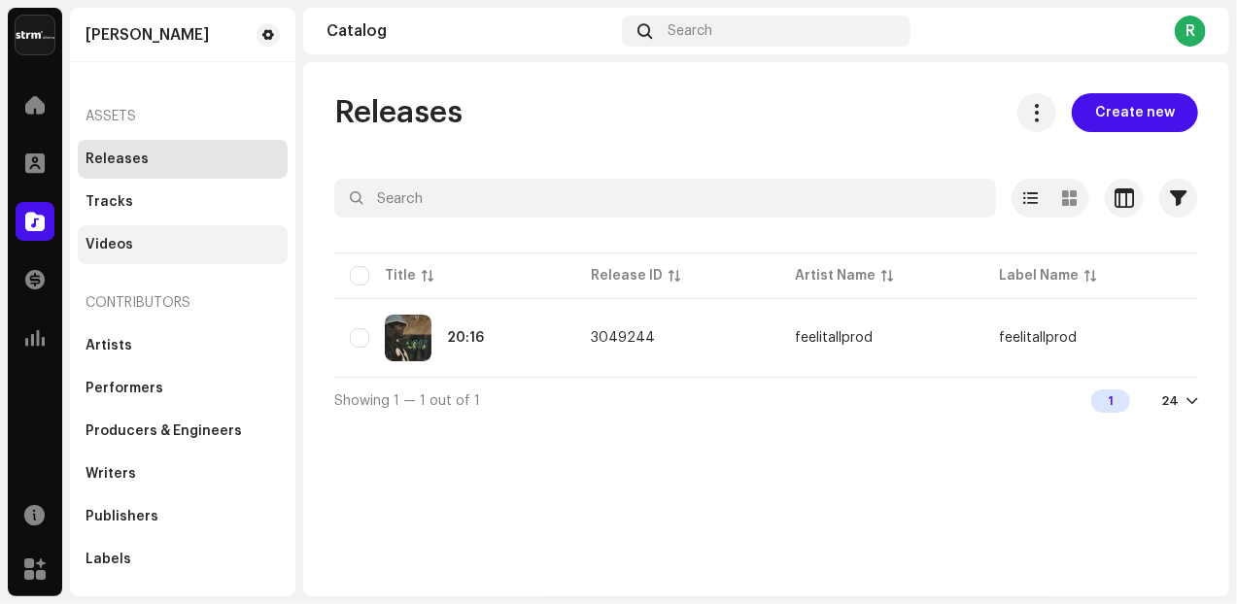
click at [114, 249] on div "Videos" at bounding box center [109, 245] width 48 height 16
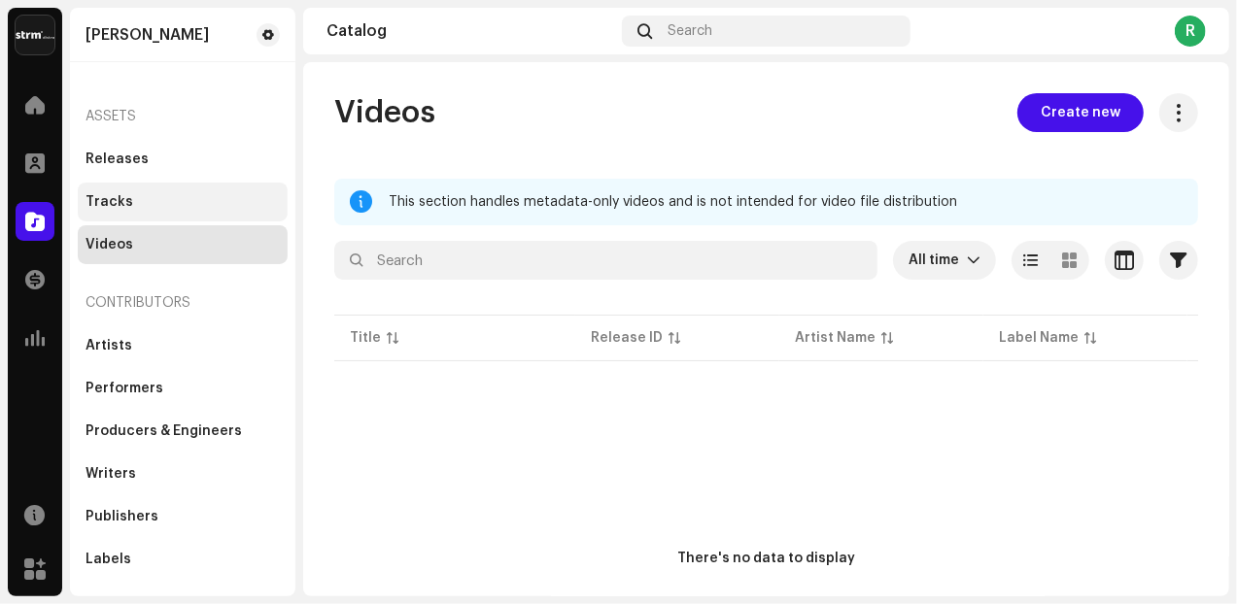
click at [119, 199] on div "Tracks" at bounding box center [109, 202] width 48 height 16
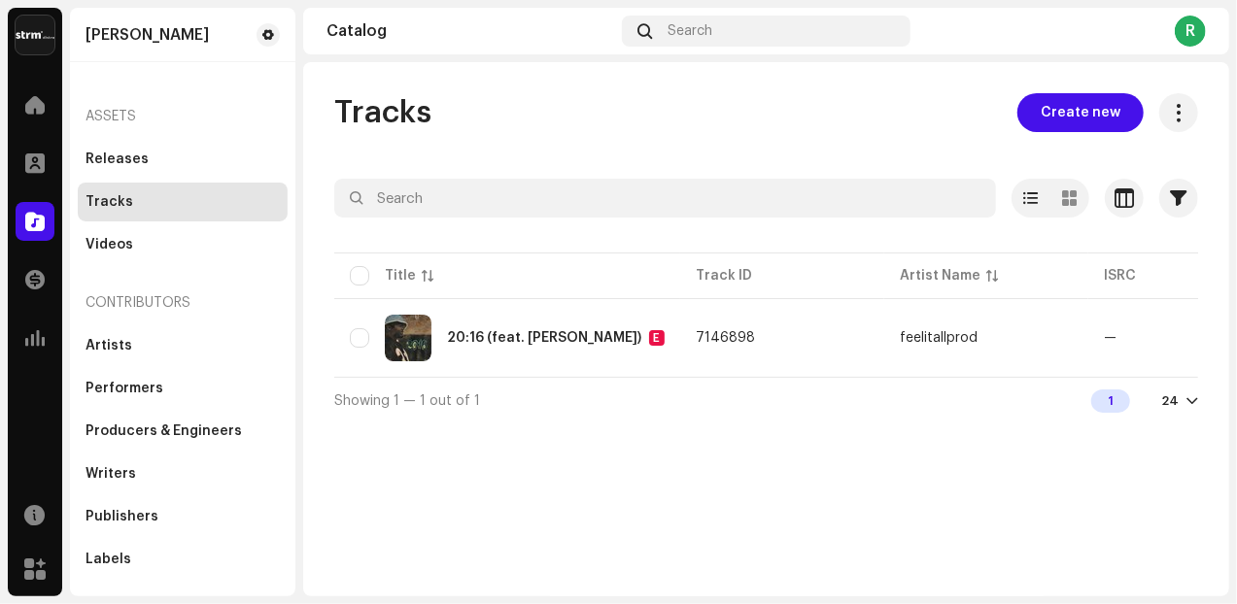
click at [1071, 274] on table "Title Track ID Artist Name ISRC Appears On Missing Audio ACR Cloud 20:16 (feat.…" at bounding box center [1119, 313] width 1570 height 128
click at [1174, 339] on button "button" at bounding box center [1166, 337] width 31 height 31
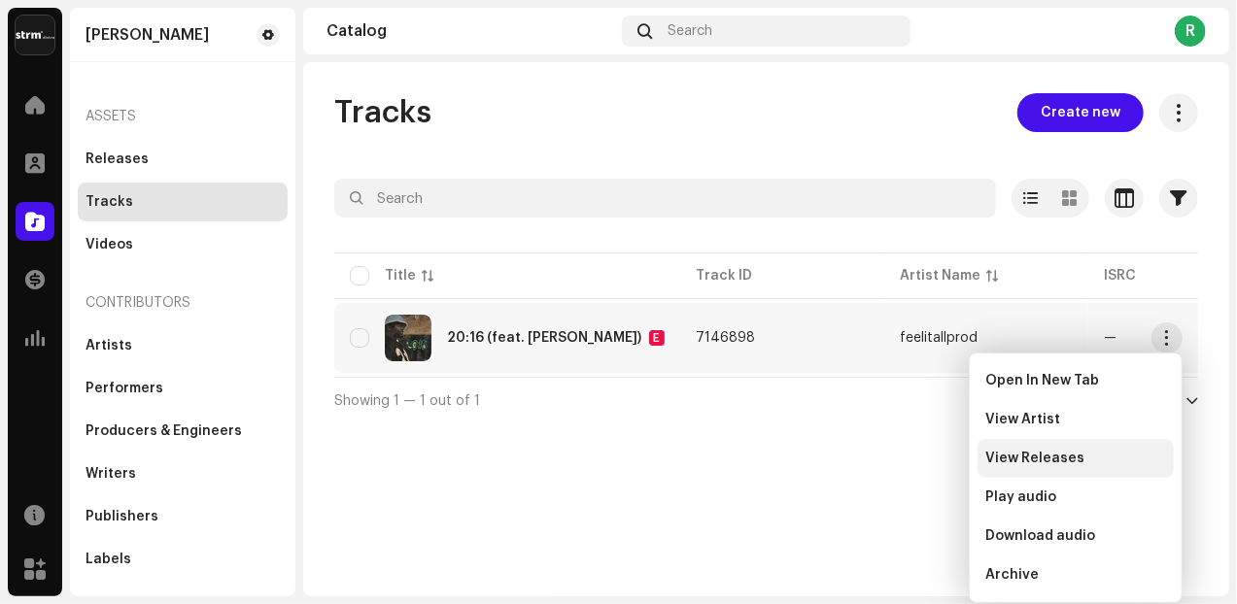
click at [1086, 449] on div "View Releases" at bounding box center [1075, 458] width 196 height 39
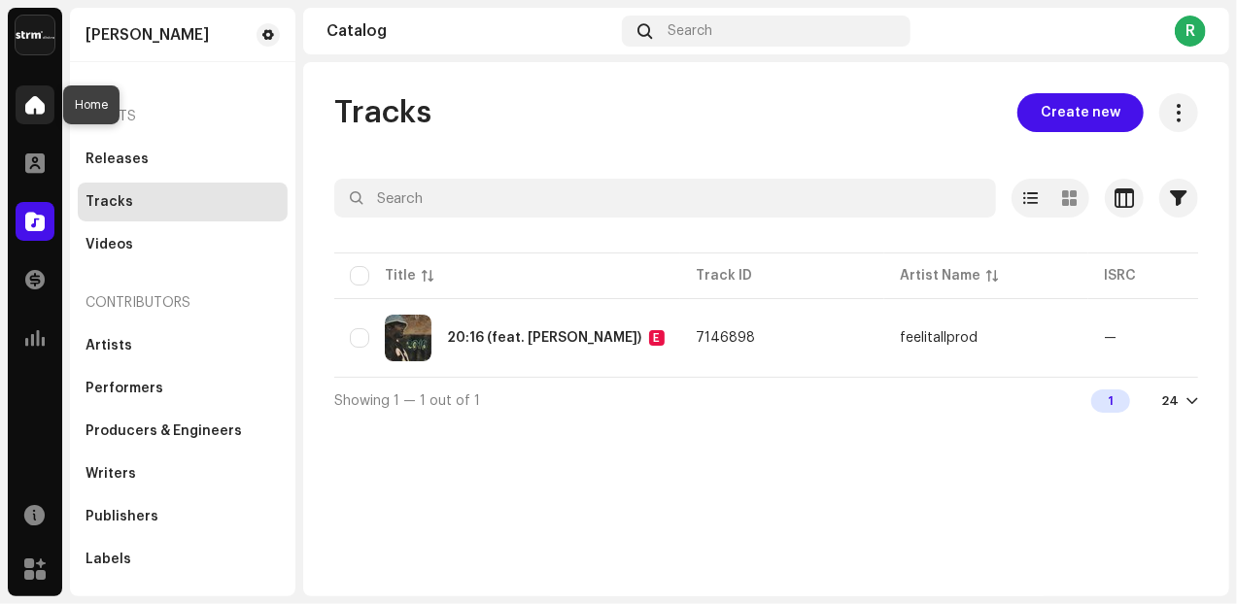
click at [44, 102] on span at bounding box center [34, 105] width 19 height 16
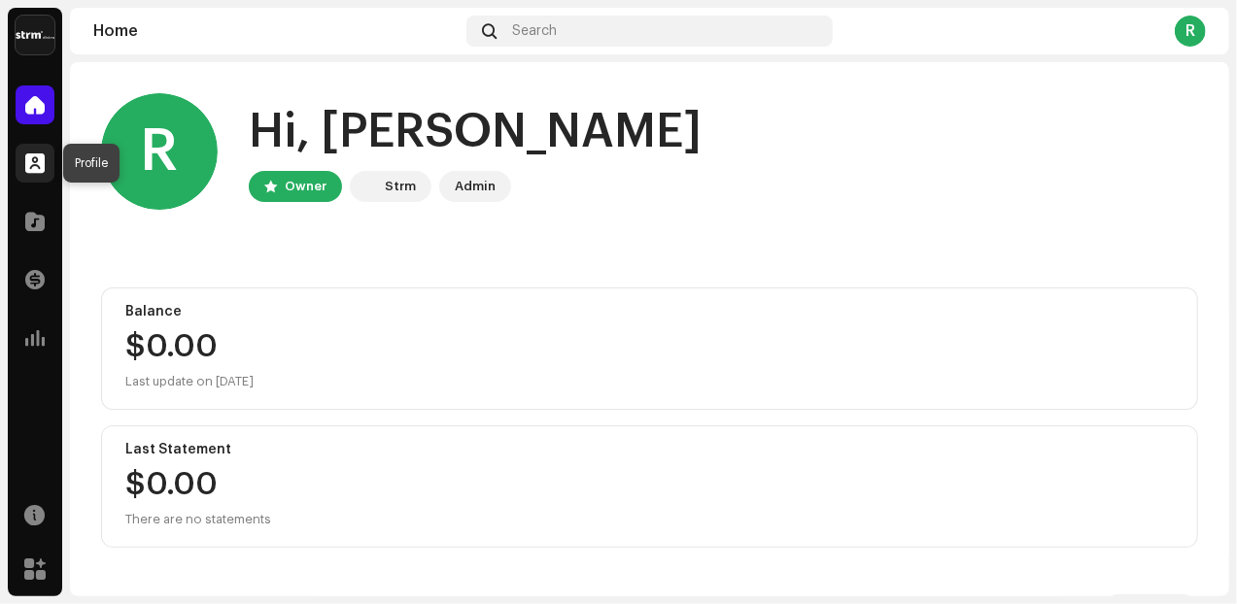
click at [39, 165] on span at bounding box center [34, 163] width 19 height 16
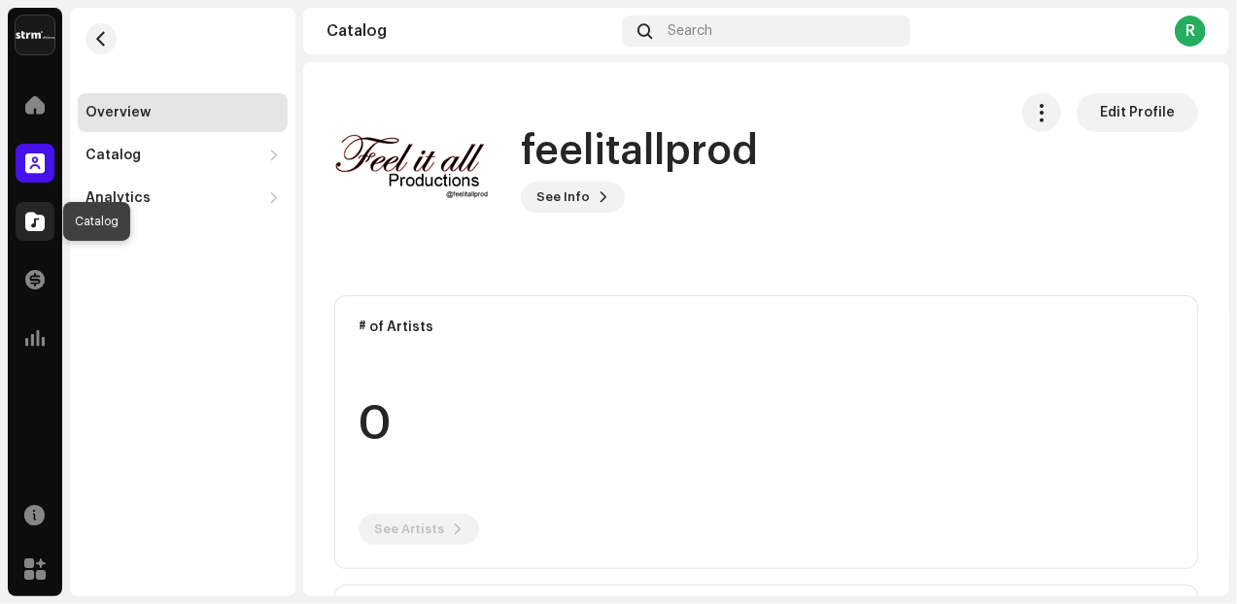
click at [33, 217] on span at bounding box center [34, 222] width 19 height 16
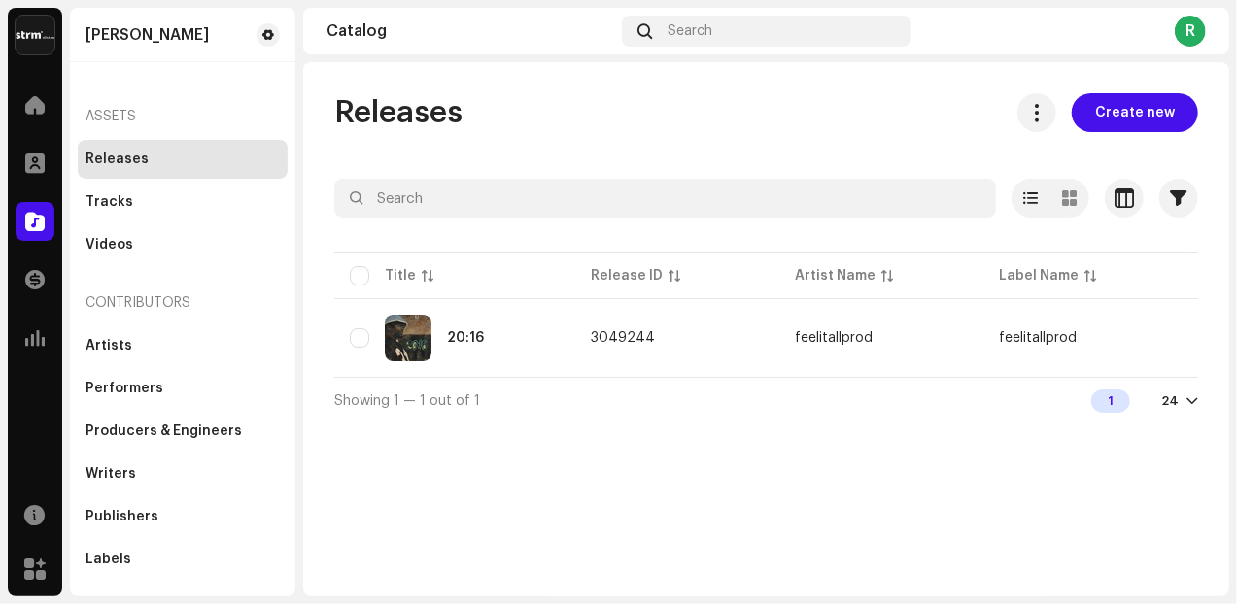
click at [1194, 409] on div at bounding box center [1192, 401] width 12 height 16
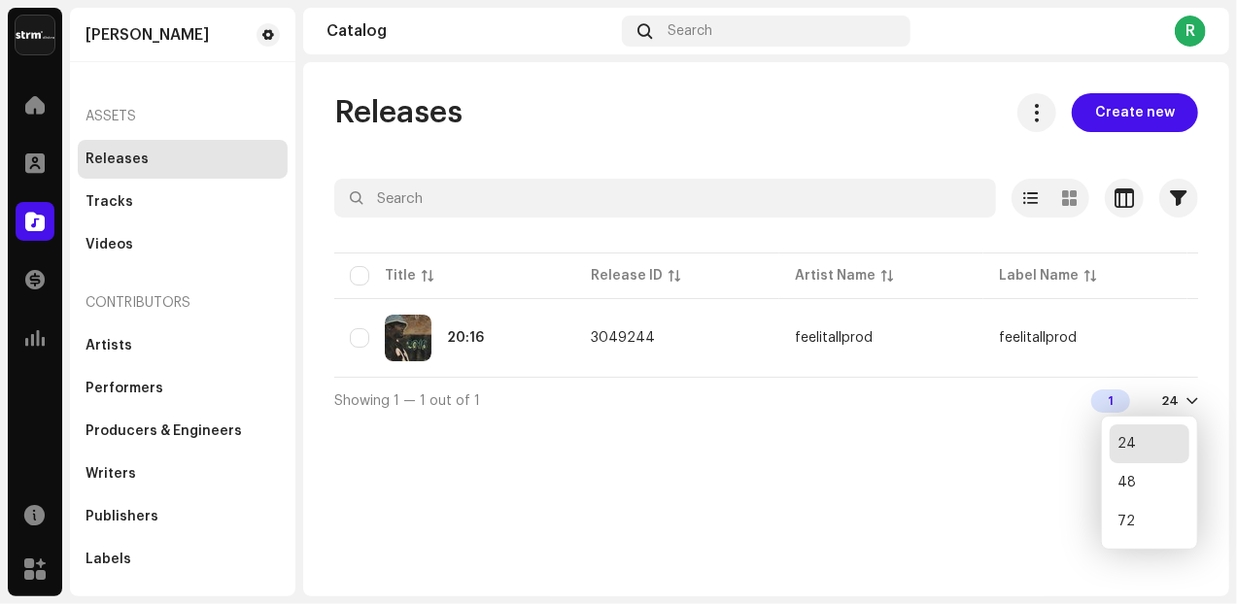
click at [1193, 409] on div at bounding box center [1192, 401] width 12 height 16
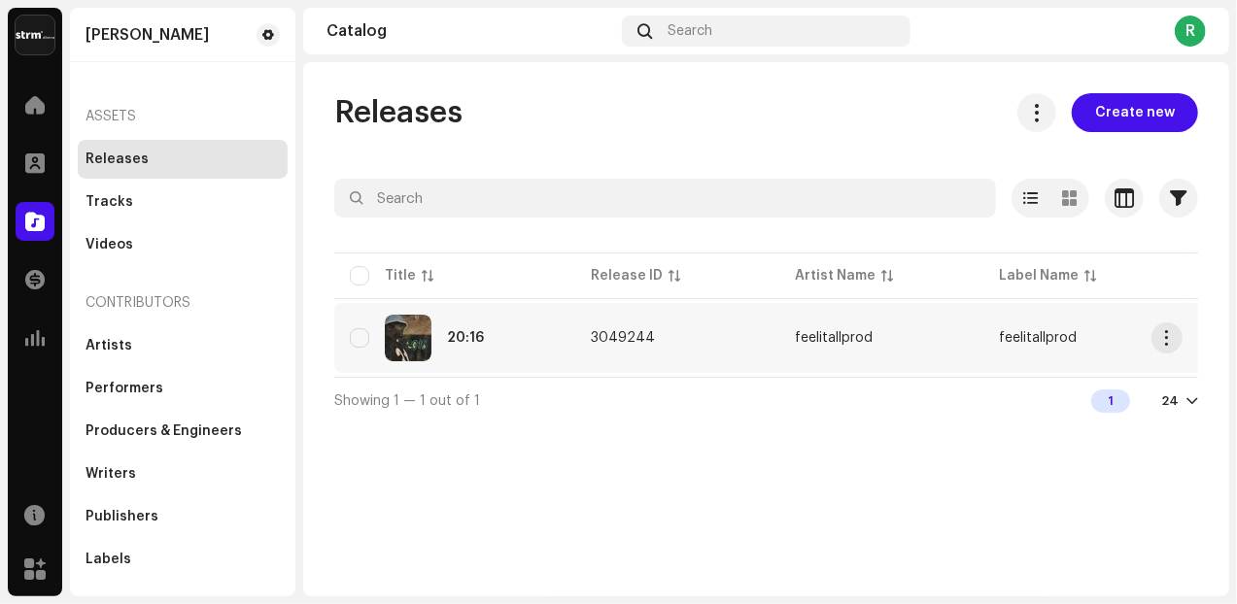
click at [449, 337] on div "20:16" at bounding box center [465, 338] width 37 height 14
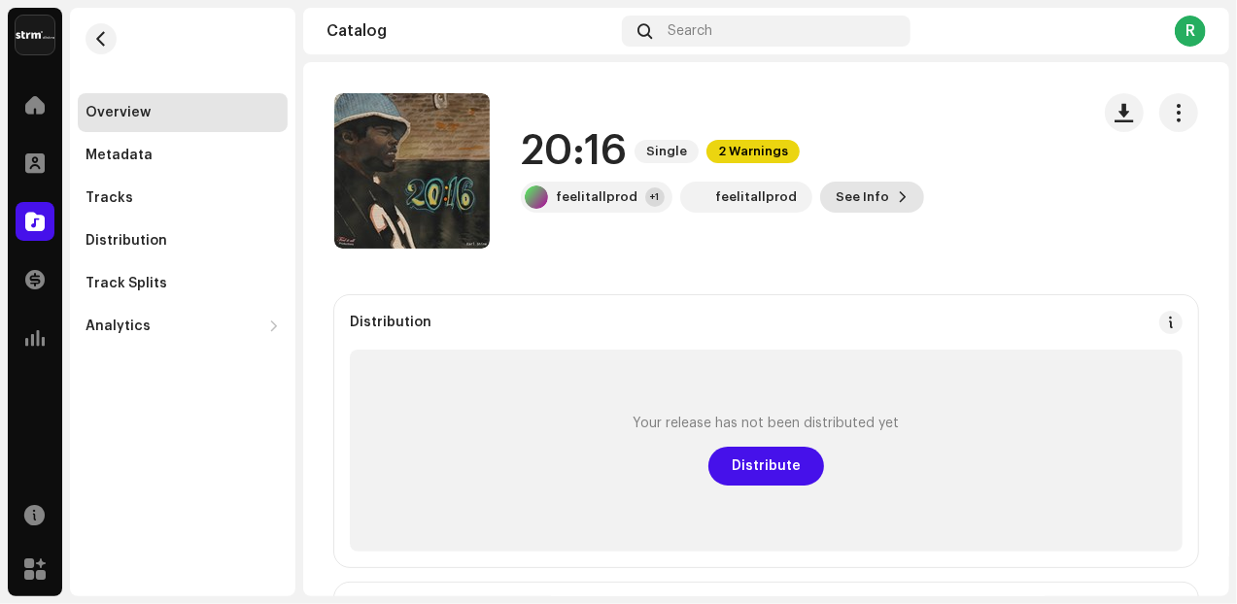
click at [851, 207] on span "See Info" at bounding box center [861, 197] width 53 height 39
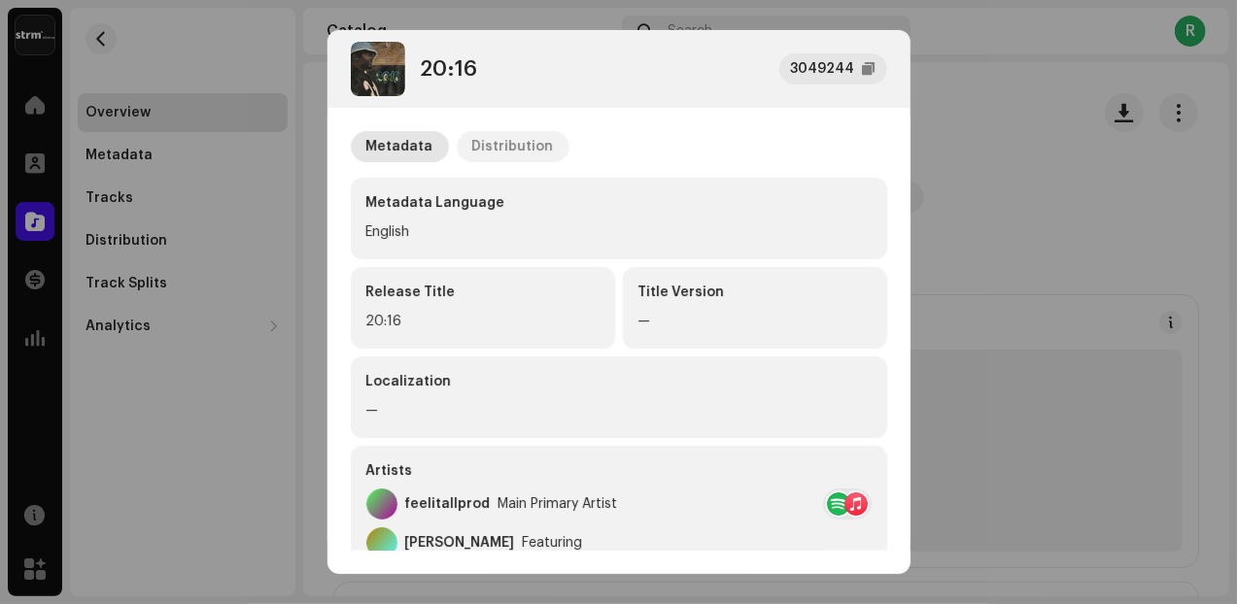
click at [505, 141] on div "Distribution" at bounding box center [513, 146] width 82 height 31
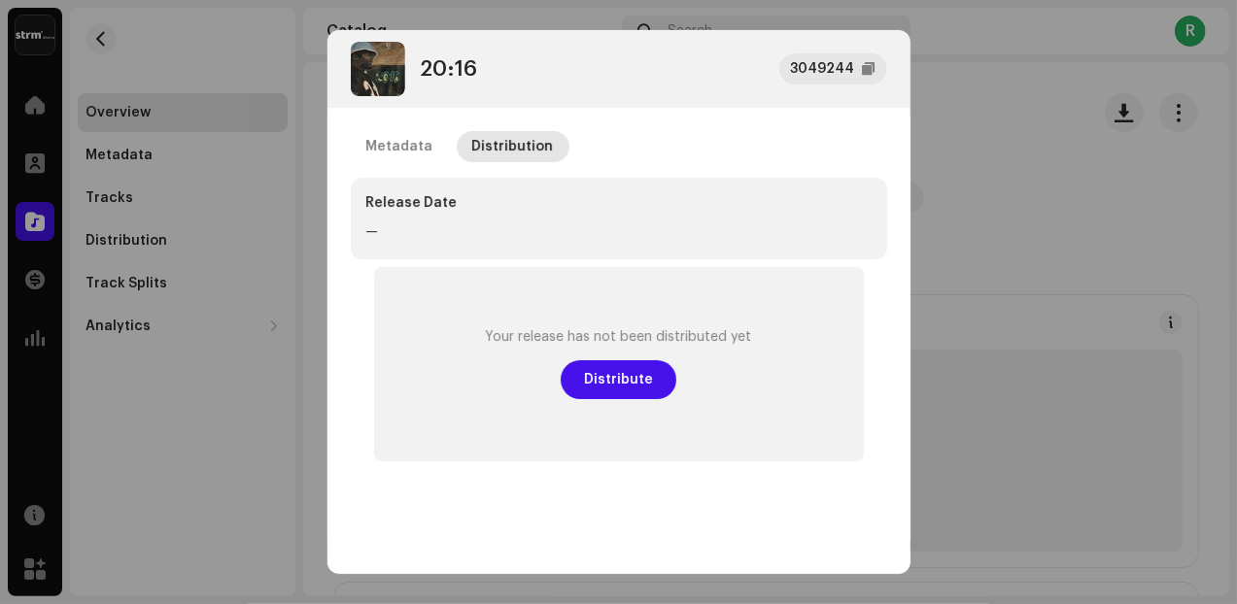
click at [400, 207] on div "Release Date" at bounding box center [618, 202] width 505 height 19
click at [359, 228] on div "Release Date —" at bounding box center [619, 219] width 536 height 82
click at [380, 228] on div "—" at bounding box center [618, 232] width 505 height 23
drag, startPoint x: 381, startPoint y: 240, endPoint x: 371, endPoint y: 158, distance: 82.2
click at [381, 236] on div "—" at bounding box center [618, 232] width 505 height 23
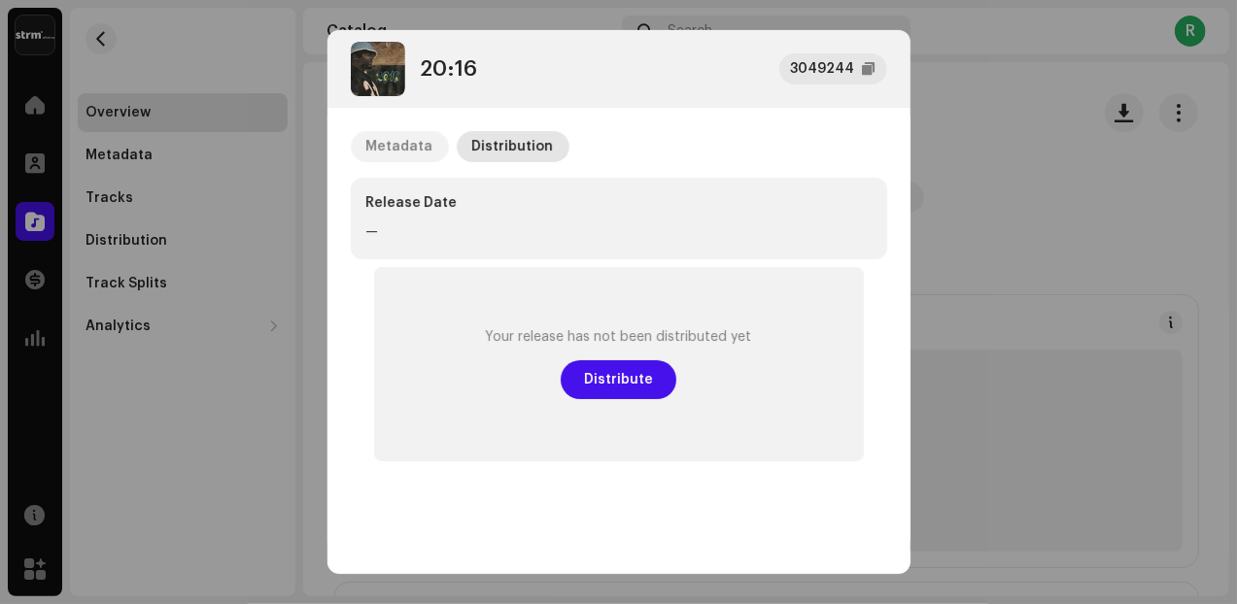
click at [392, 155] on div "Metadata" at bounding box center [399, 146] width 67 height 31
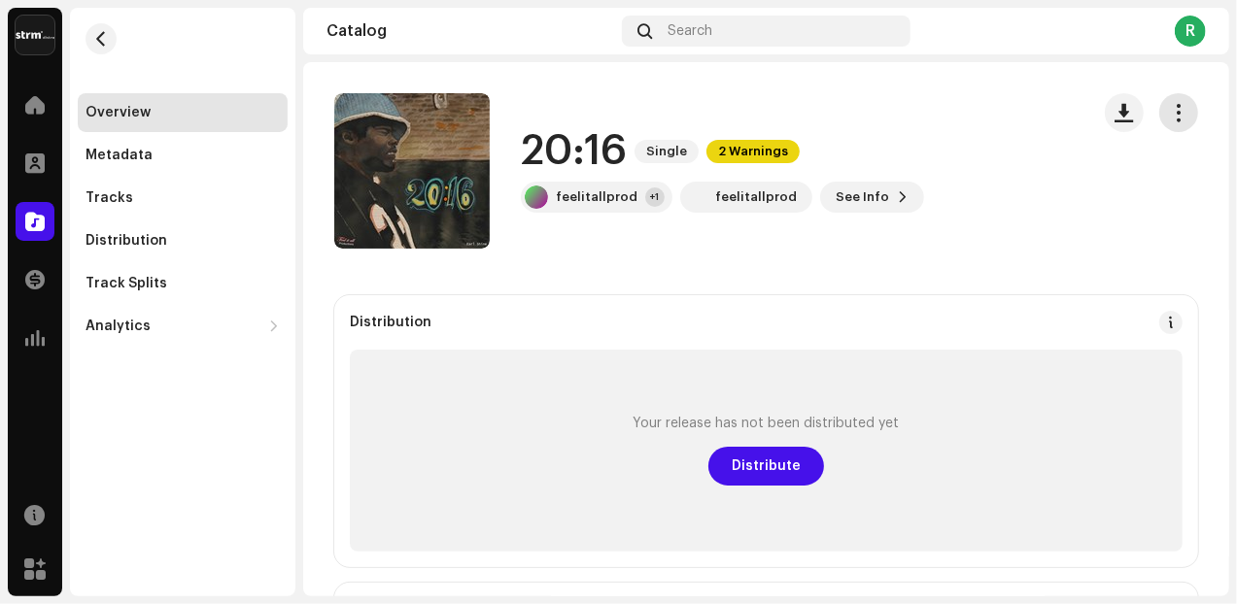
click at [1169, 123] on button "button" at bounding box center [1178, 112] width 39 height 39
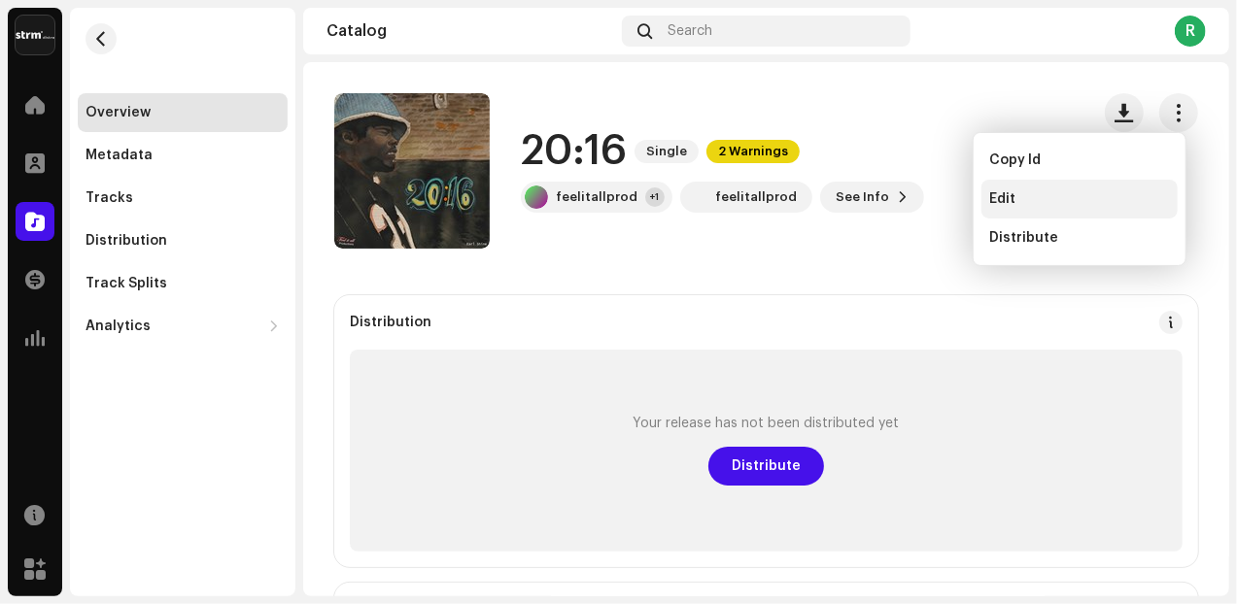
click at [1055, 196] on div "Edit" at bounding box center [1079, 199] width 181 height 16
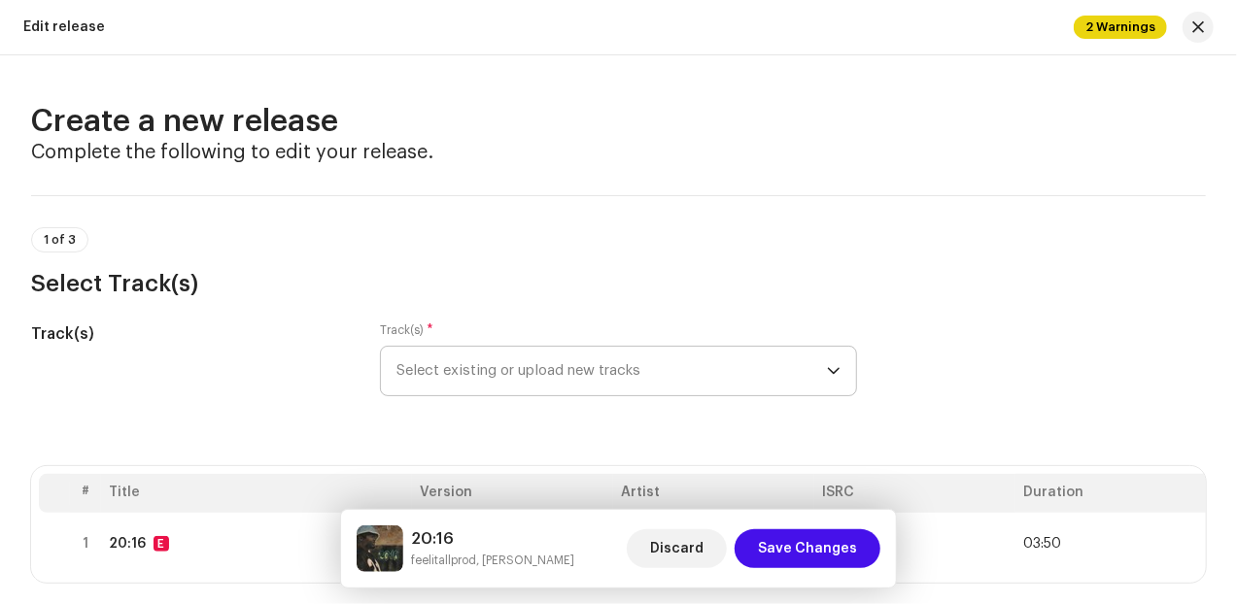
click at [828, 369] on icon "dropdown trigger" at bounding box center [834, 371] width 12 height 7
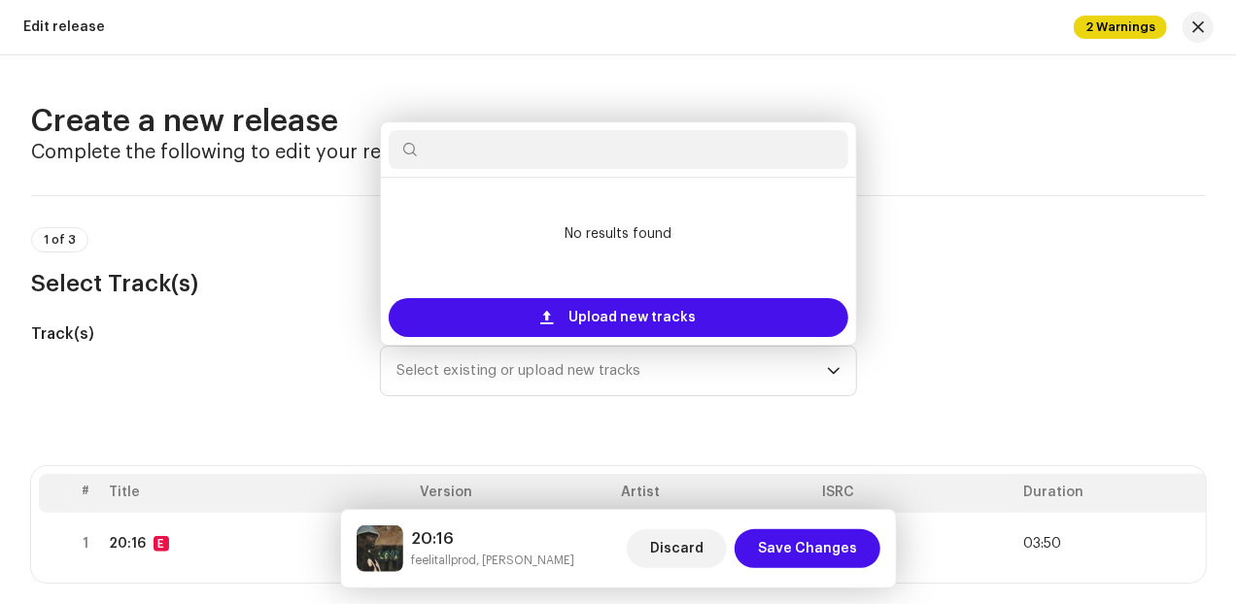
click at [933, 356] on div "Track(s) Track(s) * Select existing or upload new tracks No results found Uploa…" at bounding box center [618, 370] width 1174 height 97
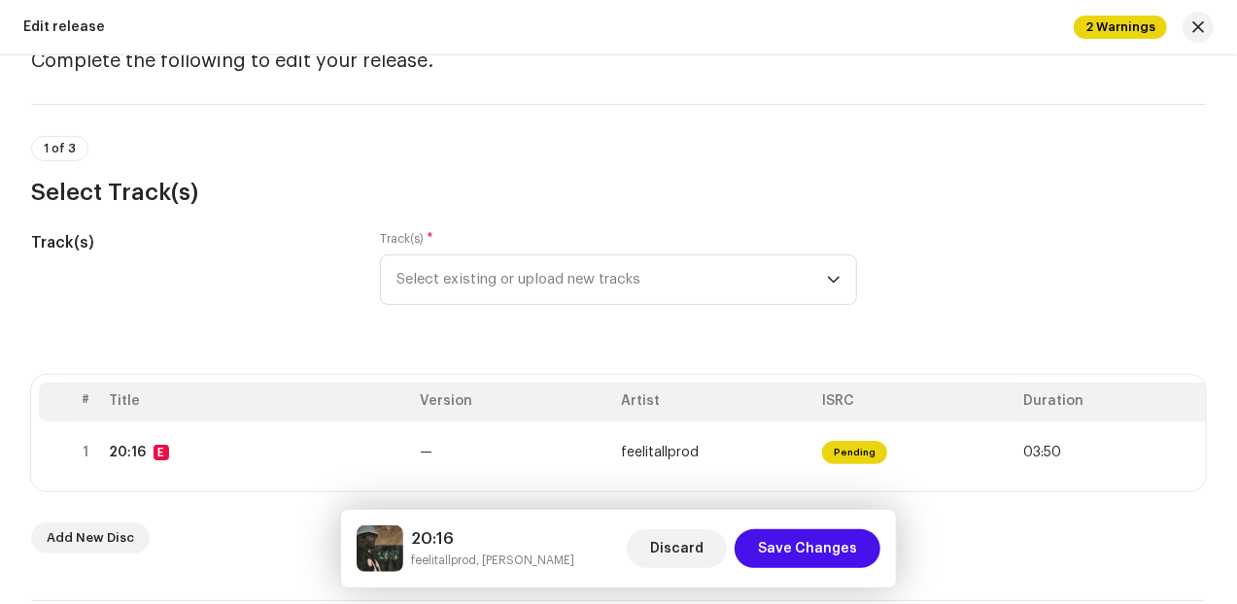
scroll to position [81, 0]
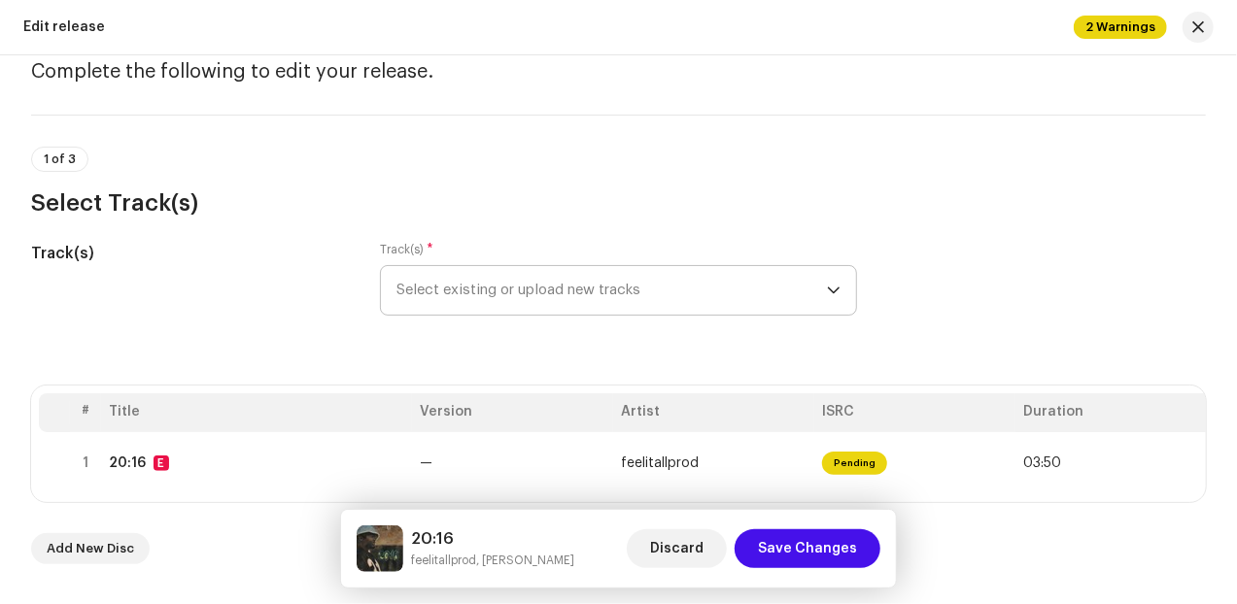
click at [828, 294] on icon "dropdown trigger" at bounding box center [834, 291] width 14 height 14
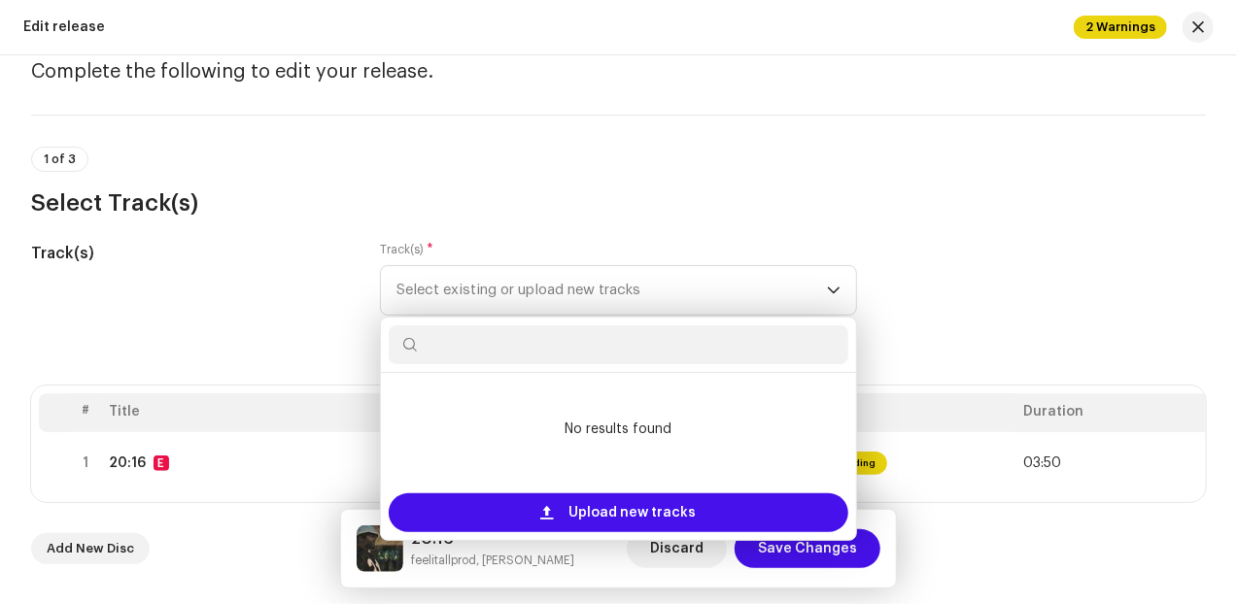
click at [859, 185] on div "1 of 3 Select Track(s)" at bounding box center [618, 183] width 1174 height 72
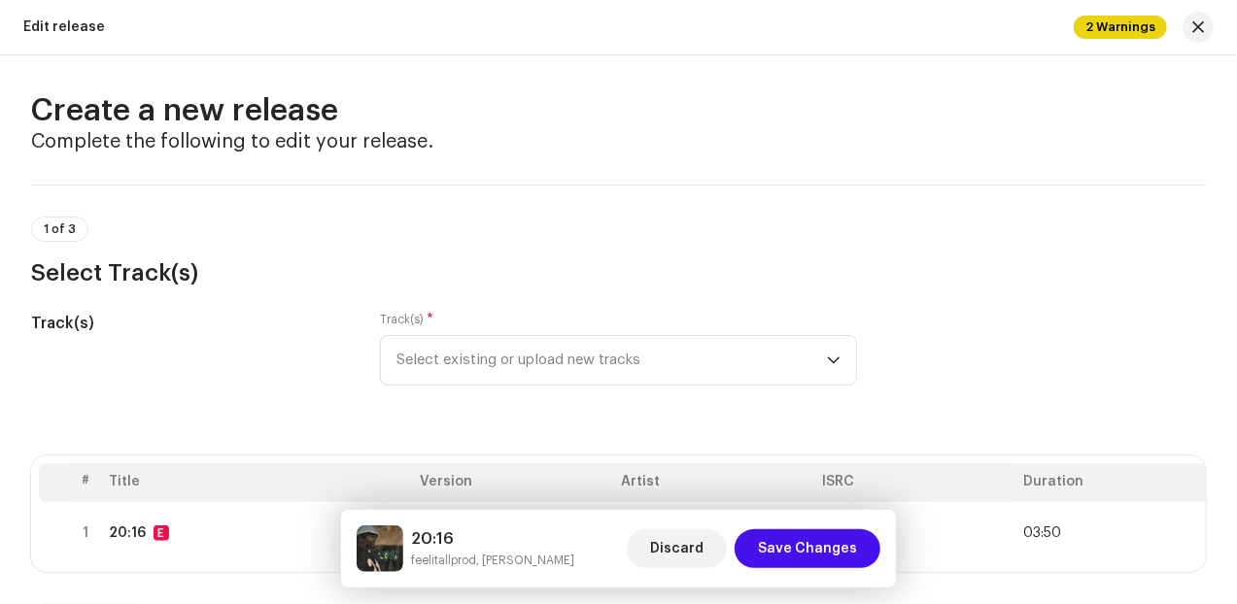
scroll to position [0, 0]
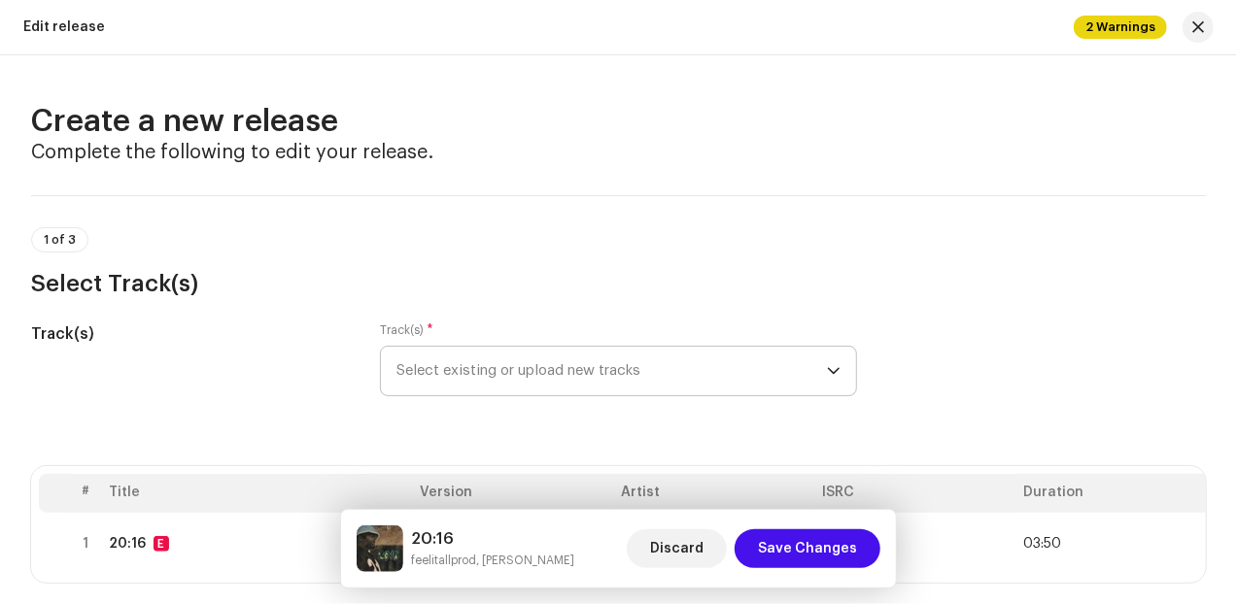
click at [827, 376] on icon "dropdown trigger" at bounding box center [834, 371] width 14 height 14
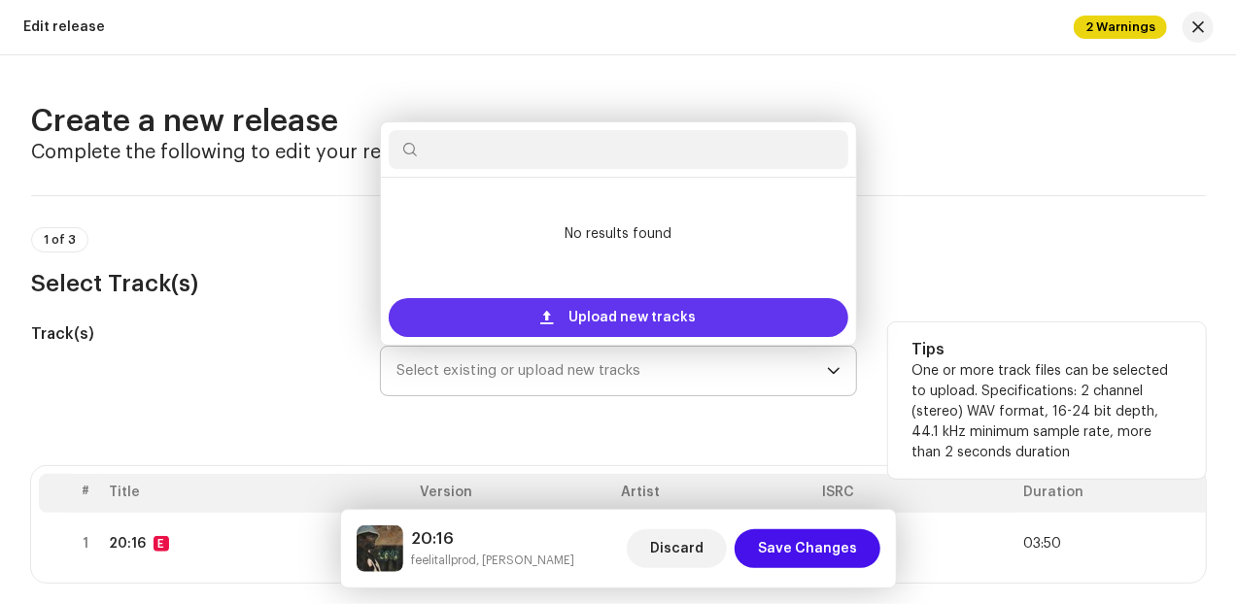
click at [604, 312] on span "Upload new tracks" at bounding box center [631, 317] width 127 height 39
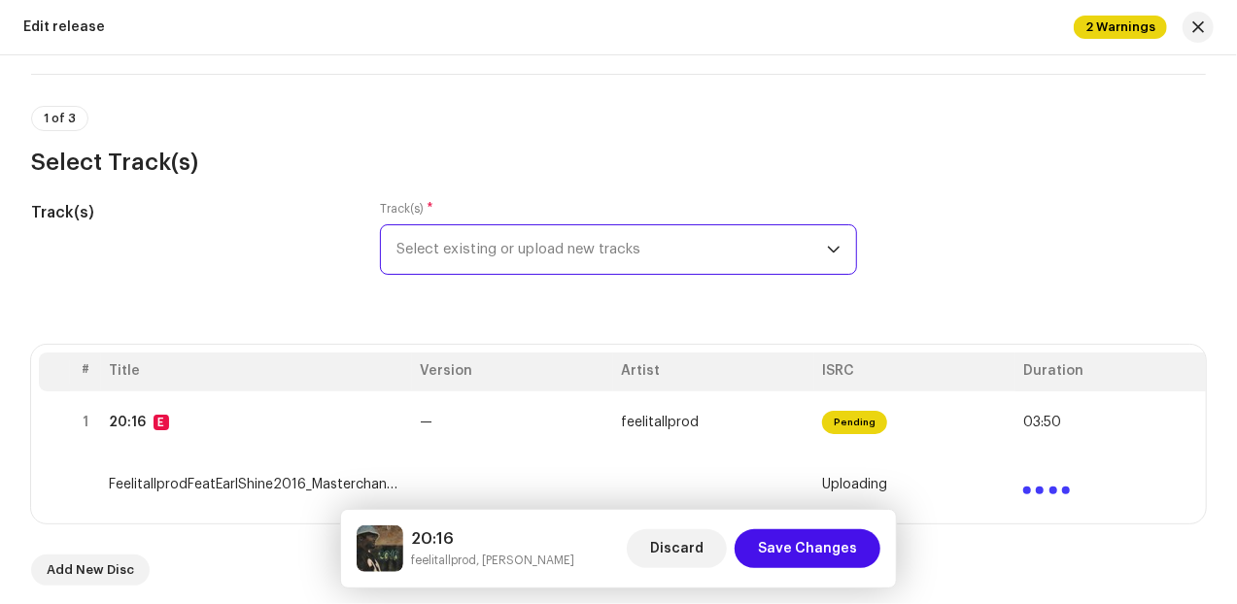
scroll to position [161, 0]
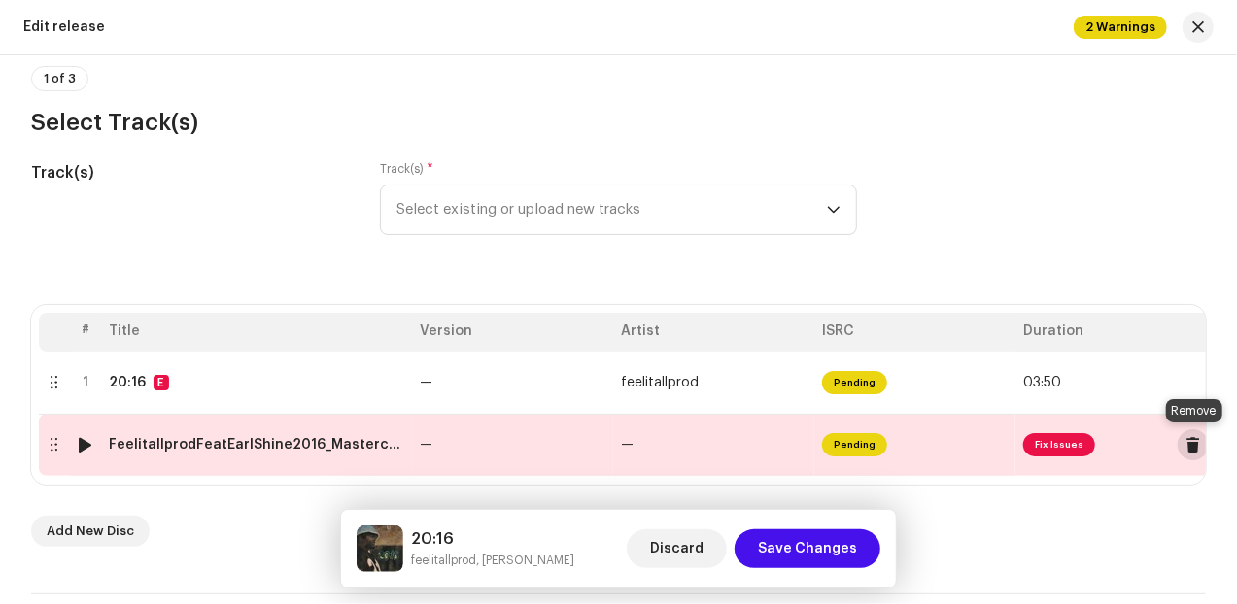
click at [1191, 448] on span at bounding box center [1193, 445] width 15 height 16
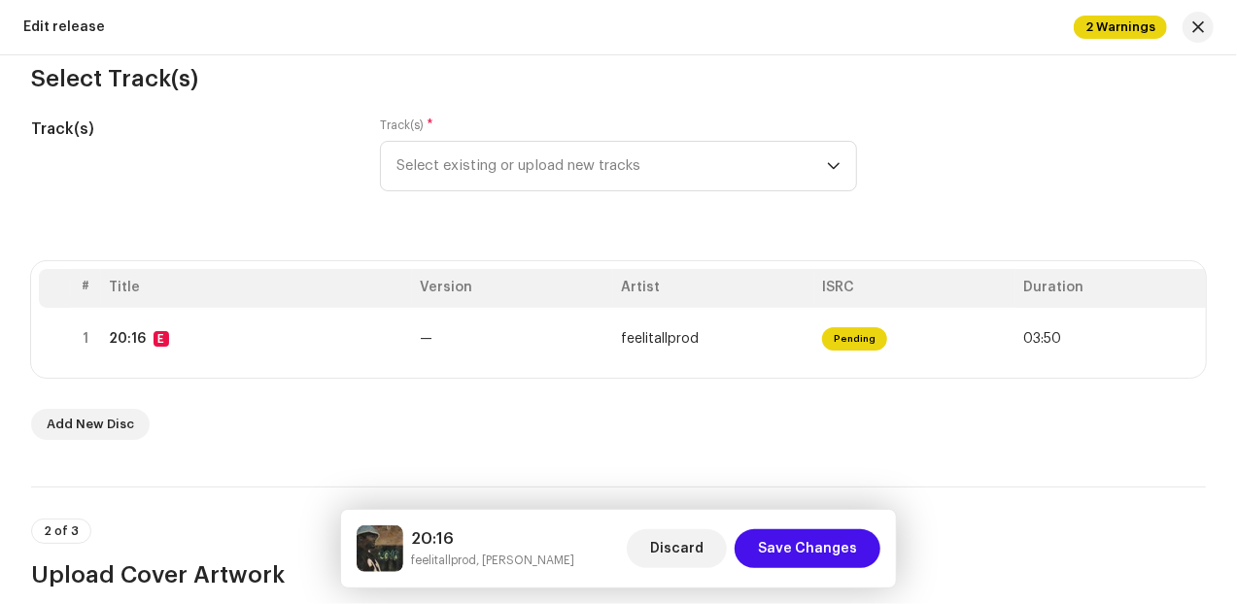
scroll to position [243, 0]
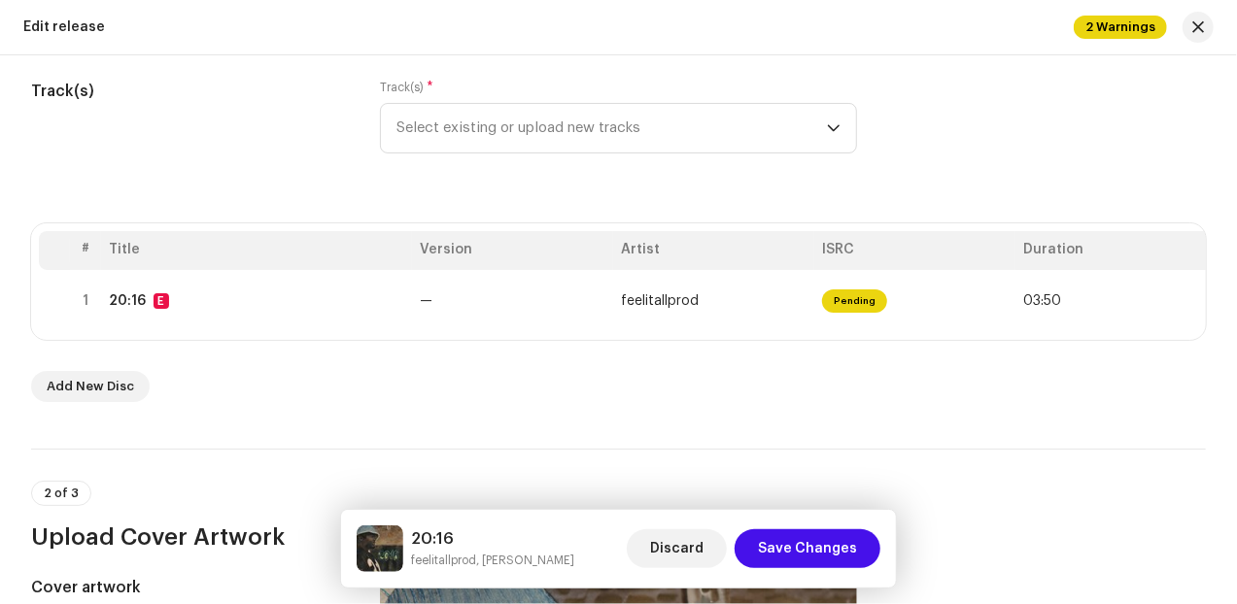
click at [1061, 553] on h3 "Upload Cover Artwork" at bounding box center [618, 537] width 1174 height 31
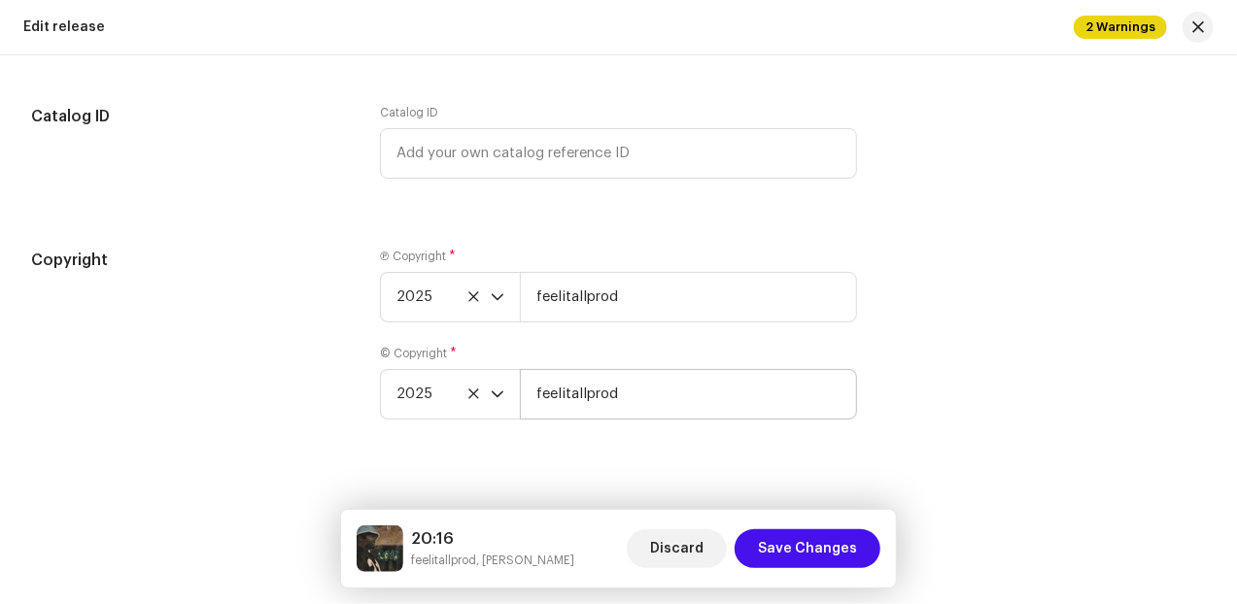
scroll to position [3289, 0]
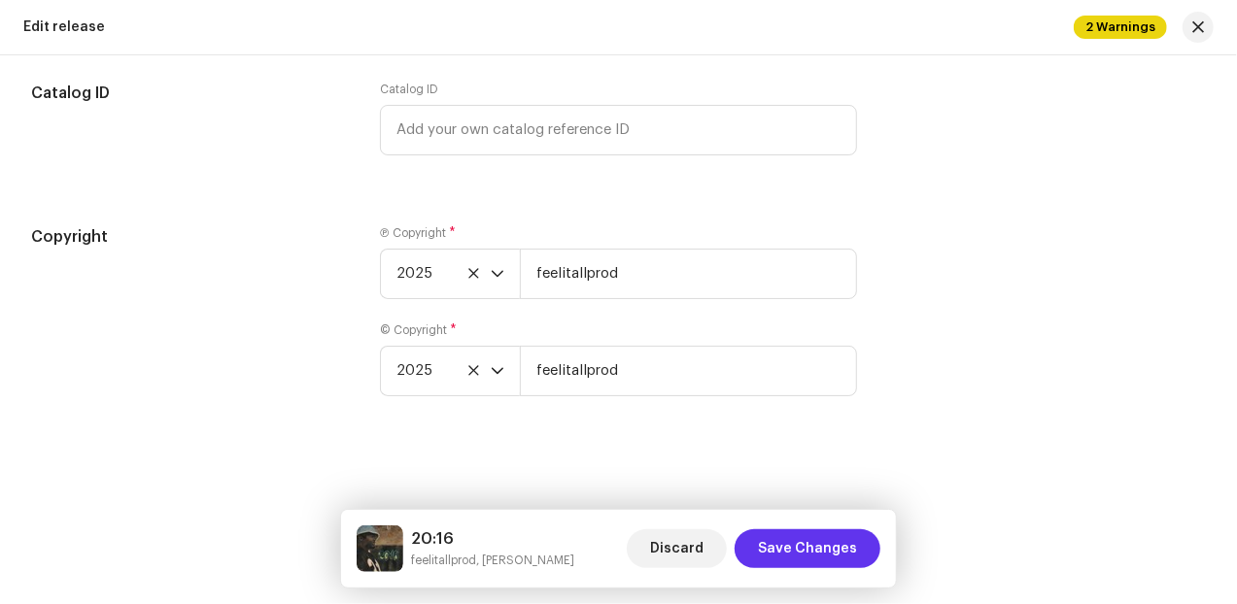
click at [832, 549] on span "Save Changes" at bounding box center [807, 548] width 99 height 39
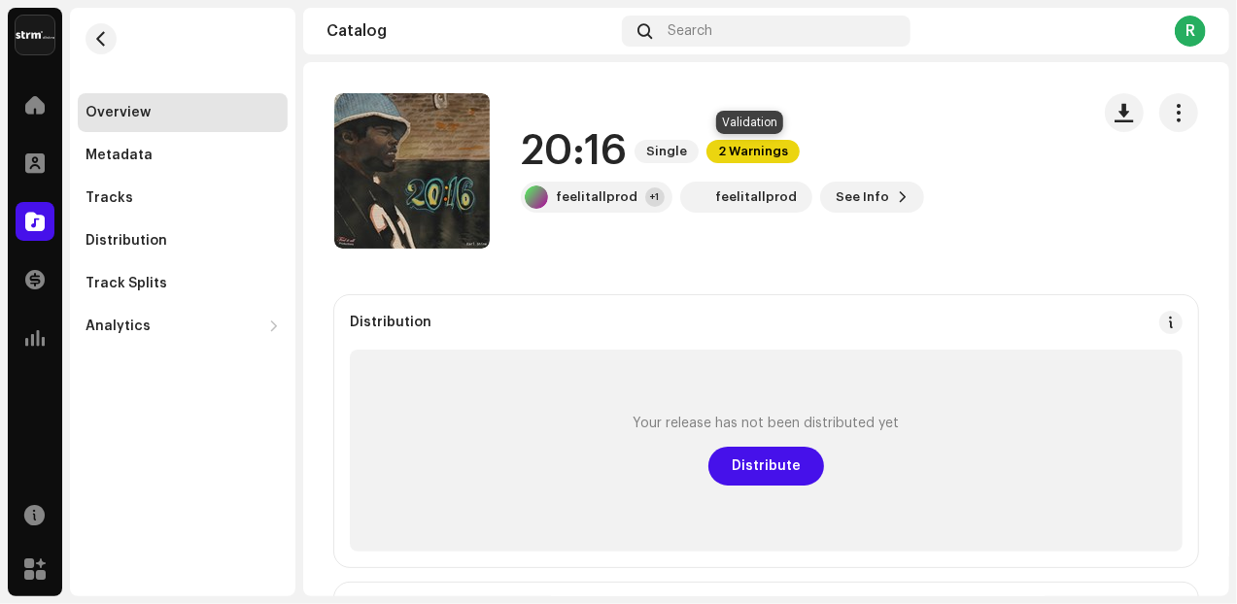
click at [740, 148] on span "2 Warnings" at bounding box center [752, 151] width 93 height 23
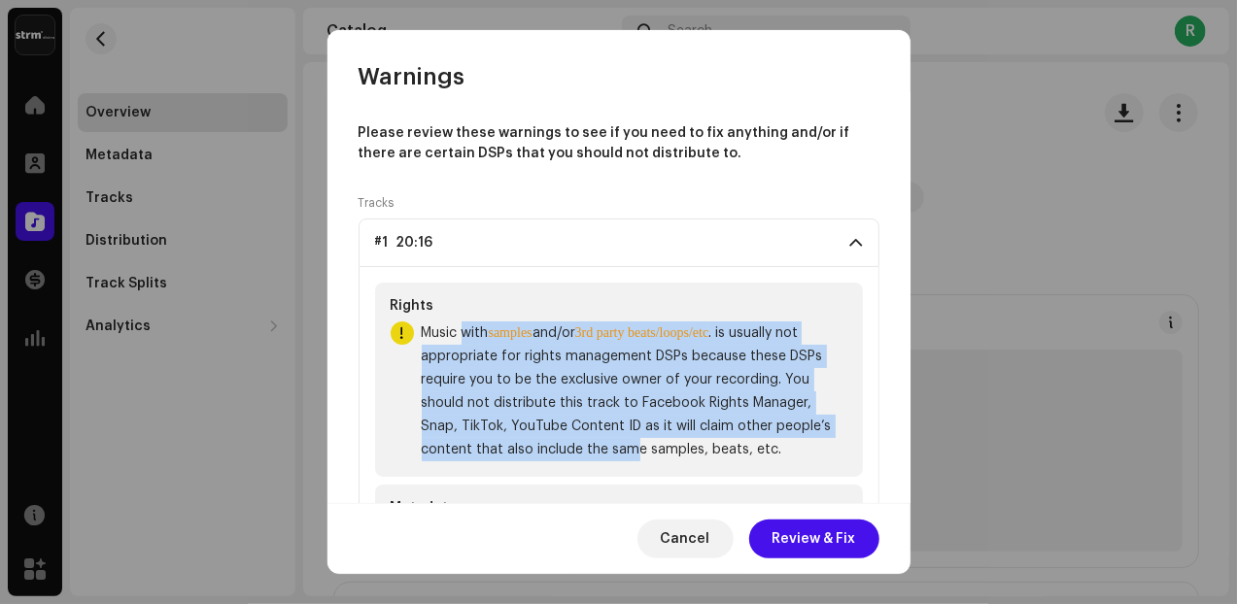
drag, startPoint x: 461, startPoint y: 335, endPoint x: 686, endPoint y: 450, distance: 252.0
click at [686, 450] on span "Music with samples and/or 3rd party beats/loops/etc . is usually not appropriat…" at bounding box center [634, 392] width 425 height 140
click at [850, 241] on span at bounding box center [856, 243] width 13 height 16
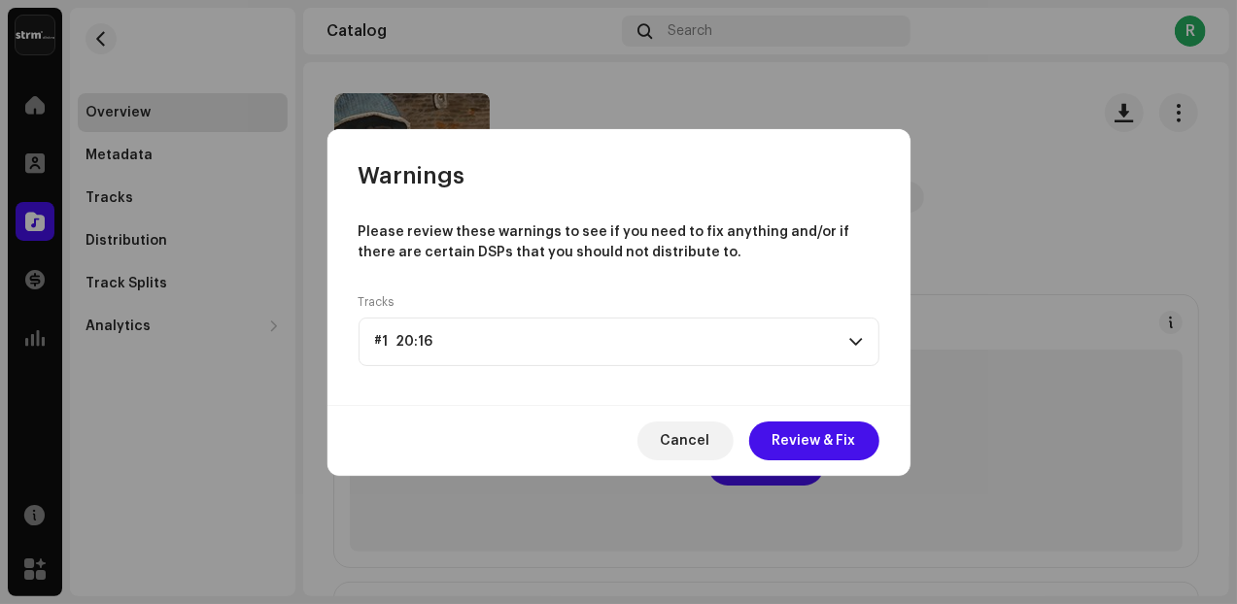
click at [845, 335] on p-accordion-header "#1 20:16" at bounding box center [618, 342] width 521 height 49
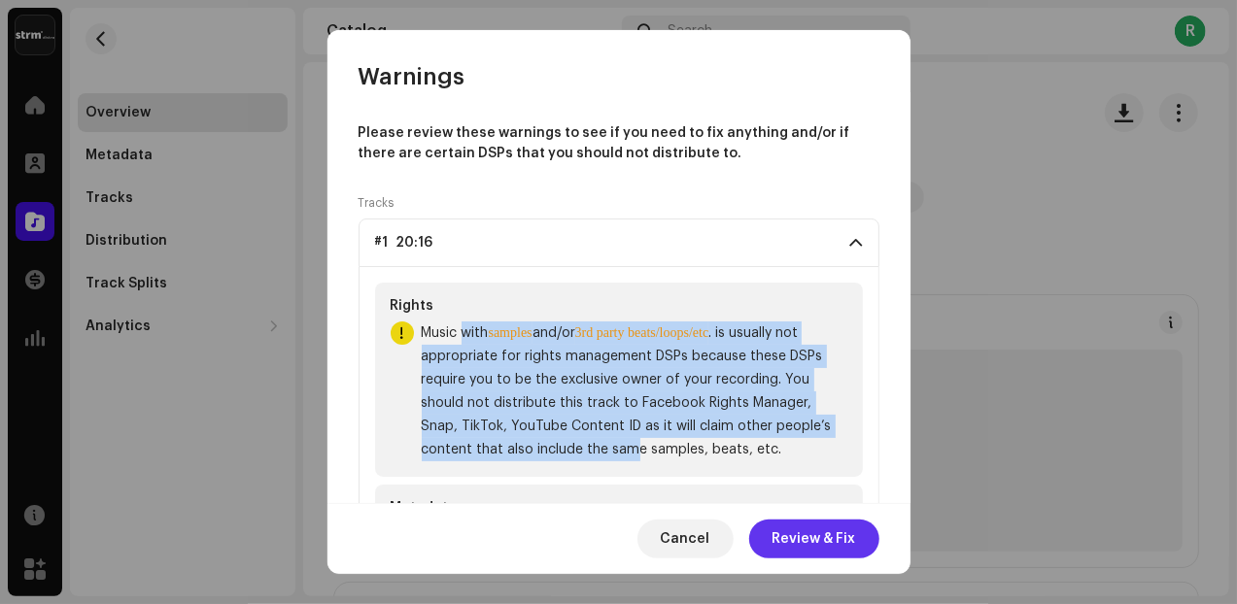
click at [804, 548] on span "Review & Fix" at bounding box center [814, 539] width 84 height 39
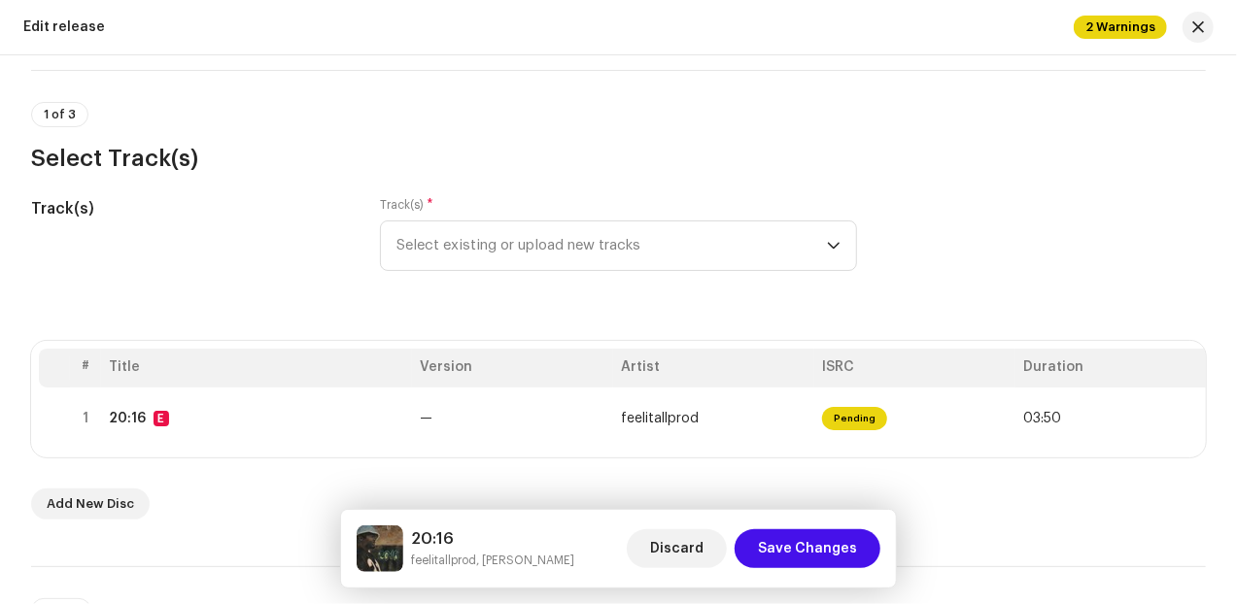
scroll to position [161, 0]
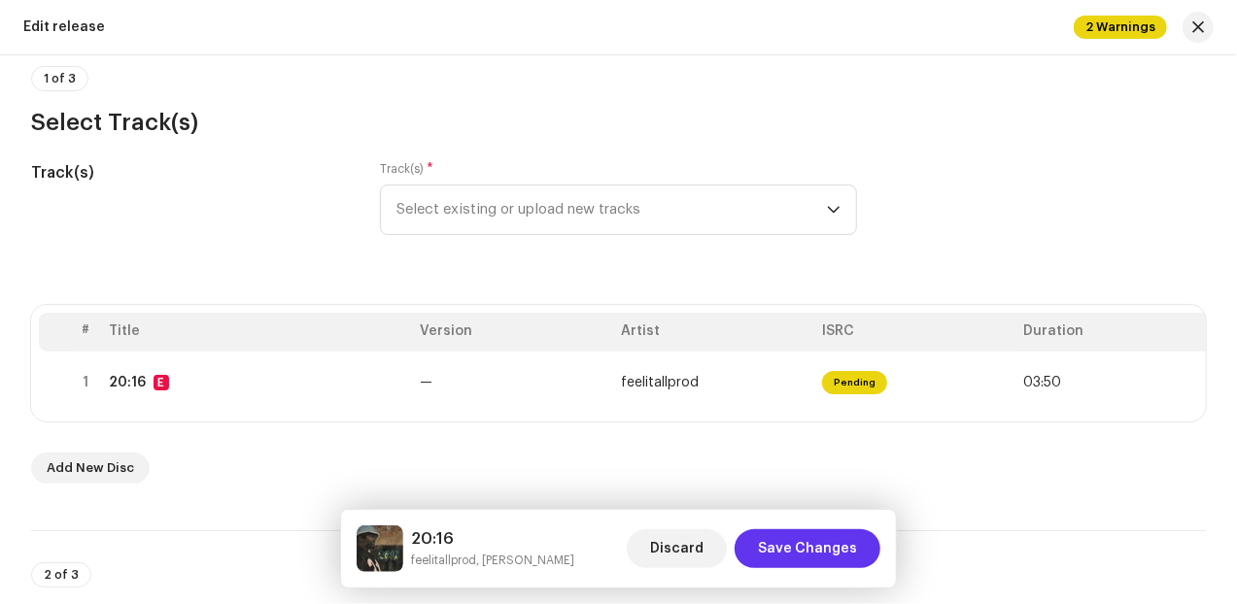
click at [793, 554] on span "Save Changes" at bounding box center [807, 548] width 99 height 39
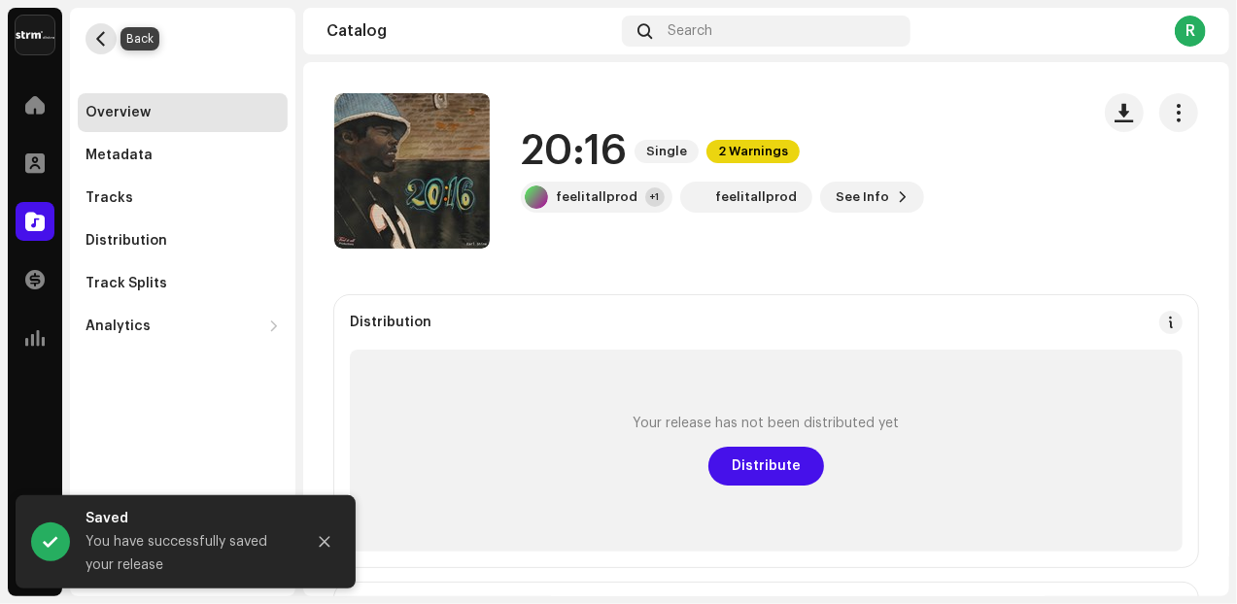
click at [105, 44] on span "button" at bounding box center [101, 39] width 15 height 16
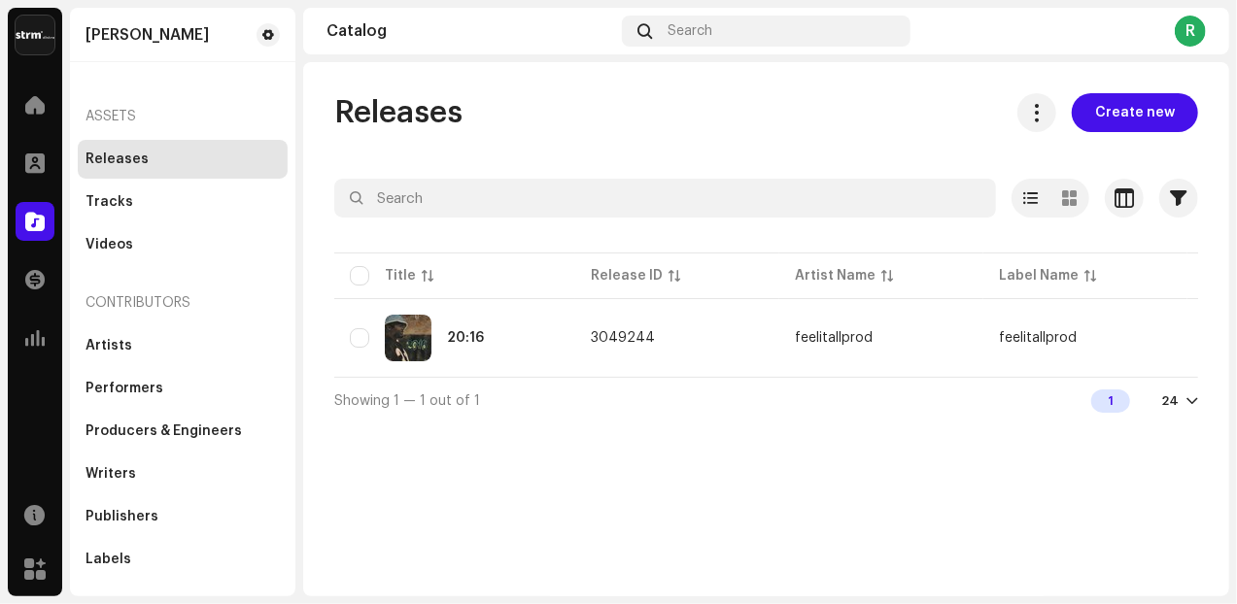
drag, startPoint x: 685, startPoint y: 384, endPoint x: 724, endPoint y: 388, distance: 39.0
click at [729, 393] on div "Selected 0 Options Filters Distribution status Never Distributed Processing Iss…" at bounding box center [766, 301] width 864 height 245
click at [418, 330] on img at bounding box center [408, 338] width 47 height 47
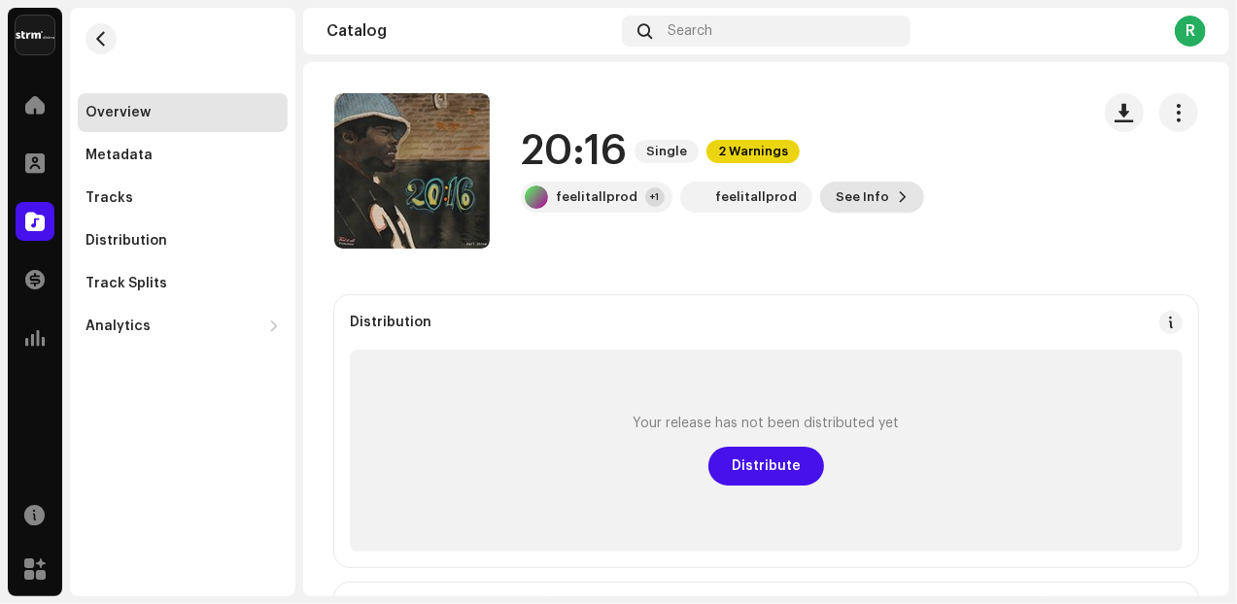
click at [845, 202] on span "See Info" at bounding box center [861, 197] width 53 height 39
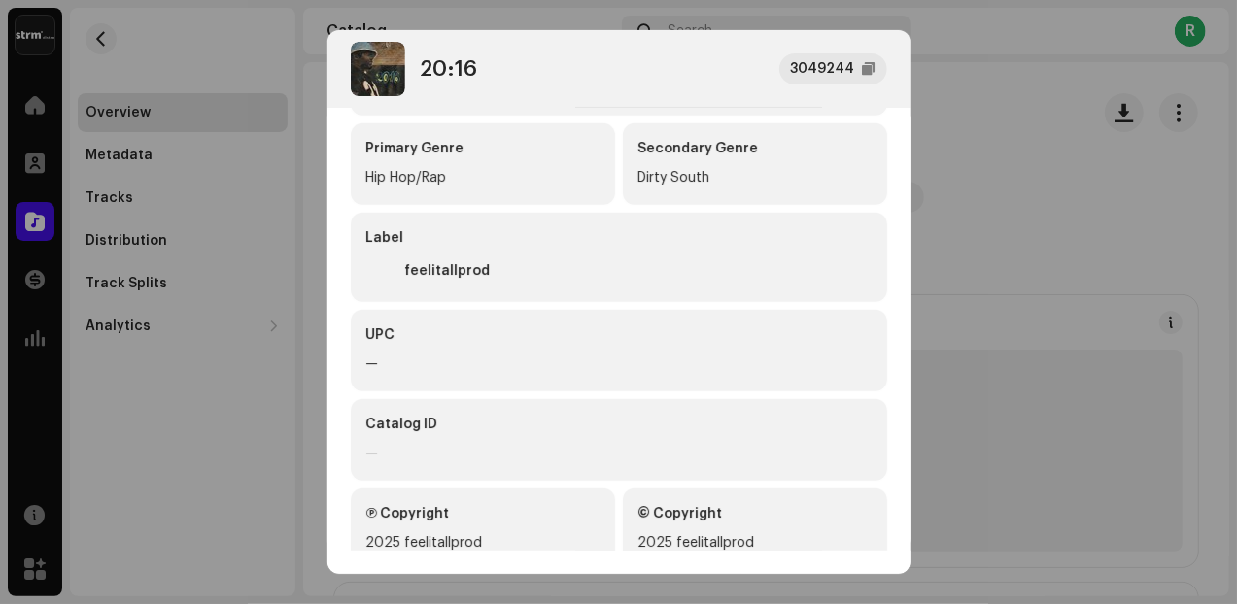
scroll to position [540, 0]
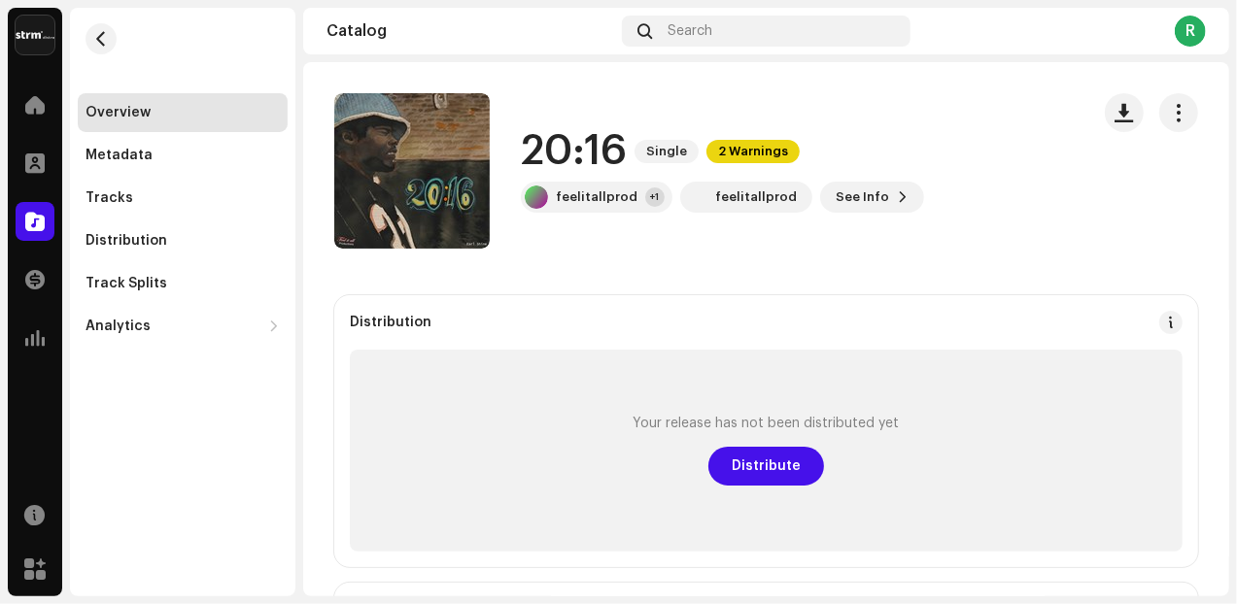
click at [1016, 261] on div "20:16 3049244 Metadata Distribution Metadata Language English Release Title 20:…" at bounding box center [618, 302] width 1237 height 604
click at [152, 198] on div "Tracks" at bounding box center [182, 198] width 194 height 16
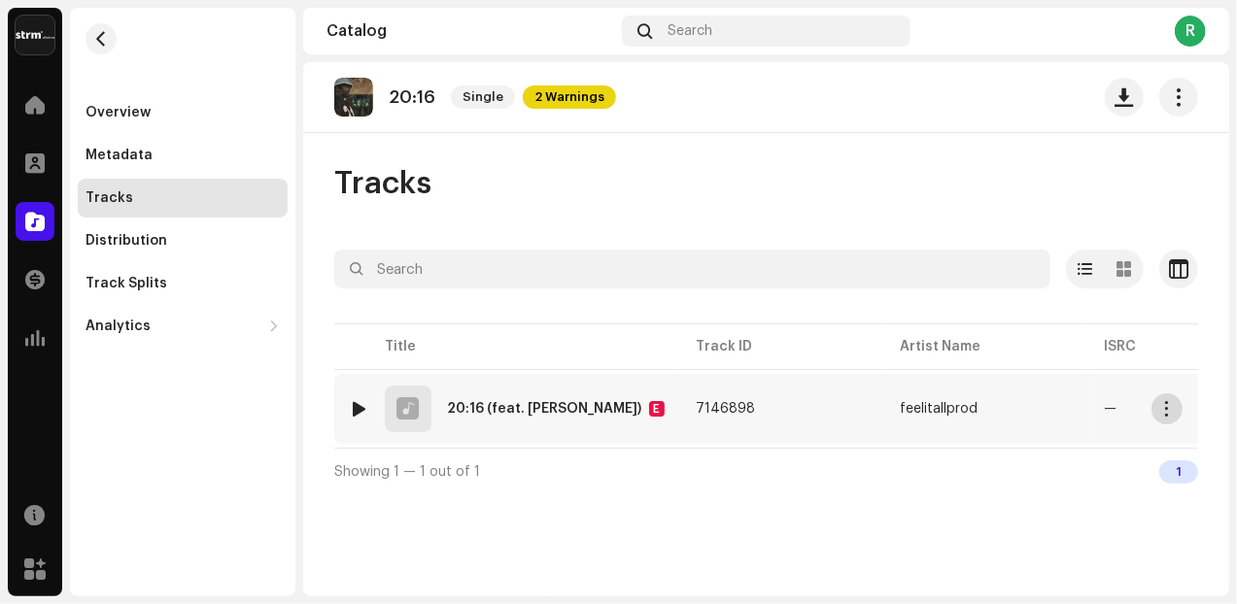
click at [1173, 411] on span "button" at bounding box center [1167, 409] width 15 height 16
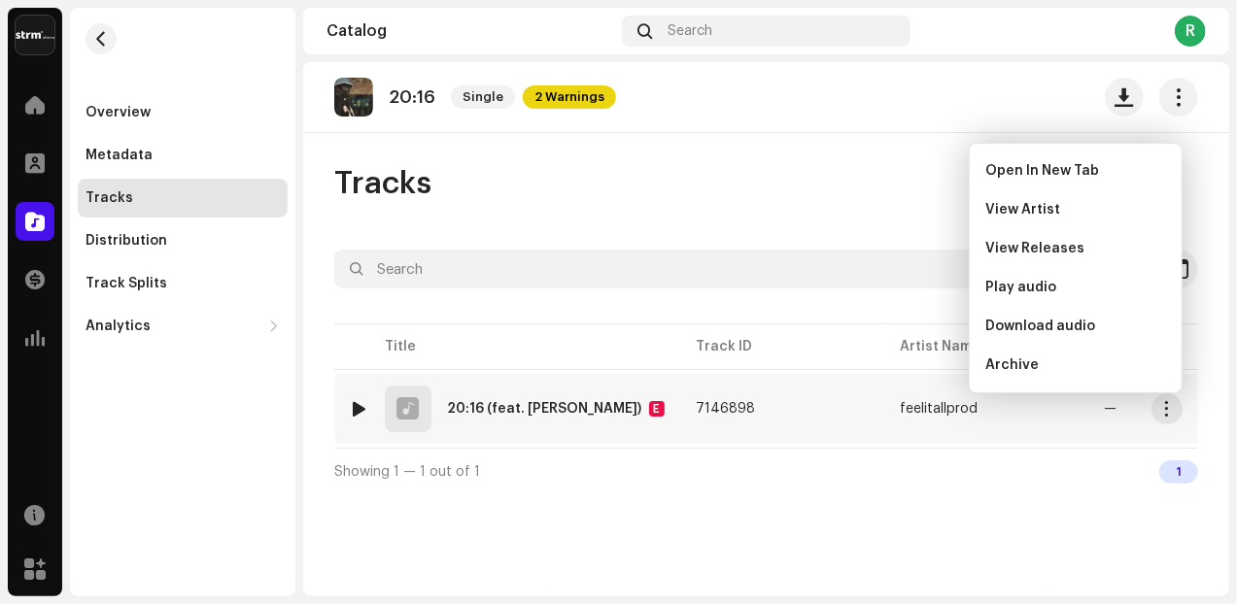
click at [556, 417] on div "1 20:16 (feat. Earl Shine) E" at bounding box center [507, 409] width 315 height 47
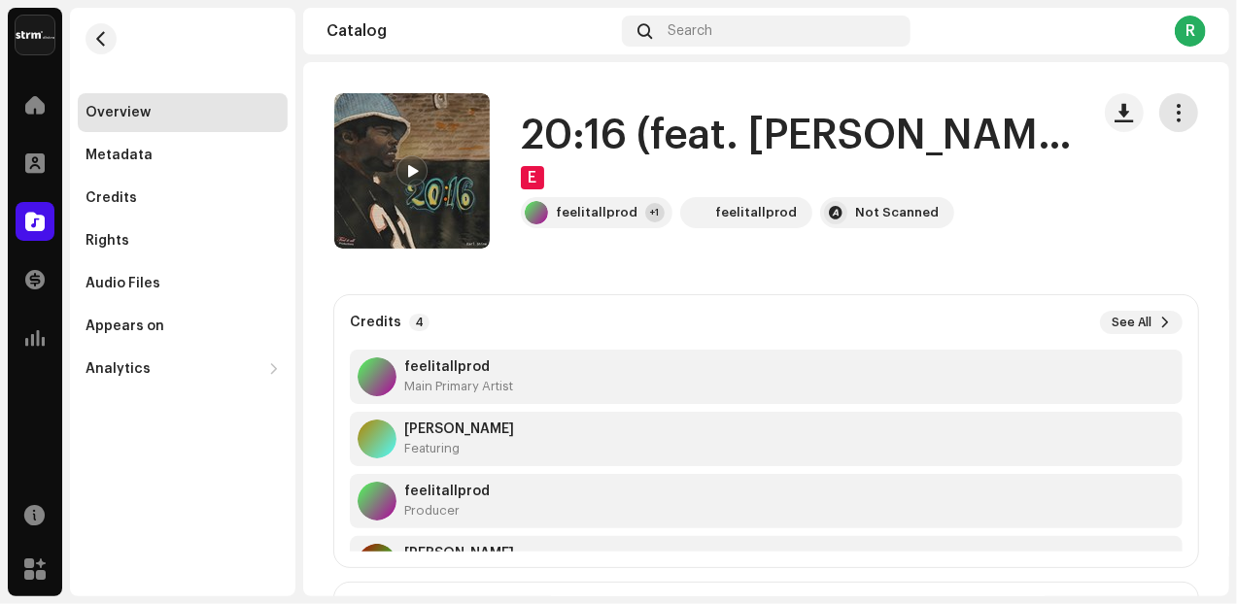
click at [1171, 119] on span "button" at bounding box center [1179, 113] width 18 height 16
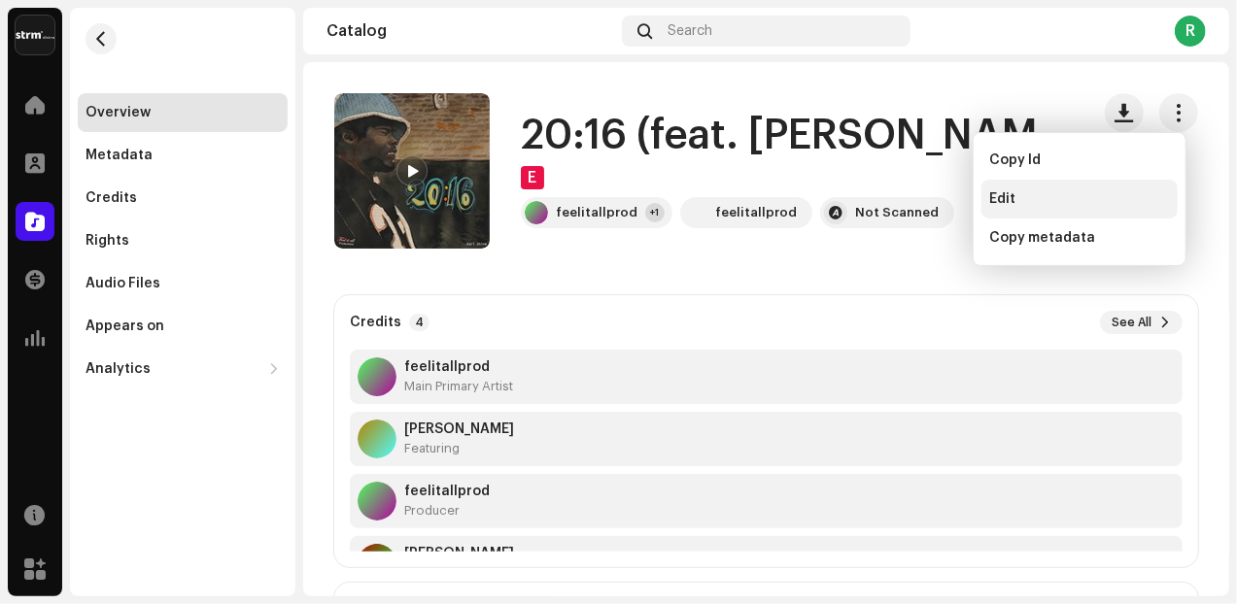
click at [1077, 196] on div "Edit" at bounding box center [1079, 199] width 181 height 16
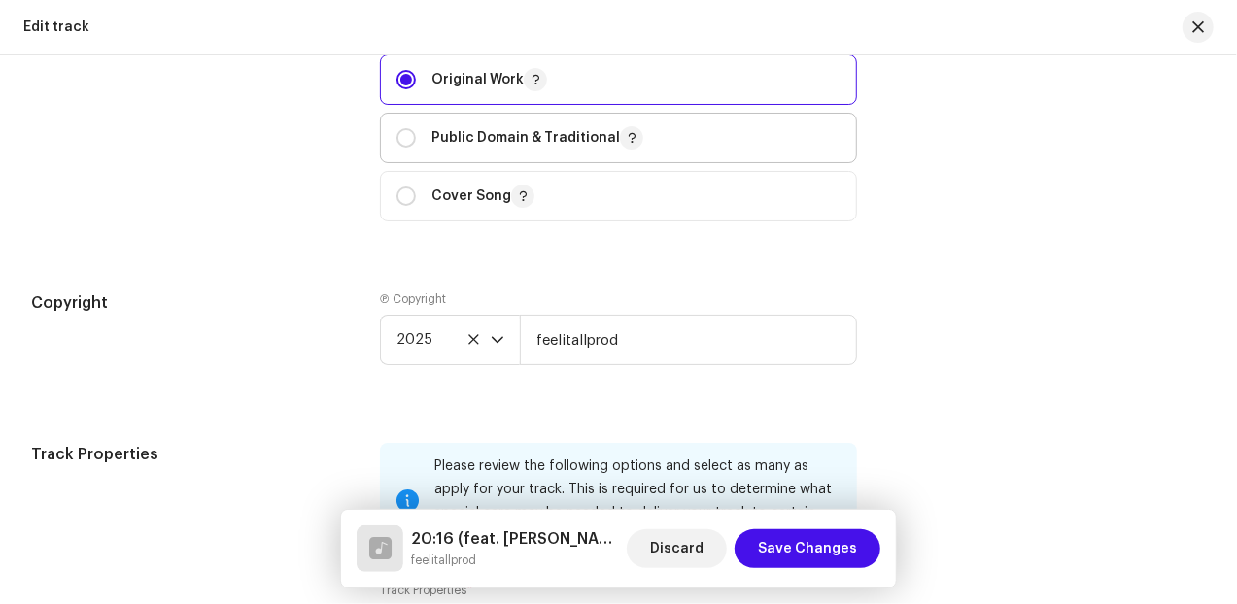
scroll to position [2347, 0]
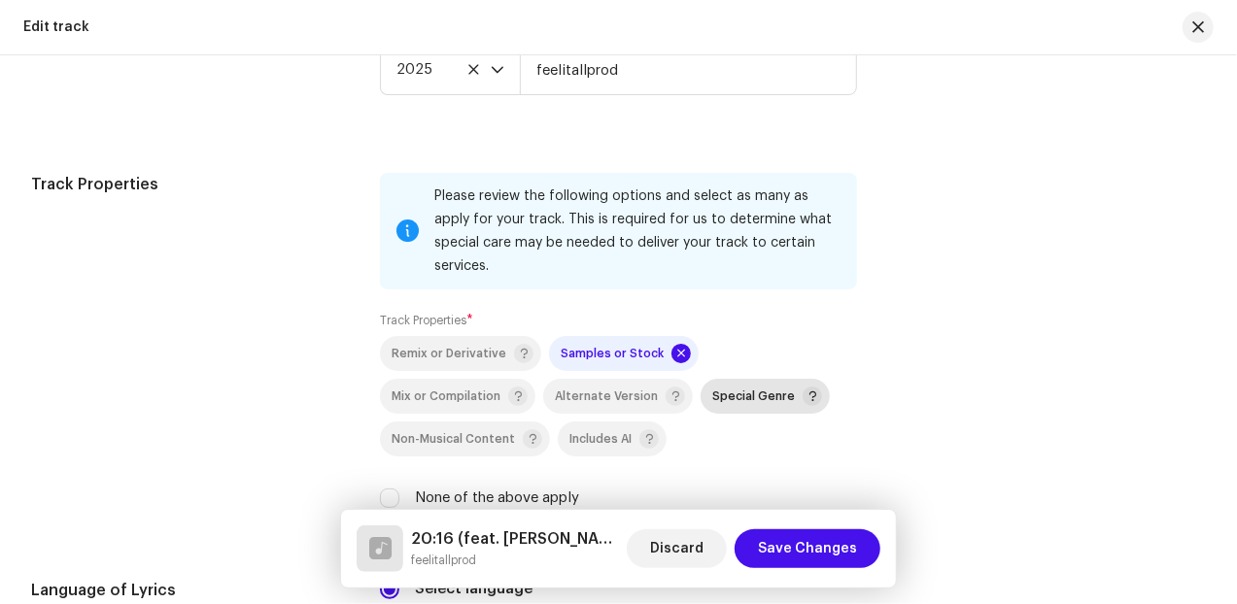
scroll to position [2671, 0]
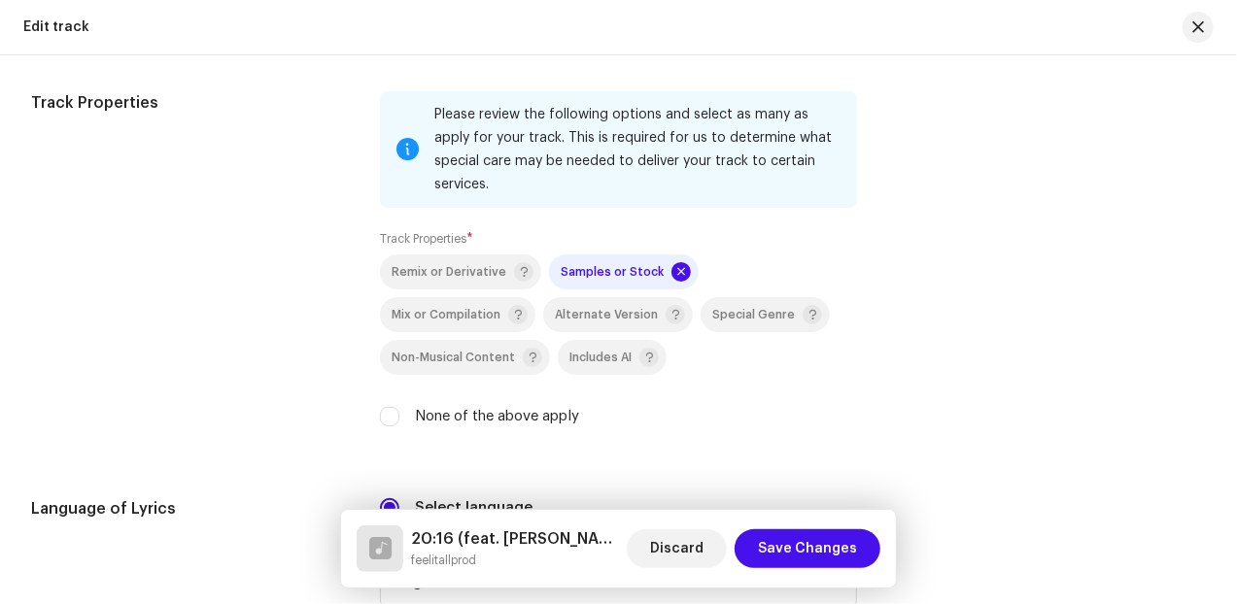
click at [398, 414] on div "None of the above apply" at bounding box center [618, 416] width 477 height 21
click at [390, 414] on input "None of the above apply" at bounding box center [389, 416] width 19 height 19
checkbox input "true"
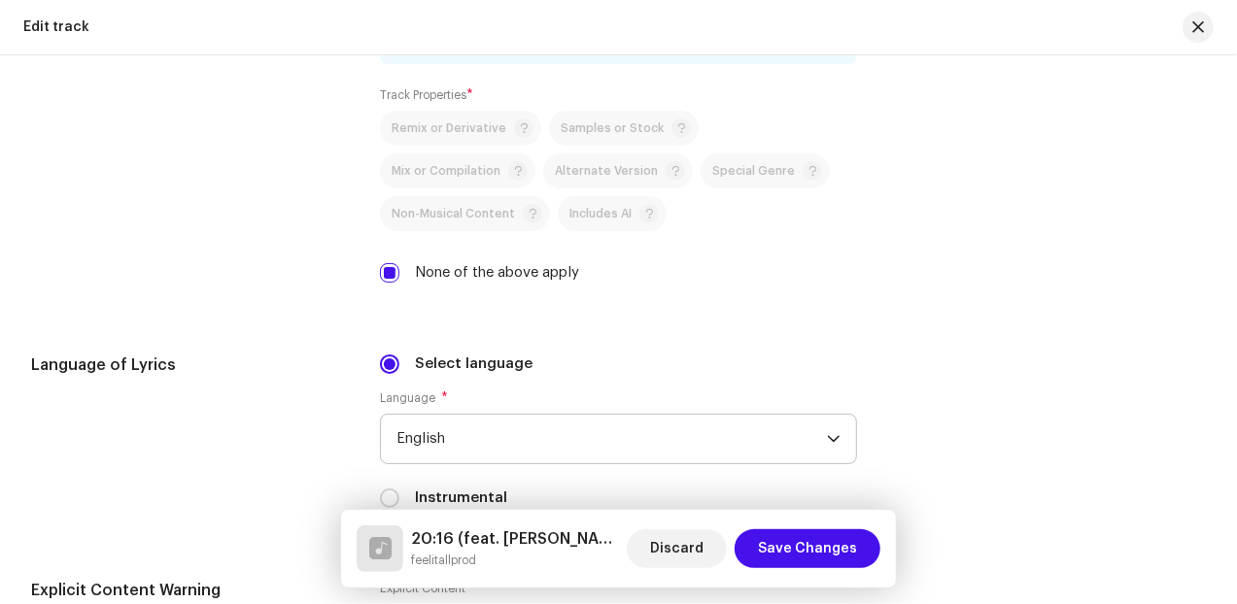
scroll to position [2833, 0]
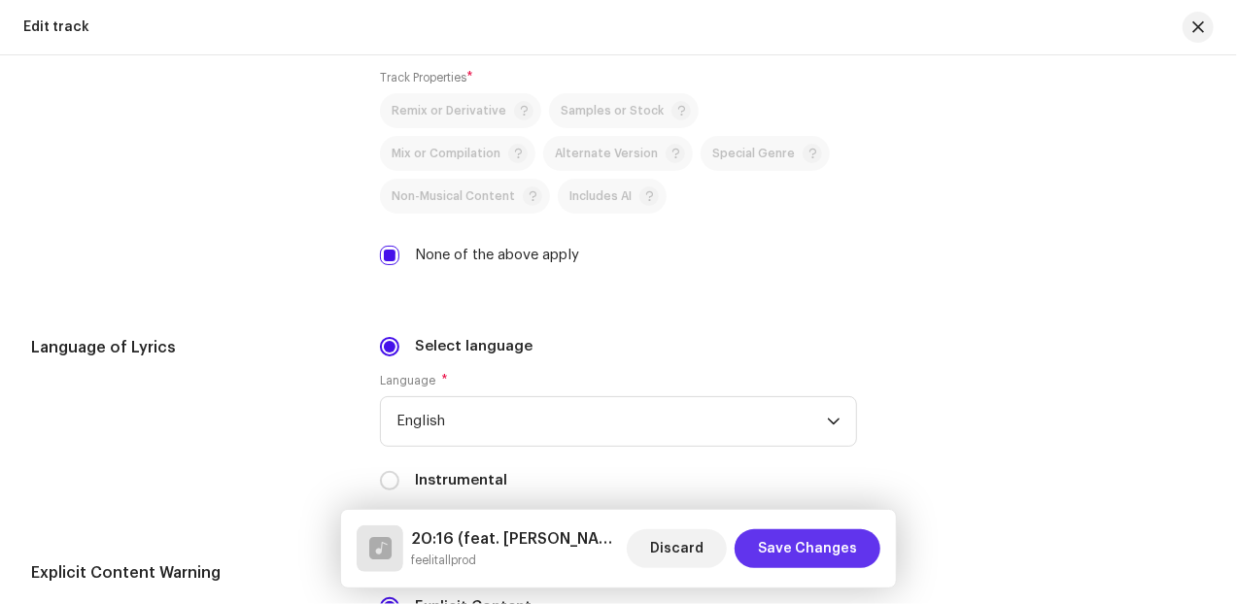
click at [816, 550] on span "Save Changes" at bounding box center [807, 548] width 99 height 39
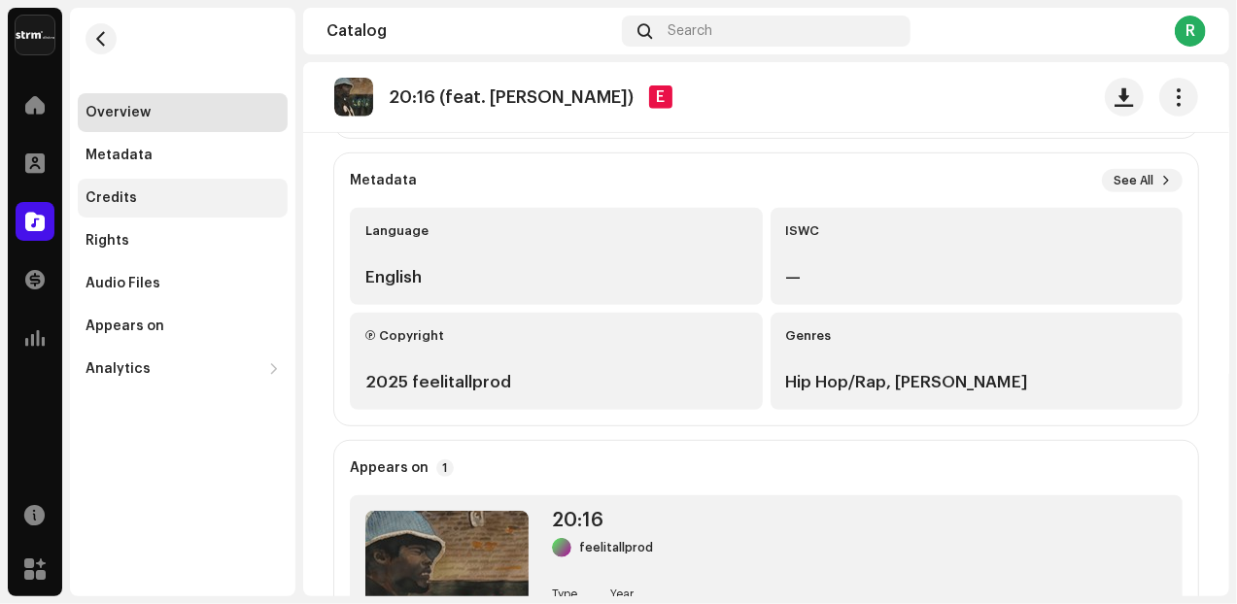
scroll to position [404, 0]
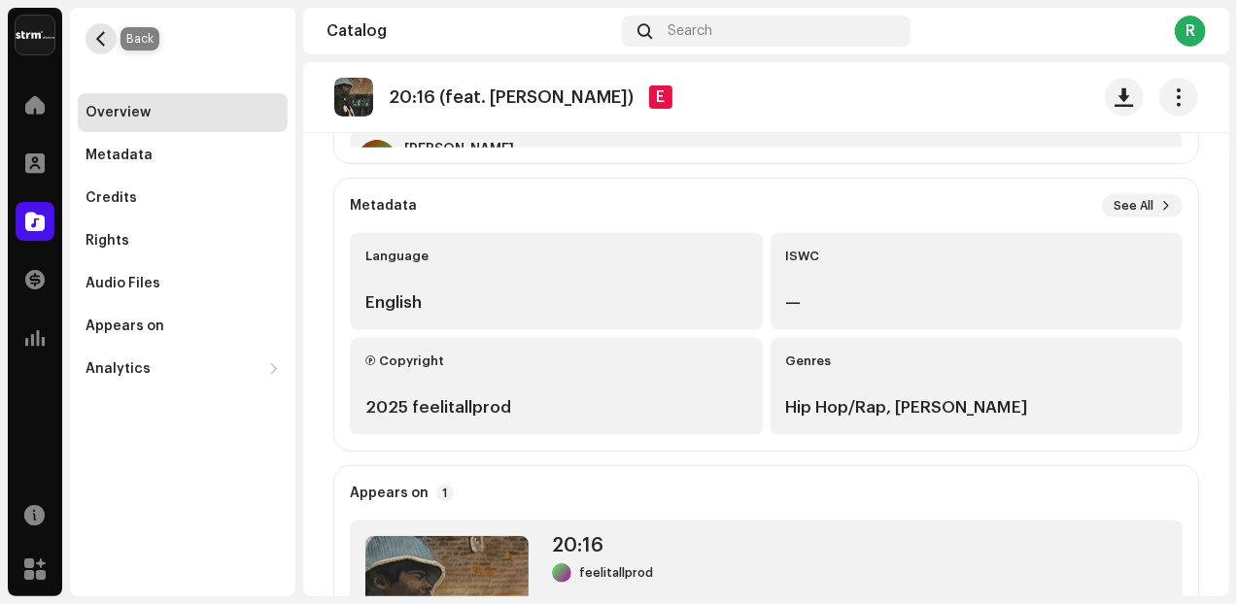
click at [97, 40] on span "button" at bounding box center [101, 39] width 15 height 16
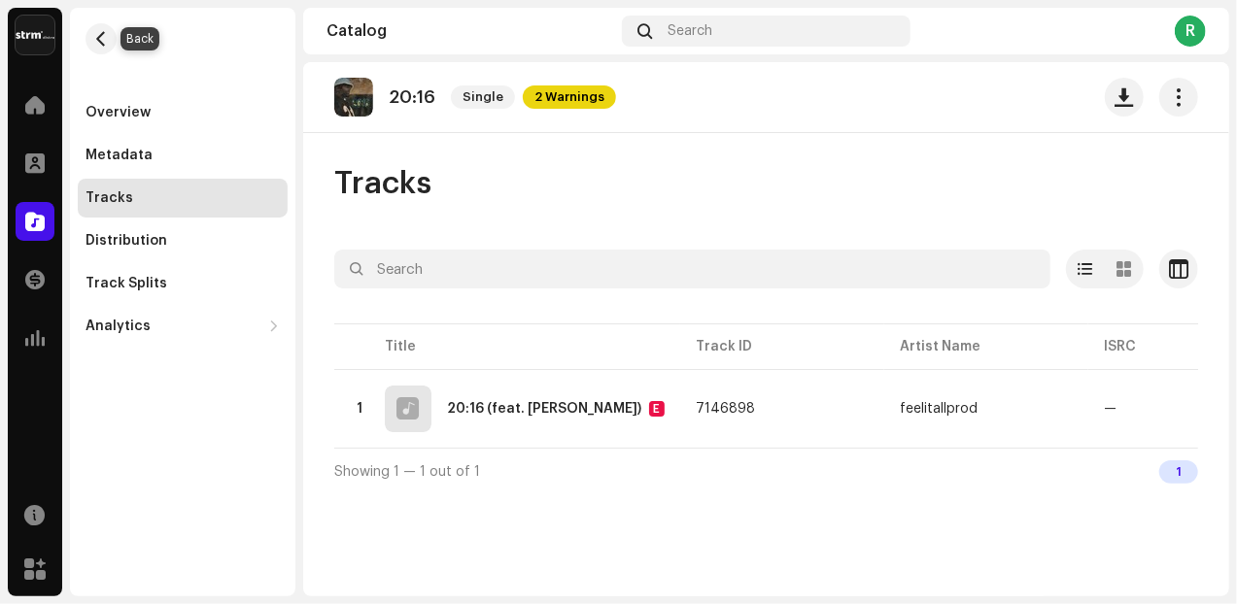
click at [97, 40] on span "button" at bounding box center [101, 39] width 15 height 16
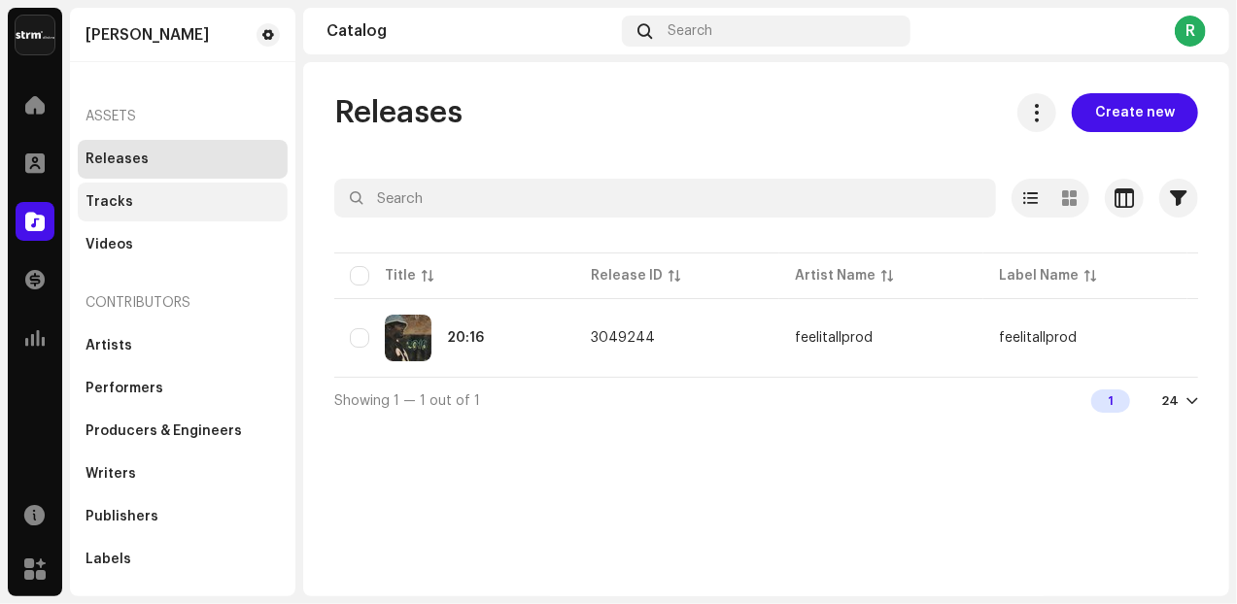
click at [107, 197] on div "Tracks" at bounding box center [109, 202] width 48 height 16
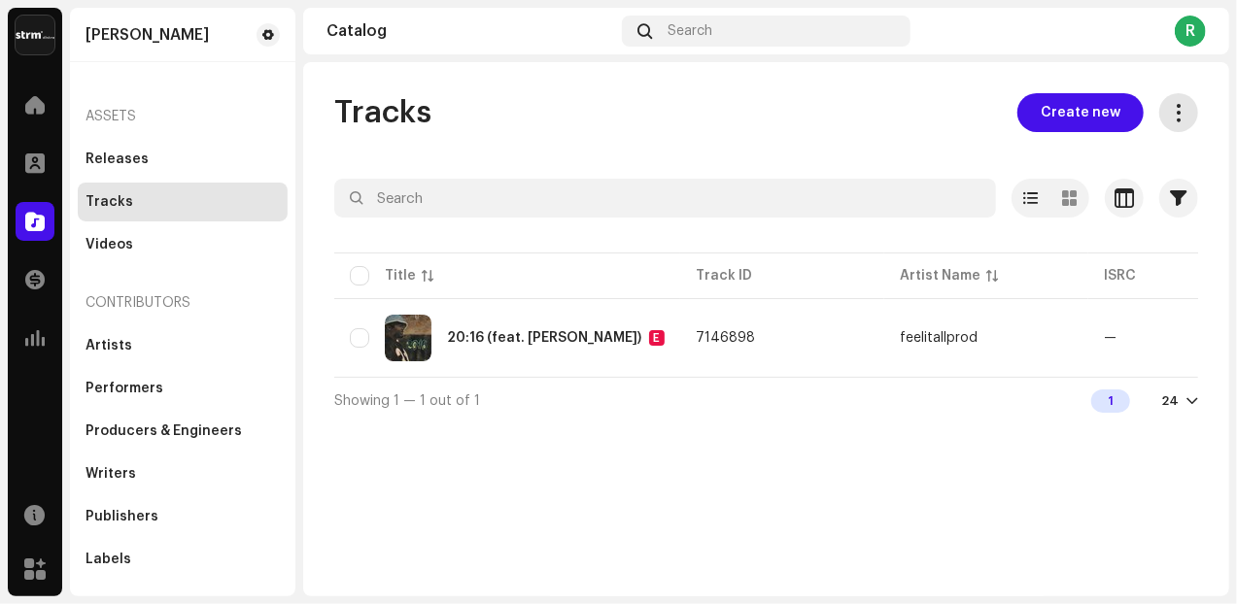
click at [1173, 127] on button at bounding box center [1178, 112] width 39 height 39
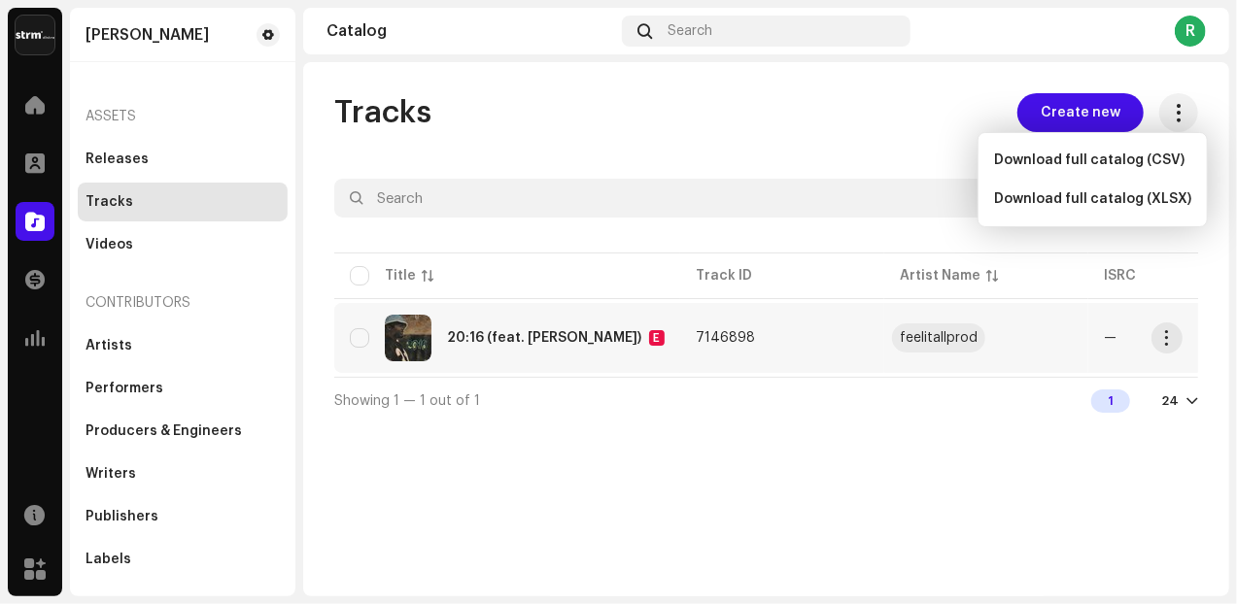
click at [907, 331] on div "feelitallprod" at bounding box center [938, 338] width 78 height 14
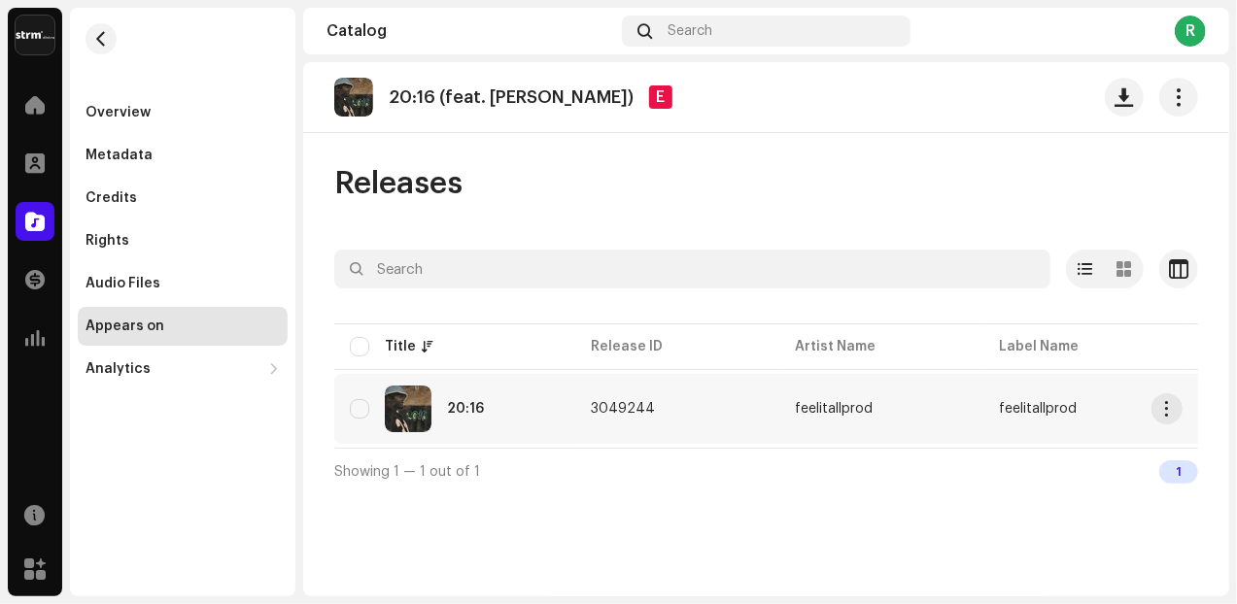
click at [845, 416] on td "feelitallprod" at bounding box center [881, 409] width 204 height 70
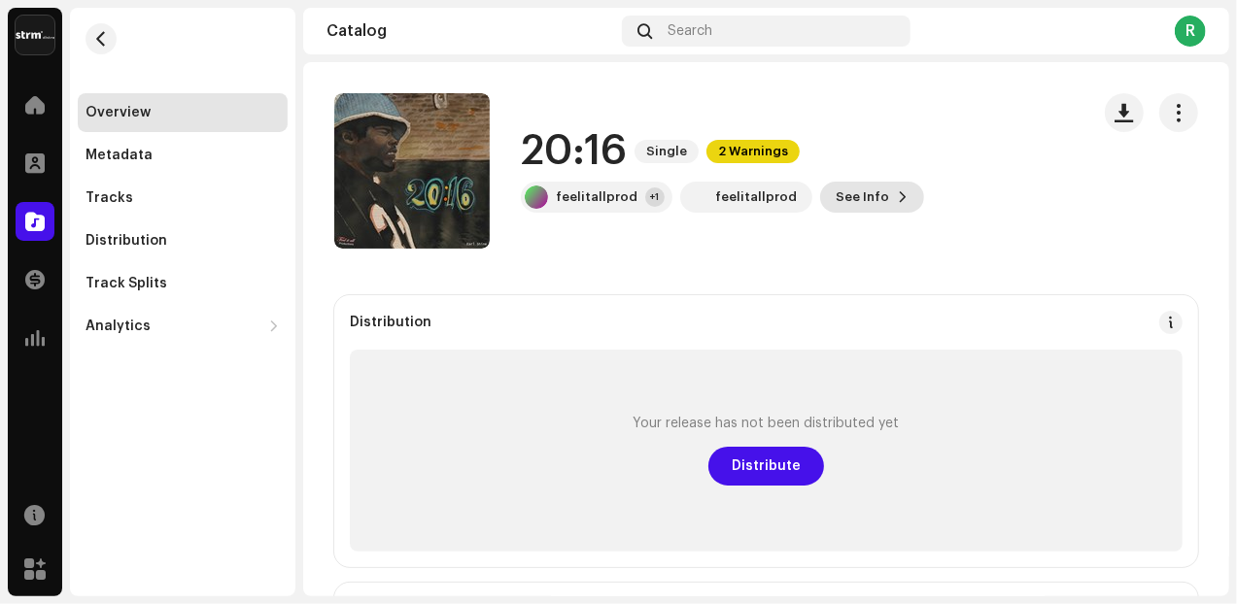
click at [839, 194] on span "See Info" at bounding box center [861, 197] width 53 height 39
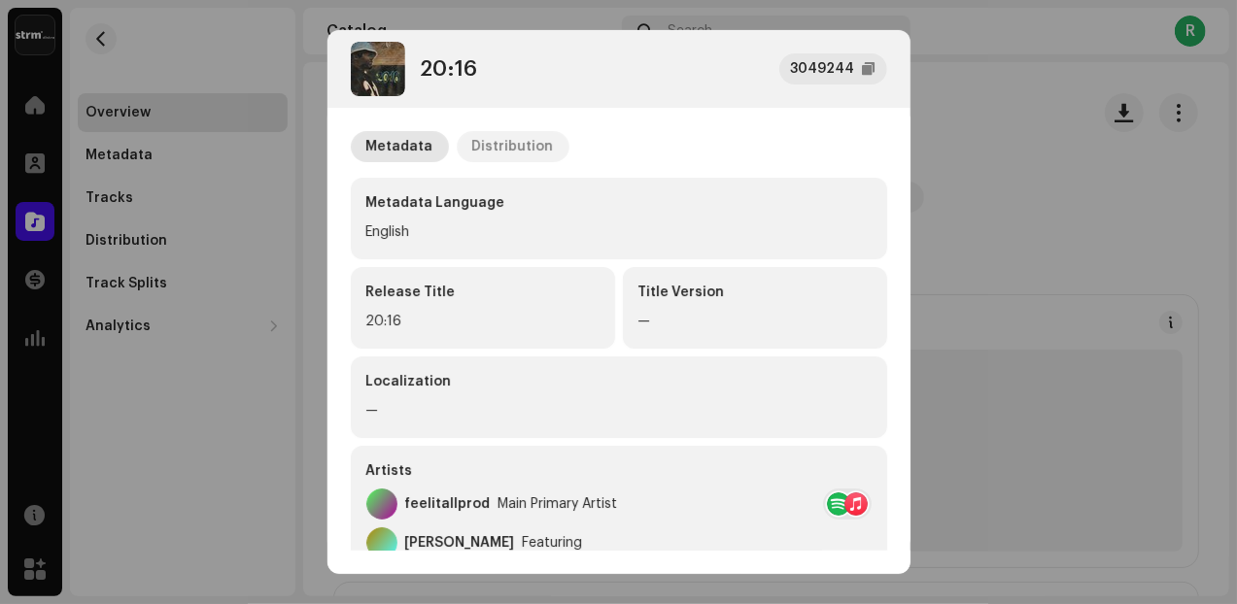
click at [495, 143] on div "Distribution" at bounding box center [513, 146] width 82 height 31
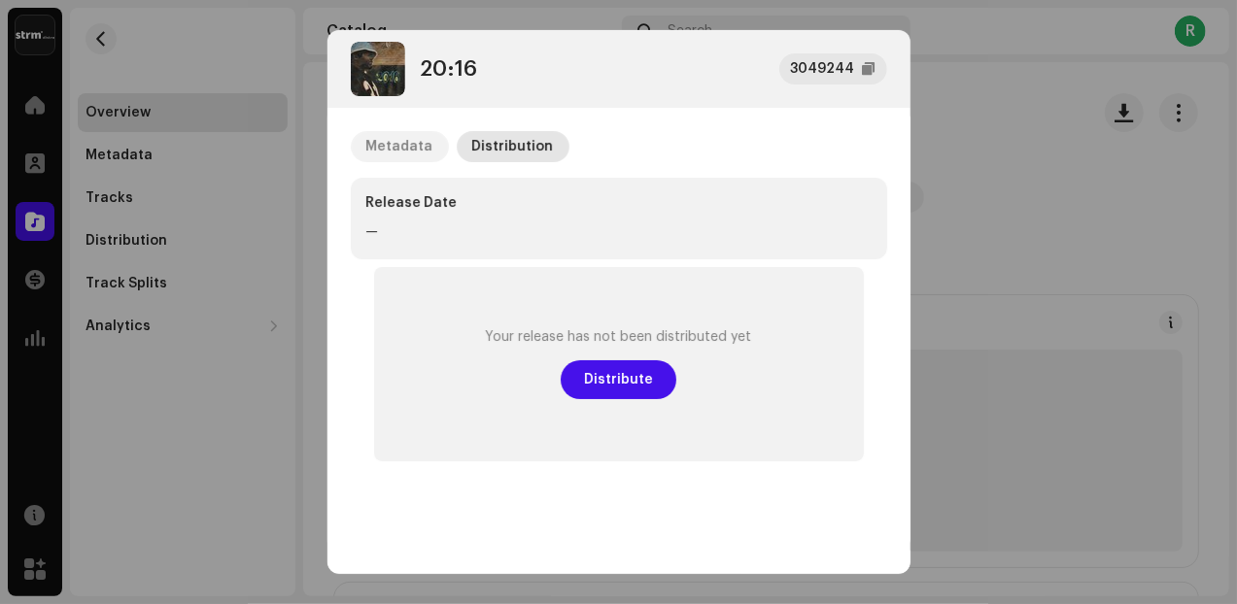
click at [420, 147] on div "Metadata" at bounding box center [399, 146] width 67 height 31
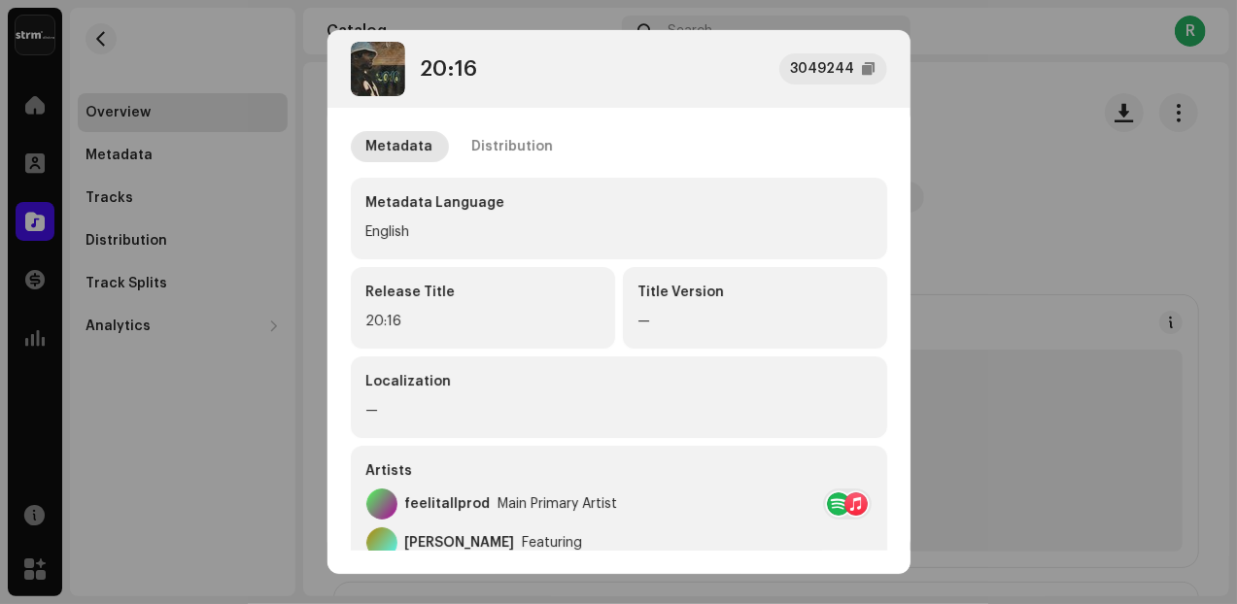
click at [607, 399] on div "—" at bounding box center [618, 410] width 505 height 23
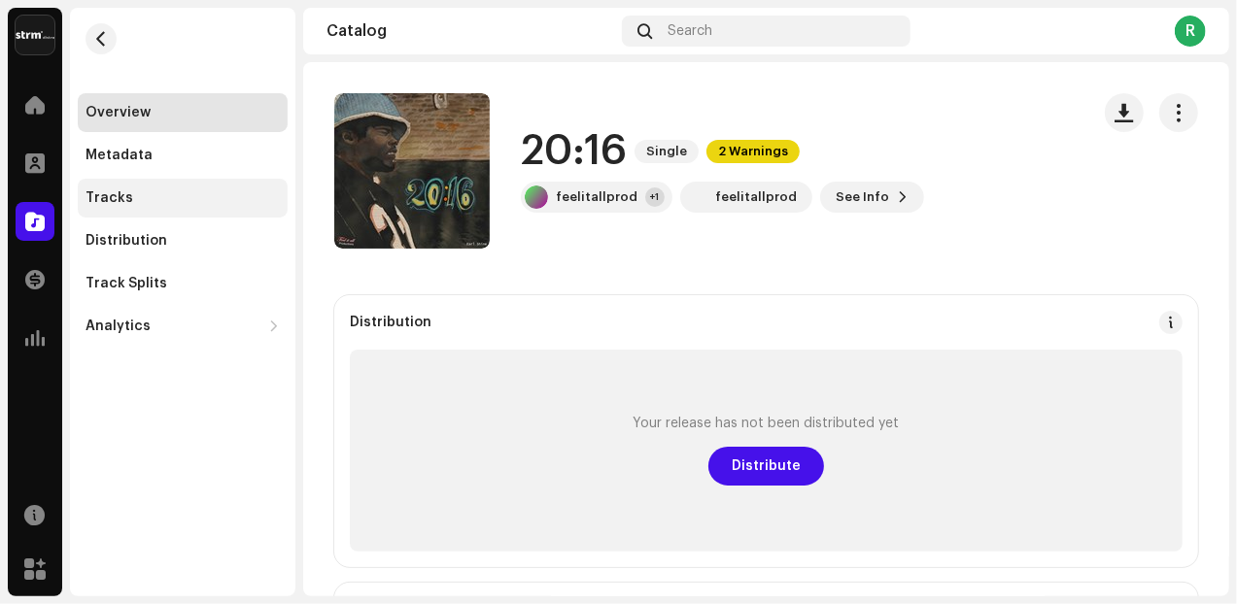
click at [130, 203] on div "Tracks" at bounding box center [182, 198] width 194 height 16
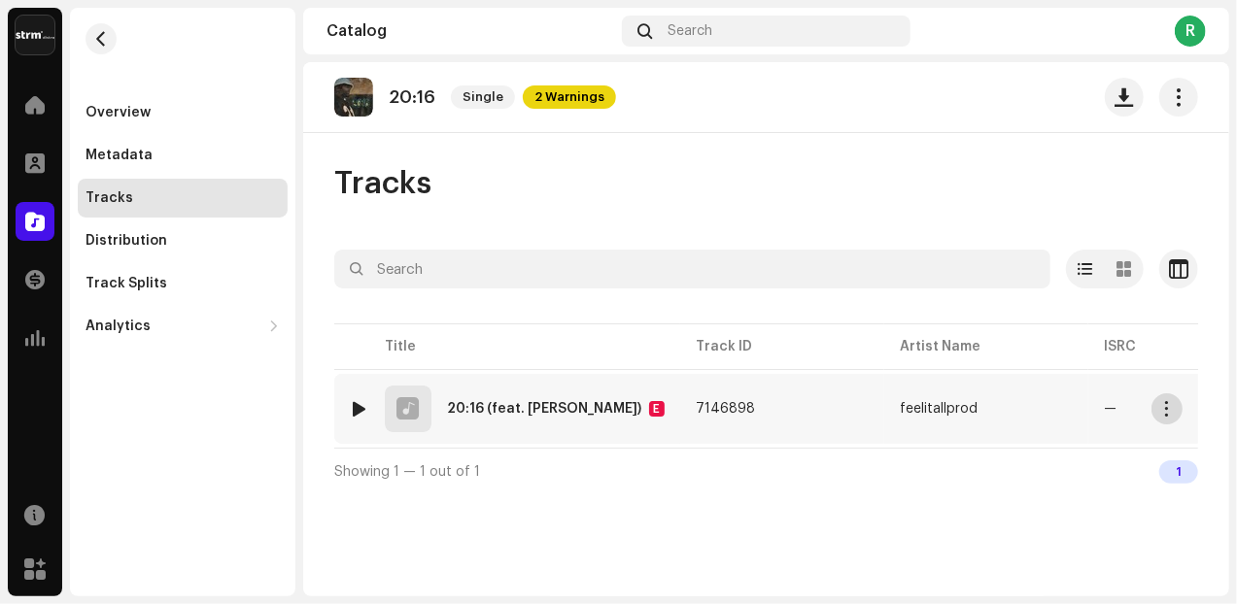
click at [1158, 402] on button "button" at bounding box center [1166, 408] width 31 height 31
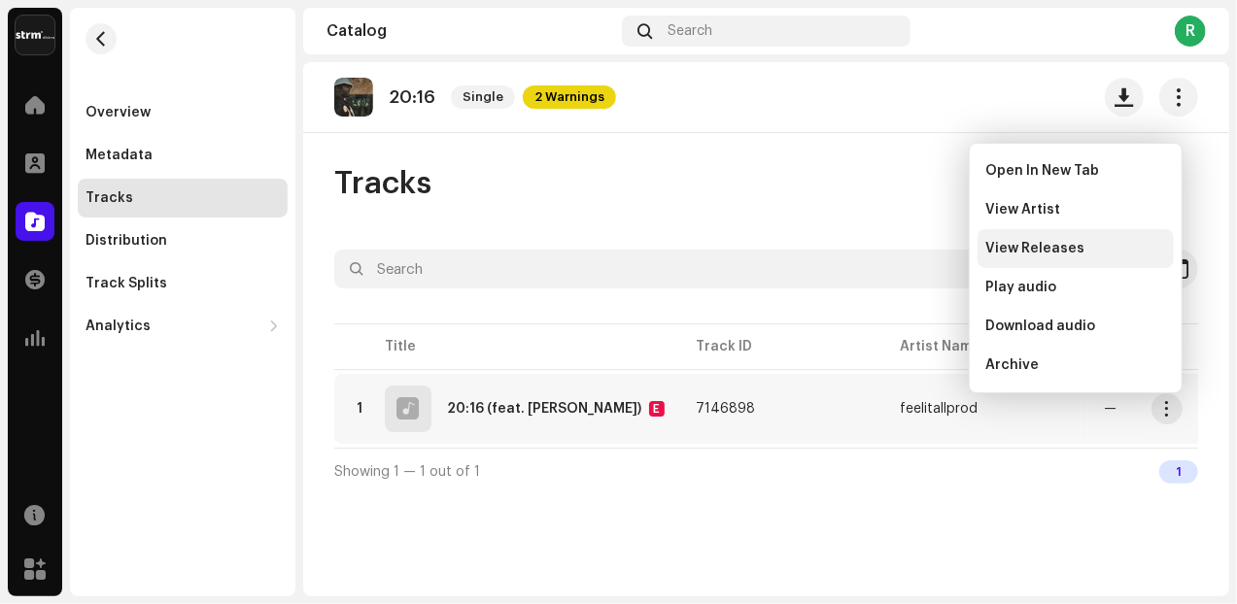
click at [1045, 241] on span "View Releases" at bounding box center [1034, 249] width 99 height 16
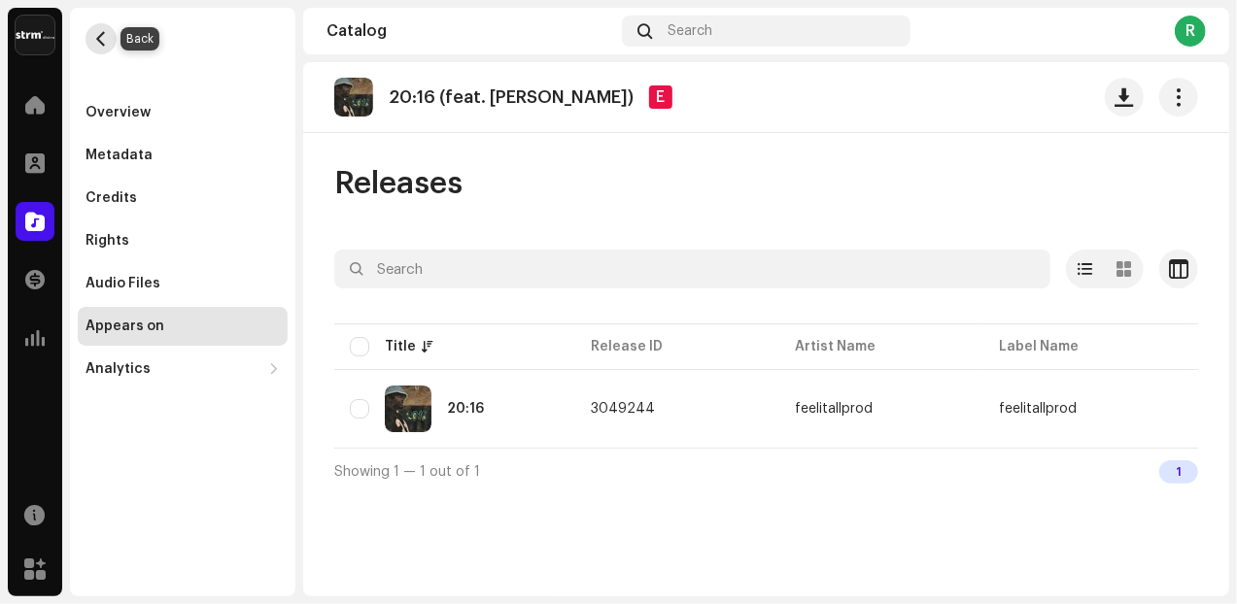
click at [103, 43] on span "button" at bounding box center [101, 39] width 15 height 16
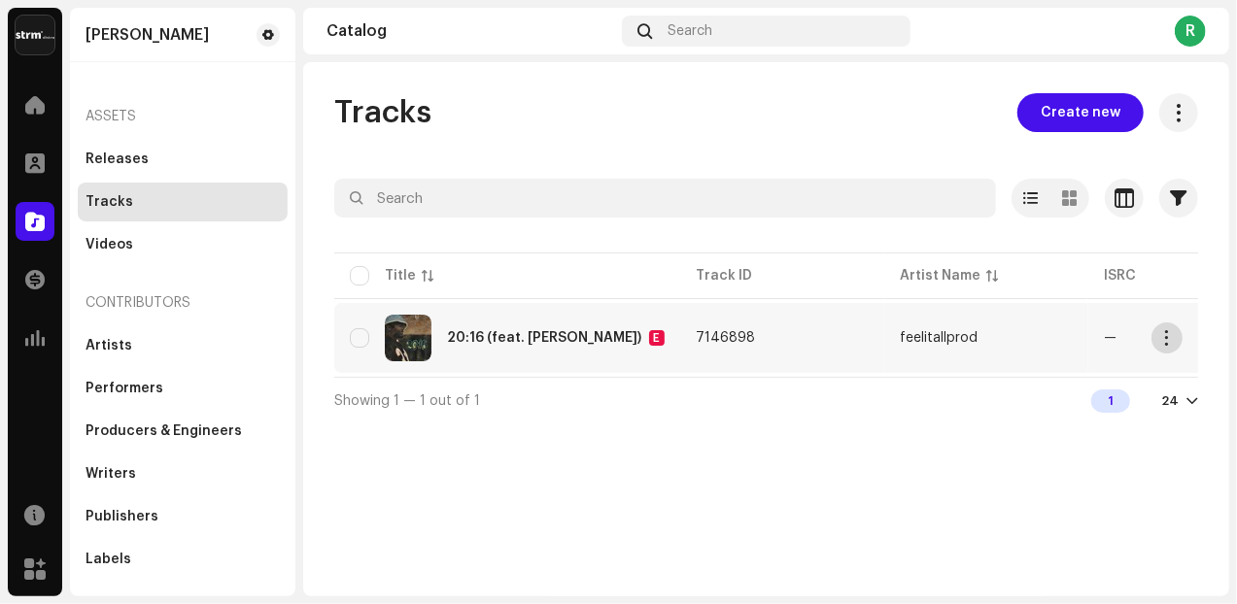
click at [1166, 349] on button "button" at bounding box center [1166, 337] width 31 height 31
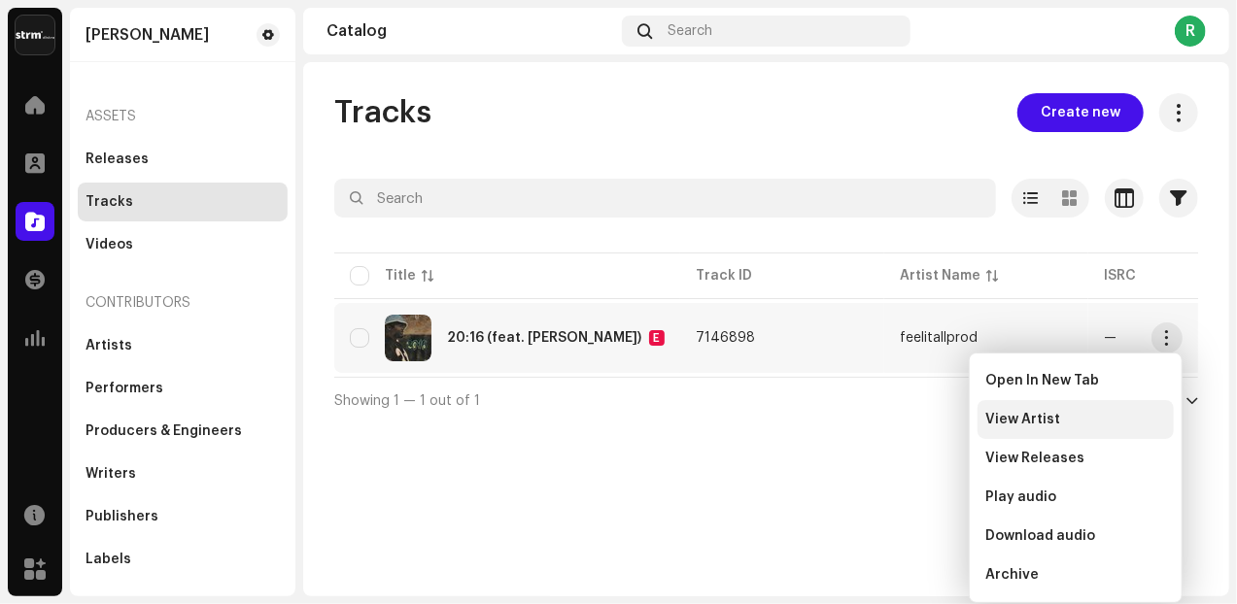
click at [1144, 423] on div "View Artist" at bounding box center [1075, 420] width 181 height 16
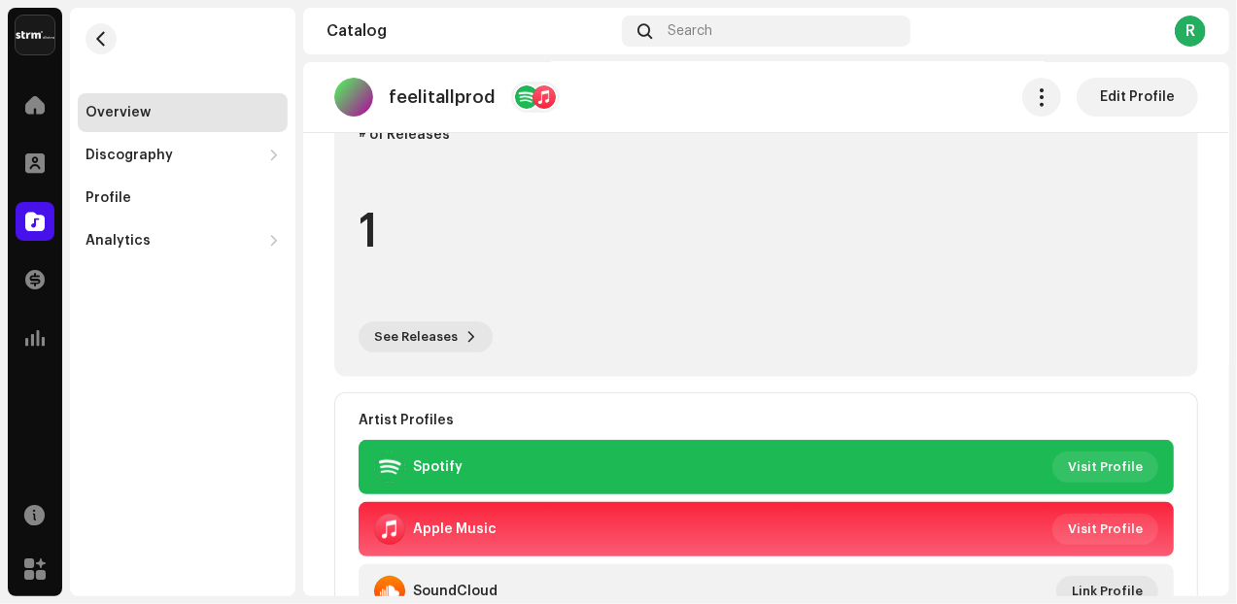
scroll to position [243, 0]
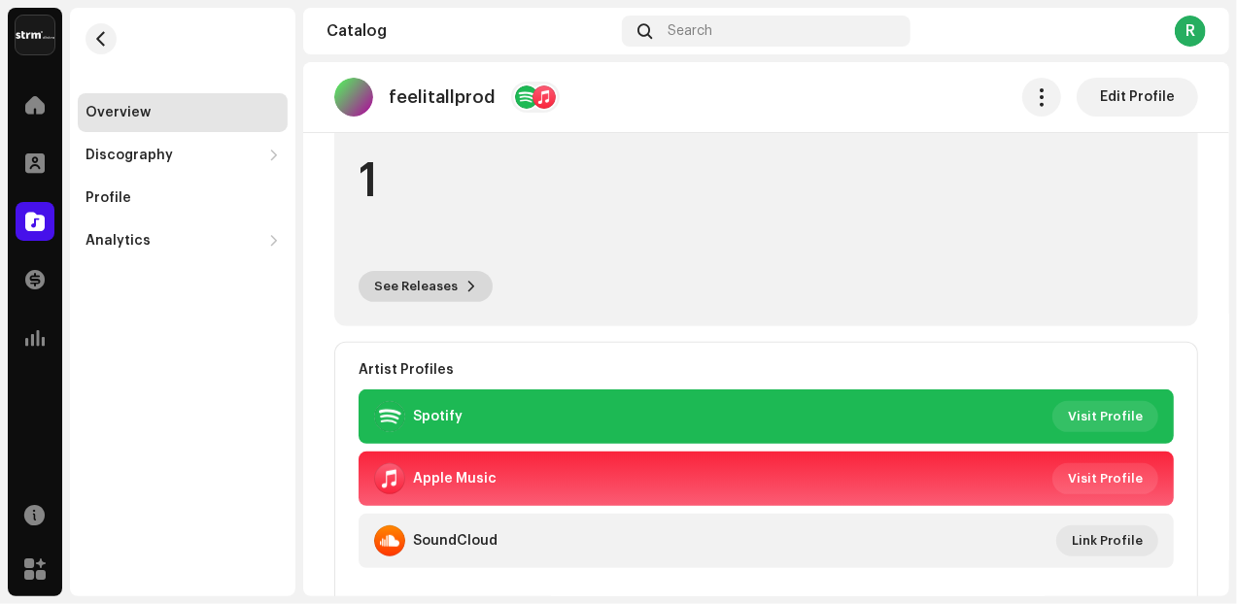
click at [465, 289] on span at bounding box center [471, 287] width 12 height 16
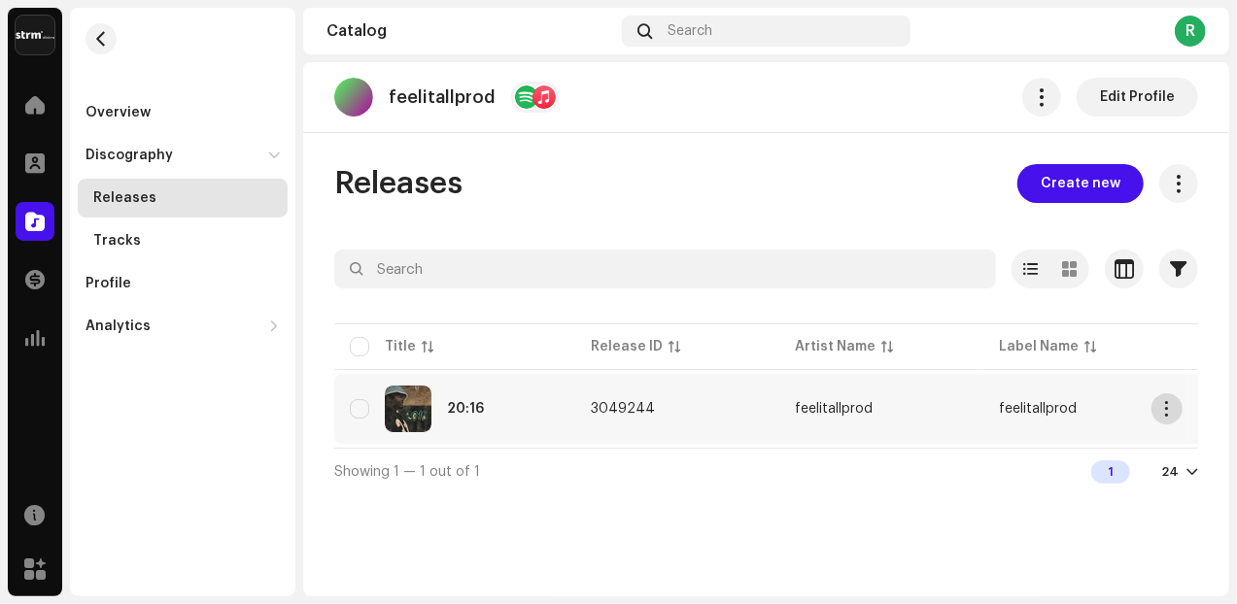
click at [1169, 414] on span "button" at bounding box center [1167, 409] width 15 height 16
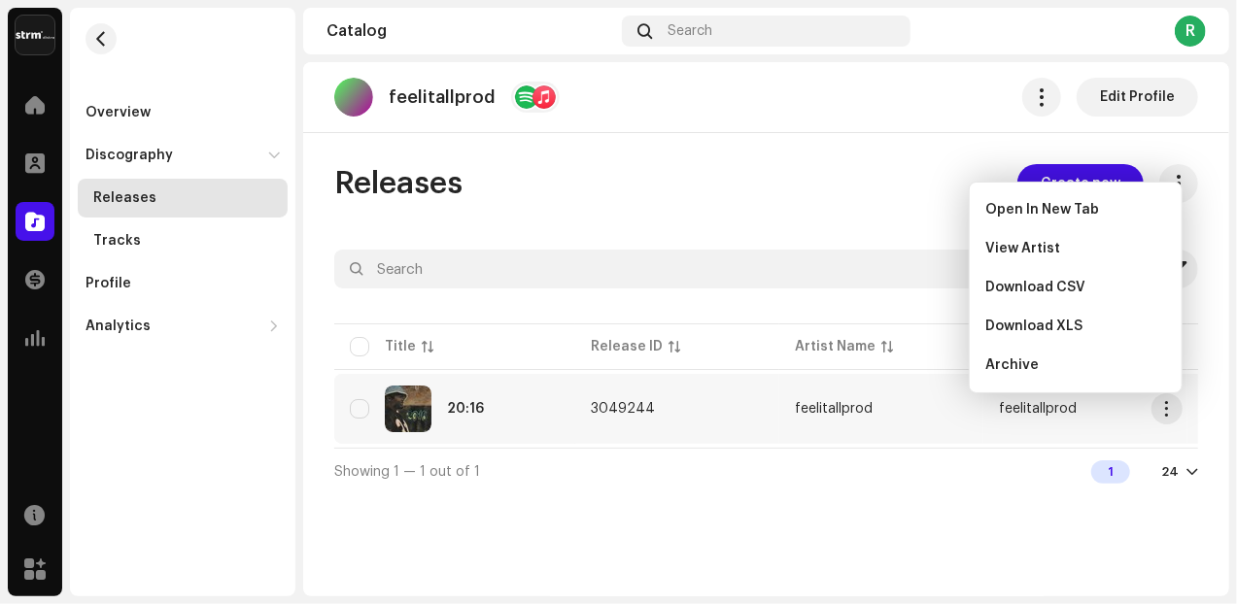
click at [752, 412] on td "3049244" at bounding box center [677, 409] width 204 height 70
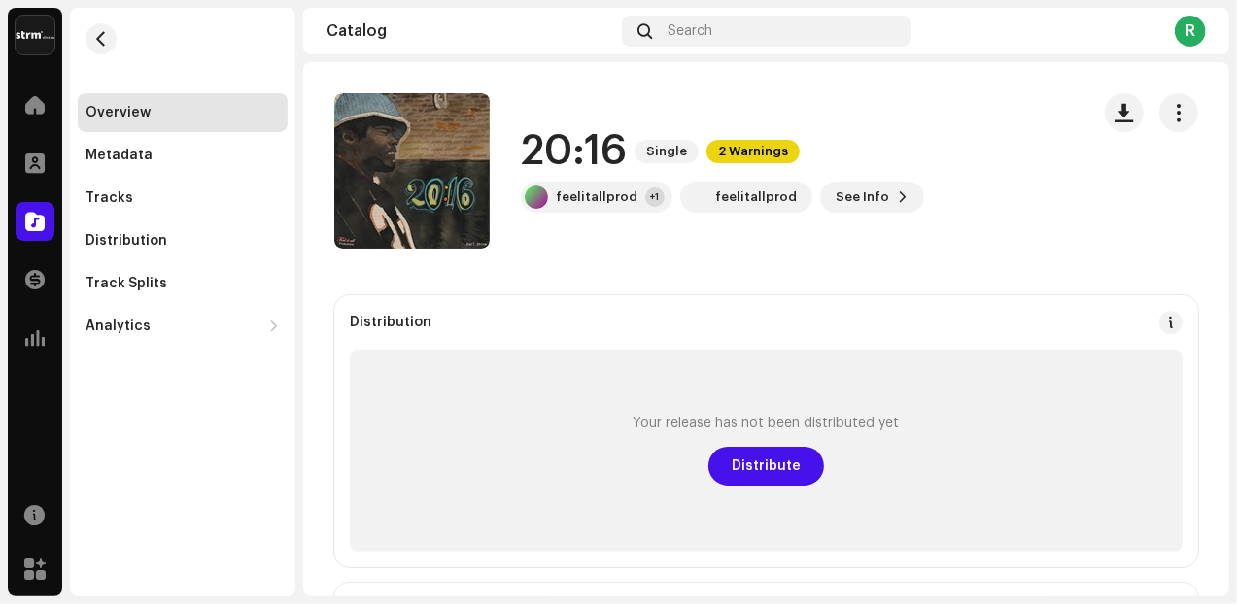
drag, startPoint x: 762, startPoint y: 153, endPoint x: 919, endPoint y: 206, distance: 165.9
click at [921, 206] on div "20:16 Single 2 Warnings feelitallprod +1 feelitallprod See Info" at bounding box center [703, 170] width 739 height 155
click at [859, 202] on span "See Info" at bounding box center [861, 197] width 53 height 39
click at [102, 193] on div "Tracks" at bounding box center [109, 198] width 48 height 16
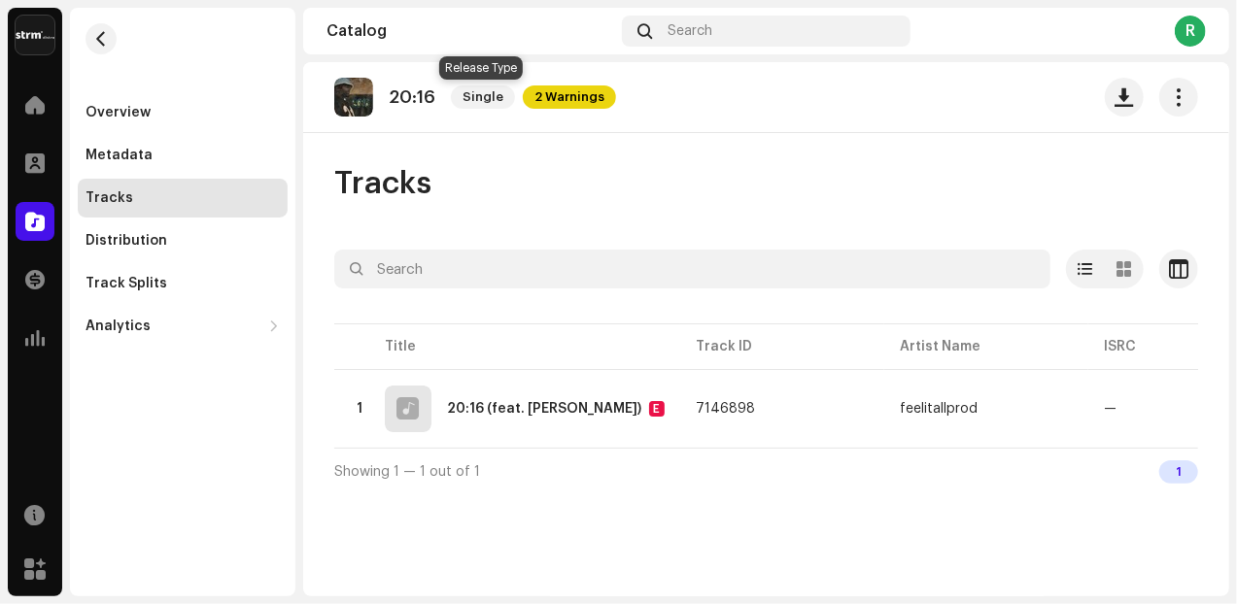
click at [459, 98] on span "Single" at bounding box center [483, 96] width 64 height 23
click at [552, 99] on span "2 Warnings" at bounding box center [569, 96] width 93 height 23
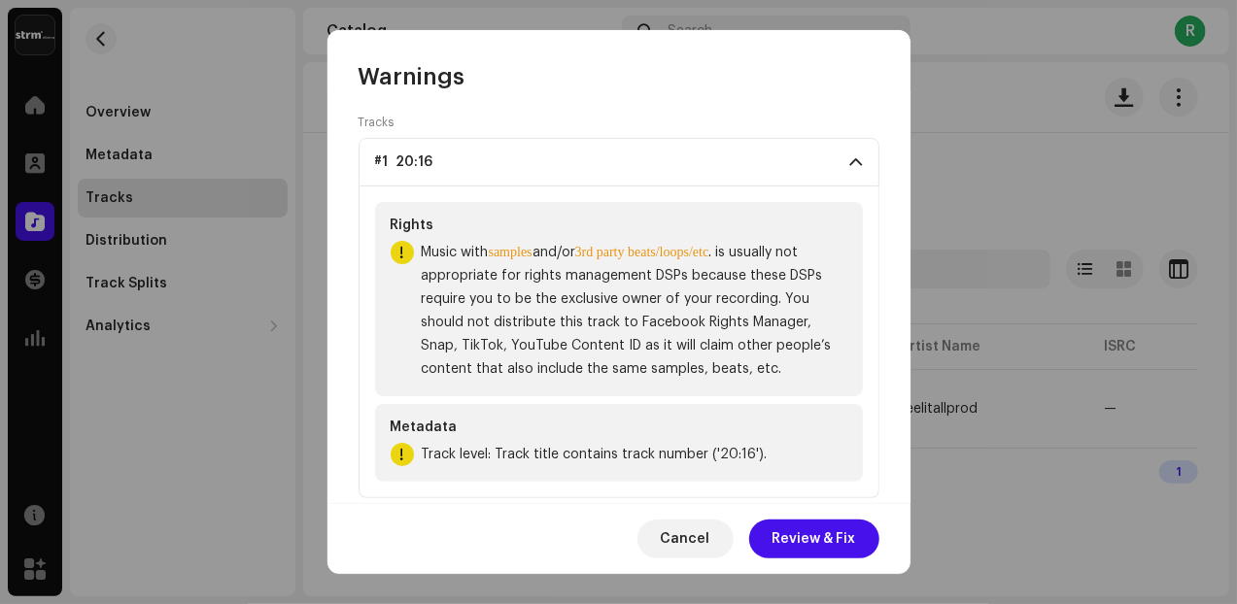
scroll to position [114, 0]
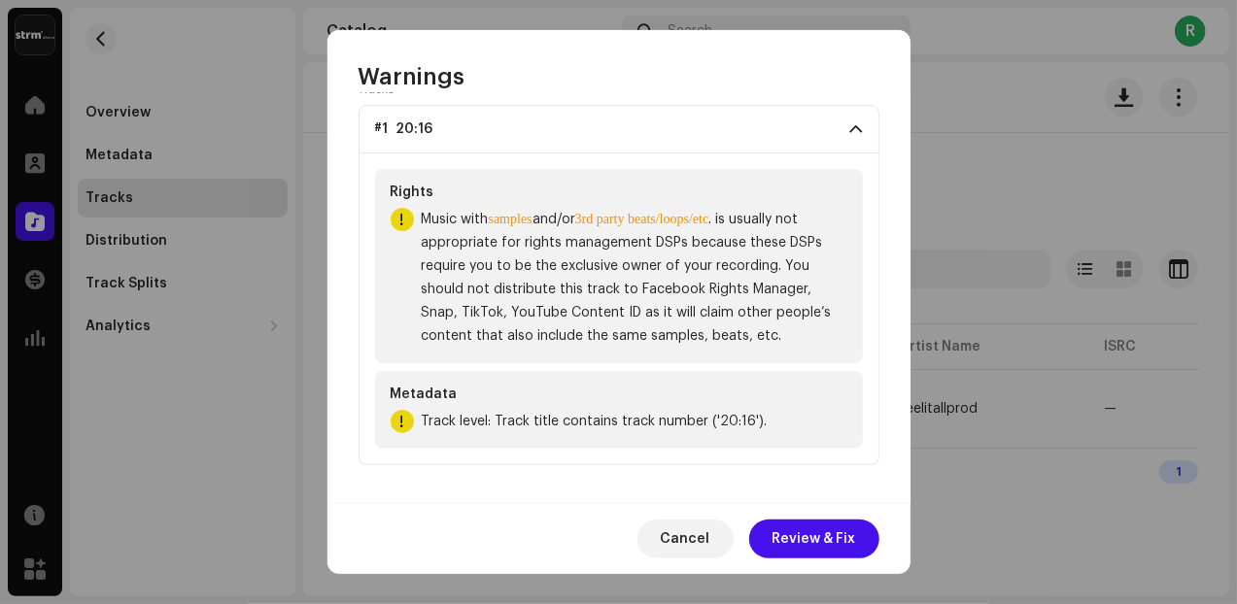
drag, startPoint x: 657, startPoint y: 237, endPoint x: 794, endPoint y: 337, distance: 169.6
click at [794, 337] on span "Music with samples and/or 3rd party beats/loops/etc . is usually not appropriat…" at bounding box center [634, 278] width 425 height 140
click at [850, 133] on span at bounding box center [856, 129] width 13 height 16
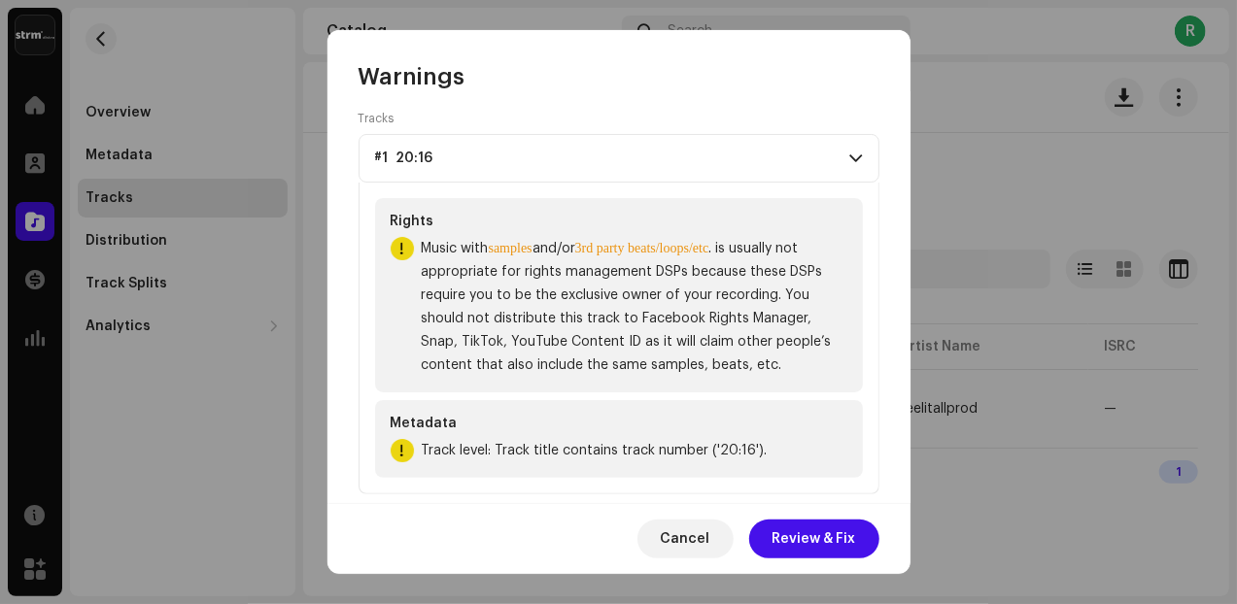
scroll to position [0, 0]
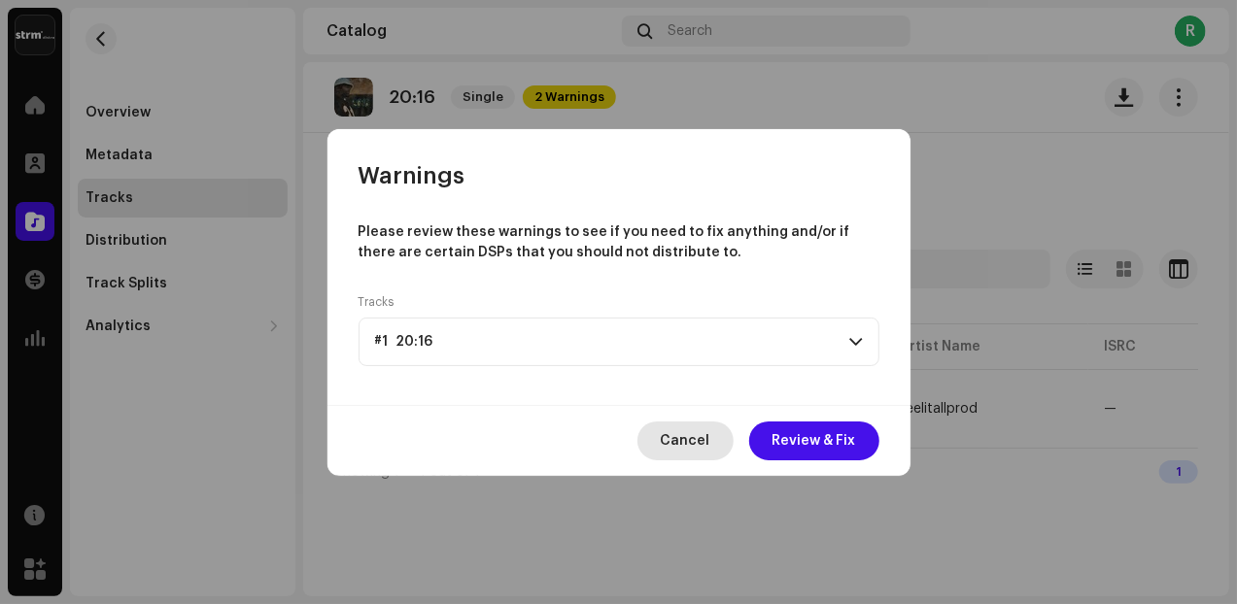
click at [695, 447] on span "Cancel" at bounding box center [686, 441] width 50 height 39
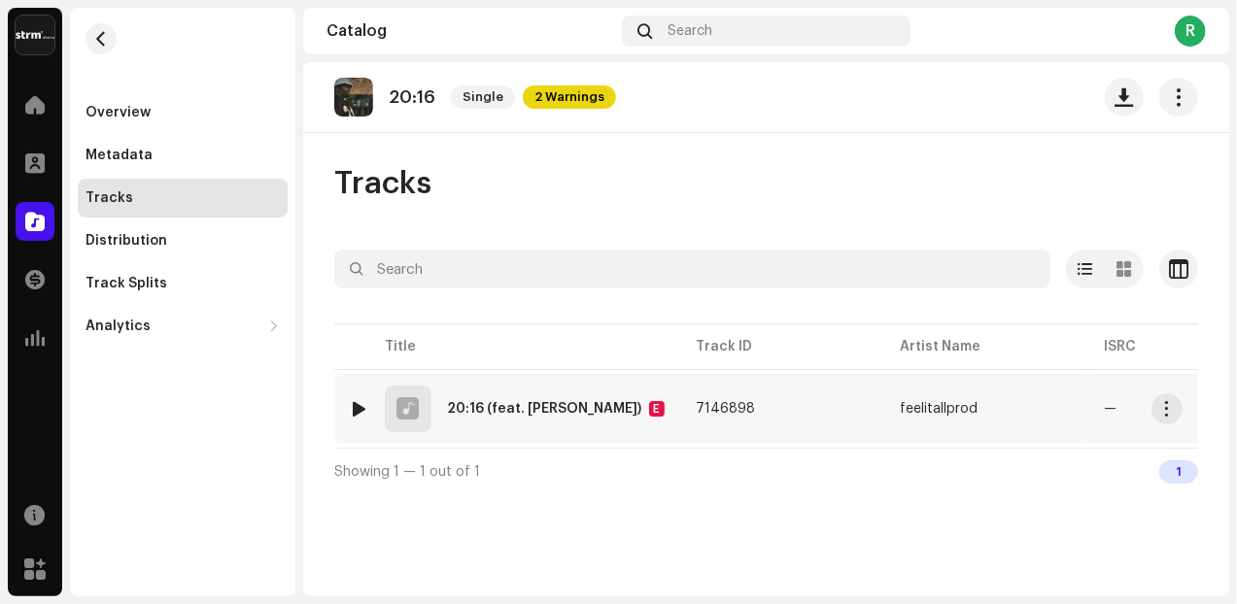
click at [1103, 408] on div "—" at bounding box center [1109, 409] width 13 height 14
click at [1103, 406] on div "—" at bounding box center [1109, 409] width 13 height 14
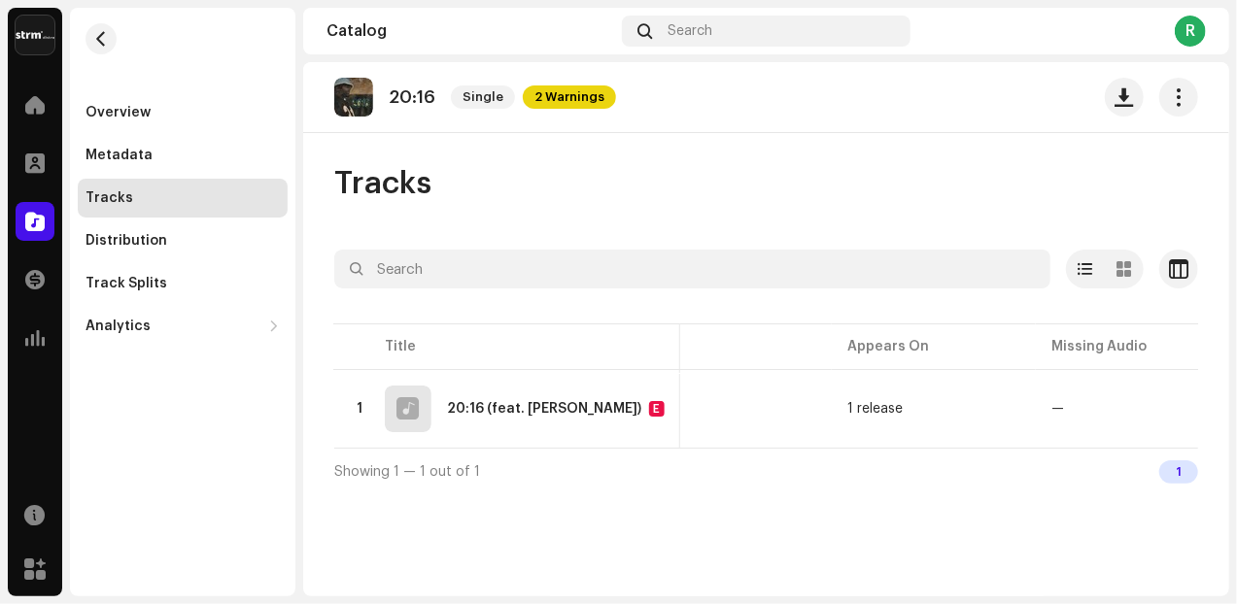
scroll to position [0, 457]
click at [1171, 412] on span "button" at bounding box center [1167, 409] width 15 height 16
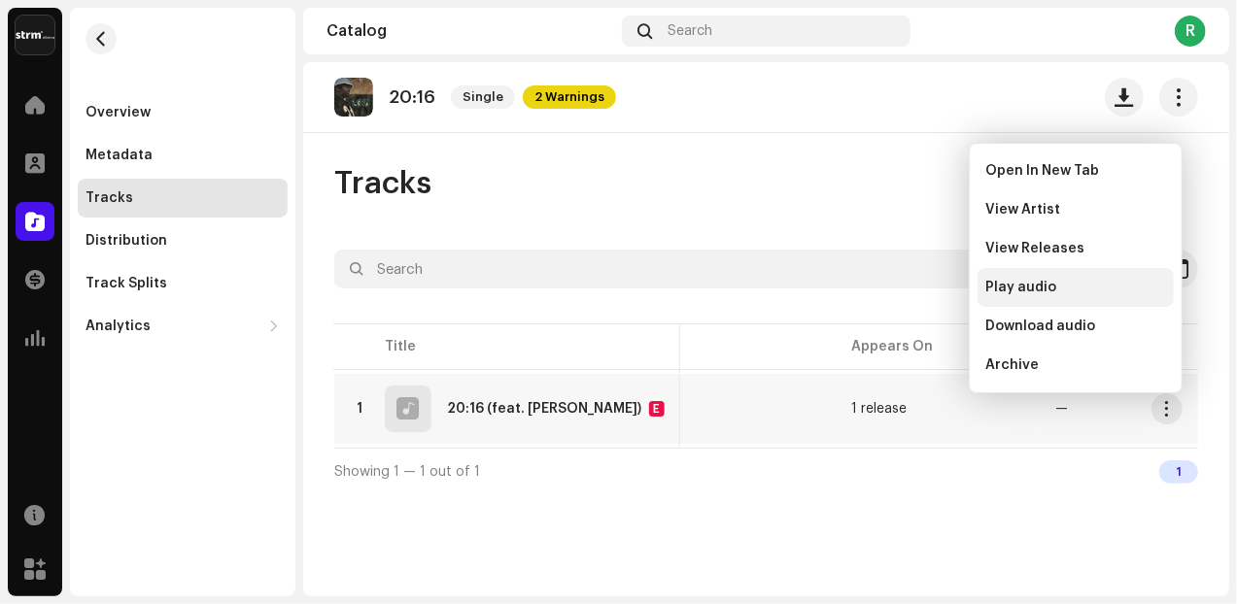
click at [1076, 281] on div "Play audio" at bounding box center [1075, 288] width 181 height 16
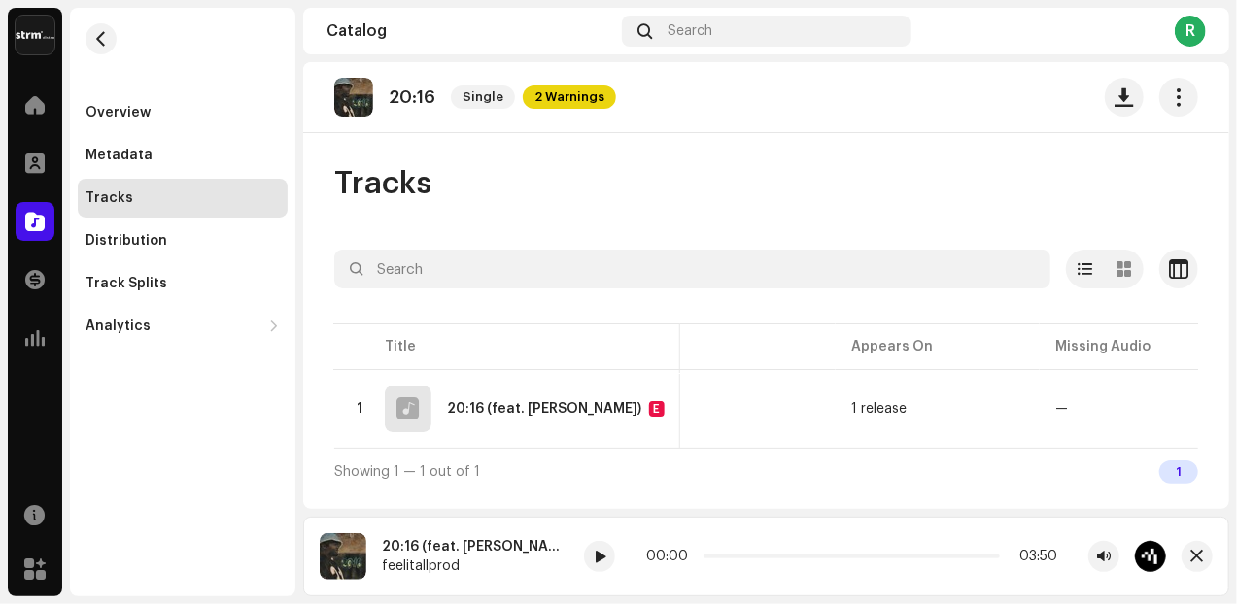
click at [637, 345] on table "Title Track ID Artist Name ISRC Appears On Missing Audio ACR Cloud 1 20:16 (fea…" at bounding box center [663, 384] width 1570 height 128
click at [642, 355] on table "Title Track ID Artist Name ISRC Appears On Missing Audio ACR Cloud 1 20:16 (fea…" at bounding box center [663, 384] width 1570 height 128
click at [1203, 555] on span "button" at bounding box center [1197, 557] width 13 height 16
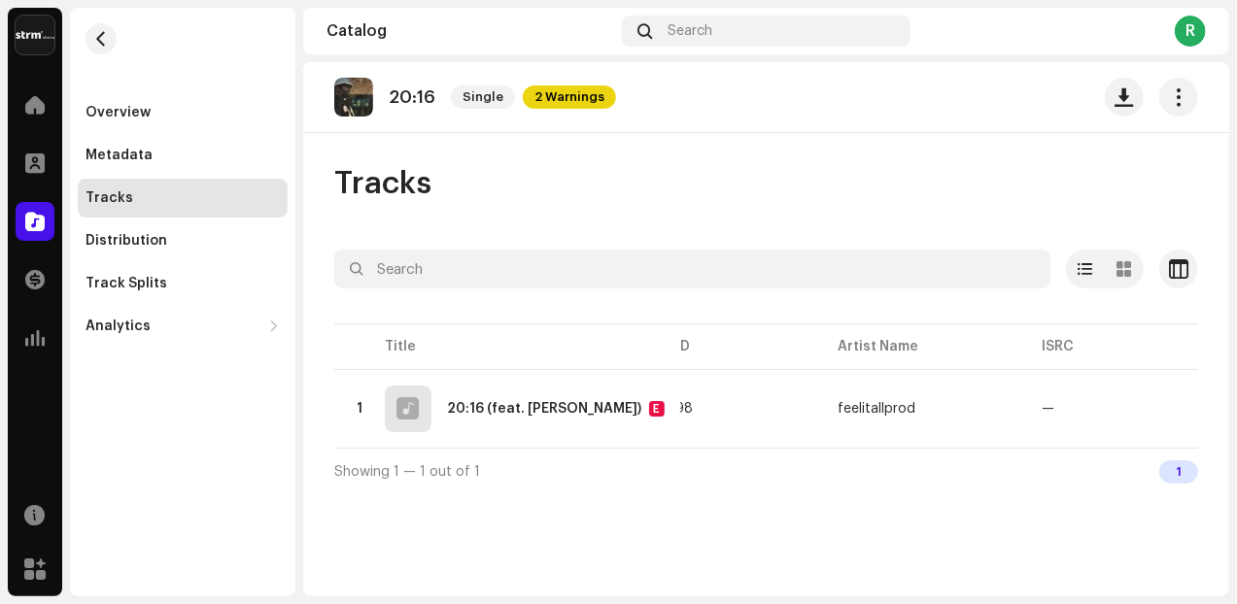
scroll to position [0, 0]
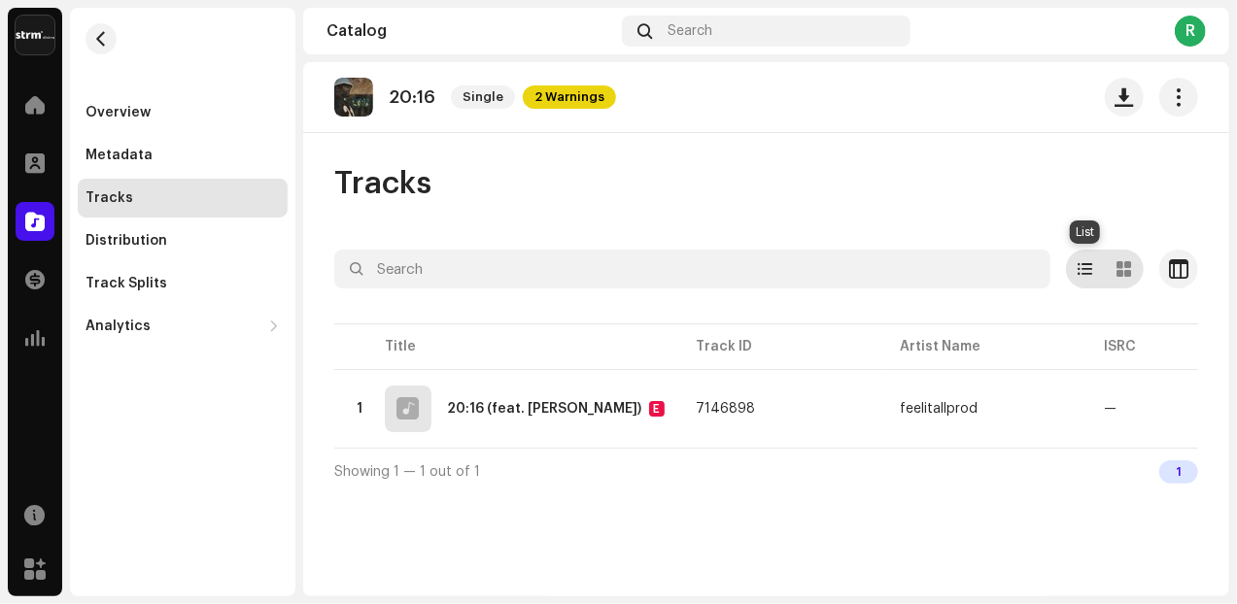
click at [1088, 267] on span at bounding box center [1085, 269] width 15 height 16
click at [1124, 266] on span at bounding box center [1124, 269] width 15 height 16
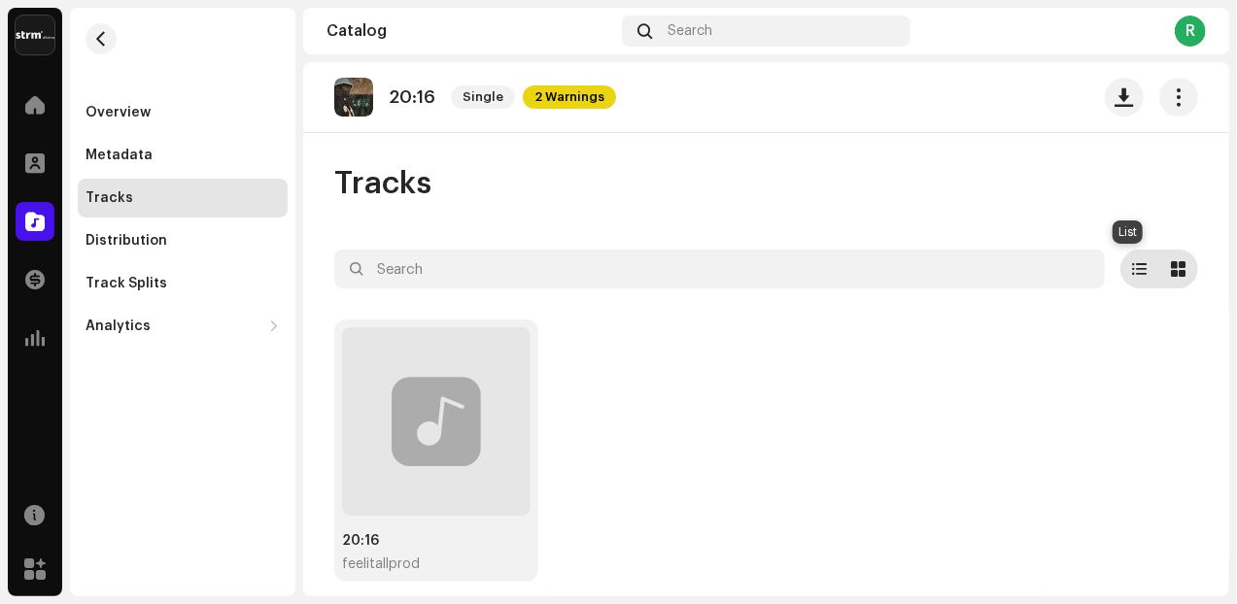
click at [1133, 267] on span at bounding box center [1140, 269] width 15 height 16
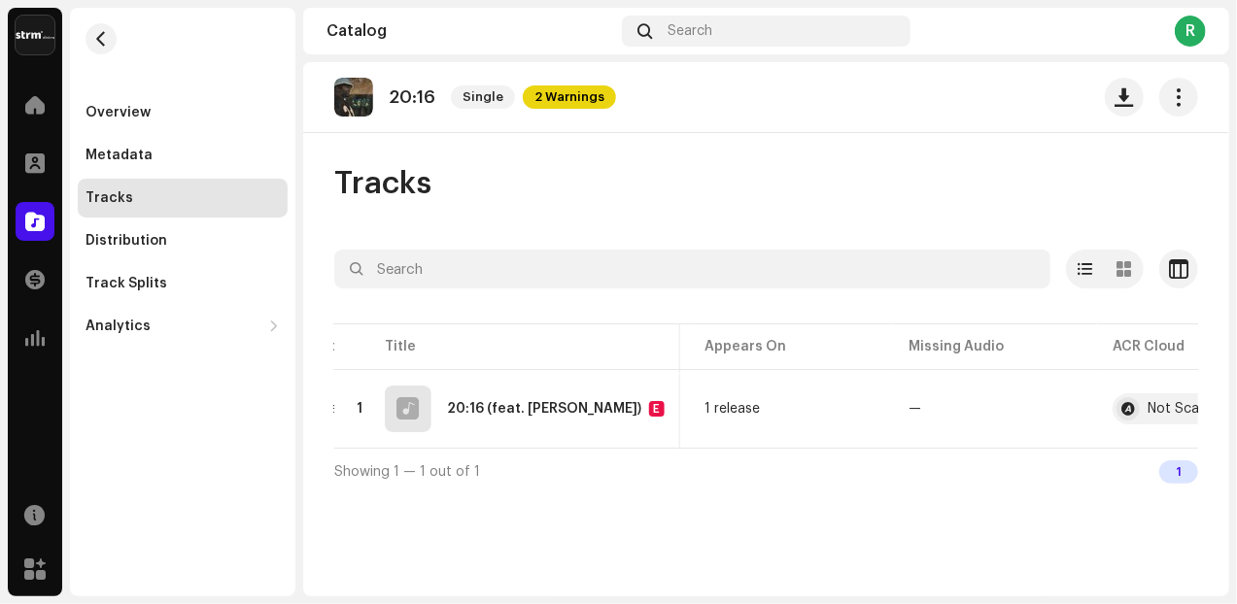
scroll to position [0, 656]
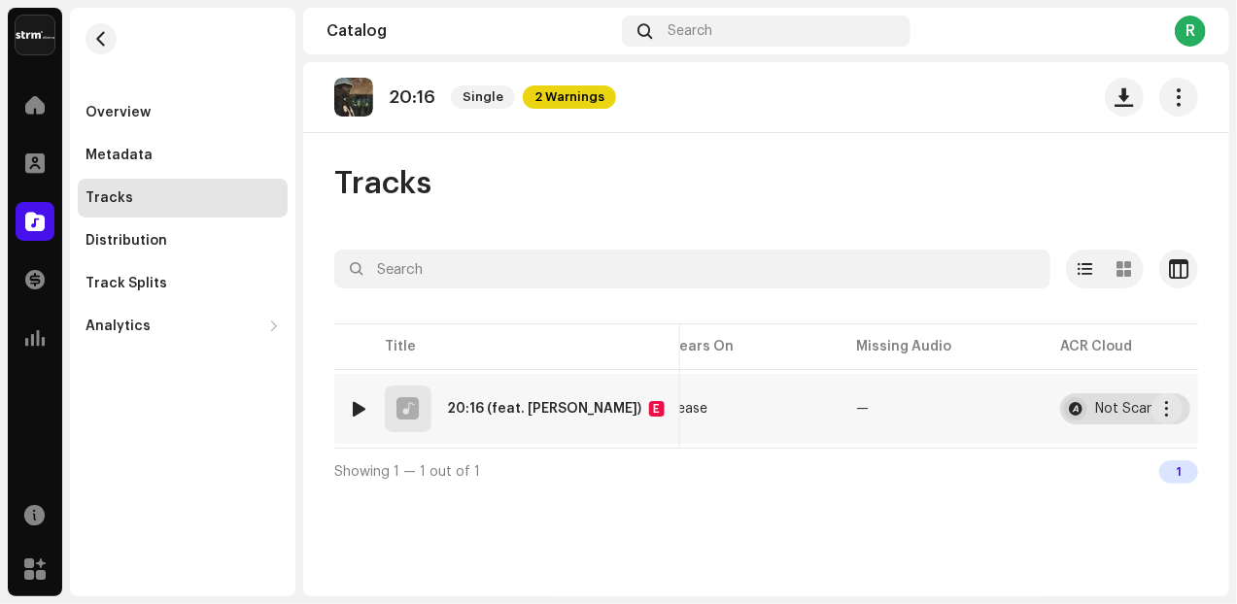
click at [1095, 407] on div "Not Scanned" at bounding box center [1137, 409] width 84 height 14
click at [1170, 411] on span "button" at bounding box center [1167, 409] width 15 height 16
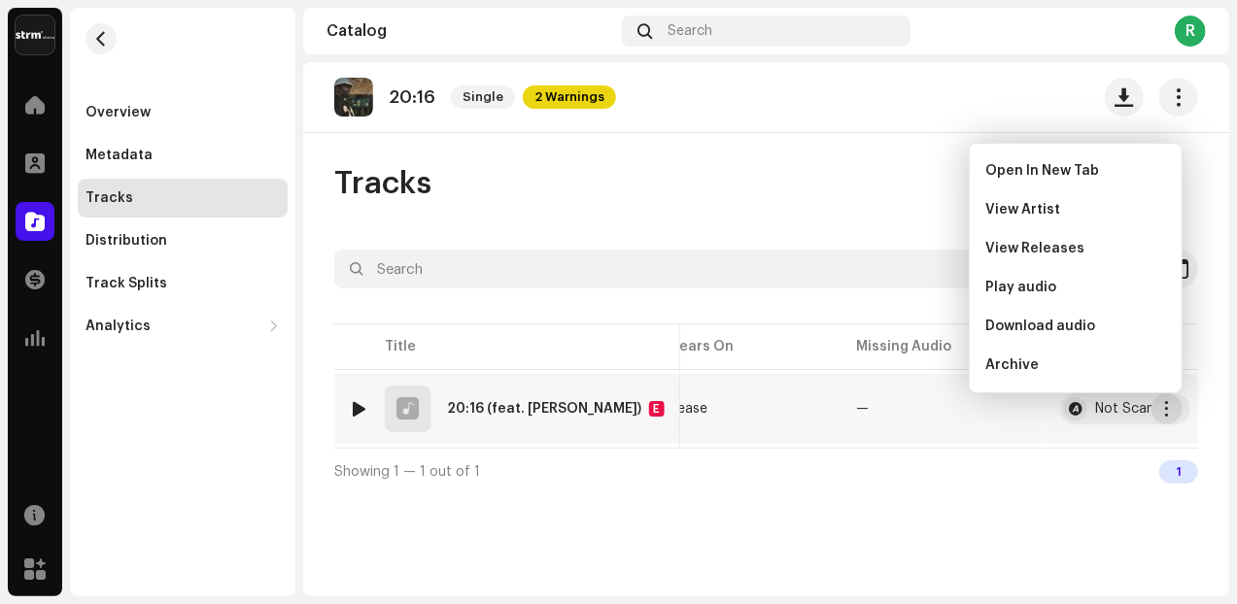
click at [1169, 411] on span "button" at bounding box center [1167, 409] width 15 height 16
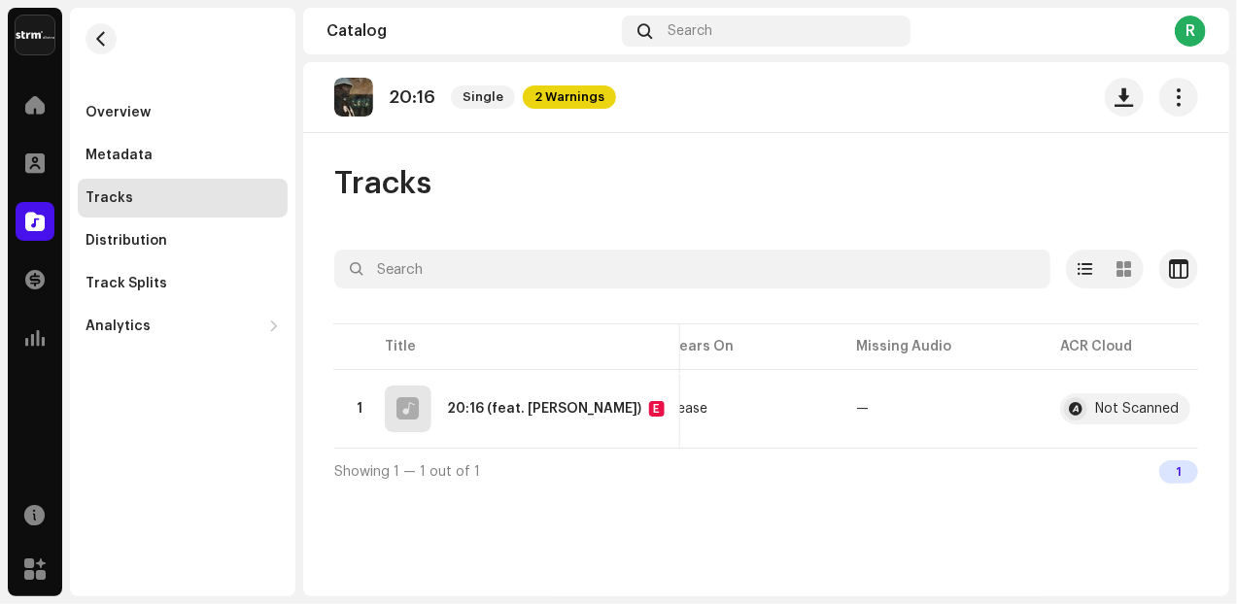
click at [1004, 491] on div "Showing 1 — 1 out of 1 1" at bounding box center [766, 471] width 864 height 47
drag, startPoint x: 789, startPoint y: 458, endPoint x: 680, endPoint y: 457, distance: 108.8
click at [680, 457] on div "Showing 1 — 1 out of 1 1" at bounding box center [766, 471] width 864 height 47
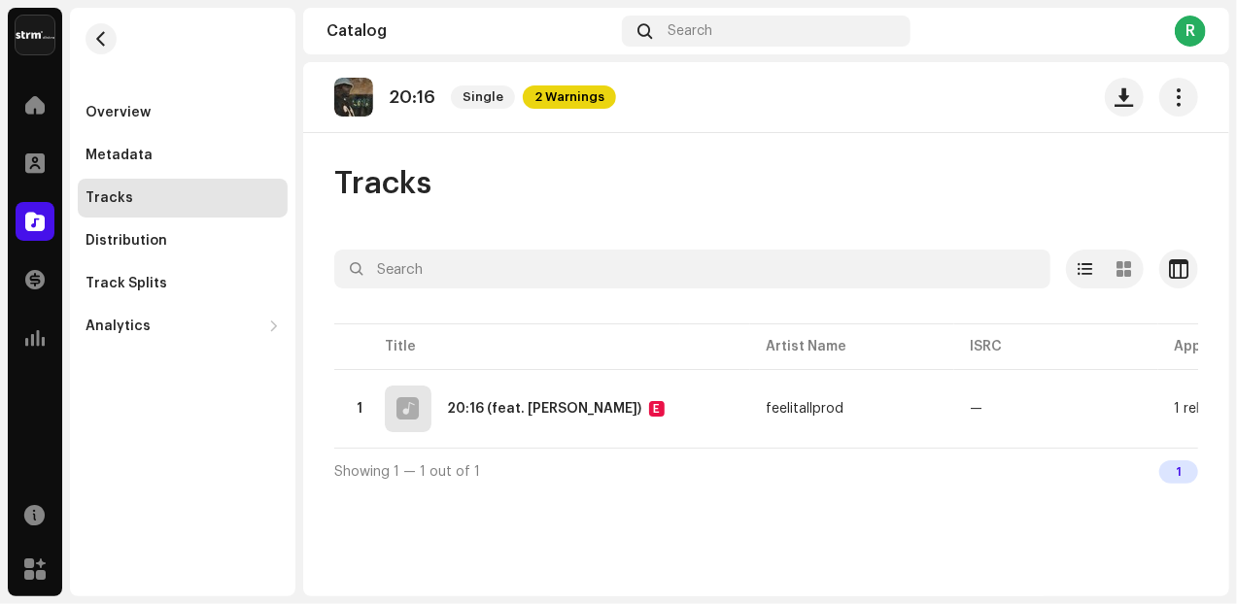
scroll to position [0, 0]
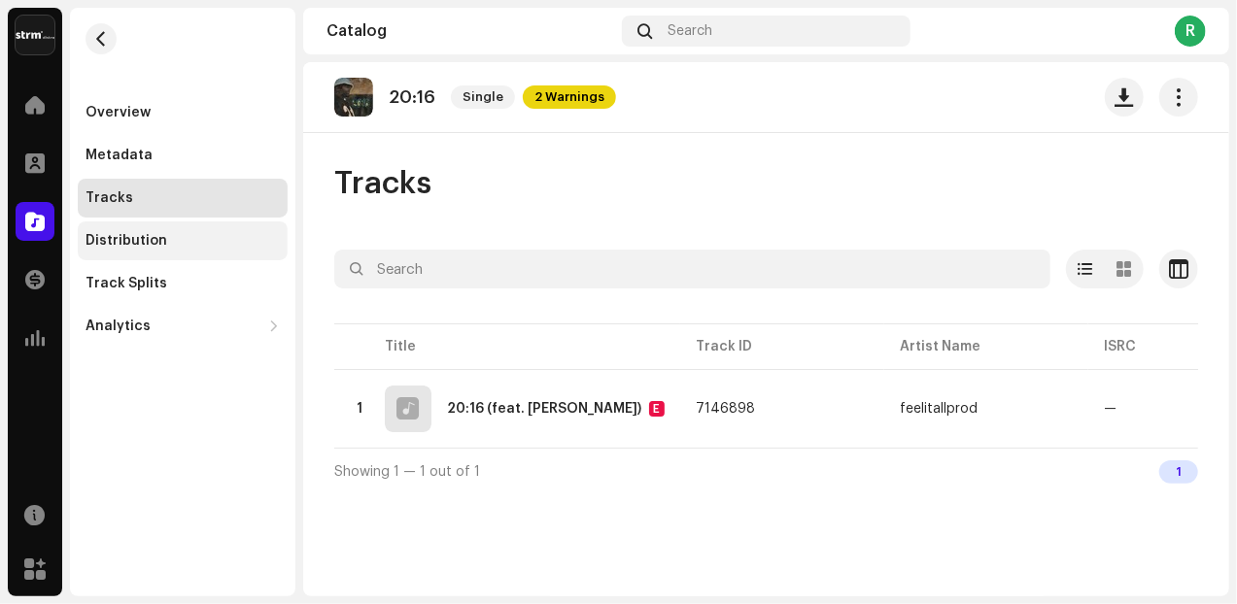
click at [148, 245] on div "Distribution" at bounding box center [126, 241] width 82 height 16
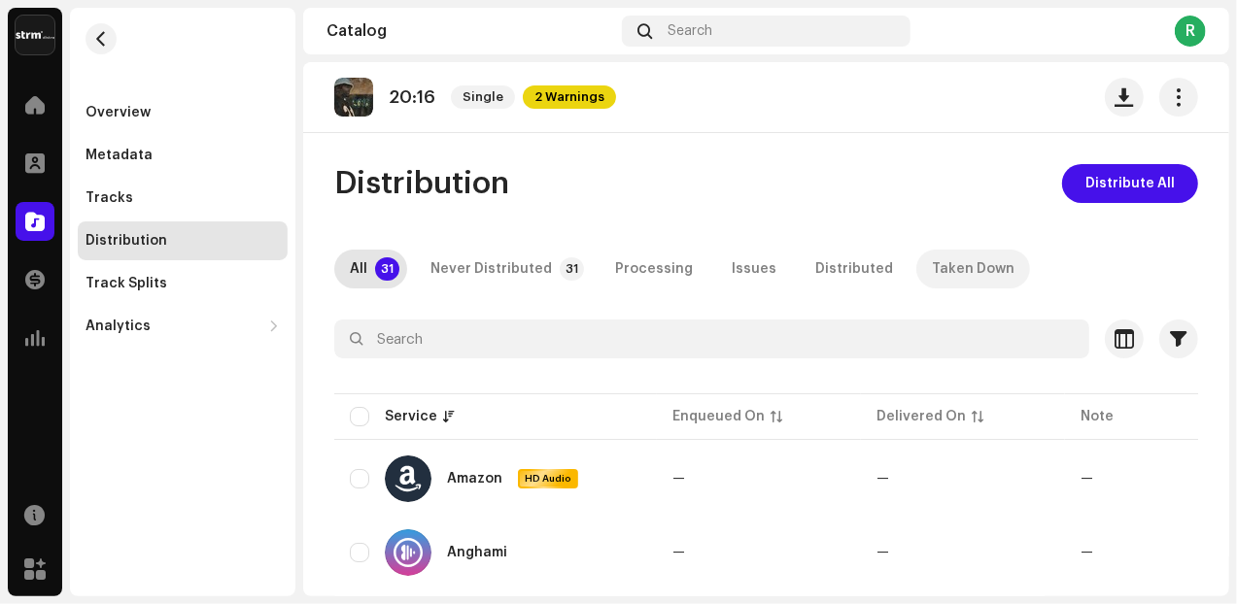
click at [950, 269] on div "Taken Down" at bounding box center [973, 269] width 83 height 39
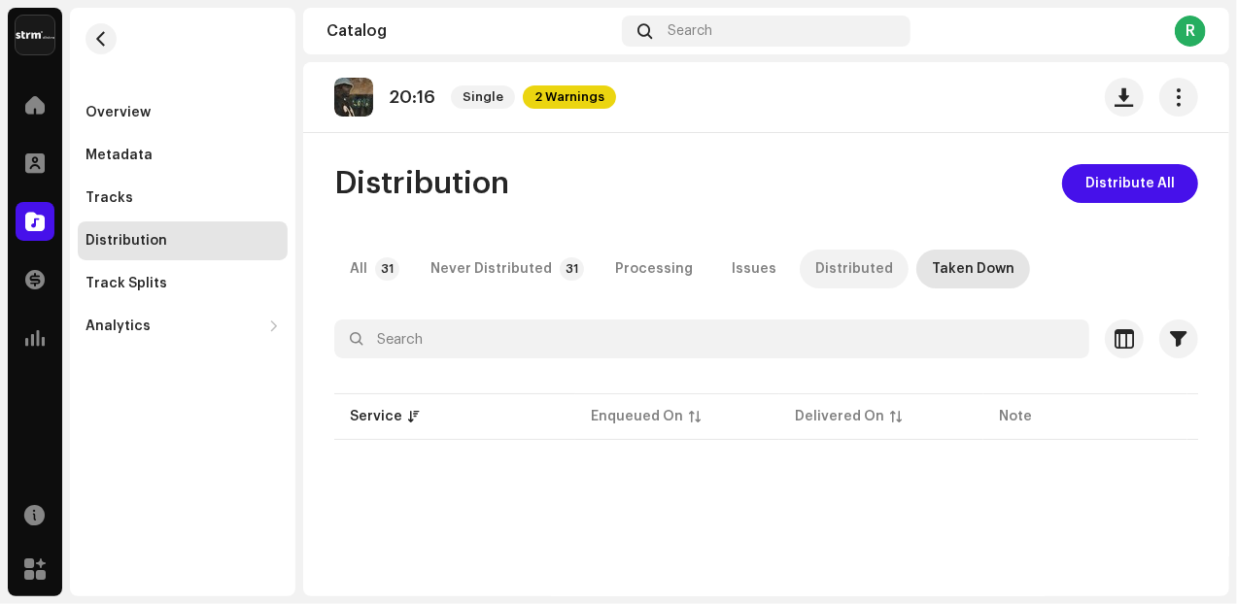
click at [845, 264] on div "Distributed" at bounding box center [854, 269] width 78 height 39
click at [716, 265] on p-tab "Issues" at bounding box center [754, 269] width 76 height 39
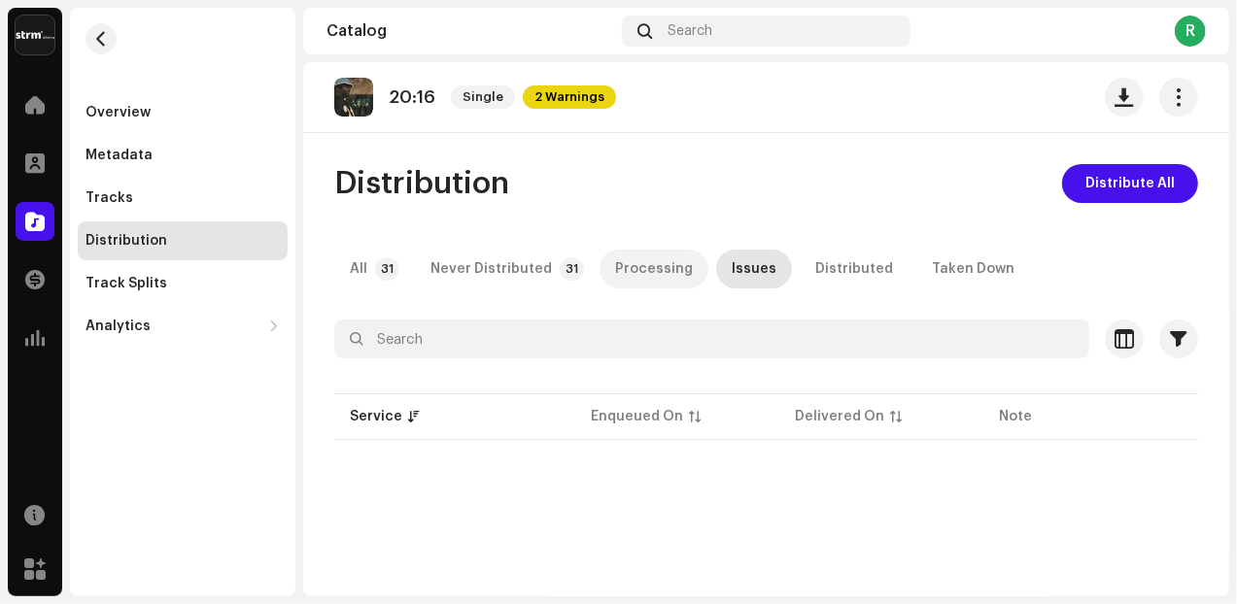
click at [649, 264] on div "Processing" at bounding box center [654, 269] width 78 height 39
click at [505, 262] on div "Never Distributed" at bounding box center [490, 269] width 121 height 39
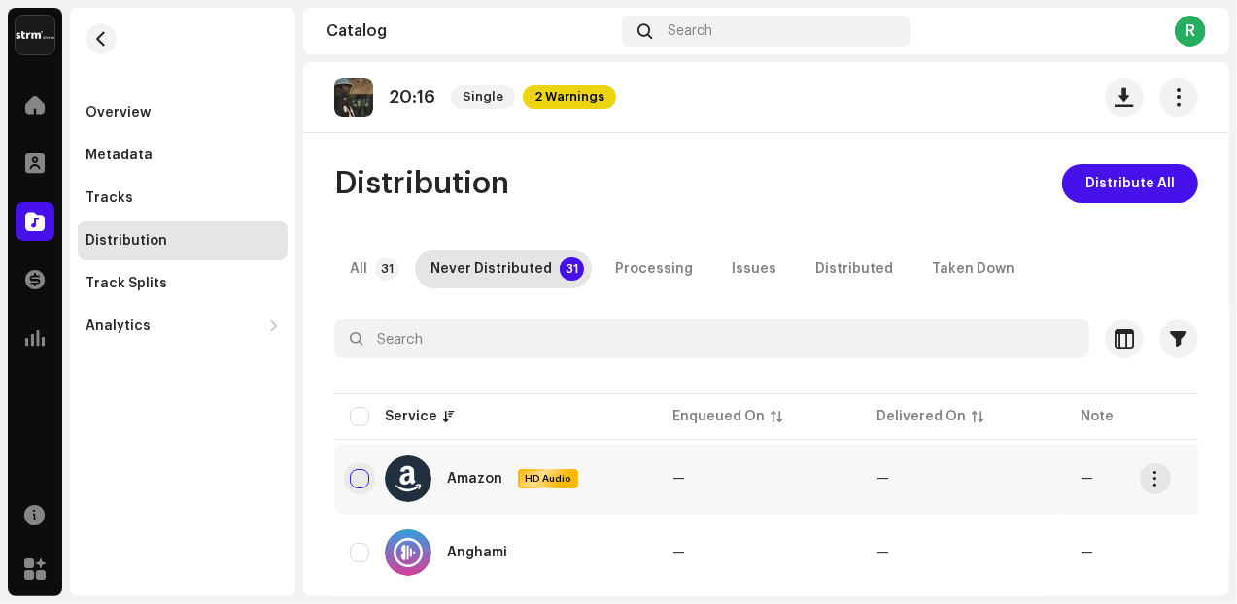
click at [358, 471] on input "checkbox" at bounding box center [359, 478] width 19 height 19
checkbox input "true"
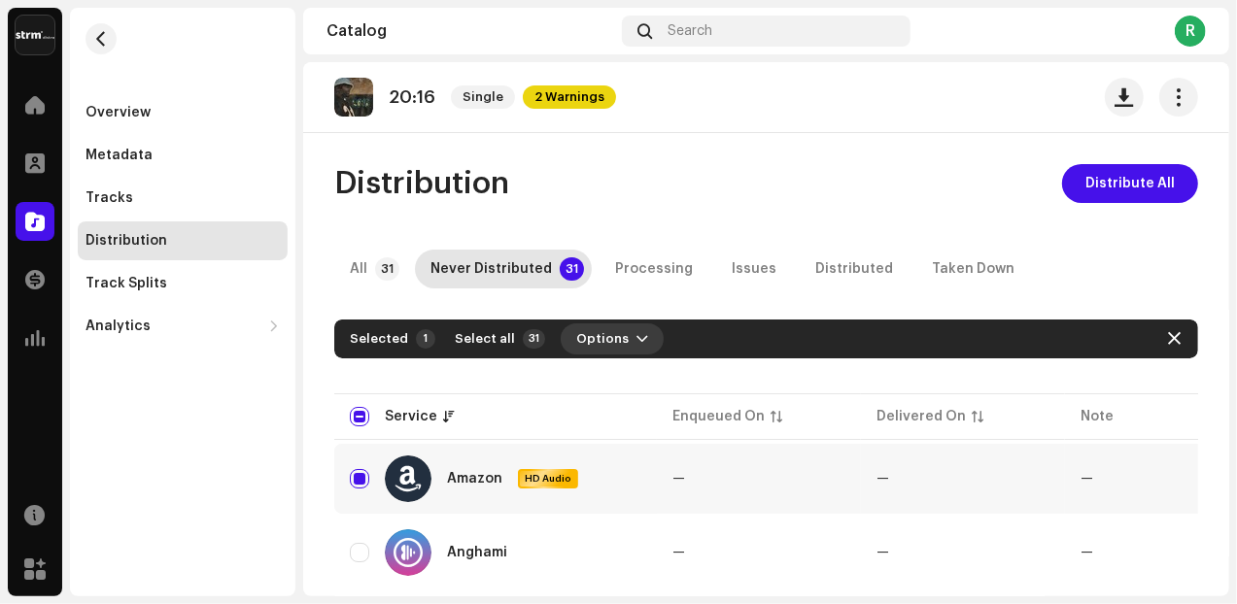
click at [636, 335] on span "button" at bounding box center [642, 339] width 12 height 16
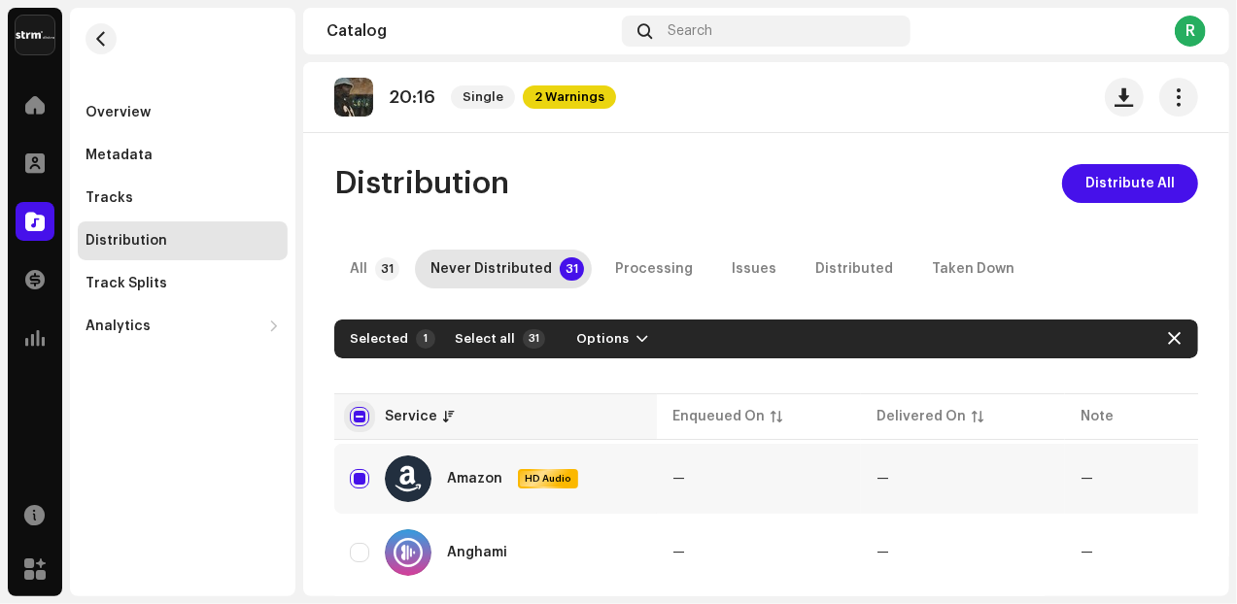
click at [356, 407] on input "checkbox" at bounding box center [359, 416] width 19 height 19
checkbox input "true"
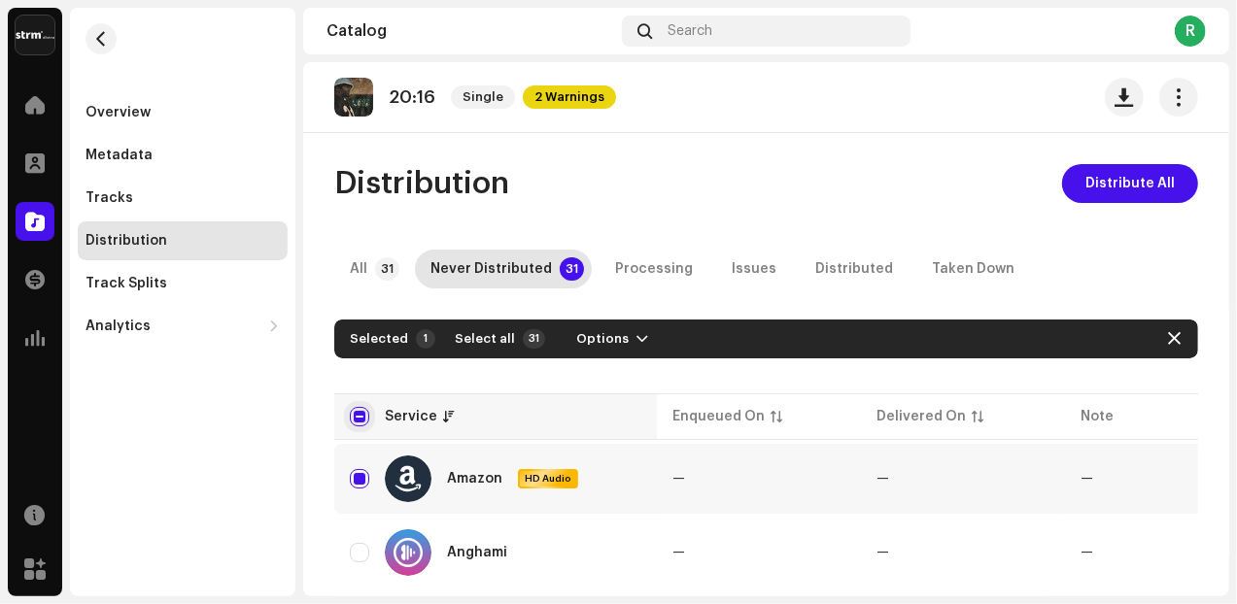
checkbox input "true"
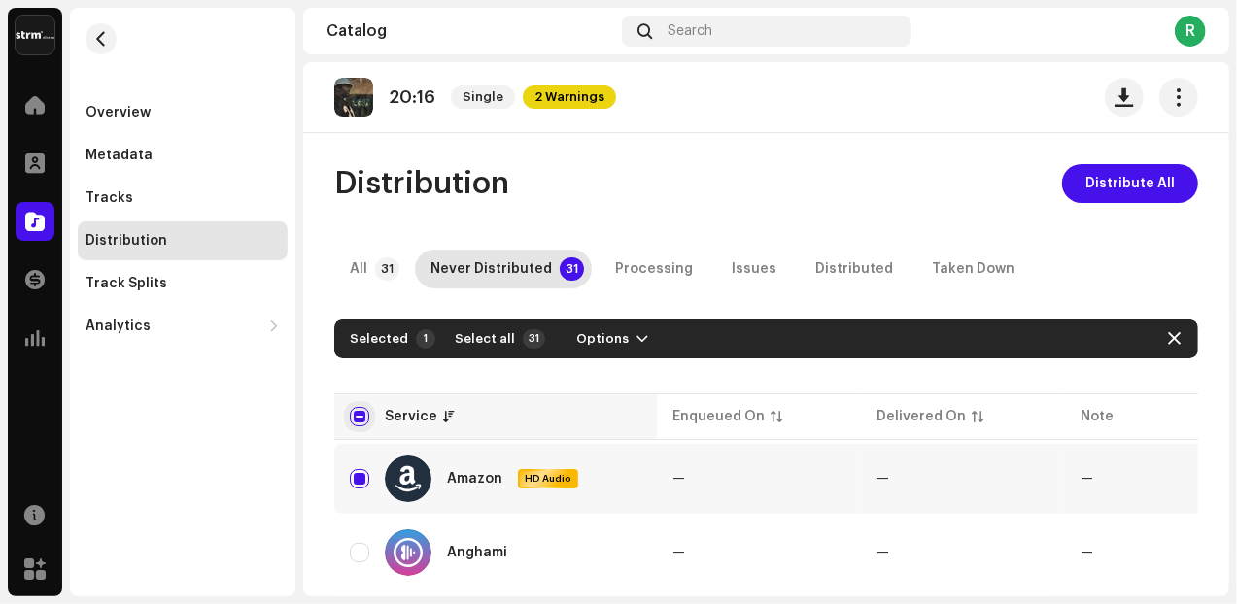
checkbox input "true"
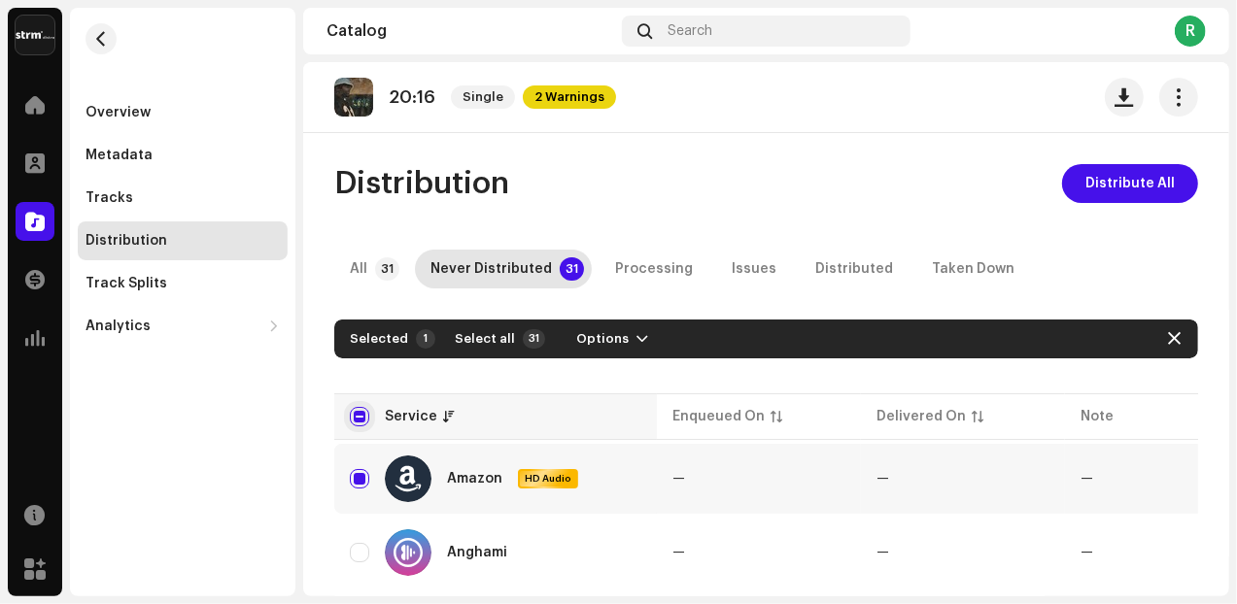
checkbox input "true"
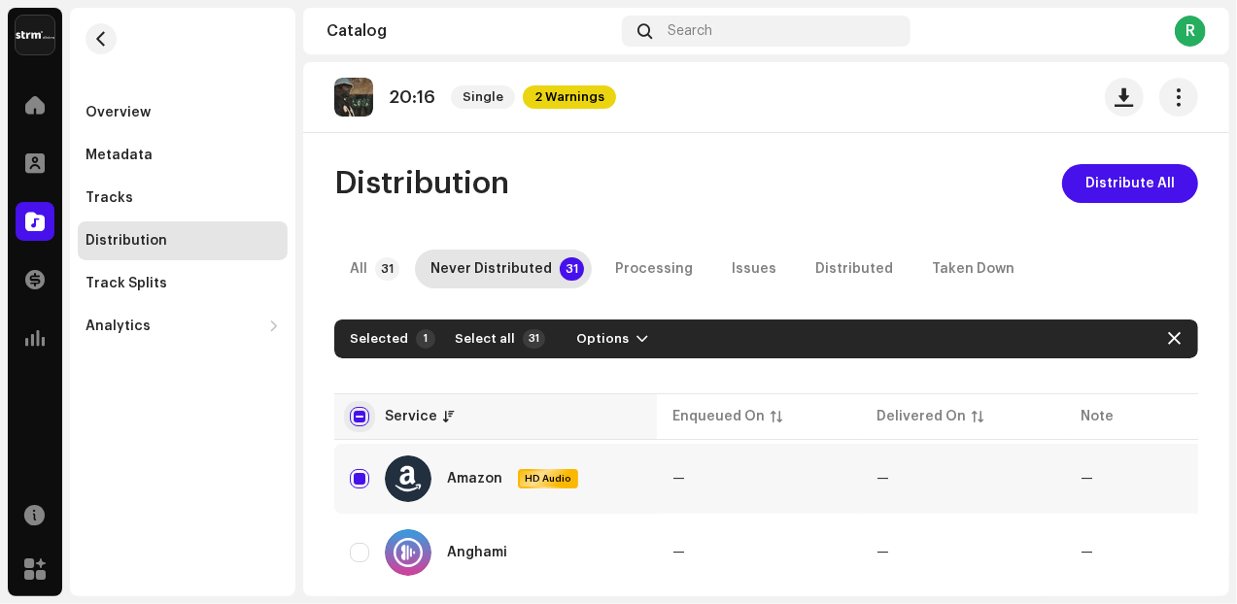
checkbox input "true"
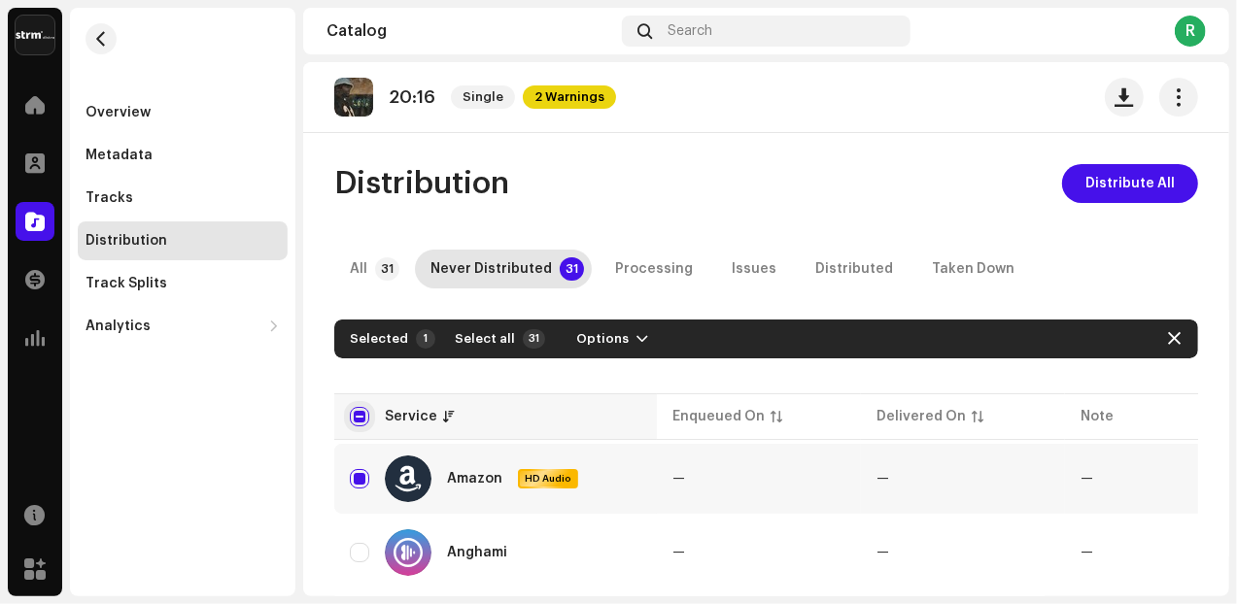
checkbox input "true"
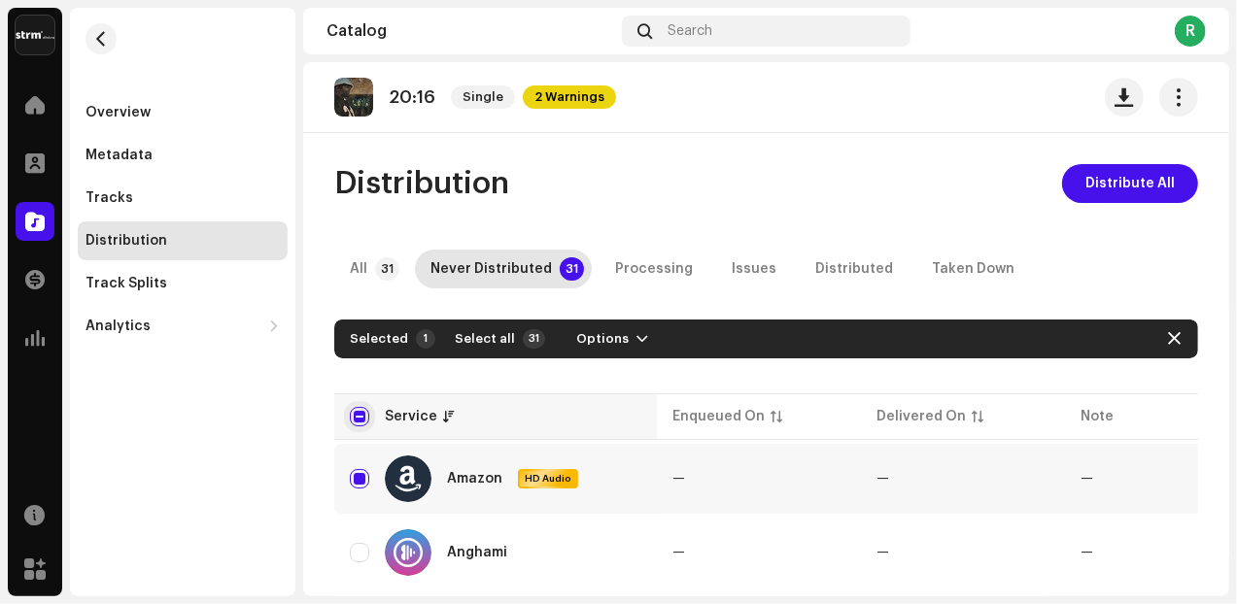
checkbox input "true"
click at [1170, 105] on span "button" at bounding box center [1179, 97] width 18 height 16
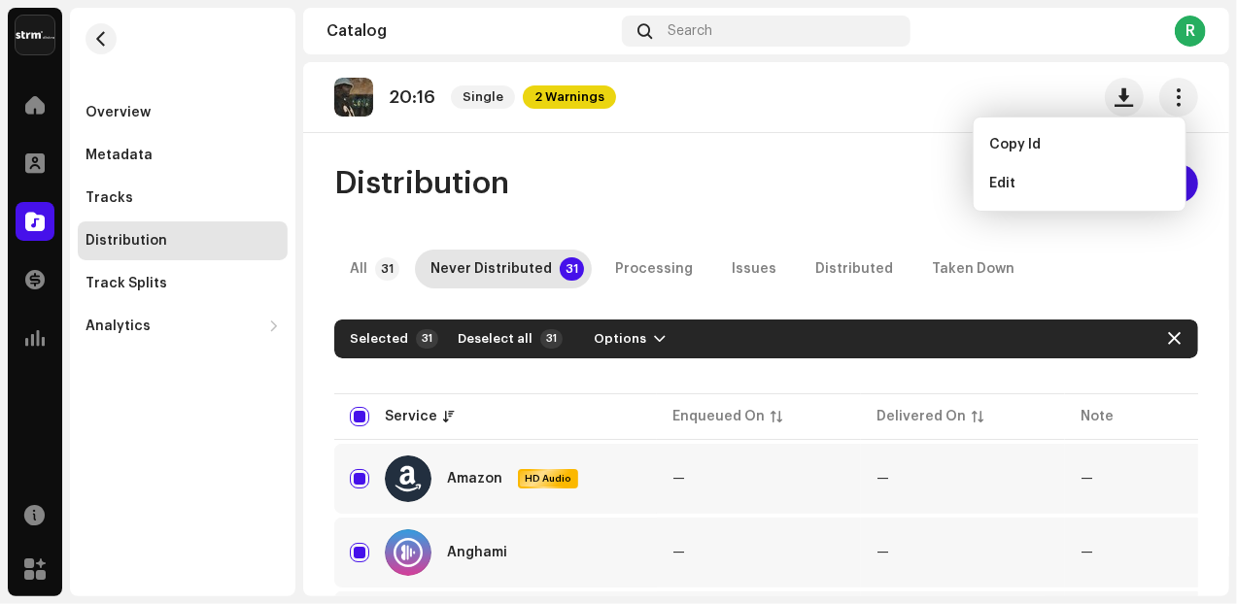
click at [739, 195] on div "Distribution Distribute All" at bounding box center [766, 183] width 864 height 39
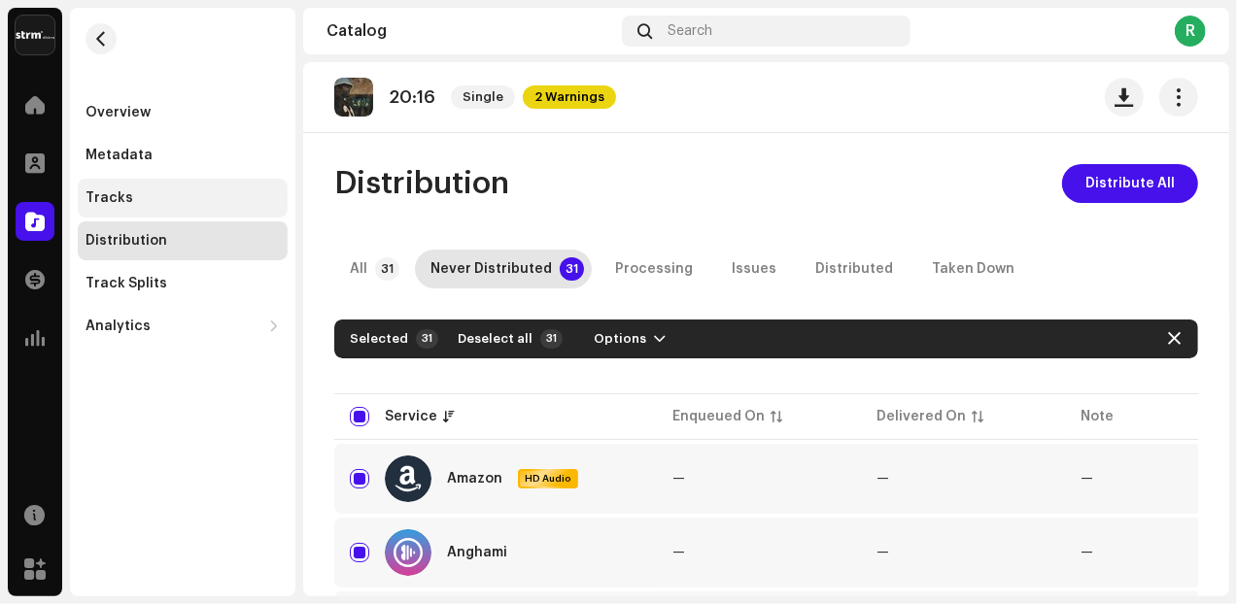
click at [130, 202] on div "Tracks" at bounding box center [182, 198] width 194 height 16
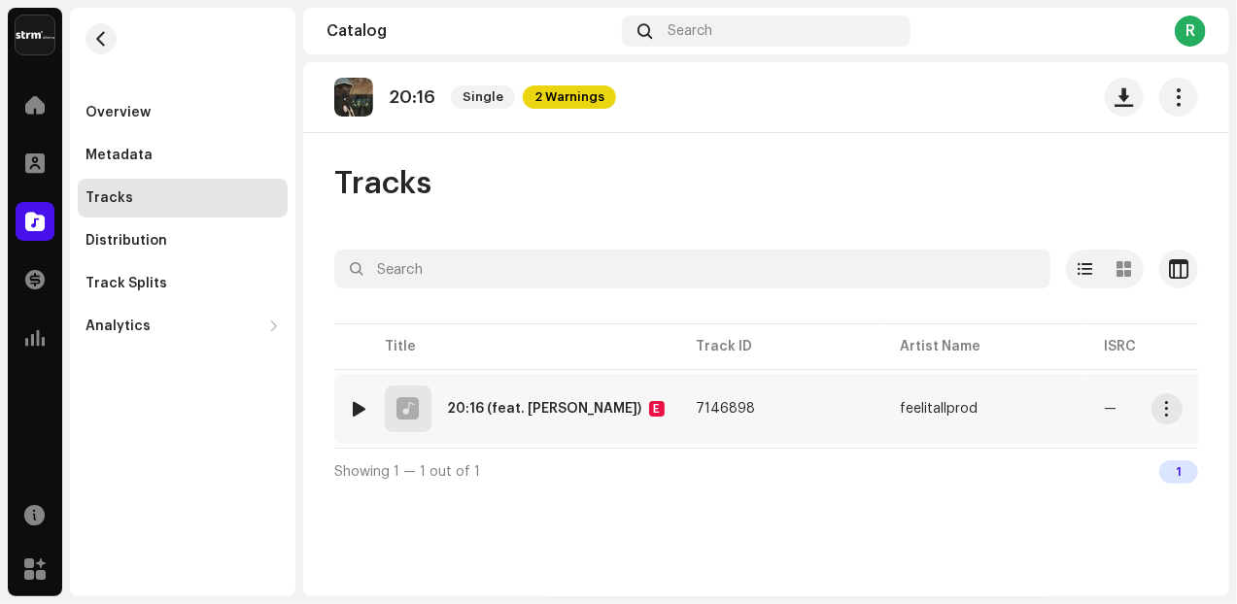
click at [523, 406] on div "20:16 (feat. [PERSON_NAME])" at bounding box center [544, 409] width 194 height 14
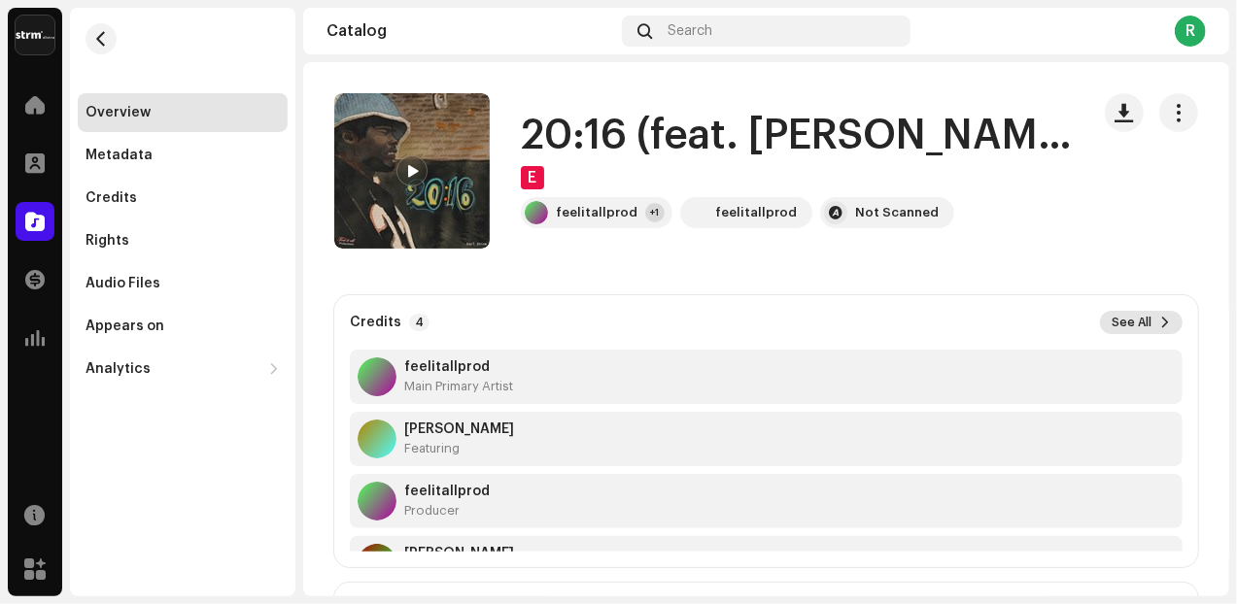
click at [1119, 329] on span "See All" at bounding box center [1131, 323] width 40 height 16
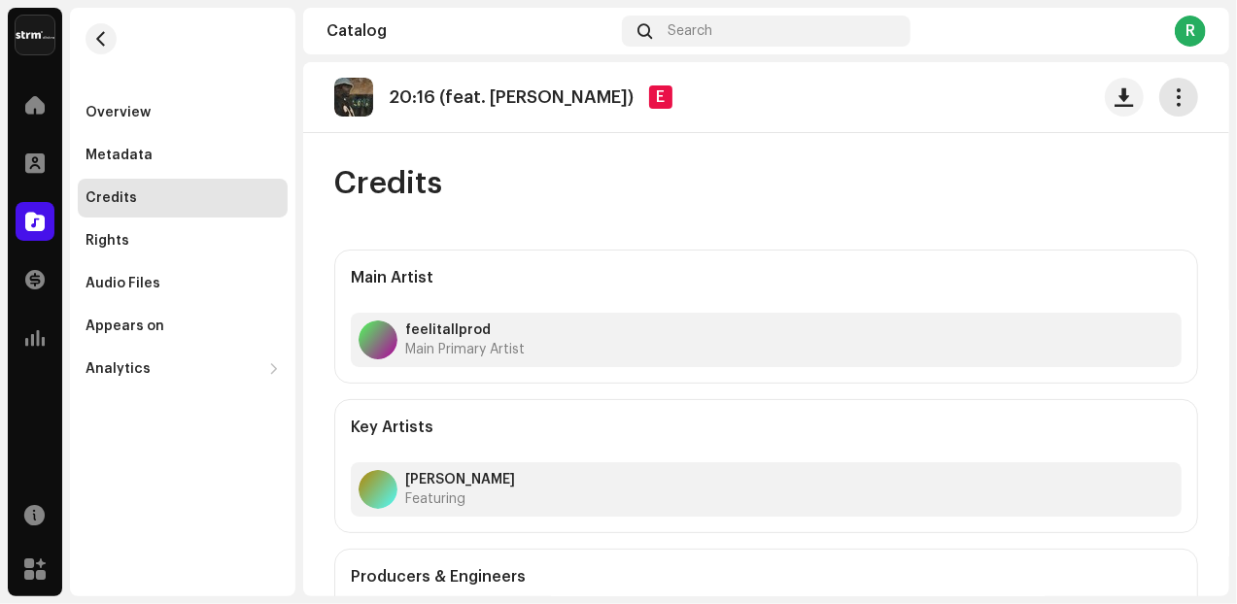
click at [1170, 98] on span "button" at bounding box center [1179, 97] width 18 height 16
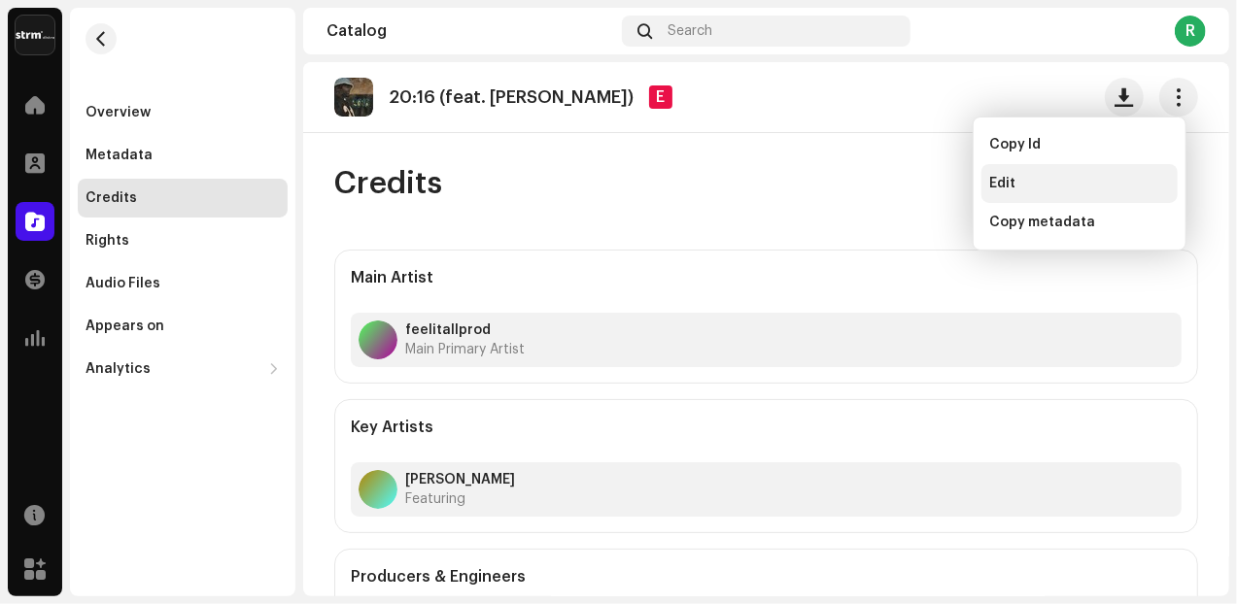
click at [1061, 179] on div "Edit" at bounding box center [1079, 184] width 181 height 16
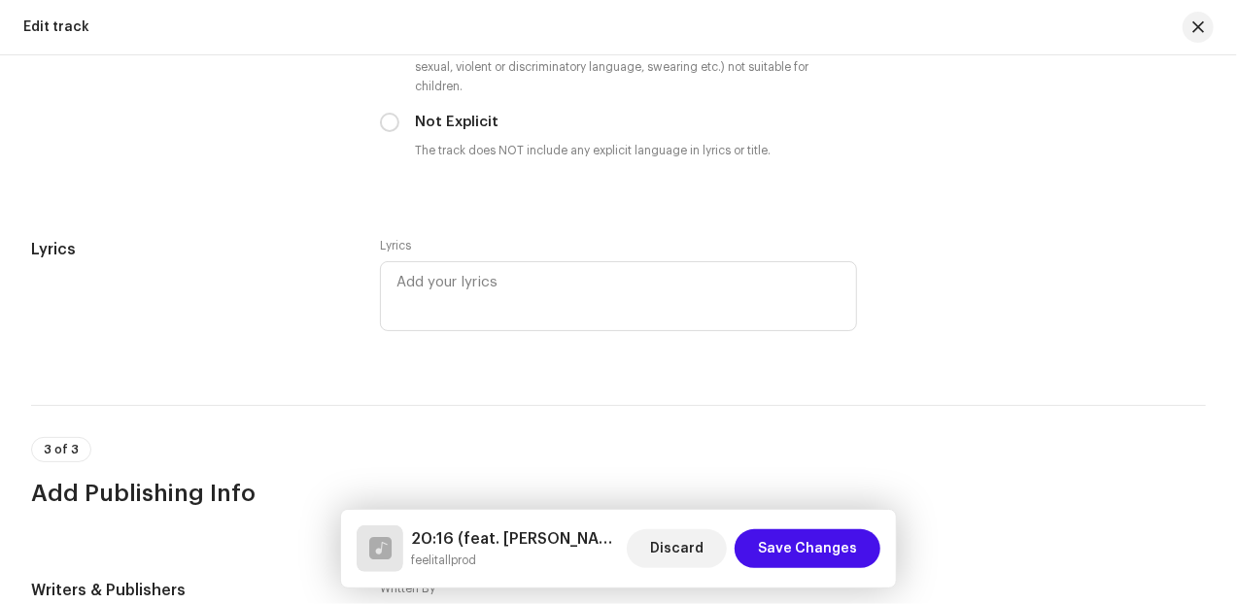
scroll to position [3280, 0]
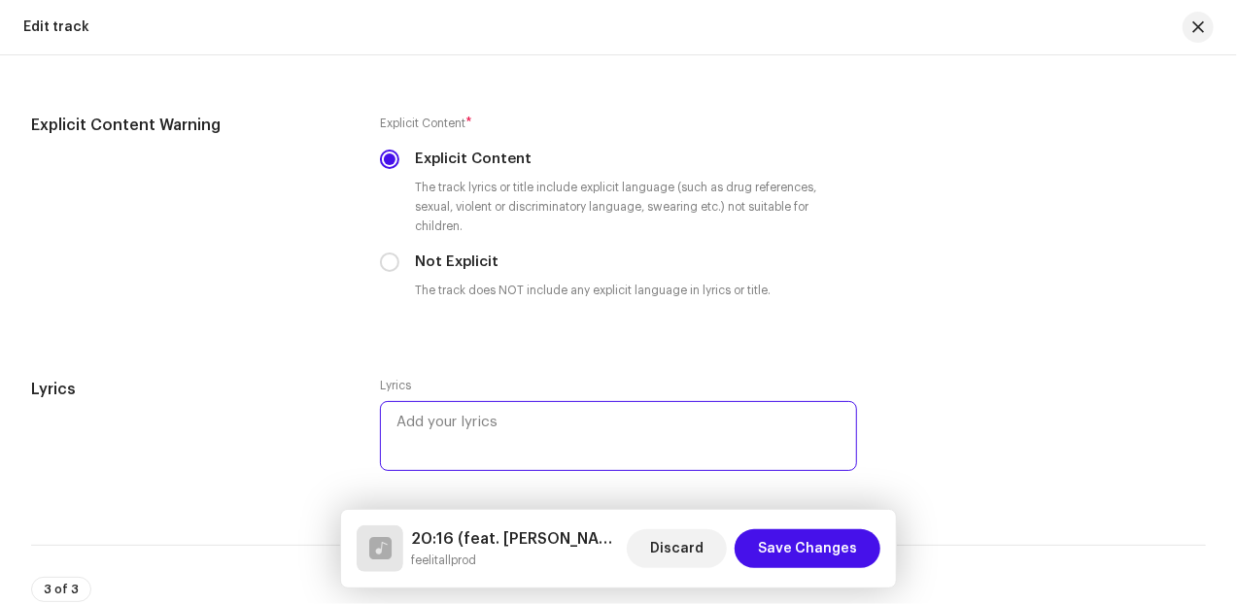
click at [439, 440] on textarea at bounding box center [618, 436] width 477 height 70
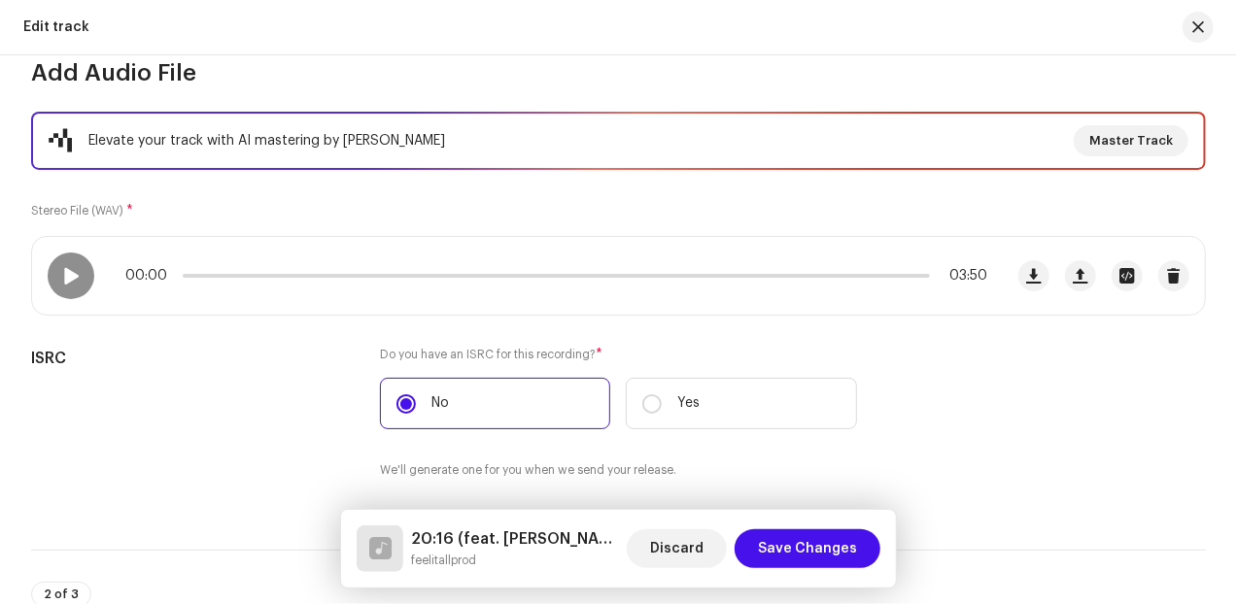
scroll to position [43, 0]
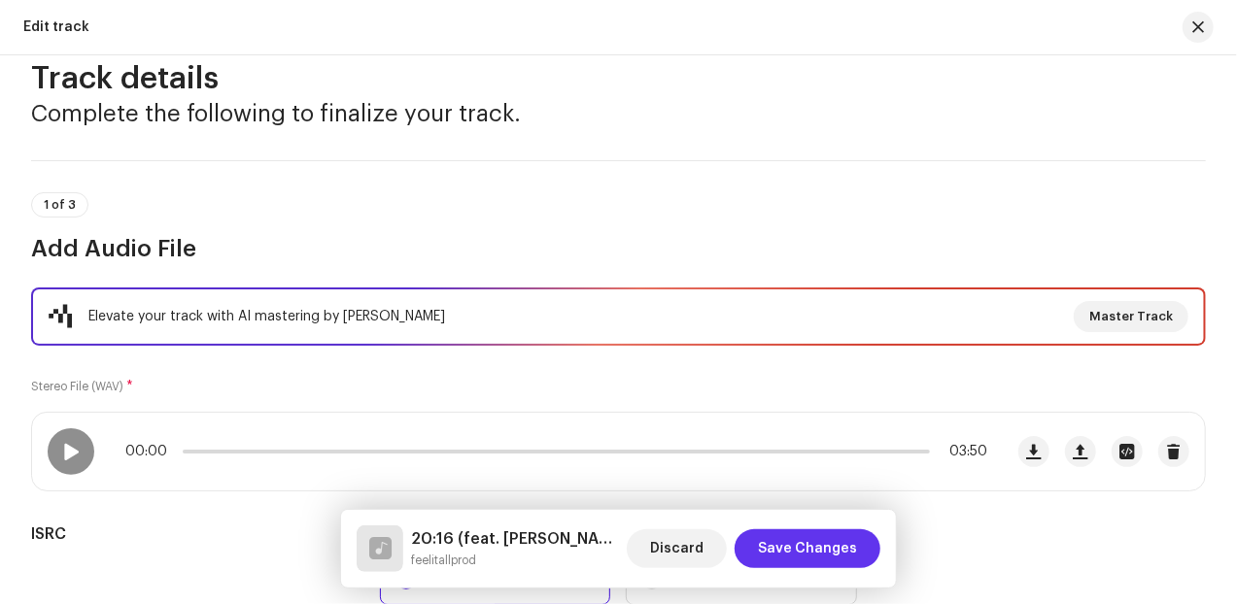
click at [830, 549] on span "Save Changes" at bounding box center [807, 548] width 99 height 39
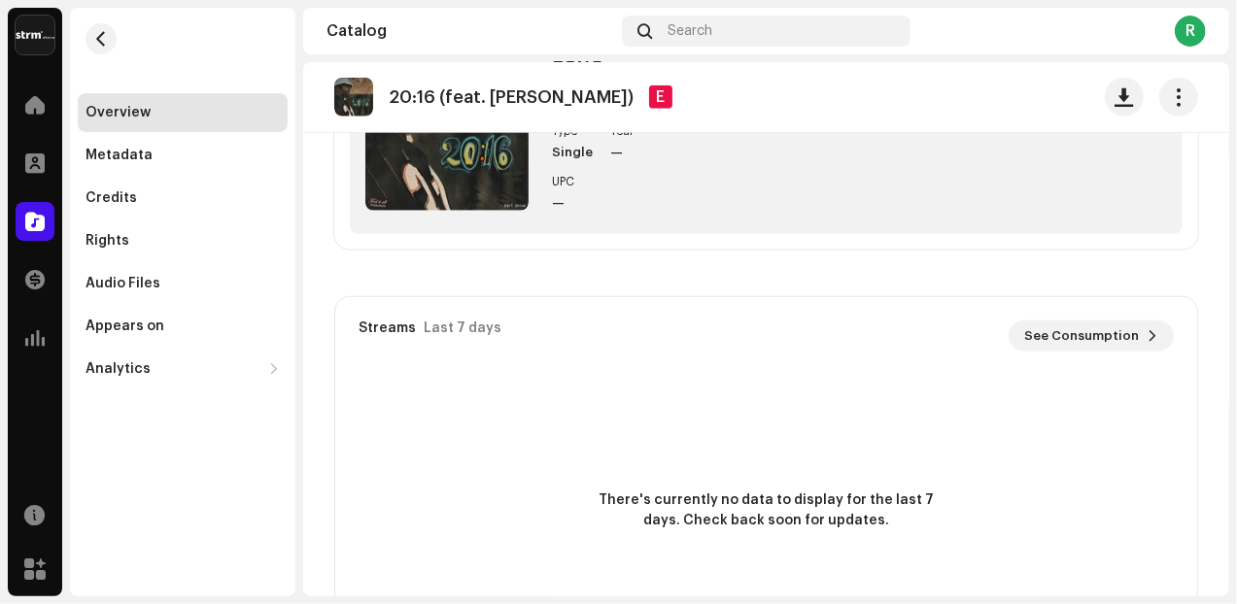
scroll to position [809, 0]
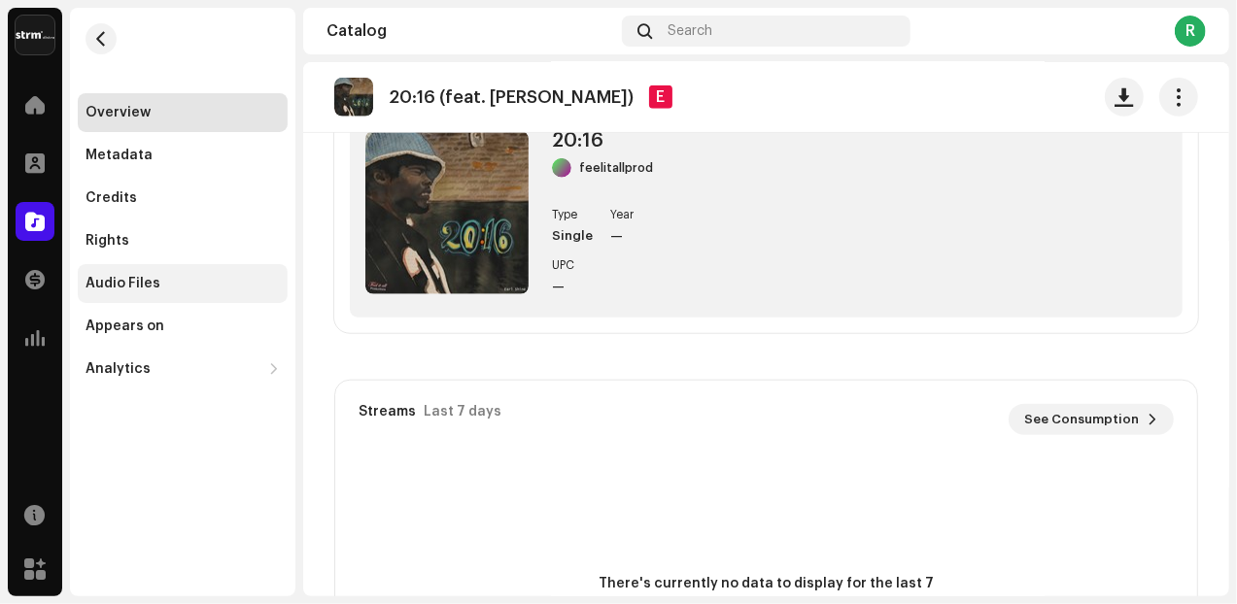
click at [119, 282] on div "Audio Files" at bounding box center [122, 284] width 75 height 16
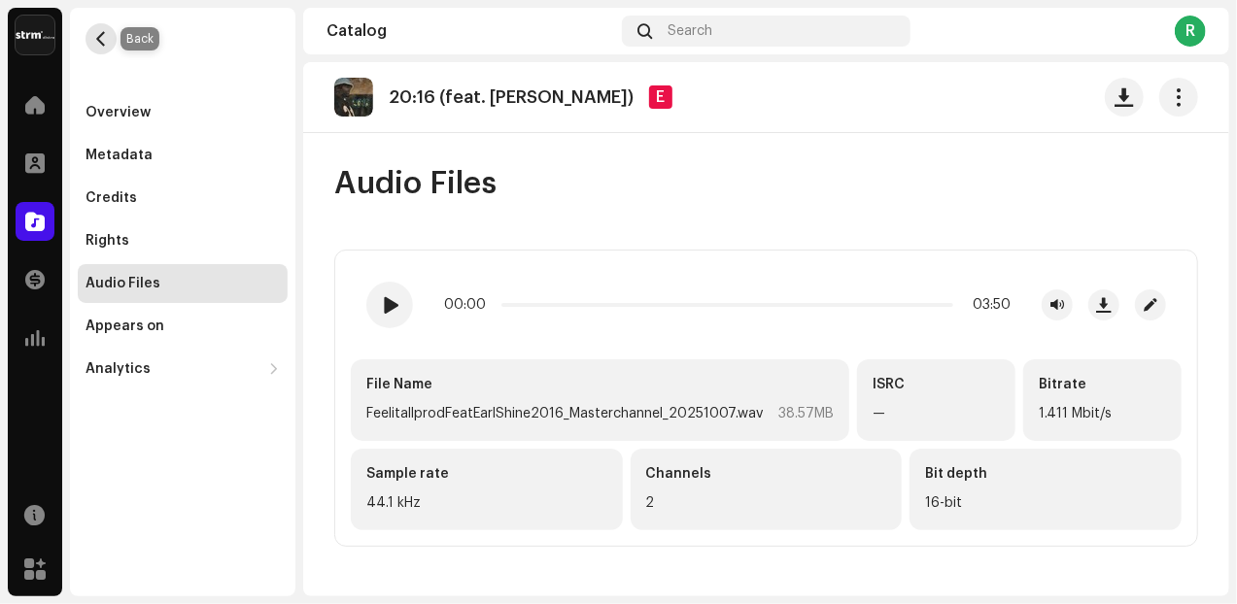
click at [97, 36] on span "button" at bounding box center [101, 39] width 15 height 16
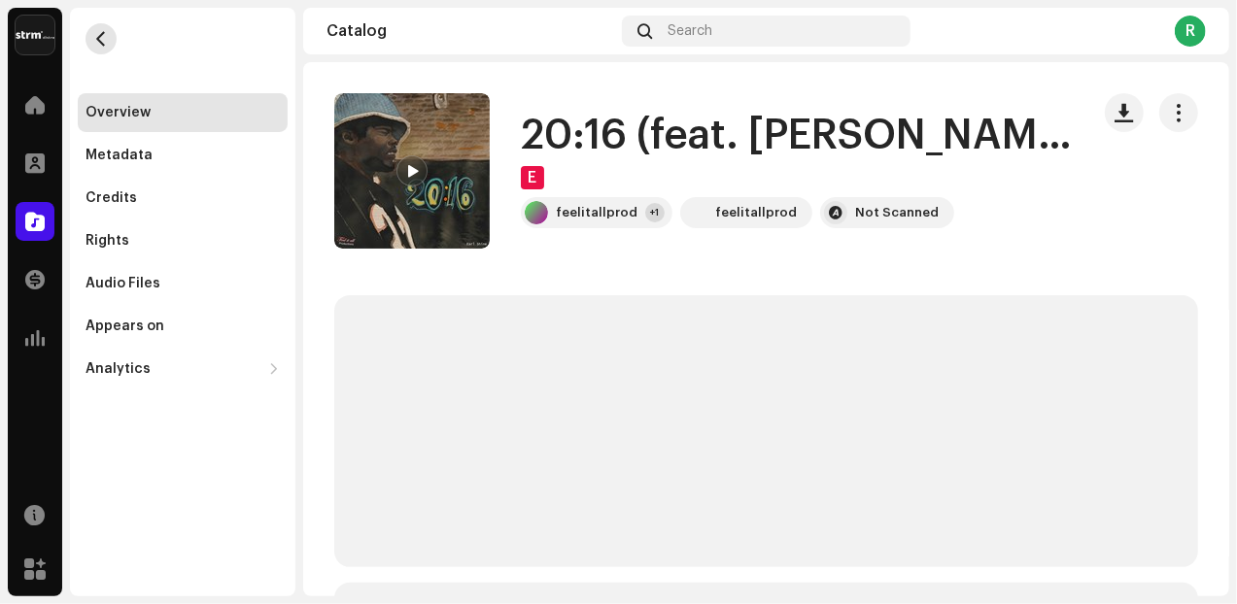
click at [97, 36] on span "button" at bounding box center [101, 39] width 15 height 16
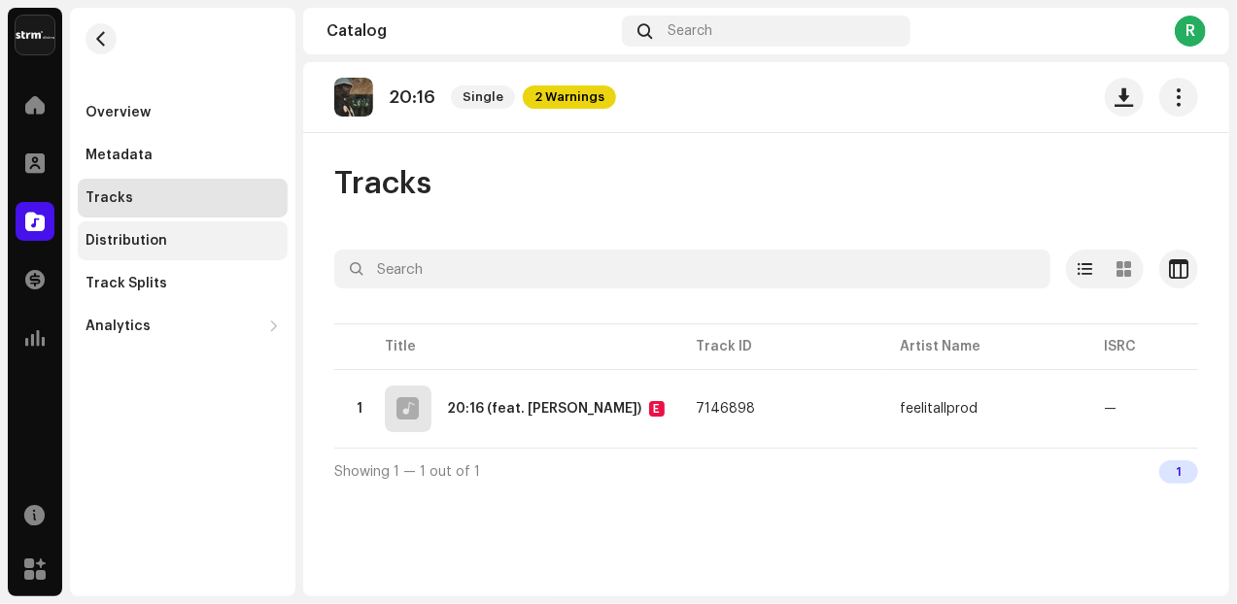
click at [117, 240] on div "Distribution" at bounding box center [126, 241] width 82 height 16
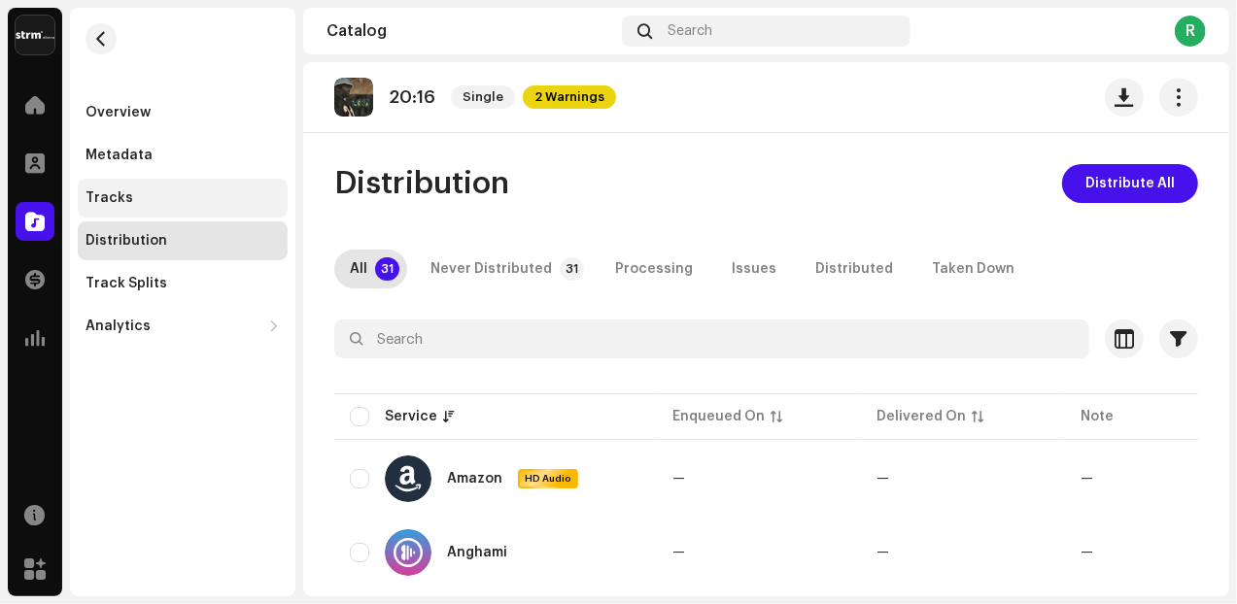
click at [119, 202] on div "Tracks" at bounding box center [109, 198] width 48 height 16
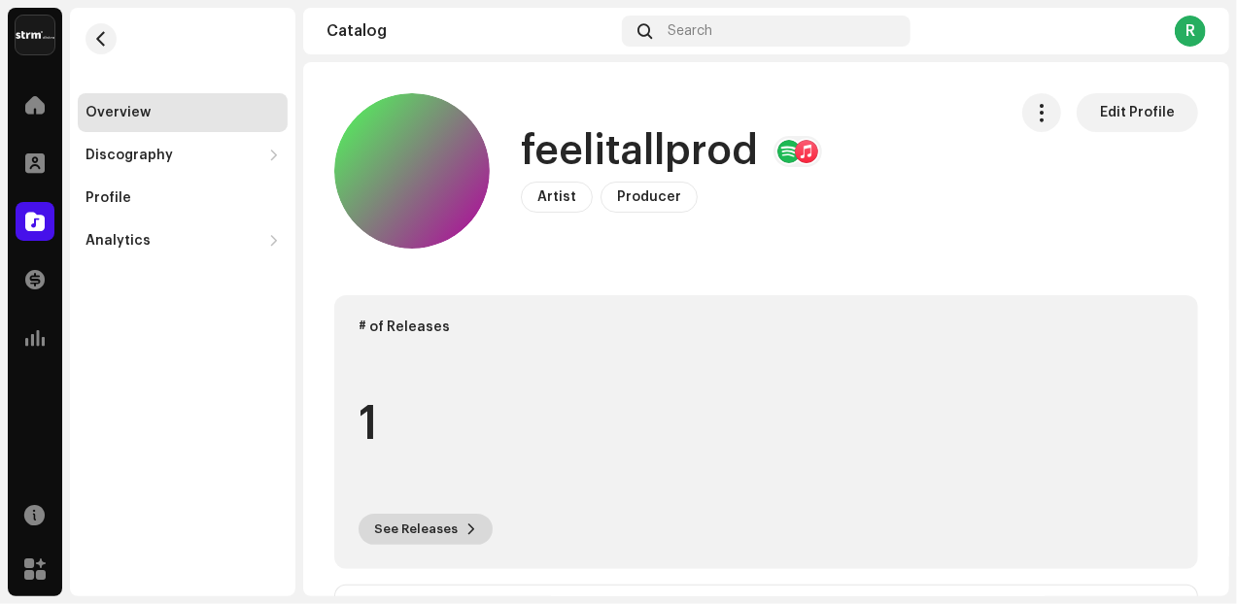
click at [398, 541] on span "See Releases" at bounding box center [416, 529] width 84 height 39
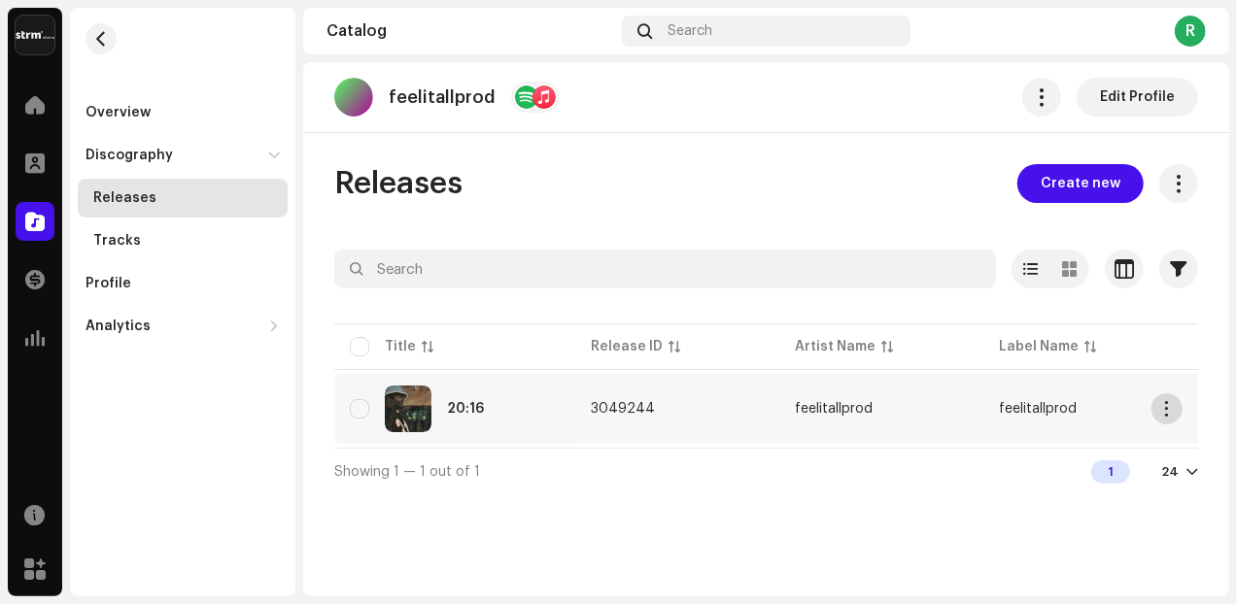
click at [1176, 413] on button "button" at bounding box center [1166, 408] width 31 height 31
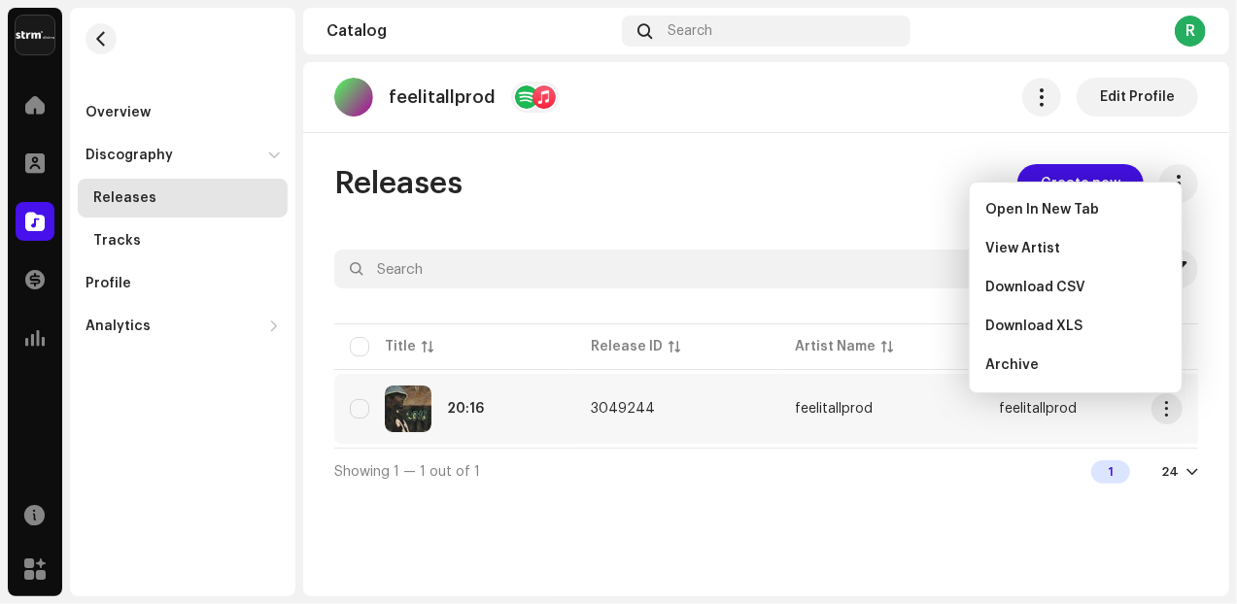
click at [572, 409] on td "20:16" at bounding box center [454, 409] width 241 height 70
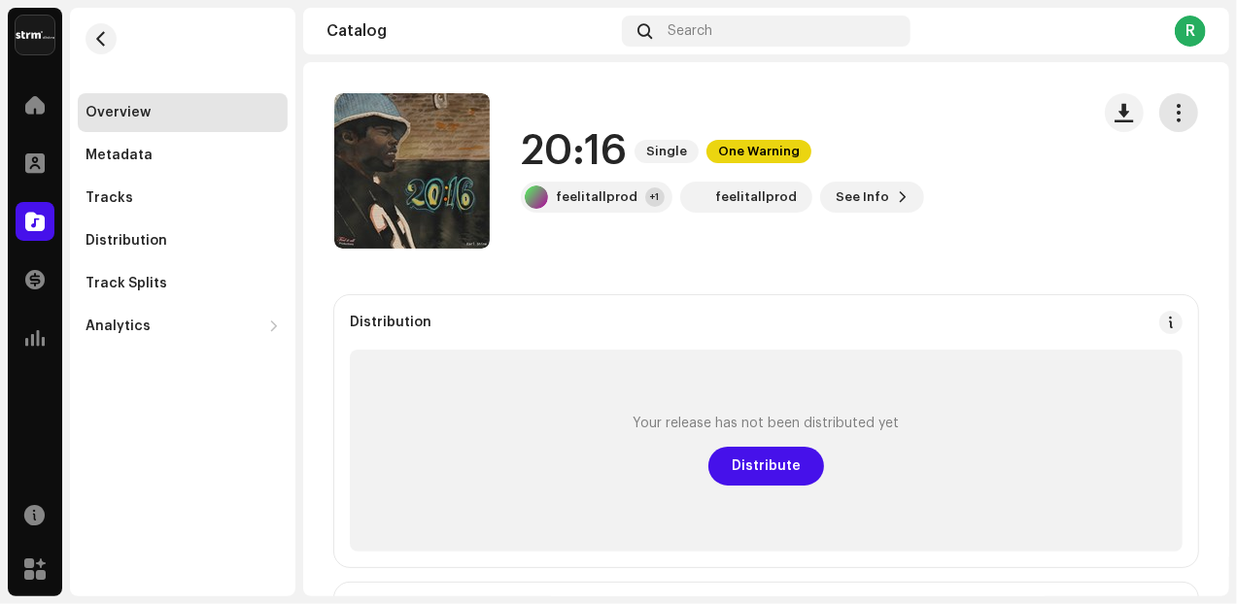
click at [1159, 118] on button "button" at bounding box center [1178, 112] width 39 height 39
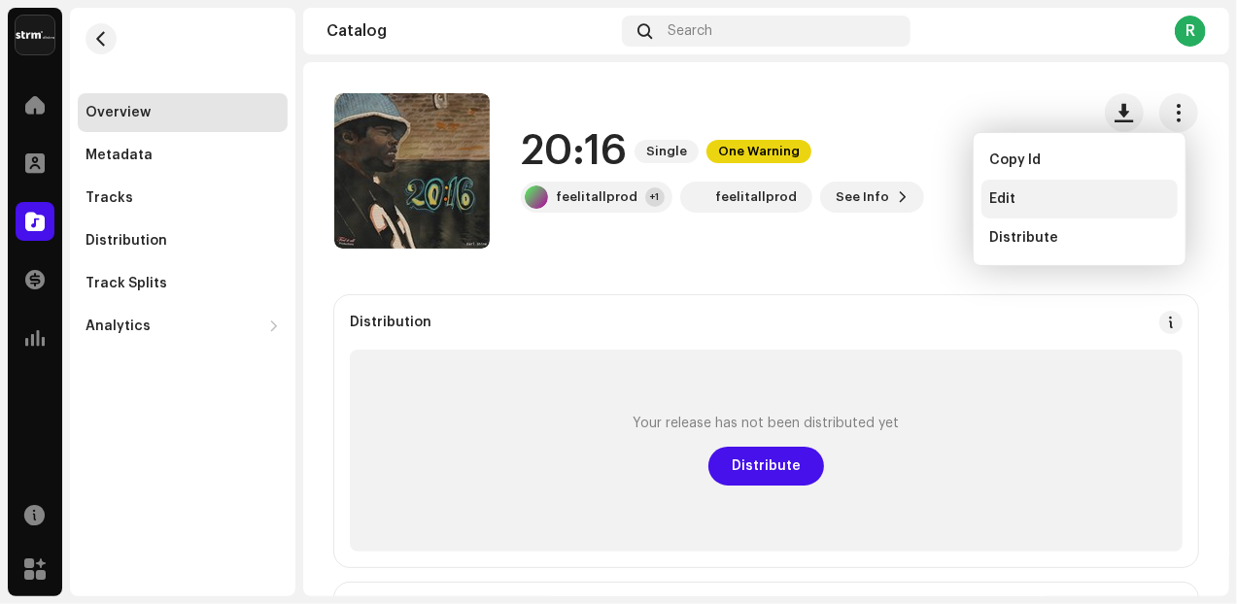
click at [1027, 201] on div "Edit" at bounding box center [1079, 199] width 181 height 16
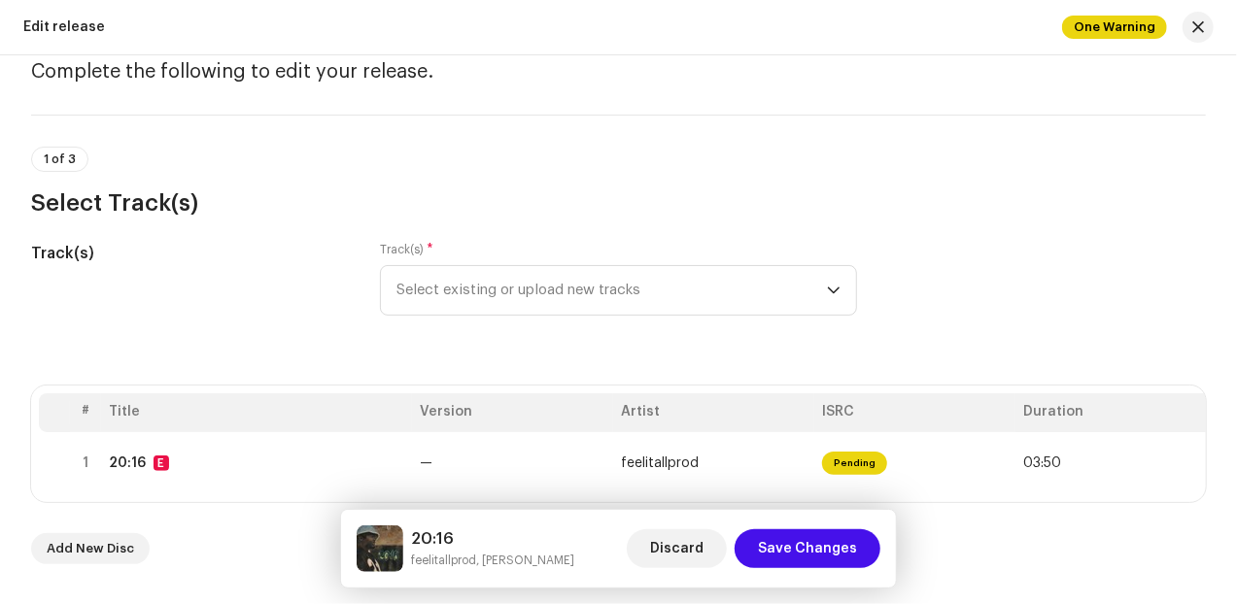
scroll to position [161, 0]
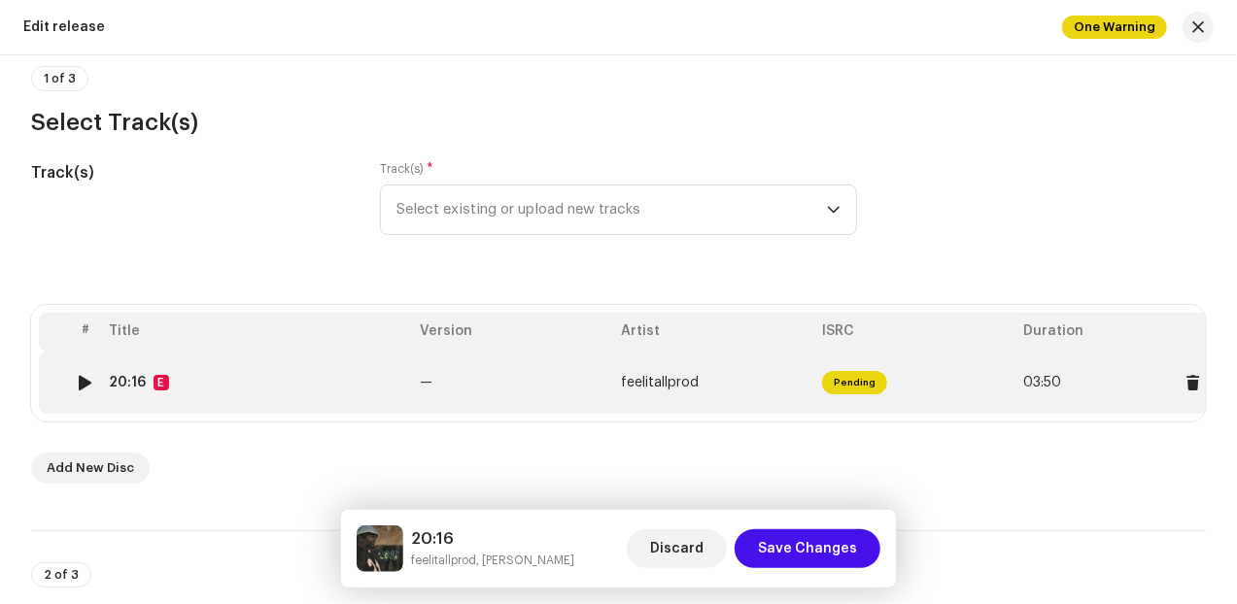
click at [845, 377] on span "Pending" at bounding box center [854, 382] width 65 height 23
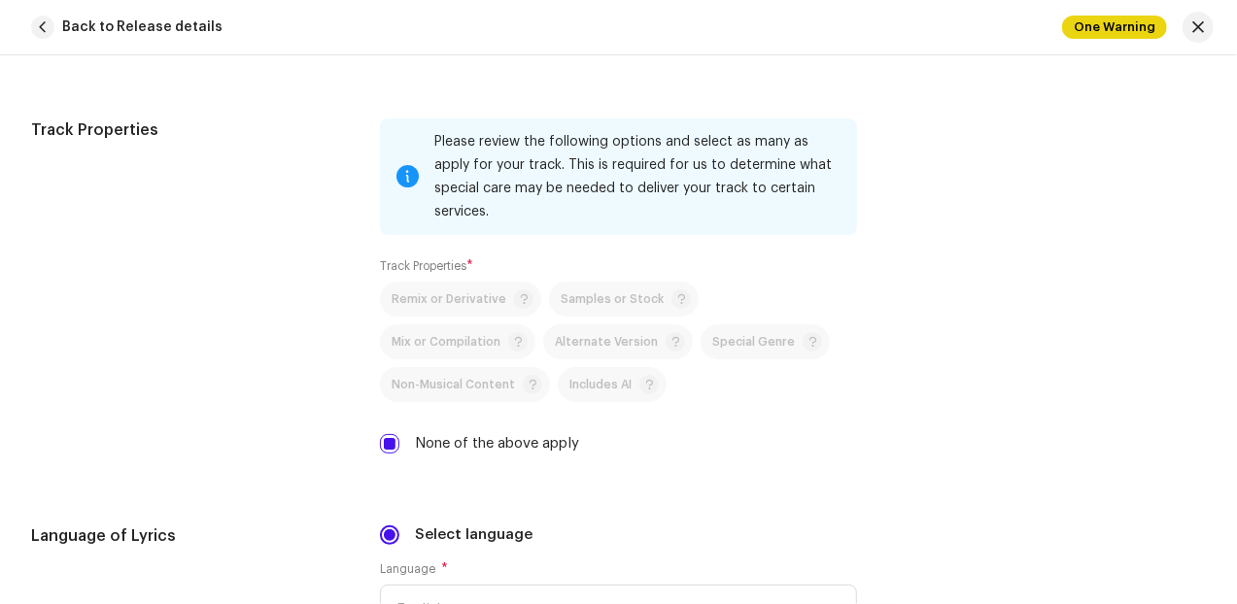
scroll to position [2752, 0]
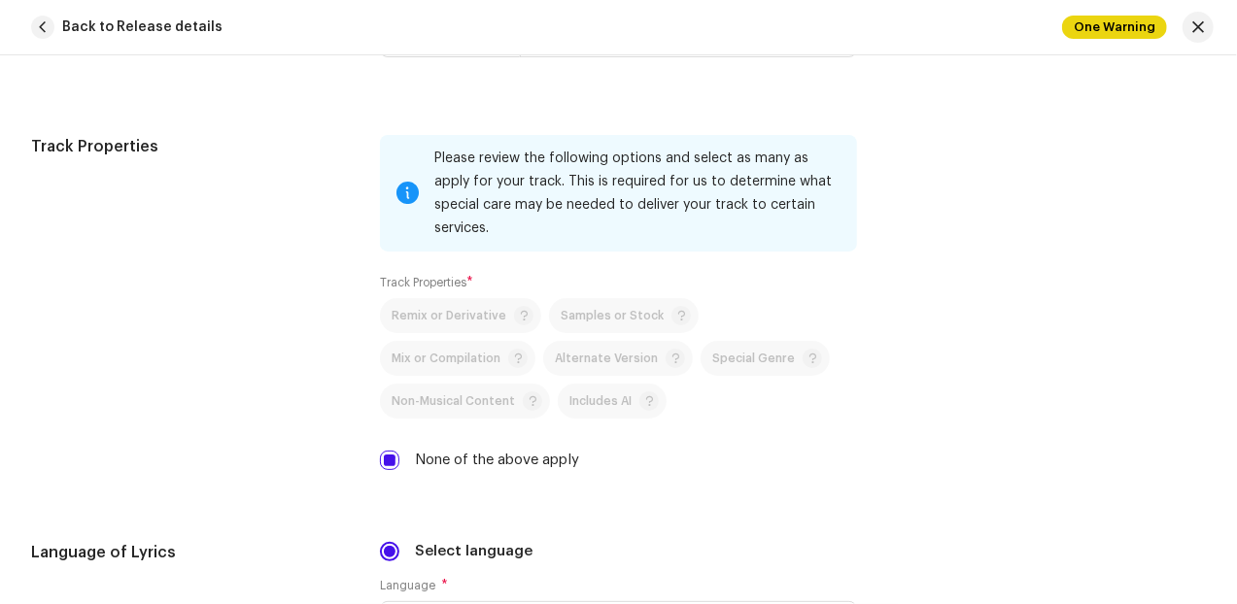
click at [380, 315] on p-selectbutton "Remix or Derivative Samples or Stock Mix or Compilation Alternate Version Speci…" at bounding box center [618, 358] width 477 height 120
drag, startPoint x: 509, startPoint y: 308, endPoint x: 541, endPoint y: 316, distance: 33.0
click at [526, 311] on p-selectbutton "Remix or Derivative Samples or Stock Mix or Compilation Alternate Version Speci…" at bounding box center [618, 358] width 477 height 120
click at [542, 321] on p-selectbutton "Remix or Derivative Samples or Stock Mix or Compilation Alternate Version Speci…" at bounding box center [618, 358] width 477 height 120
click at [383, 455] on input "None of the above apply" at bounding box center [389, 460] width 19 height 19
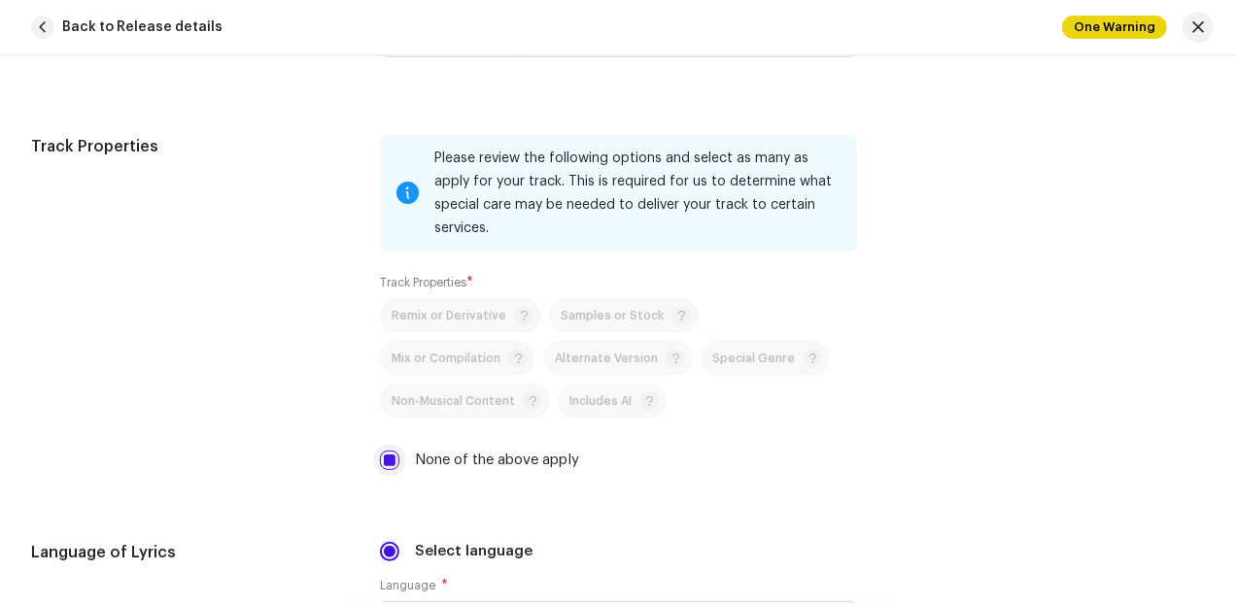
checkbox input "false"
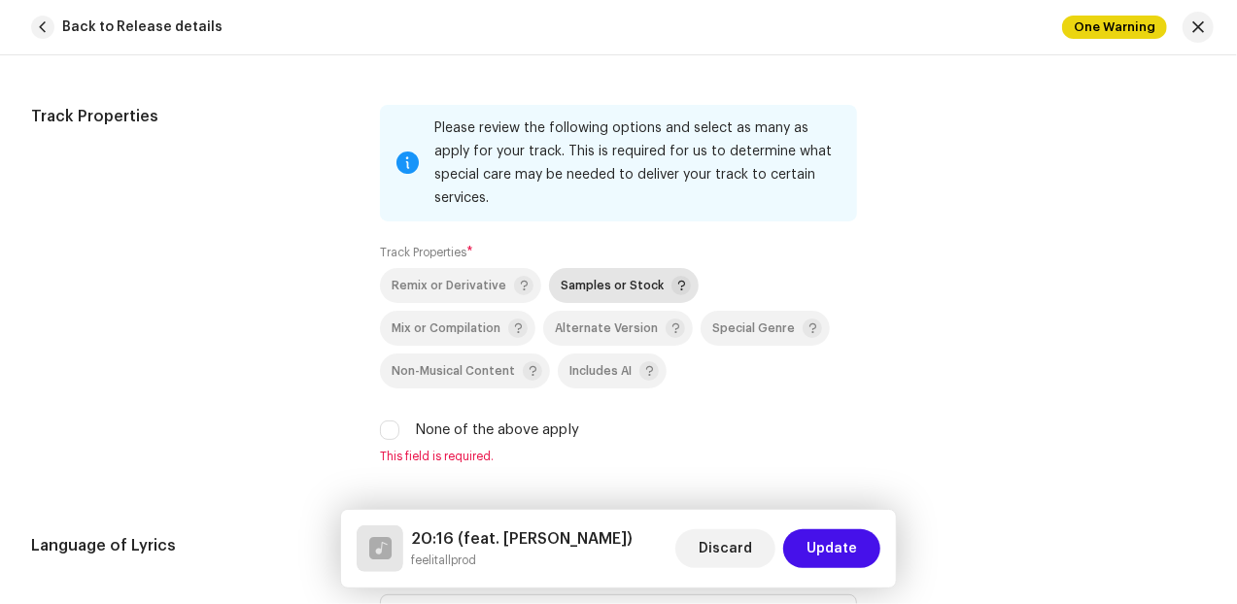
scroll to position [2833, 0]
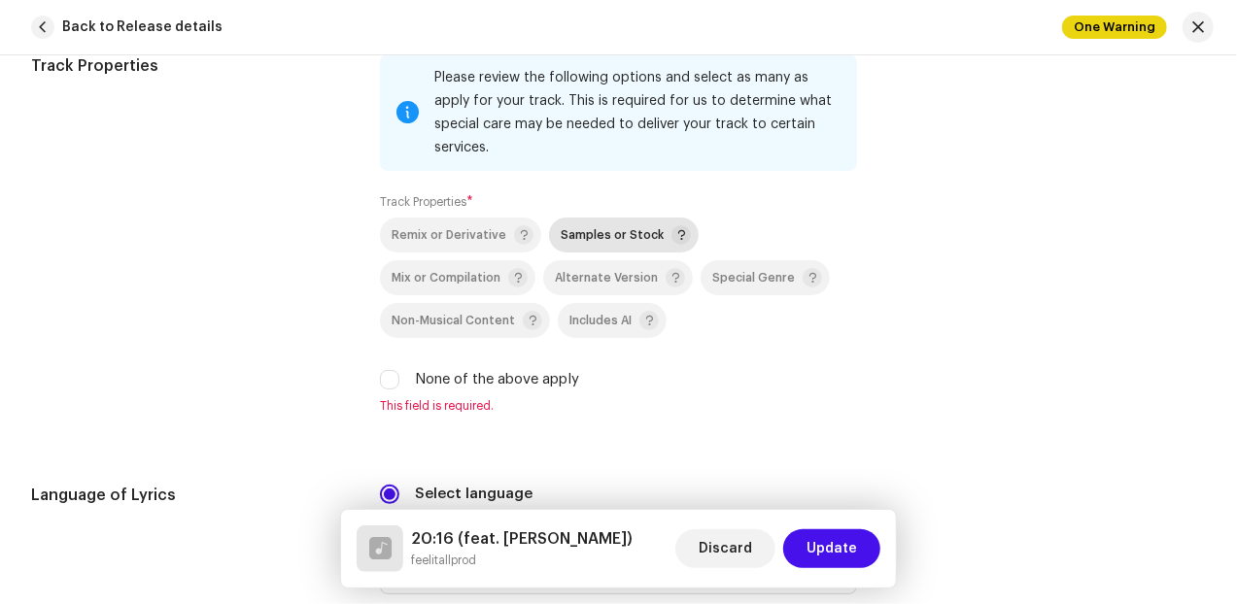
click at [549, 231] on p-togglebutton "Samples or Stock" at bounding box center [624, 235] width 150 height 35
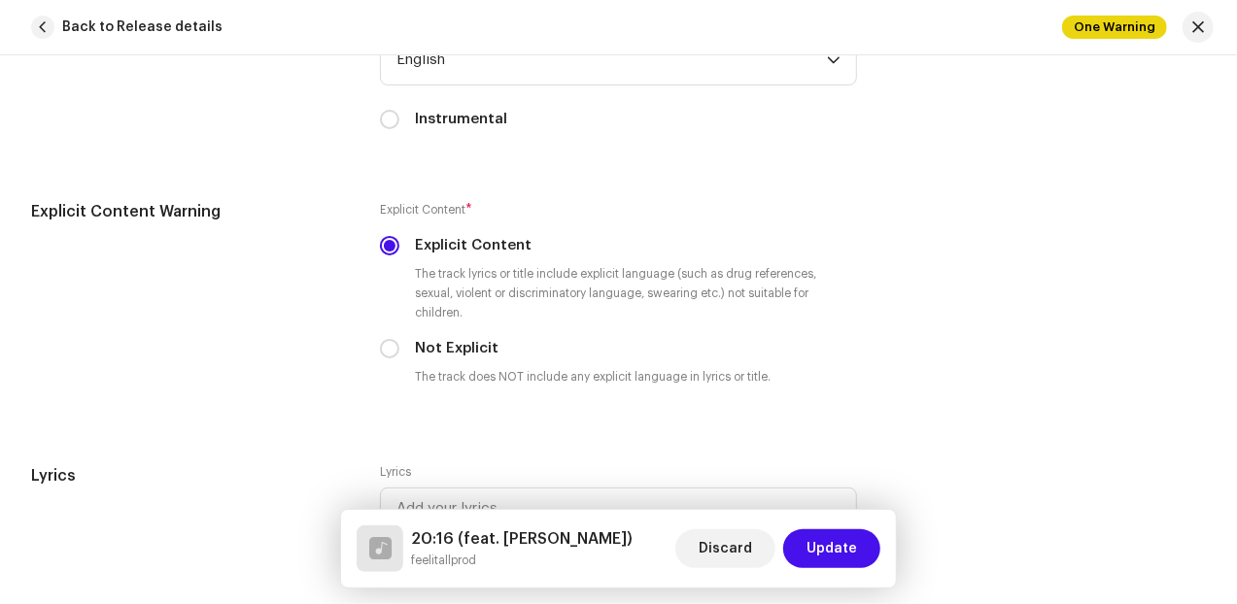
scroll to position [3400, 0]
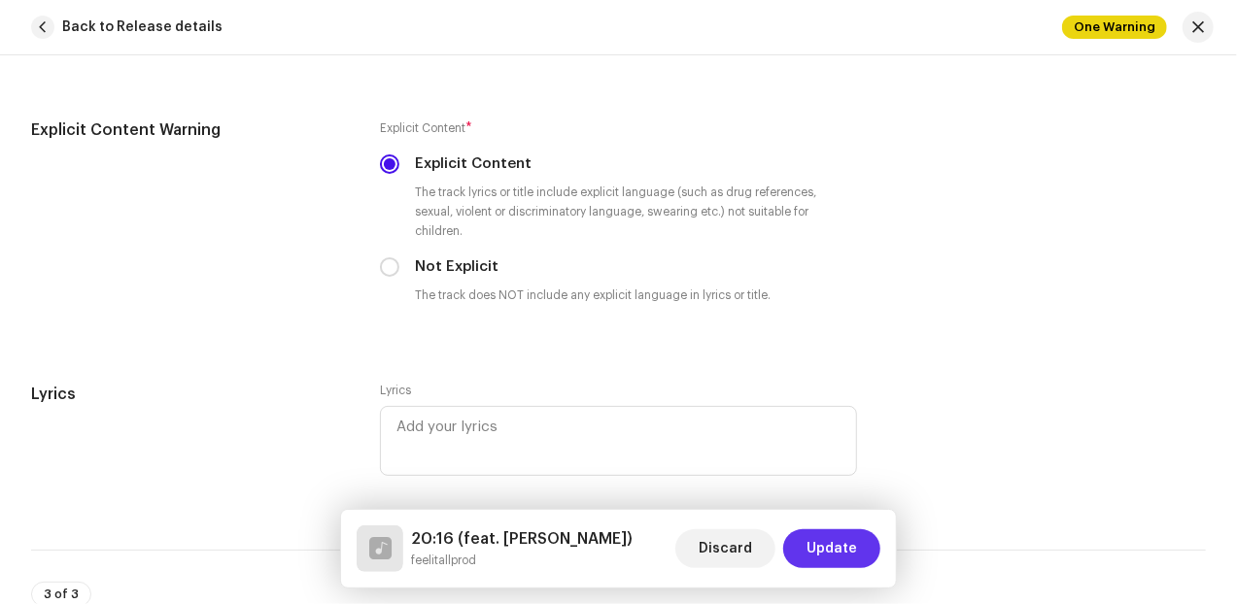
click at [828, 551] on span "Update" at bounding box center [831, 548] width 51 height 39
